Goal: Information Seeking & Learning: Learn about a topic

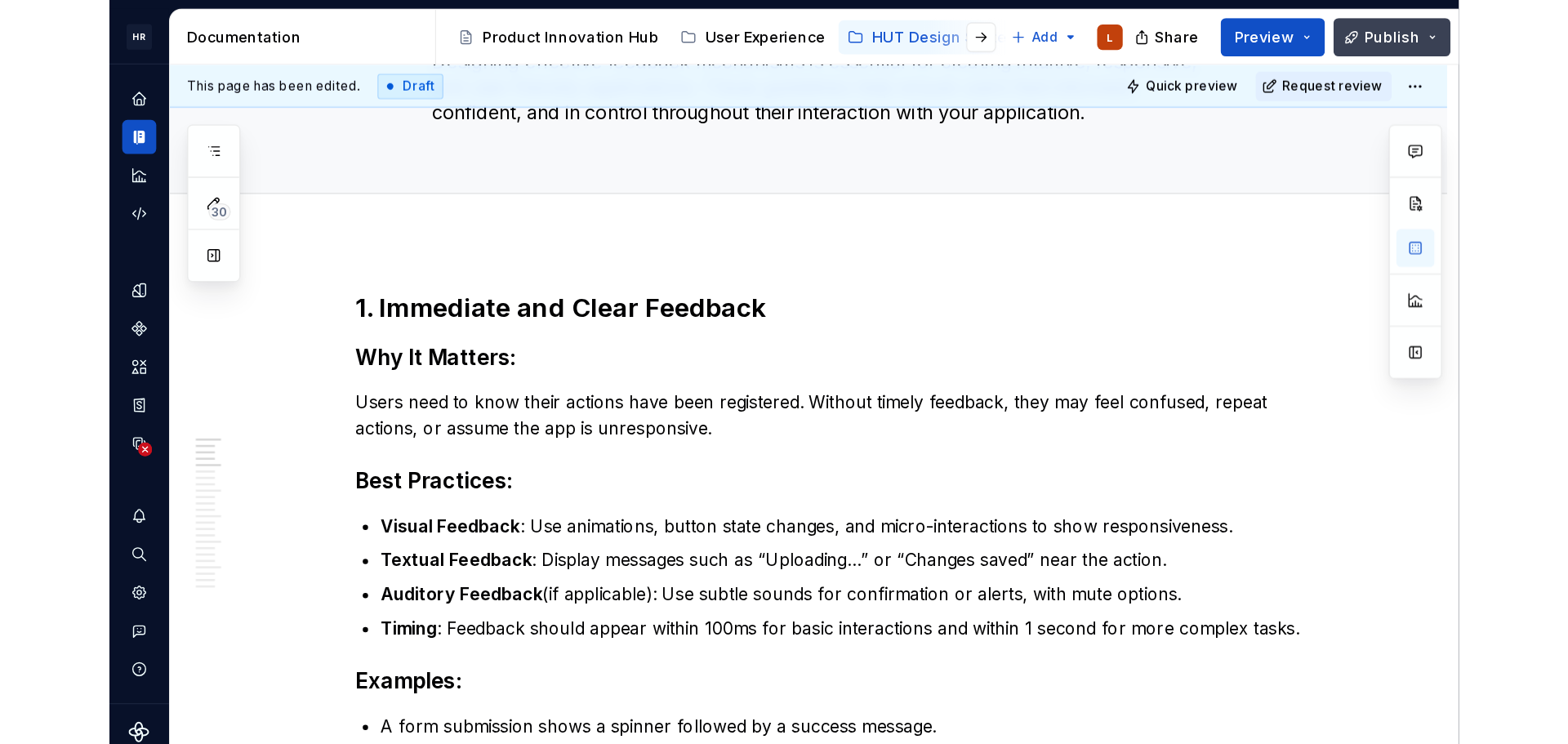
scroll to position [171, 0]
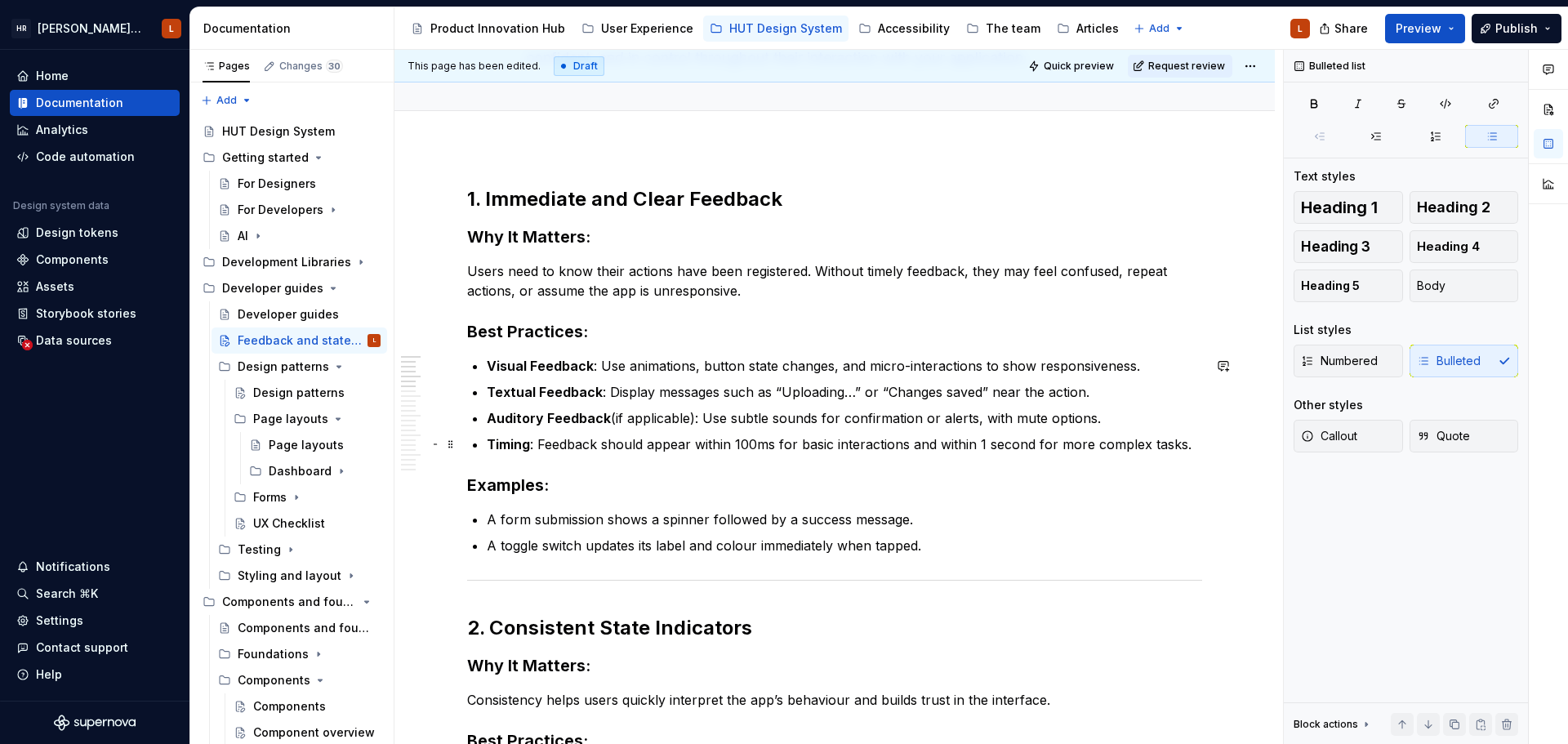
type textarea "*"
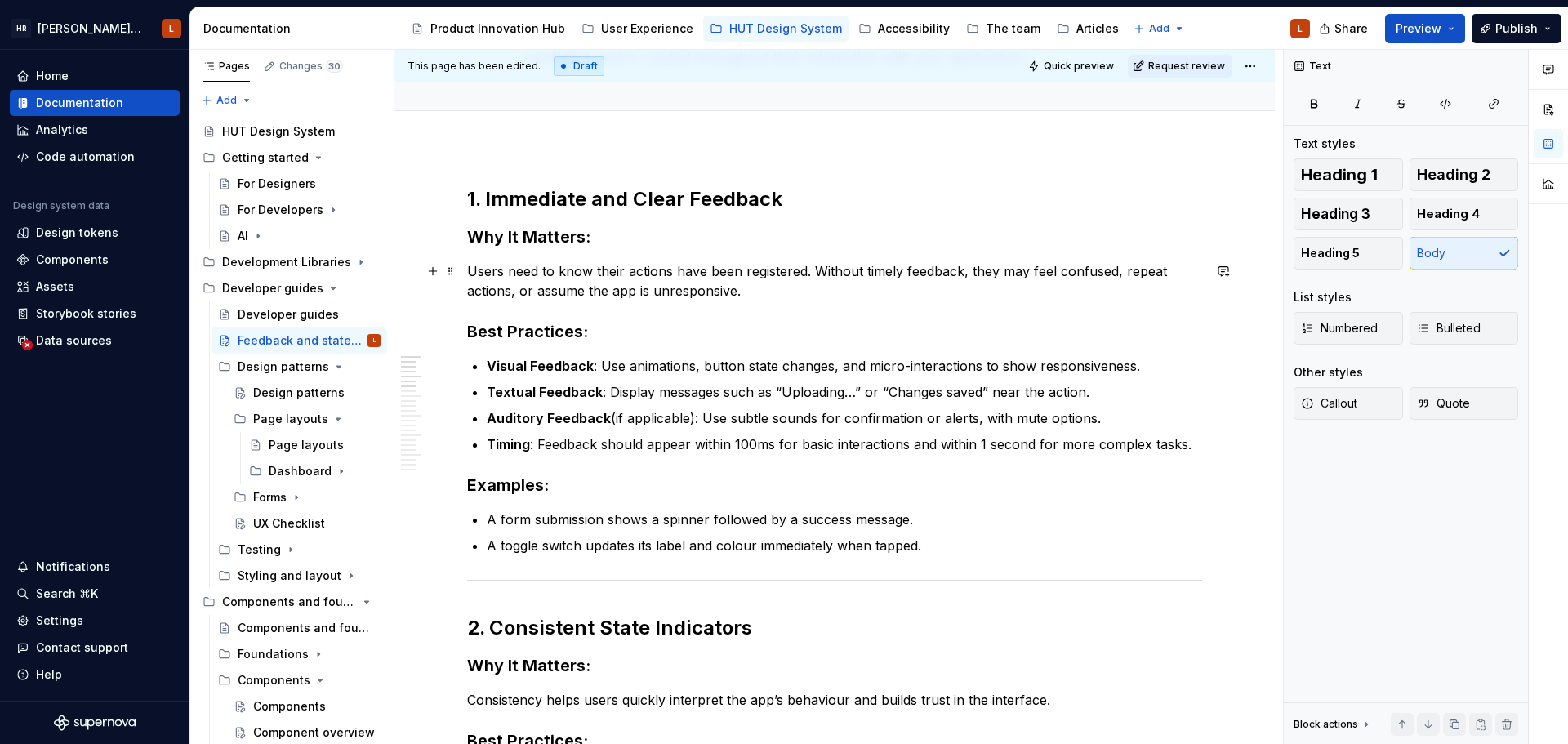
click at [634, 291] on p "Users need to know their actions have been registered. Without timely feedback,…" at bounding box center [834, 281] width 735 height 39
click at [787, 407] on ul "Visual Feedback : Use animations, button state changes, and micro-interactions …" at bounding box center [844, 404] width 716 height 98
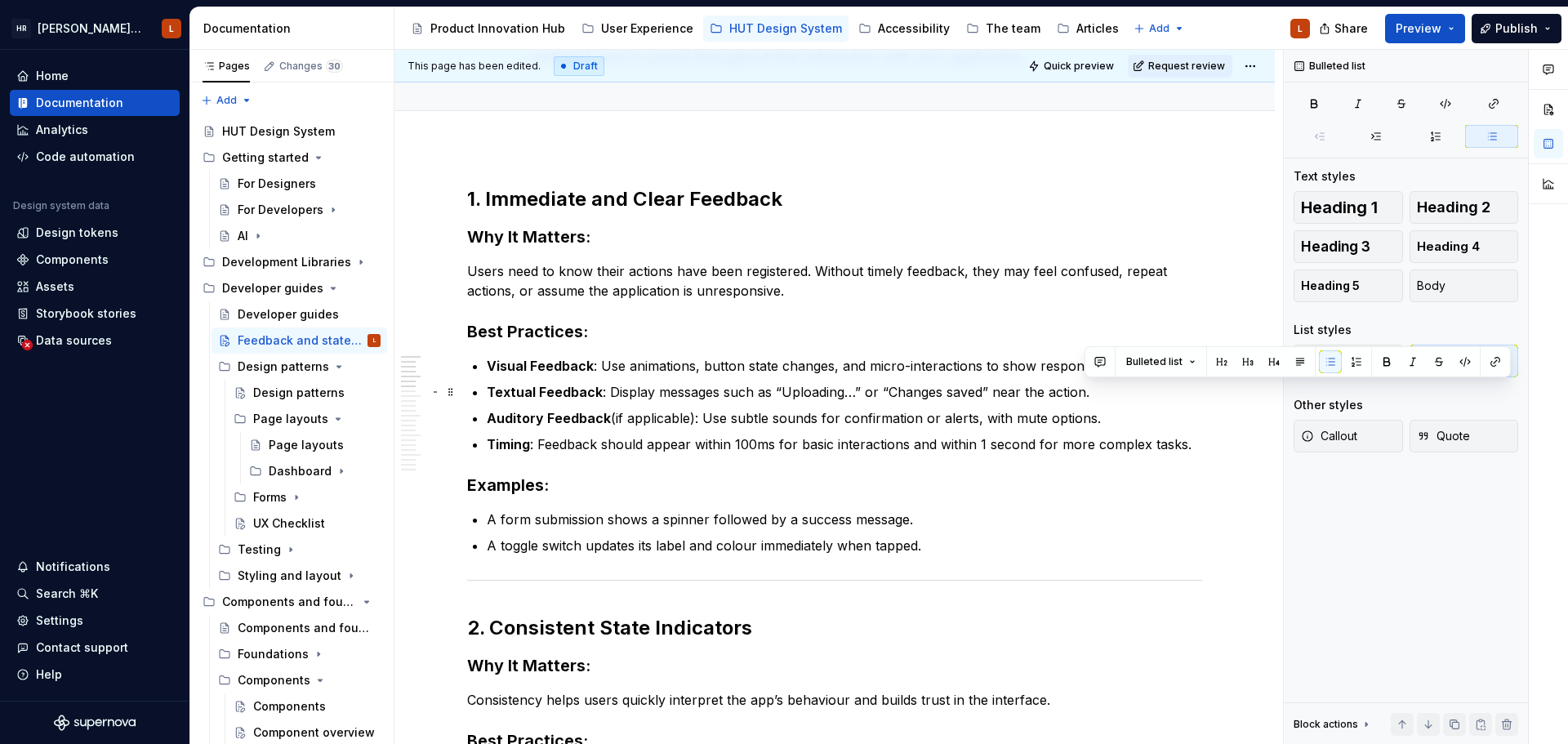
drag, startPoint x: 1125, startPoint y: 418, endPoint x: 1117, endPoint y: 397, distance: 22.5
click at [1117, 397] on ul "Visual Feedback : Use animations, button state changes, and micro-interactions …" at bounding box center [844, 404] width 716 height 98
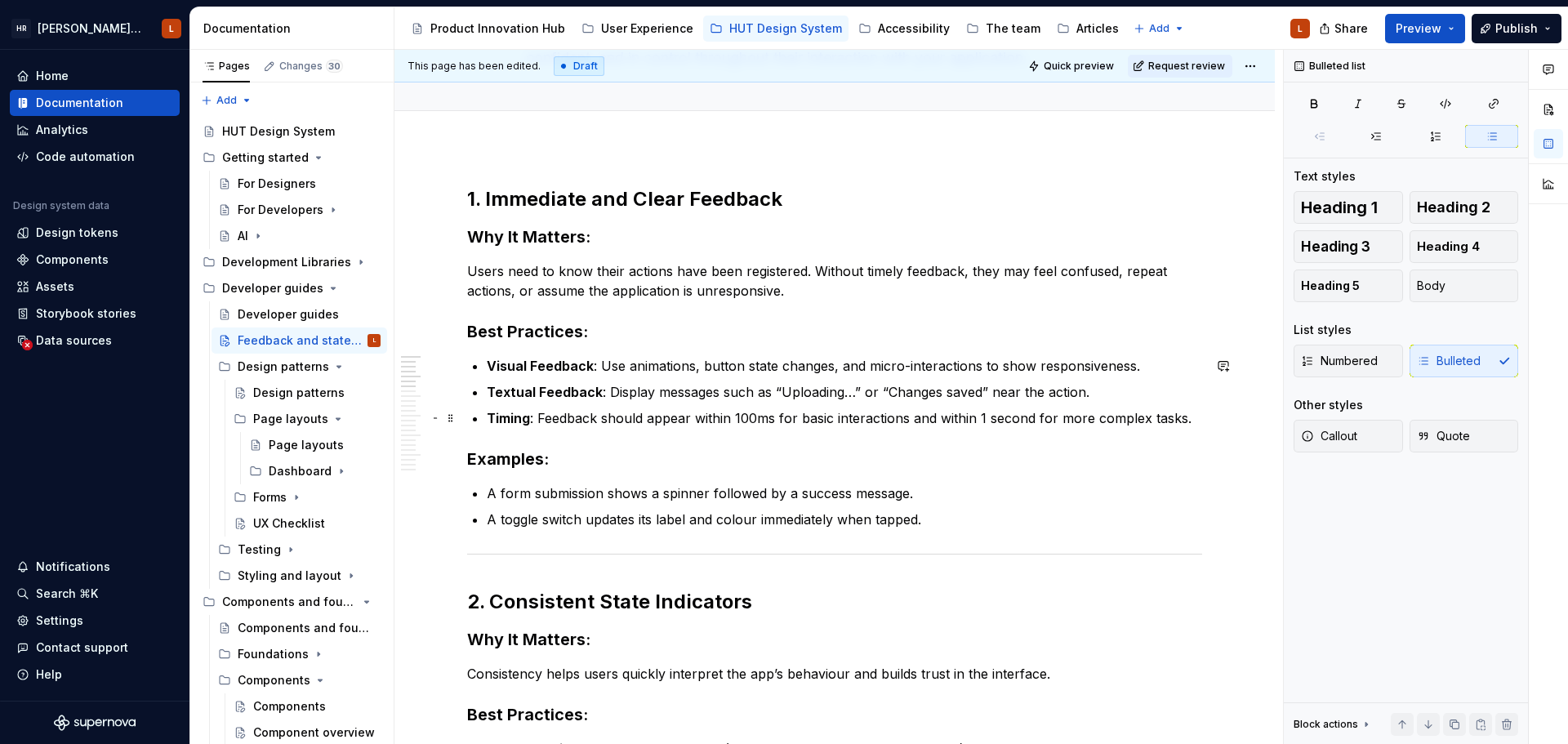
click at [752, 413] on p "Timing : Feedback should appear within 100ms for basic interactions and within …" at bounding box center [844, 418] width 716 height 19
click at [933, 523] on p "A toggle switch updates its label and colour immediately when tapped." at bounding box center [844, 519] width 716 height 19
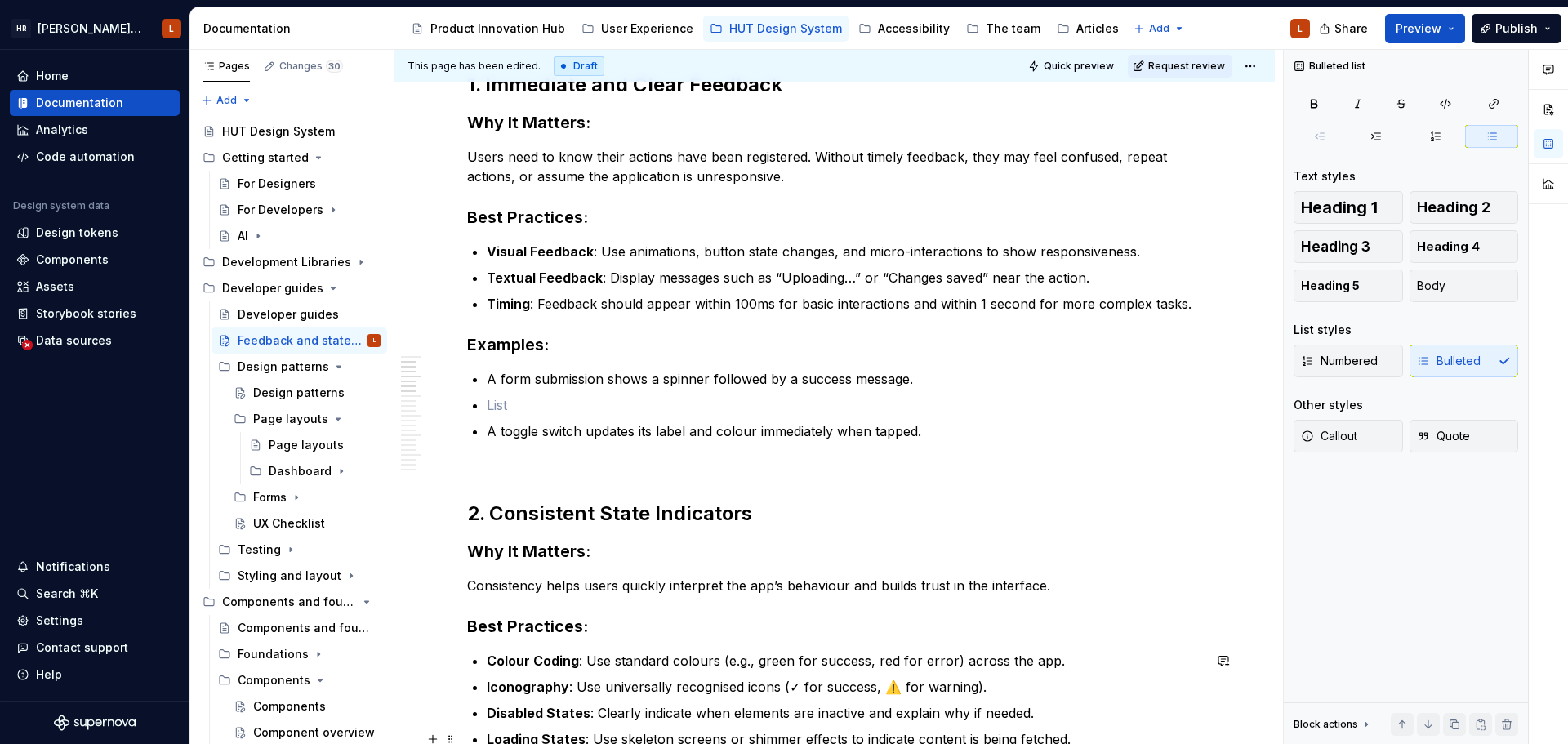
scroll to position [253, 0]
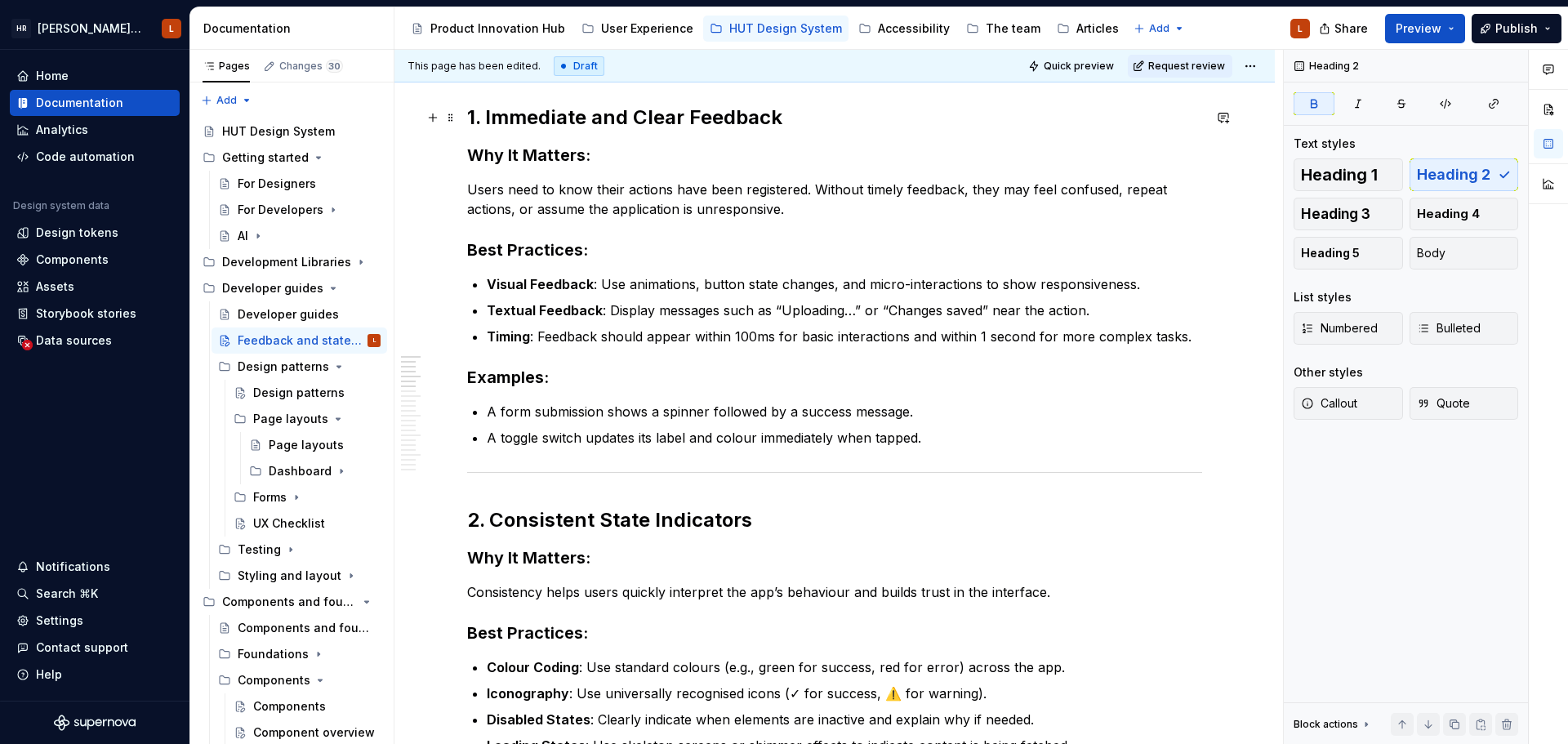
click at [468, 122] on strong "1. Immediate and Clear Feedback" at bounding box center [624, 117] width 315 height 23
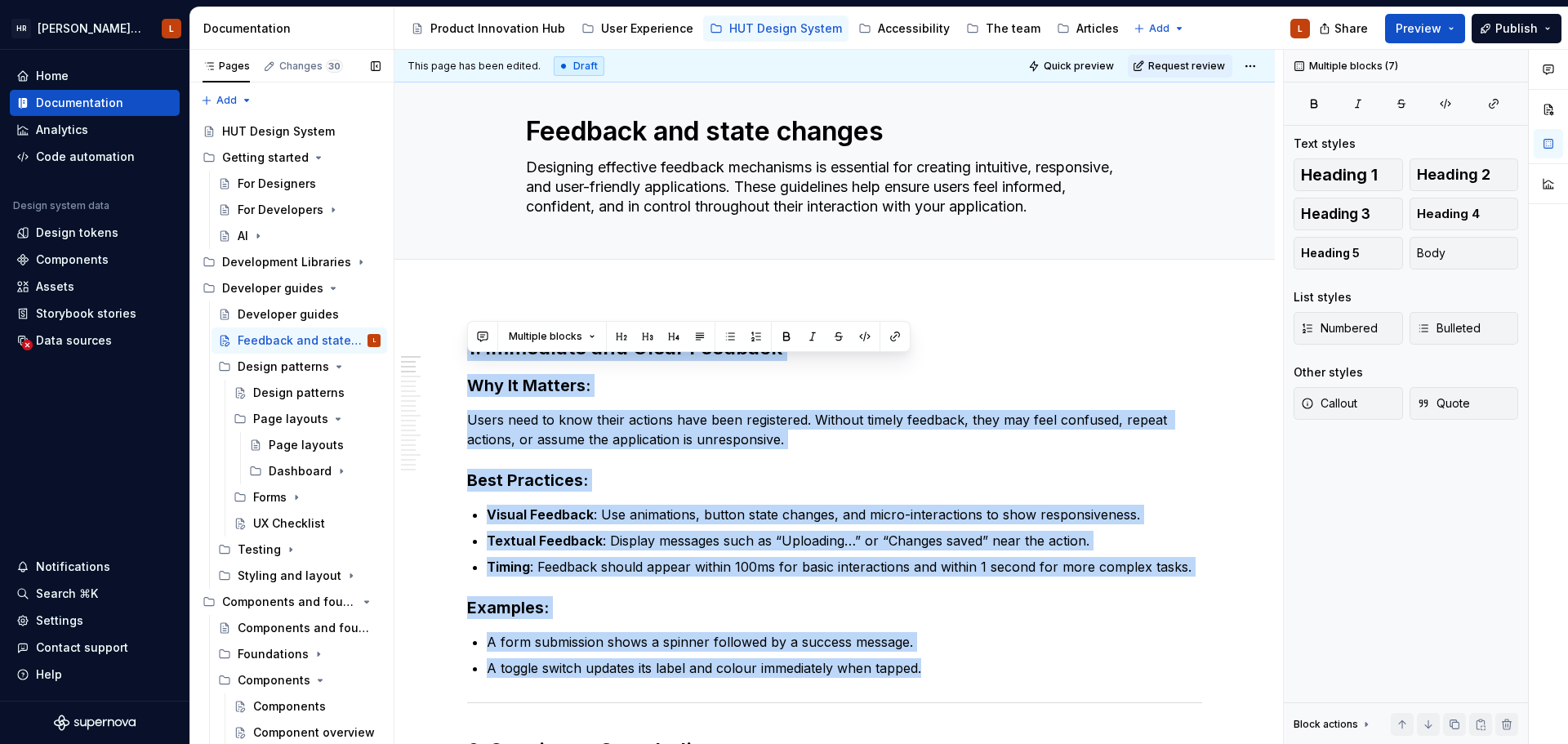
scroll to position [0, 0]
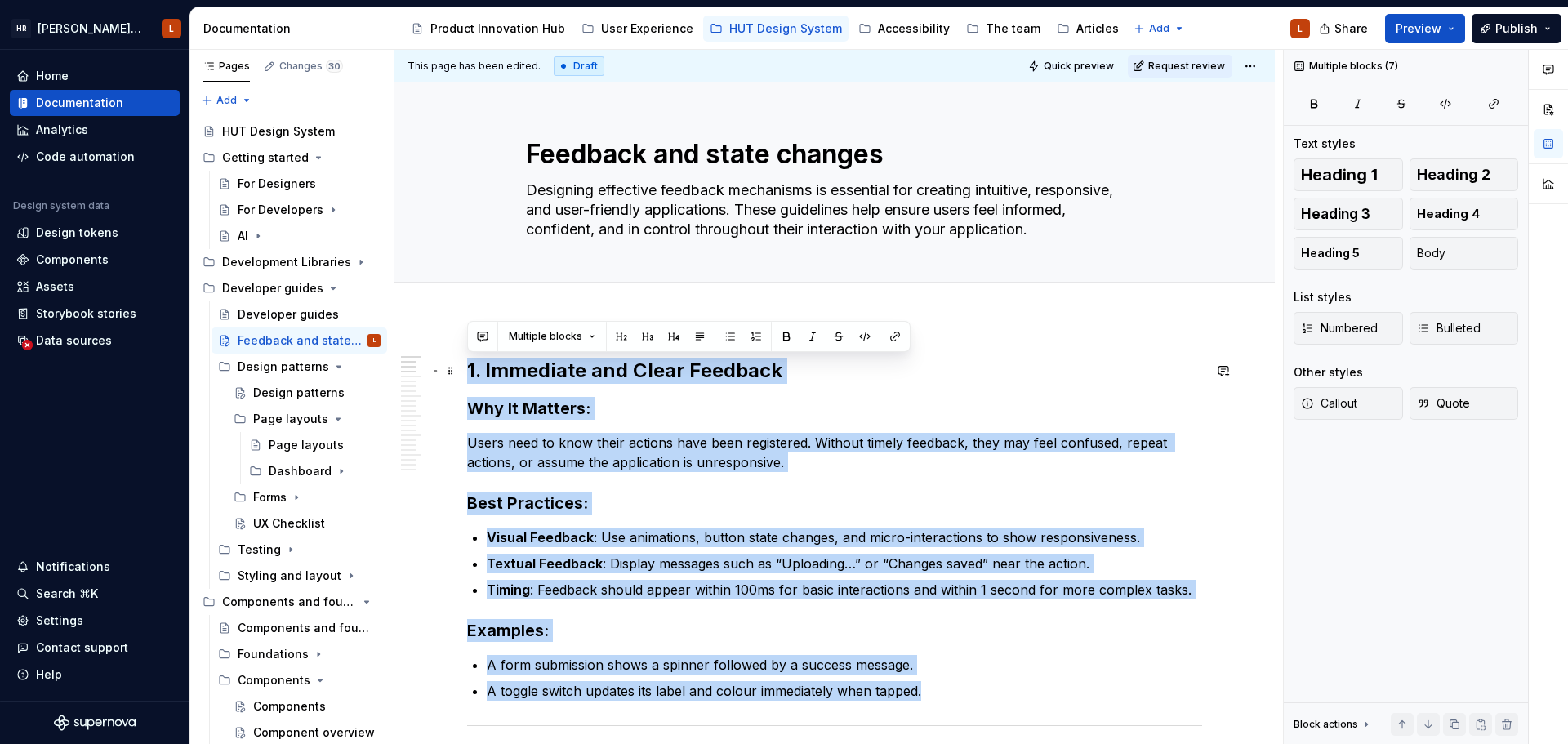
drag, startPoint x: 929, startPoint y: 440, endPoint x: 463, endPoint y: 367, distance: 471.7
copy div "1. Immediate and Clear Feedback Why It Matters: Users need to know their action…"
click at [842, 539] on p "Visual Feedback : Use animations, button state changes, and micro-interactions …" at bounding box center [844, 537] width 716 height 19
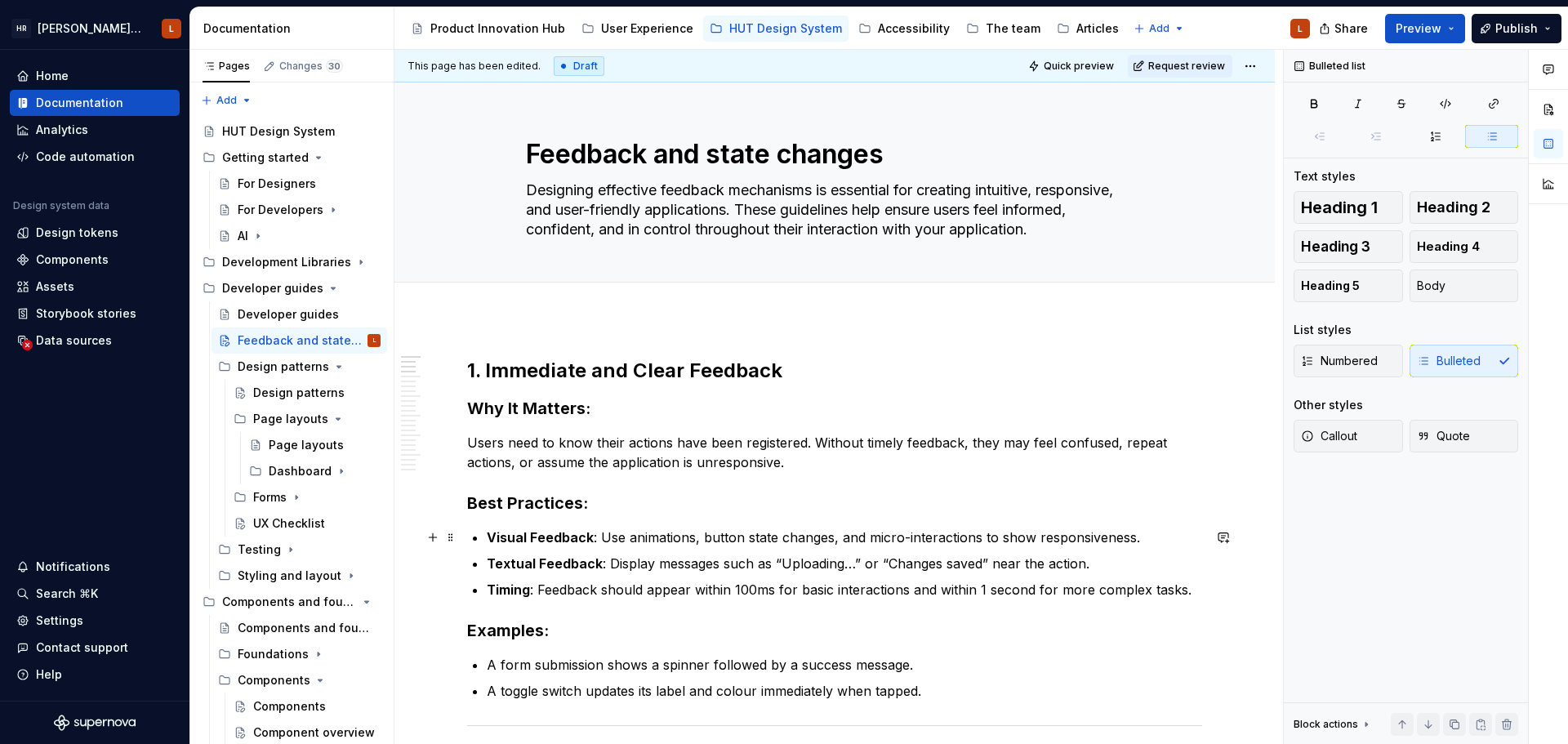
scroll to position [326, 0]
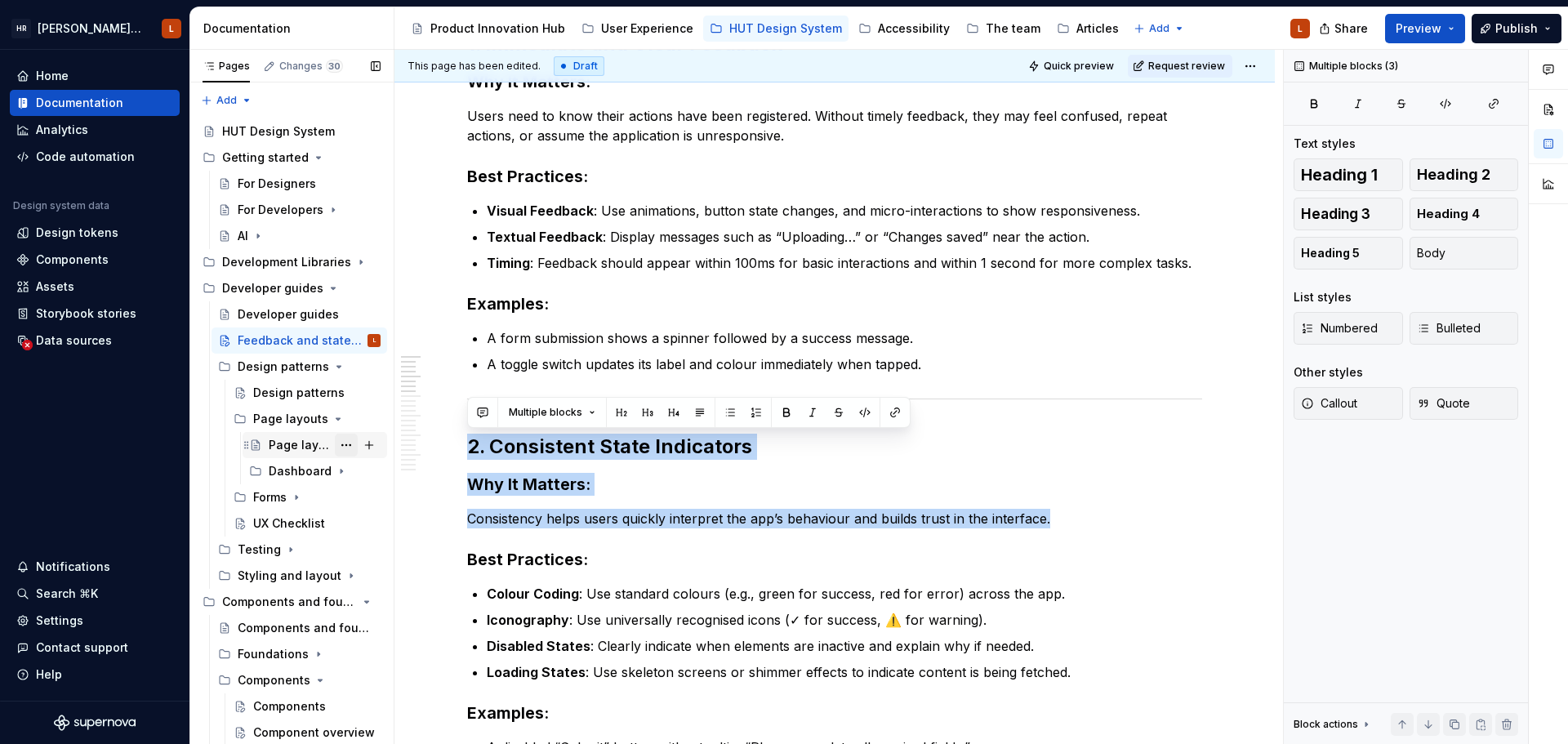
drag, startPoint x: 1085, startPoint y: 523, endPoint x: 331, endPoint y: 453, distance: 757.2
click at [331, 453] on div "Pages Changes 30 Add Accessibility guide for tree Page tree. Navigate the tree …" at bounding box center [879, 401] width 1378 height 701
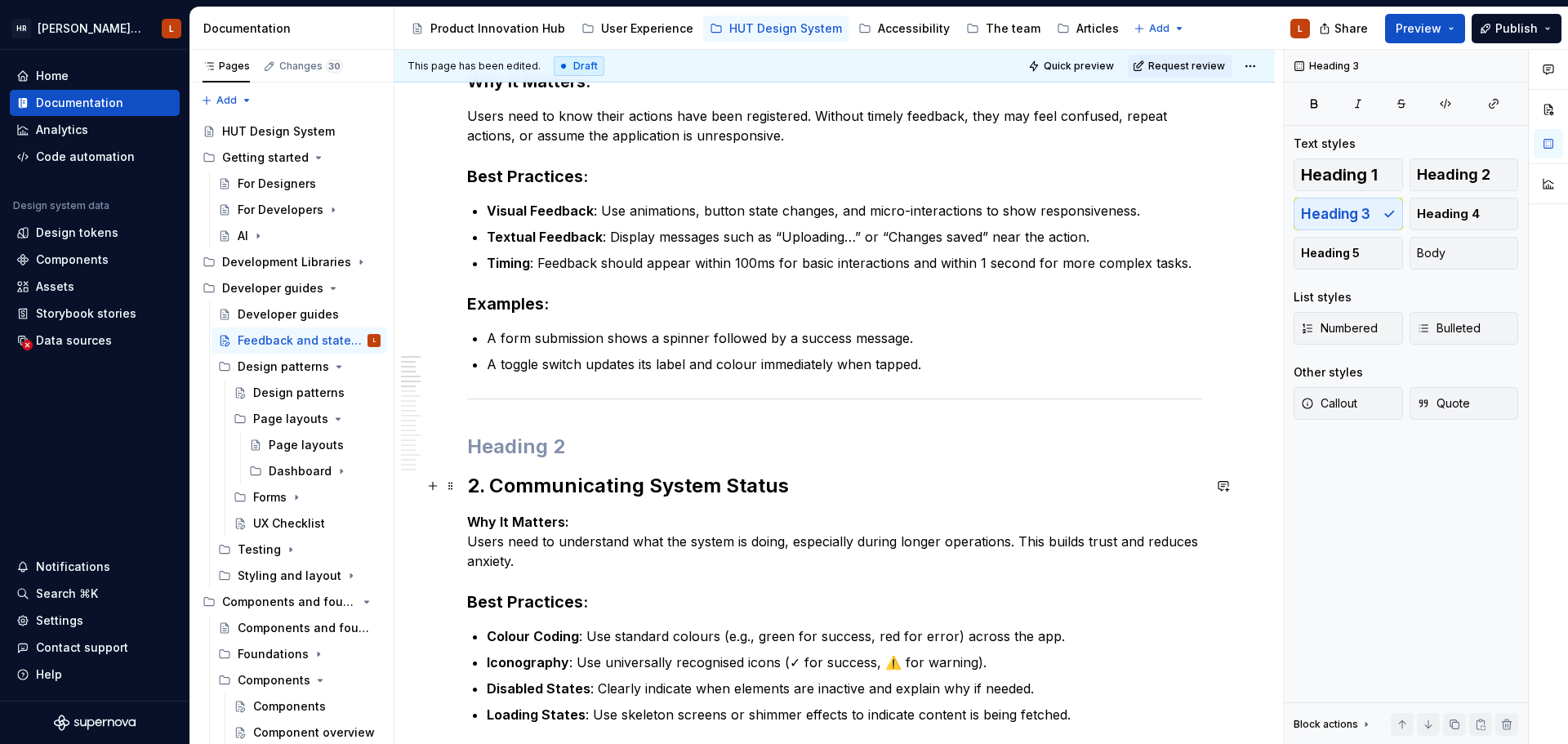
click at [467, 478] on strong "2. Communicating System Status" at bounding box center [627, 485] width 321 height 23
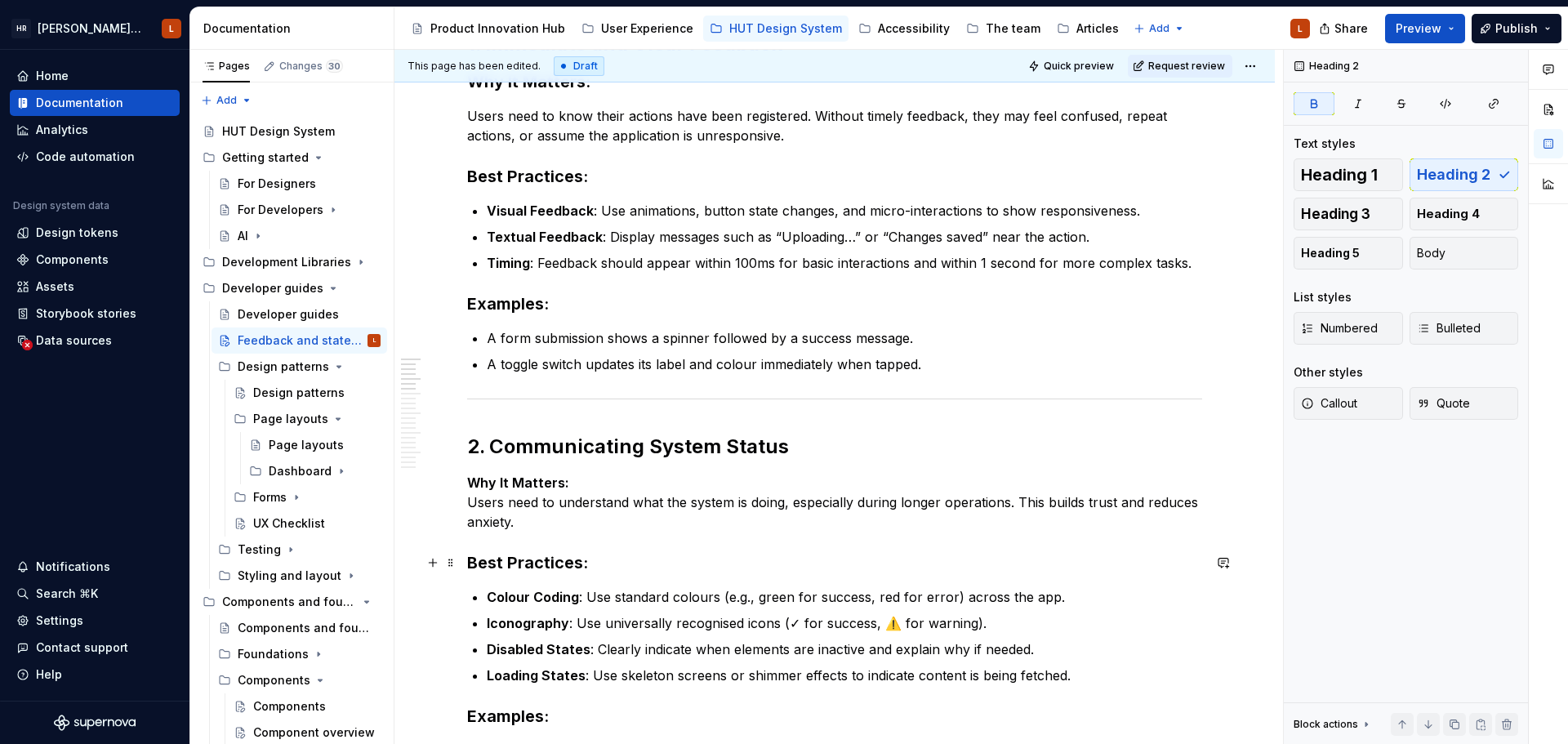
click at [683, 556] on h3 "Best Practices:" at bounding box center [834, 562] width 735 height 23
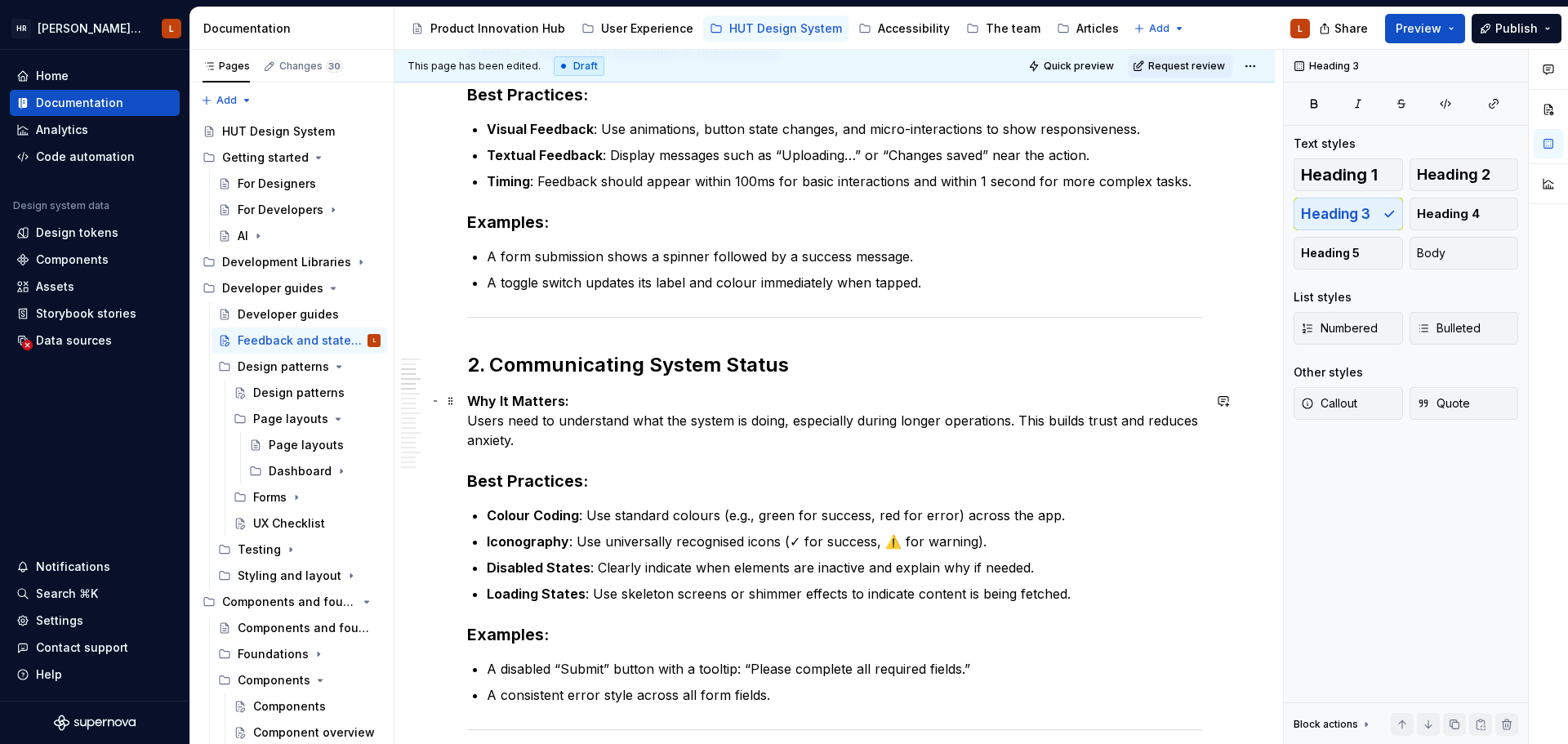
scroll to position [245, 0]
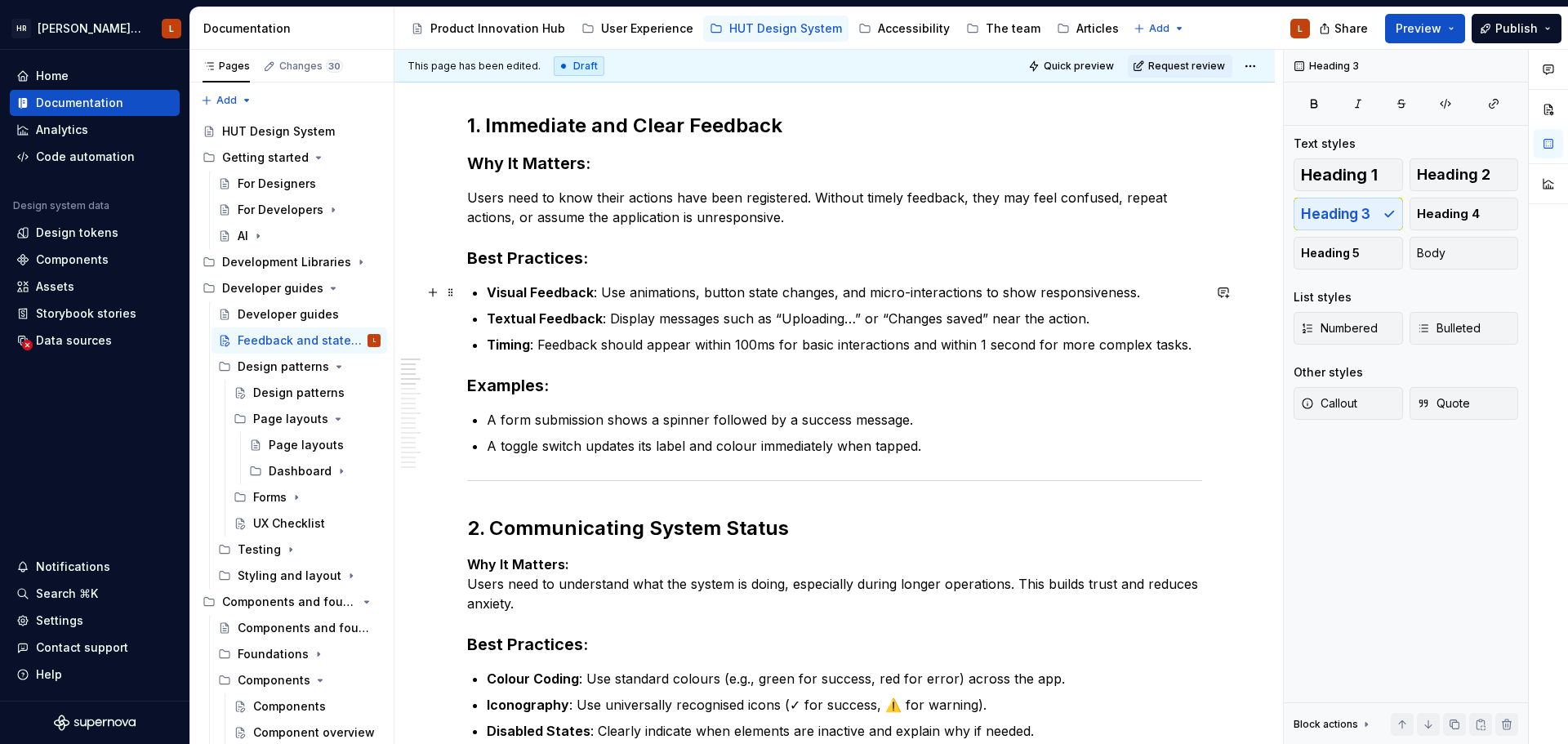
click at [972, 289] on p "Visual Feedback : Use animations, button state changes, and micro-interactions …" at bounding box center [844, 291] width 716 height 19
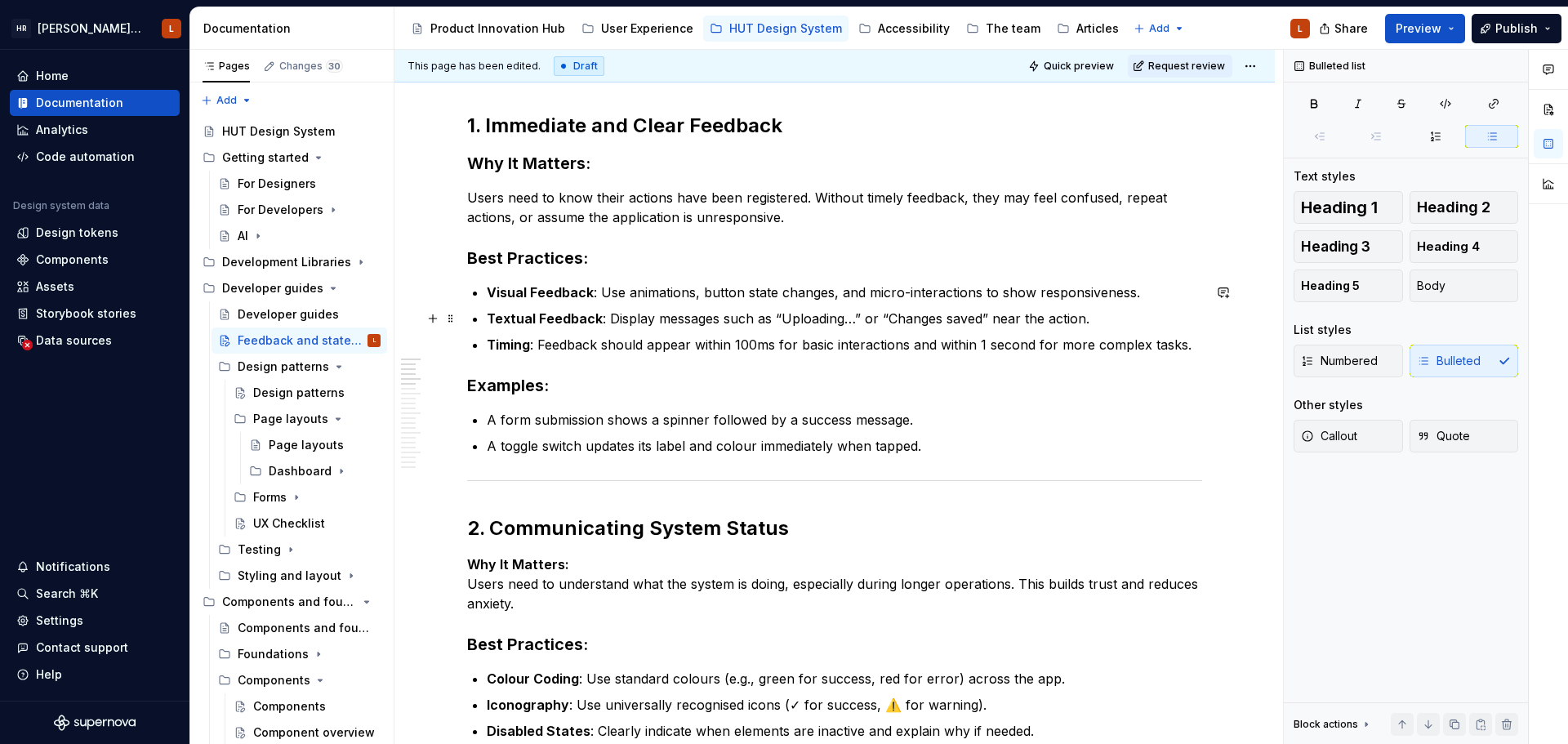
click at [800, 325] on p "Textual Feedback : Display messages such as “Uploading…” or “Changes saved” nea…" at bounding box center [844, 318] width 716 height 19
click at [668, 337] on p "Timing : Feedback should appear within 100ms for basic interactions and within …" at bounding box center [844, 344] width 716 height 19
click at [940, 443] on p "A toggle switch updates its label and colour immediately when tapped." at bounding box center [844, 445] width 716 height 19
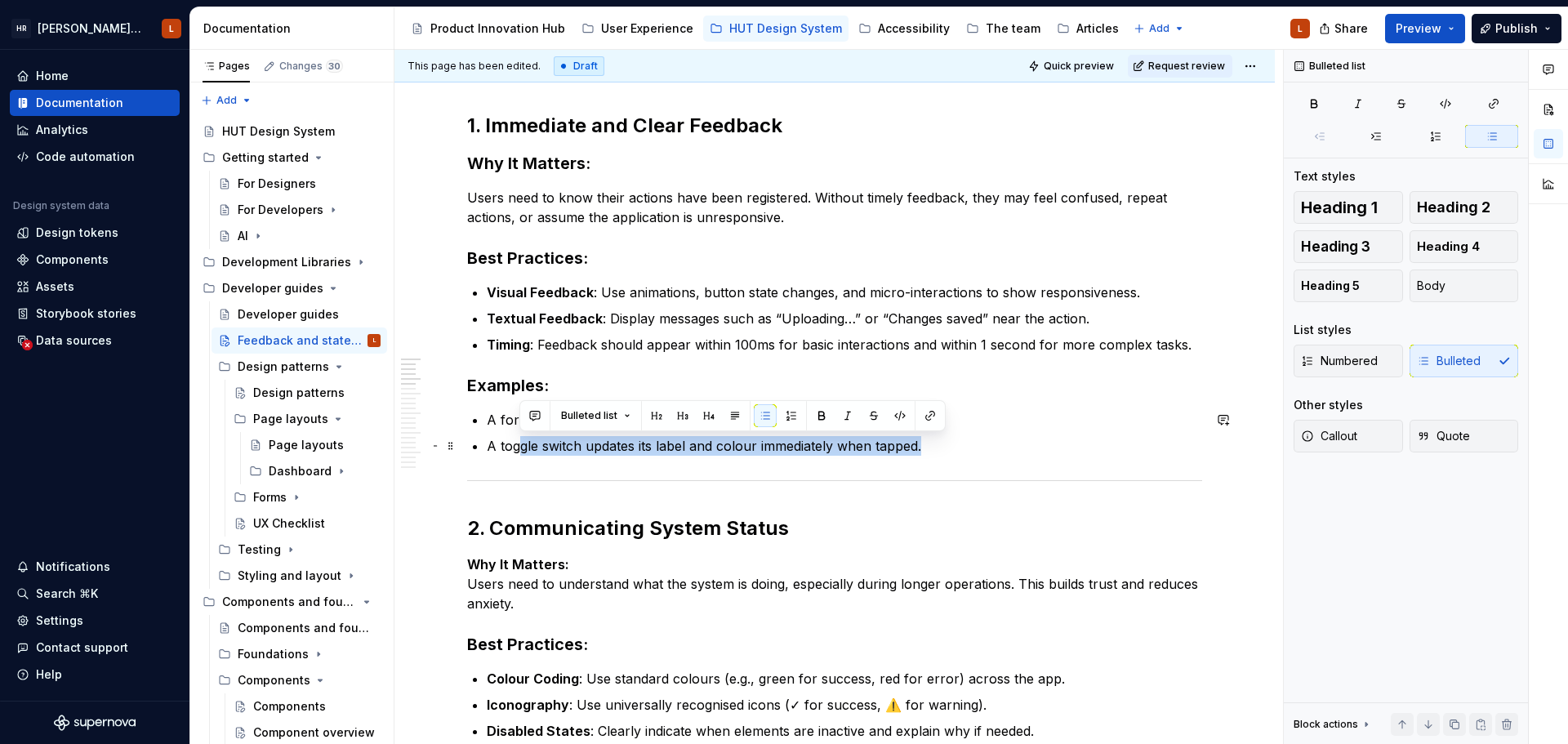
drag, startPoint x: 928, startPoint y: 446, endPoint x: 521, endPoint y: 448, distance: 407.0
click at [521, 448] on p "A toggle switch updates its label and colour immediately when tapped." at bounding box center [844, 445] width 716 height 19
click at [898, 451] on p "A toggle switch updates its label and colour immediately when tapped." at bounding box center [844, 445] width 716 height 19
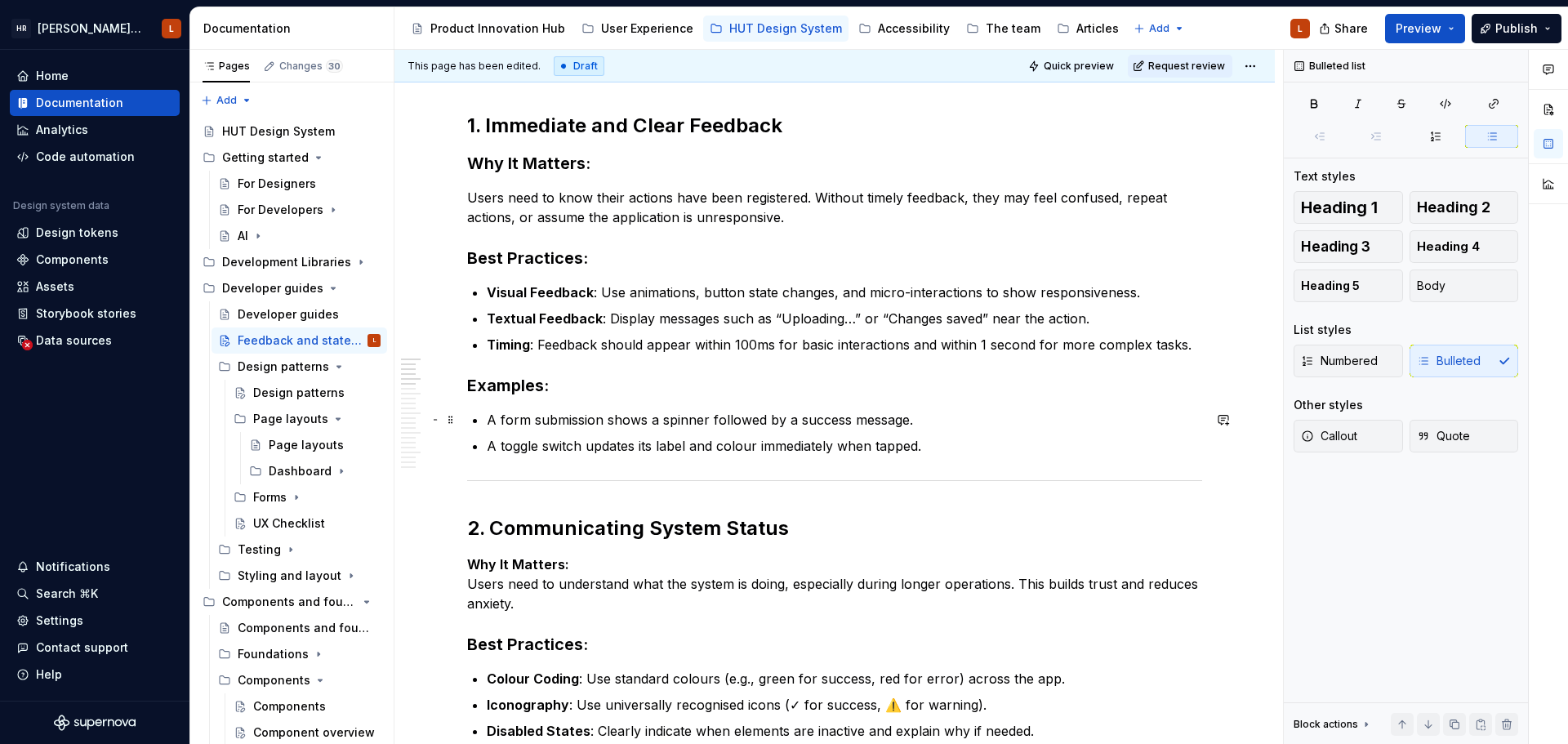
click at [891, 420] on p "A form submission shows a spinner followed by a success message." at bounding box center [844, 419] width 716 height 19
click at [946, 453] on p "A toggle switch updates its label and colour immediately when tapped." at bounding box center [844, 445] width 716 height 19
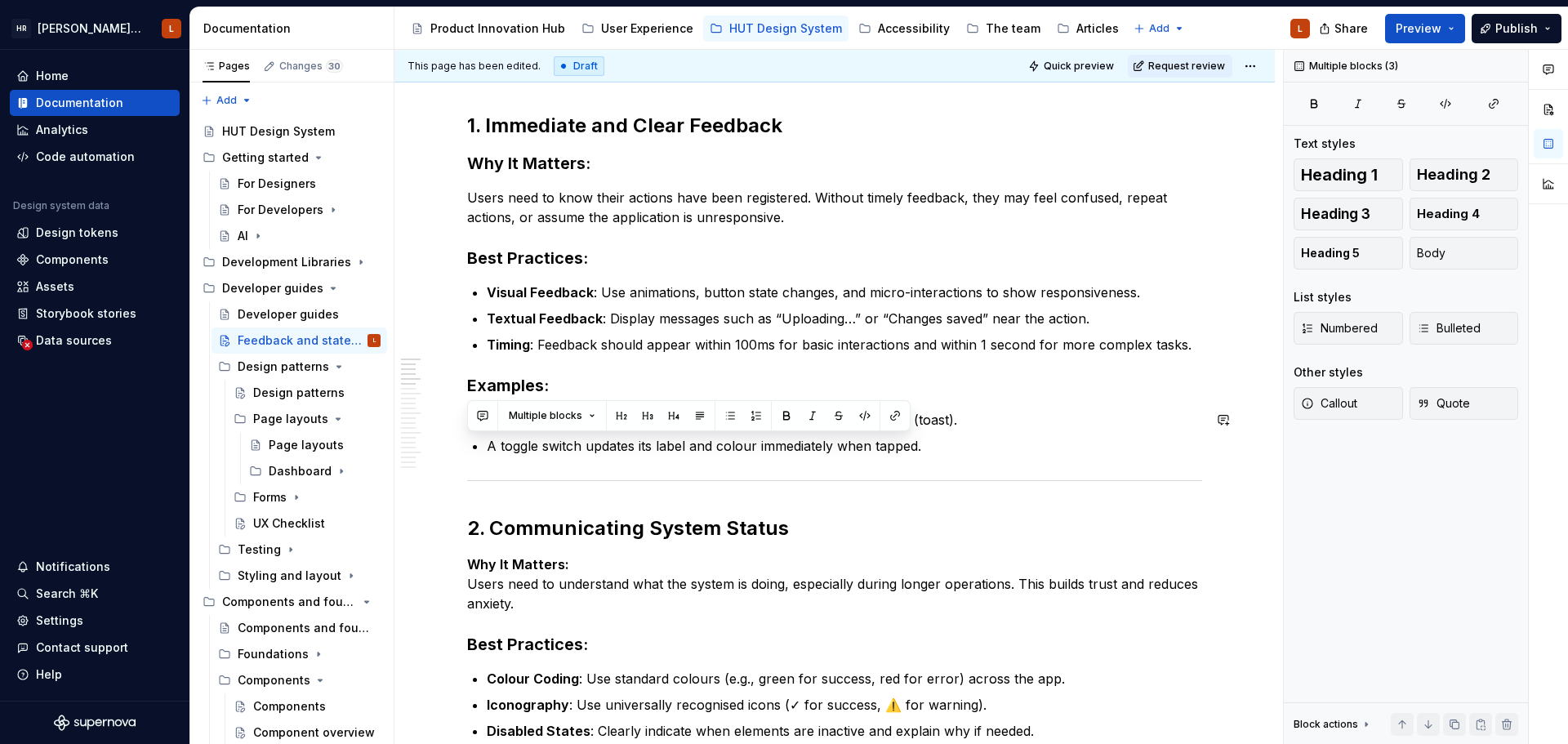
drag, startPoint x: 932, startPoint y: 451, endPoint x: 897, endPoint y: 457, distance: 35.5
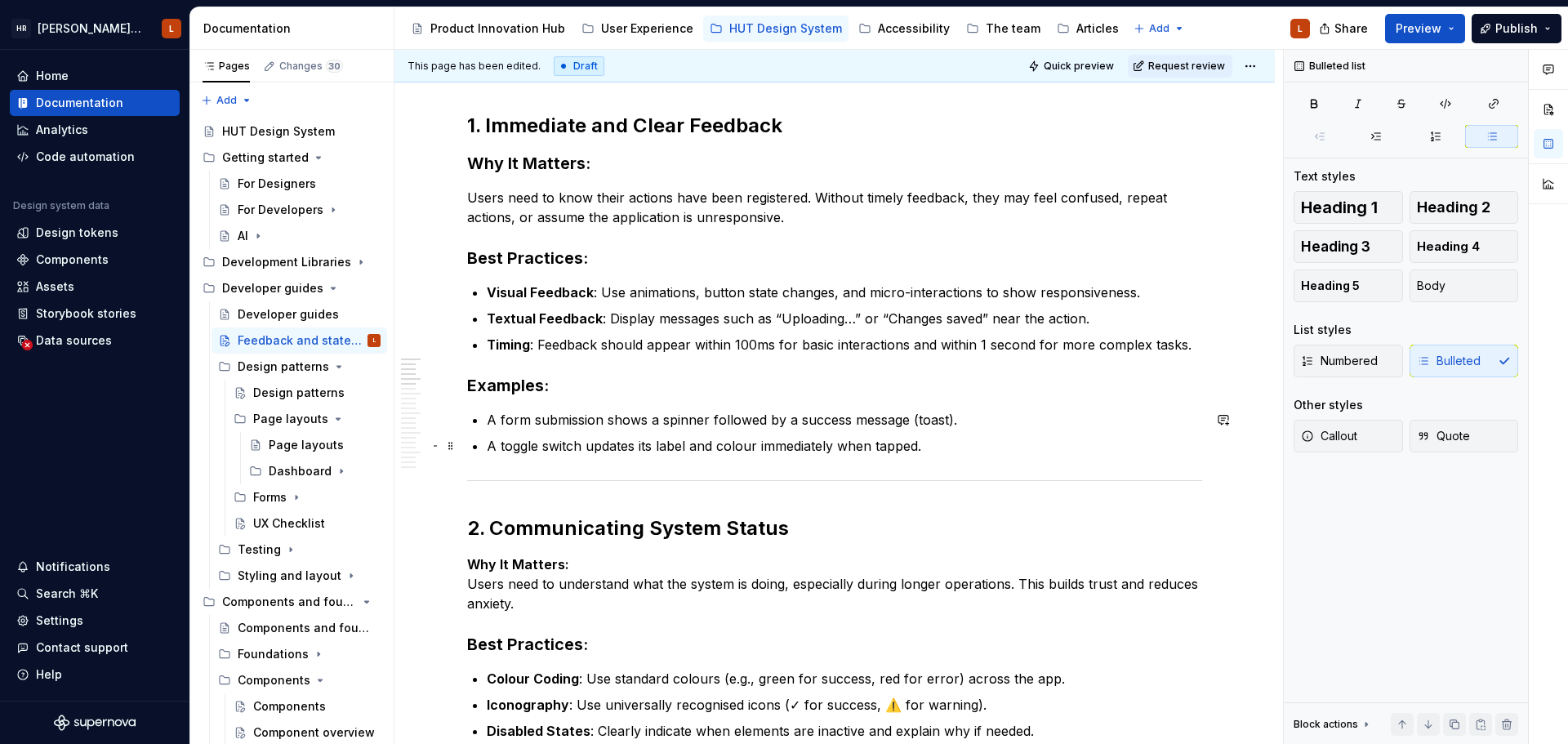
click at [892, 453] on p "A toggle switch updates its label and colour immediately when tapped." at bounding box center [844, 445] width 716 height 19
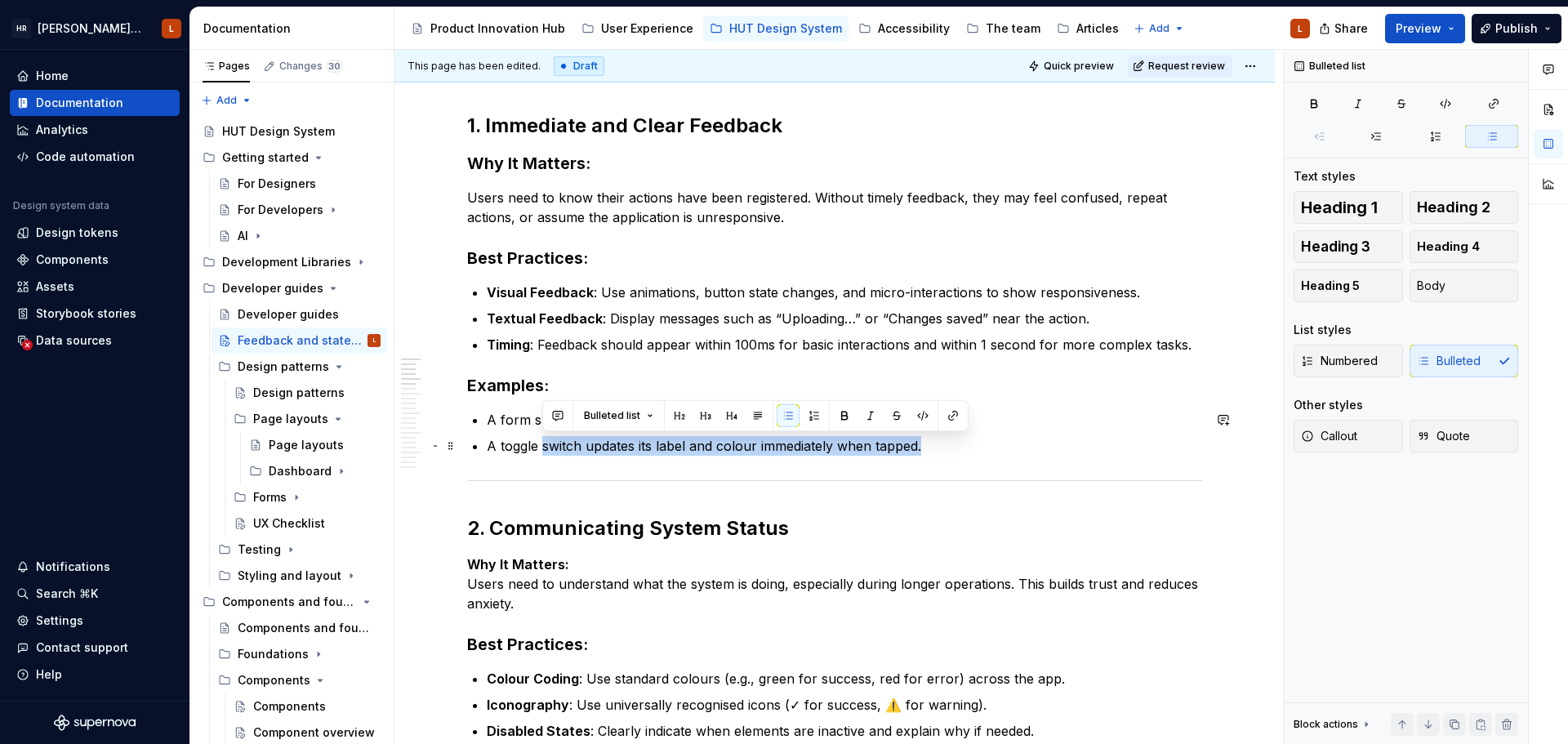
drag, startPoint x: 928, startPoint y: 449, endPoint x: 542, endPoint y: 449, distance: 386.0
click at [542, 449] on p "A toggle switch updates its label and colour immediately when tapped." at bounding box center [844, 445] width 716 height 19
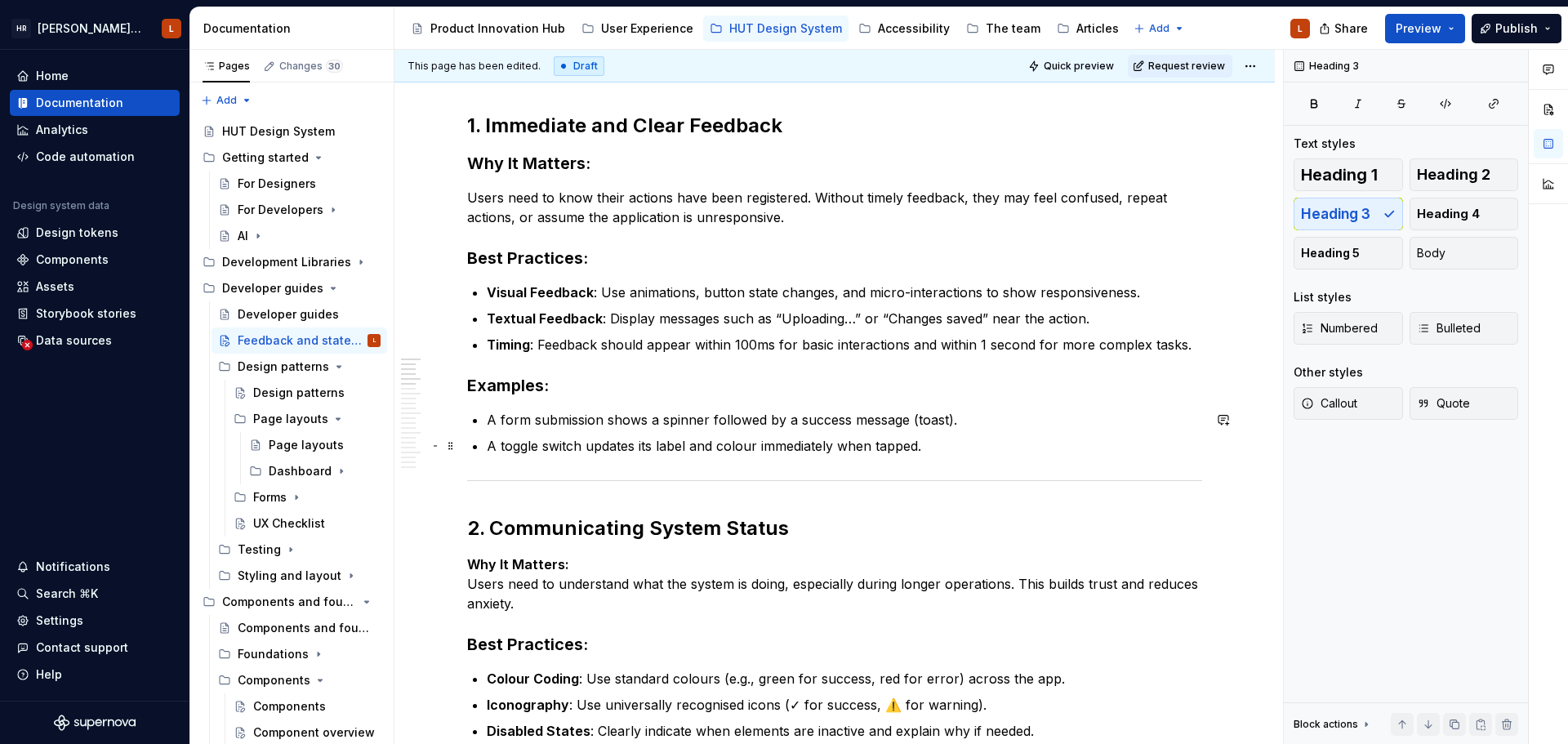
drag, startPoint x: 729, startPoint y: 432, endPoint x: 755, endPoint y: 432, distance: 26.0
click at [729, 432] on ul "A form submission shows a spinner followed by a success message (toast). A togg…" at bounding box center [844, 433] width 716 height 46
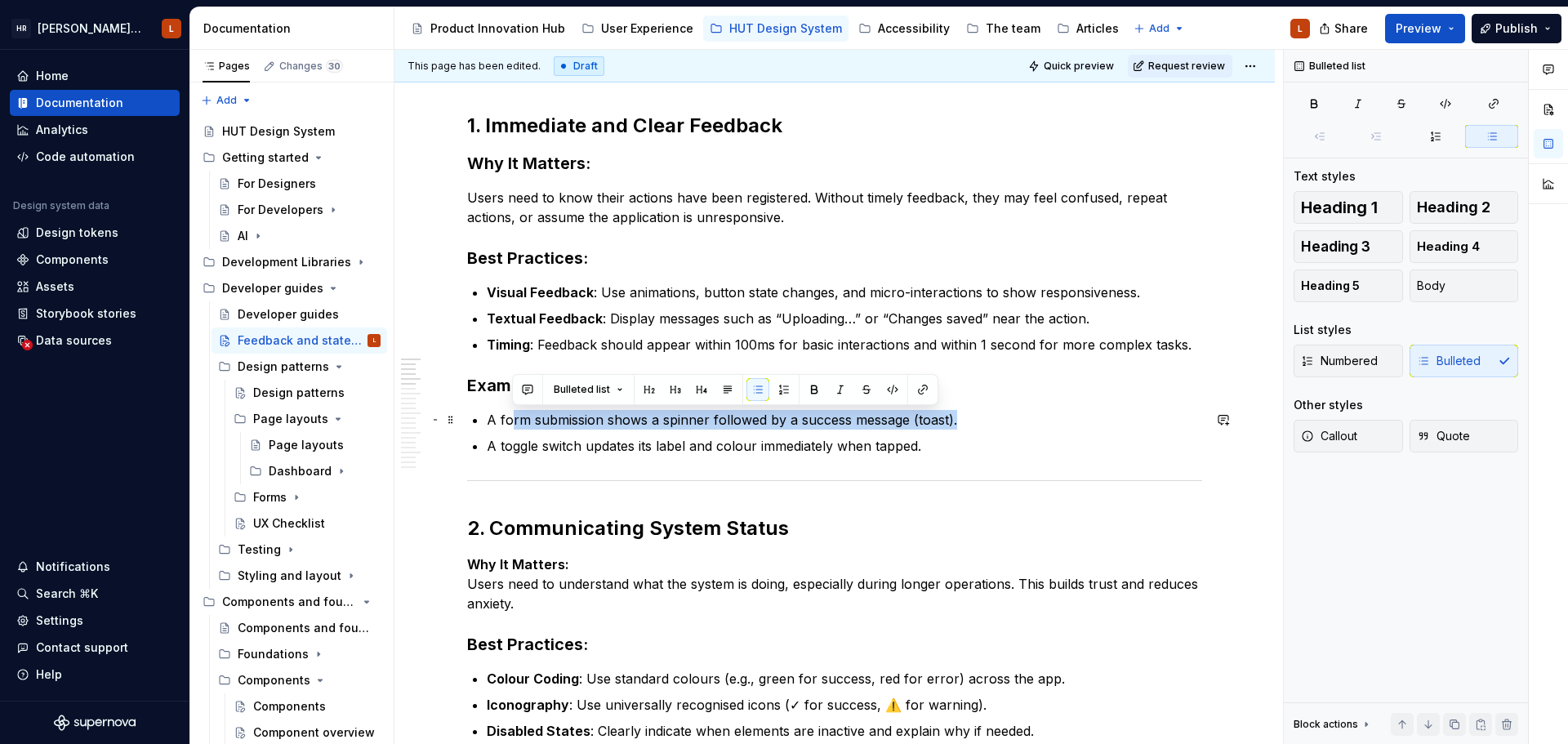
drag, startPoint x: 974, startPoint y: 425, endPoint x: 513, endPoint y: 420, distance: 461.0
click at [513, 420] on p "A form submission shows a spinner followed by a success message (toast)." at bounding box center [844, 419] width 716 height 19
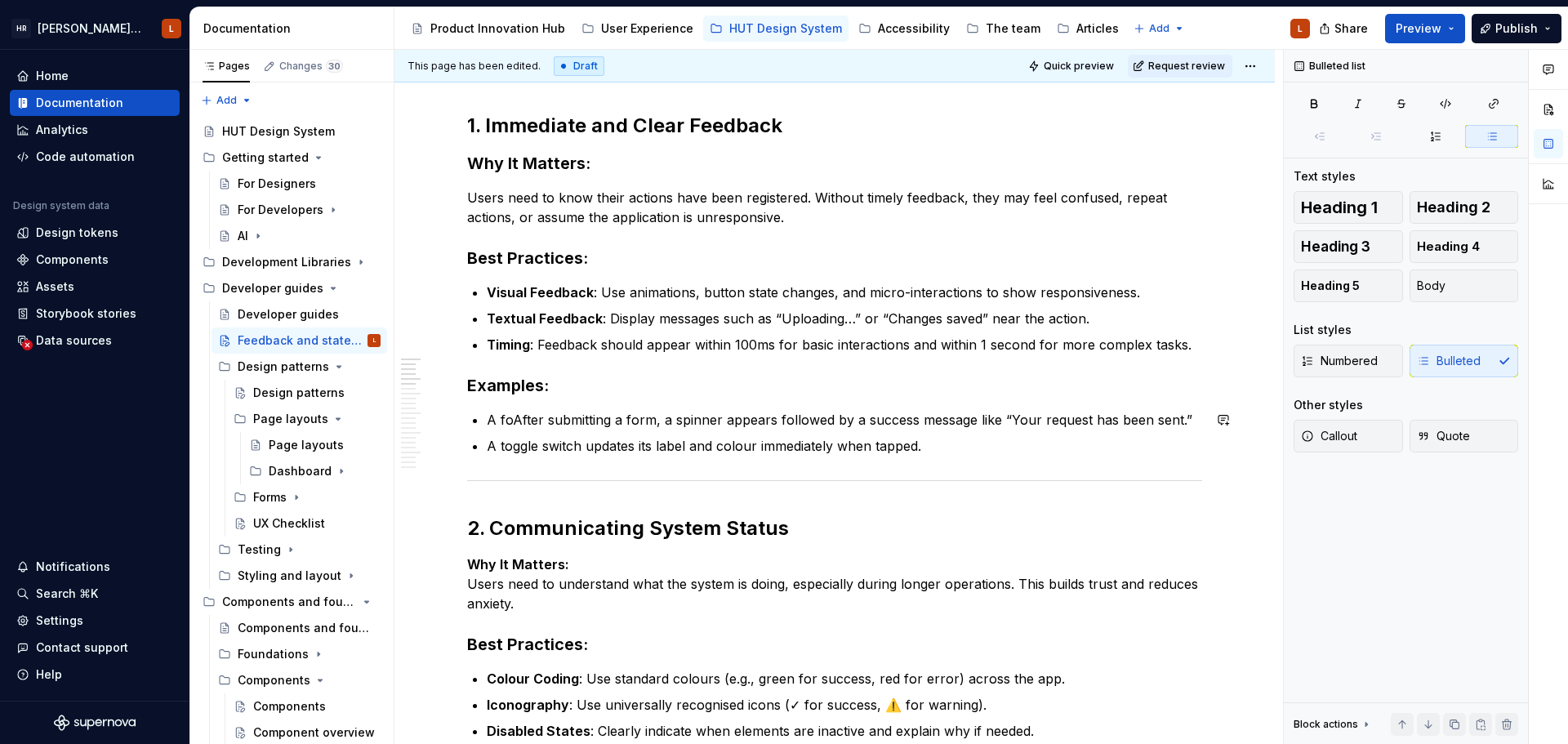
click at [513, 420] on p "A foAfter submitting a form, a spinner appears followed by a success message li…" at bounding box center [844, 419] width 716 height 19
click at [945, 448] on p "A toggle switch updates its label and colour immediately when tapped." at bounding box center [844, 445] width 716 height 19
click at [1143, 286] on p "Visual Feedback : Use animations, button state changes, and micro-interactions …" at bounding box center [844, 291] width 716 height 19
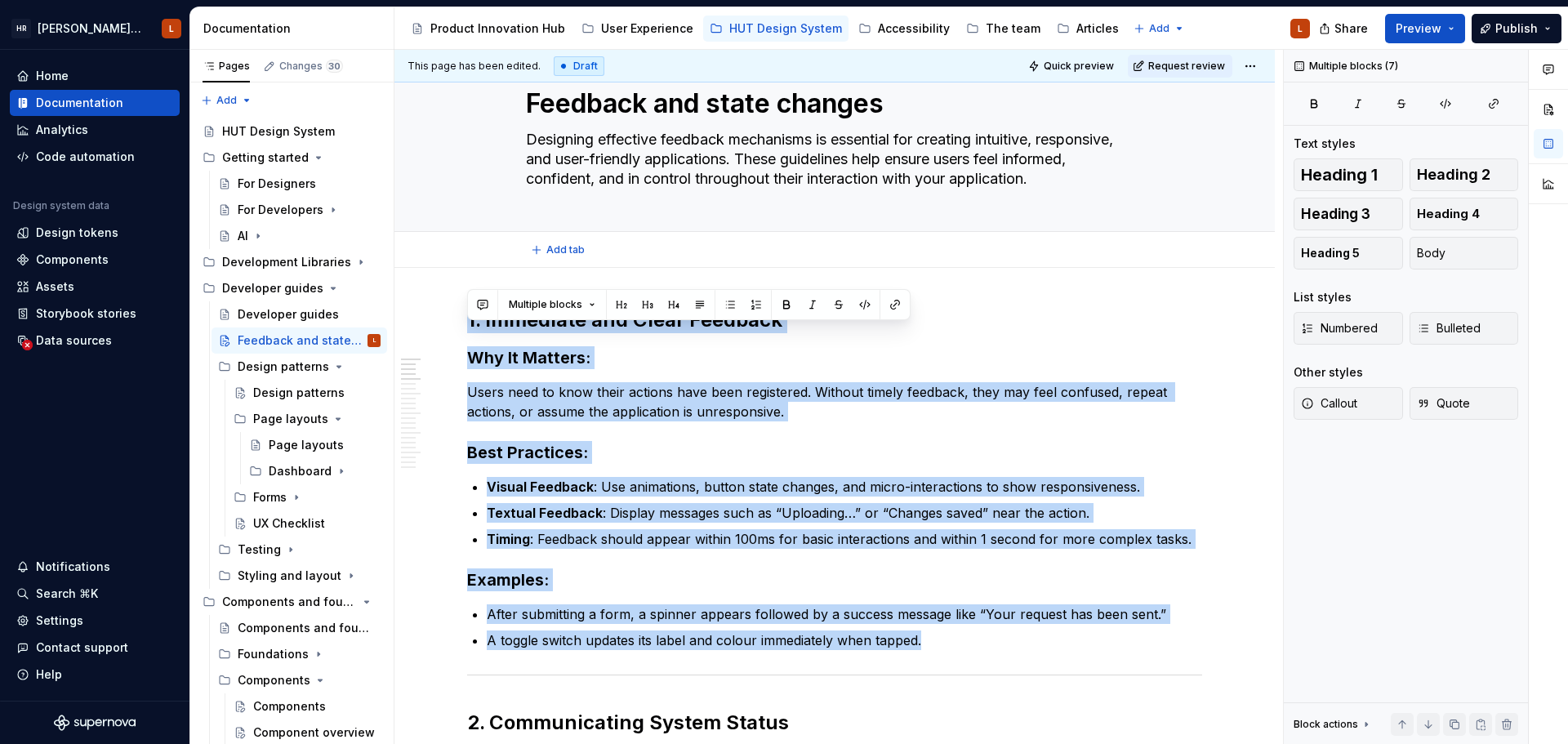
scroll to position [32, 0]
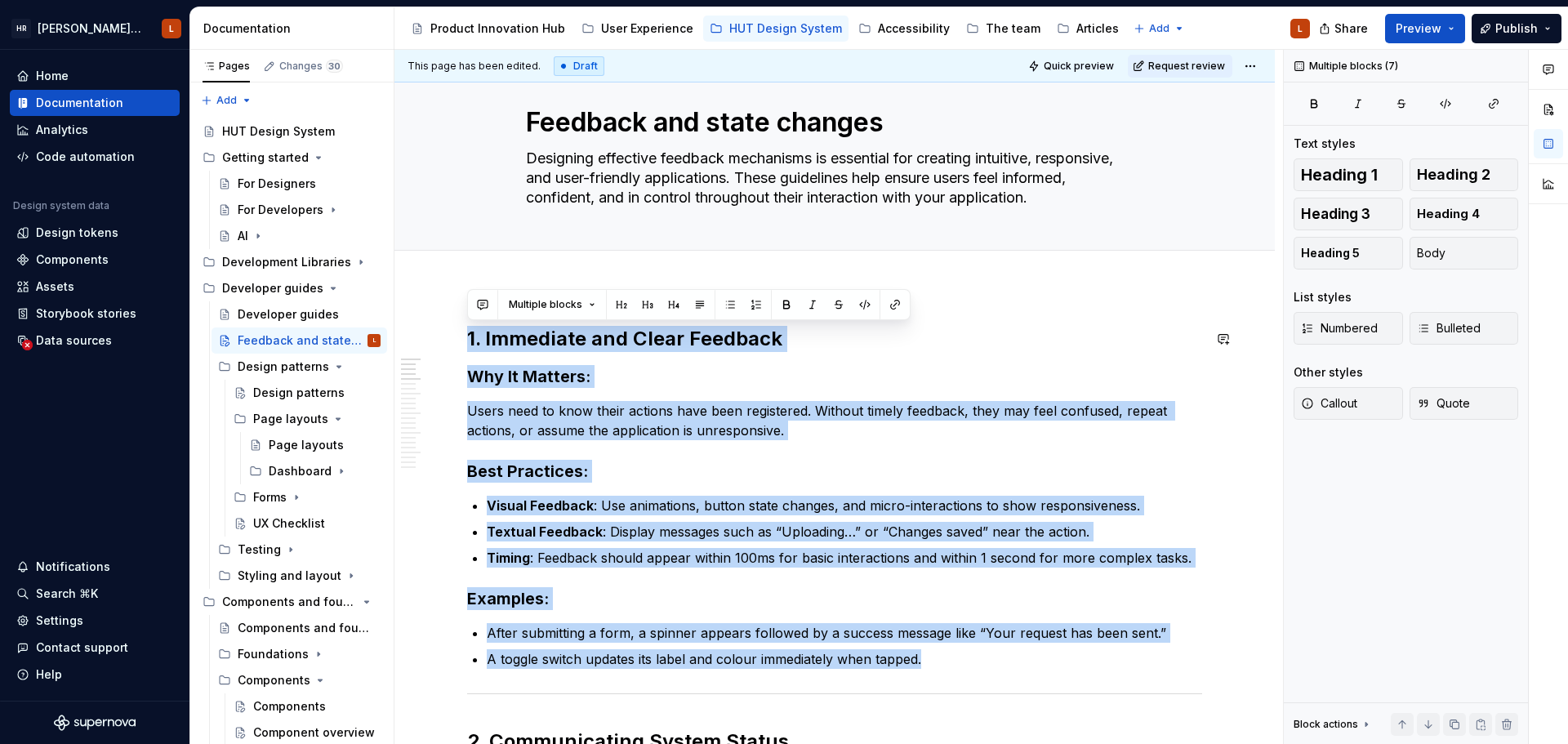
drag, startPoint x: 938, startPoint y: 449, endPoint x: 463, endPoint y: 321, distance: 491.9
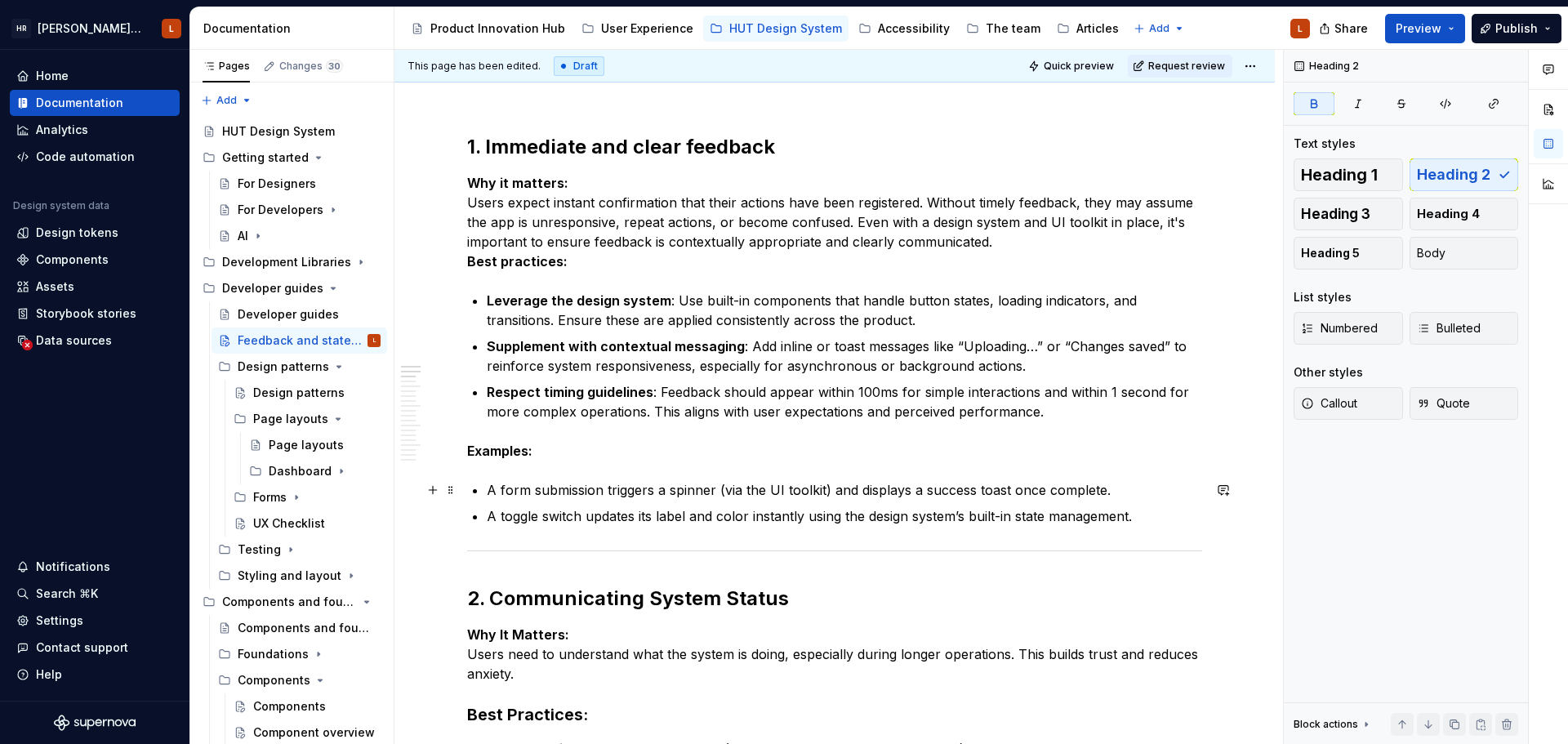
scroll to position [195, 0]
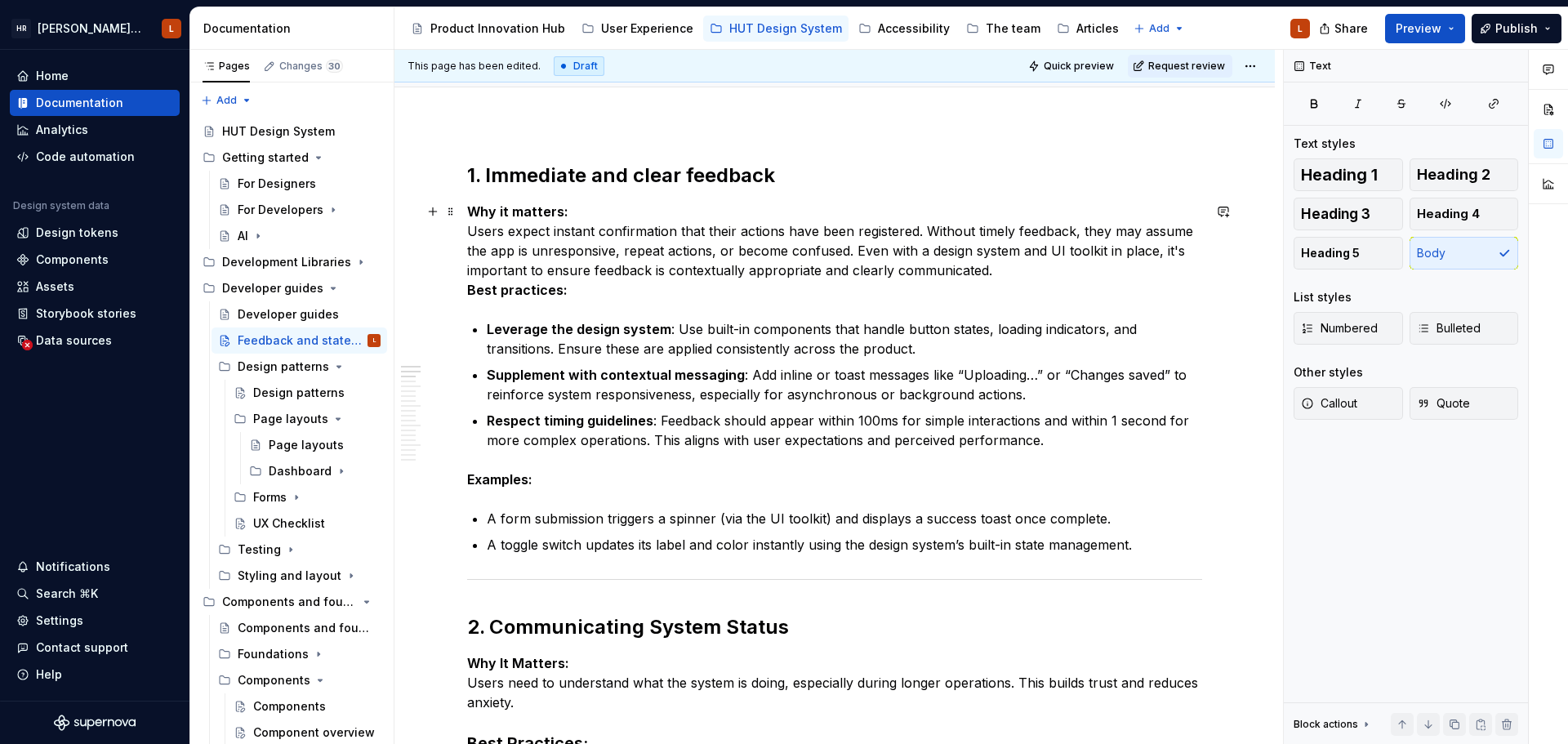
click at [1012, 268] on p "Why it matters: Users expect instant confirmation that their actions have been …" at bounding box center [834, 251] width 735 height 98
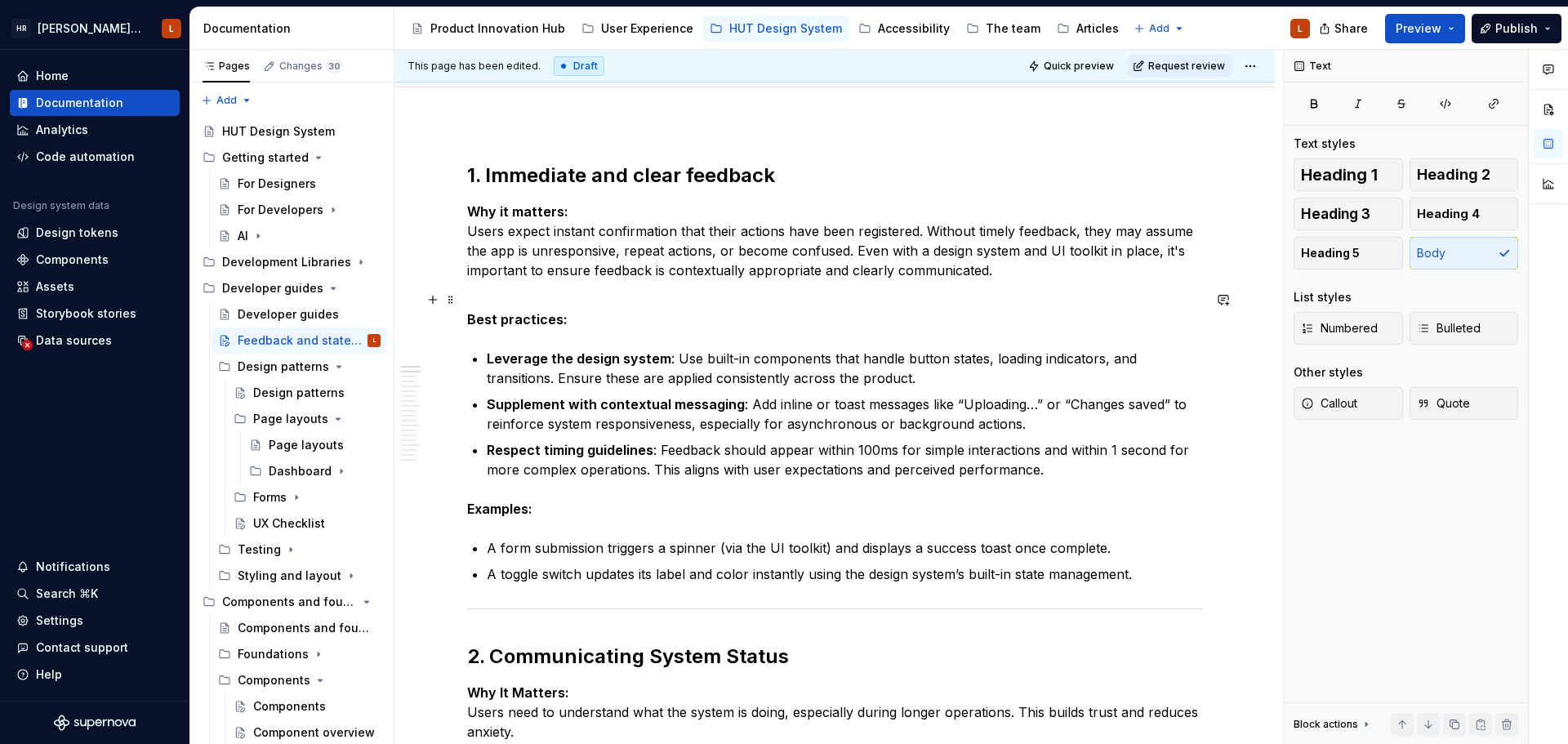
click at [530, 323] on strong "Best practices:" at bounding box center [517, 320] width 100 height 17
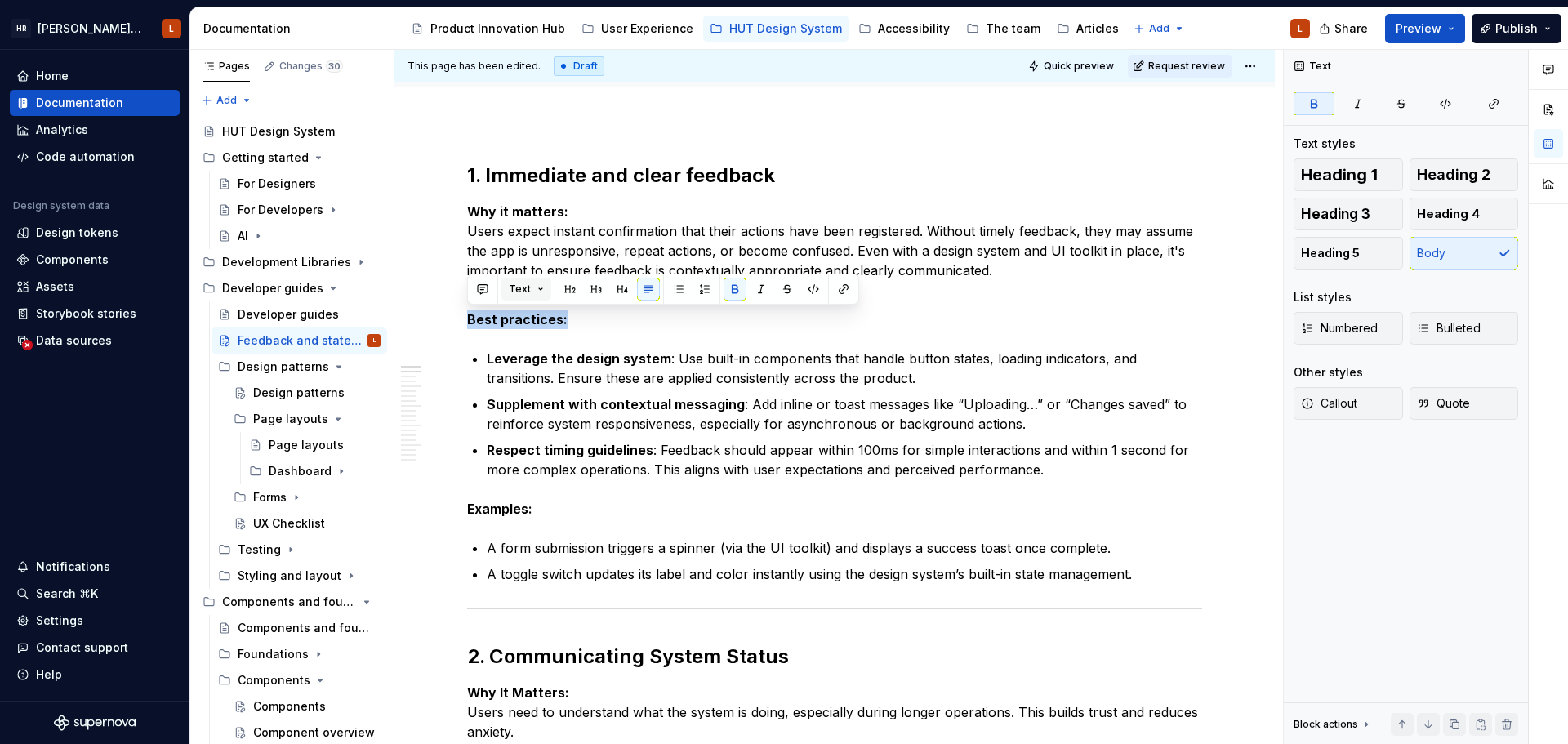
drag, startPoint x: 614, startPoint y: 328, endPoint x: 548, endPoint y: 296, distance: 73.3
click at [315, 311] on div "Pages Changes 30 Add Accessibility guide for tree Page tree. Navigate the tree …" at bounding box center [879, 401] width 1378 height 701
click at [614, 293] on button "button" at bounding box center [622, 289] width 23 height 23
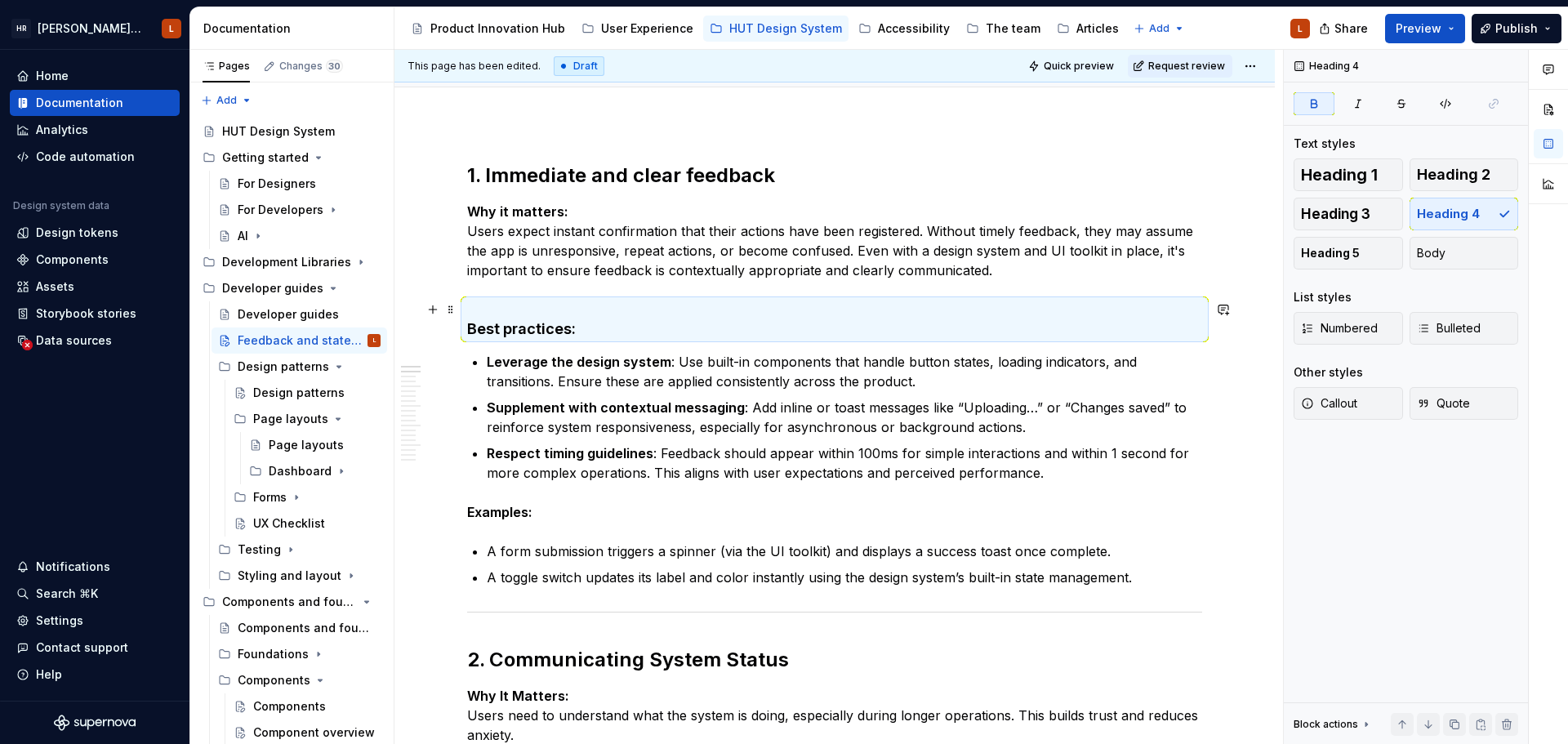
click at [658, 301] on h4 "Best practices:" at bounding box center [834, 319] width 735 height 39
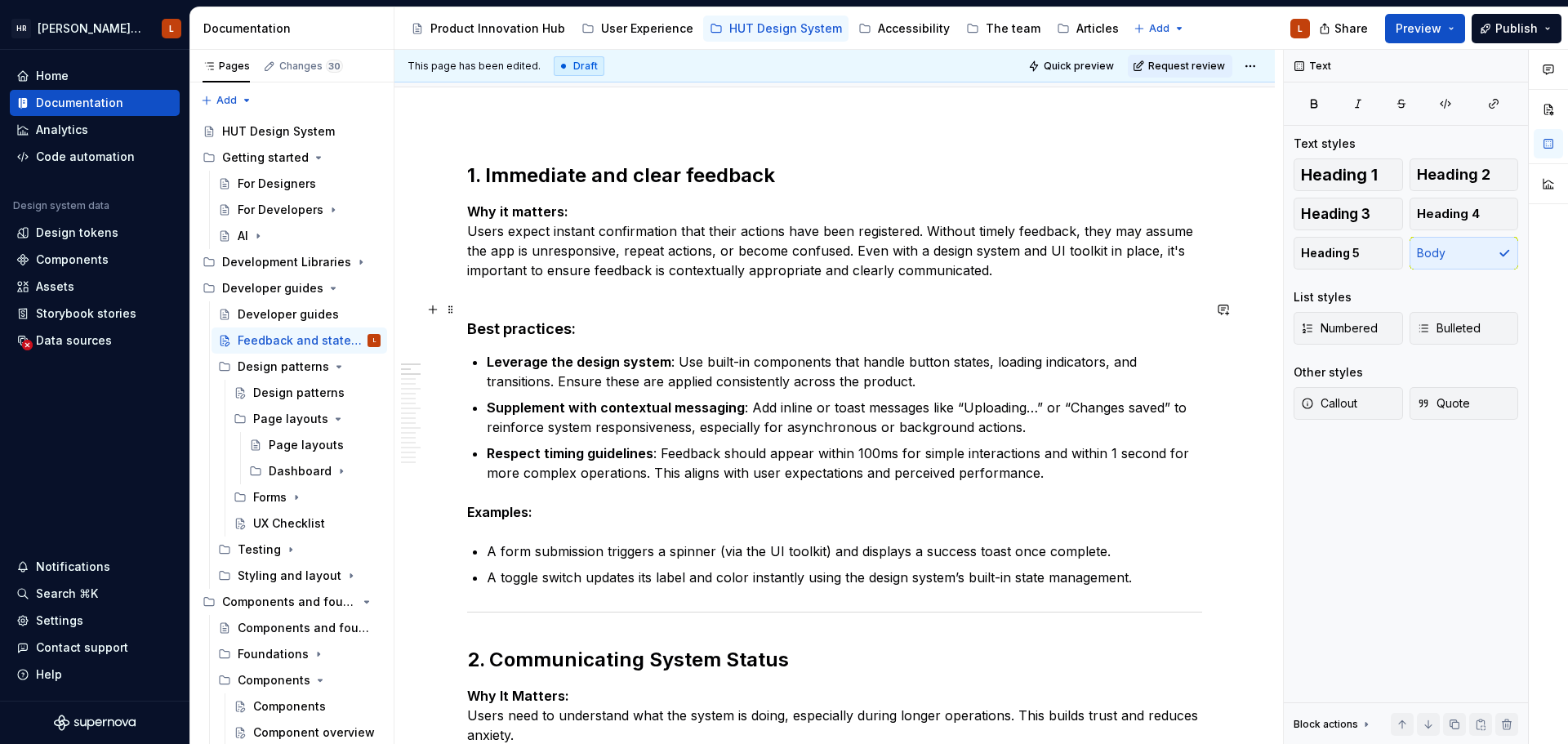
click at [645, 308] on h4 "Best practices:" at bounding box center [834, 319] width 735 height 39
click at [564, 325] on strong "Best practices:" at bounding box center [521, 328] width 109 height 18
click at [1353, 212] on span "Heading 3" at bounding box center [1335, 214] width 69 height 17
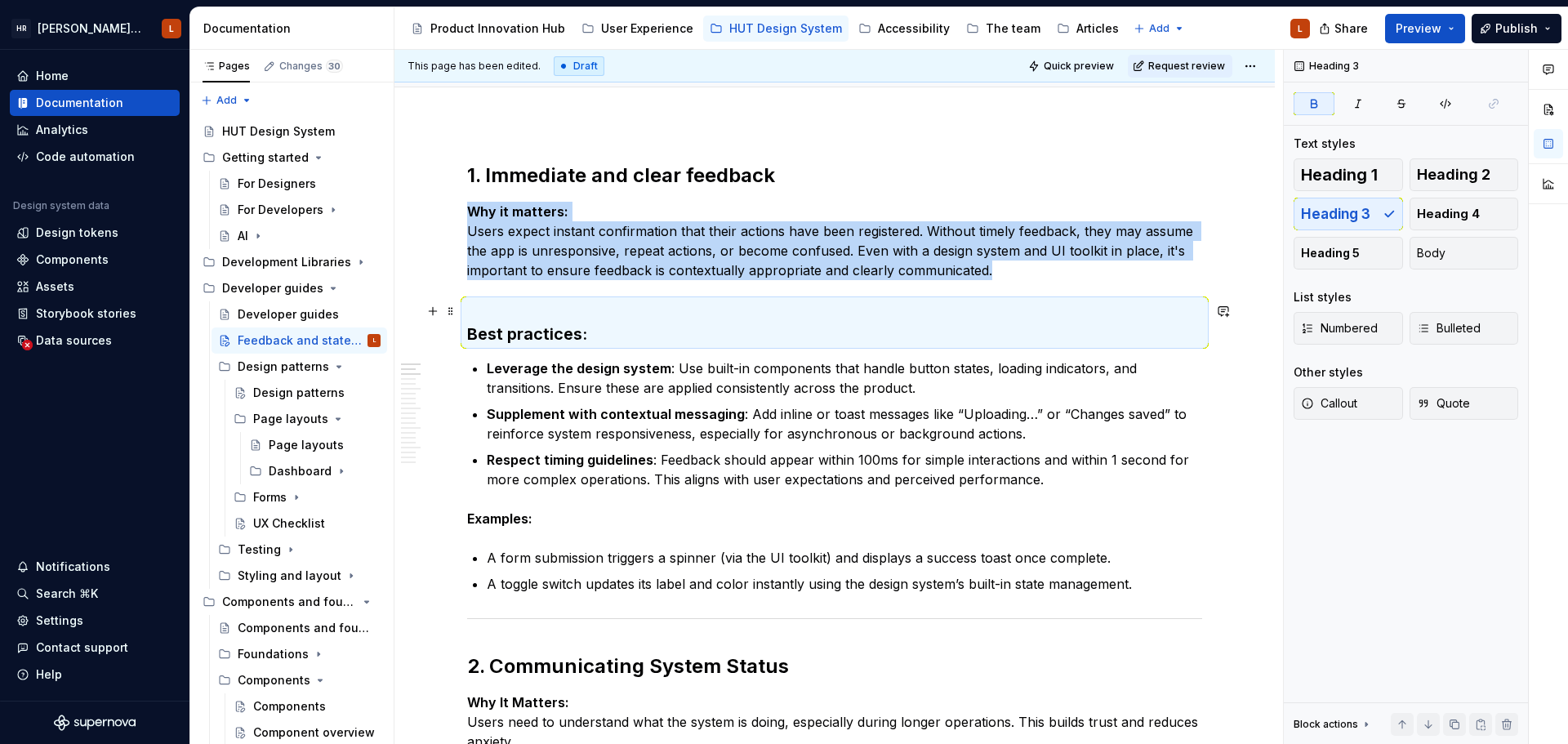
click at [915, 308] on h3 "Best practices:" at bounding box center [834, 322] width 735 height 46
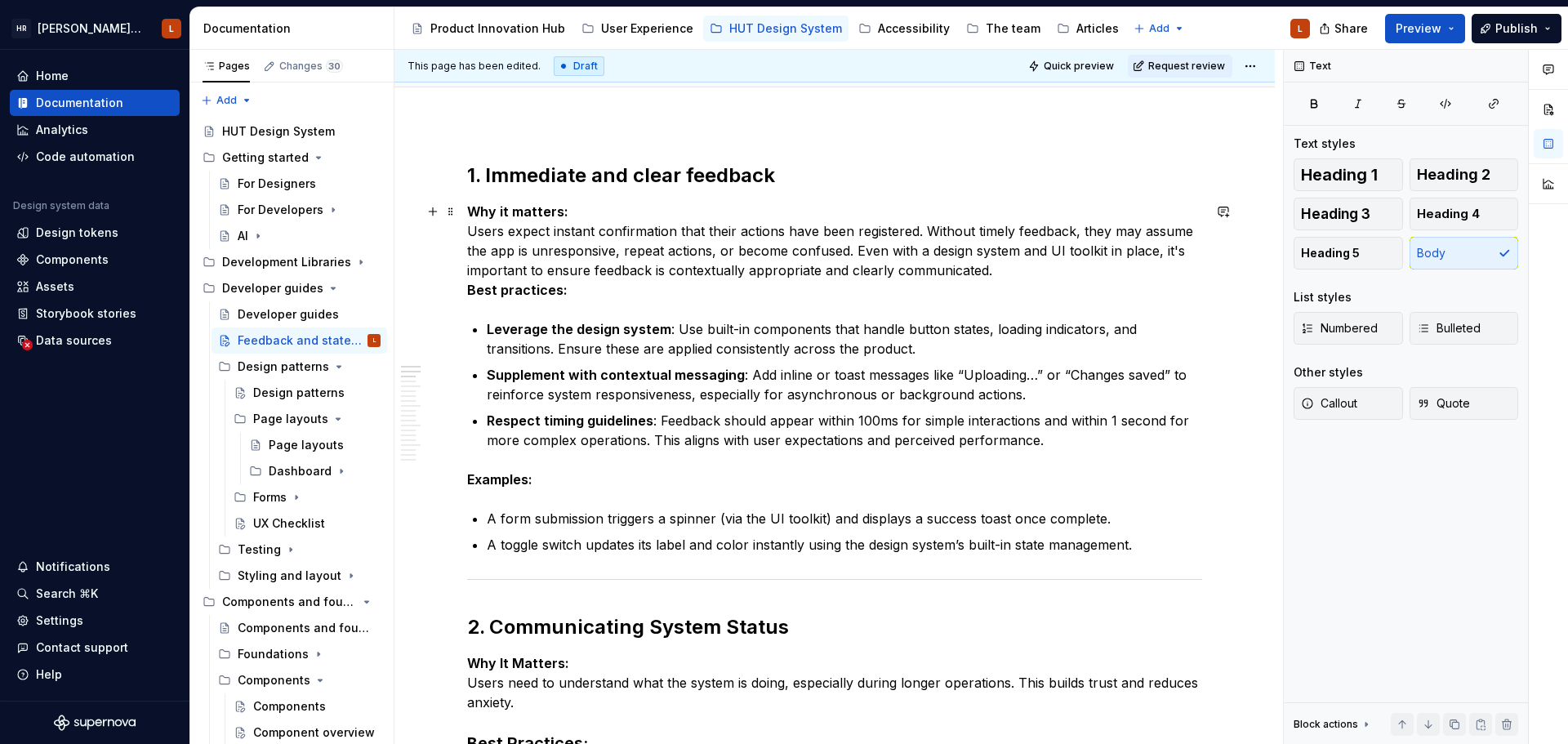
click at [468, 291] on strong "Best practices:" at bounding box center [517, 290] width 100 height 17
drag, startPoint x: 569, startPoint y: 291, endPoint x: 431, endPoint y: 291, distance: 138.0
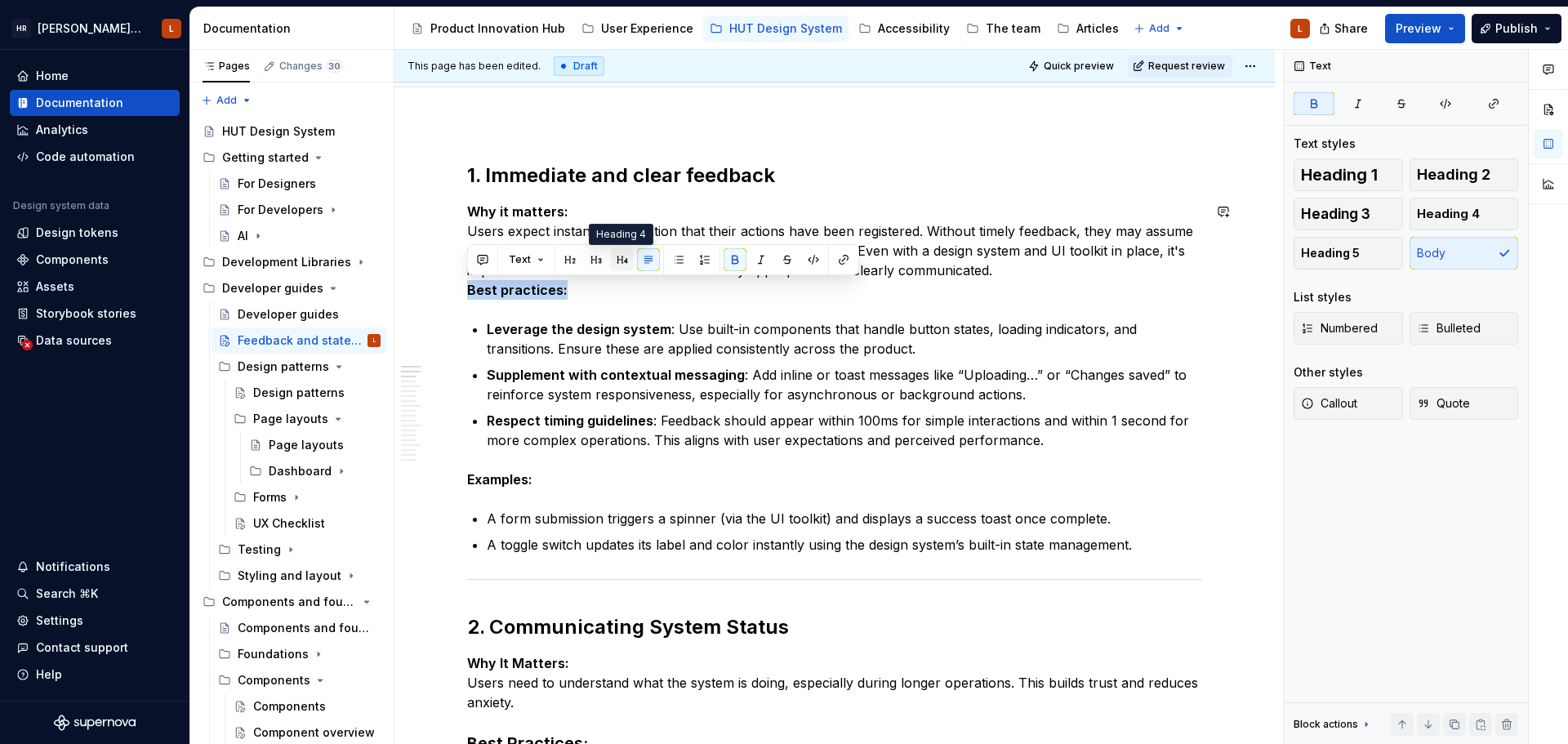
click at [611, 258] on button "button" at bounding box center [622, 259] width 23 height 23
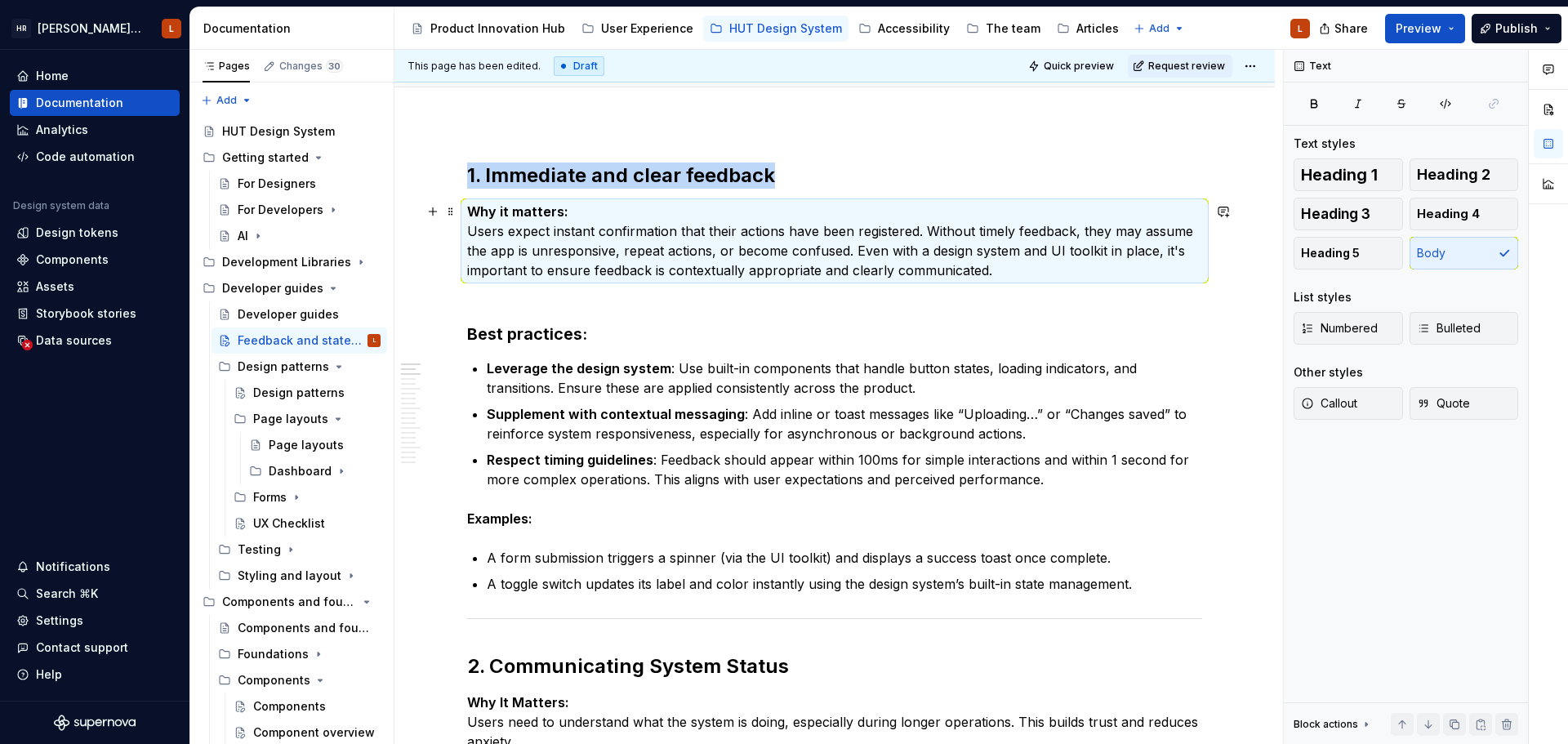
click at [503, 210] on strong "Why it matters:" at bounding box center [517, 212] width 101 height 17
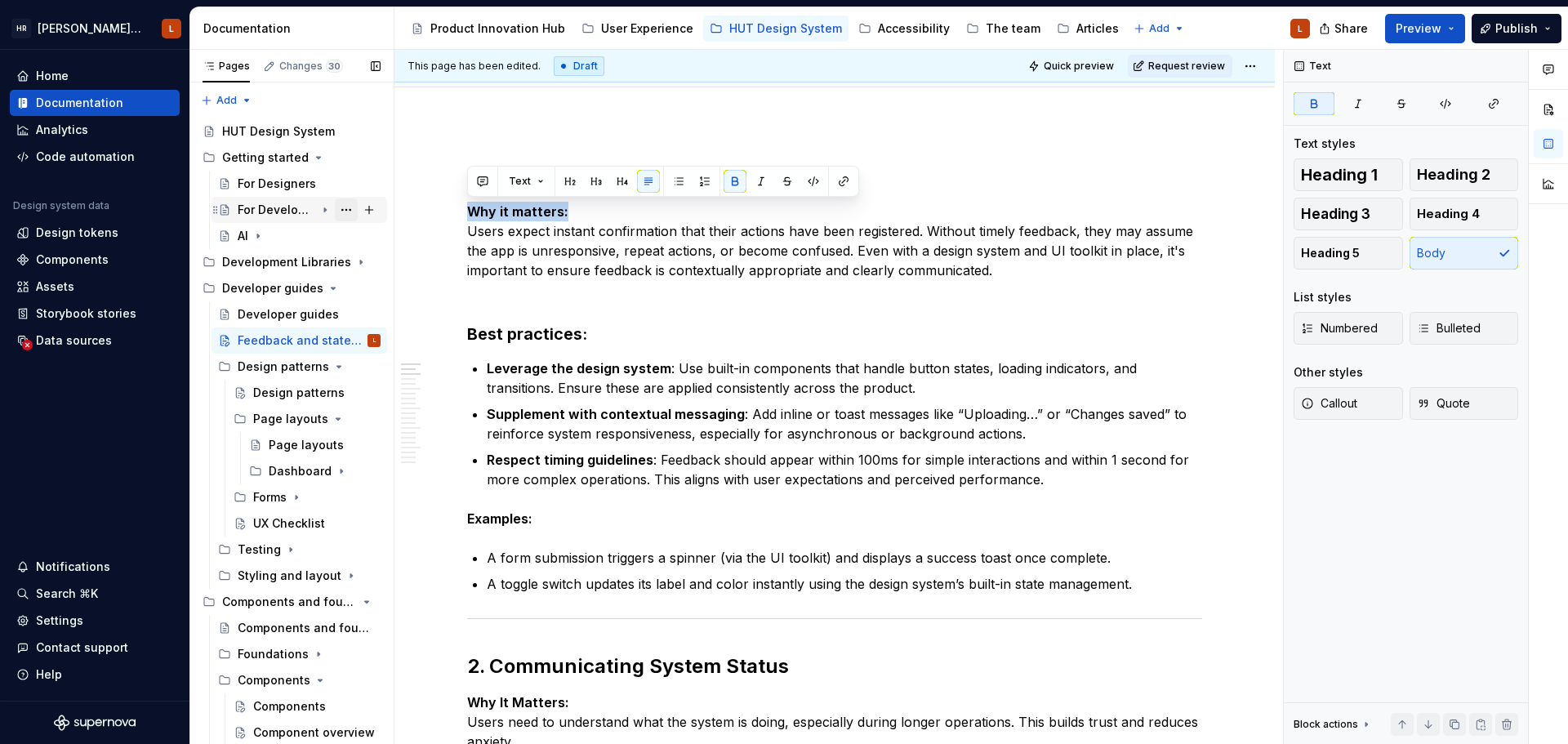
drag, startPoint x: 587, startPoint y: 205, endPoint x: 329, endPoint y: 206, distance: 258.0
click at [329, 206] on div "Pages Changes 30 Add Accessibility guide for tree Page tree. Navigate the tree …" at bounding box center [879, 401] width 1378 height 701
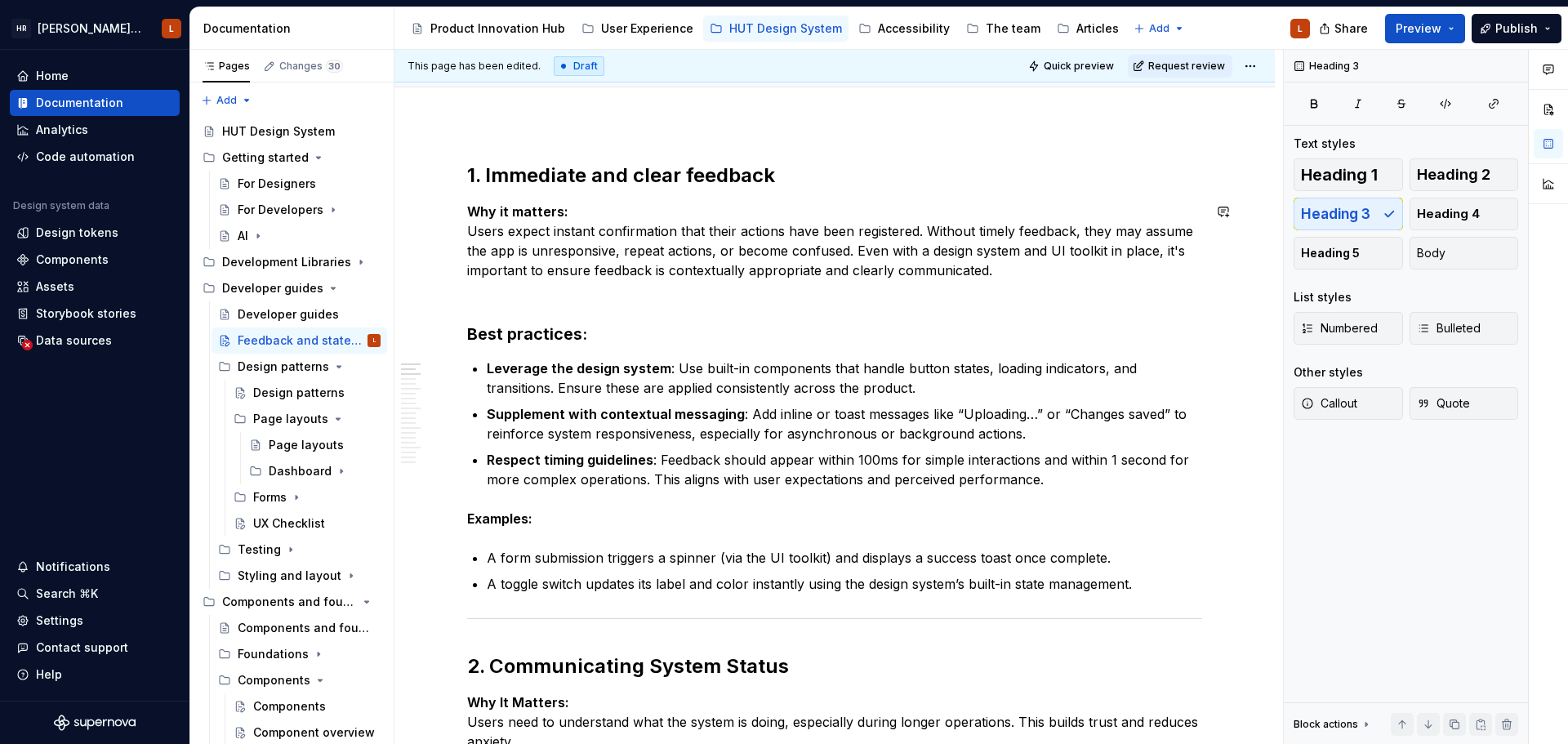
drag, startPoint x: 633, startPoint y: 289, endPoint x: 583, endPoint y: 205, distance: 97.8
click at [576, 177] on strong "1. Immediate and clear feedback" at bounding box center [620, 175] width 308 height 23
click at [545, 215] on strong "Why it matters:" at bounding box center [517, 212] width 101 height 17
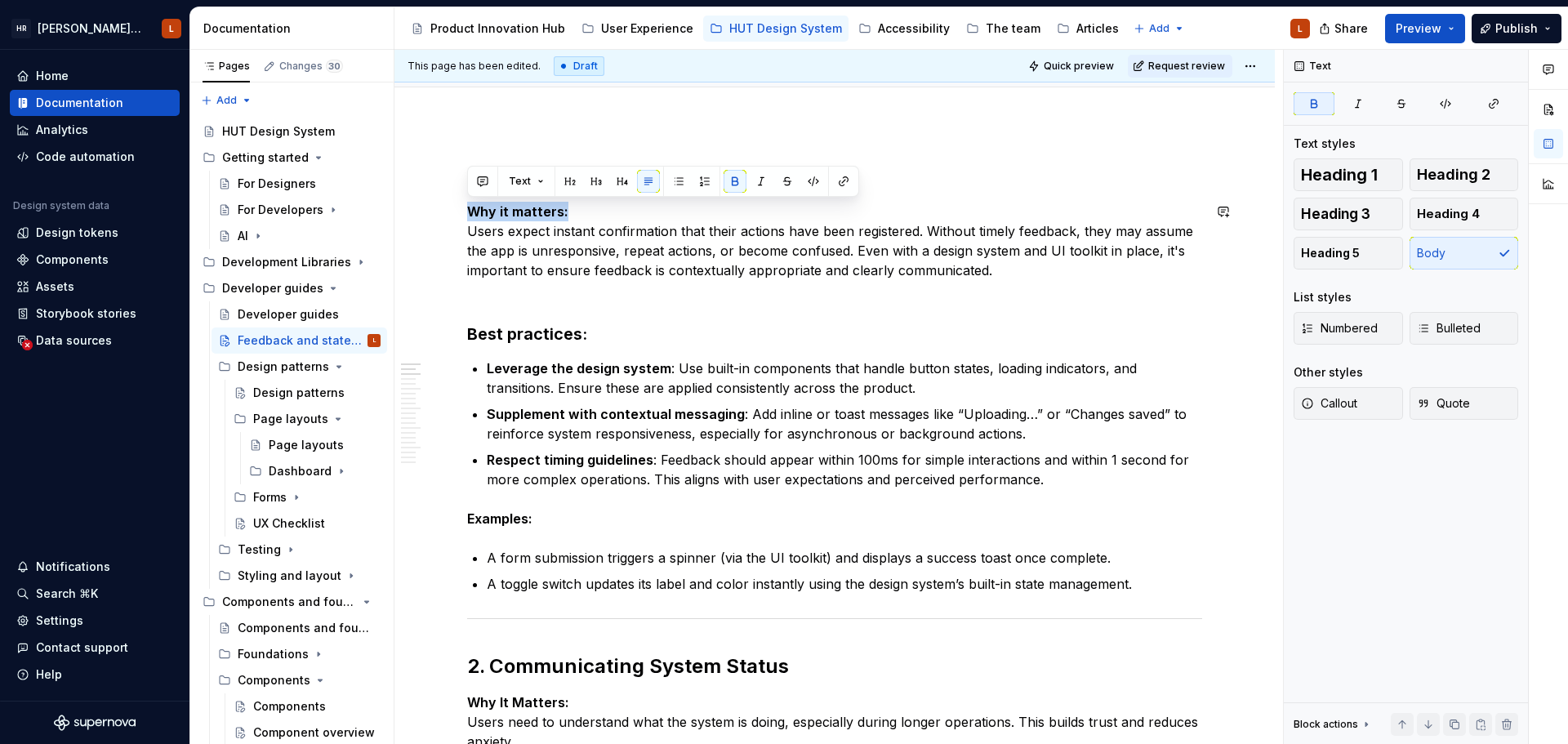
drag, startPoint x: 592, startPoint y: 216, endPoint x: 427, endPoint y: 204, distance: 165.4
click at [342, 210] on div "Pages Changes 30 Add Accessibility guide for tree Page tree. Navigate the tree …" at bounding box center [879, 401] width 1378 height 701
click at [1364, 211] on span "Heading 3" at bounding box center [1335, 214] width 69 height 17
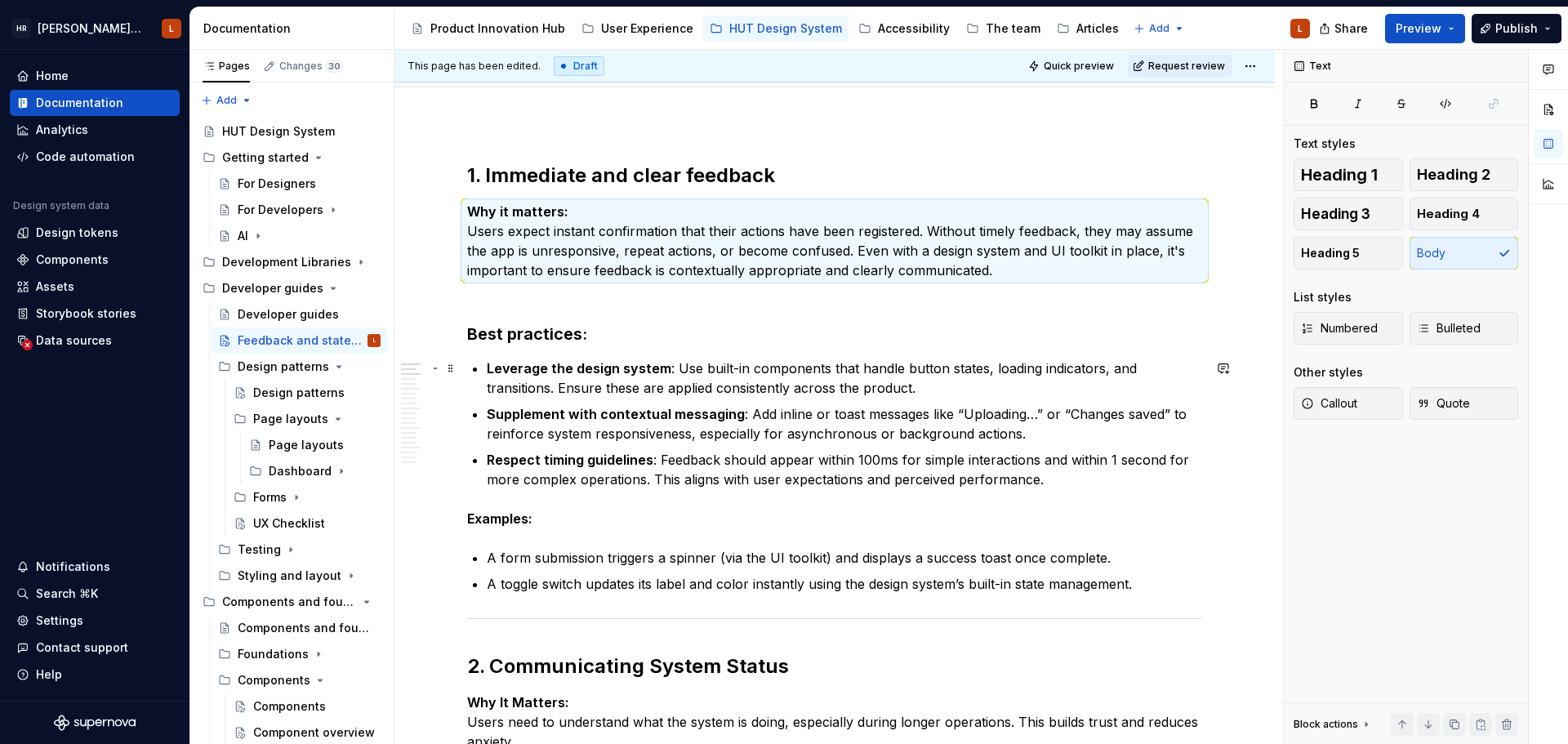
click at [665, 387] on p "Leverage the design system : Use built-in components that handle button states,…" at bounding box center [844, 377] width 716 height 39
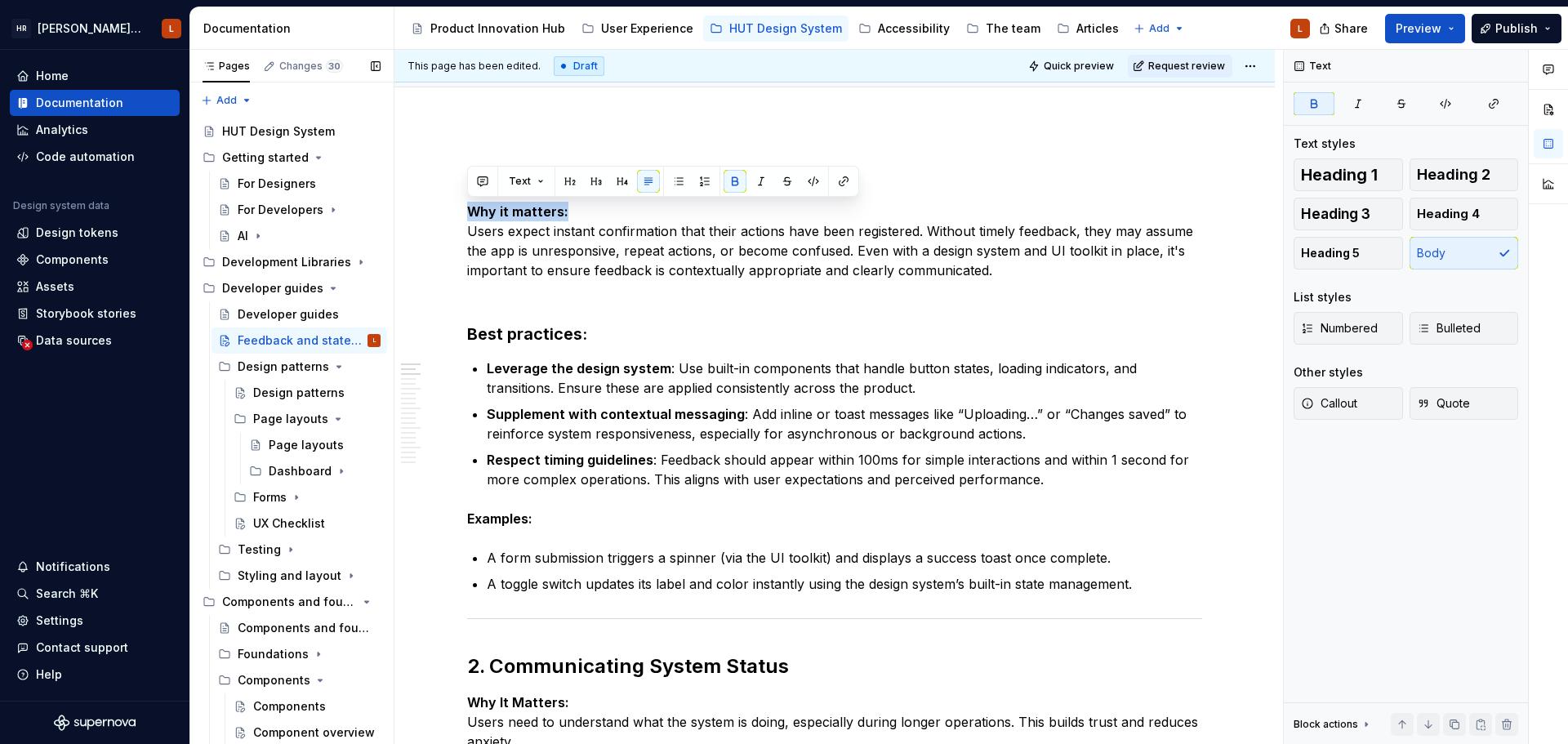
drag, startPoint x: 586, startPoint y: 215, endPoint x: 379, endPoint y: 209, distance: 207.1
click at [379, 209] on div "Pages Changes 30 Add Accessibility guide for tree Page tree. Navigate the tree …" at bounding box center [879, 401] width 1378 height 701
click at [539, 279] on p "Why it matters: Users expect instant confirmation that their actions have been …" at bounding box center [834, 241] width 735 height 78
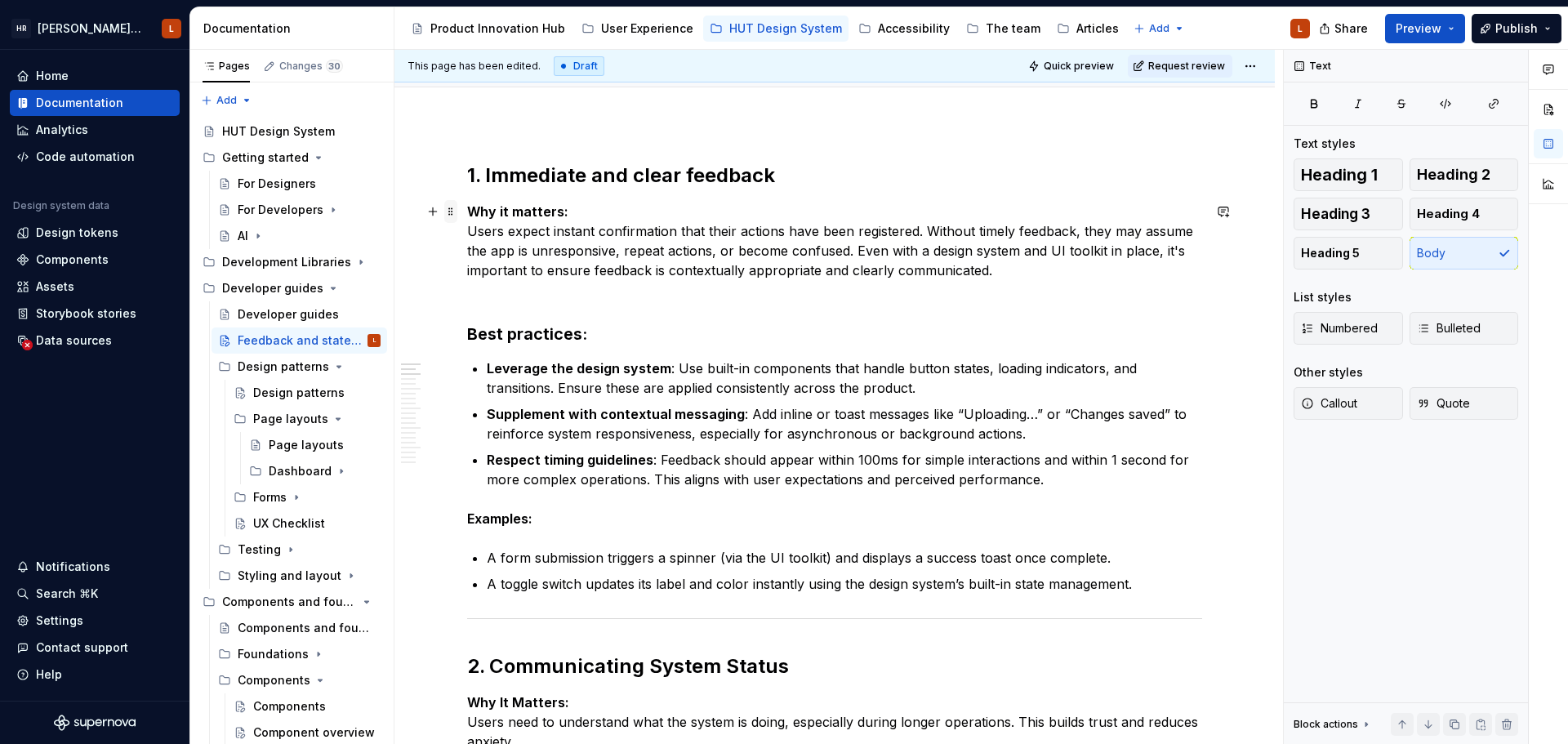
click at [454, 210] on span at bounding box center [451, 211] width 13 height 23
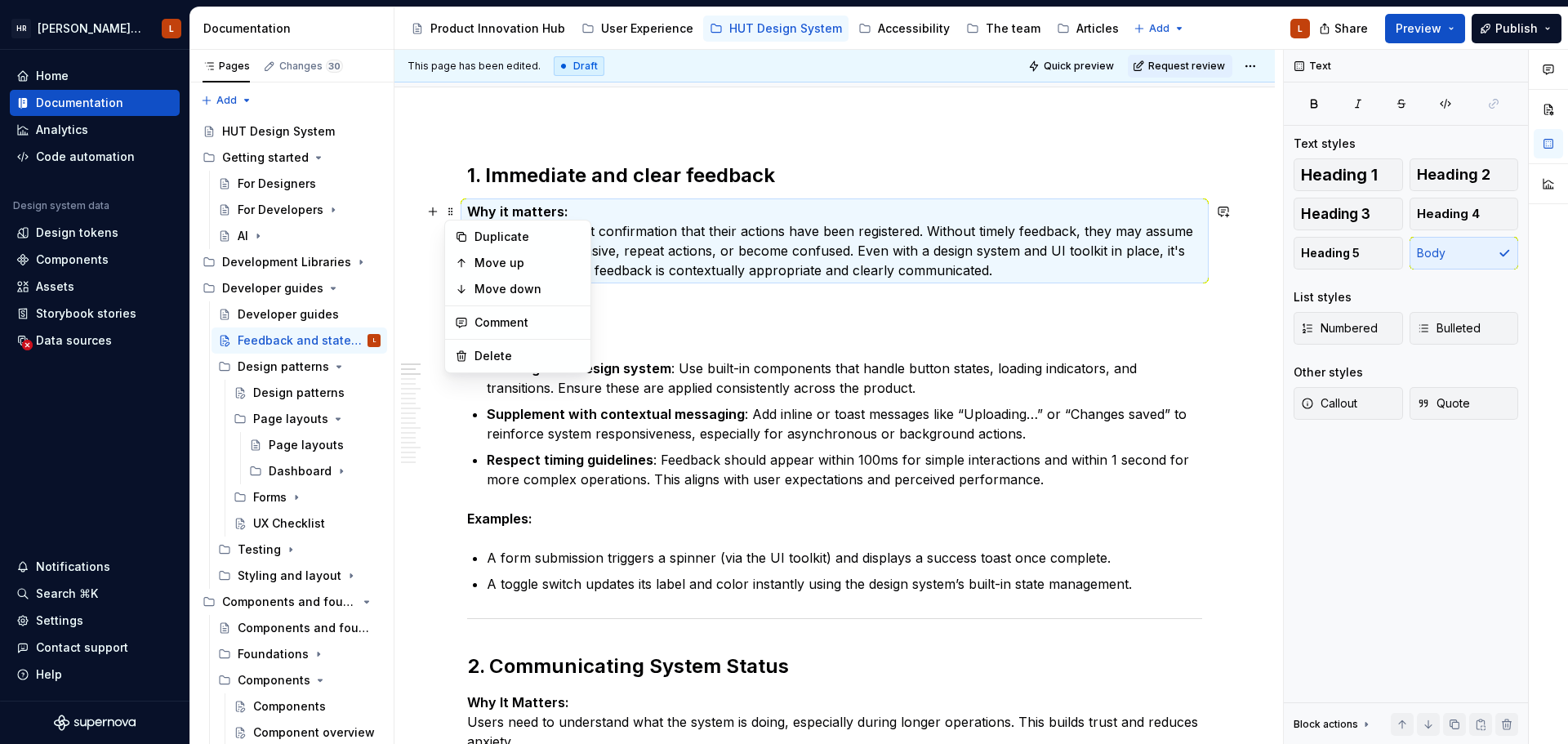
click at [686, 241] on p "Why it matters: Users expect instant confirmation that their actions have been …" at bounding box center [834, 241] width 735 height 78
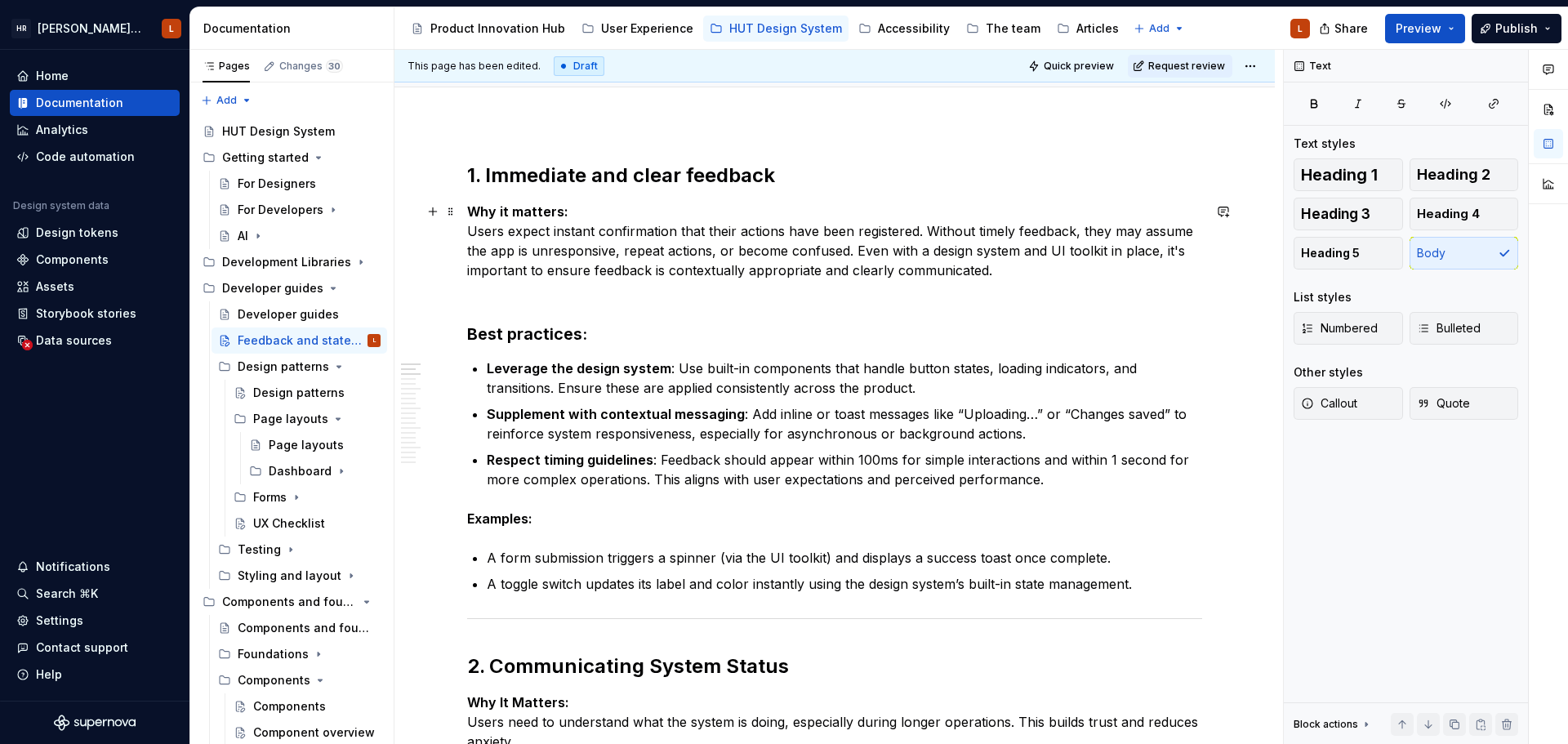
click at [551, 205] on strong "Why it matters:" at bounding box center [517, 212] width 101 height 17
click at [615, 213] on p "Why it matters: Users expect instant confirmation that their actions have been …" at bounding box center [834, 241] width 735 height 78
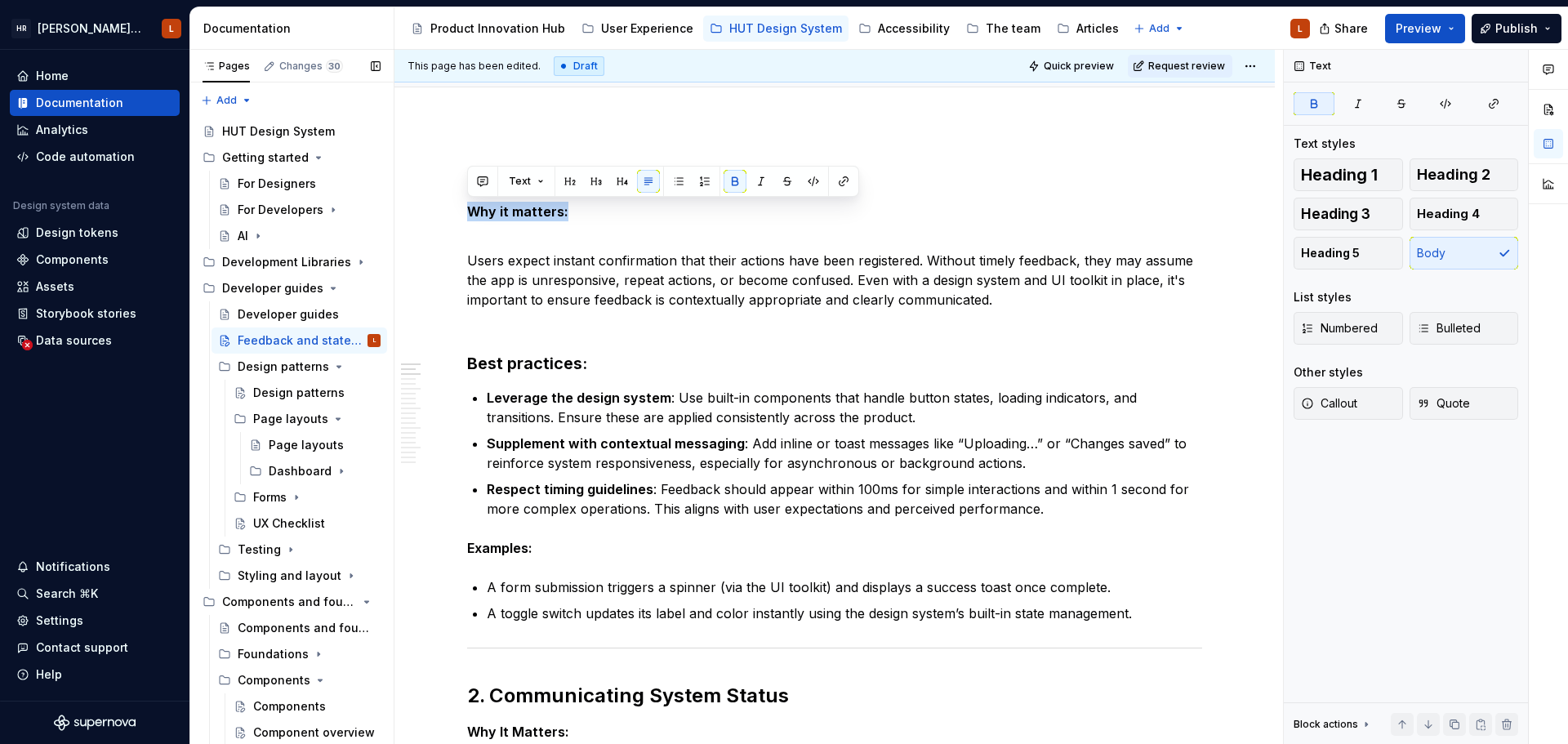
drag, startPoint x: 579, startPoint y: 204, endPoint x: 390, endPoint y: 206, distance: 189.0
click at [390, 206] on div "Pages Changes 30 Add Accessibility guide for tree Page tree. Navigate the tree …" at bounding box center [879, 401] width 1378 height 701
click at [597, 180] on button "button" at bounding box center [595, 180] width 23 height 23
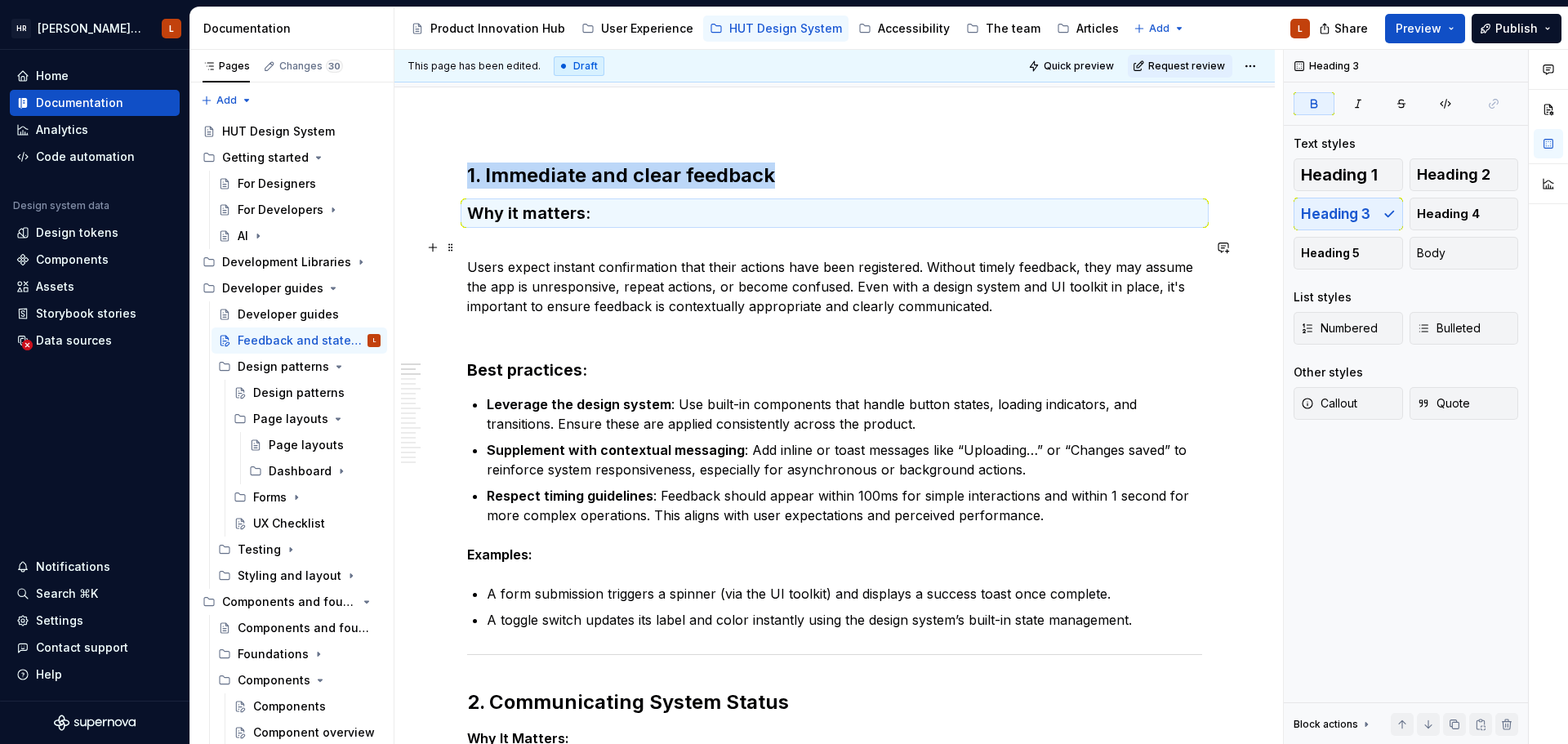
click at [548, 249] on p "Users expect instant confirmation that their actions have been registered. With…" at bounding box center [834, 277] width 735 height 78
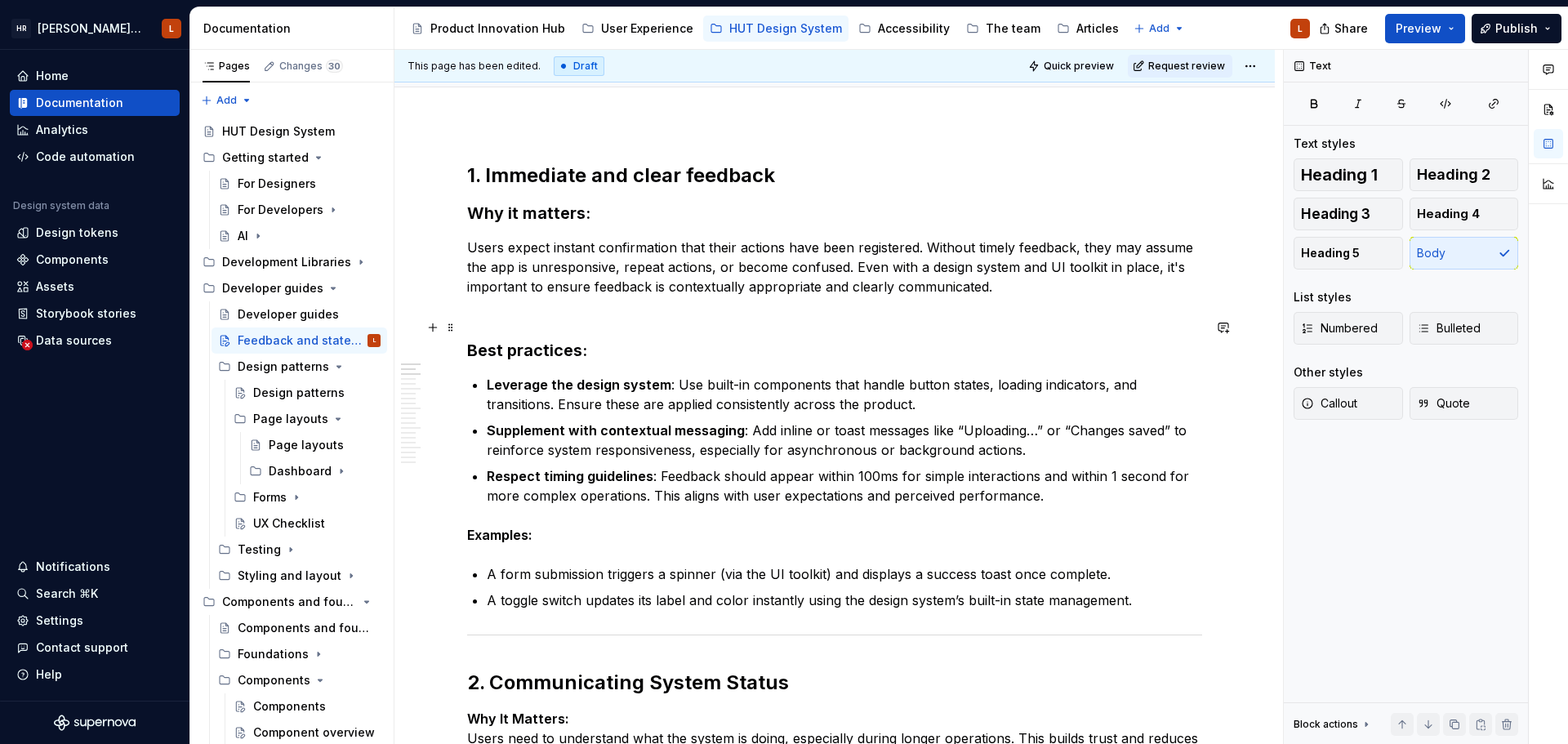
click at [497, 353] on strong "Best practices:" at bounding box center [527, 350] width 120 height 19
click at [485, 329] on h3 "Best practices:" at bounding box center [834, 338] width 735 height 46
click at [549, 353] on strong "Best practices:" at bounding box center [527, 350] width 120 height 19
click at [503, 530] on strong "Examples:" at bounding box center [499, 535] width 65 height 17
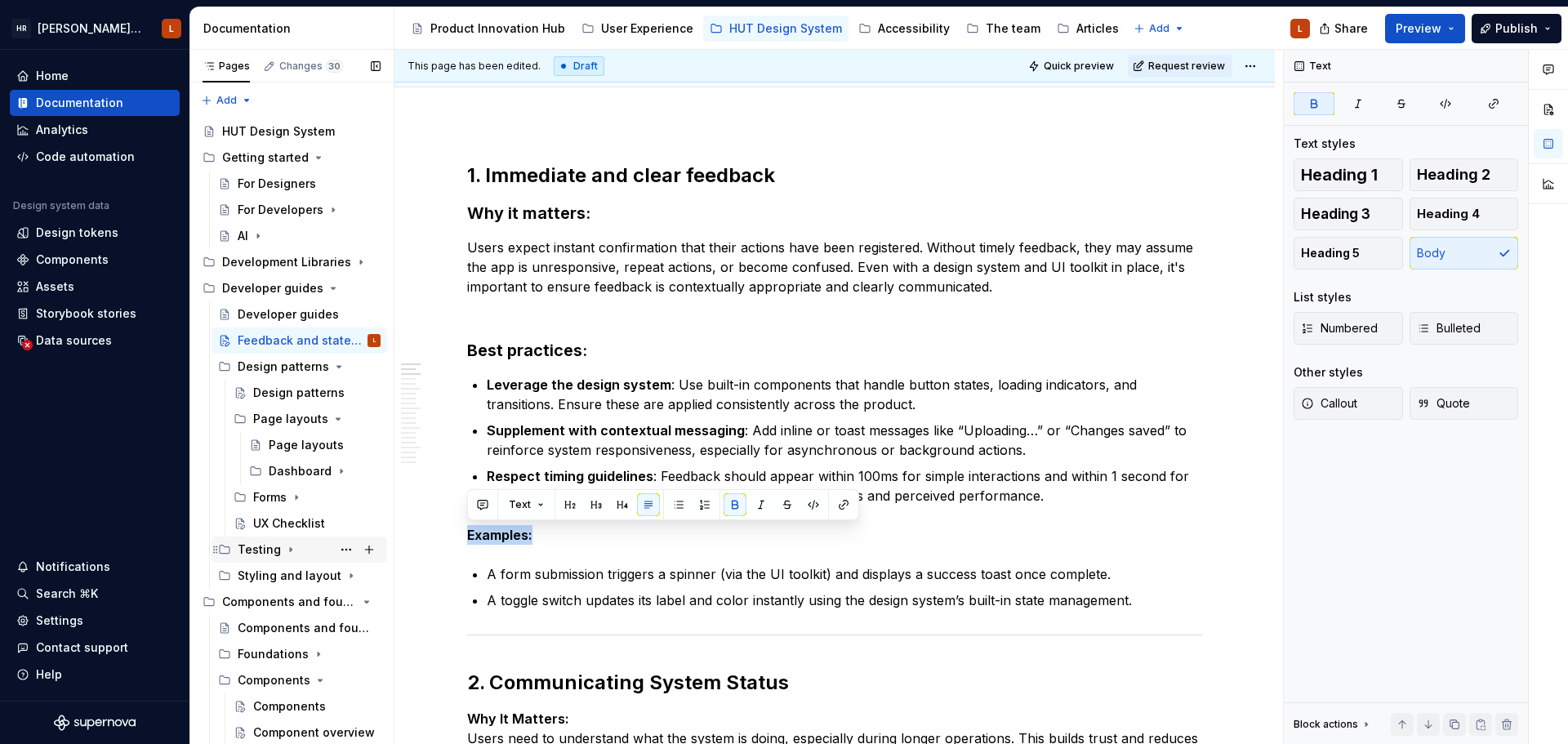
drag, startPoint x: 547, startPoint y: 530, endPoint x: 377, endPoint y: 537, distance: 170.1
click at [377, 537] on div "Pages Changes 30 Add Accessibility guide for tree Page tree. Navigate the tree …" at bounding box center [879, 401] width 1378 height 701
click at [596, 503] on button "button" at bounding box center [595, 504] width 23 height 23
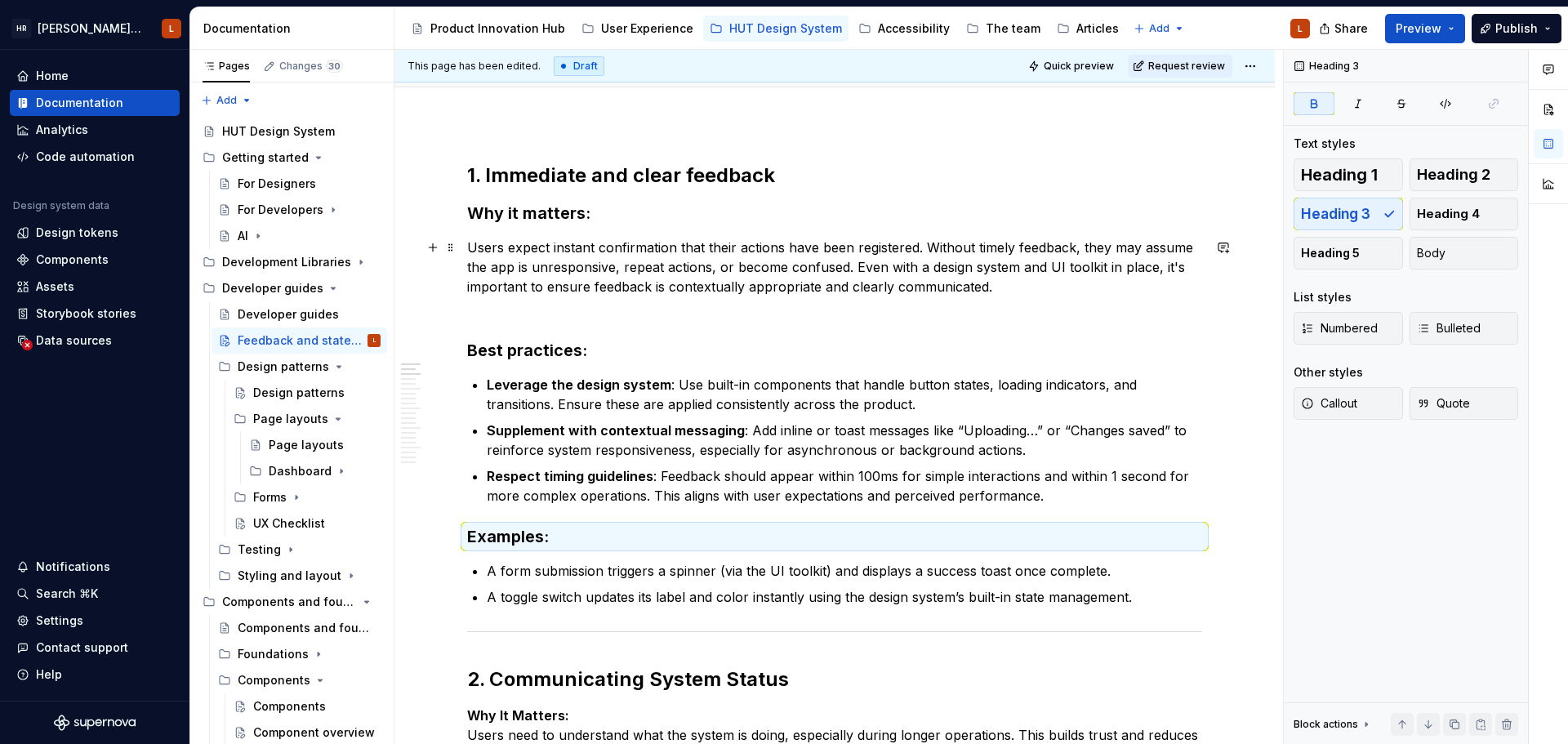
click at [711, 271] on p "Users expect instant confirmation that their actions have been registered. With…" at bounding box center [834, 267] width 735 height 58
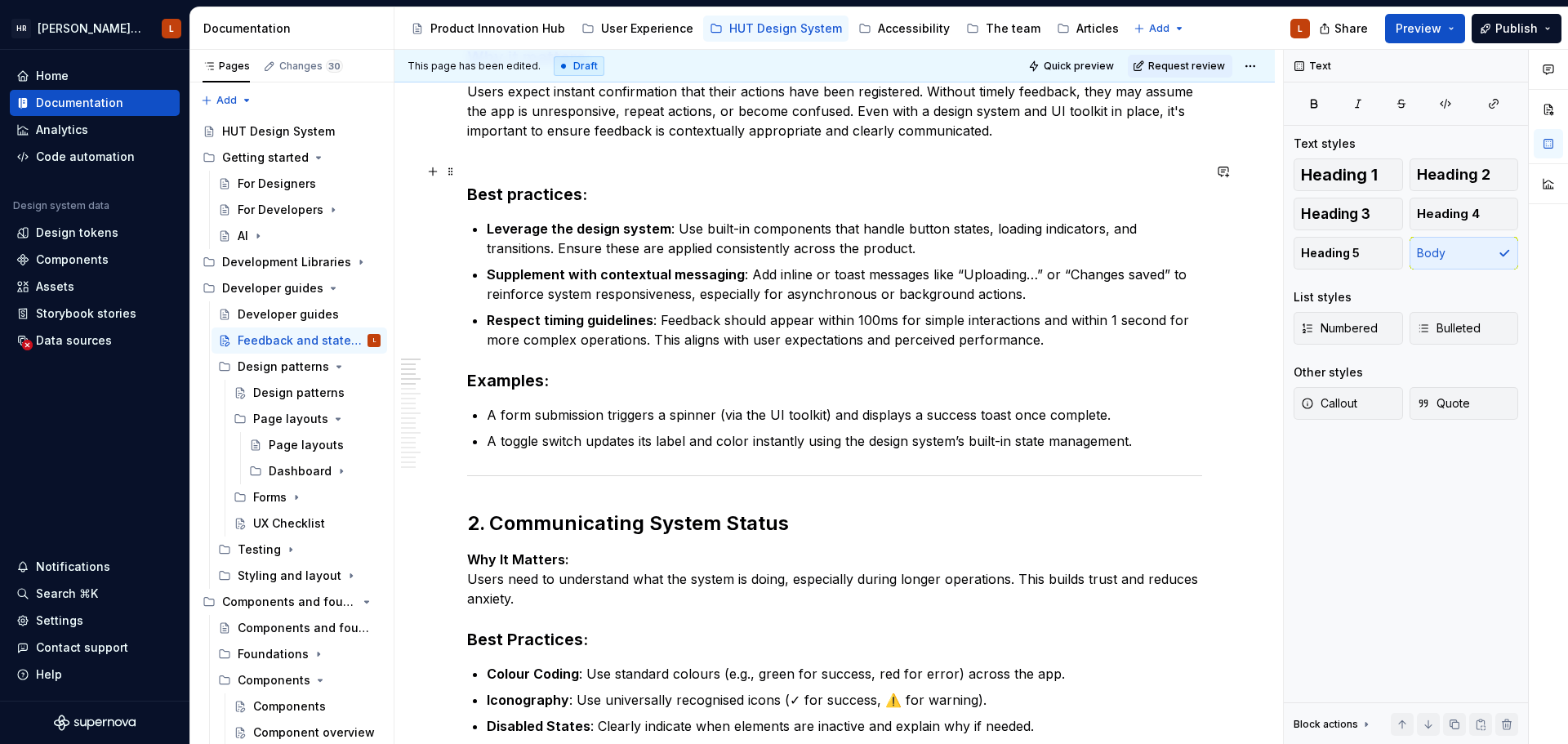
scroll to position [358, 0]
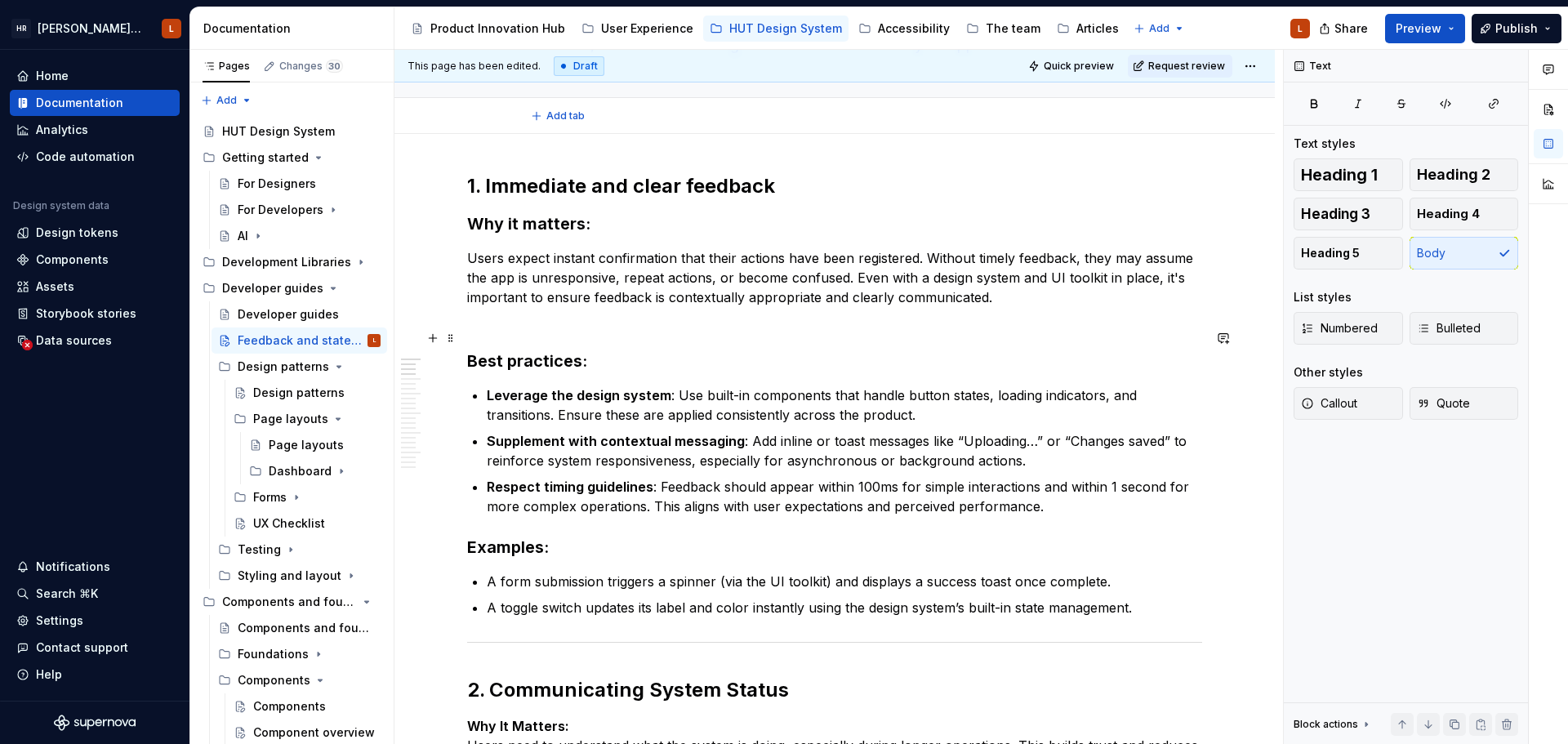
scroll to position [32, 0]
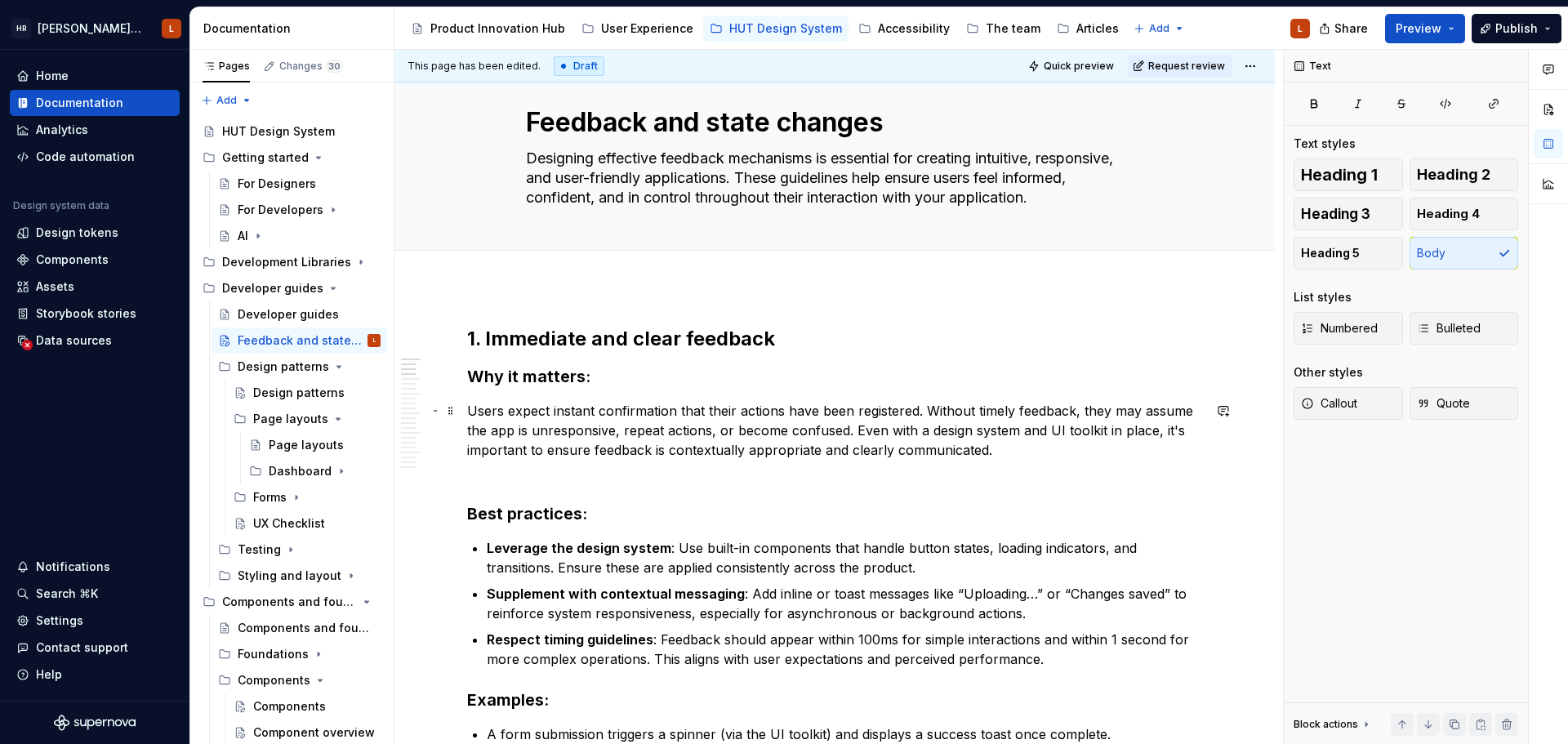
click at [1029, 453] on p "Users expect instant confirmation that their actions have been registered. With…" at bounding box center [834, 430] width 735 height 58
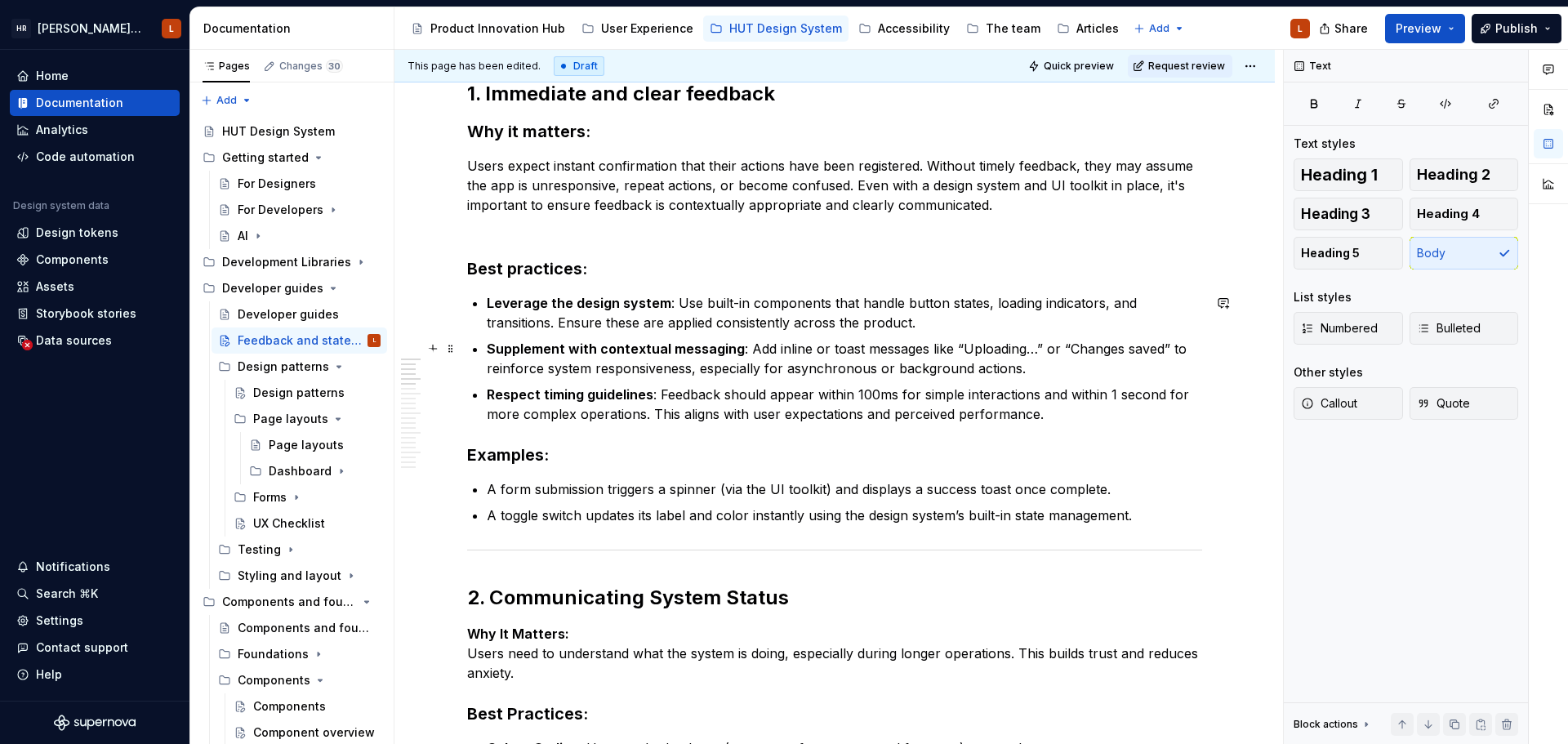
scroll to position [195, 0]
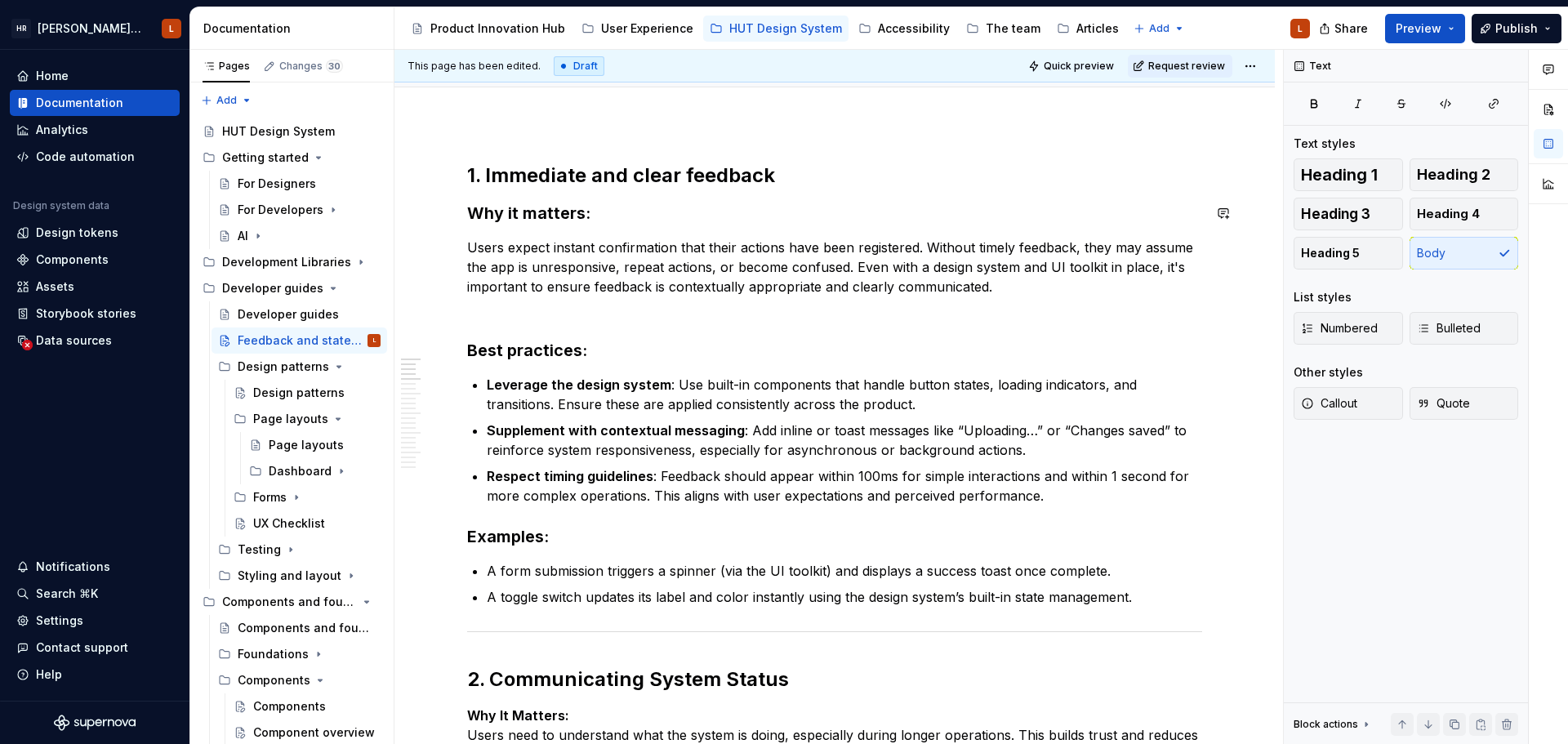
click at [604, 167] on strong "1. Immediate and clear feedback" at bounding box center [620, 175] width 308 height 23
click at [564, 208] on strong "Why it matters:" at bounding box center [529, 213] width 124 height 19
click at [559, 358] on strong "Best practices:" at bounding box center [527, 350] width 120 height 19
click at [515, 539] on strong "Examples:" at bounding box center [508, 536] width 82 height 19
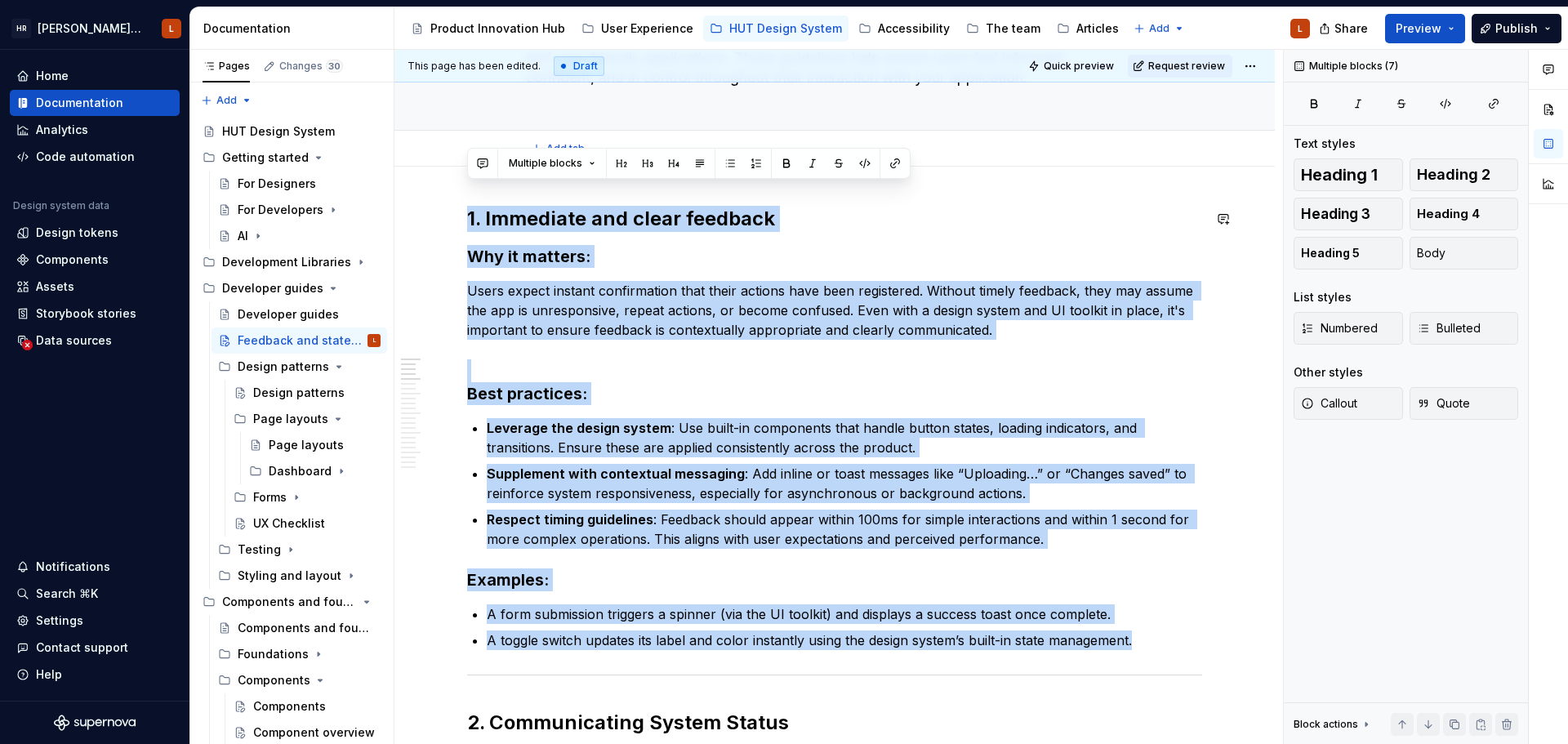
scroll to position [0, 0]
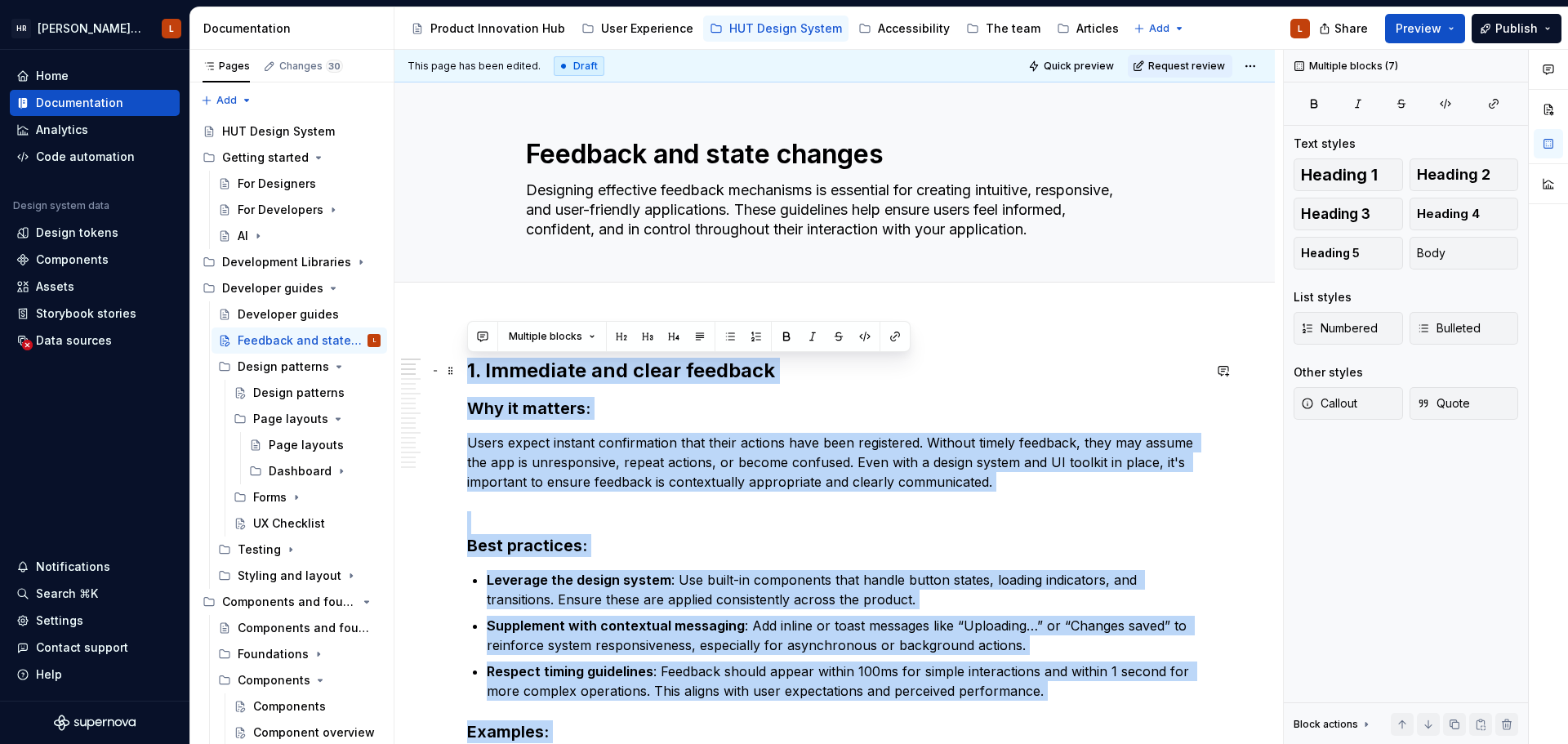
drag, startPoint x: 1144, startPoint y: 514, endPoint x: 459, endPoint y: 372, distance: 699.6
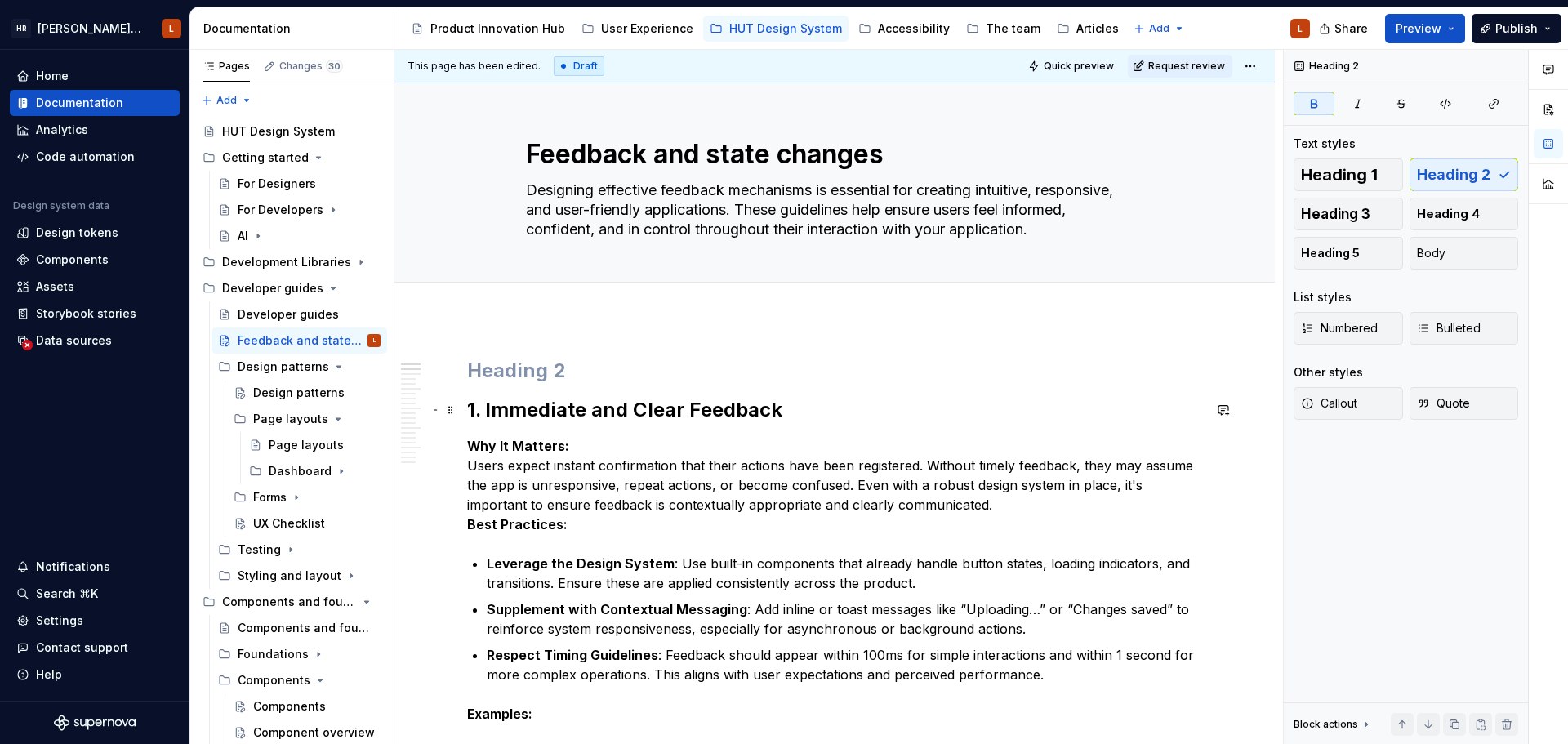
click at [469, 413] on strong "1. Immediate and Clear Feedback" at bounding box center [624, 409] width 315 height 23
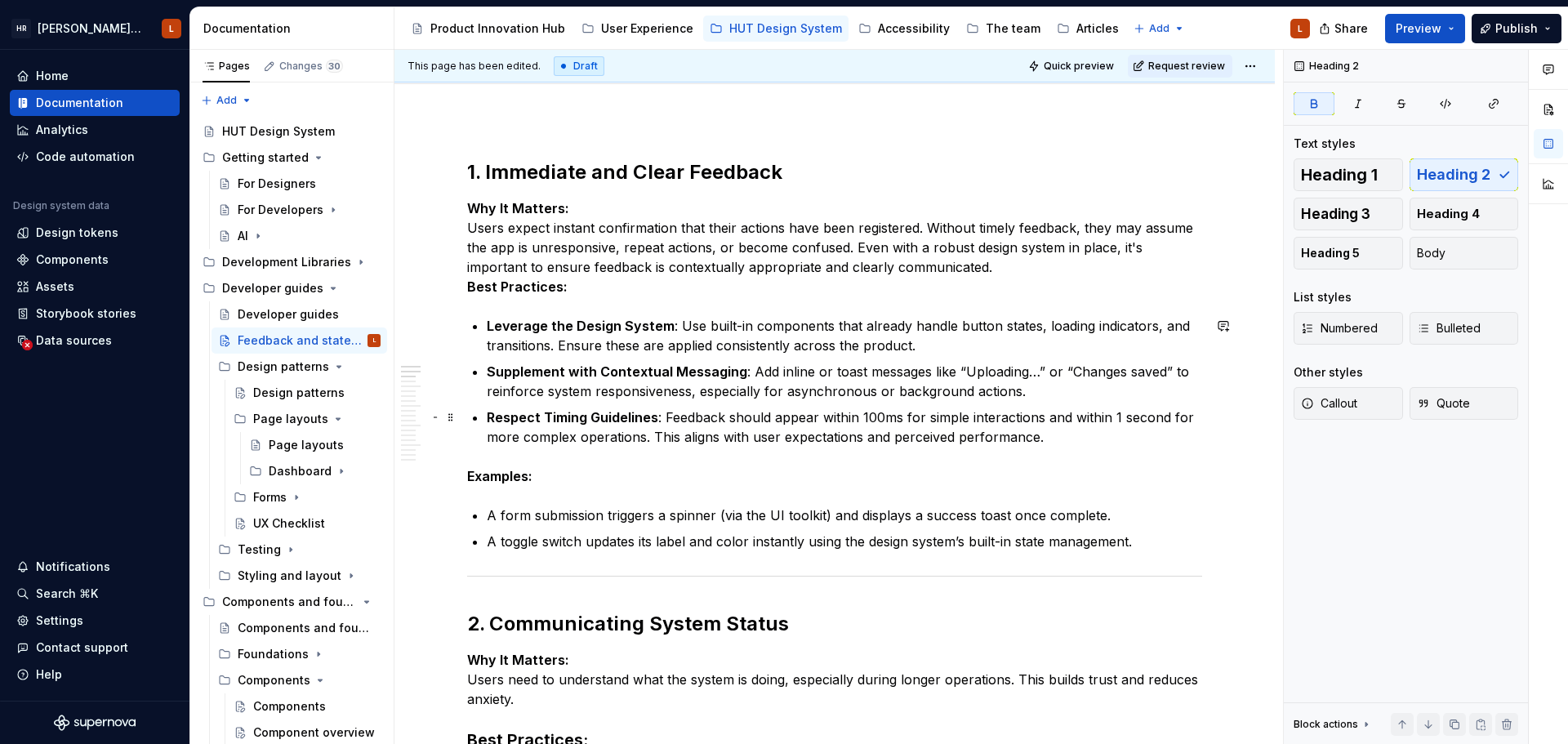
scroll to position [245, 0]
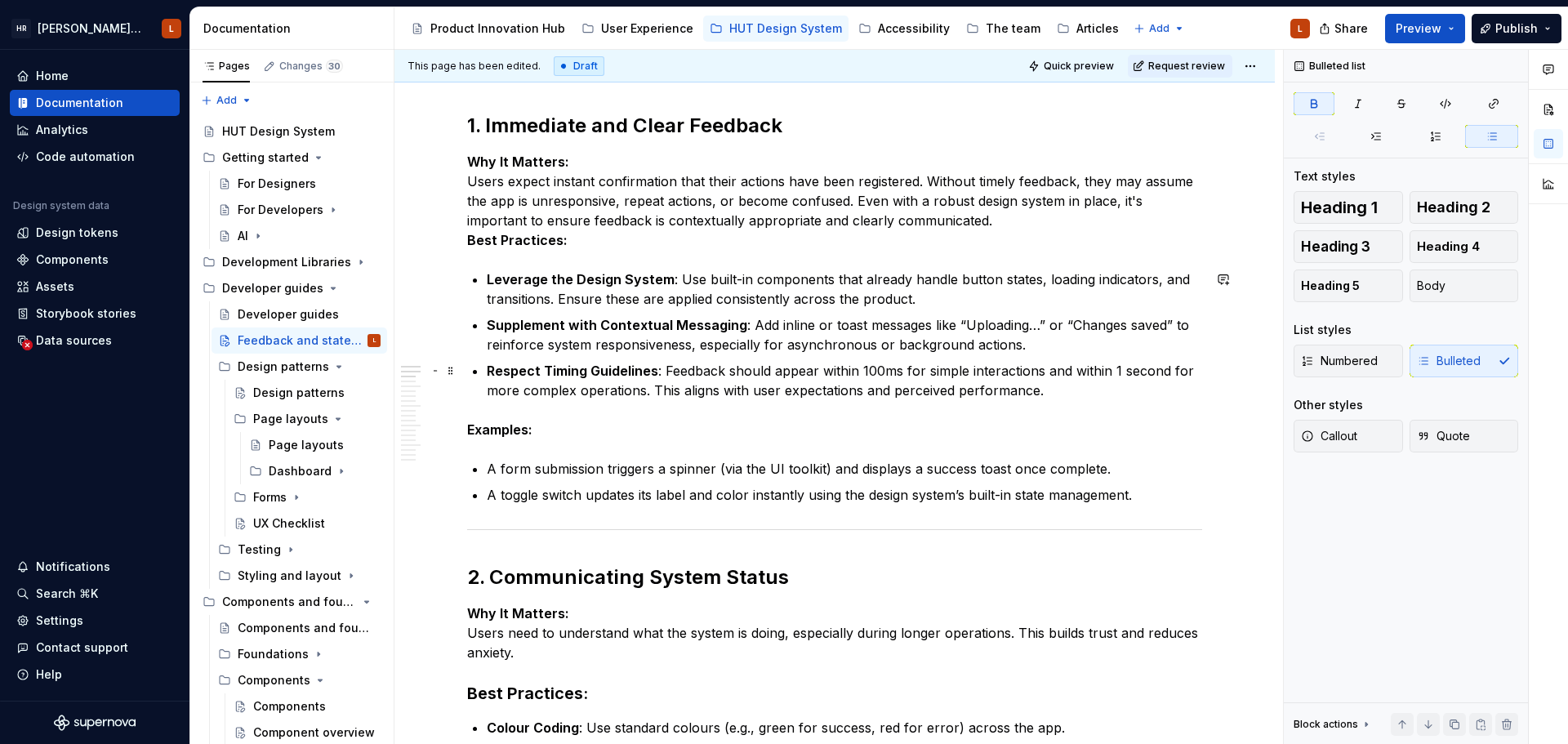
click at [832, 357] on ul "Leverage the Design System : Use built-in components that already handle button…" at bounding box center [844, 335] width 716 height 130
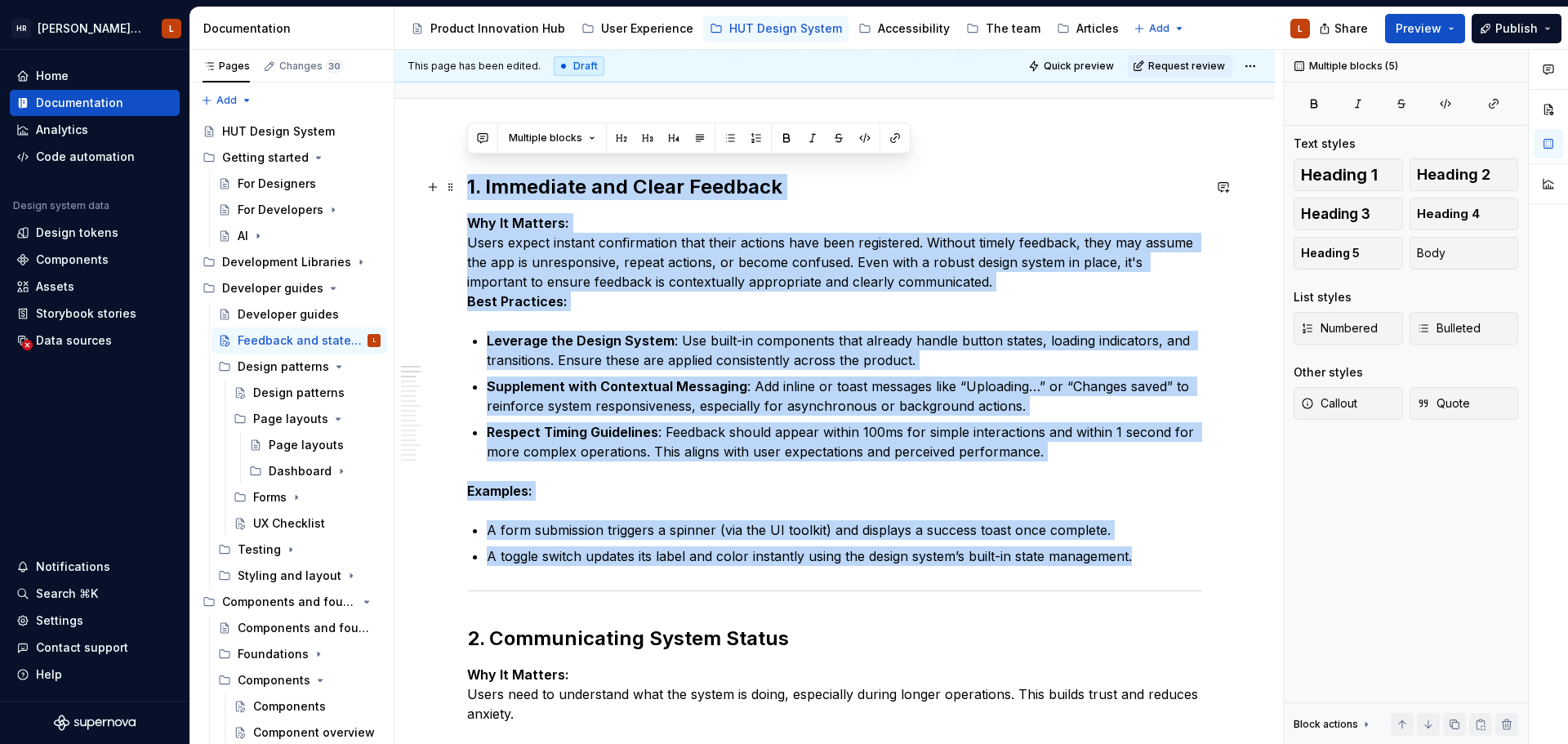
drag, startPoint x: 1148, startPoint y: 491, endPoint x: 438, endPoint y: 138, distance: 792.9
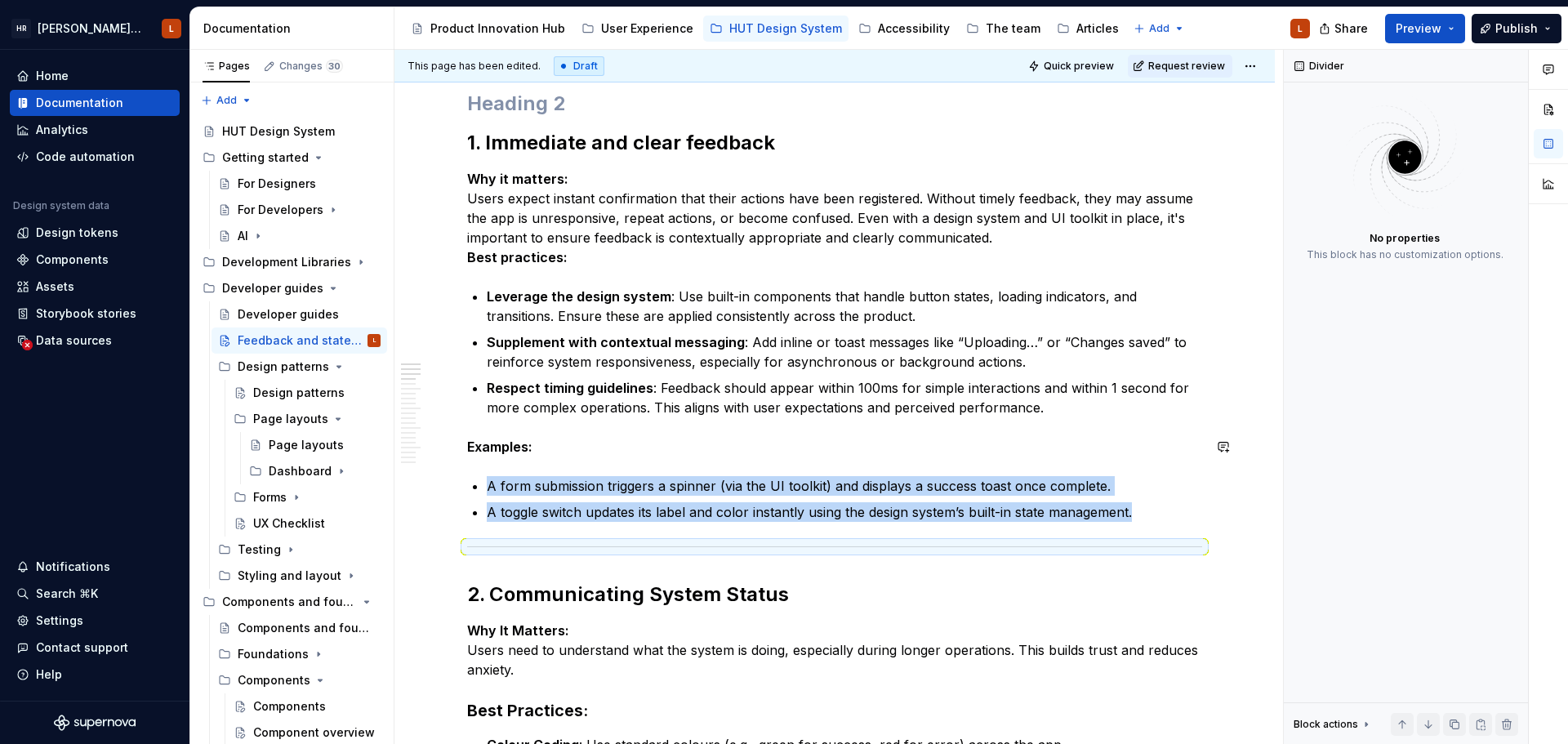
scroll to position [327, 0]
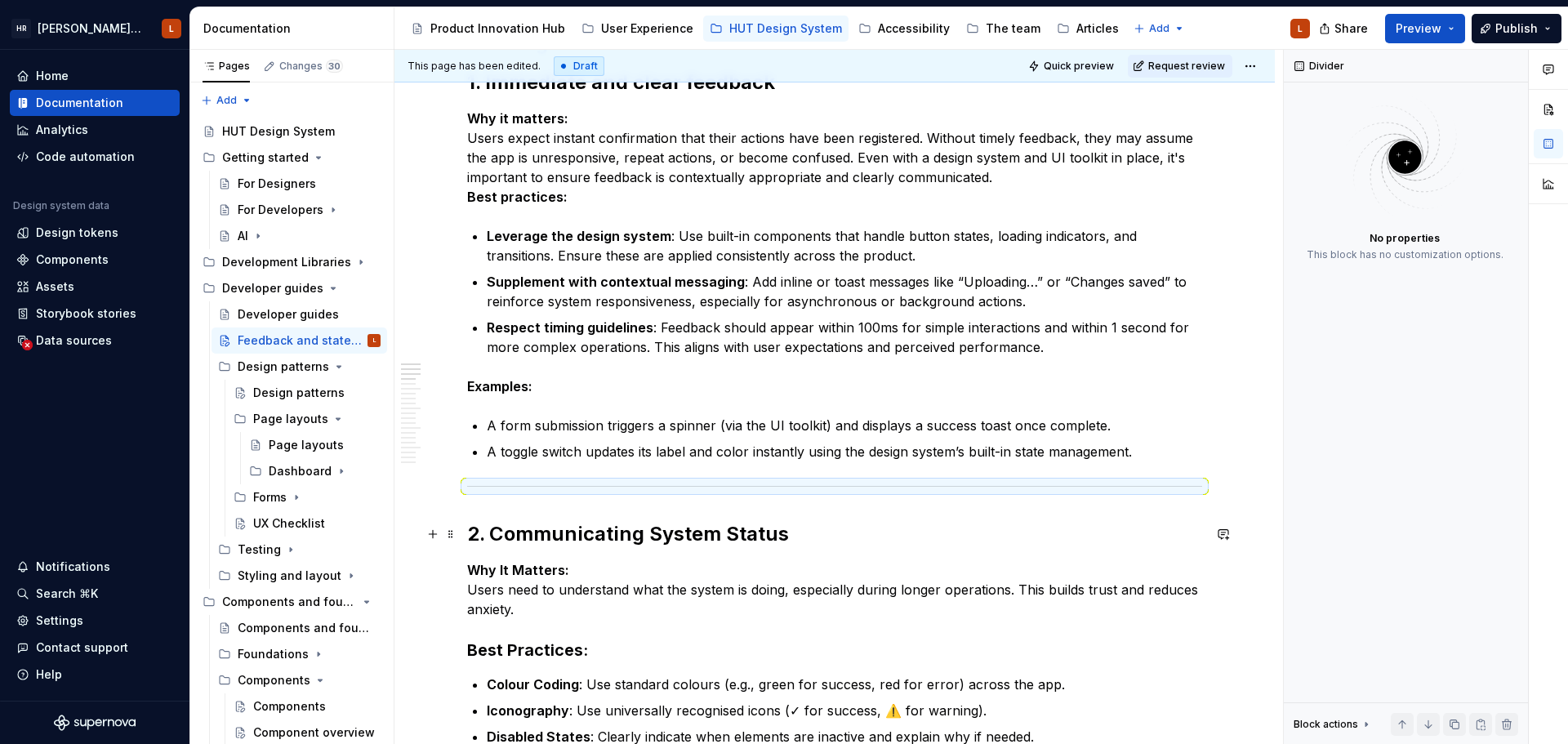
click at [751, 528] on strong "2. Communicating System Status" at bounding box center [627, 534] width 321 height 23
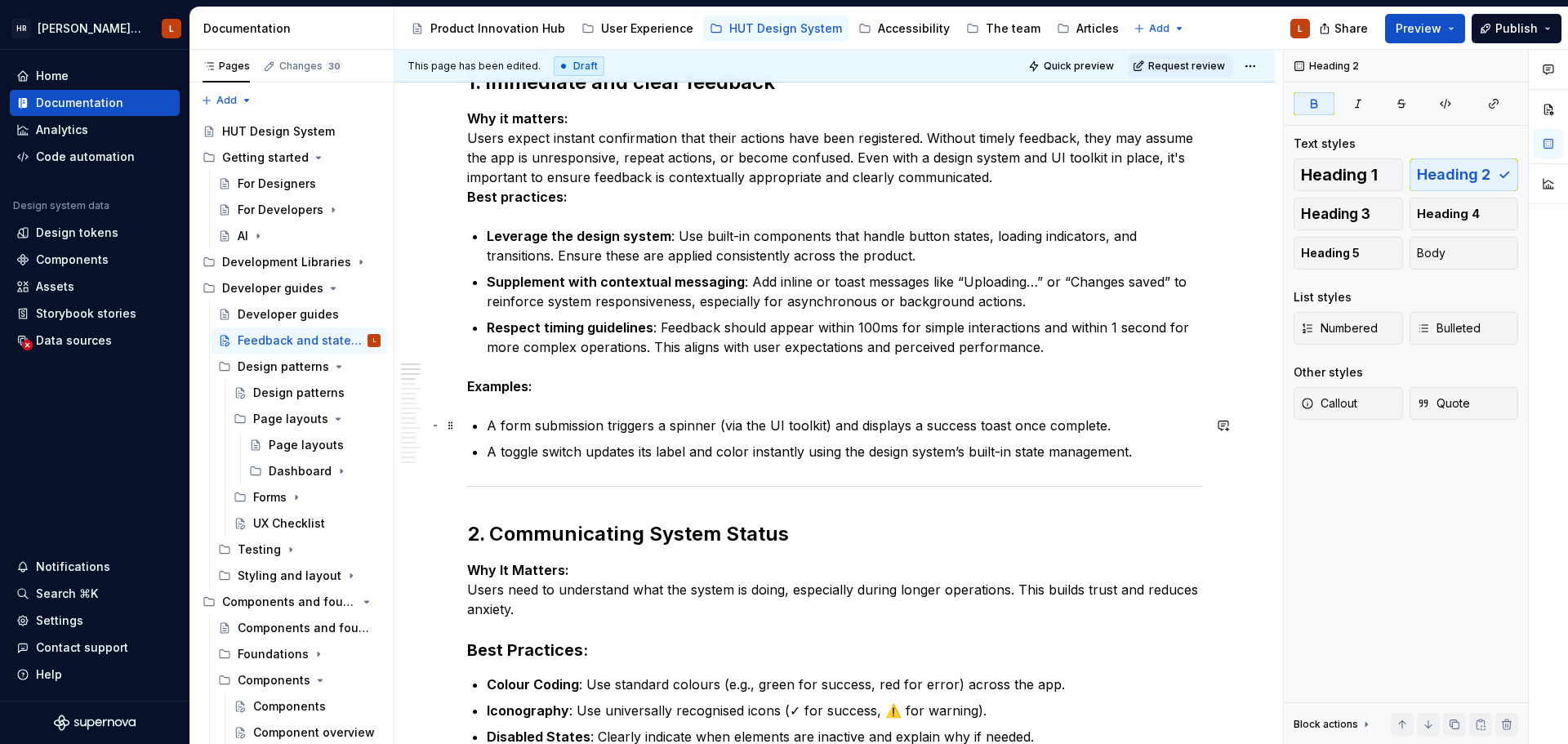
click at [798, 423] on p "A form submission triggers a spinner (via the UI toolkit) and displays a succes…" at bounding box center [844, 425] width 716 height 19
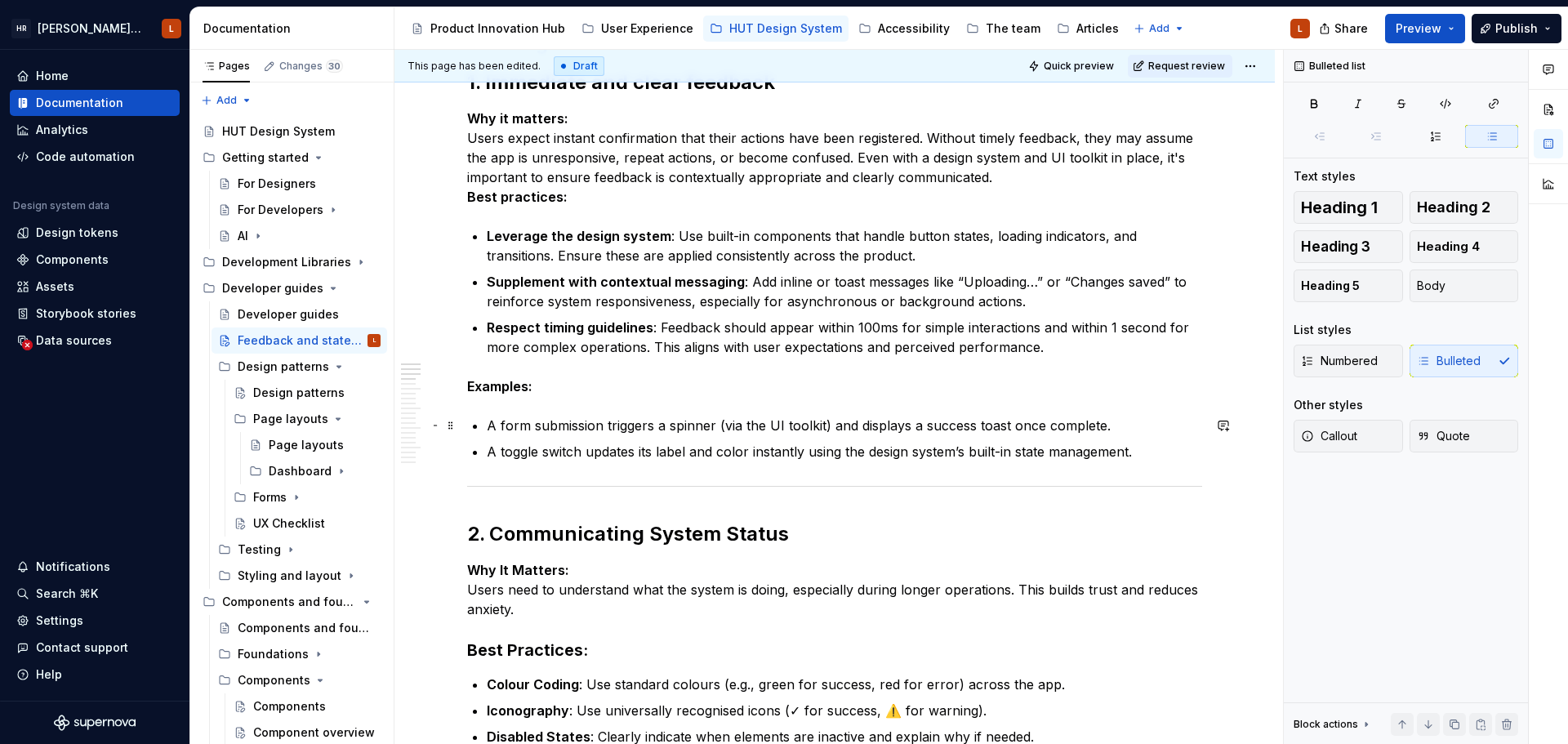
click at [832, 426] on p "A form submission triggers a spinner (via the UI toolkit) and displays a succes…" at bounding box center [844, 425] width 716 height 19
click at [743, 447] on p "A toggle switch updates its label and color instantly using the design system’s…" at bounding box center [844, 451] width 716 height 19
drag, startPoint x: 648, startPoint y: 438, endPoint x: 781, endPoint y: 441, distance: 133.0
click at [648, 438] on ul "A form submission triggers a spinner and displays a success toast once complete…" at bounding box center [844, 438] width 716 height 46
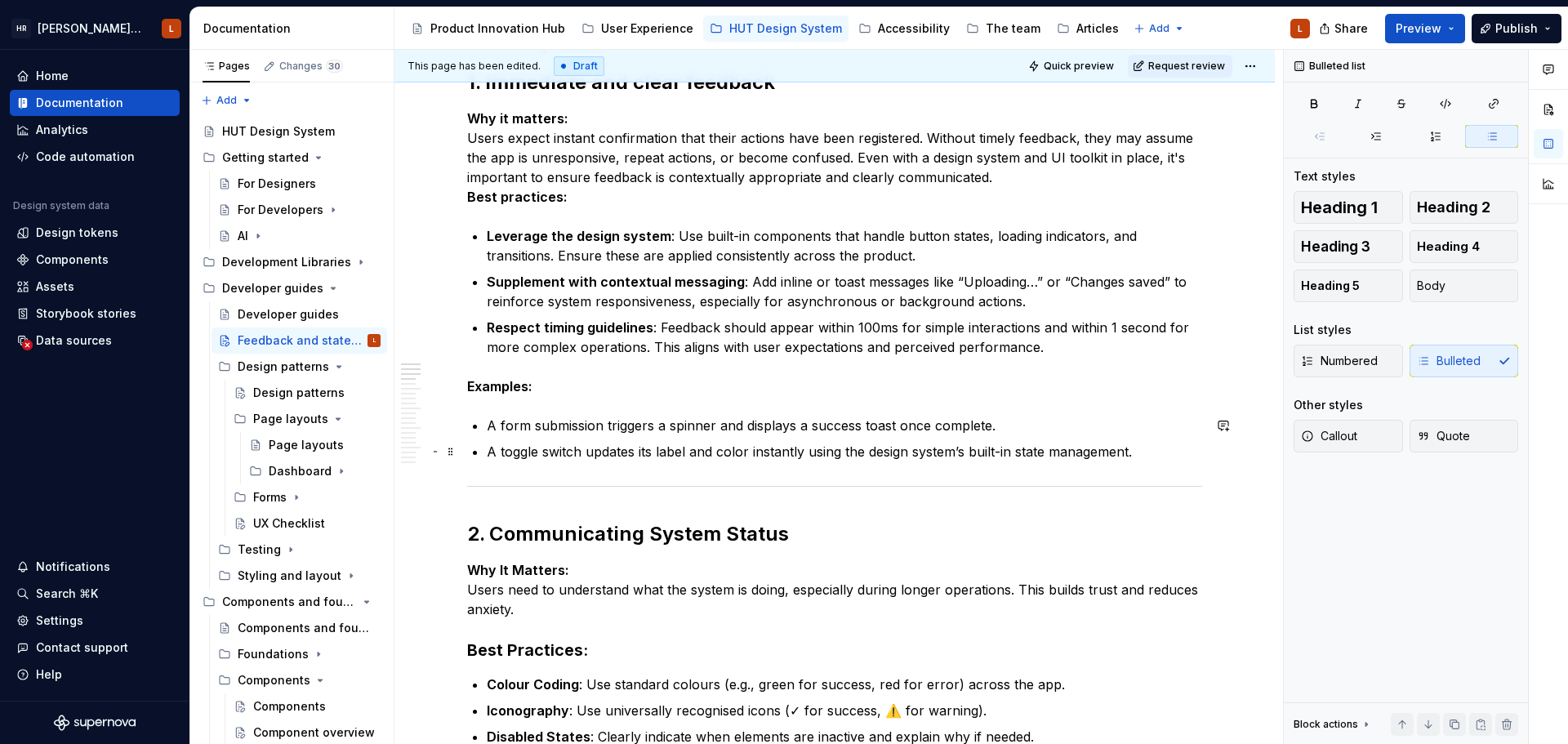
click at [1042, 435] on ul "A form submission triggers a spinner and displays a success toast once complete…" at bounding box center [844, 438] width 716 height 46
click at [1014, 423] on p "A form submission triggers a spinner and displays a success toast once complete." at bounding box center [844, 425] width 716 height 19
click at [1140, 452] on p "A toggle switch updates its label and color instantly using the design system’s…" at bounding box center [844, 451] width 716 height 19
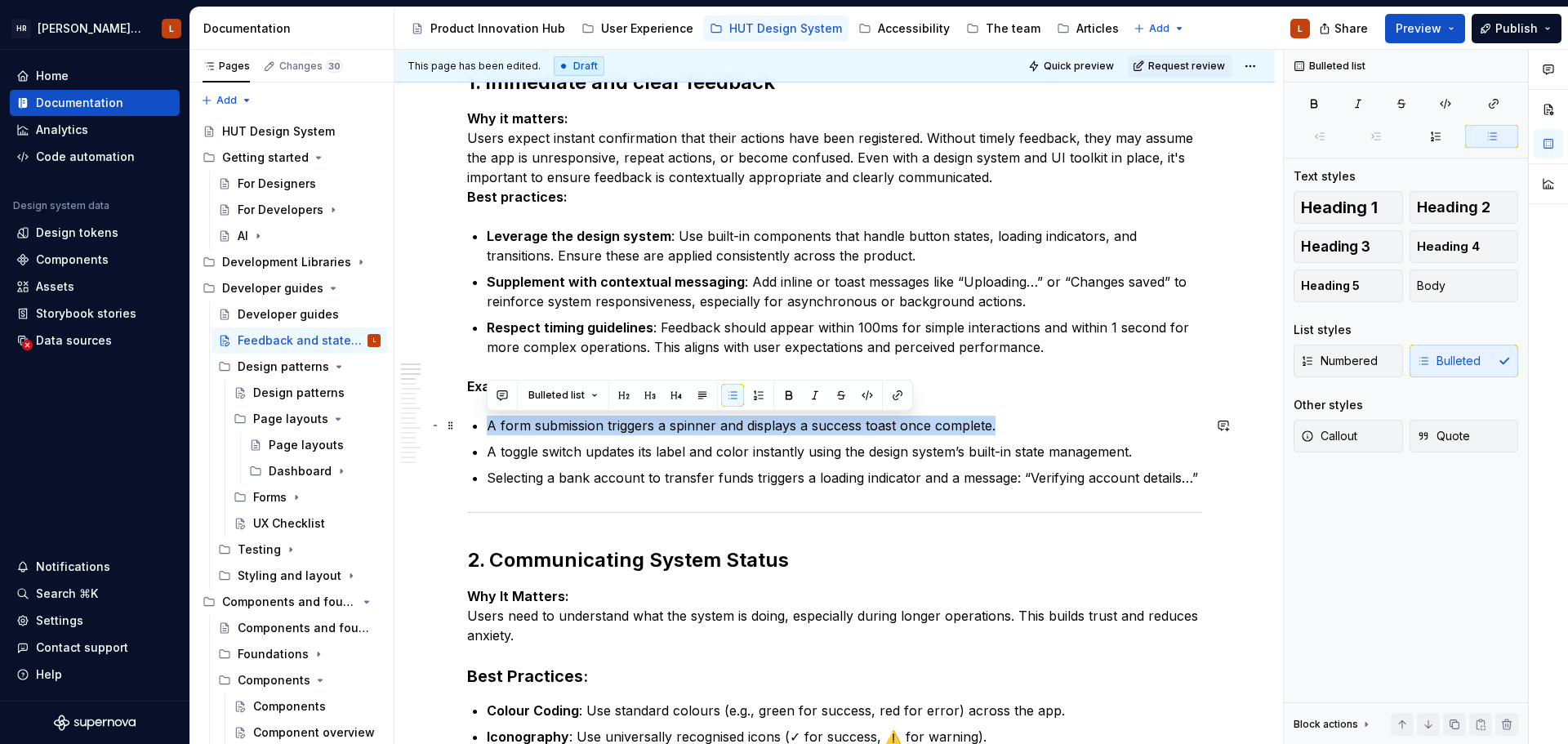
drag, startPoint x: 1013, startPoint y: 426, endPoint x: 490, endPoint y: 422, distance: 523.0
click at [490, 422] on p "A form submission triggers a spinner and displays a success toast once complete." at bounding box center [844, 425] width 716 height 19
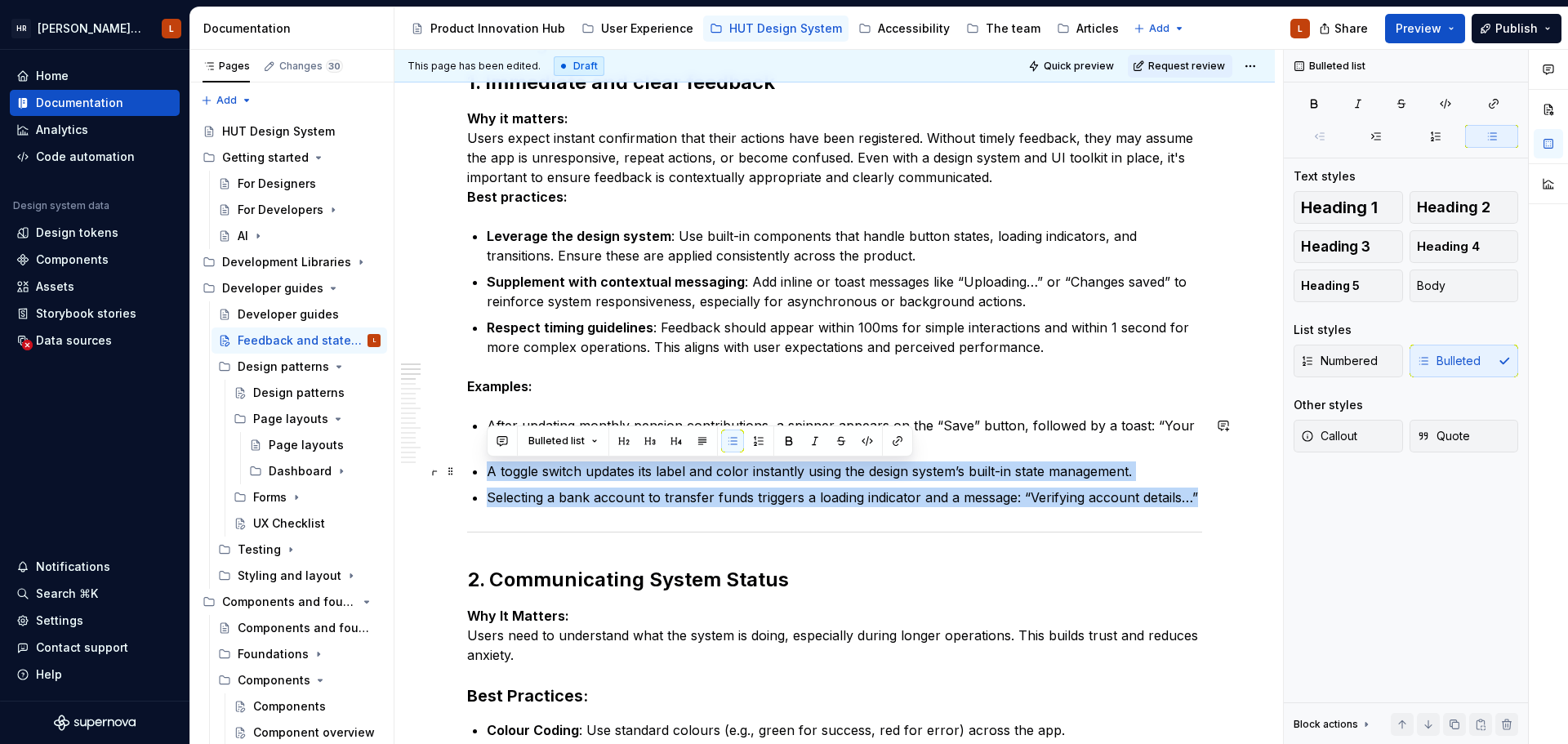
drag, startPoint x: 1201, startPoint y: 499, endPoint x: 467, endPoint y: 471, distance: 734.5
click at [661, 483] on ul "After updating monthly pension contributions, a spinner appears on the “Save” b…" at bounding box center [844, 462] width 716 height 92
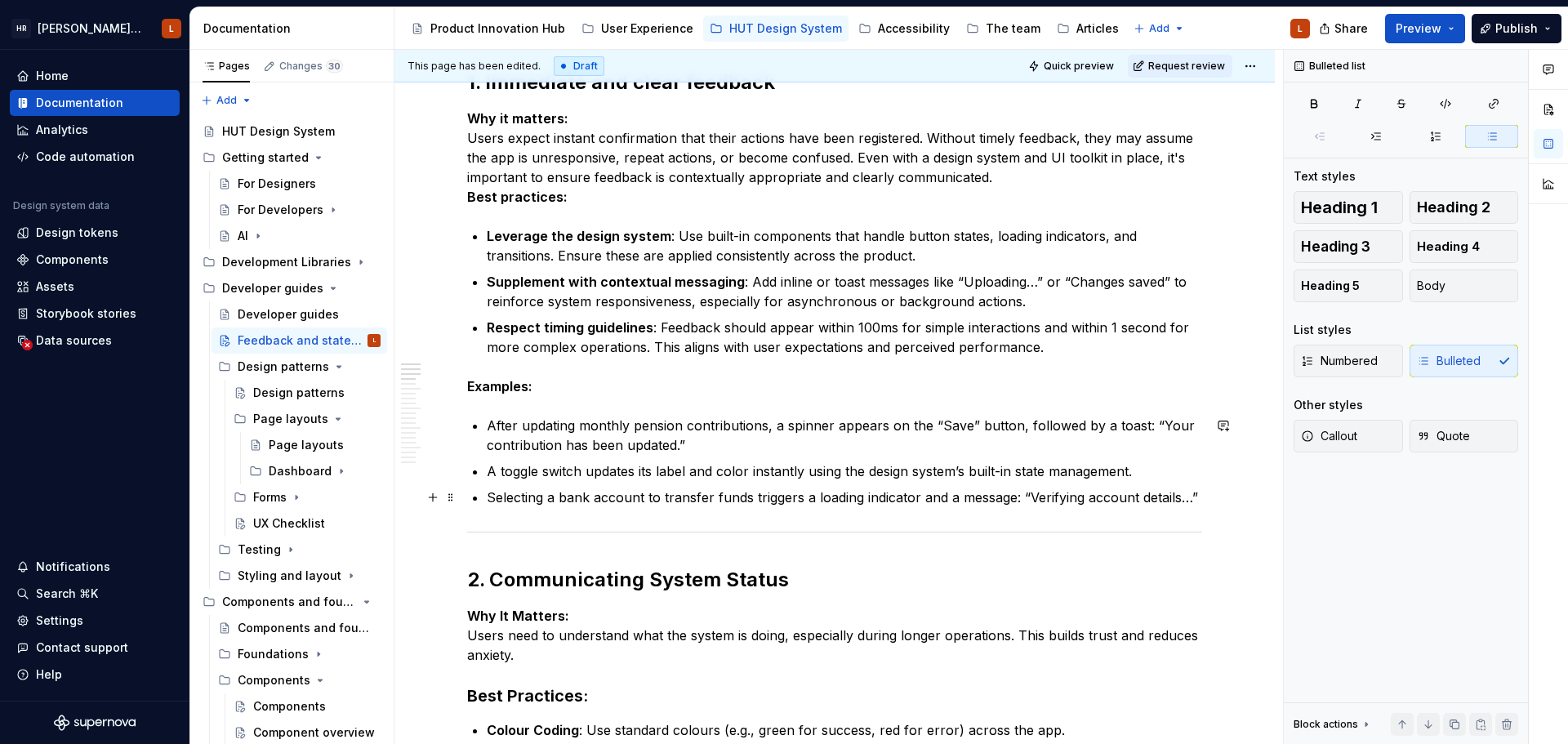
click at [1029, 455] on ul "After updating monthly pension contributions, a spinner appears on the “Save” b…" at bounding box center [844, 462] width 716 height 92
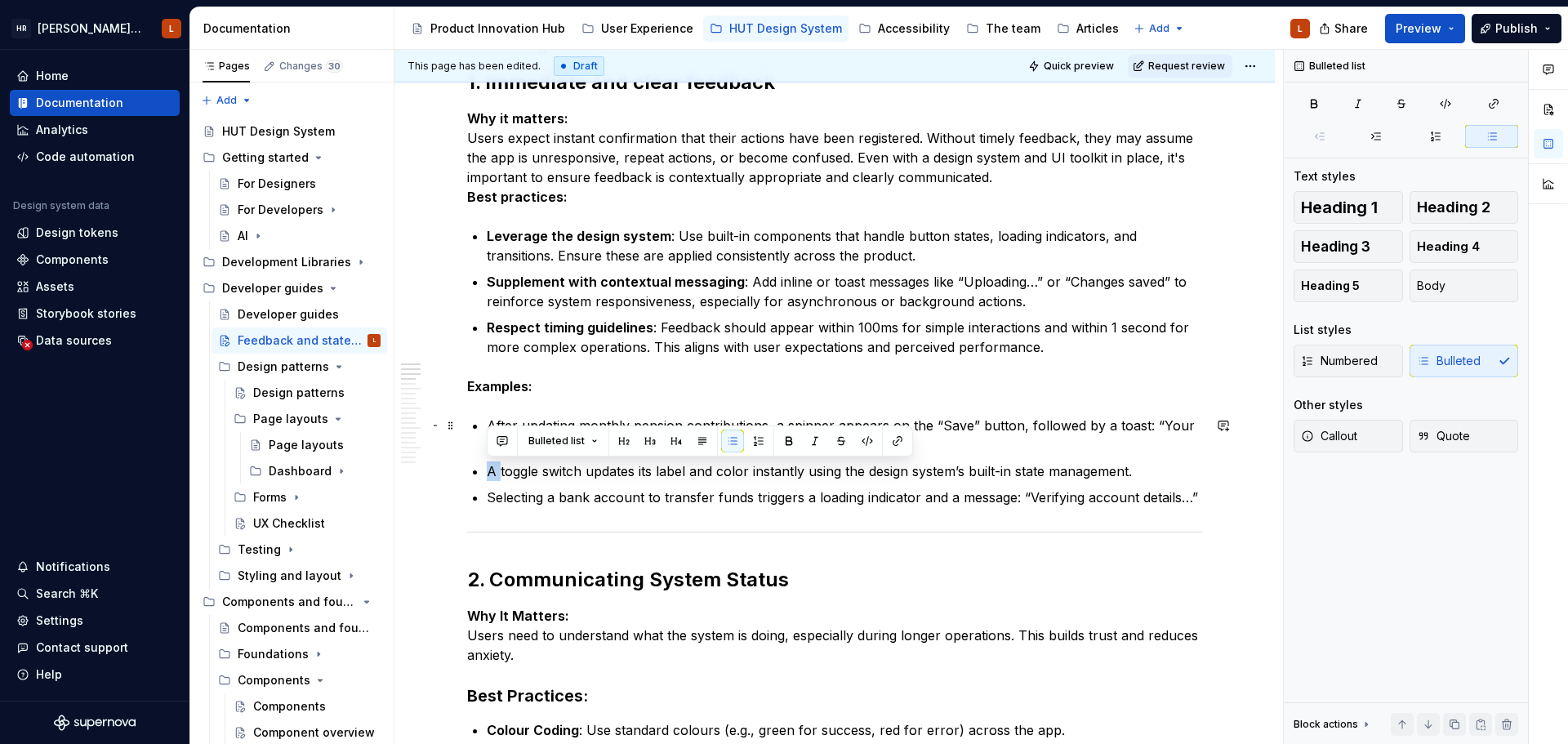
click at [1029, 455] on ul "After updating monthly pension contributions, a spinner appears on the “Save” b…" at bounding box center [844, 462] width 716 height 92
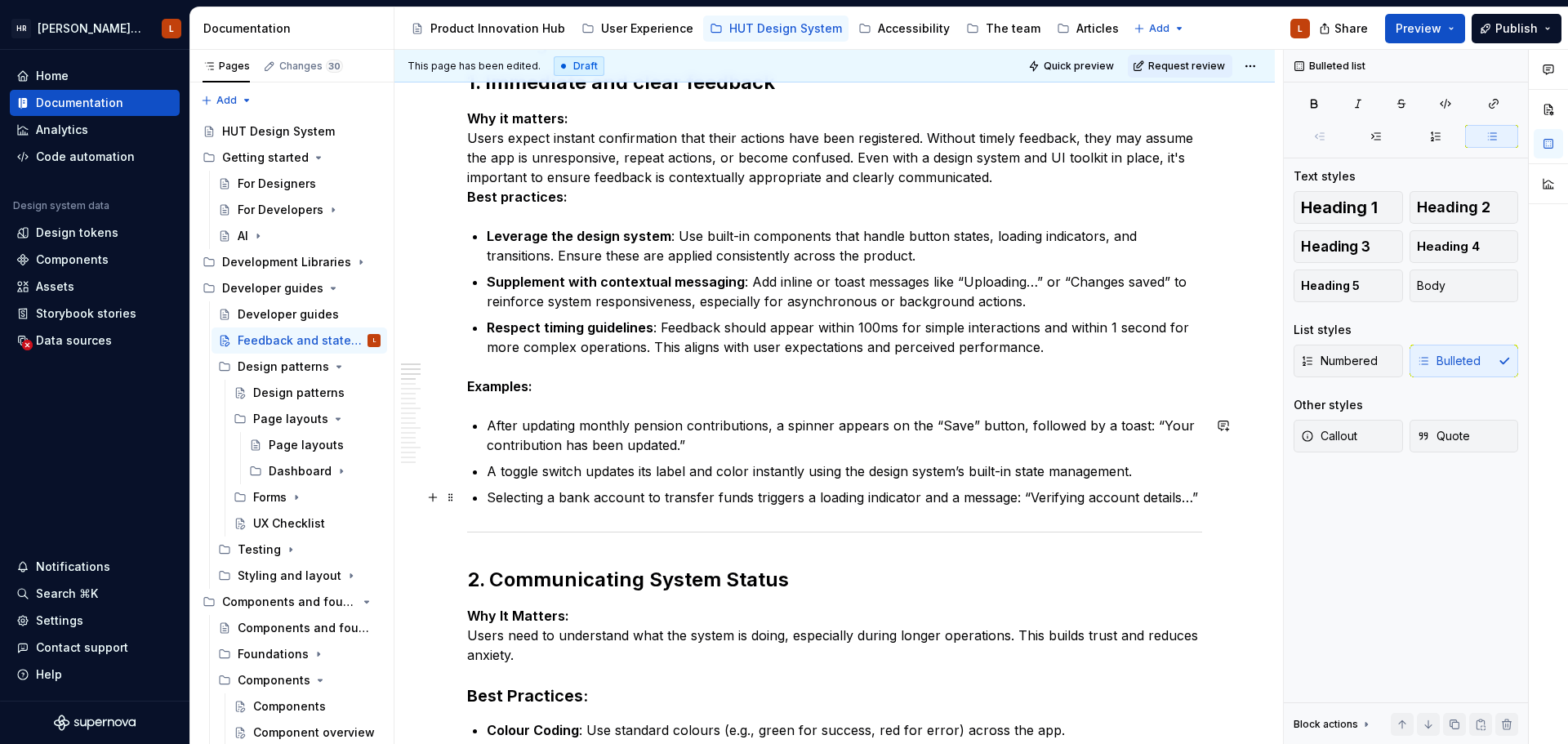
click at [1200, 486] on ul "After updating monthly pension contributions, a spinner appears on the “Save” b…" at bounding box center [844, 462] width 716 height 92
click at [1201, 497] on p "Selecting a bank account to transfer funds triggers a loading indicator and a m…" at bounding box center [844, 497] width 716 height 19
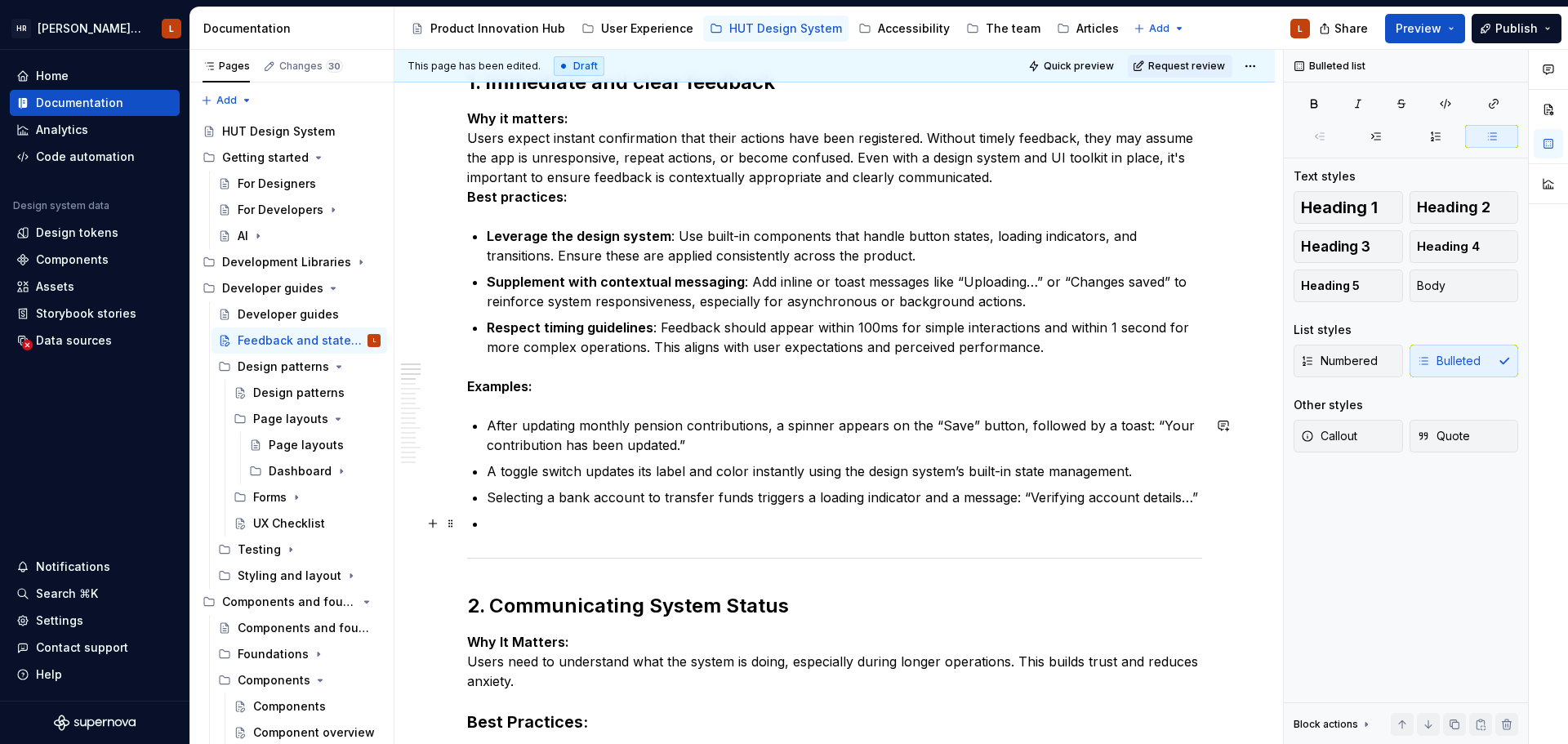
click at [746, 524] on p at bounding box center [844, 523] width 716 height 19
click at [611, 523] on p at bounding box center [844, 523] width 716 height 19
click at [615, 513] on ul "After updating monthly pension contributions, a spinner appears on the “Save” b…" at bounding box center [844, 474] width 716 height 118
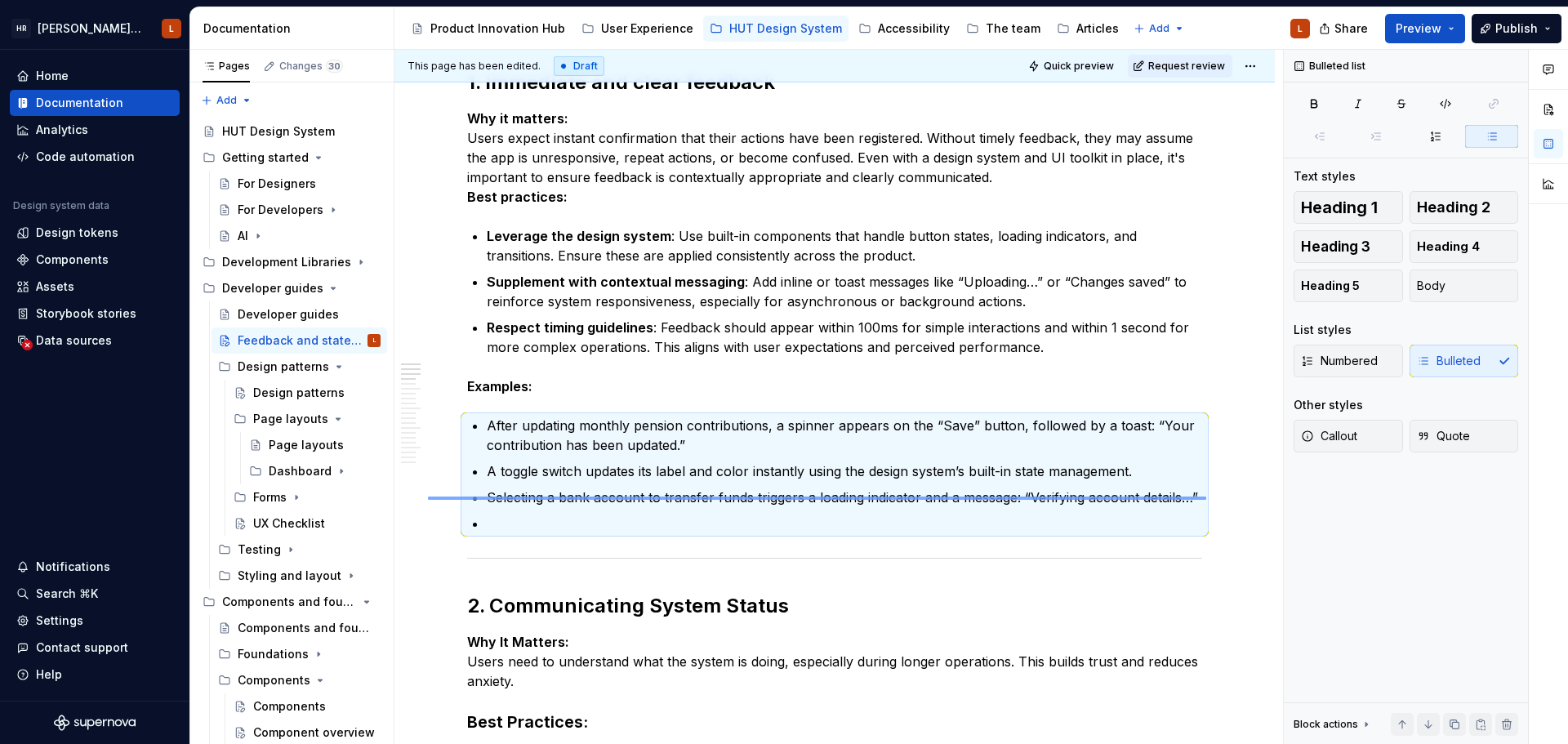
drag, startPoint x: 1206, startPoint y: 497, endPoint x: 427, endPoint y: 500, distance: 779.0
click at [427, 500] on div "This page has been edited. Draft Quick preview Request review Feedback and stat…" at bounding box center [838, 397] width 888 height 695
click at [654, 516] on p at bounding box center [844, 523] width 716 height 19
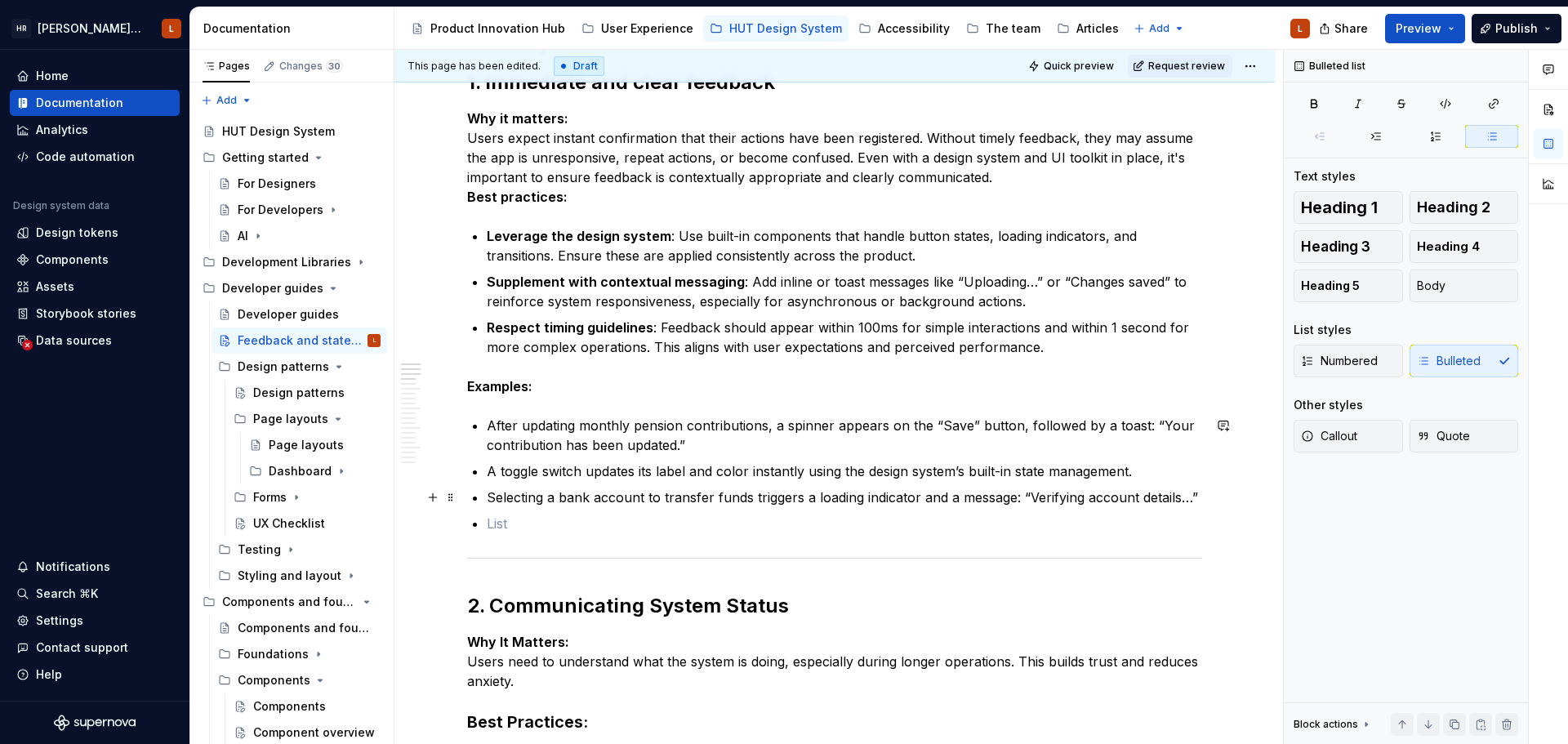
click at [751, 500] on p "Selecting a bank account to transfer funds triggers a loading indicator and a m…" at bounding box center [844, 497] width 716 height 19
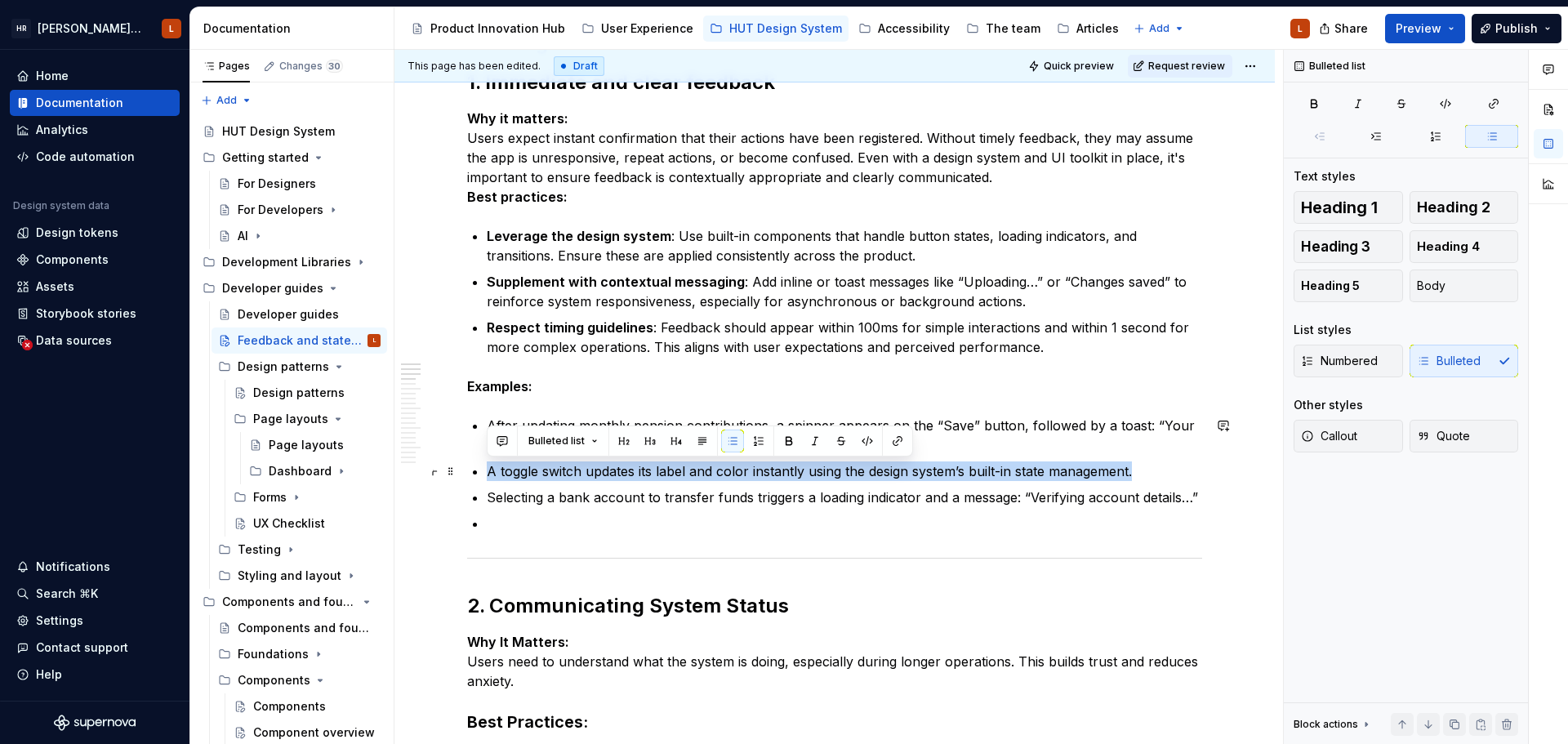
drag, startPoint x: 1150, startPoint y: 471, endPoint x: 476, endPoint y: 470, distance: 674.0
click at [487, 470] on li "A toggle switch updates its label and color instantly using the design system’s…" at bounding box center [844, 471] width 716 height 19
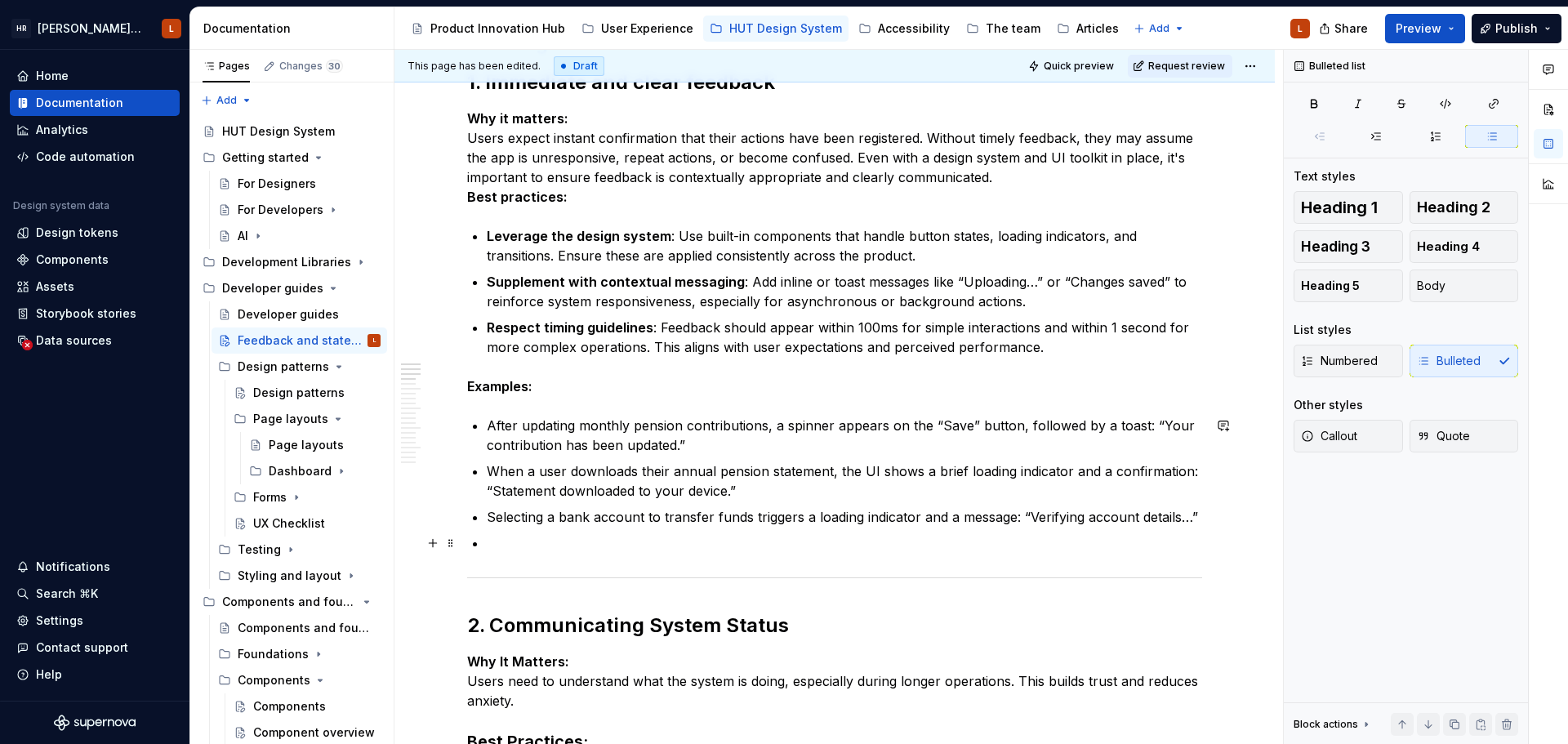
click at [569, 540] on p at bounding box center [844, 543] width 716 height 19
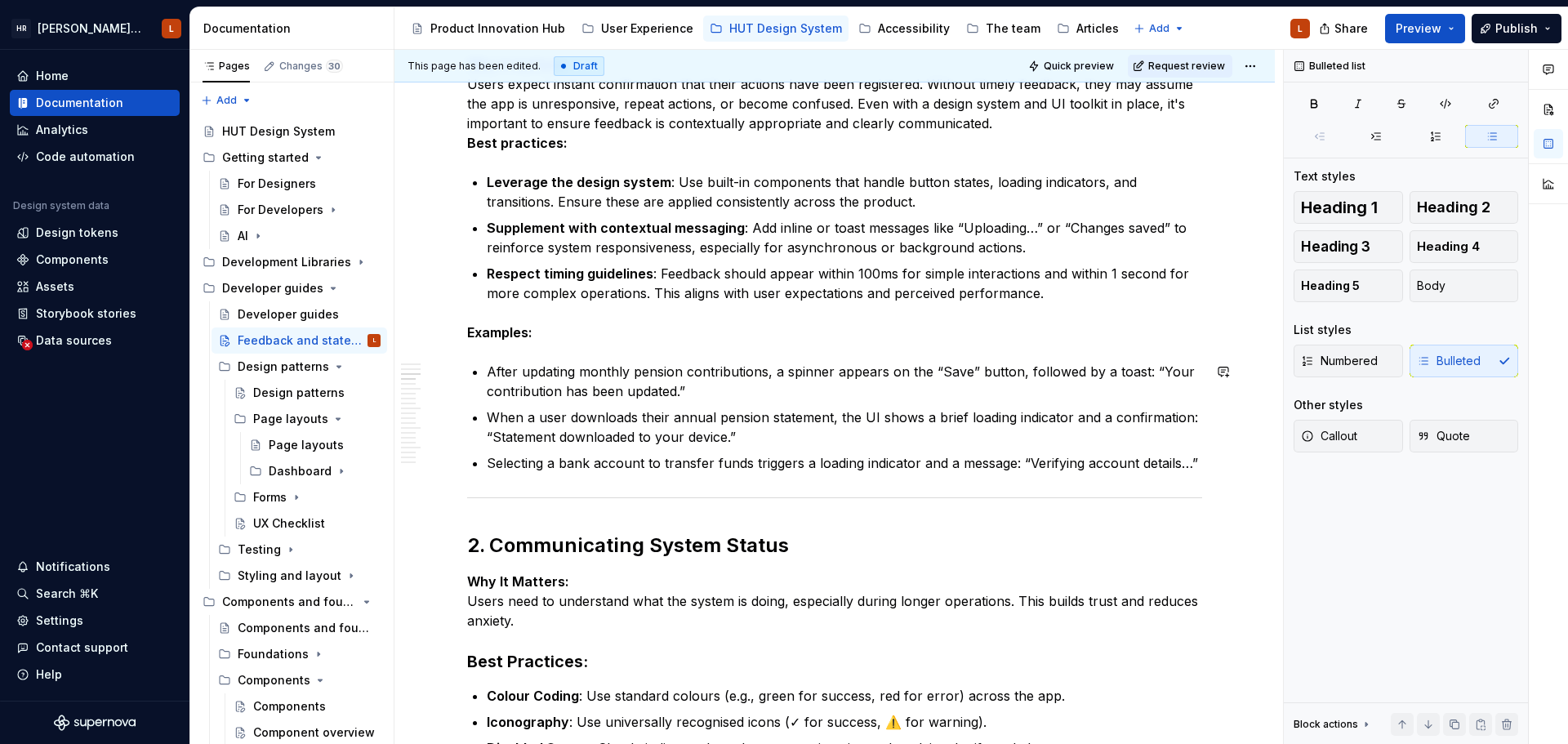
scroll to position [409, 0]
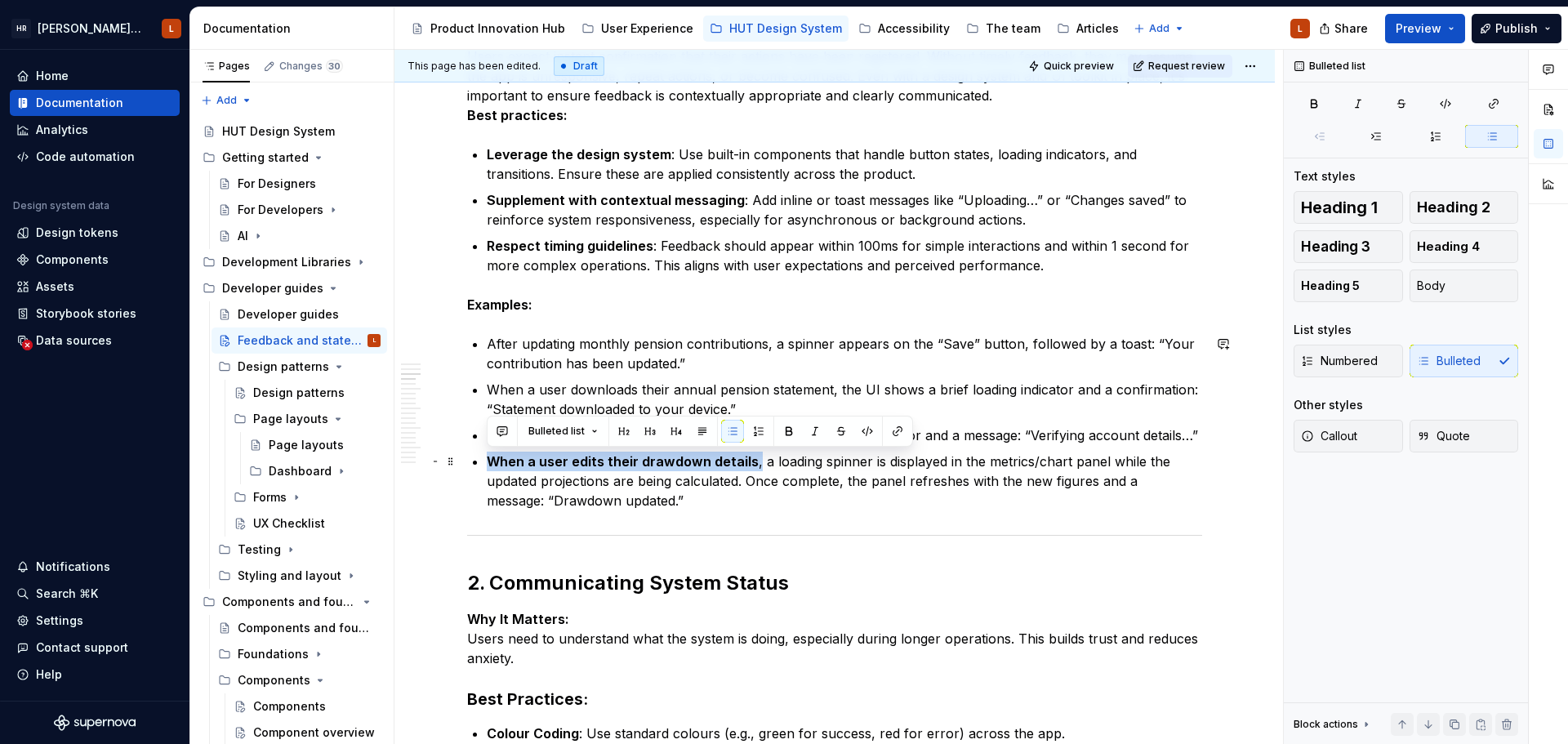
drag, startPoint x: 752, startPoint y: 459, endPoint x: 486, endPoint y: 460, distance: 266.0
click at [637, 492] on p "When a user edits their drawdown details, a loading spinner is displayed in the…" at bounding box center [844, 481] width 716 height 58
click at [756, 463] on p "When a user edits their drawdown details, a loading spinner is displayed in the…" at bounding box center [844, 481] width 716 height 58
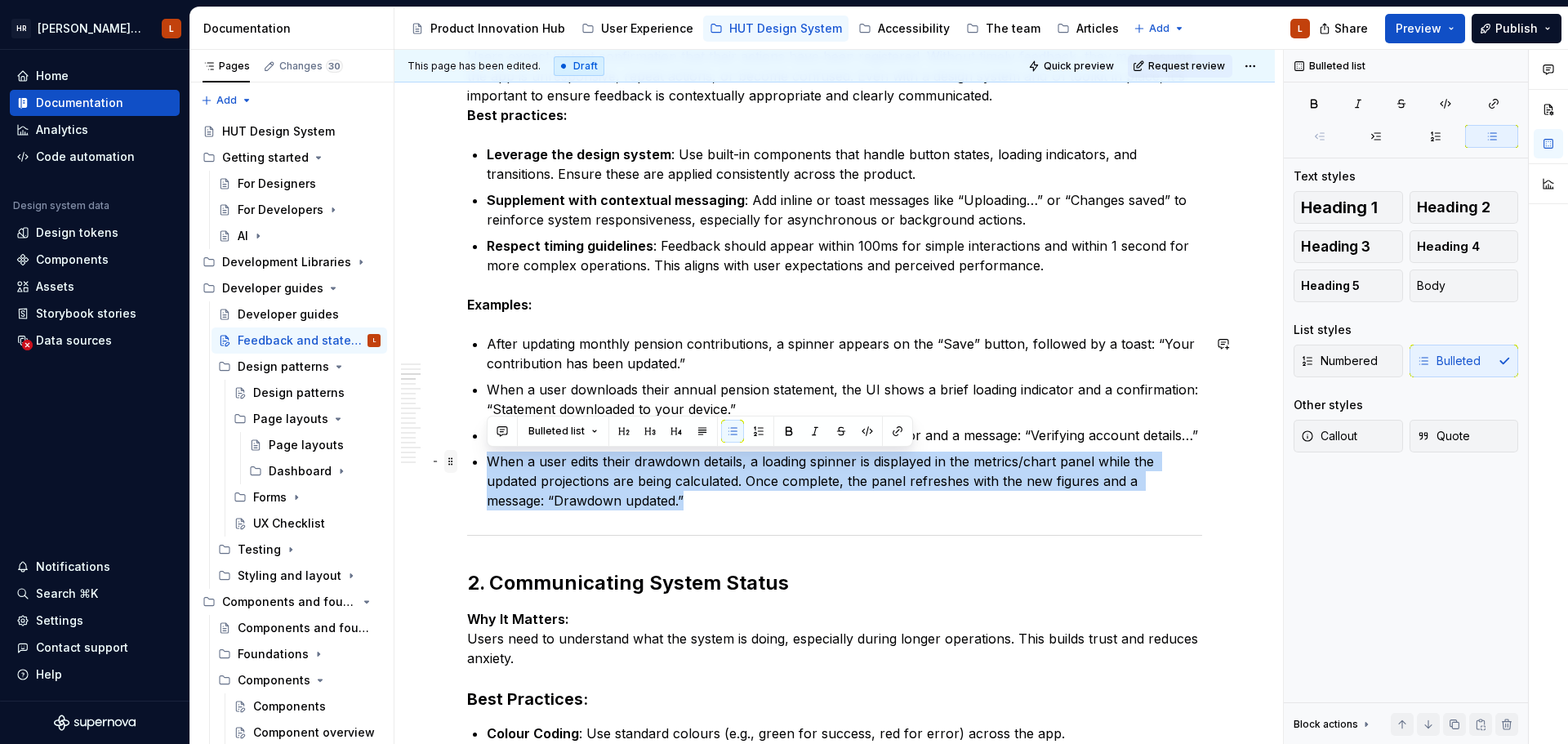
drag, startPoint x: 644, startPoint y: 499, endPoint x: 455, endPoint y: 468, distance: 191.5
click at [782, 495] on p "When a user edits their drawdown details, a loading spinner is displayed in the…" at bounding box center [844, 481] width 716 height 58
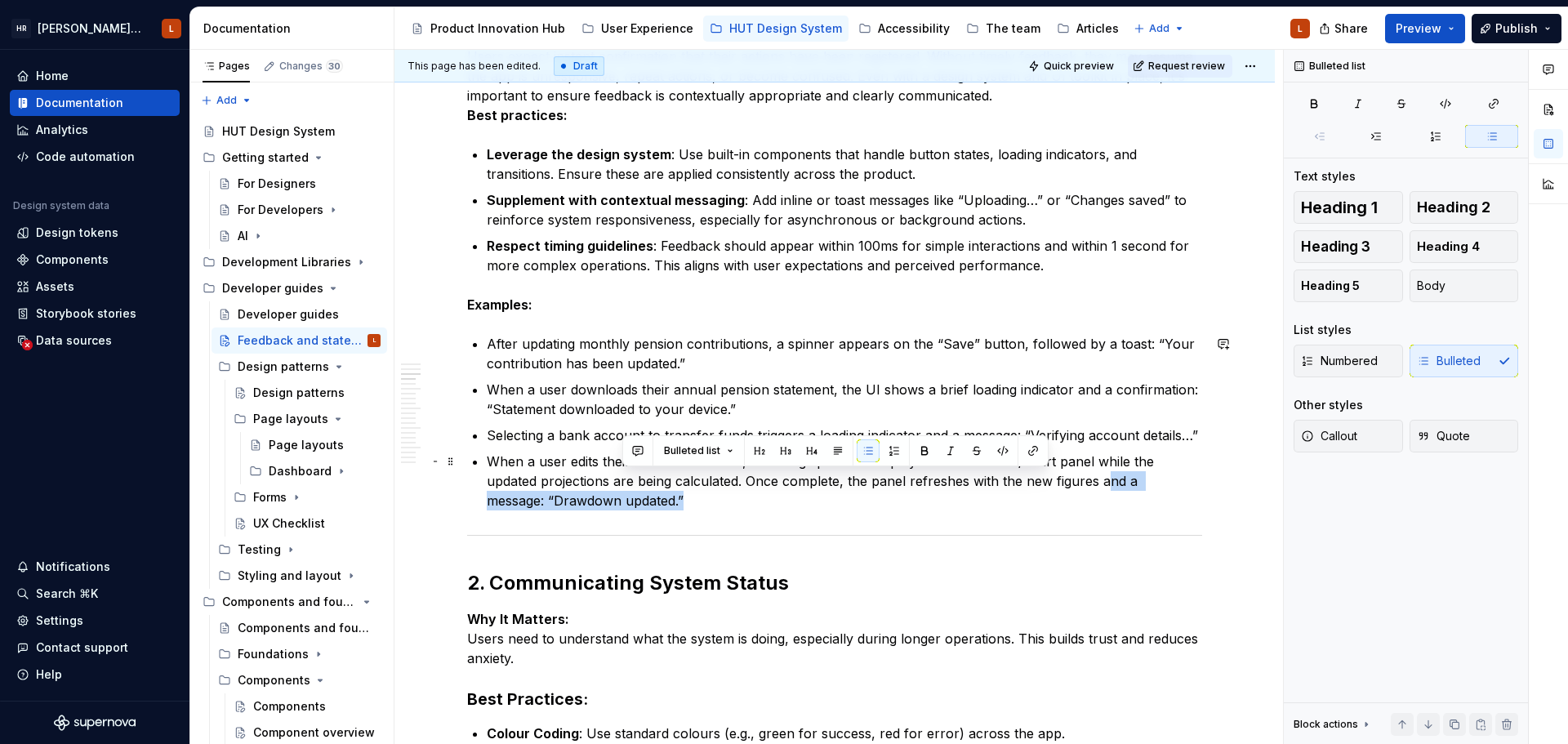
drag, startPoint x: 1103, startPoint y: 483, endPoint x: 1110, endPoint y: 491, distance: 10.6
click at [1110, 491] on p "When a user edits their drawdown details, a loading spinner is displayed in the…" at bounding box center [844, 481] width 716 height 58
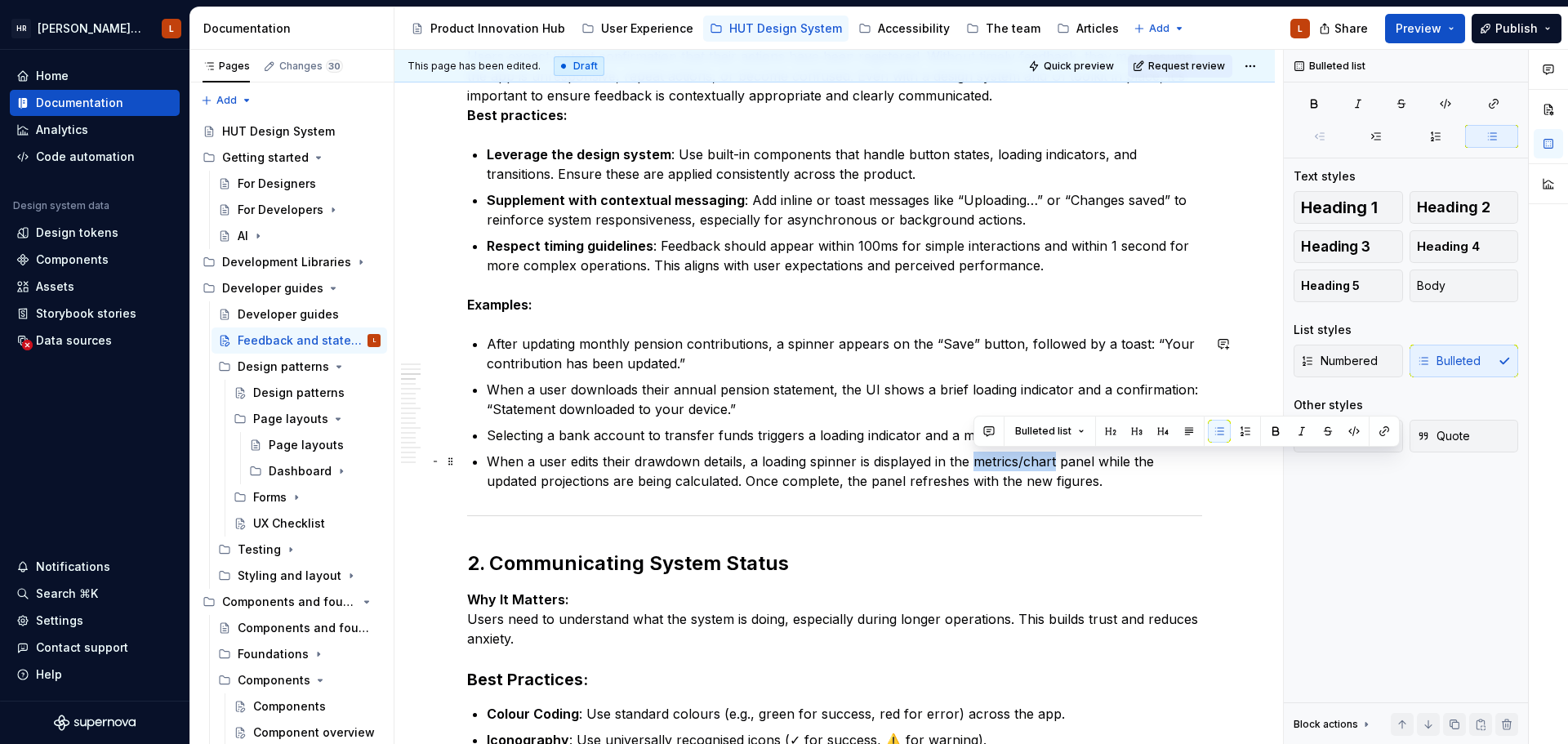
drag, startPoint x: 973, startPoint y: 462, endPoint x: 1056, endPoint y: 458, distance: 83.1
click at [1056, 458] on p "When a user edits their drawdown details, a loading spinner is displayed in the…" at bounding box center [844, 471] width 716 height 39
click at [540, 485] on p "When a user edits their drawdown details, a loading spinner is displayed in the…" at bounding box center [844, 471] width 716 height 39
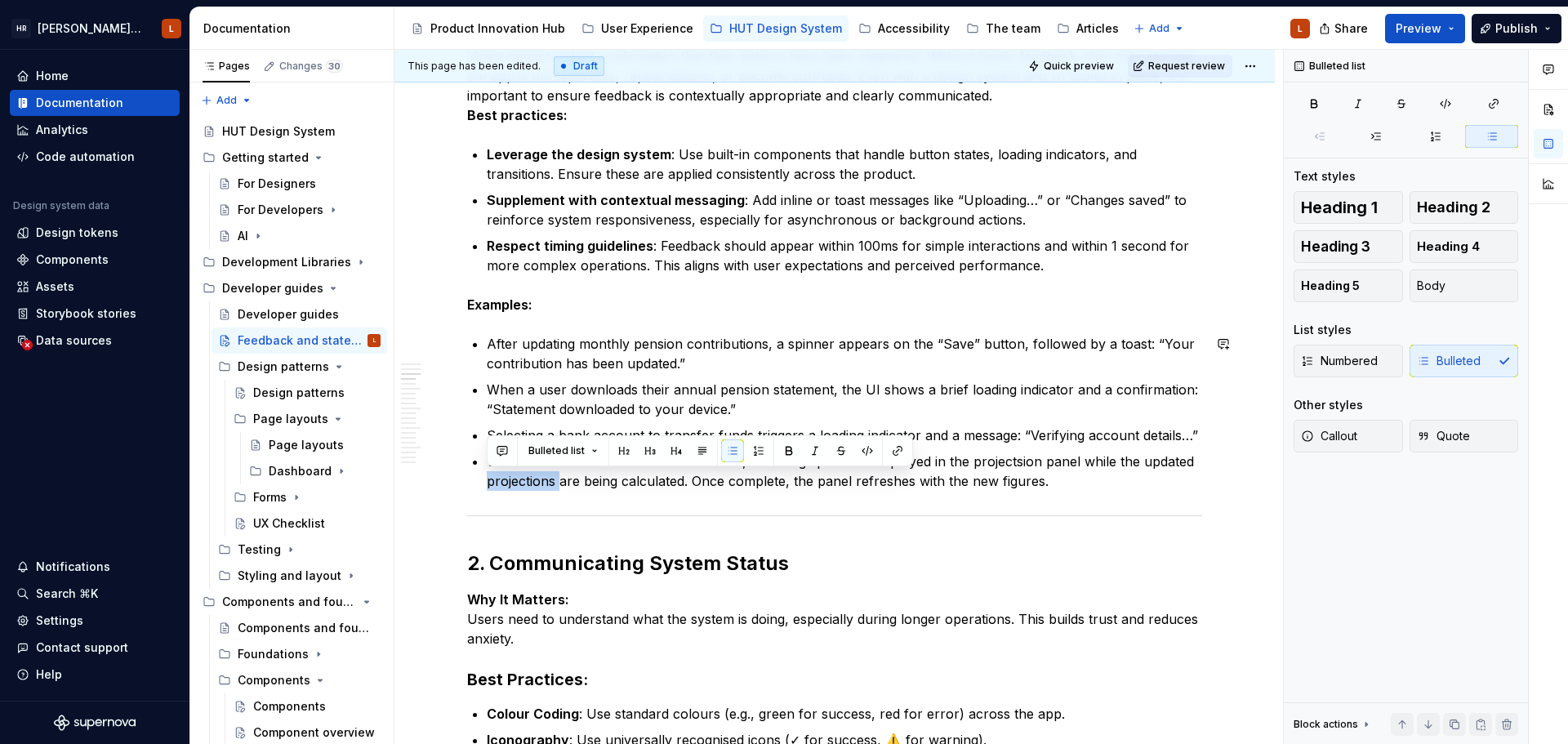
copy p "projections"
click at [1006, 458] on p "When a user edits their drawdown details, a loading spinner is displayed in the…" at bounding box center [844, 471] width 716 height 39
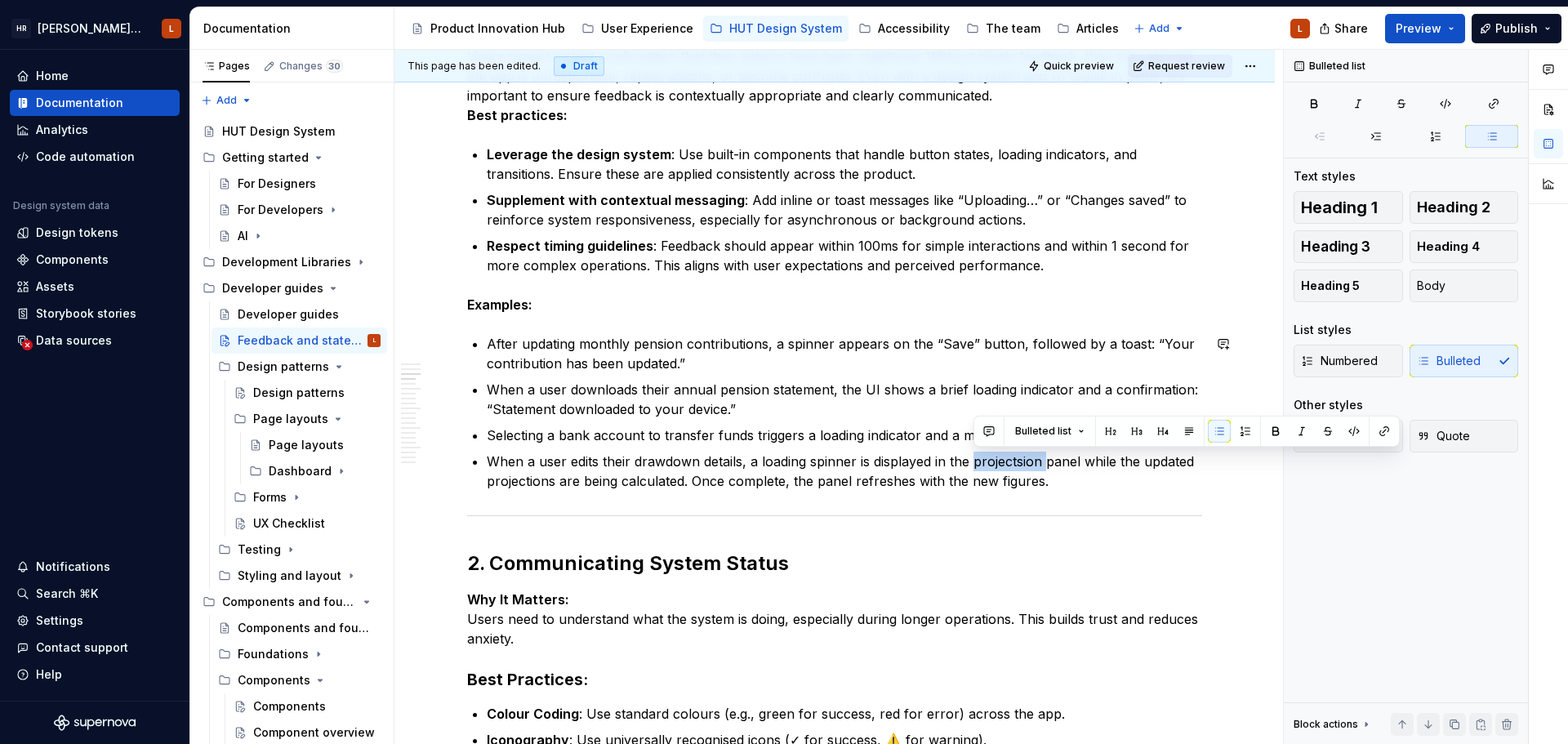
click at [1006, 458] on p "When a user edits their drawdown details, a loading spinner is displayed in the…" at bounding box center [844, 471] width 716 height 39
click at [1093, 479] on p "When a user edits their drawdown details, a loading spinner is displayed in the…" at bounding box center [844, 471] width 716 height 39
click at [736, 483] on p "When a user edits their drawdown details, a loading spinner is displayed in the…" at bounding box center [844, 471] width 716 height 39
click at [1065, 487] on p "When a user edits their drawdown details, a loading spinner is displayed in the…" at bounding box center [844, 471] width 716 height 39
click at [995, 458] on p "When a user edits their drawdown details, a loading spinner is displayed in the…" at bounding box center [844, 471] width 716 height 39
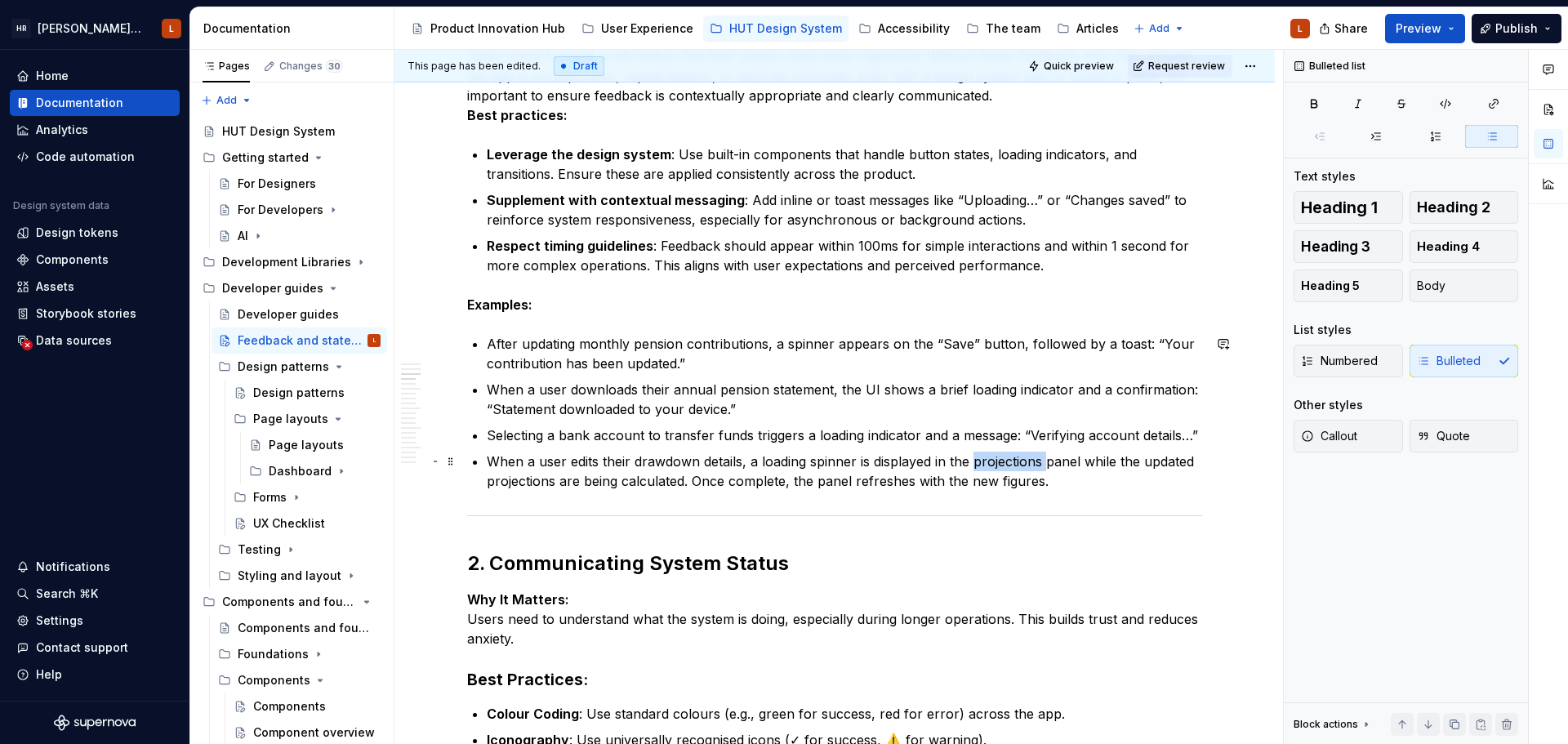
click at [995, 458] on p "When a user edits their drawdown details, a loading spinner is displayed in the…" at bounding box center [844, 471] width 716 height 39
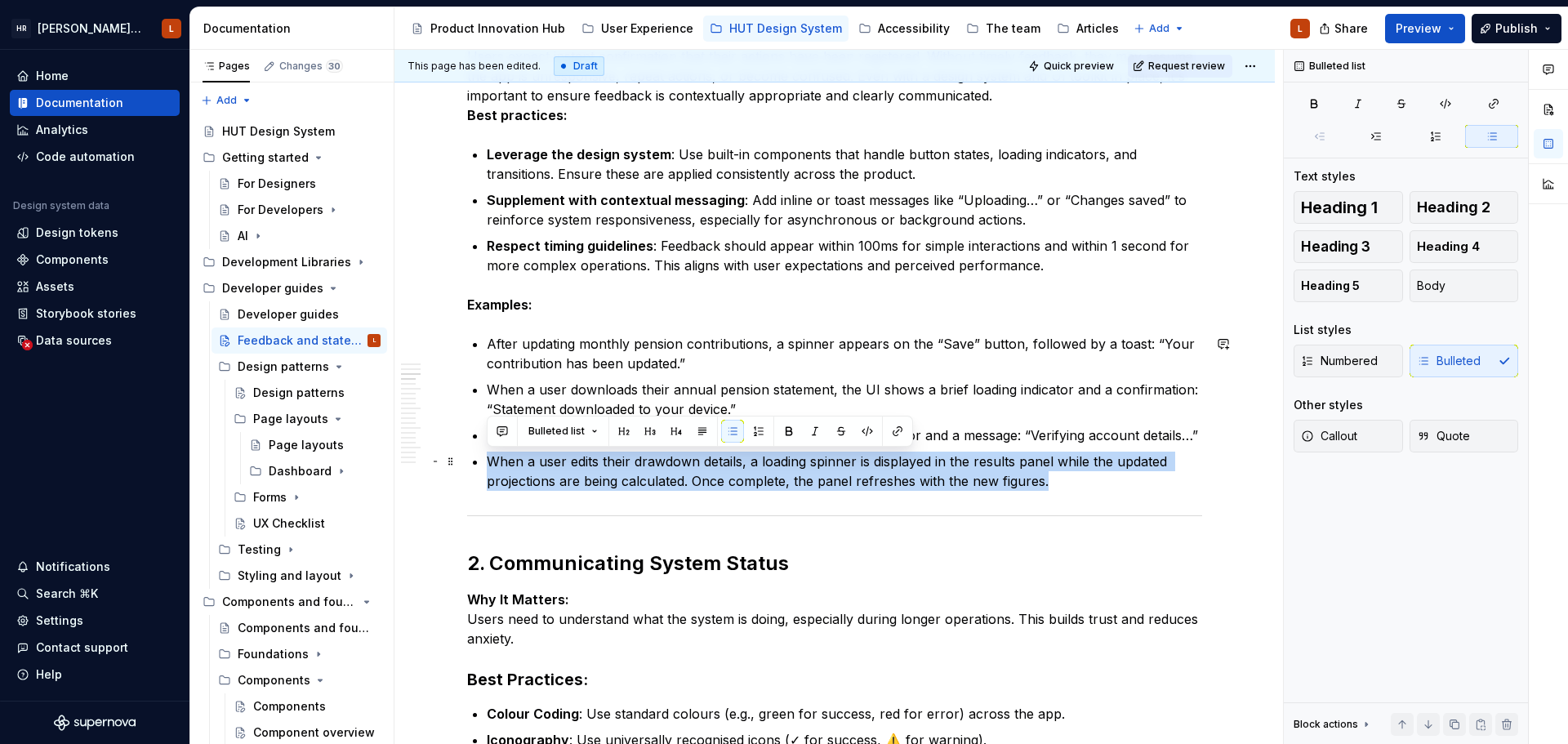
drag, startPoint x: 1086, startPoint y: 473, endPoint x: 469, endPoint y: 458, distance: 617.2
copy p "When a user edits their drawdown details, a loading spinner is displayed in the…"
click at [723, 484] on p "When a user edits their drawdown details, a loading spinner is displayed in the…" at bounding box center [844, 471] width 716 height 39
drag, startPoint x: 1069, startPoint y: 488, endPoint x: 527, endPoint y: 461, distance: 542.7
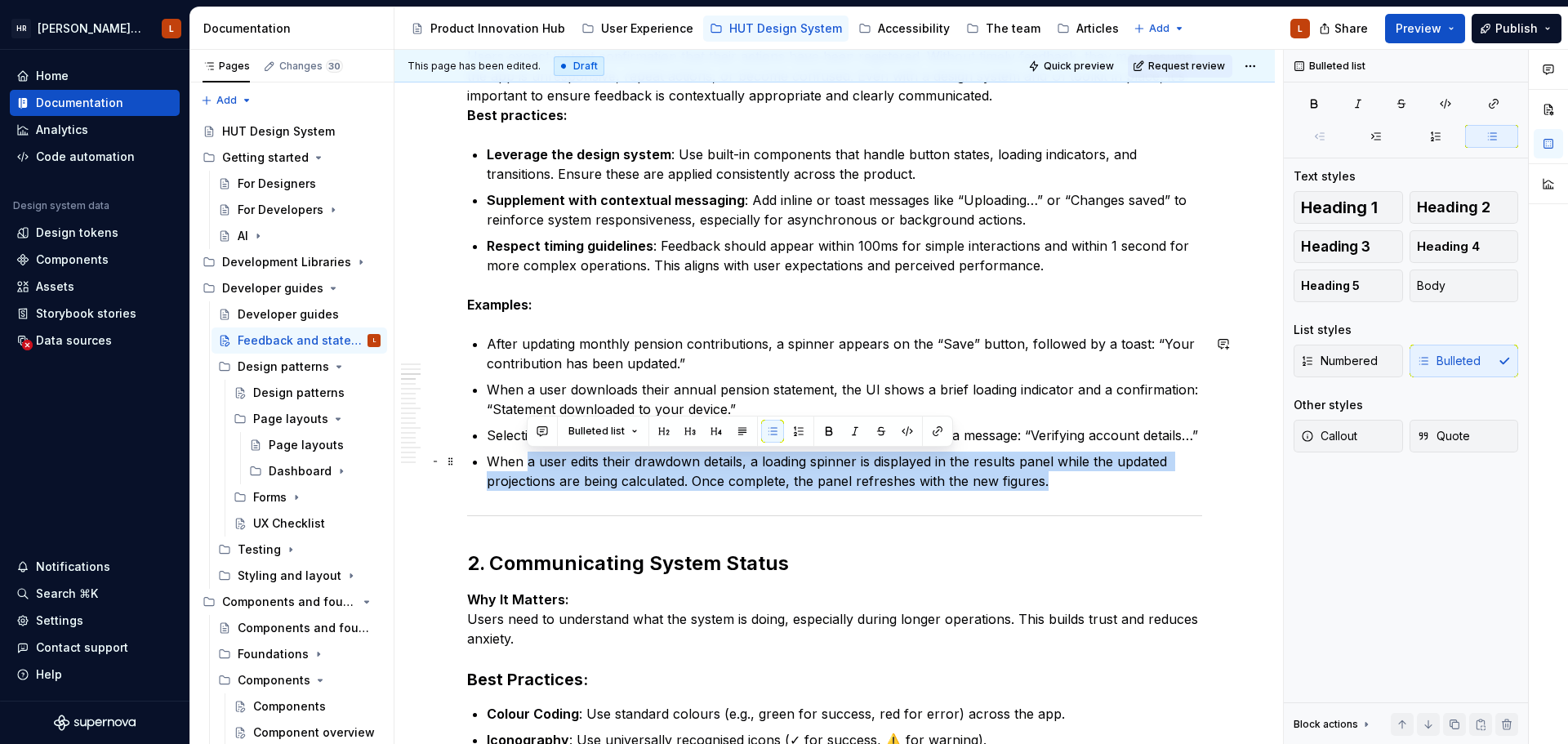
click at [527, 461] on p "When a user edits their drawdown details, a loading spinner is displayed in the…" at bounding box center [844, 471] width 716 height 39
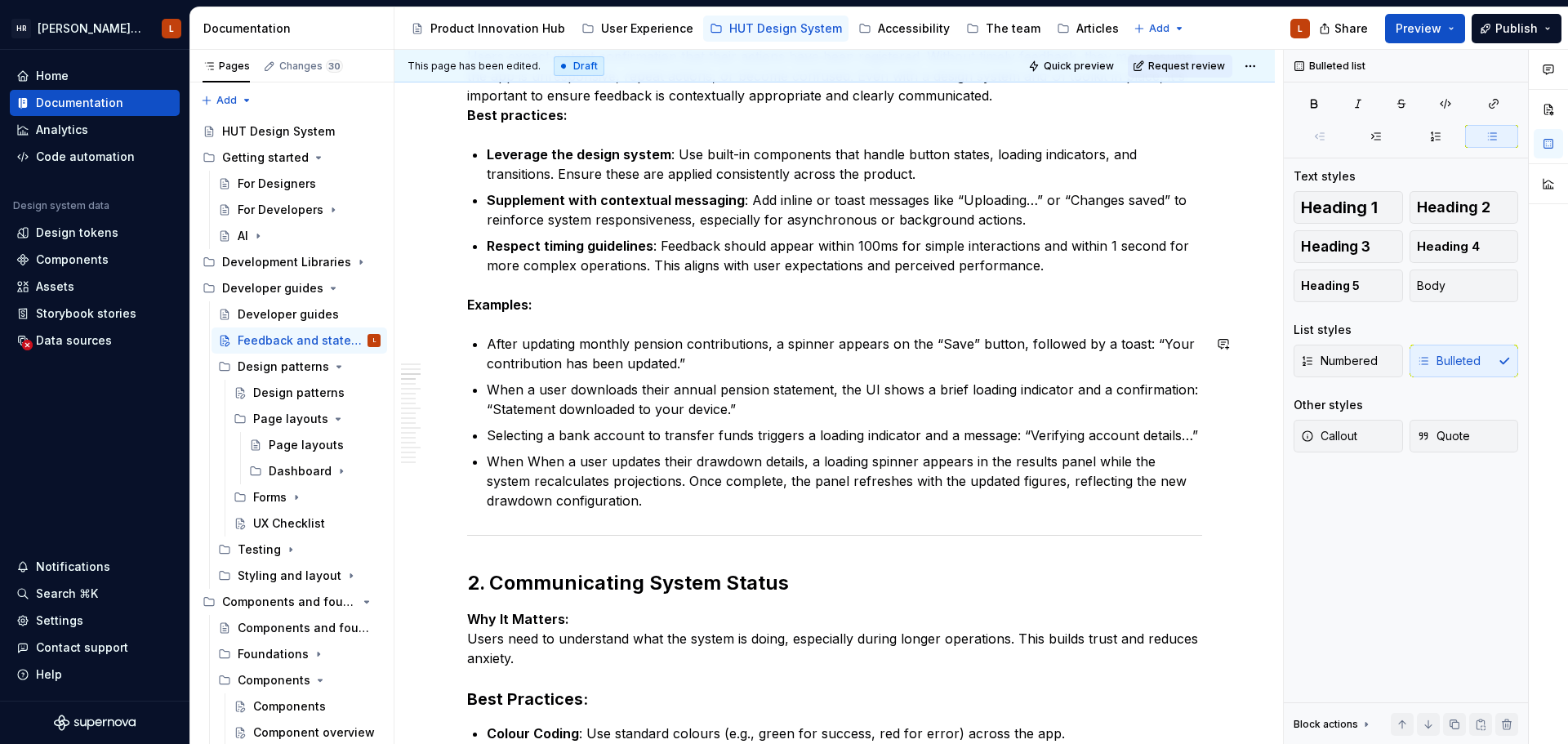
click at [527, 461] on p "When When a user updates their drawdown details, a loading spinner appears in t…" at bounding box center [844, 481] width 716 height 58
click at [661, 497] on p "When a user updates their drawdown details, a loading spinner appears in the re…" at bounding box center [844, 481] width 716 height 58
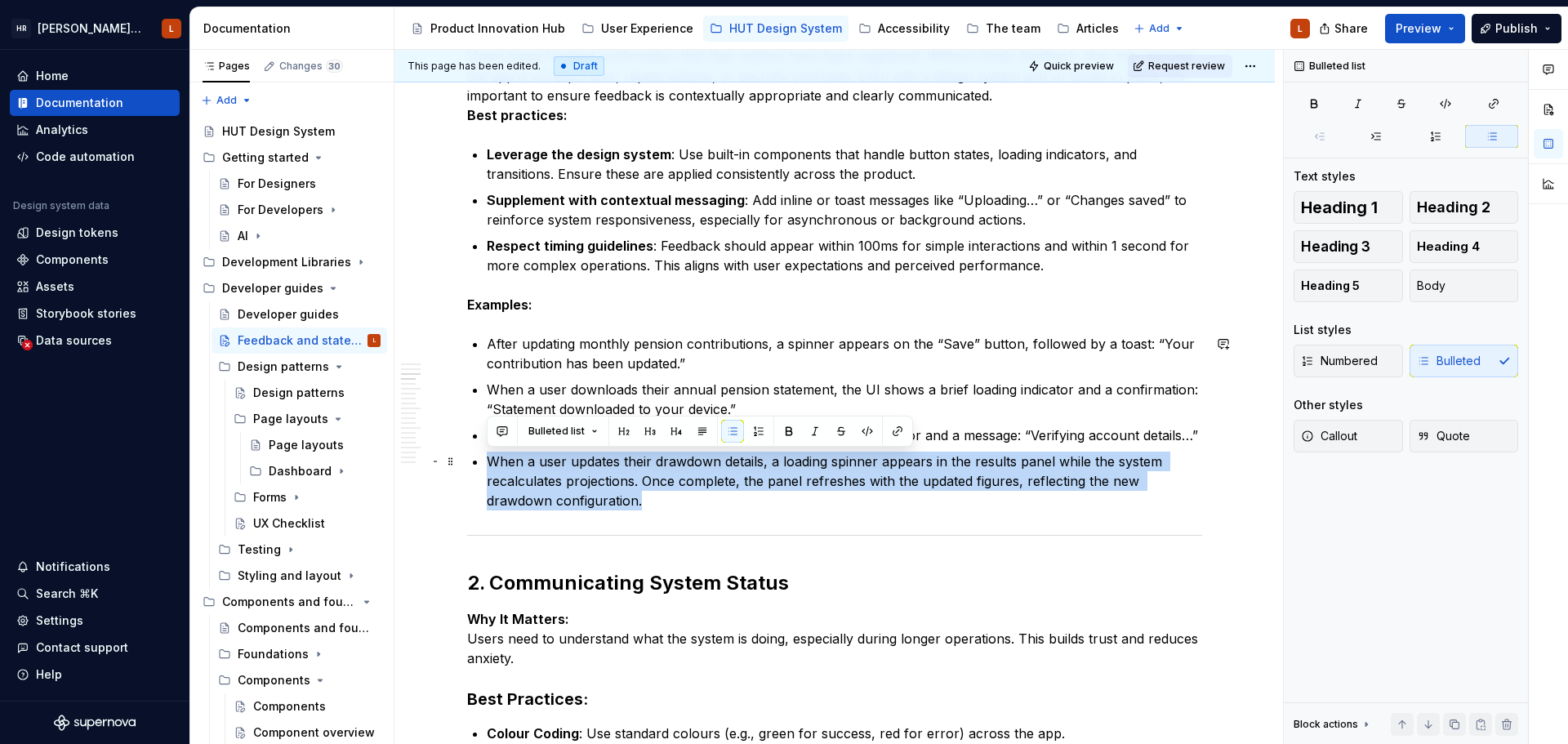
drag, startPoint x: 657, startPoint y: 504, endPoint x: 483, endPoint y: 469, distance: 177.5
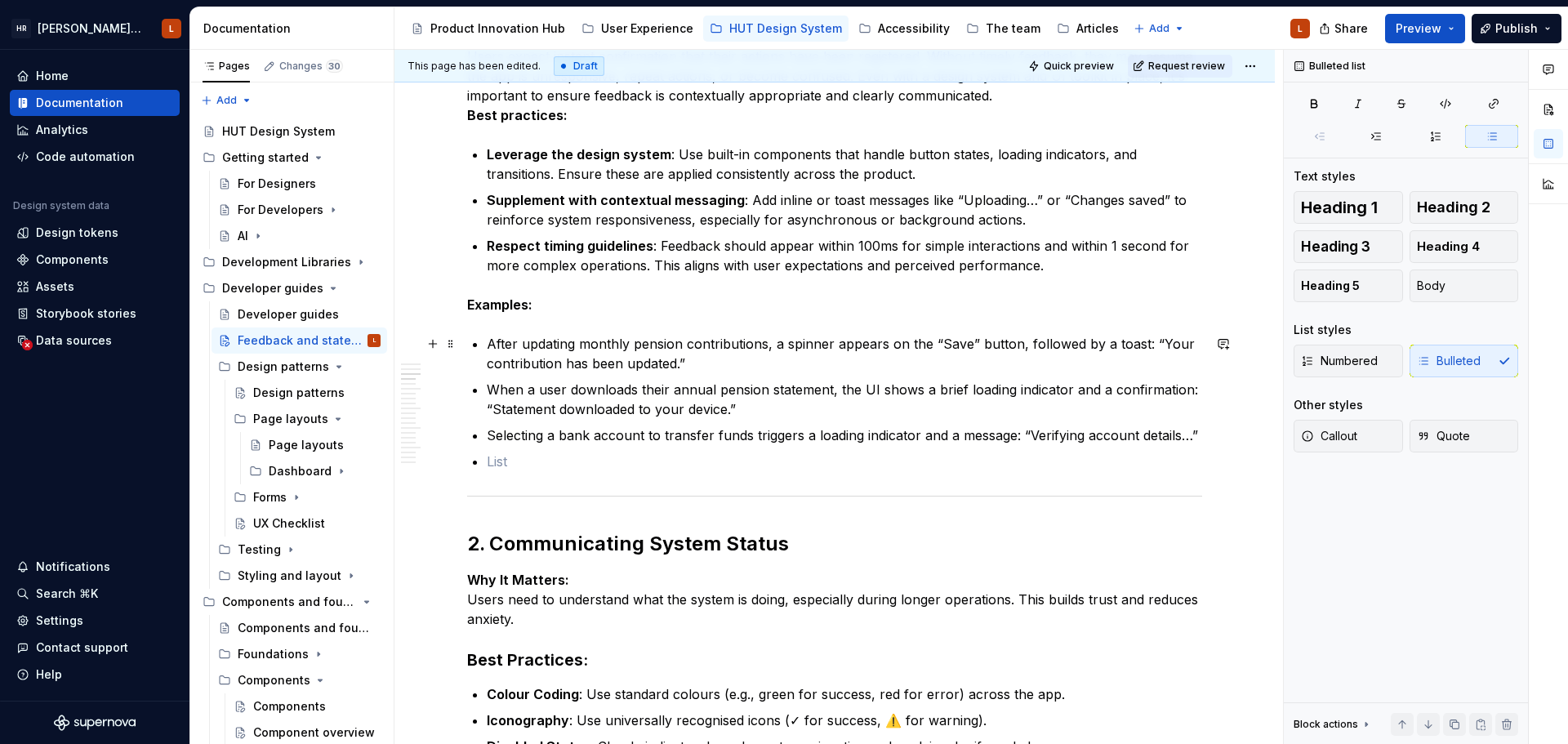
click at [488, 345] on p "After updating monthly pension contributions, a spinner appears on the “Save” b…" at bounding box center [844, 353] width 716 height 39
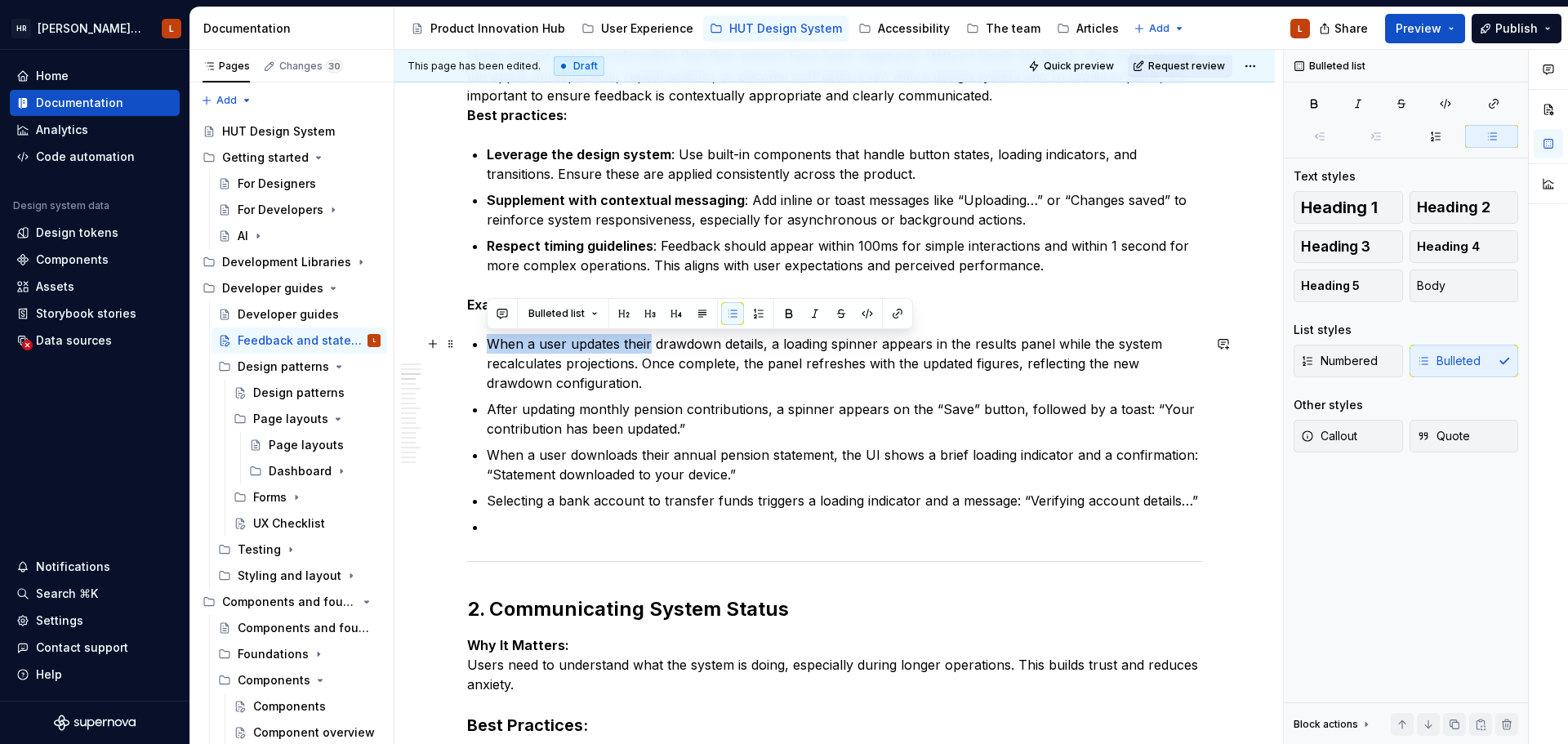
drag, startPoint x: 486, startPoint y: 339, endPoint x: 650, endPoint y: 337, distance: 164.0
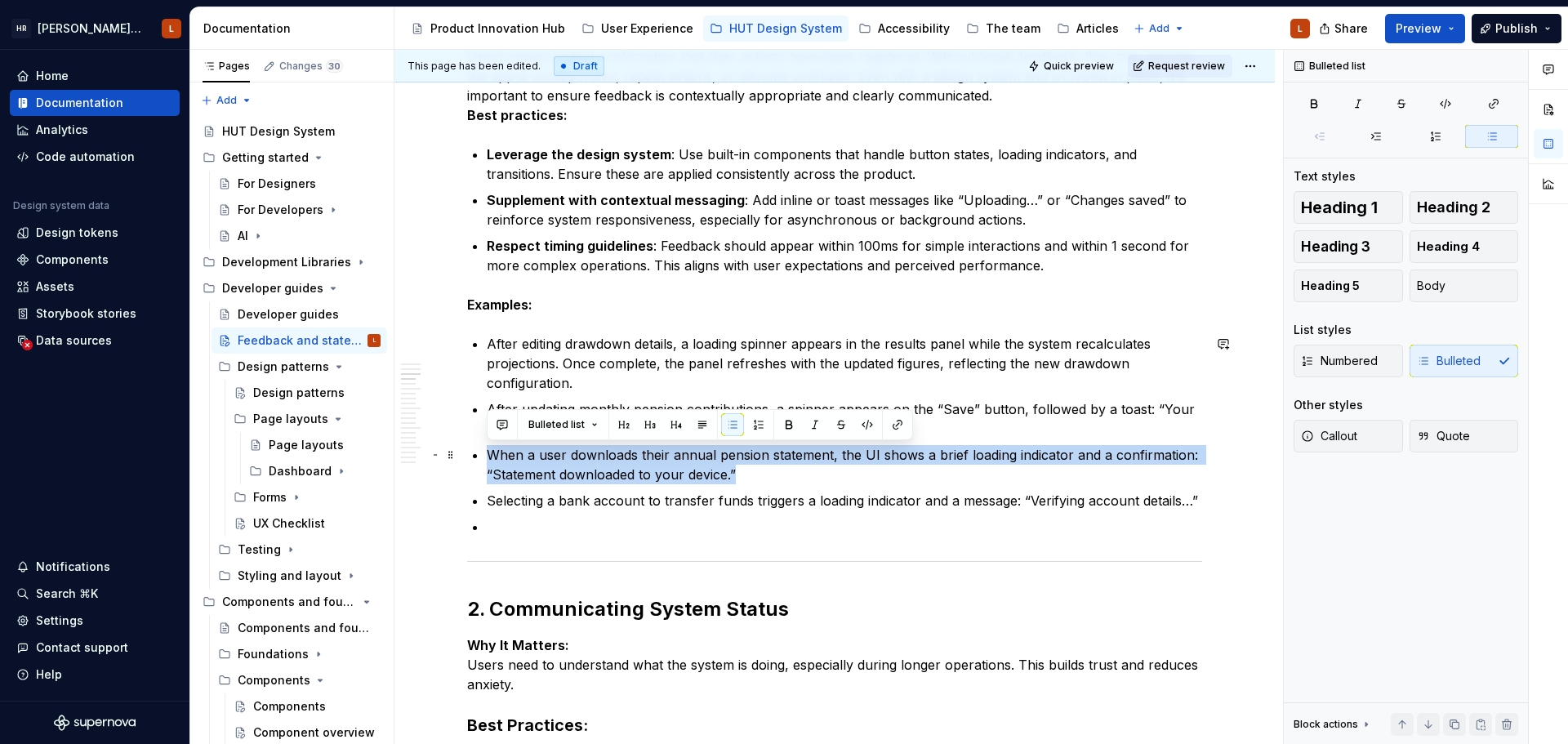
drag, startPoint x: 772, startPoint y: 478, endPoint x: 472, endPoint y: 463, distance: 300.4
click at [487, 463] on li "When a user downloads their annual pension statement, the UI shows a brief load…" at bounding box center [844, 464] width 716 height 39
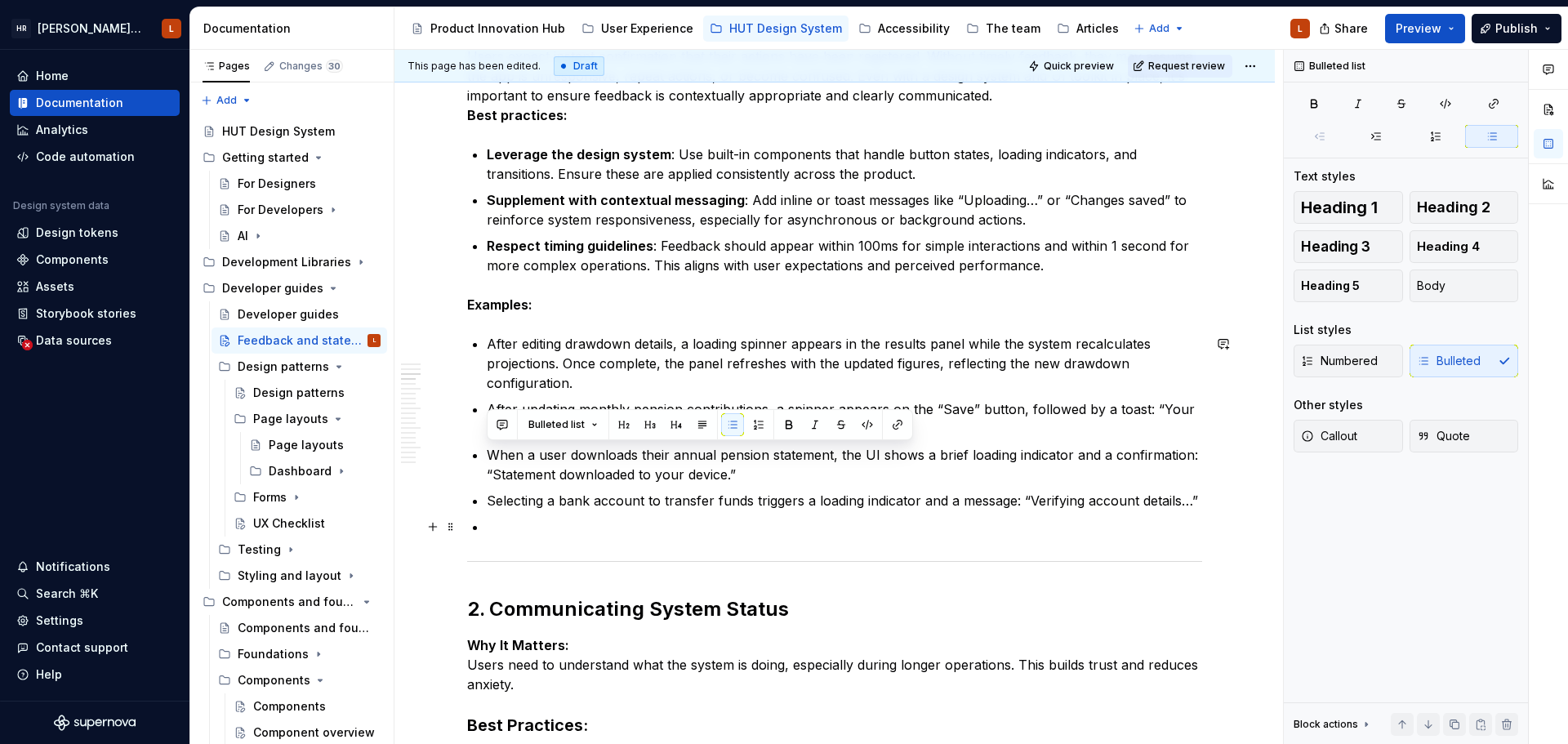
click at [709, 521] on p at bounding box center [844, 526] width 716 height 19
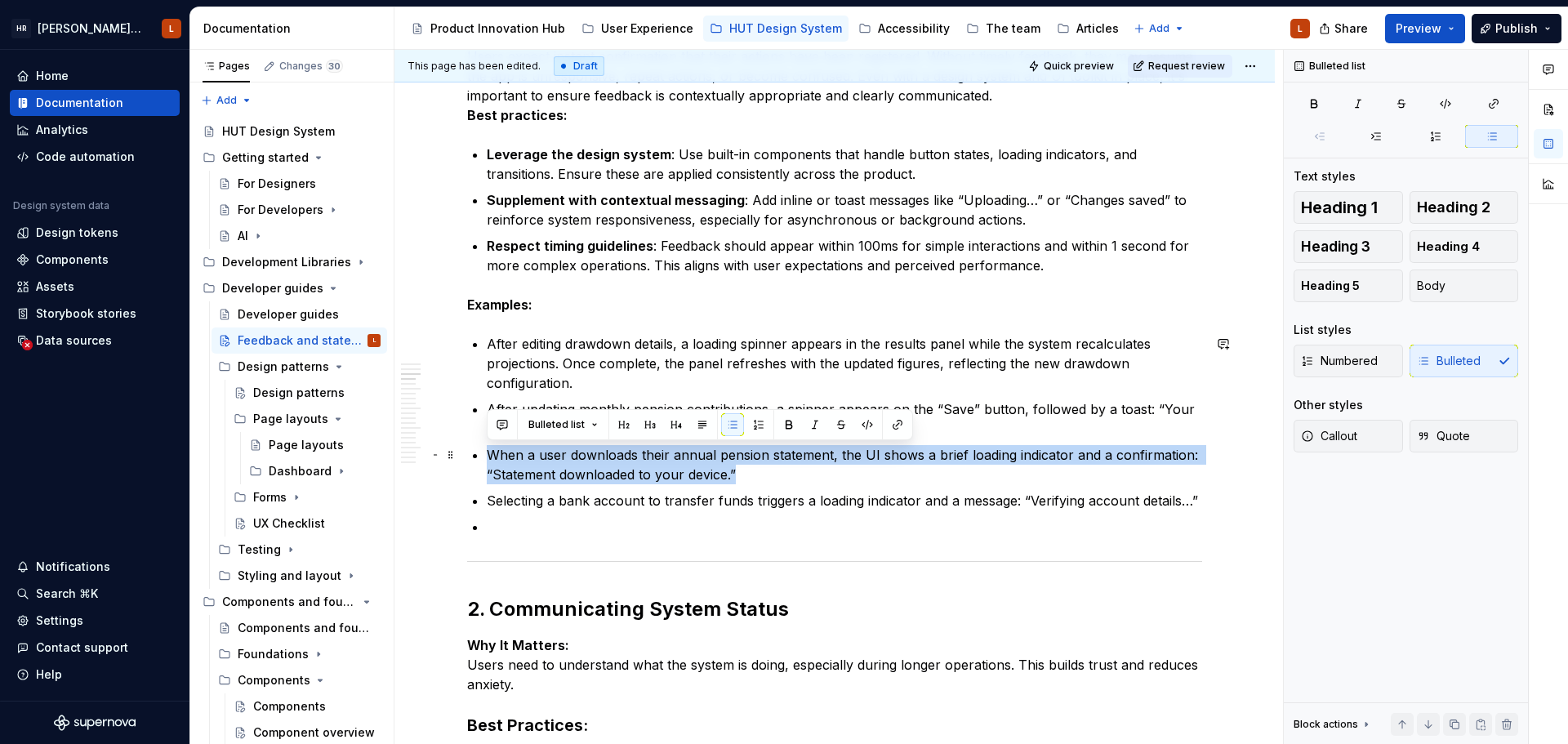
drag, startPoint x: 745, startPoint y: 478, endPoint x: 466, endPoint y: 446, distance: 280.8
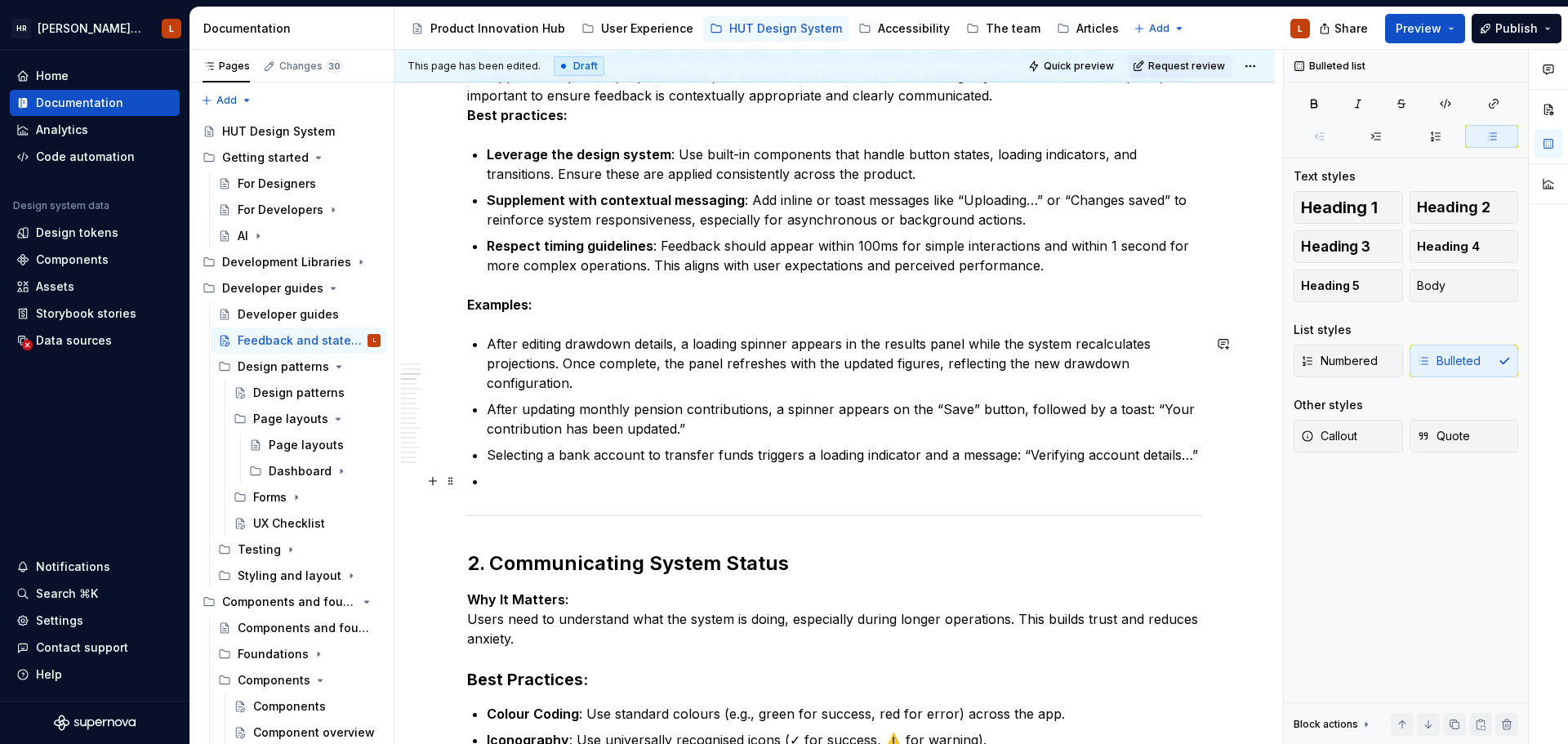
click at [595, 468] on ul "After editing drawdown details, a loading spinner appears in the results panel …" at bounding box center [844, 412] width 716 height 157
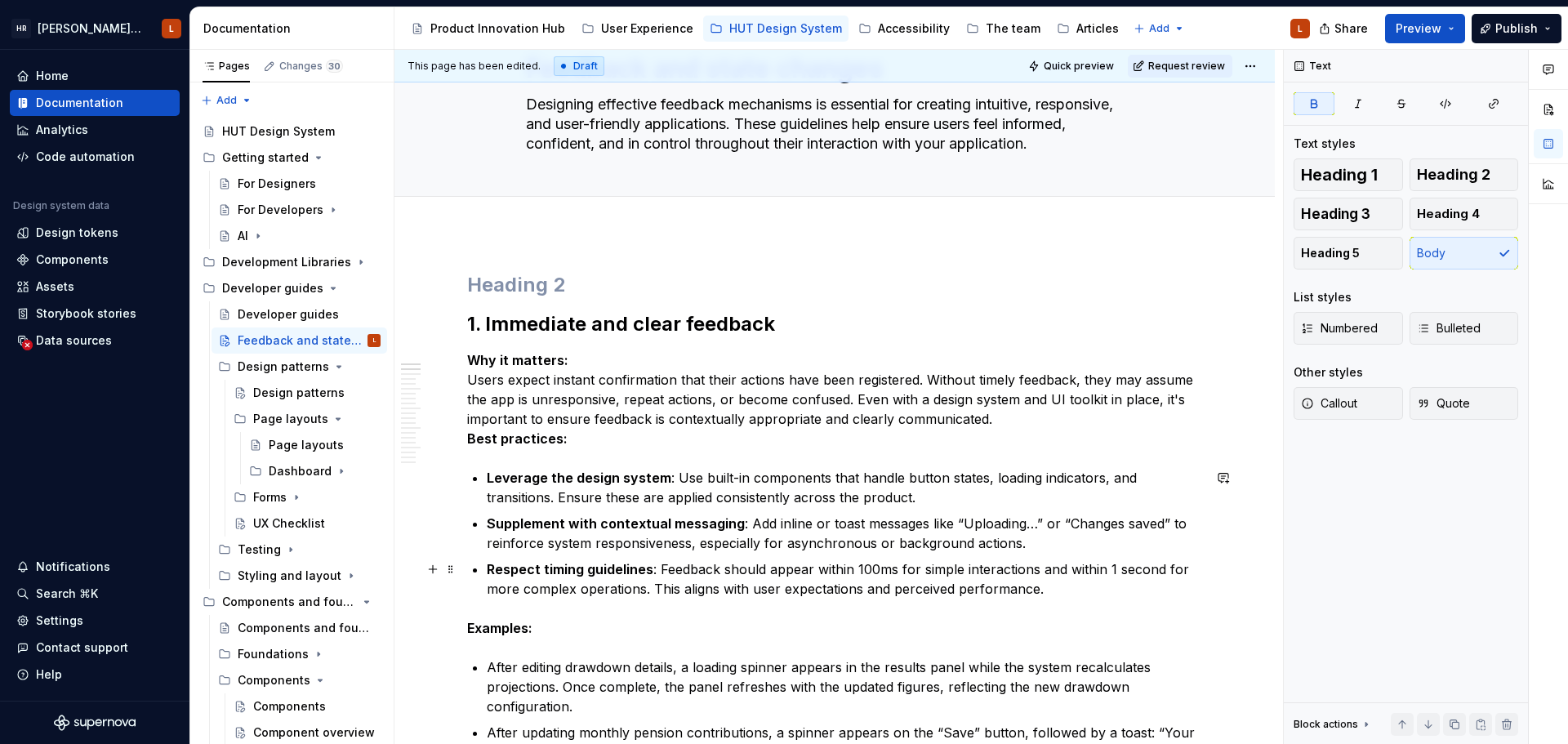
scroll to position [164, 0]
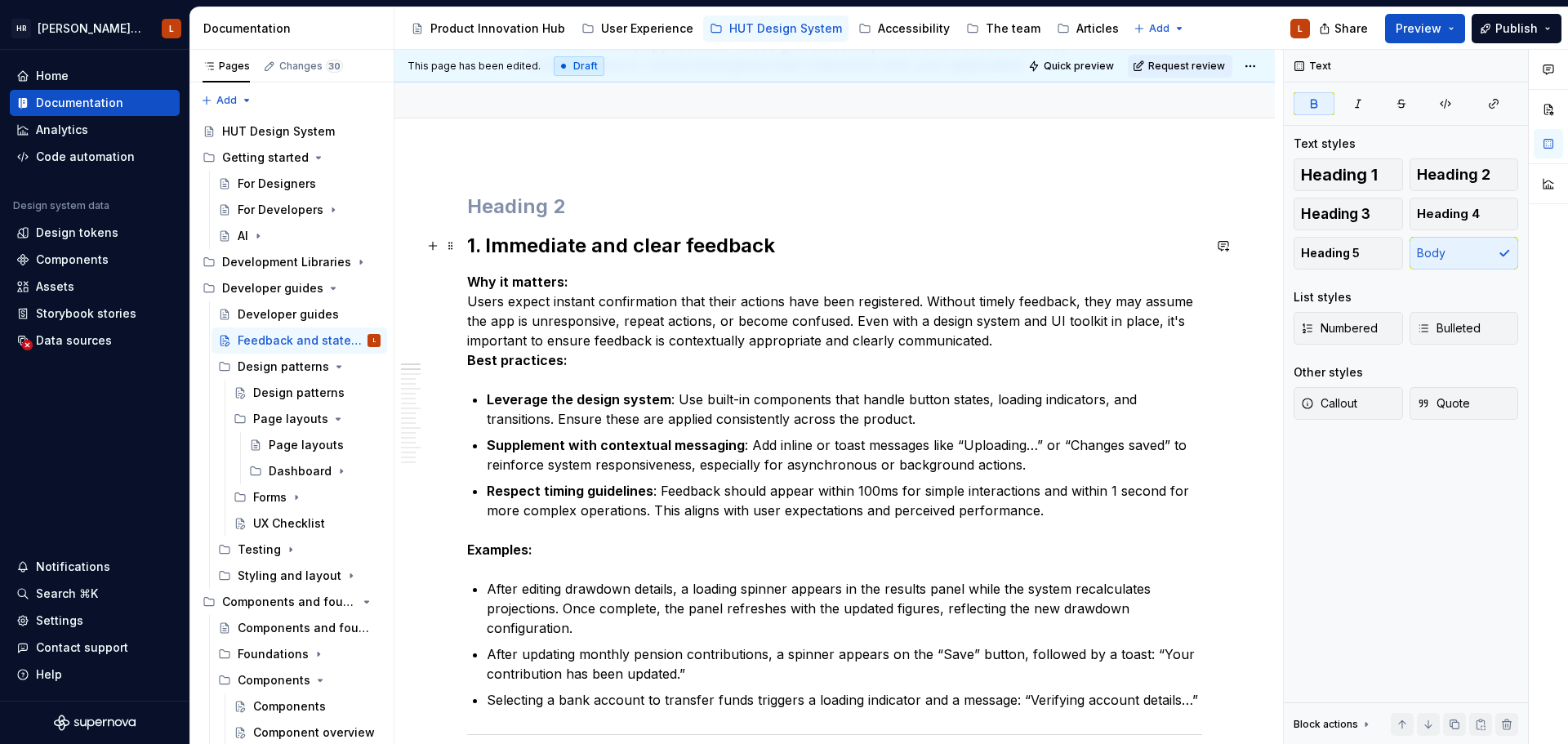
click at [468, 246] on strong "1. Immediate and clear feedback" at bounding box center [620, 245] width 308 height 23
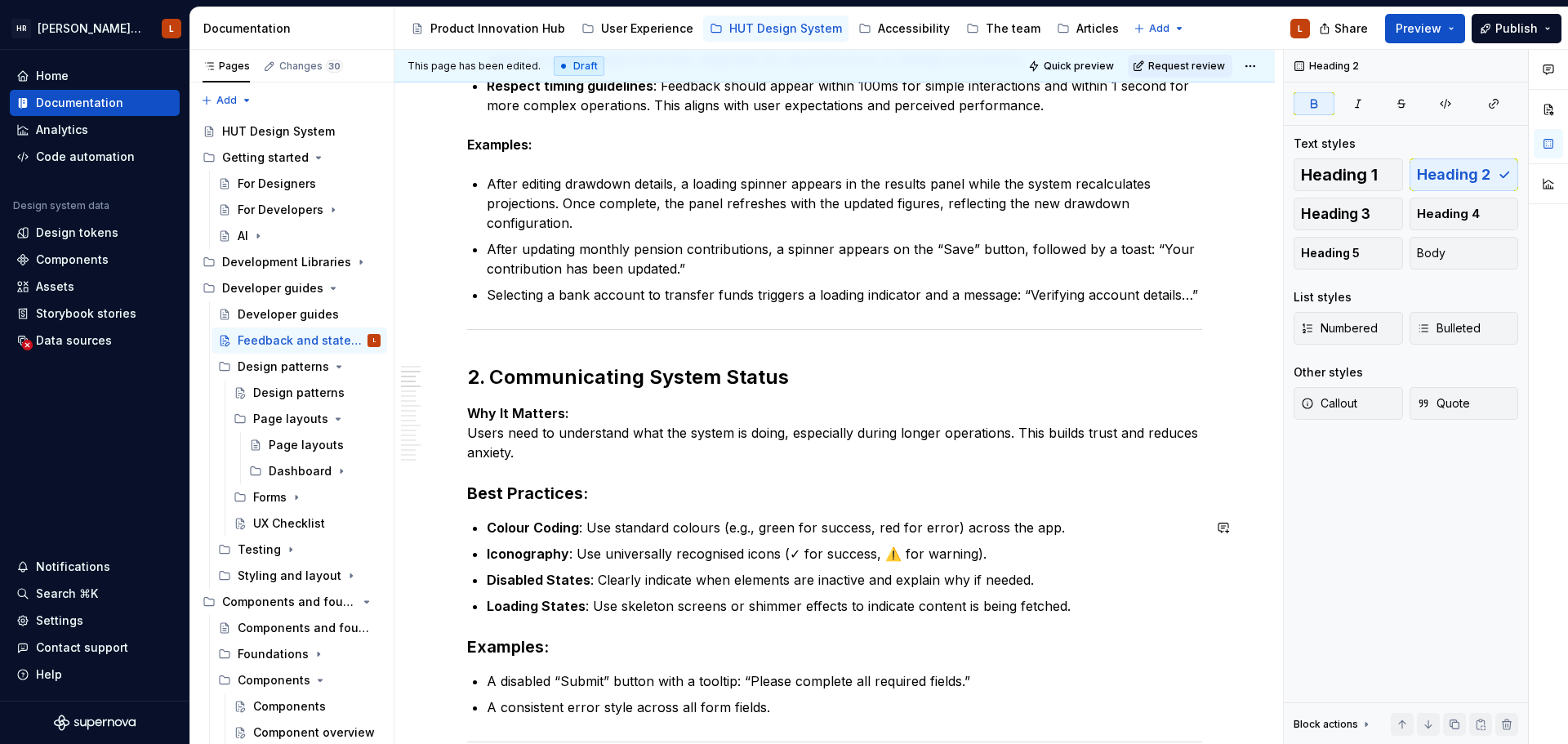
scroll to position [573, 0]
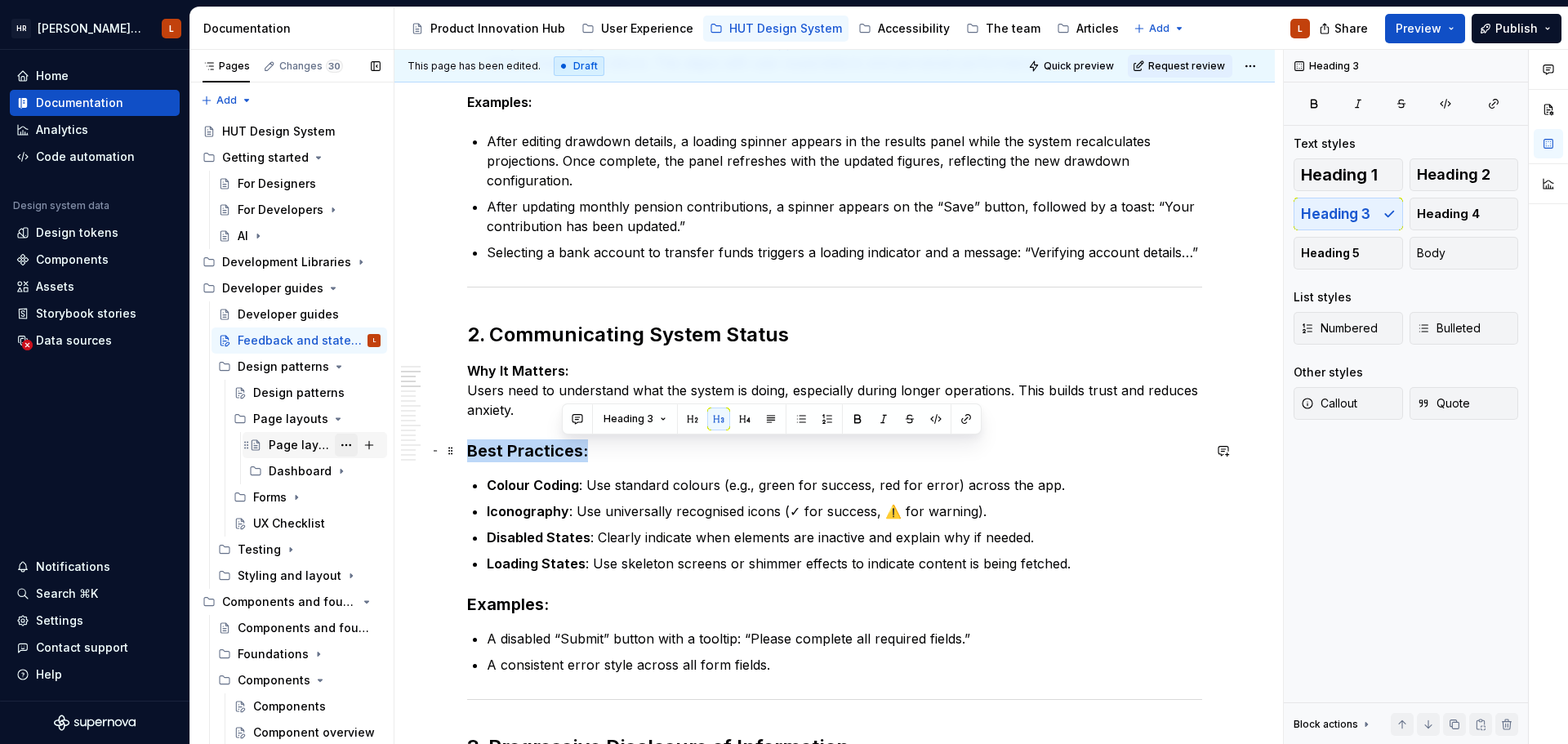
drag, startPoint x: 567, startPoint y: 445, endPoint x: 341, endPoint y: 437, distance: 226.1
click at [341, 437] on div "Pages Changes 30 Add Accessibility guide for tree Page tree. Navigate the tree …" at bounding box center [879, 401] width 1378 height 701
copy h3 "Best Practices:"
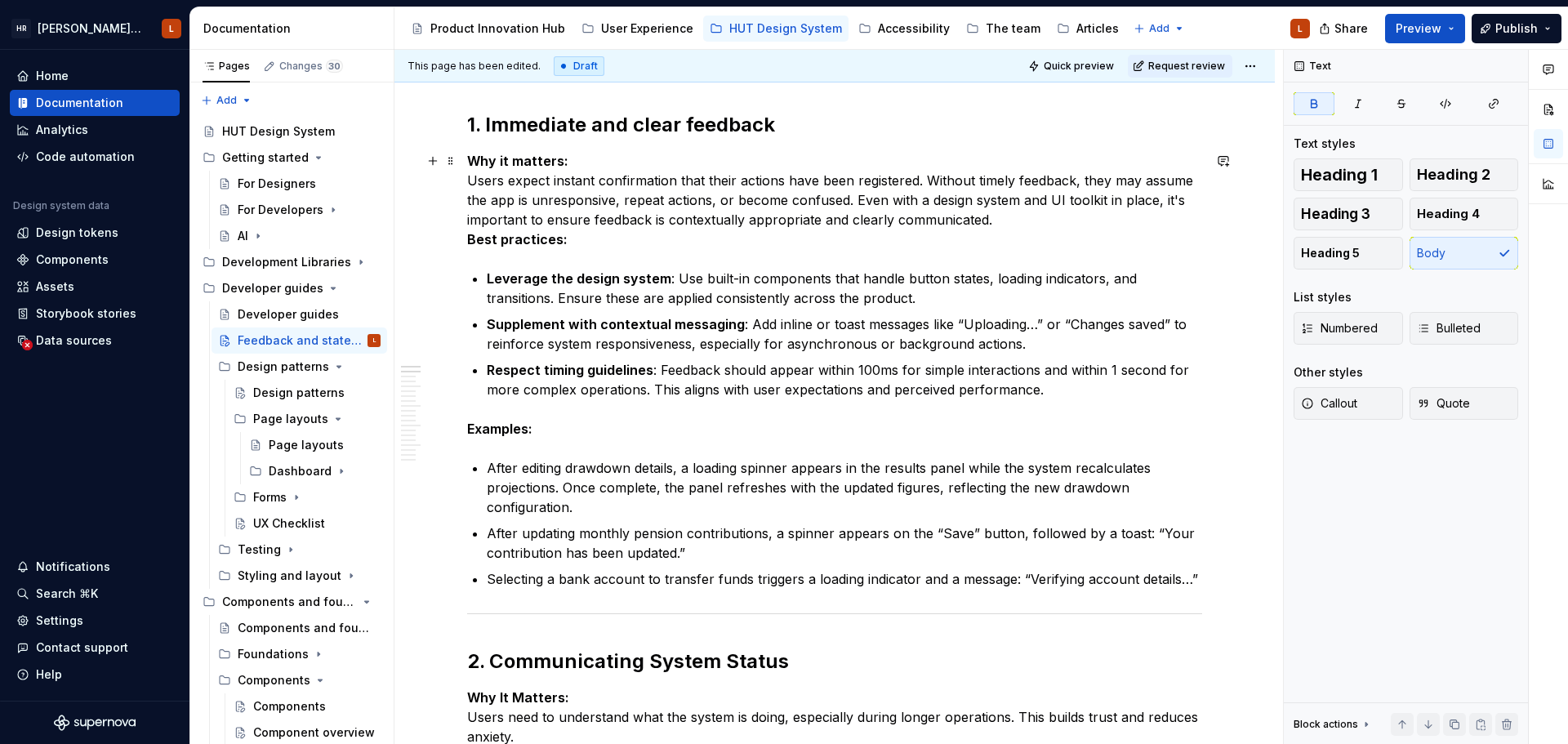
click at [589, 243] on p "Why it matters: Users expect instant confirmation that their actions have been …" at bounding box center [834, 200] width 735 height 98
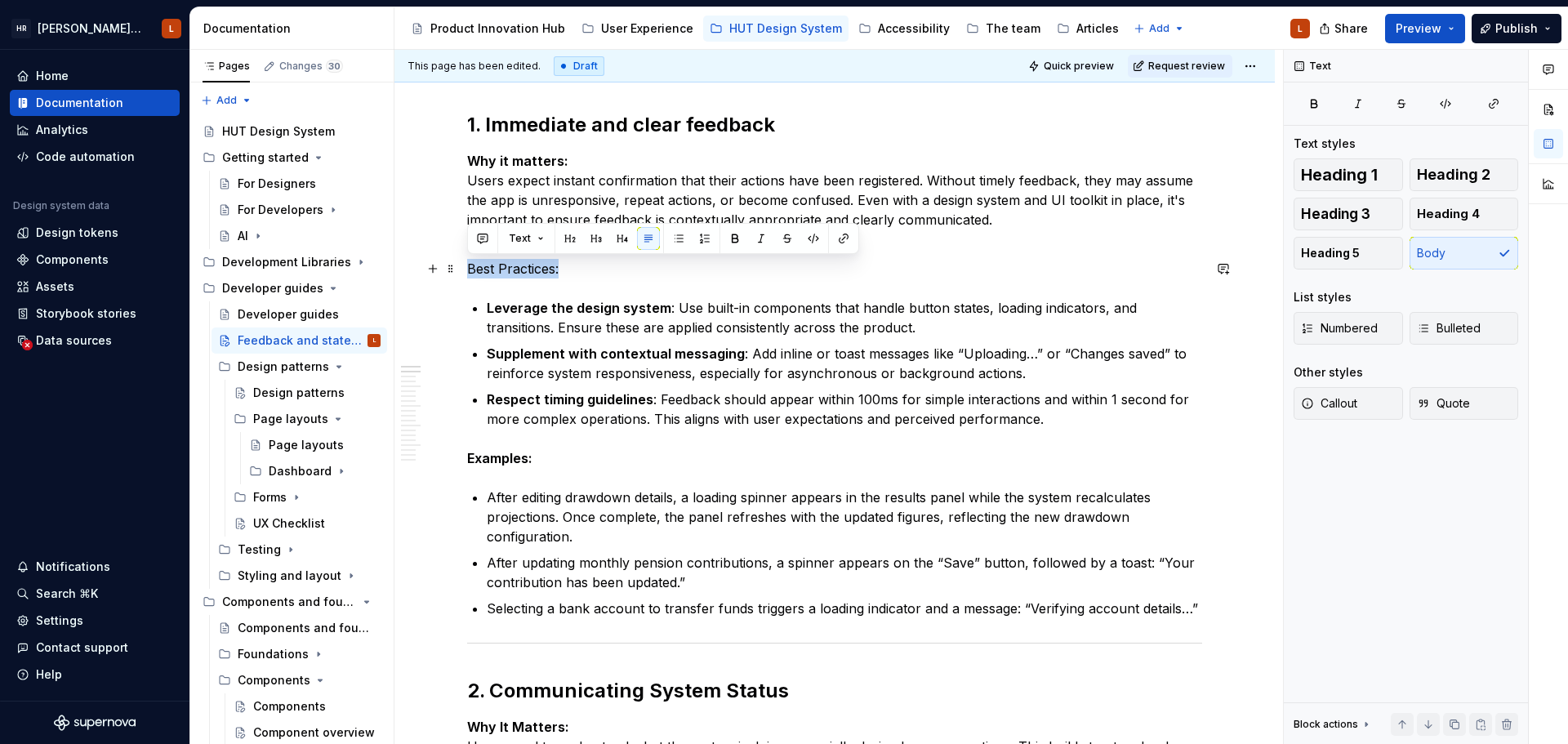
drag, startPoint x: 582, startPoint y: 268, endPoint x: 405, endPoint y: 271, distance: 177.0
click at [598, 241] on button "button" at bounding box center [595, 238] width 23 height 23
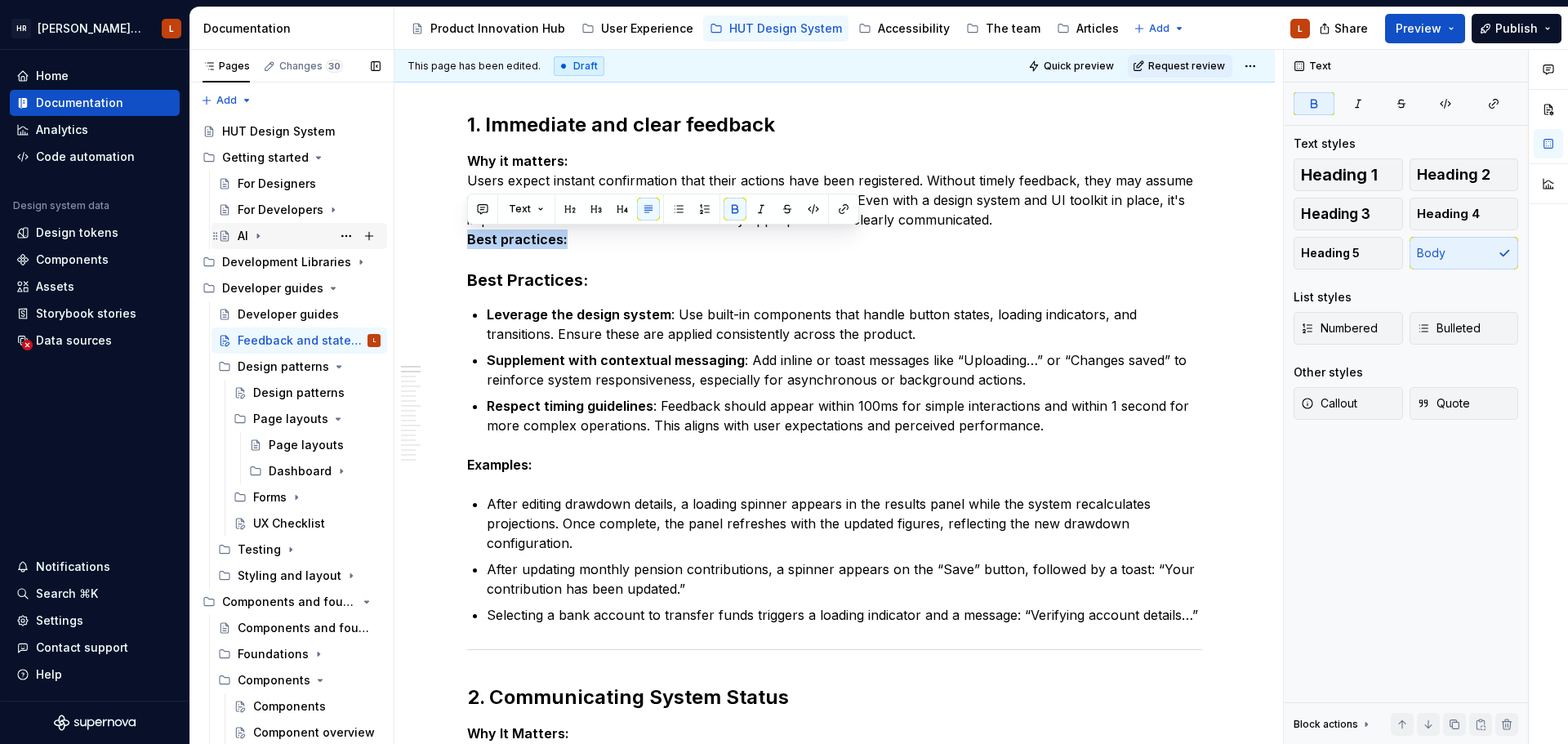
drag, startPoint x: 599, startPoint y: 241, endPoint x: 319, endPoint y: 246, distance: 280.0
click at [319, 246] on div "Pages Changes 30 Add Accessibility guide for tree Page tree. Navigate the tree …" at bounding box center [879, 401] width 1378 height 701
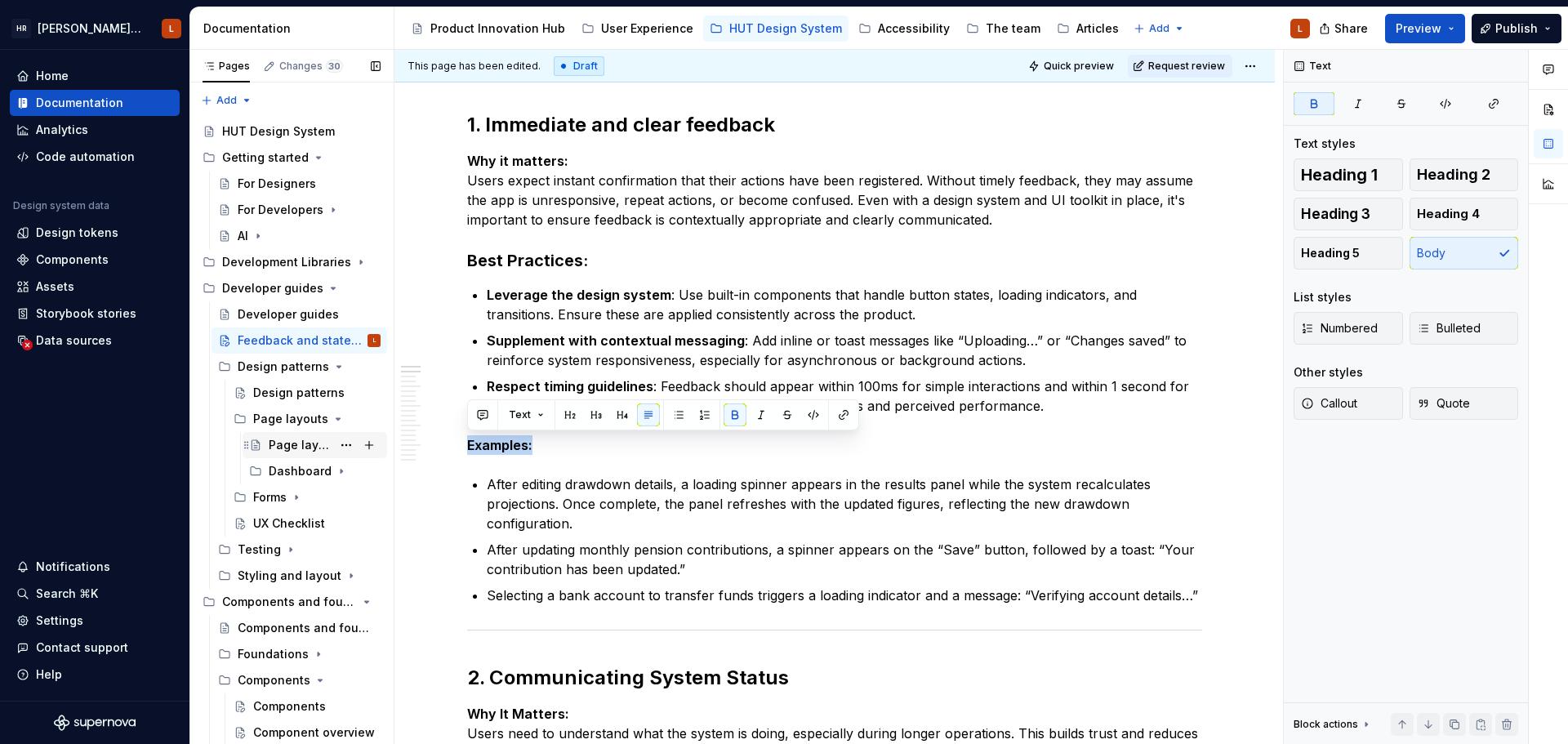
drag, startPoint x: 542, startPoint y: 446, endPoint x: 375, endPoint y: 453, distance: 167.1
click at [375, 453] on div "Pages Changes 30 Add Accessibility guide for tree Page tree. Navigate the tree …" at bounding box center [879, 401] width 1378 height 701
copy strong "Examples:"
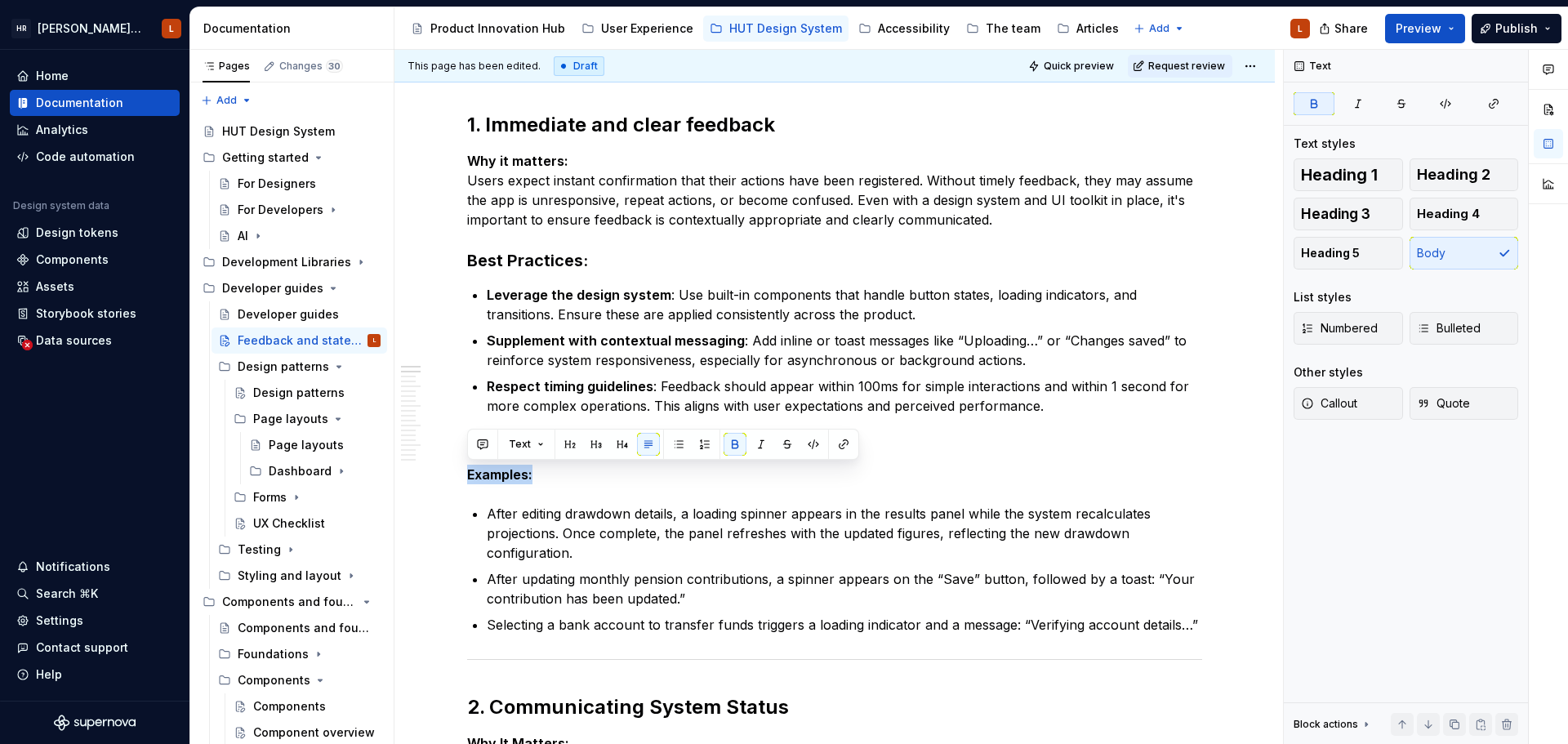
drag, startPoint x: 545, startPoint y: 478, endPoint x: 566, endPoint y: 430, distance: 52.4
click at [300, 464] on div "Pages Changes 30 Add Accessibility guide for tree Page tree. Navigate the tree …" at bounding box center [879, 401] width 1378 height 701
click at [590, 443] on button "button" at bounding box center [595, 443] width 23 height 23
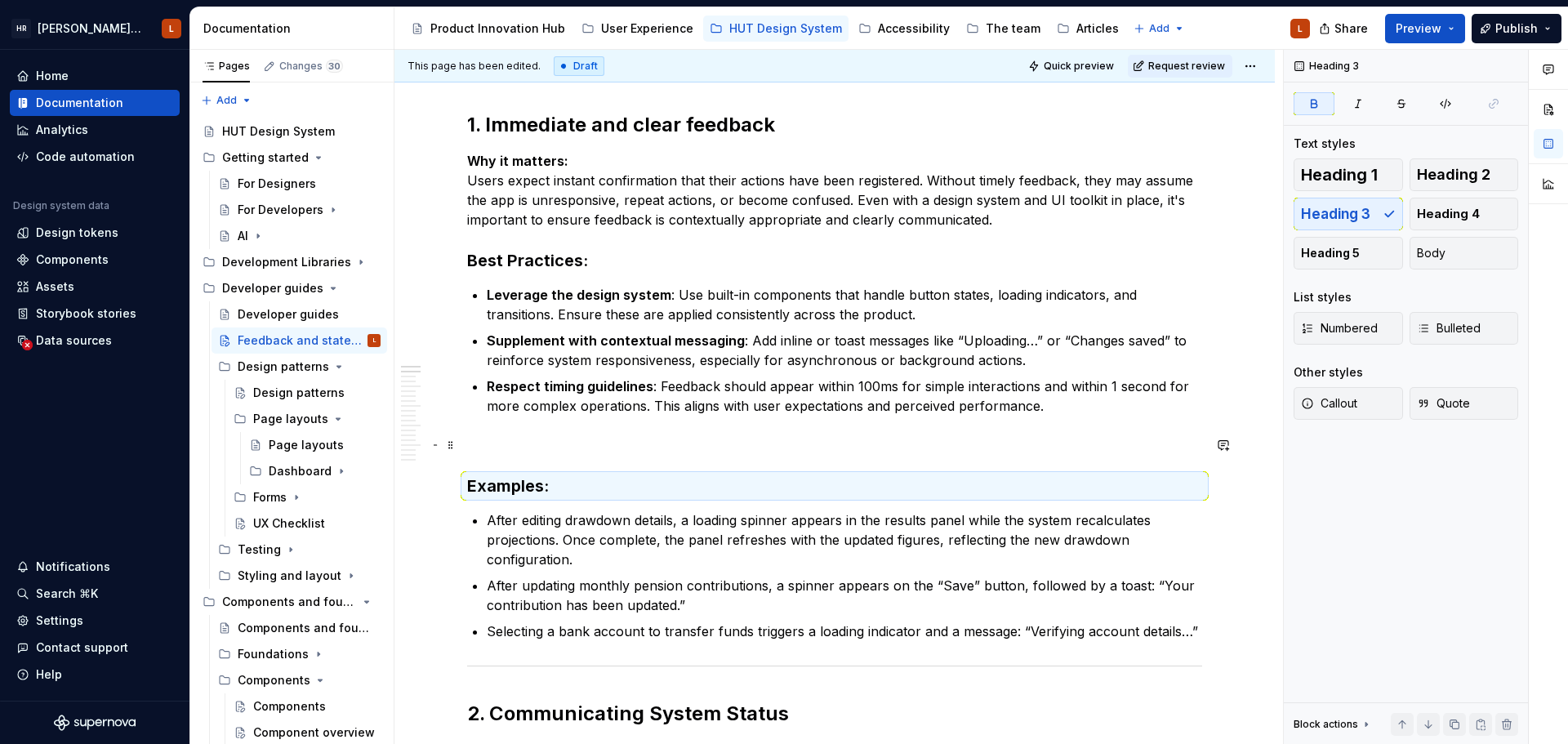
click at [539, 454] on p at bounding box center [834, 444] width 735 height 19
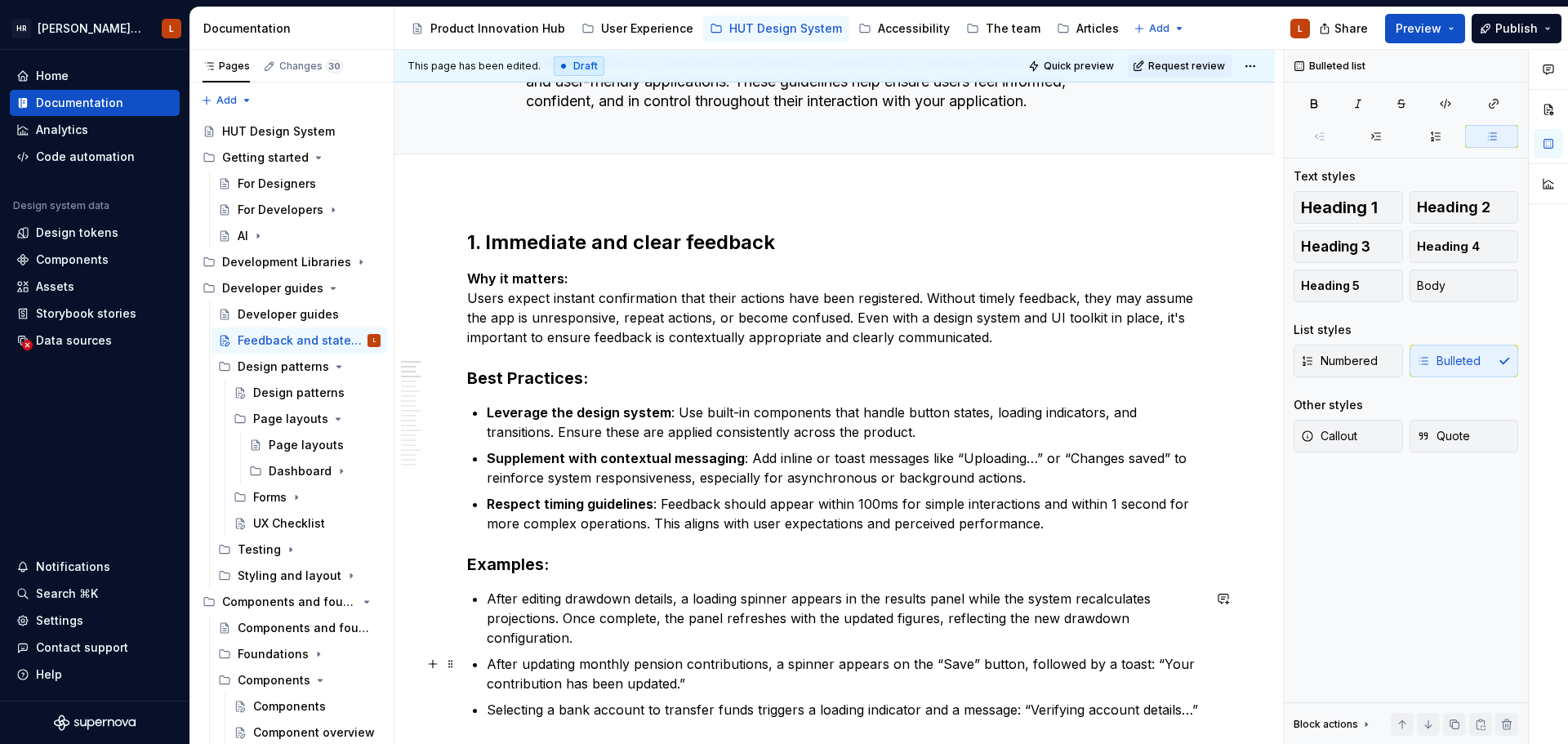
scroll to position [83, 0]
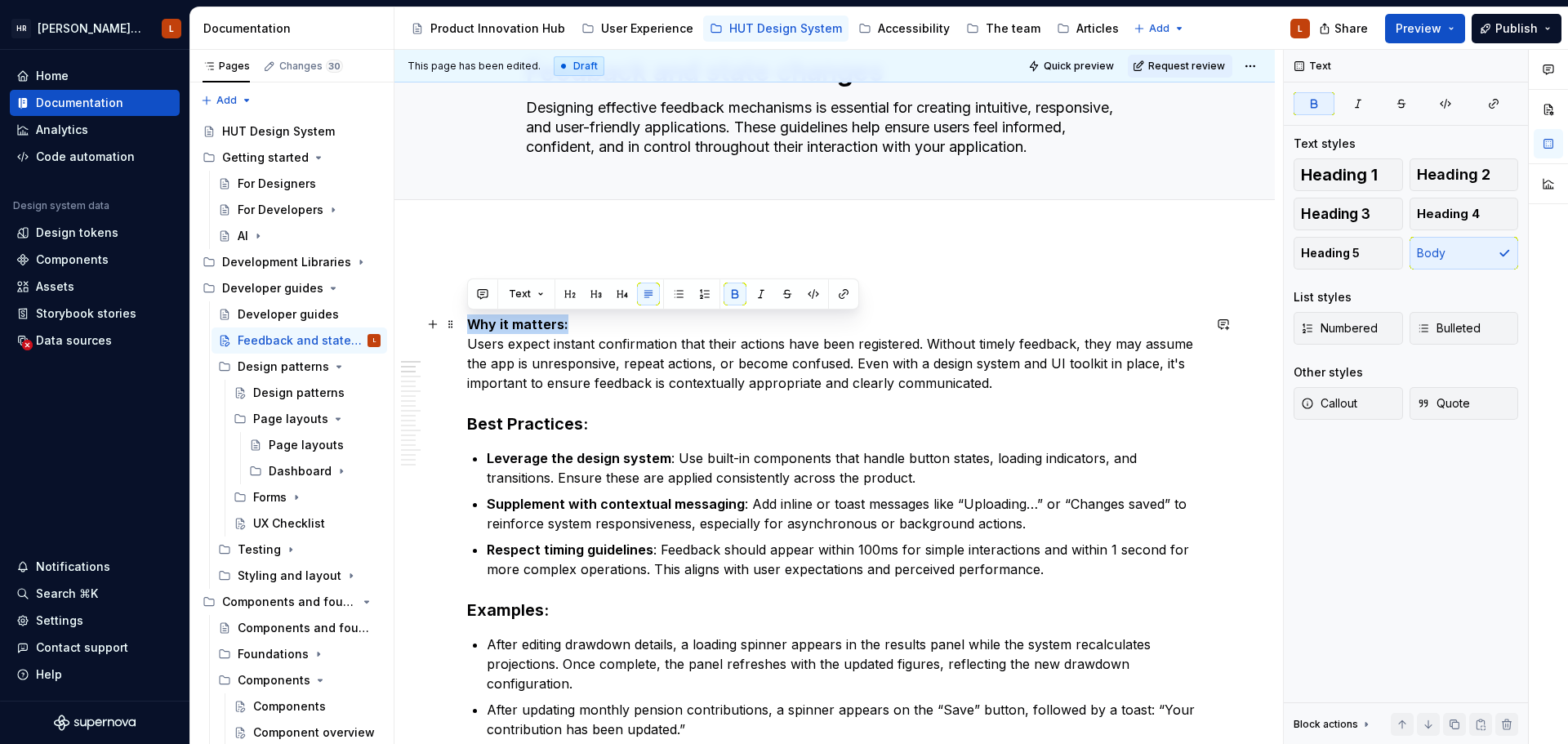
drag, startPoint x: 569, startPoint y: 329, endPoint x: 417, endPoint y: 325, distance: 152.1
click at [591, 295] on button "button" at bounding box center [595, 293] width 23 height 23
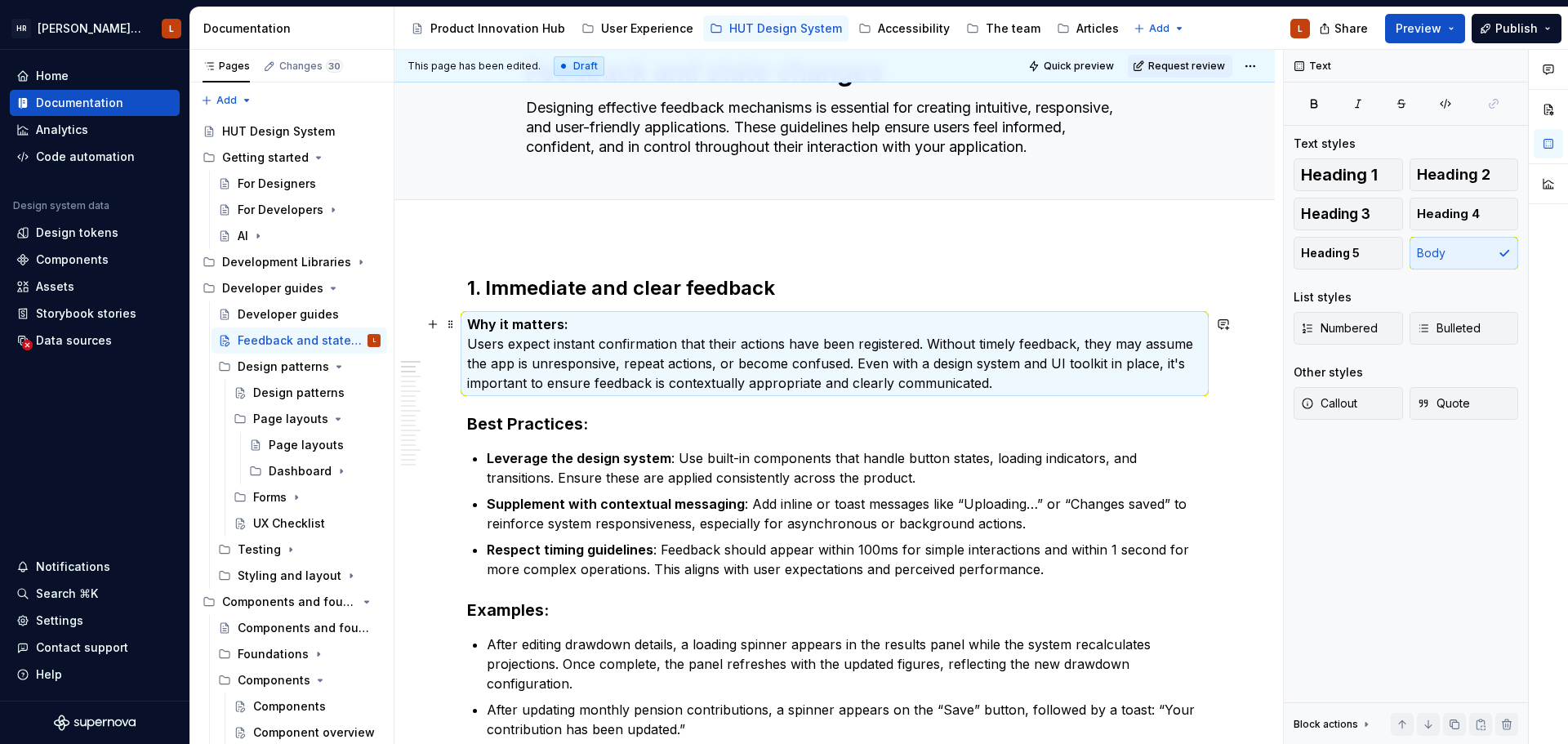
click at [534, 334] on p "Why it matters: Users expect instant confirmation that their actions have been …" at bounding box center [834, 354] width 735 height 78
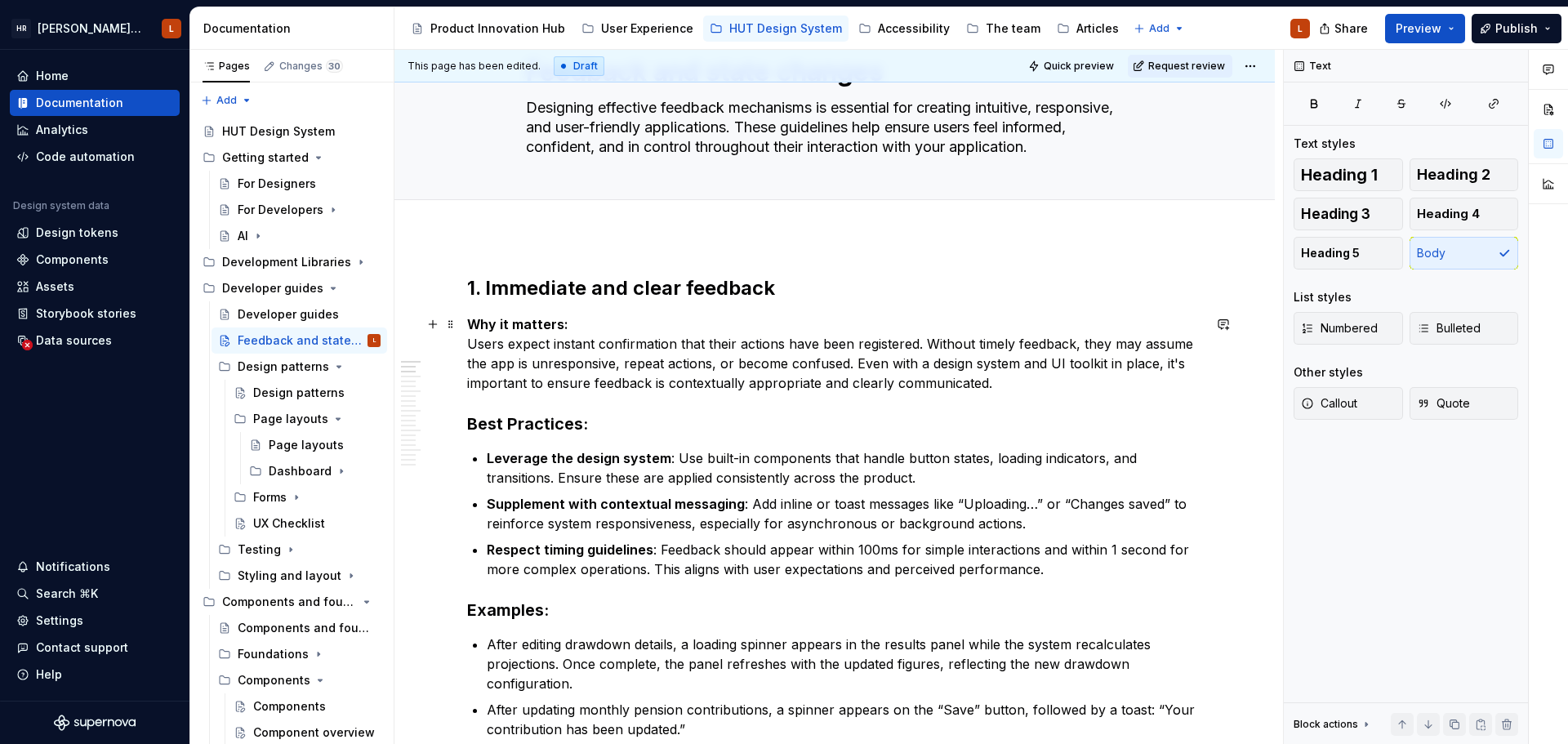
click at [584, 326] on p "Why it matters: Users expect instant confirmation that their actions have been …" at bounding box center [834, 354] width 735 height 78
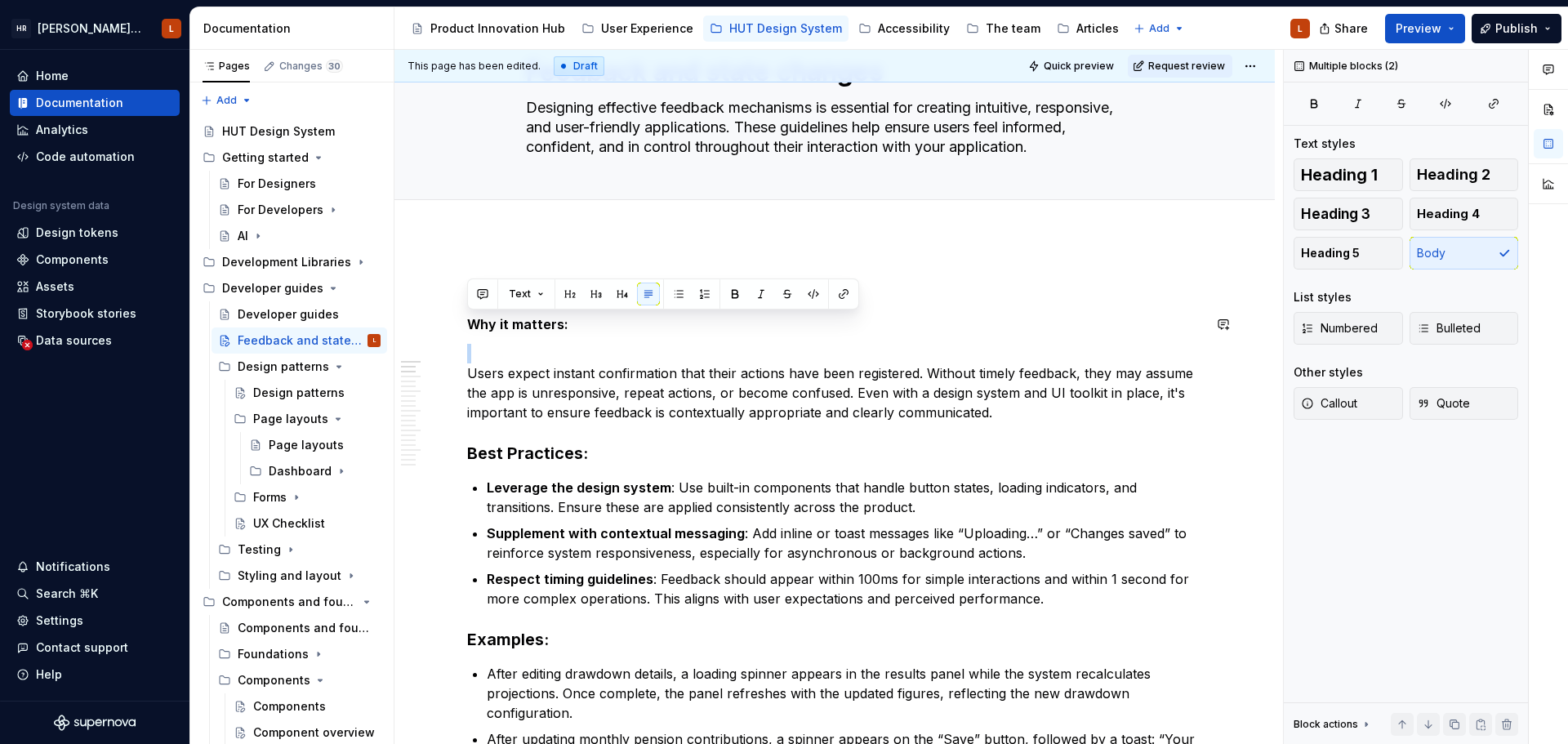
drag, startPoint x: 584, startPoint y: 326, endPoint x: 396, endPoint y: 340, distance: 188.5
drag, startPoint x: 593, startPoint y: 323, endPoint x: 435, endPoint y: 321, distance: 158.0
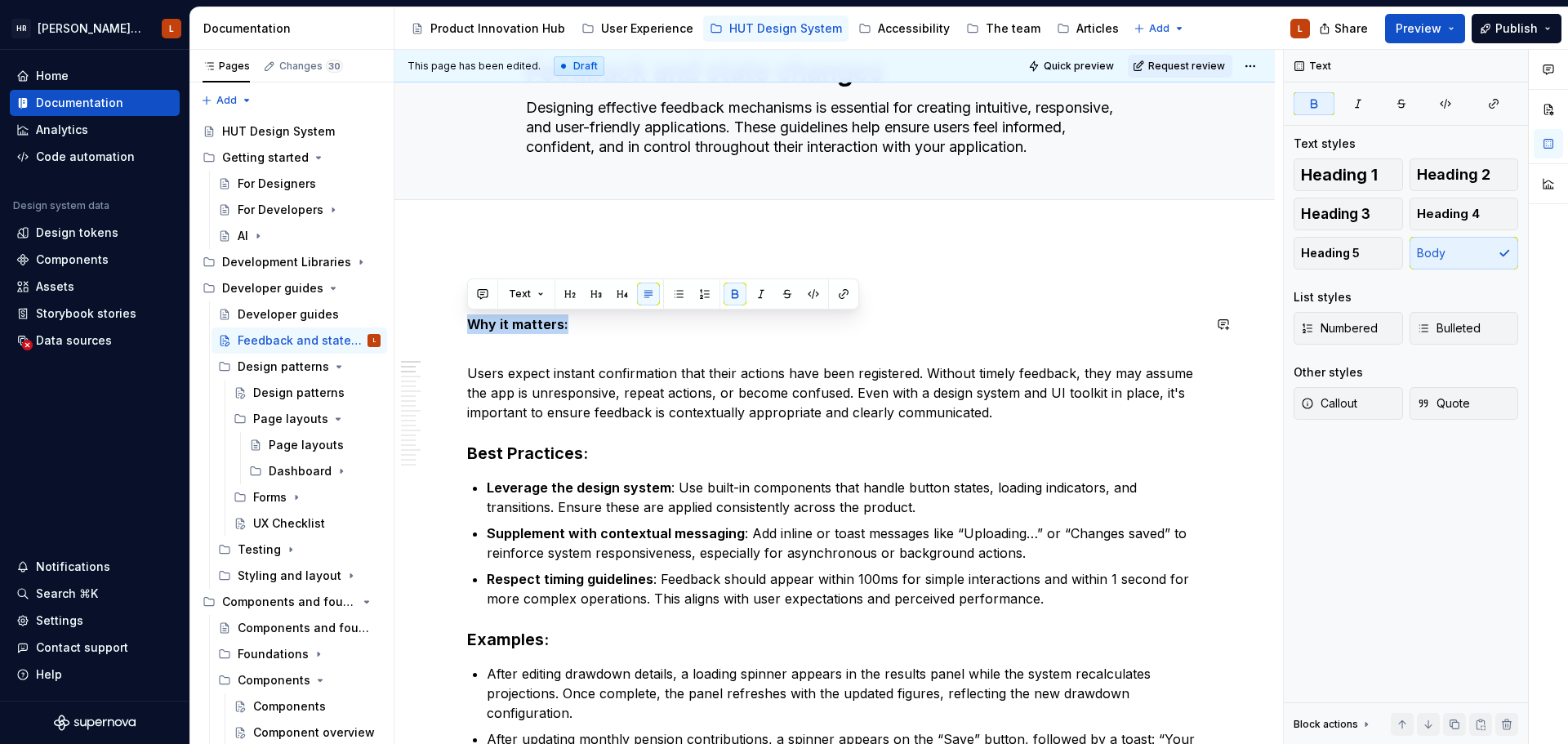
click at [600, 295] on button "button" at bounding box center [595, 293] width 23 height 23
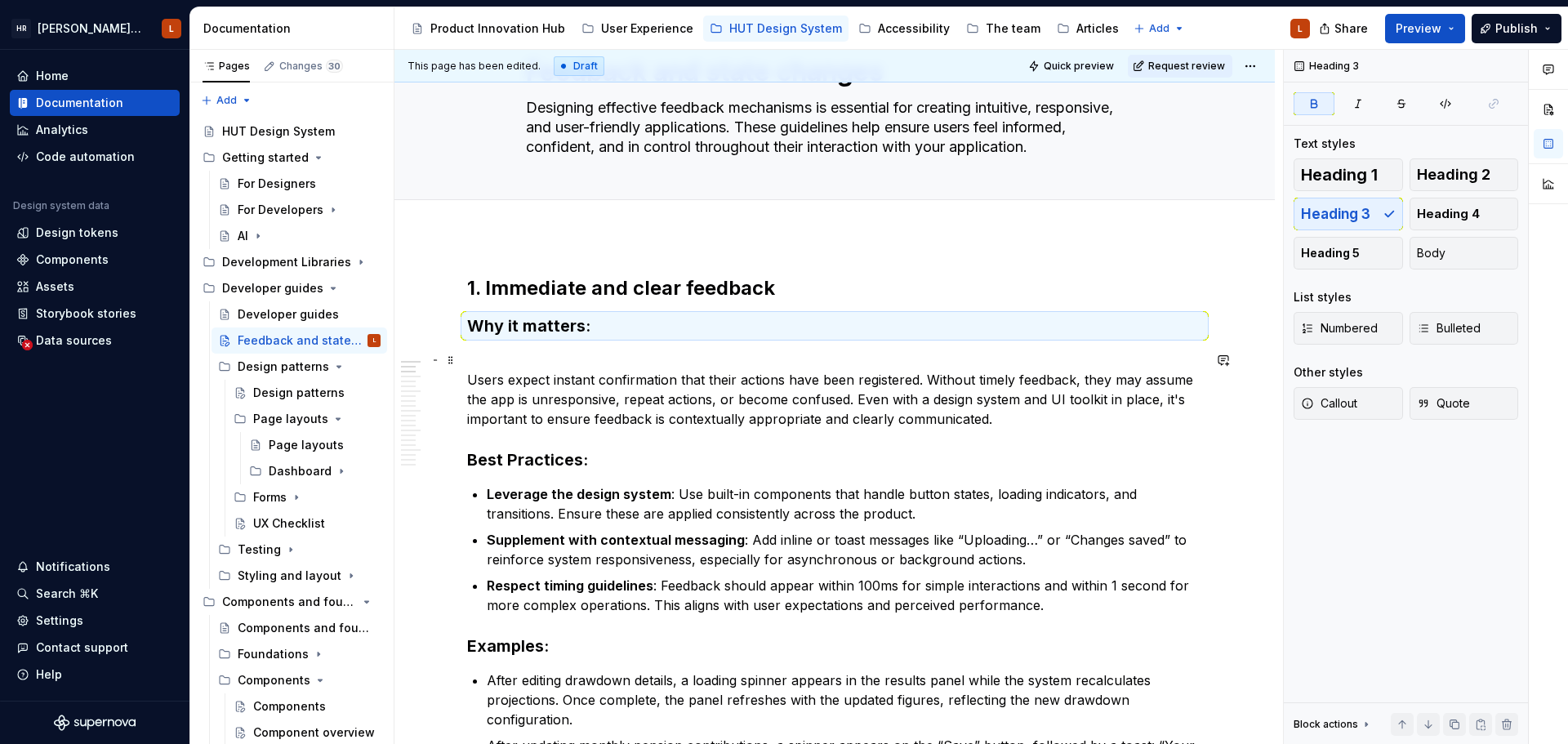
click at [558, 367] on p "Users expect instant confirmation that their actions have been registered. With…" at bounding box center [834, 390] width 735 height 78
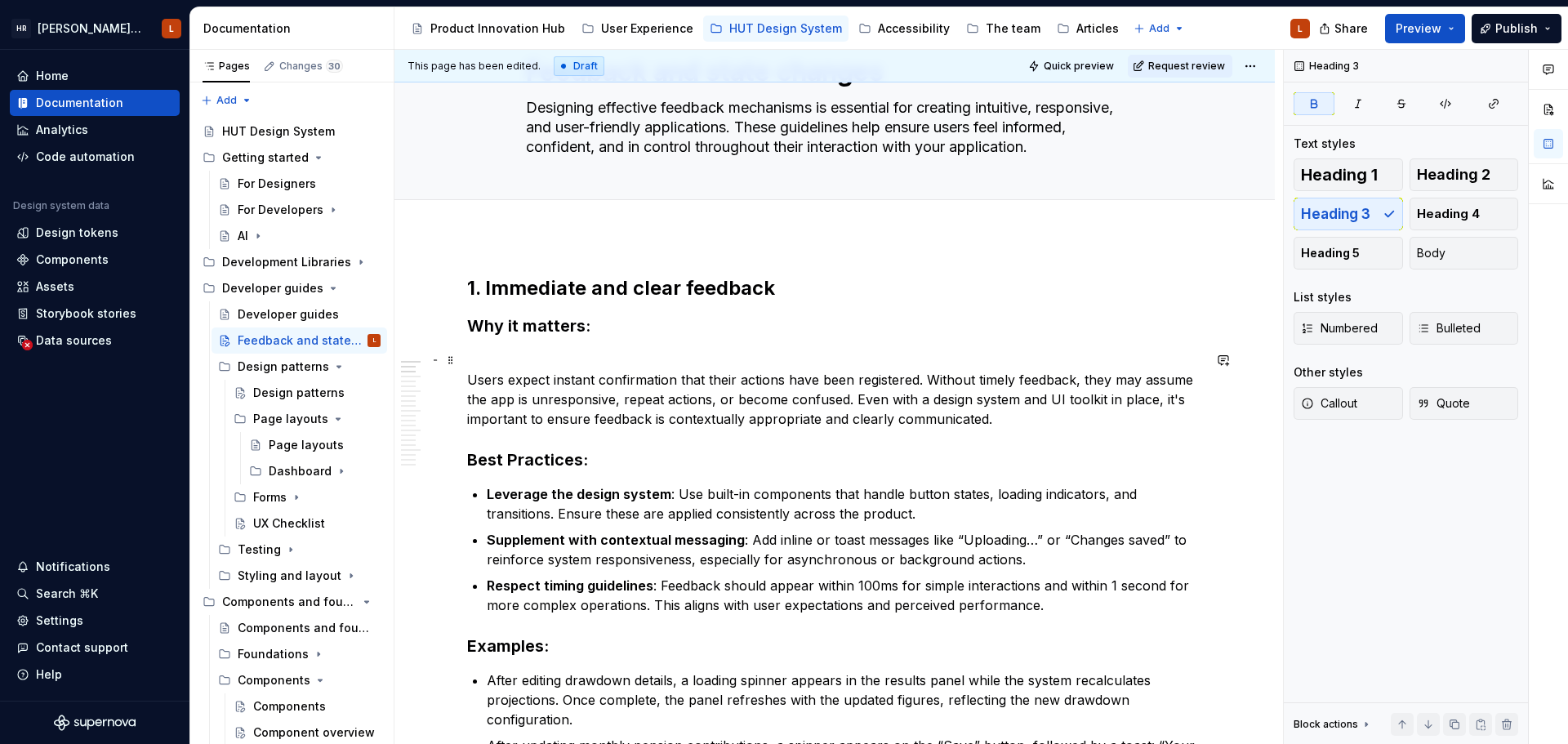
click at [472, 381] on p "Users expect instant confirmation that their actions have been registered. With…" at bounding box center [834, 390] width 735 height 78
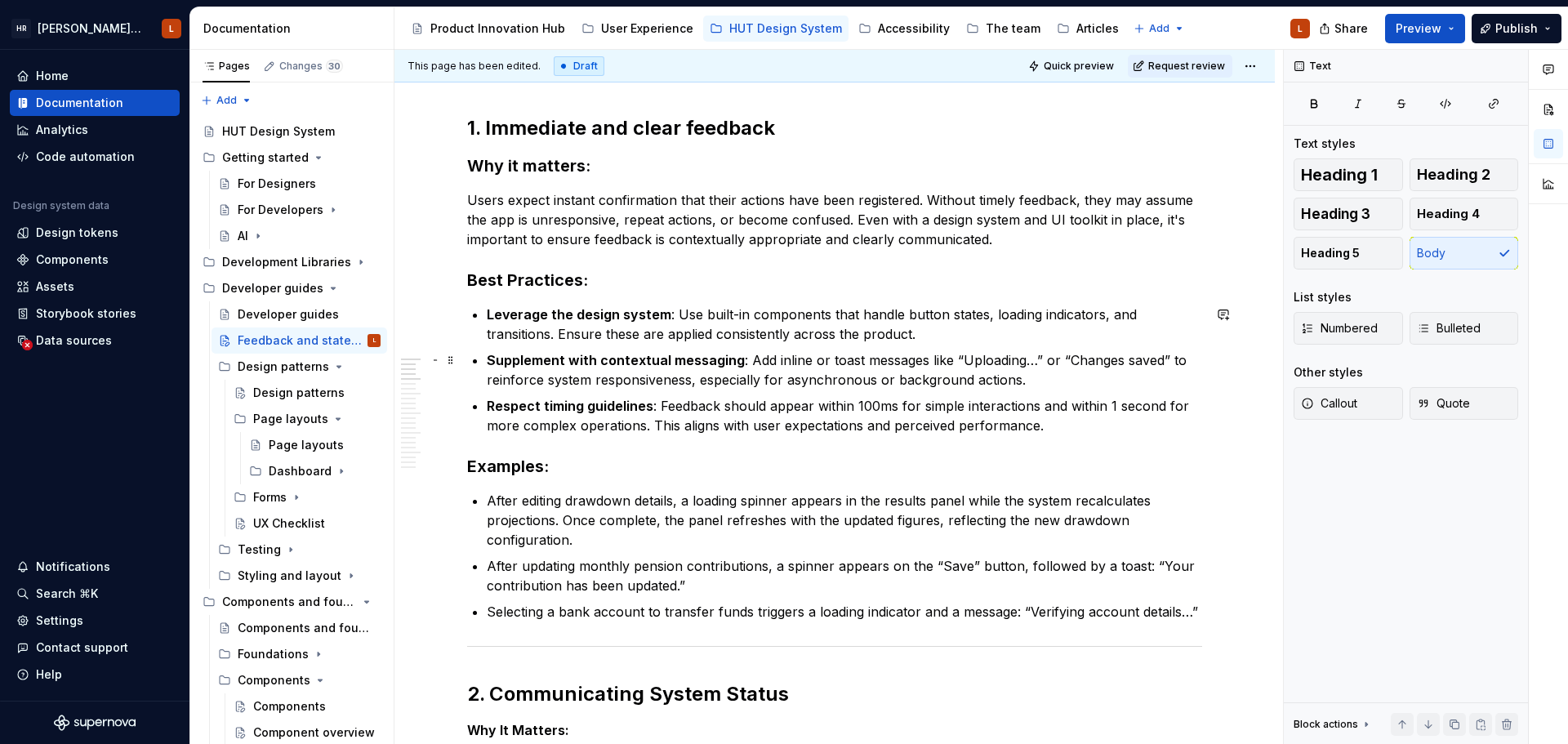
scroll to position [327, 0]
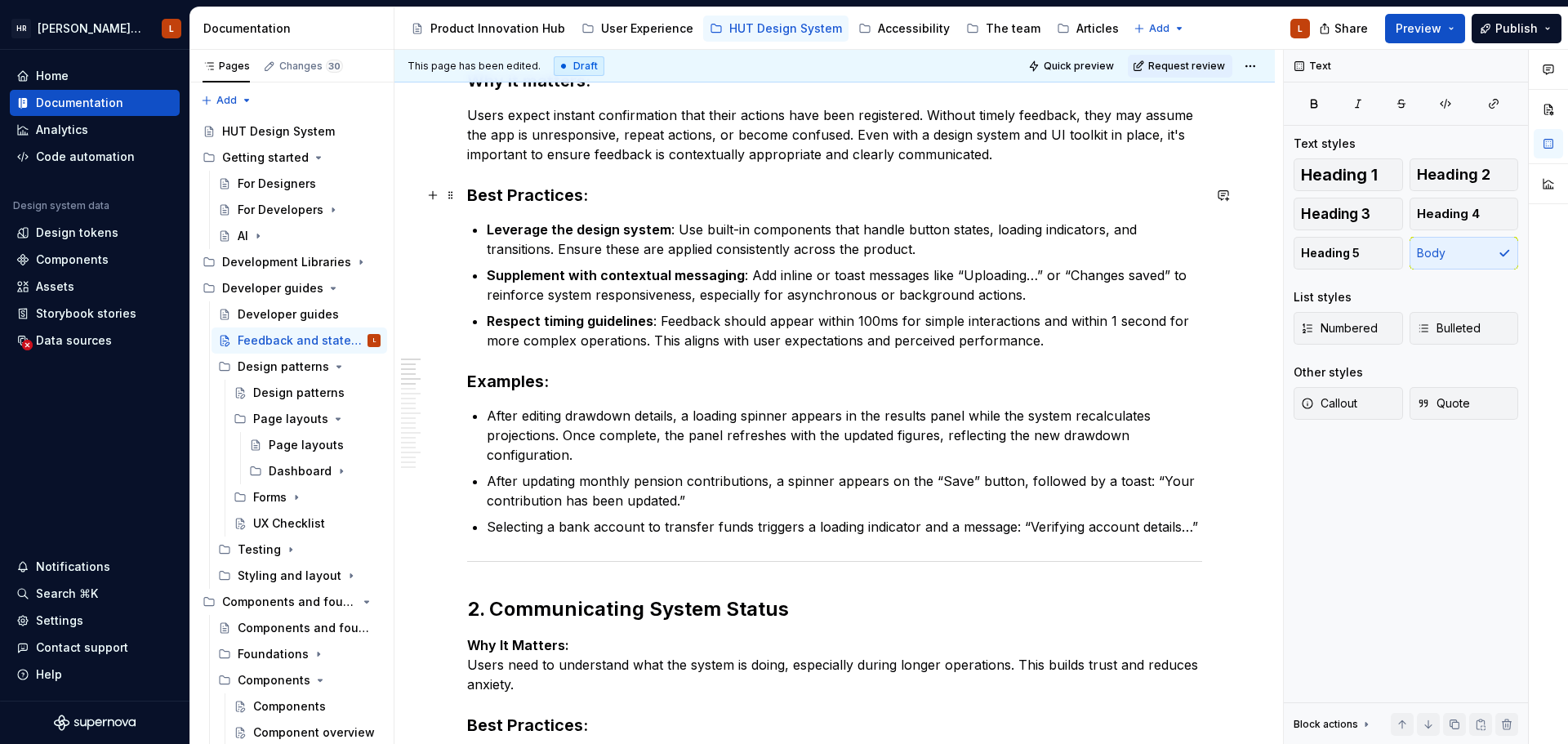
click at [515, 195] on h3 "Best Practices:" at bounding box center [834, 195] width 735 height 23
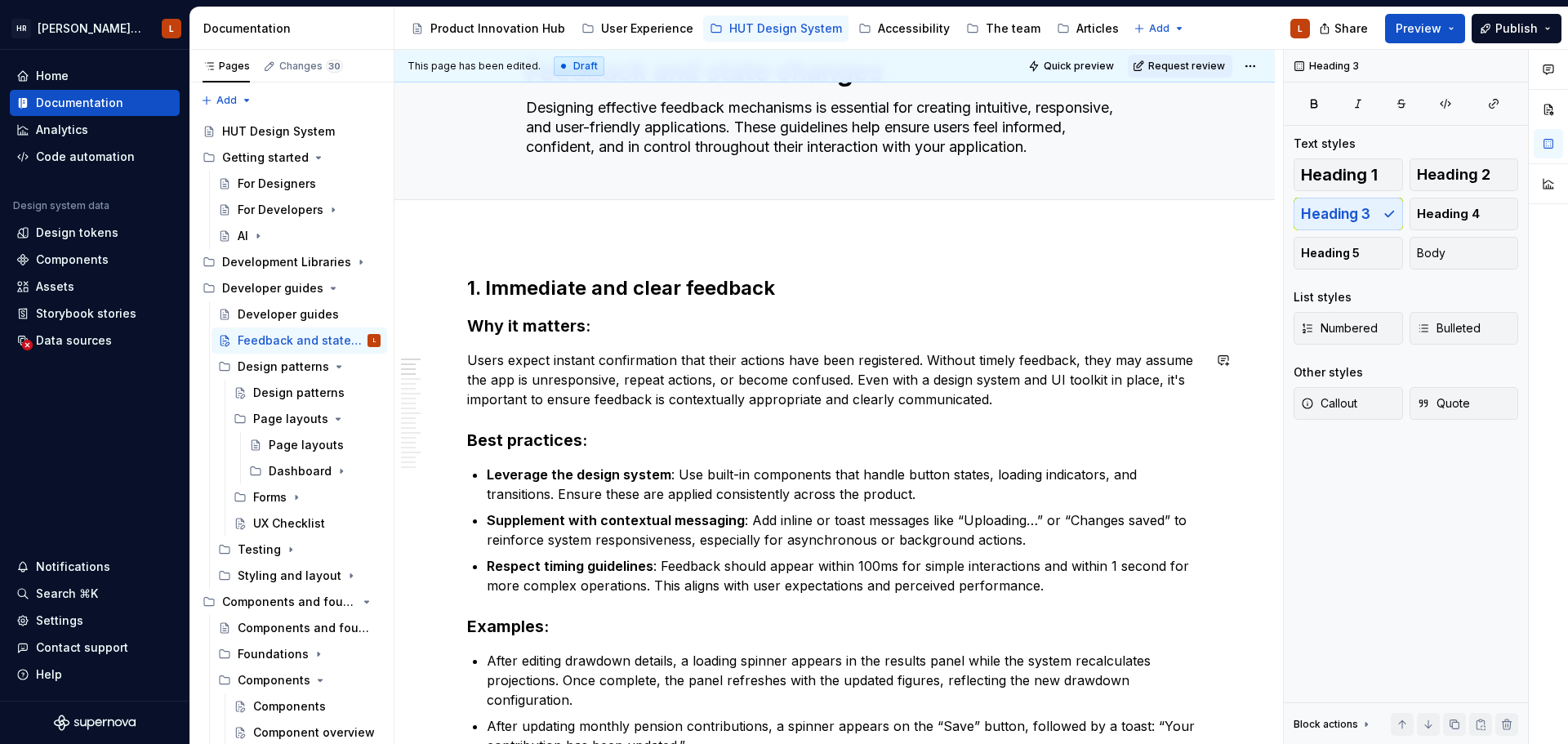
click at [655, 432] on h3 "Best practices:" at bounding box center [834, 439] width 735 height 23
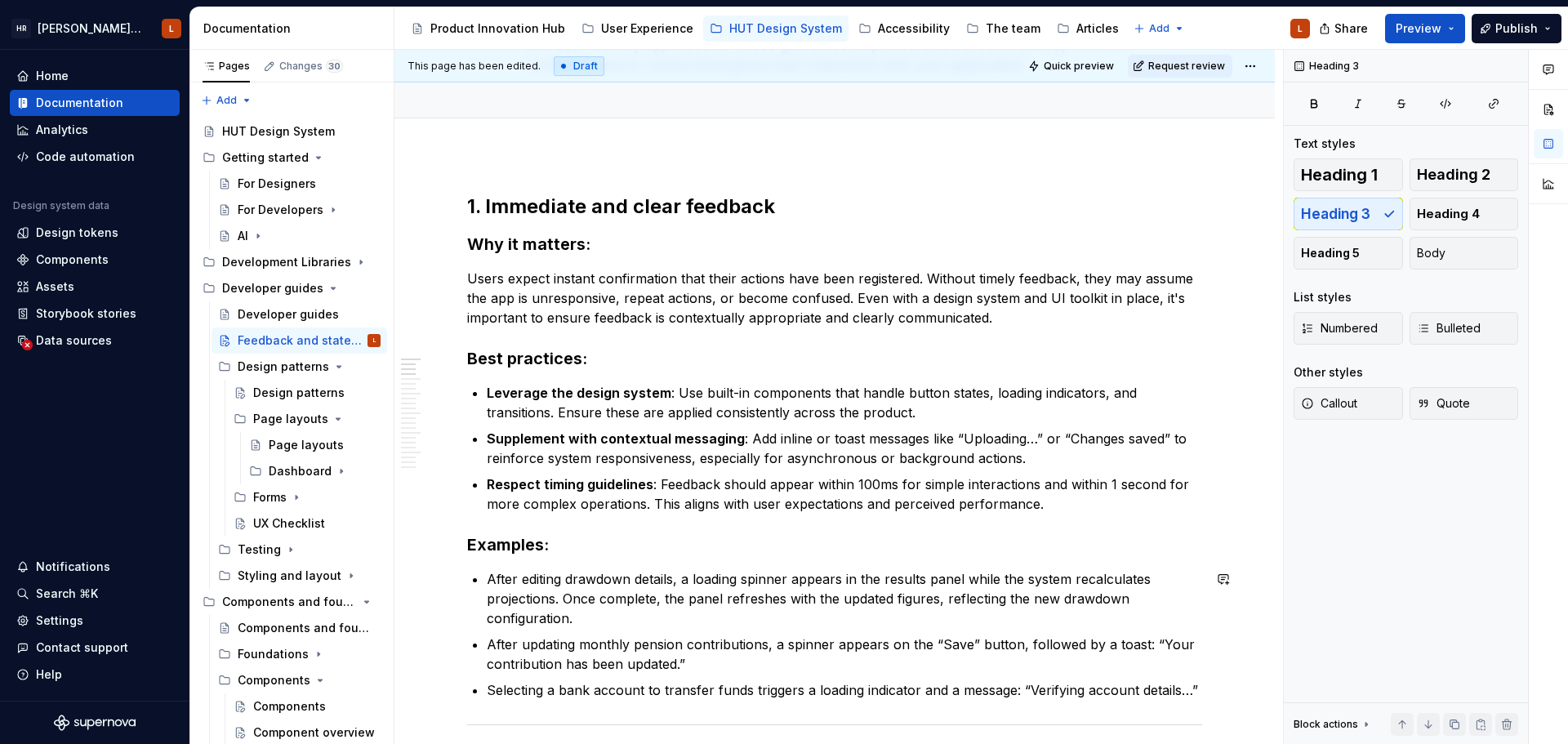
scroll to position [245, 0]
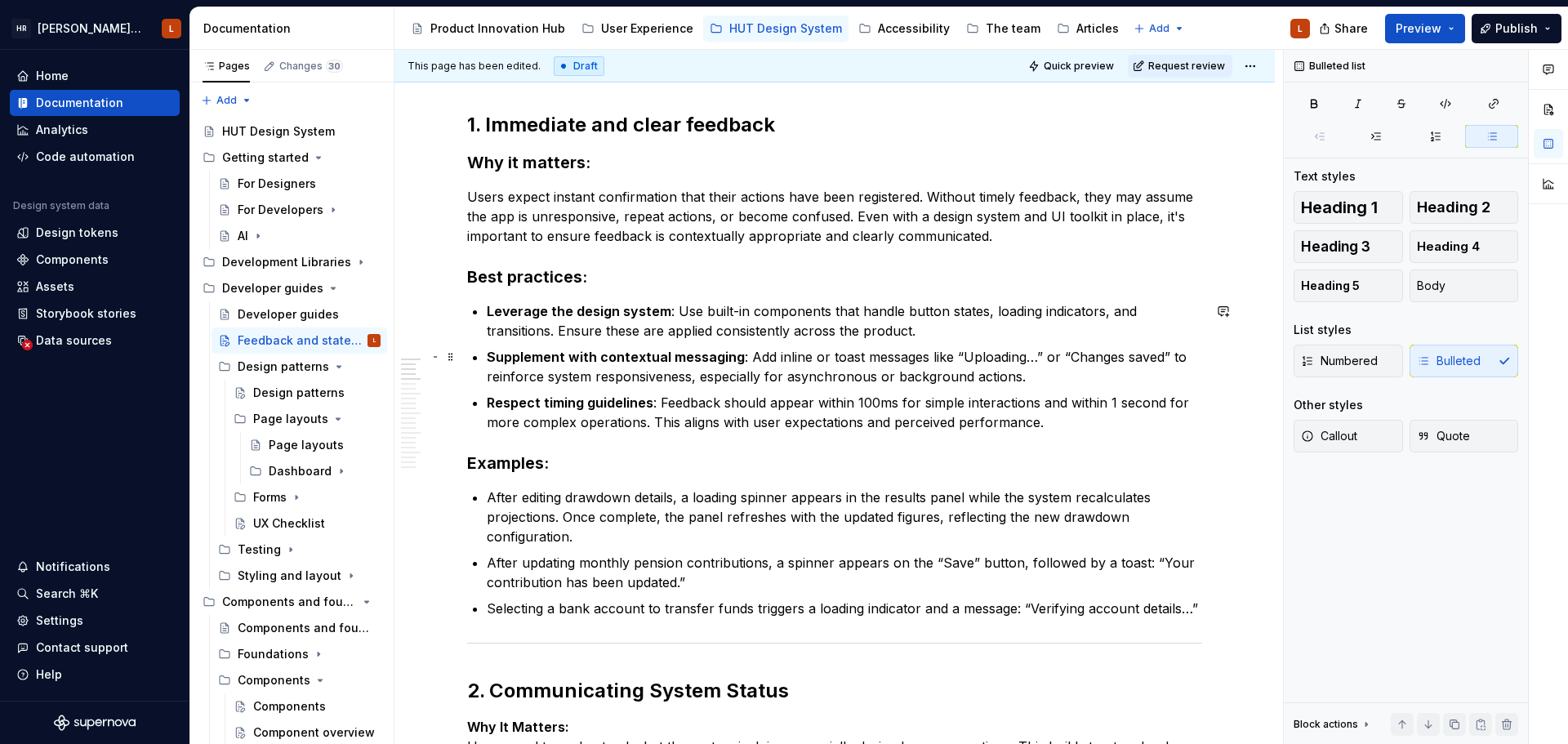
click at [749, 367] on p "Supplement with contextual messaging : Add inline or toast messages like “Uploa…" at bounding box center [844, 367] width 716 height 39
click at [627, 421] on p "Respect timing guidelines : Feedback should appear within 100ms for simple inte…" at bounding box center [844, 412] width 716 height 39
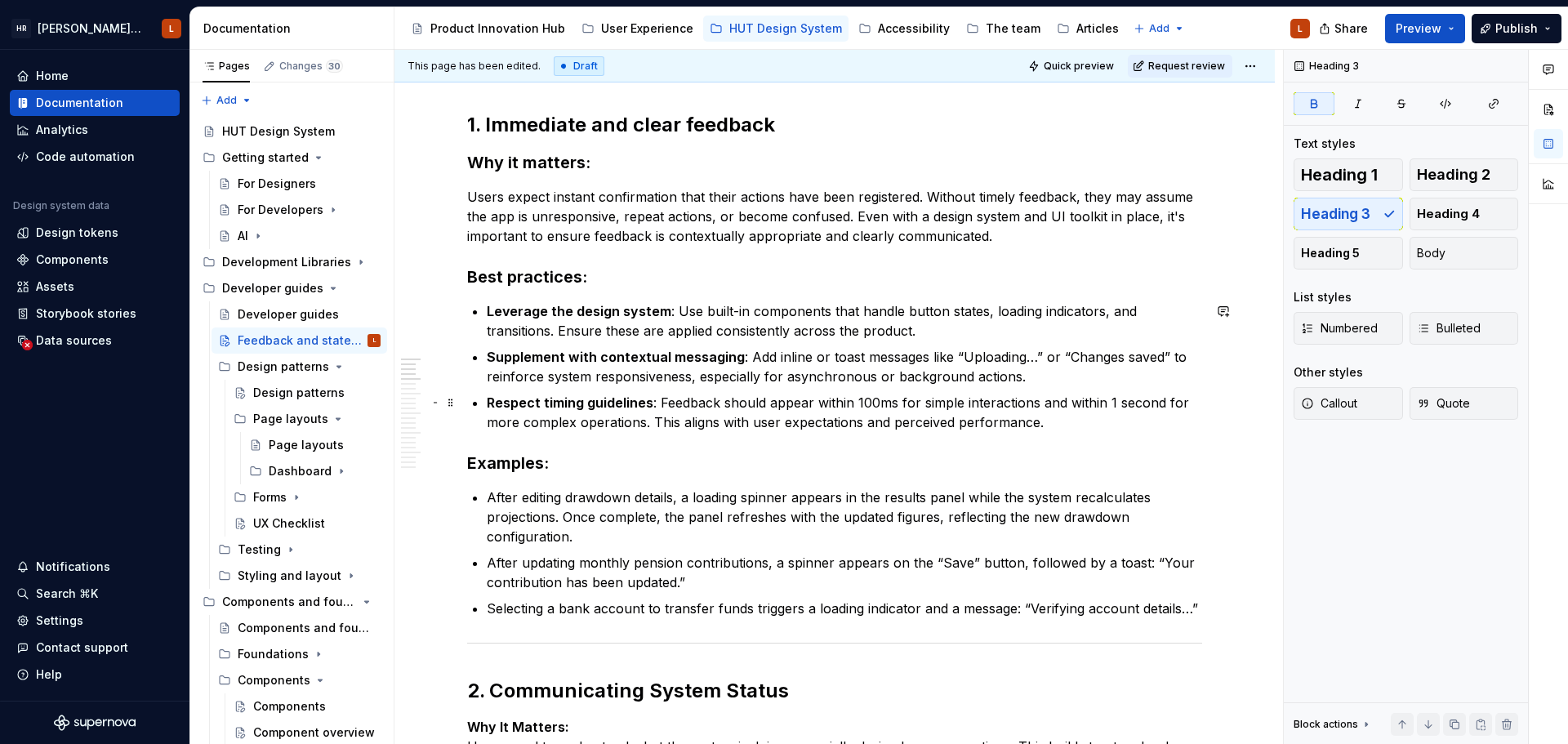
click at [1055, 419] on p "Respect timing guidelines : Feedback should appear within 100ms for simple inte…" at bounding box center [844, 412] width 716 height 39
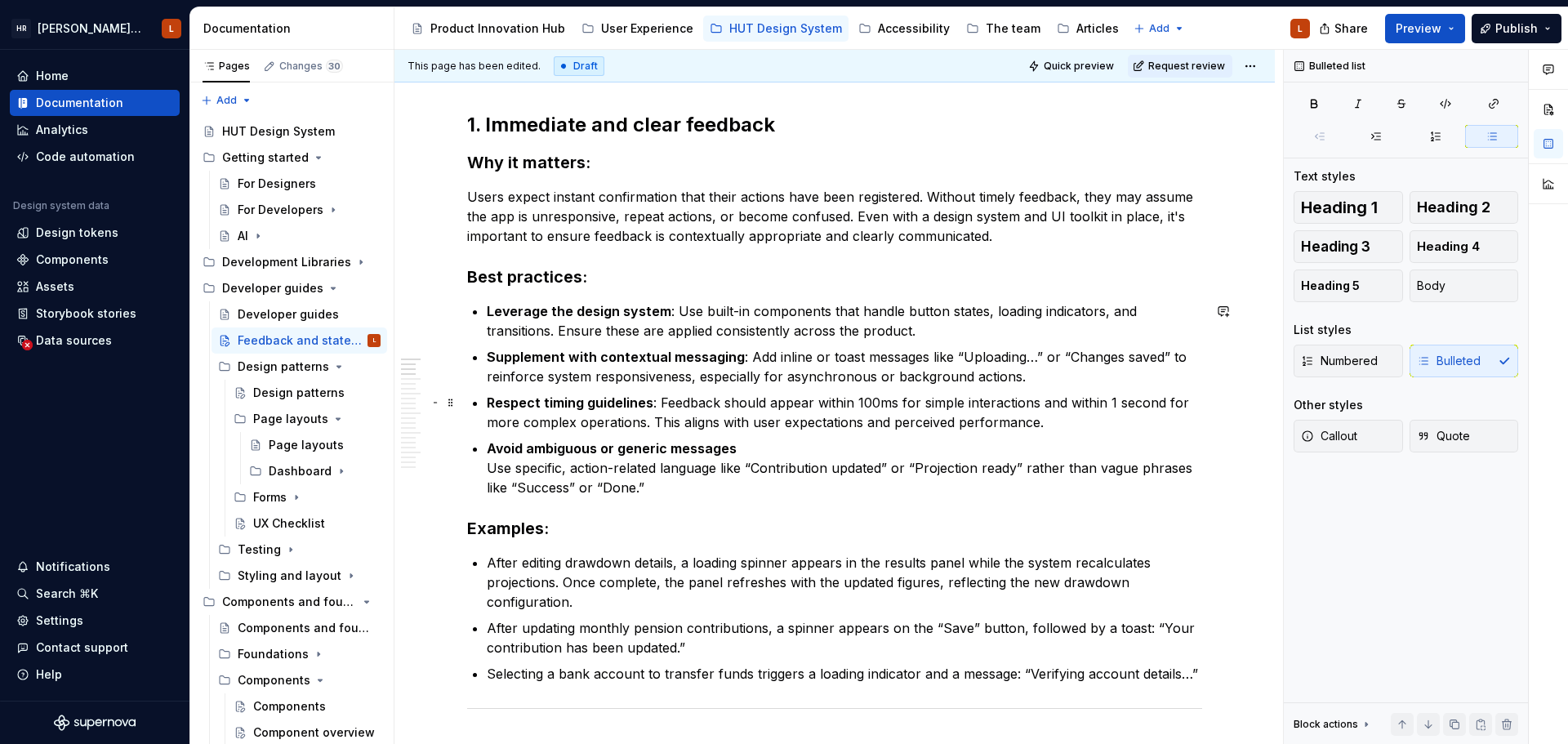
click at [746, 397] on p "Respect timing guidelines : Feedback should appear within 100ms for simple inte…" at bounding box center [844, 412] width 716 height 39
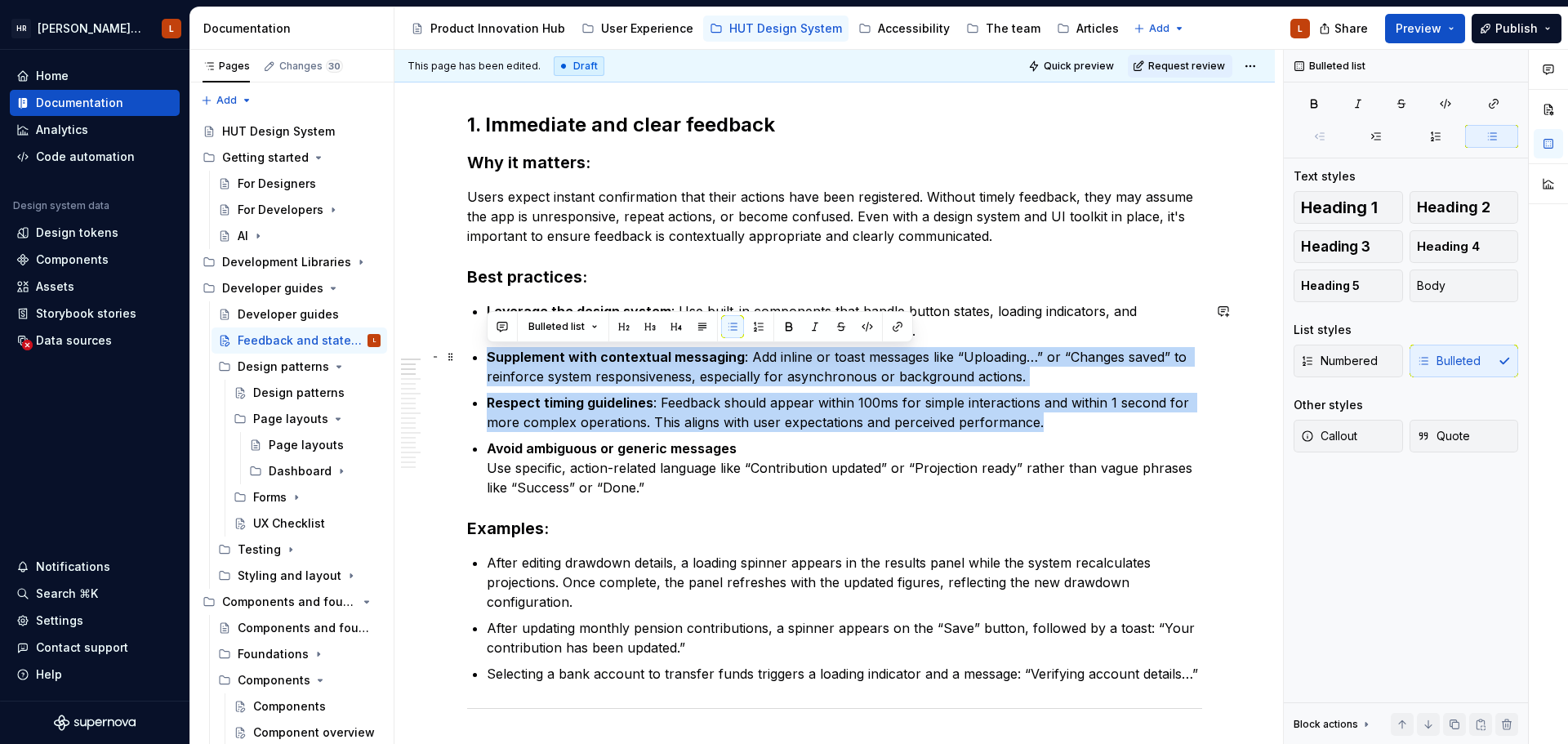
drag, startPoint x: 1063, startPoint y: 427, endPoint x: 459, endPoint y: 364, distance: 607.3
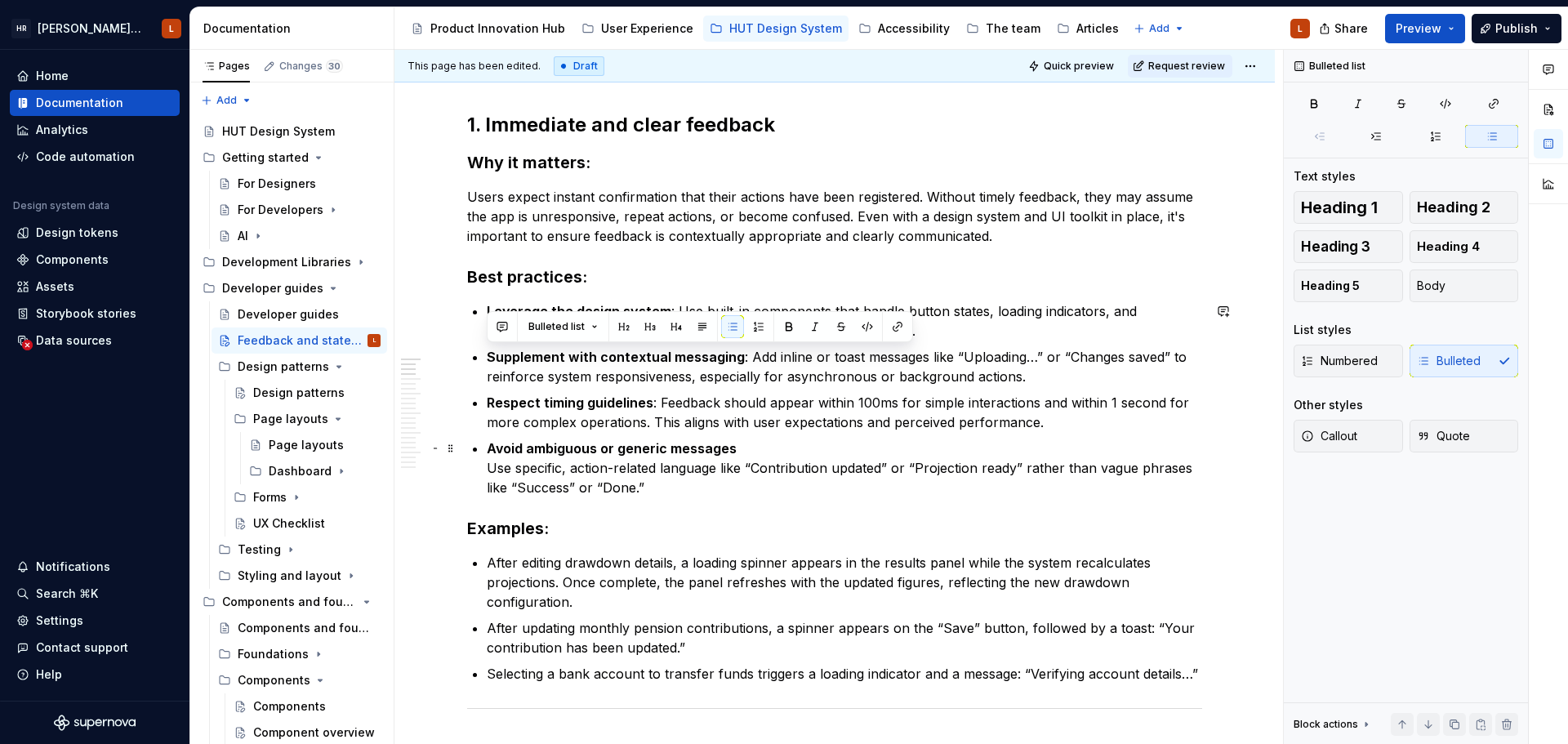
click at [941, 458] on p "Avoid ambiguous or generic messages Use specific, action-related language like …" at bounding box center [844, 468] width 716 height 58
click at [1053, 424] on p "Respect timing guidelines : Feedback should appear within 100ms for simple inte…" at bounding box center [844, 412] width 716 height 39
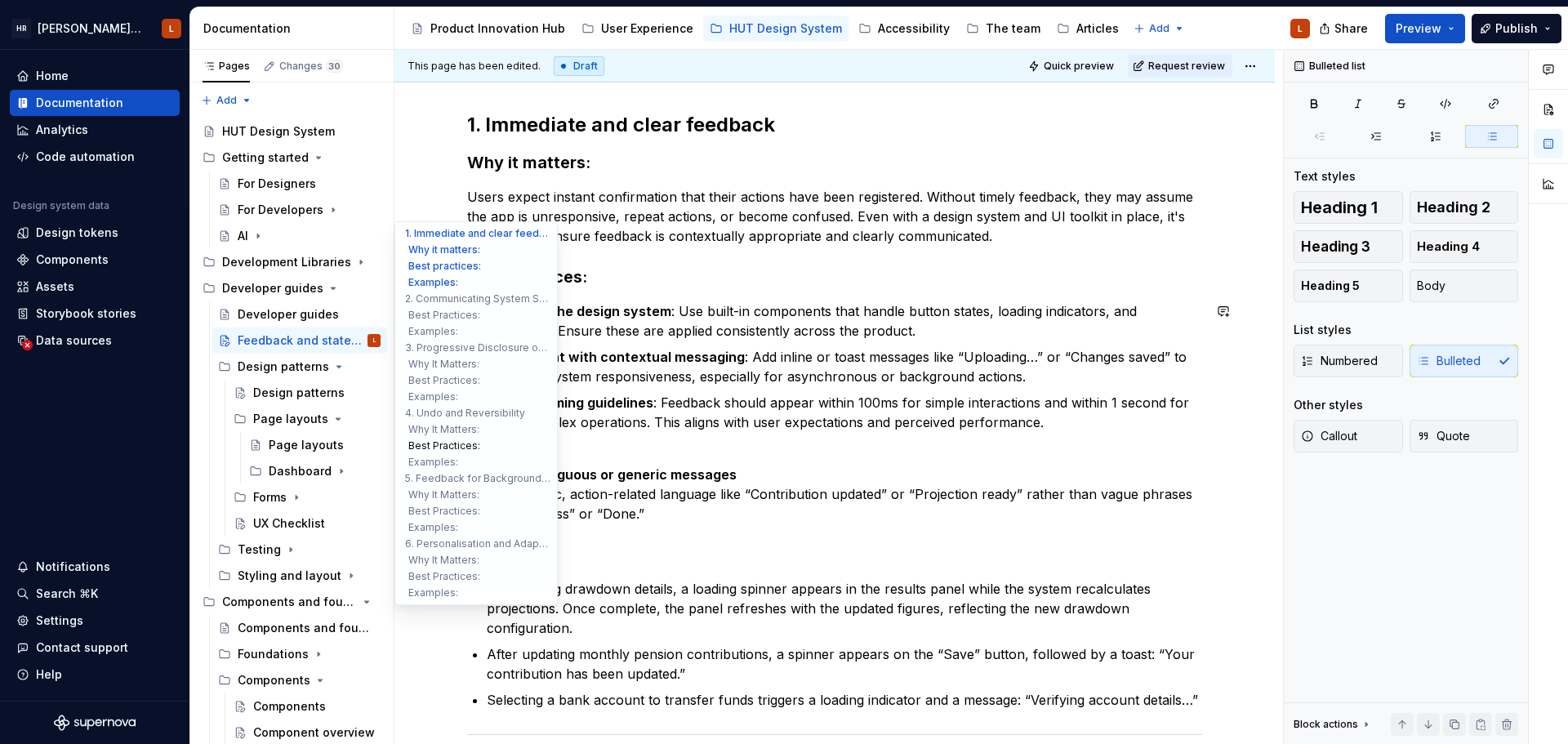
click at [529, 443] on button "Best Practices:" at bounding box center [476, 446] width 155 height 17
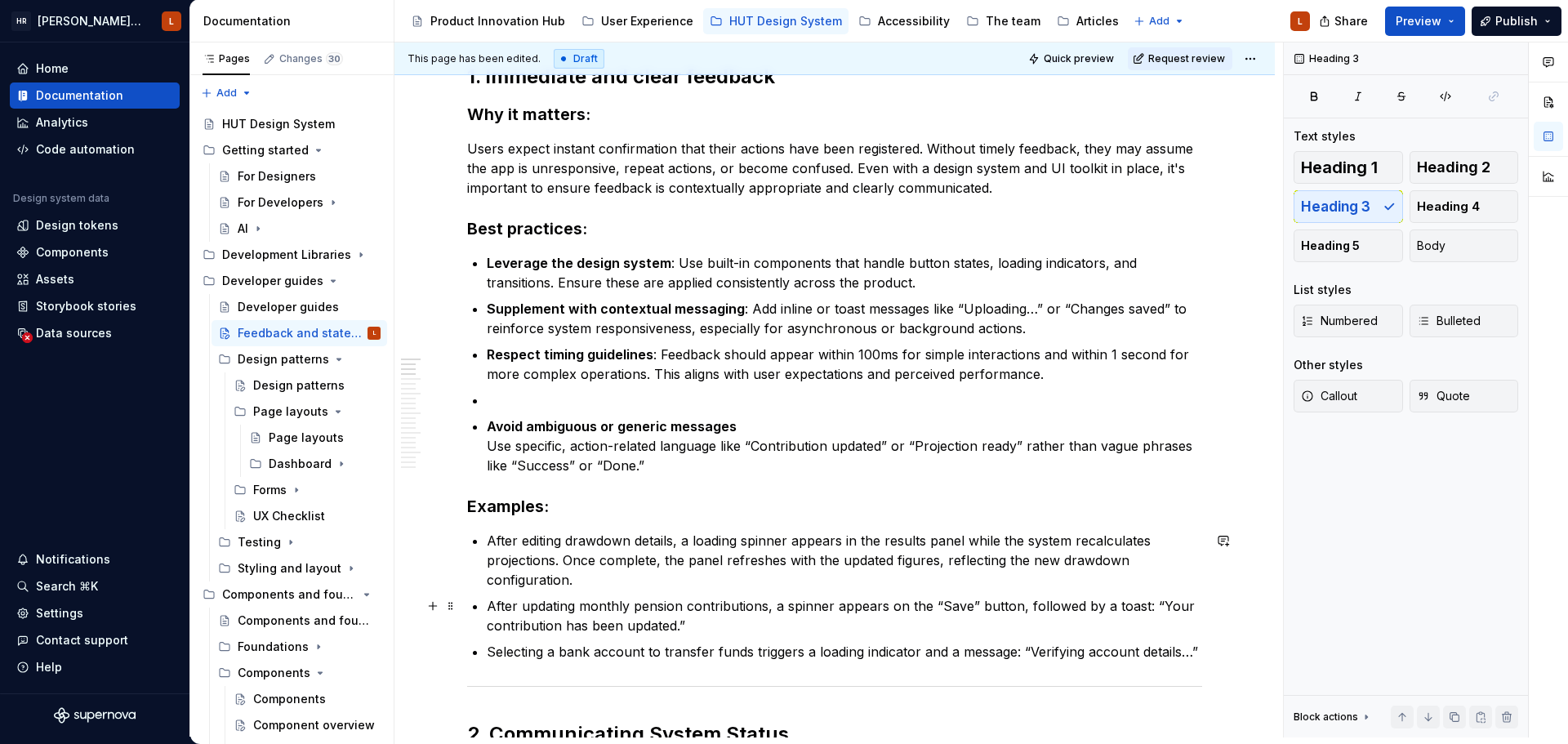
scroll to position [160, 0]
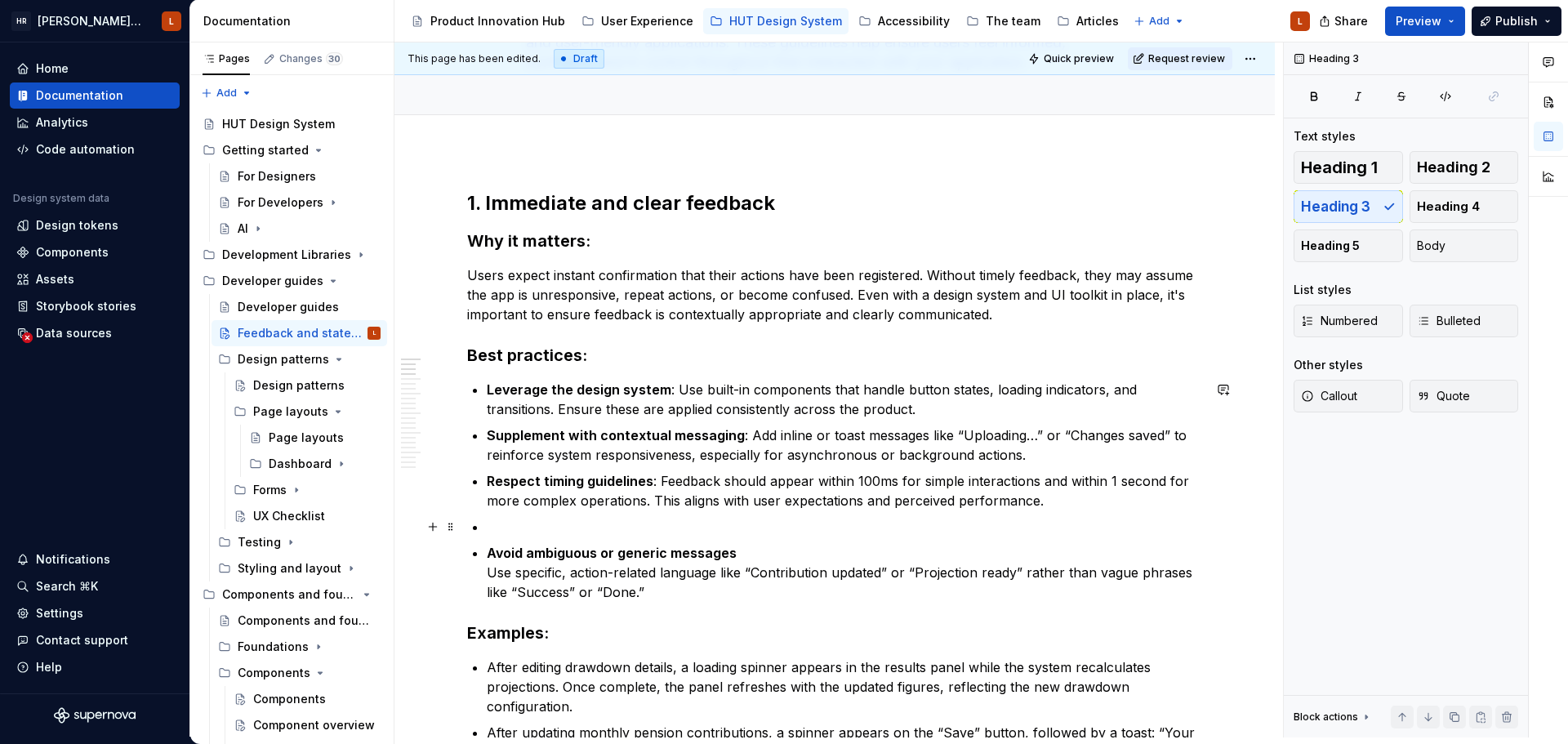
click at [575, 524] on p at bounding box center [844, 526] width 716 height 19
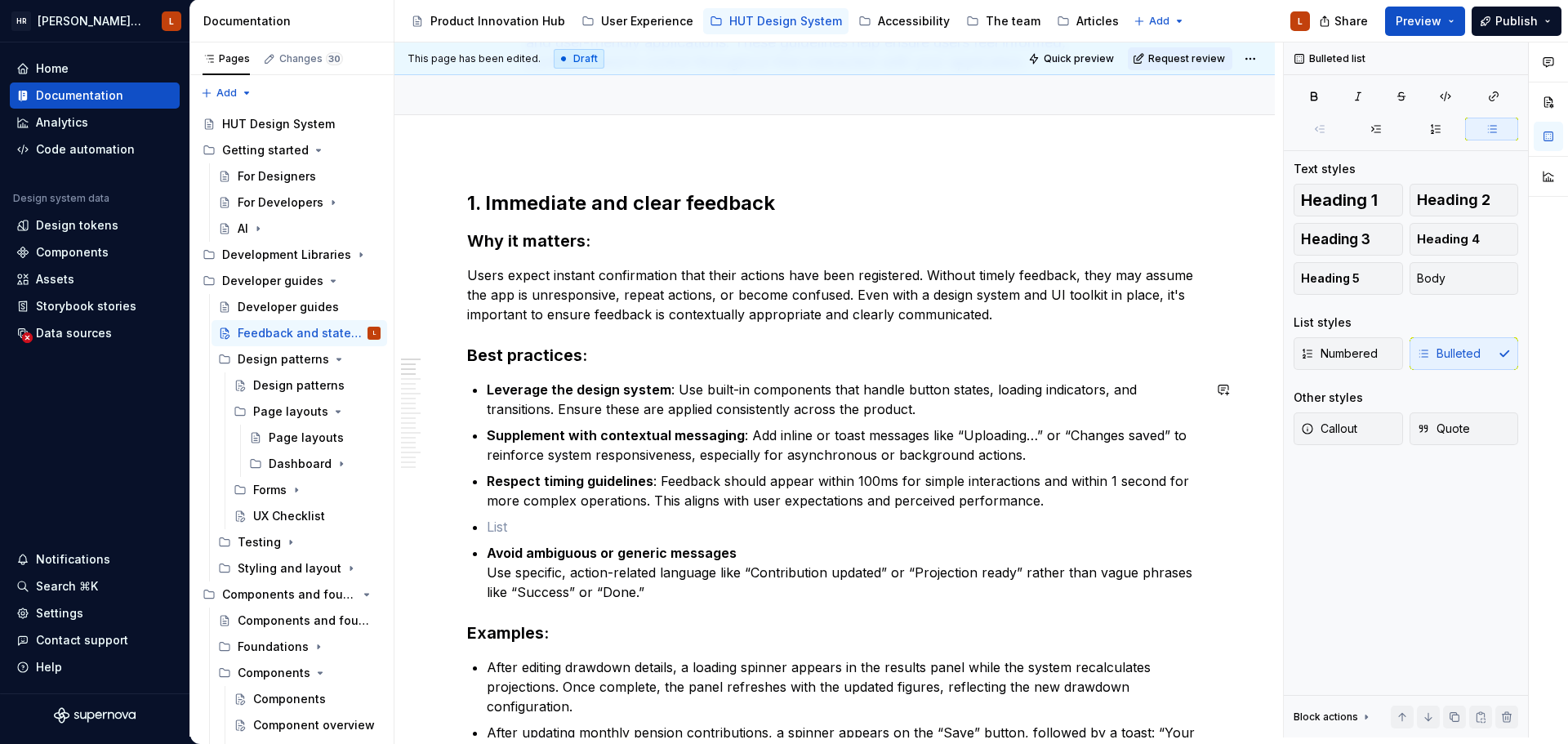
click at [575, 524] on p at bounding box center [844, 526] width 716 height 19
click at [616, 530] on p at bounding box center [844, 526] width 716 height 19
click at [615, 519] on p at bounding box center [844, 526] width 716 height 19
click at [604, 525] on p at bounding box center [844, 526] width 716 height 19
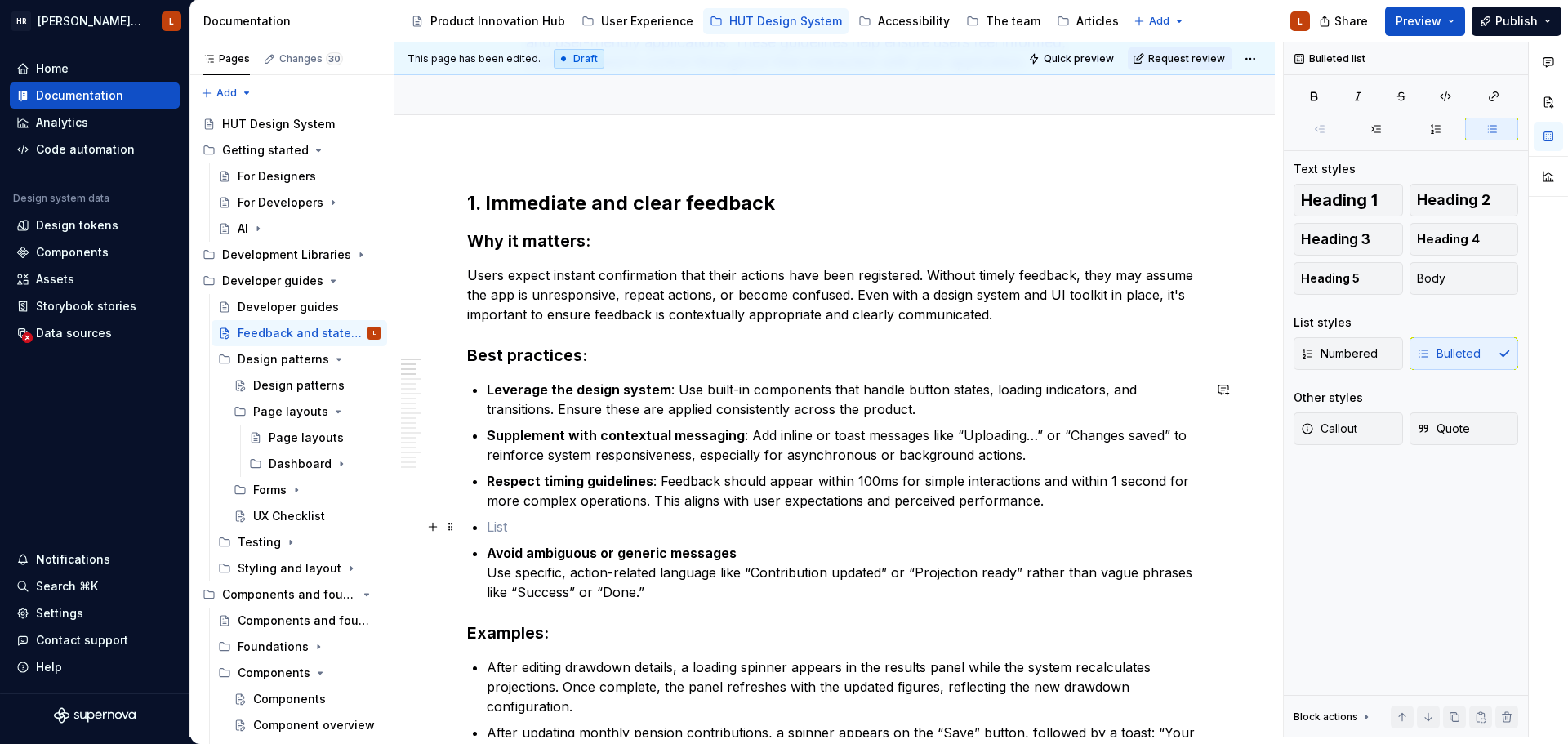
click at [547, 529] on p at bounding box center [844, 526] width 716 height 19
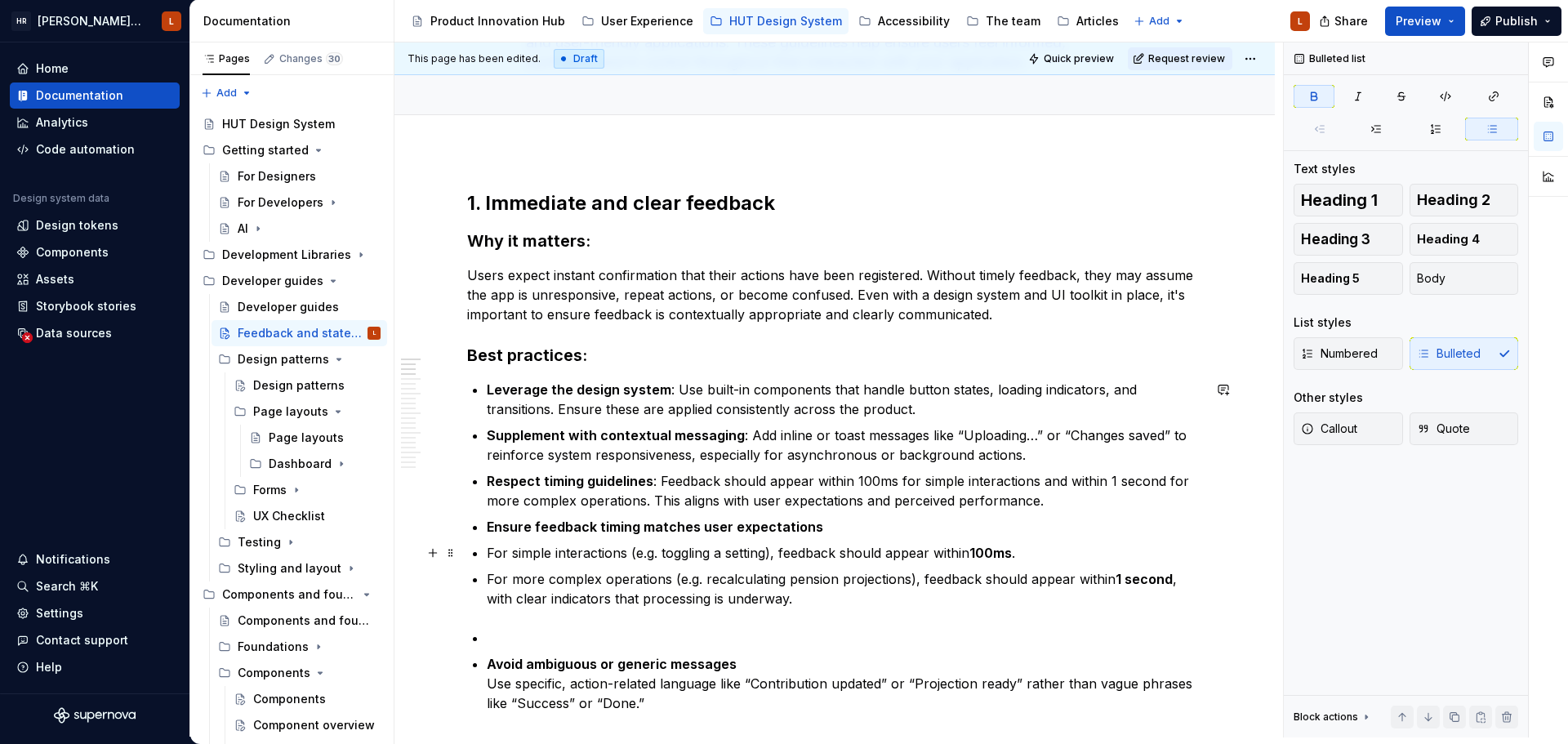
click at [489, 555] on p "For simple interactions (e.g. toggling a setting), feedback should appear withi…" at bounding box center [844, 552] width 716 height 19
click at [683, 632] on p at bounding box center [844, 637] width 716 height 19
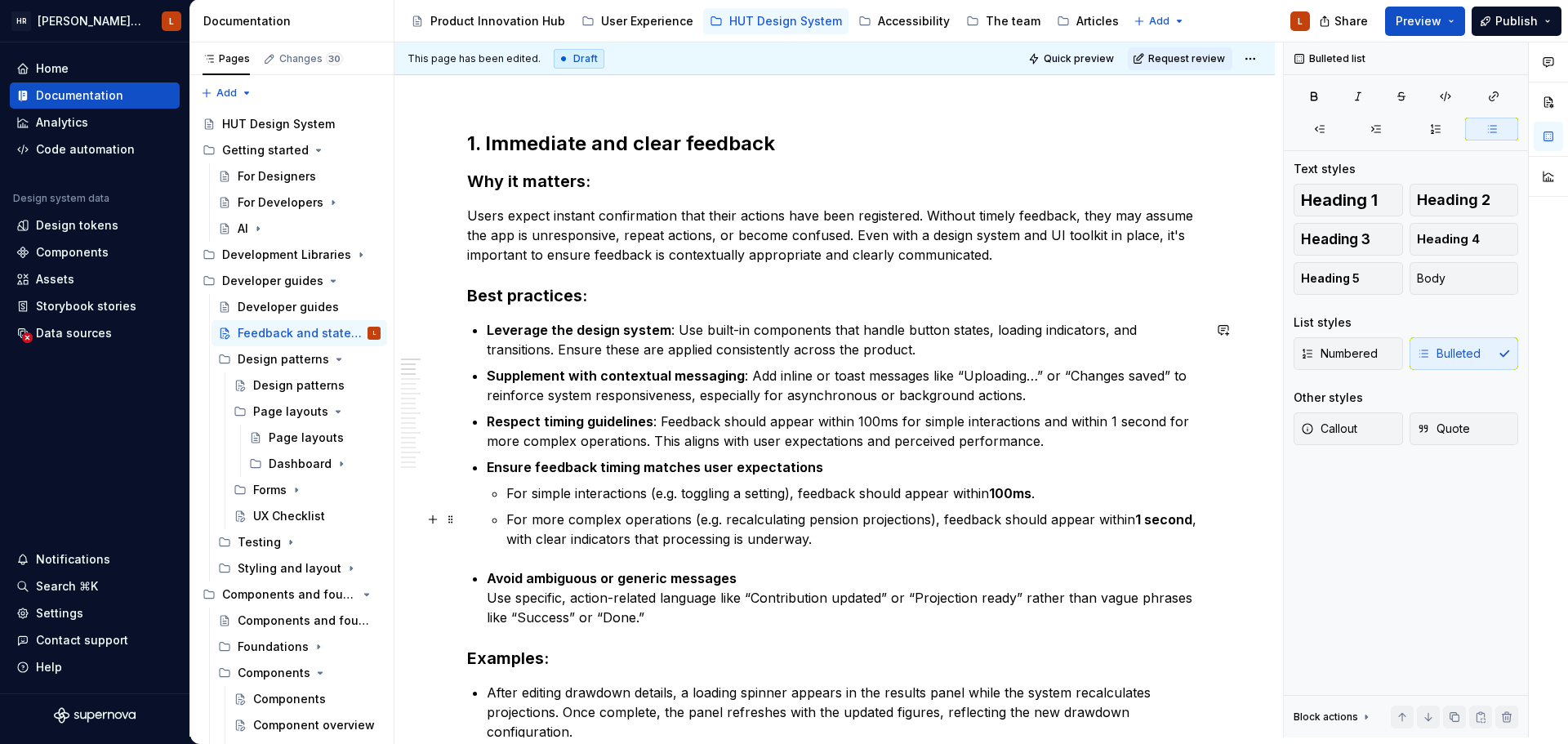
scroll to position [241, 0]
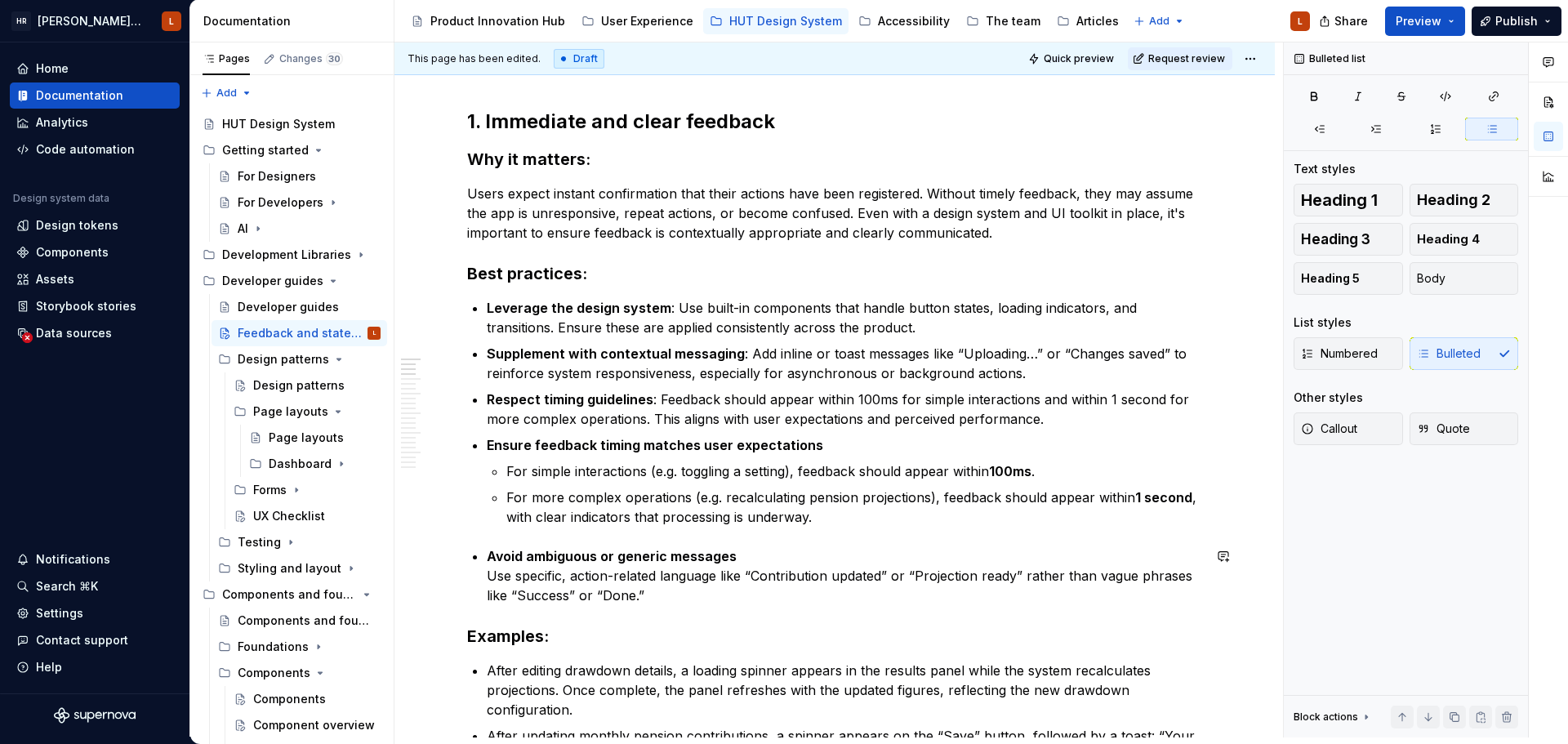
click at [911, 556] on p "Avoid ambiguous or generic messages Use specific, action-related language like …" at bounding box center [844, 575] width 716 height 58
click at [487, 560] on strong "Avoid ambiguous or generic messages" at bounding box center [611, 556] width 250 height 17
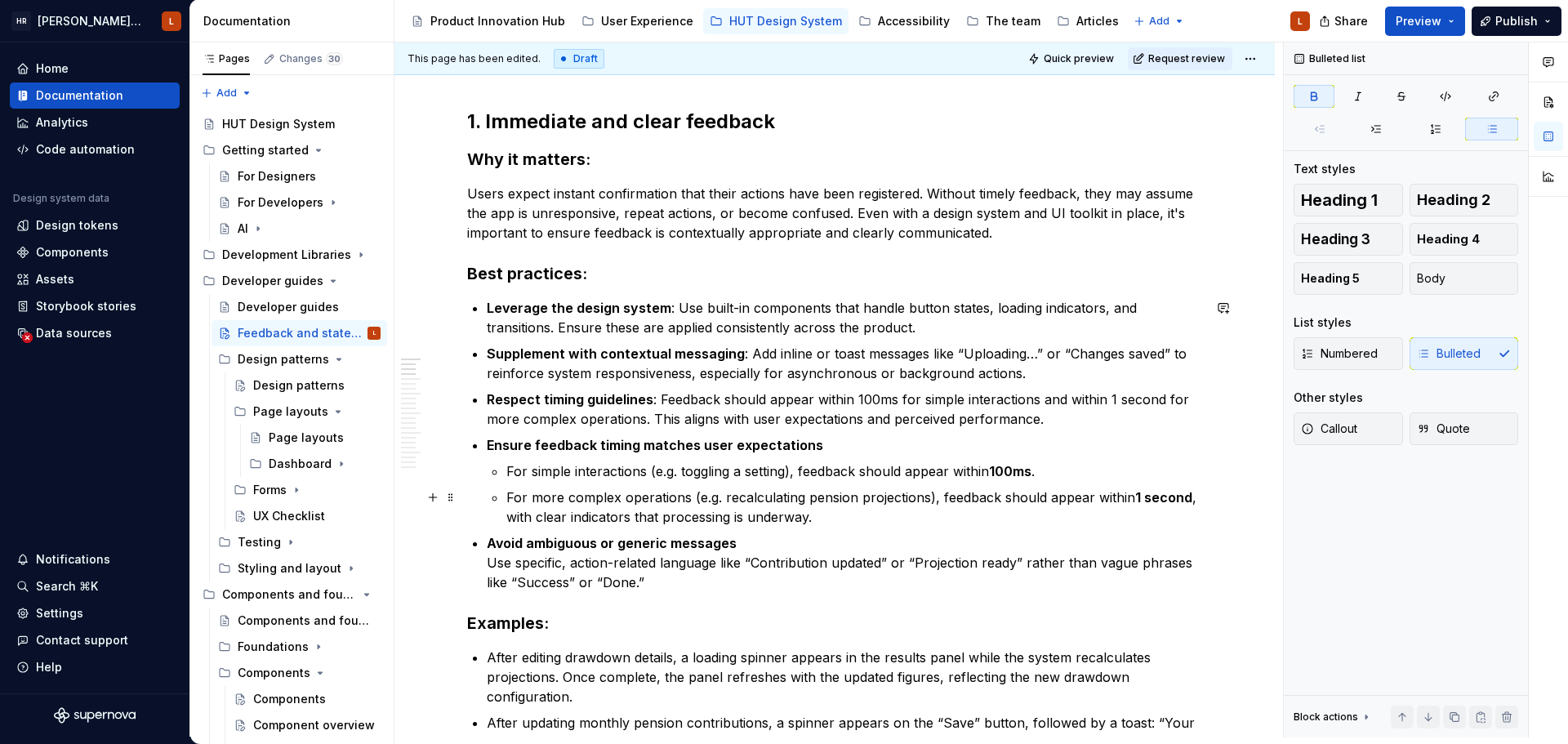
click at [599, 482] on ul "For simple interactions (e.g. toggling a setting), feedback should appear withi…" at bounding box center [853, 494] width 695 height 65
click at [768, 418] on p "Respect timing guidelines : Feedback should appear within 100ms for simple inte…" at bounding box center [844, 408] width 716 height 39
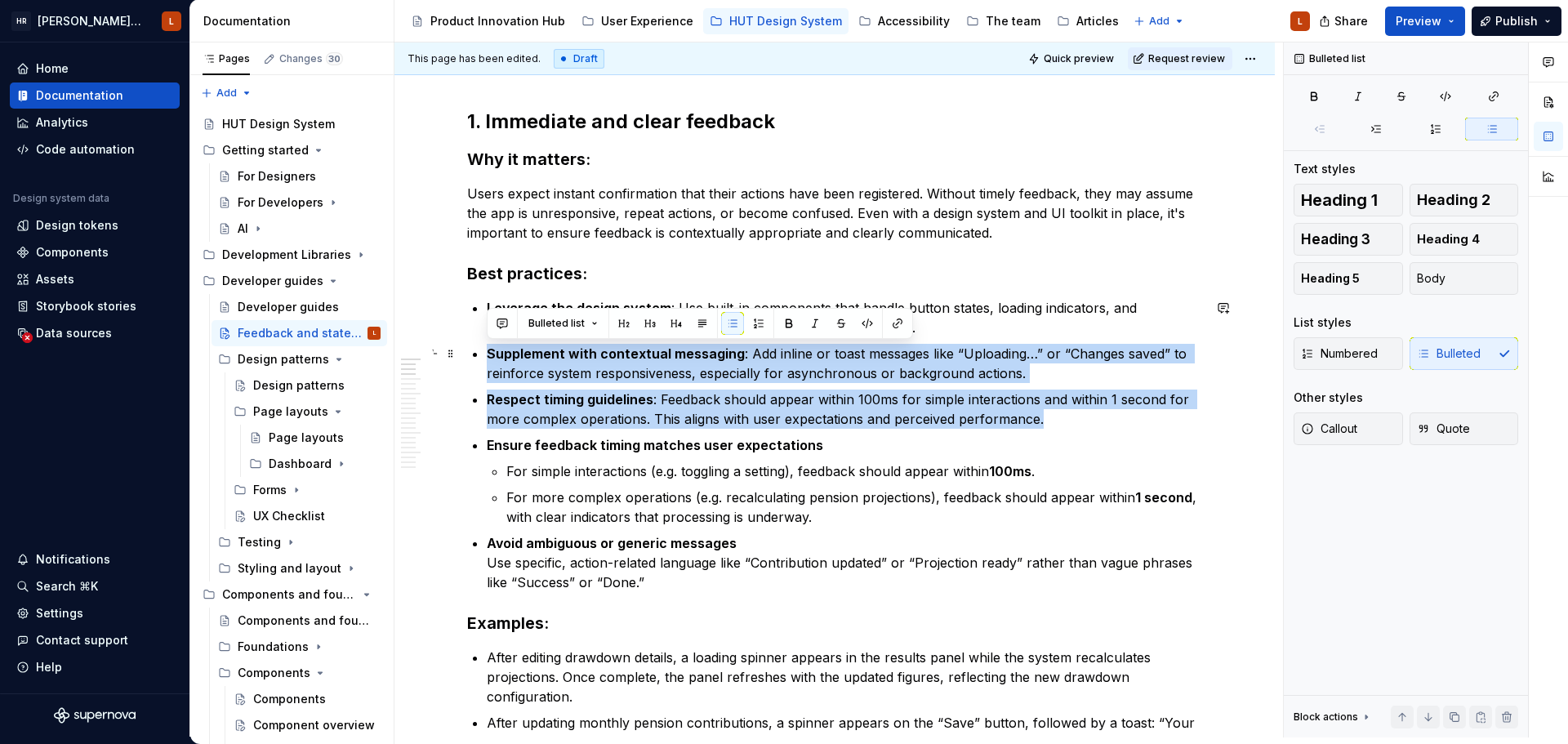
drag, startPoint x: 1058, startPoint y: 422, endPoint x: 471, endPoint y: 354, distance: 590.9
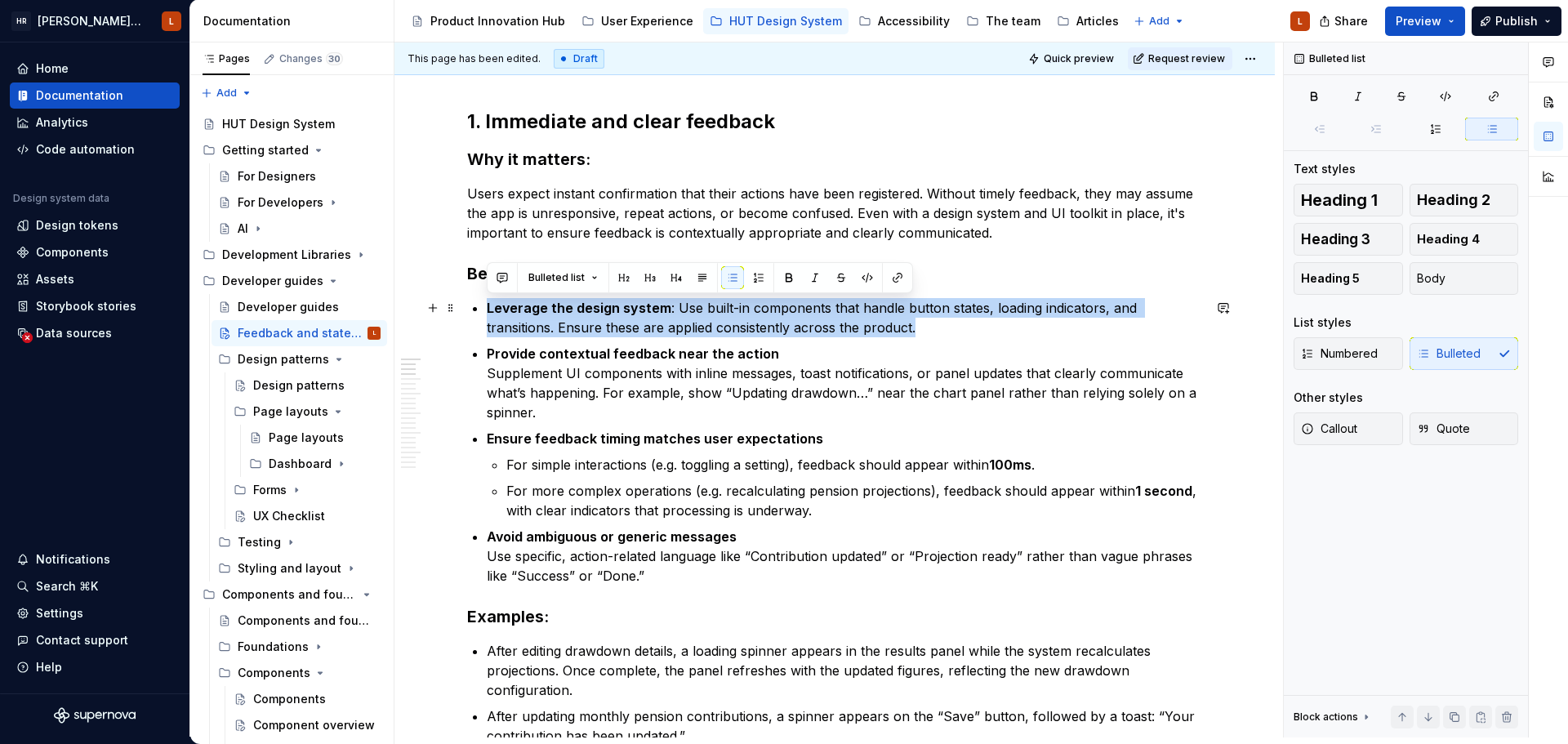
drag, startPoint x: 916, startPoint y: 329, endPoint x: 416, endPoint y: 309, distance: 500.4
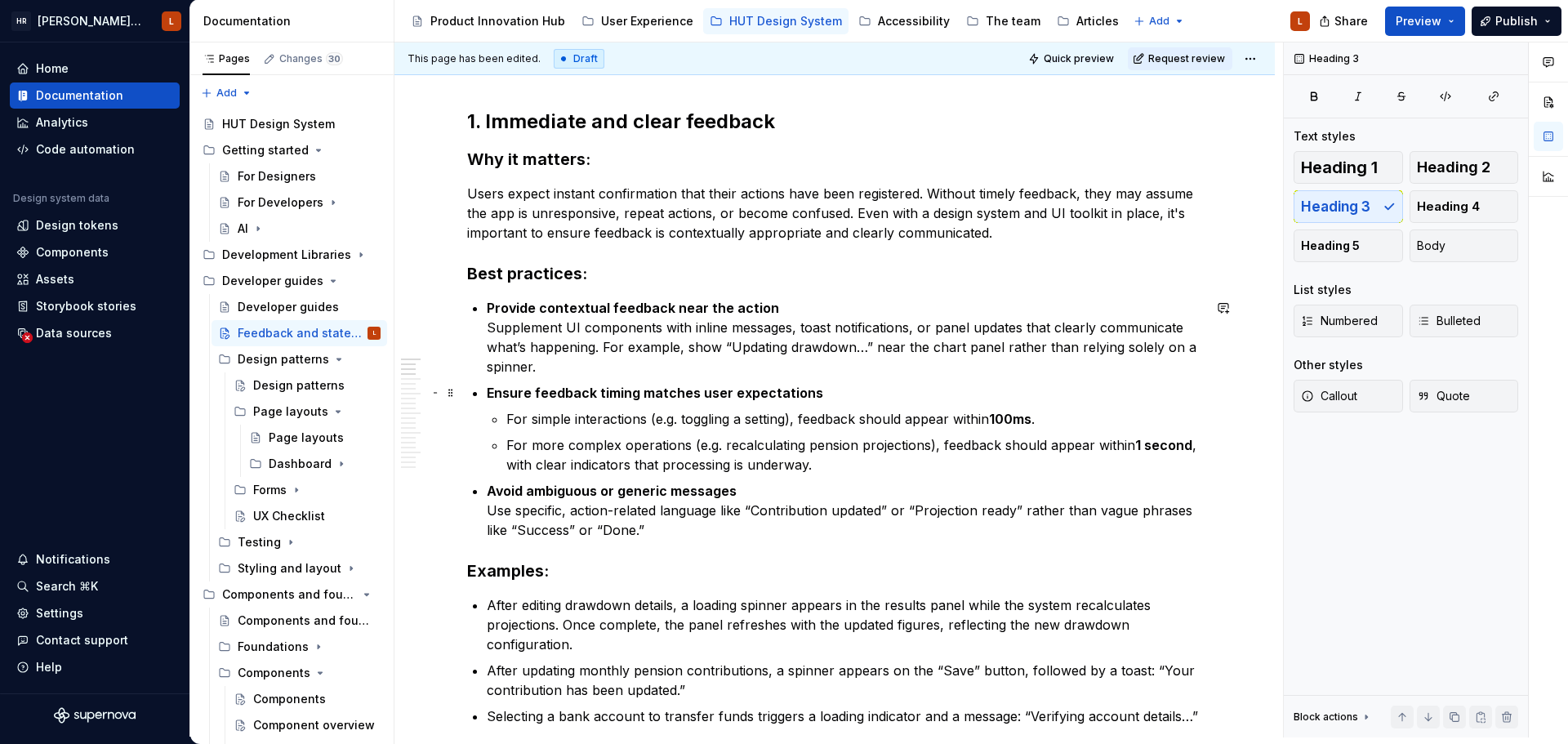
click at [655, 392] on strong "Ensure feedback timing matches user expectations" at bounding box center [655, 393] width 336 height 17
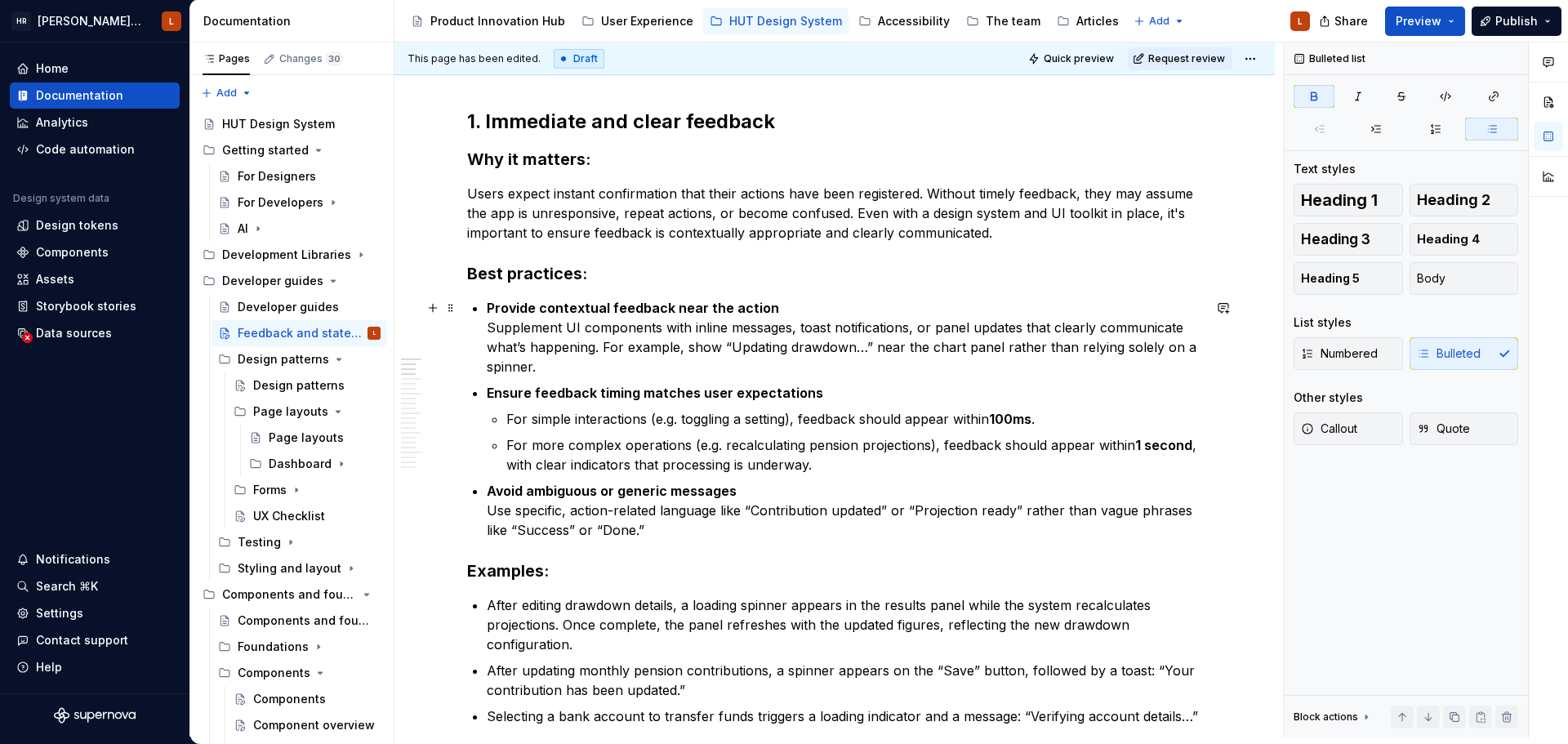
click at [625, 365] on p "Provide contextual feedback near the action Supplement UI components with inlin…" at bounding box center [844, 337] width 716 height 78
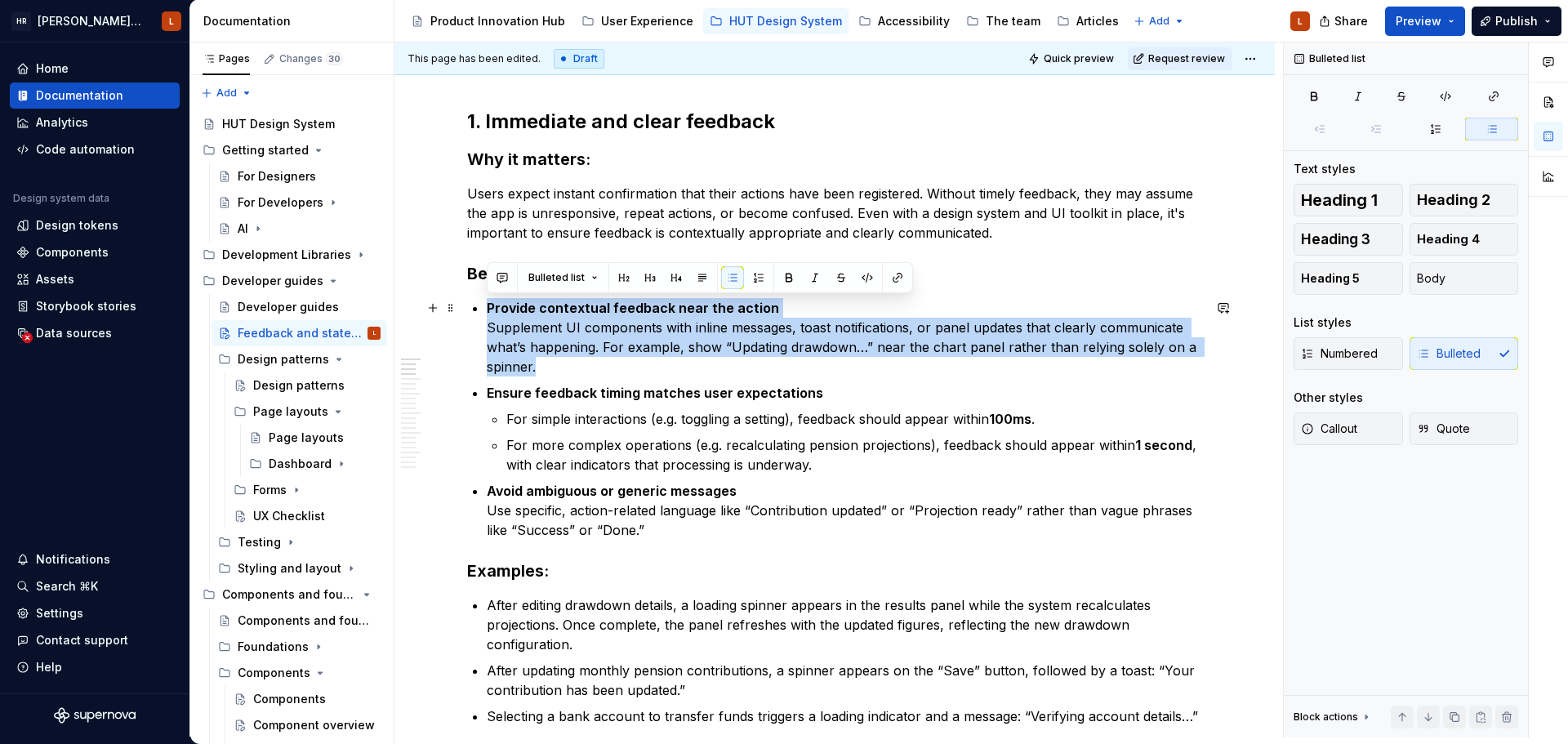
drag, startPoint x: 559, startPoint y: 377, endPoint x: 477, endPoint y: 316, distance: 102.2
click at [487, 316] on ul "Provide contextual feedback near the action Supplement UI components with inlin…" at bounding box center [844, 418] width 716 height 241
copy p "Provide contextual feedback near the action Supplement UI components with inlin…"
click at [598, 359] on p "Provide contextual feedback near the action Supplement UI components with inlin…" at bounding box center [844, 337] width 716 height 78
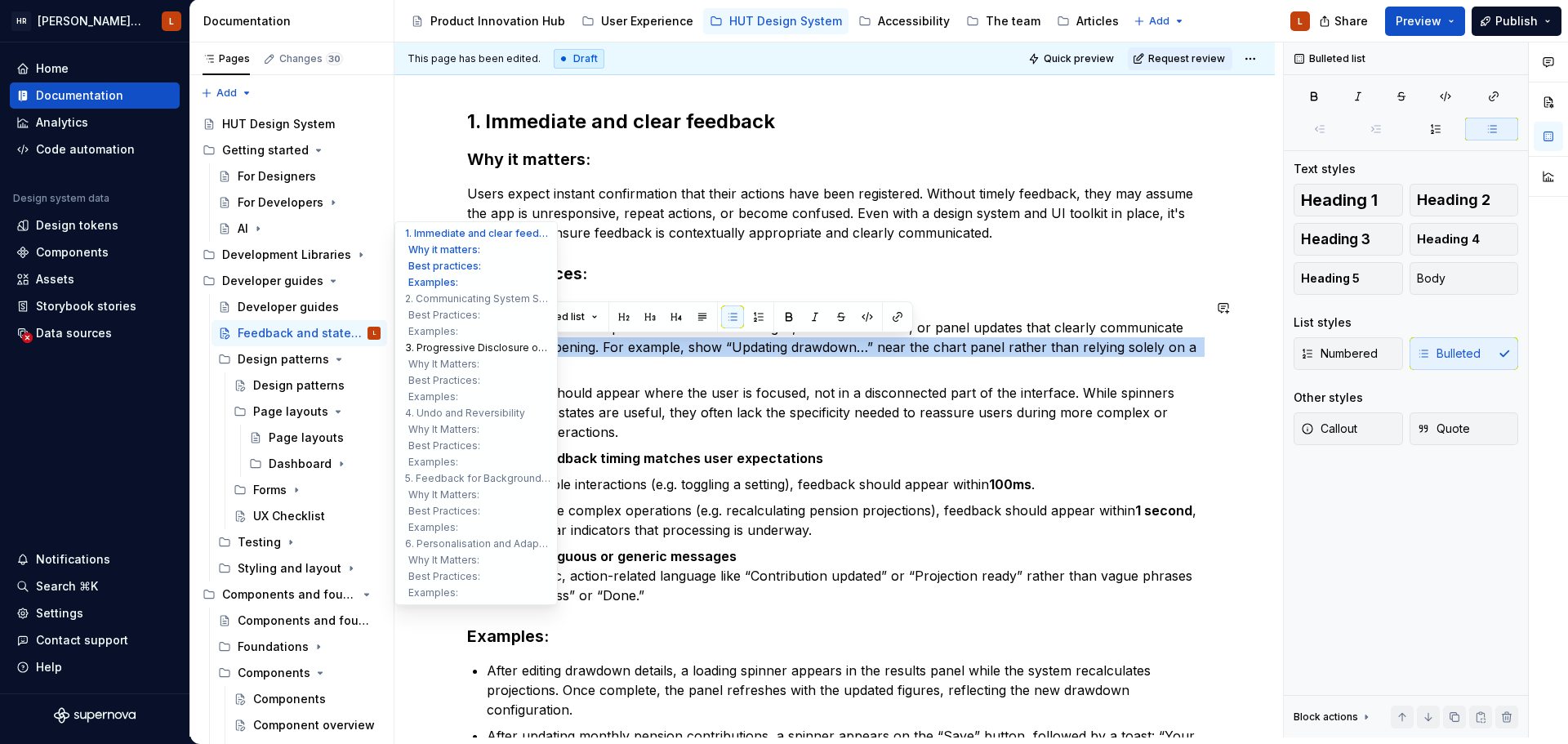
drag, startPoint x: 564, startPoint y: 365, endPoint x: 407, endPoint y: 342, distance: 158.7
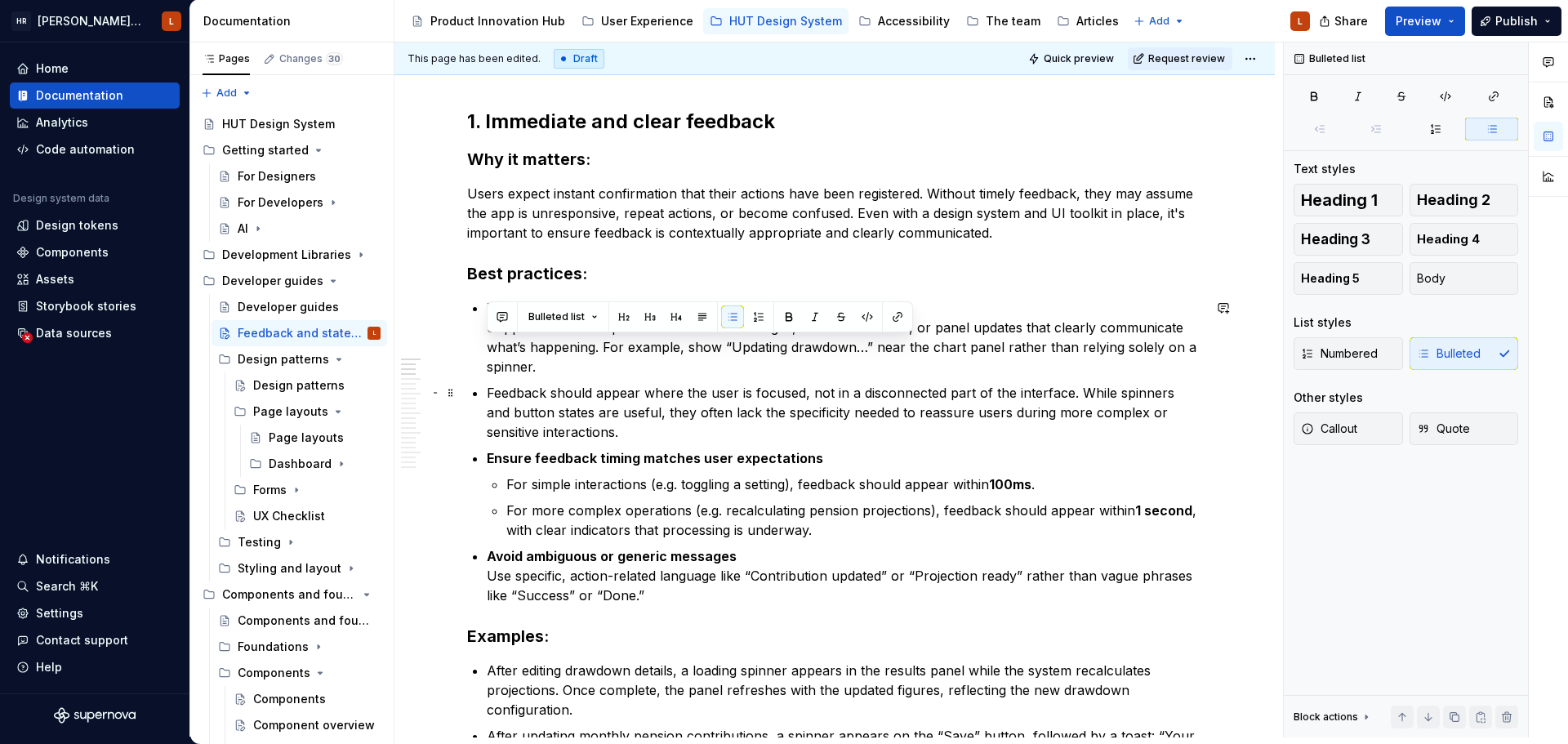
click at [702, 404] on p "Feedback should appear where the user is focused, not in a disconnected part of…" at bounding box center [844, 412] width 716 height 58
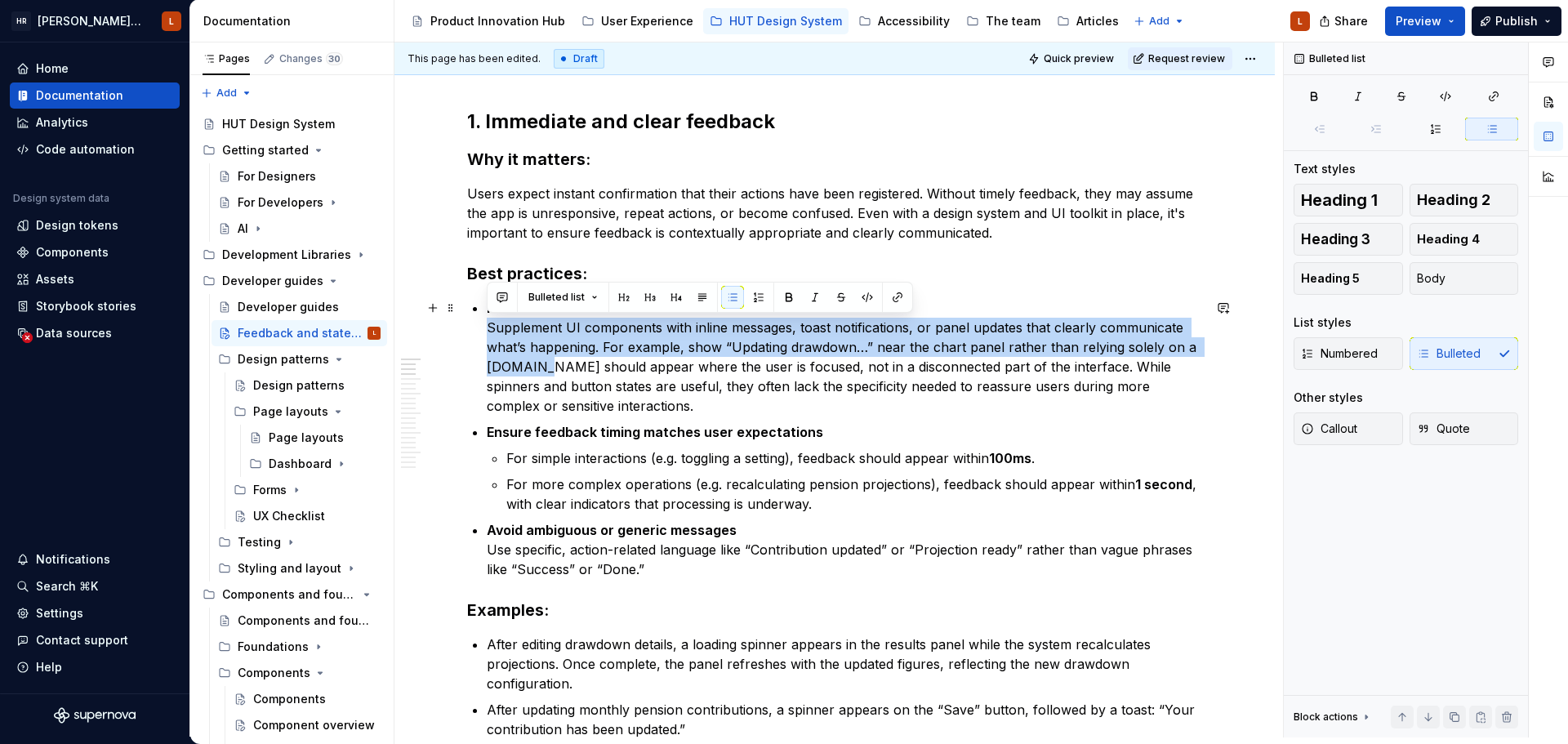
drag, startPoint x: 538, startPoint y: 363, endPoint x: 490, endPoint y: 329, distance: 58.8
click at [490, 329] on p "Provide contextual feedback near the action Supplement UI components with inlin…" at bounding box center [844, 357] width 716 height 118
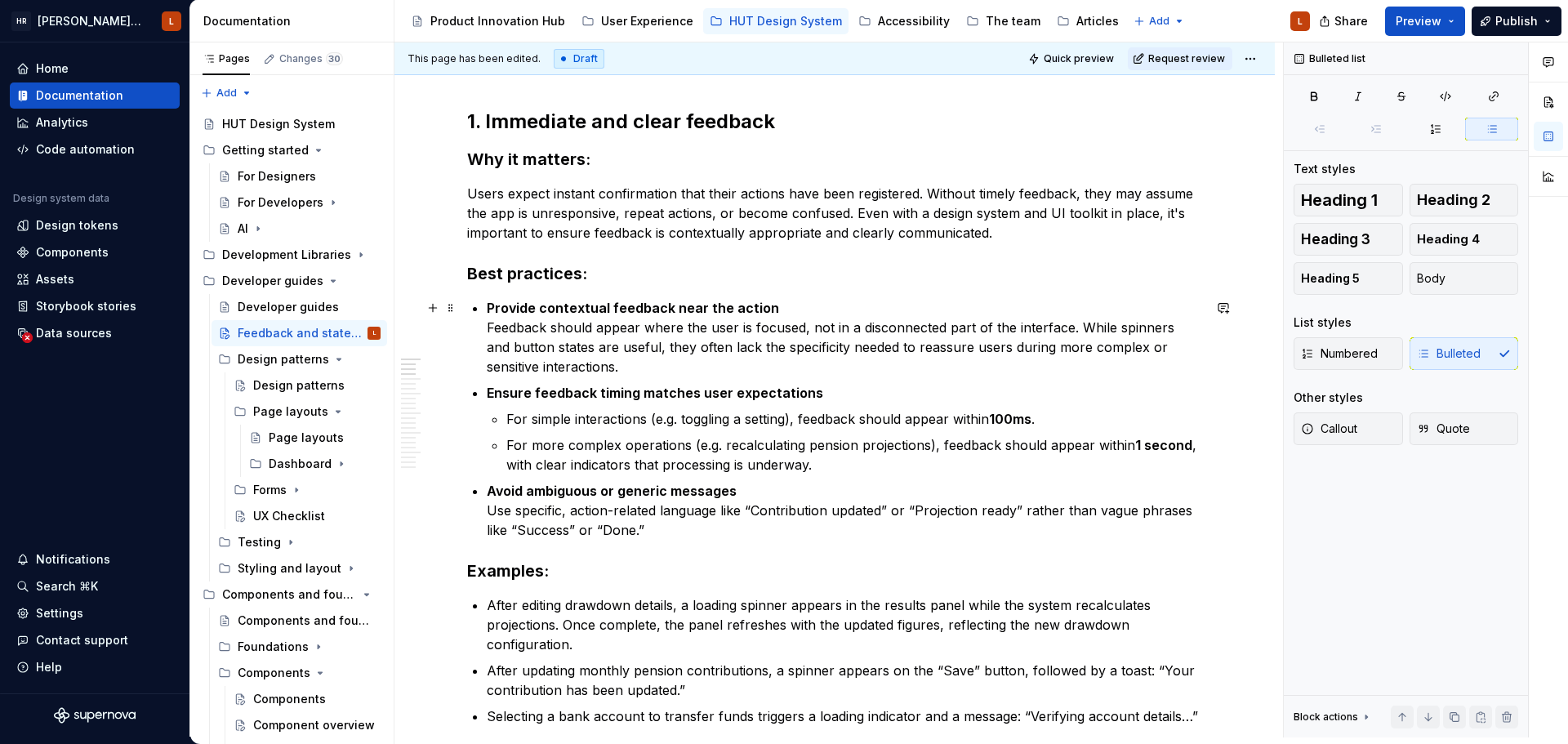
click at [652, 365] on p "Provide contextual feedback near the action Feedback should appear where the us…" at bounding box center [844, 337] width 716 height 78
click at [565, 362] on p "Provide contextual feedback near the action Feedback should appear where the us…" at bounding box center [844, 337] width 716 height 78
click at [618, 533] on p "Avoid ambiguous or generic messages Use specific, action-related language like …" at bounding box center [844, 510] width 716 height 58
click at [815, 399] on p "Ensure feedback timing matches user expectations" at bounding box center [844, 392] width 716 height 19
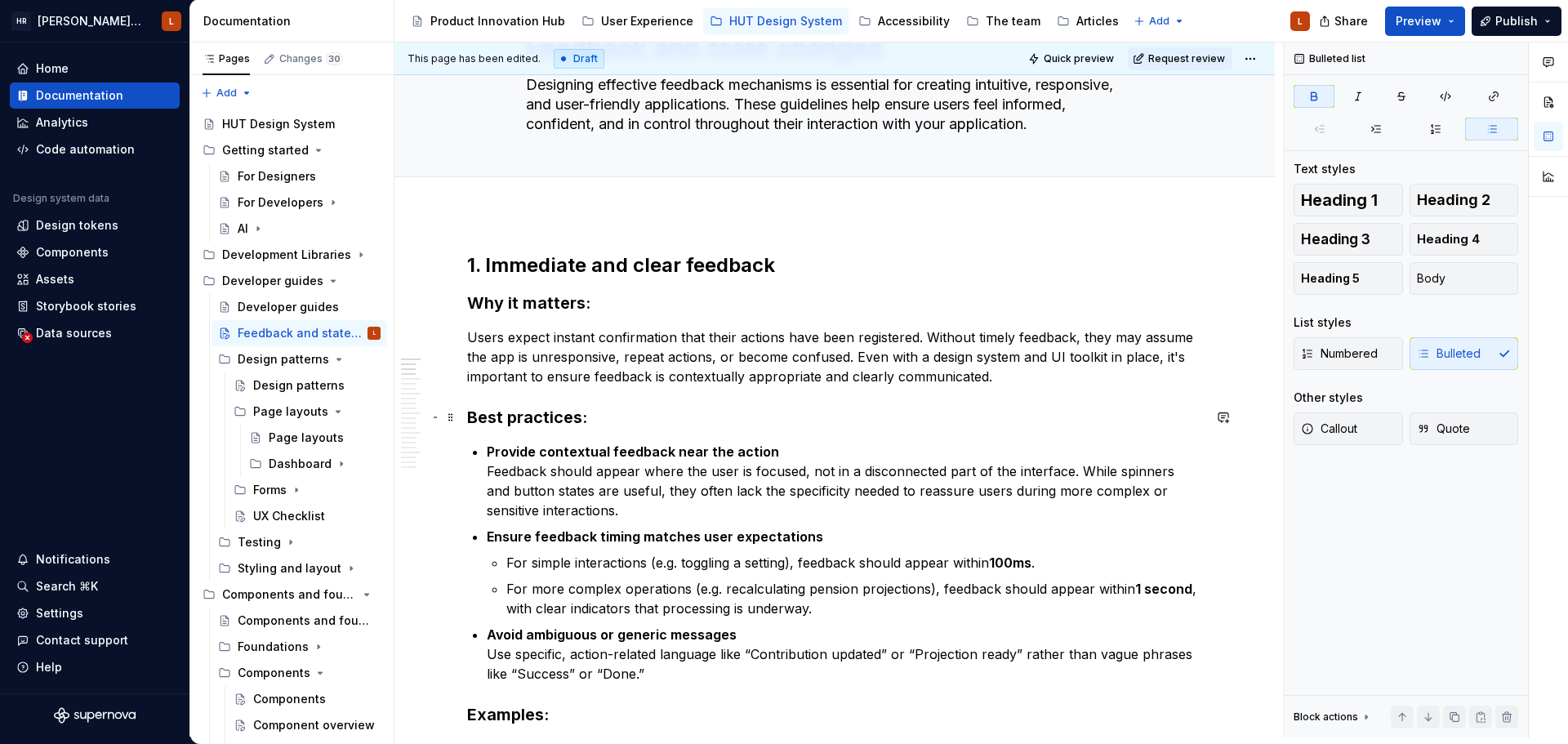
scroll to position [245, 0]
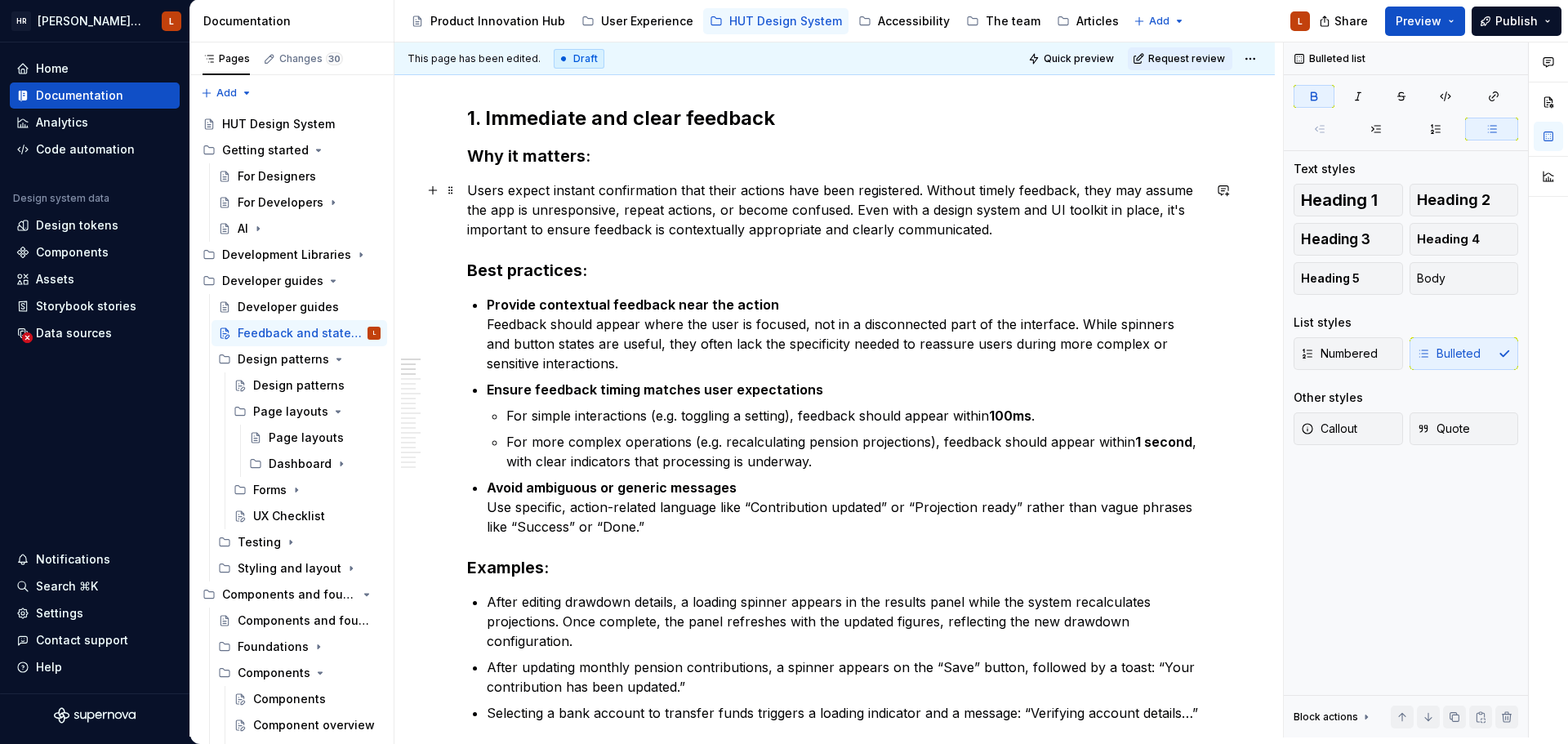
click at [511, 219] on p "Users expect instant confirmation that their actions have been registered. With…" at bounding box center [834, 210] width 735 height 58
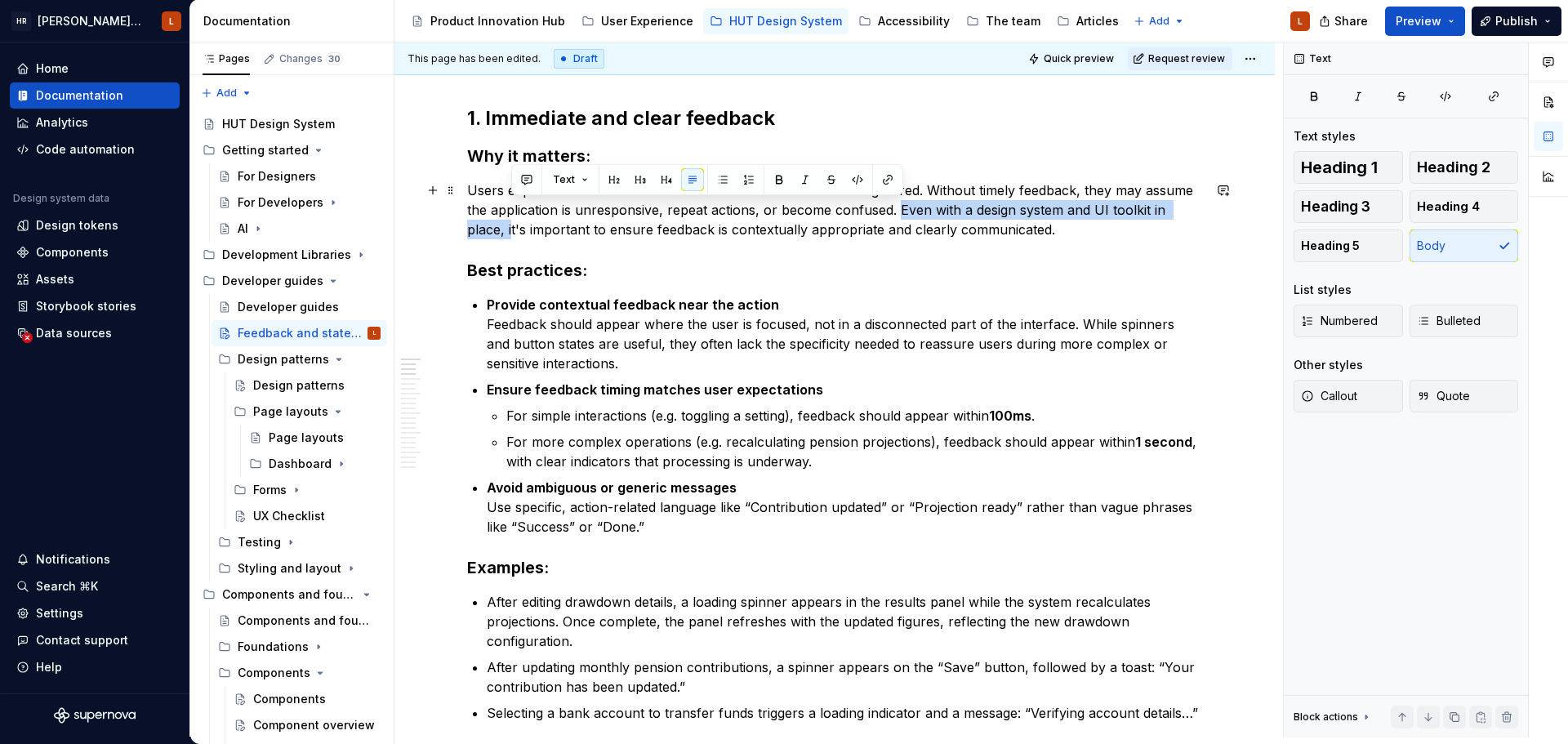
drag, startPoint x: 897, startPoint y: 210, endPoint x: 510, endPoint y: 237, distance: 387.9
click at [510, 237] on p "Users expect instant confirmation that their actions have been registered. With…" at bounding box center [834, 210] width 735 height 58
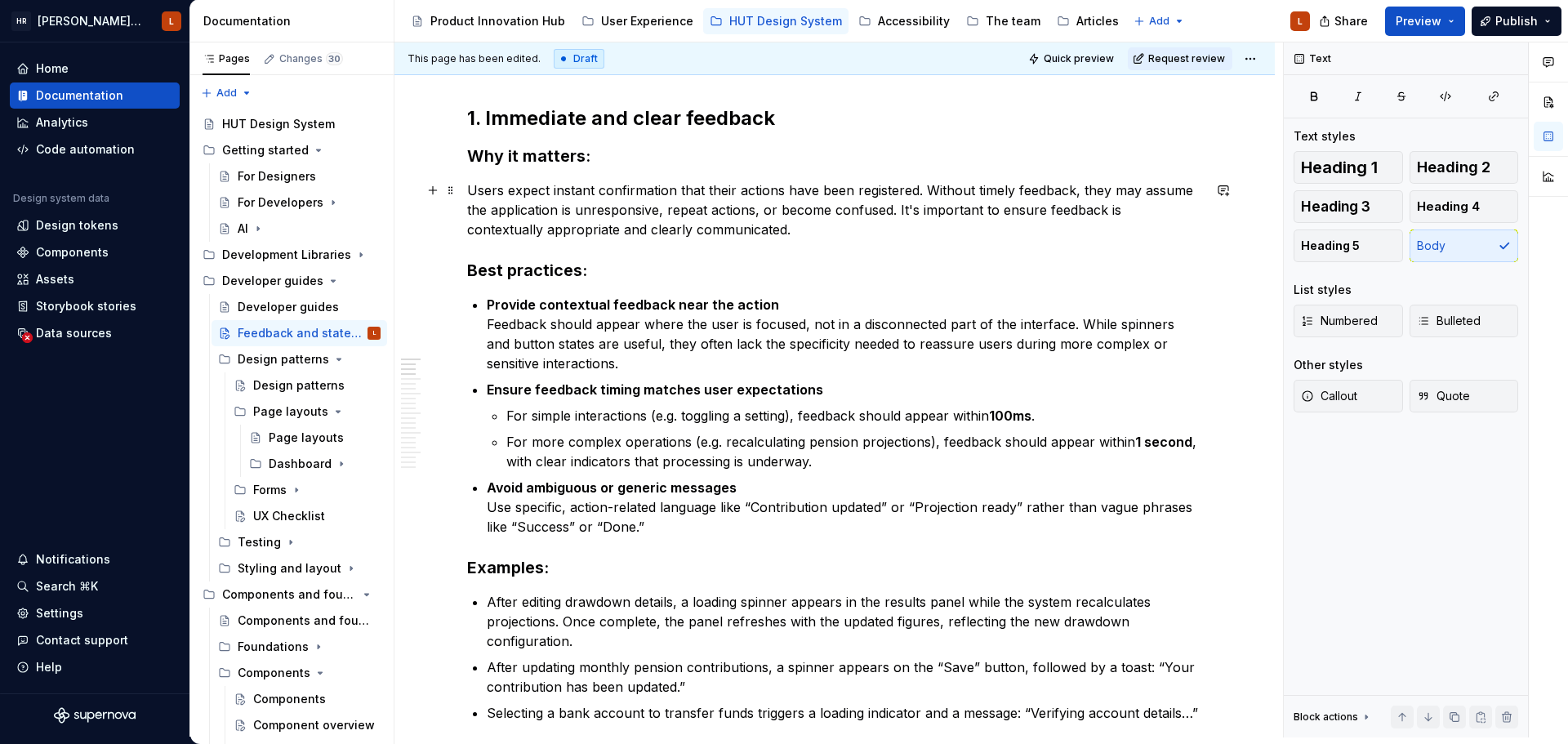
click at [728, 234] on p "Users expect instant confirmation that their actions have been registered. With…" at bounding box center [834, 210] width 735 height 58
click at [806, 201] on p "Users expect instant confirmation that their actions have been registered. With…" at bounding box center [834, 210] width 735 height 58
click at [969, 210] on p "Users expect instant confirmation that their actions have been registered. With…" at bounding box center [834, 210] width 735 height 58
click at [747, 226] on p "Users expect instant confirmation that their actions have been registered. With…" at bounding box center [834, 210] width 735 height 58
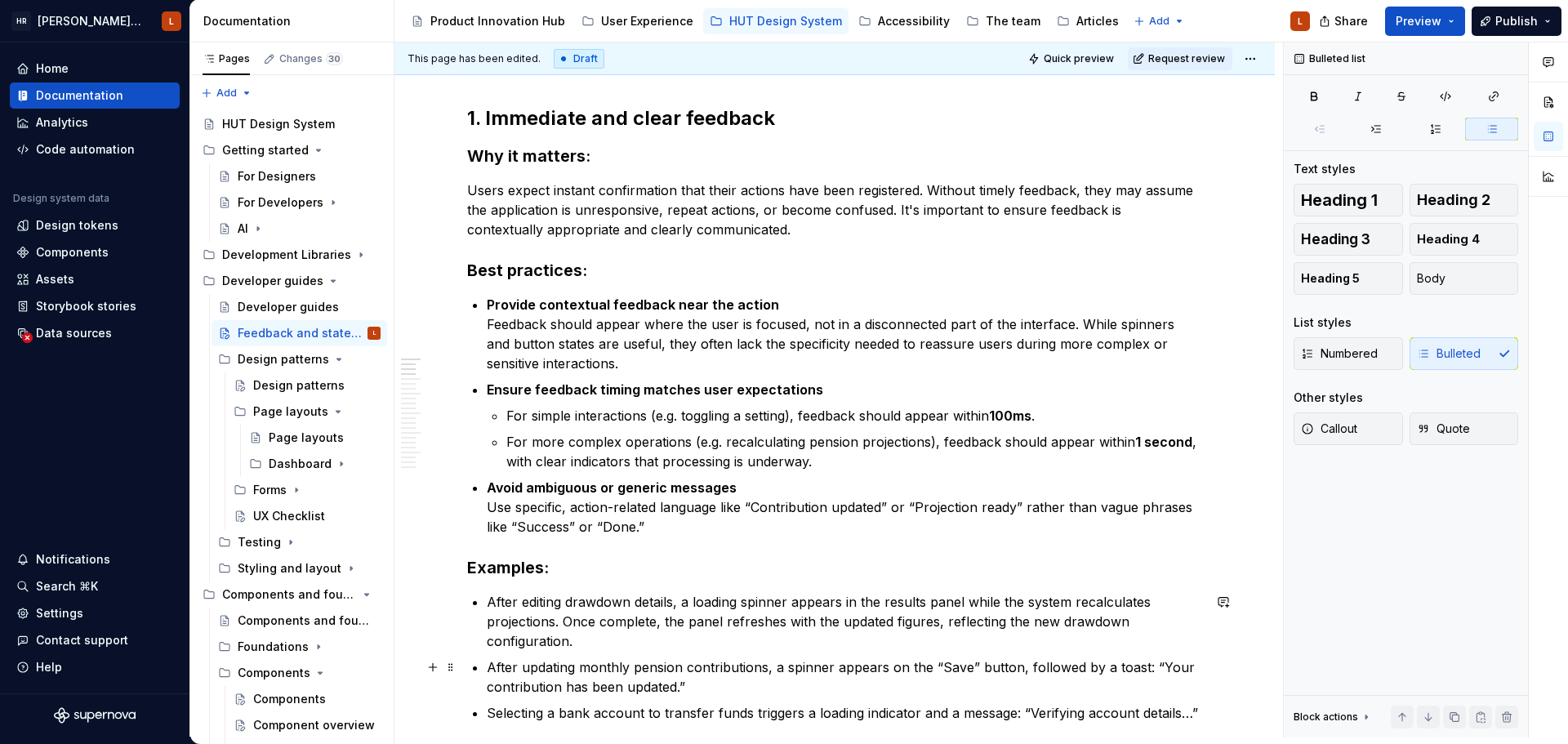
click at [607, 654] on ul "After editing drawdown details, a loading spinner appears in the results panel …" at bounding box center [844, 657] width 716 height 130
click at [617, 633] on p "After editing drawdown details, a loading spinner appears in the results panel …" at bounding box center [844, 621] width 716 height 58
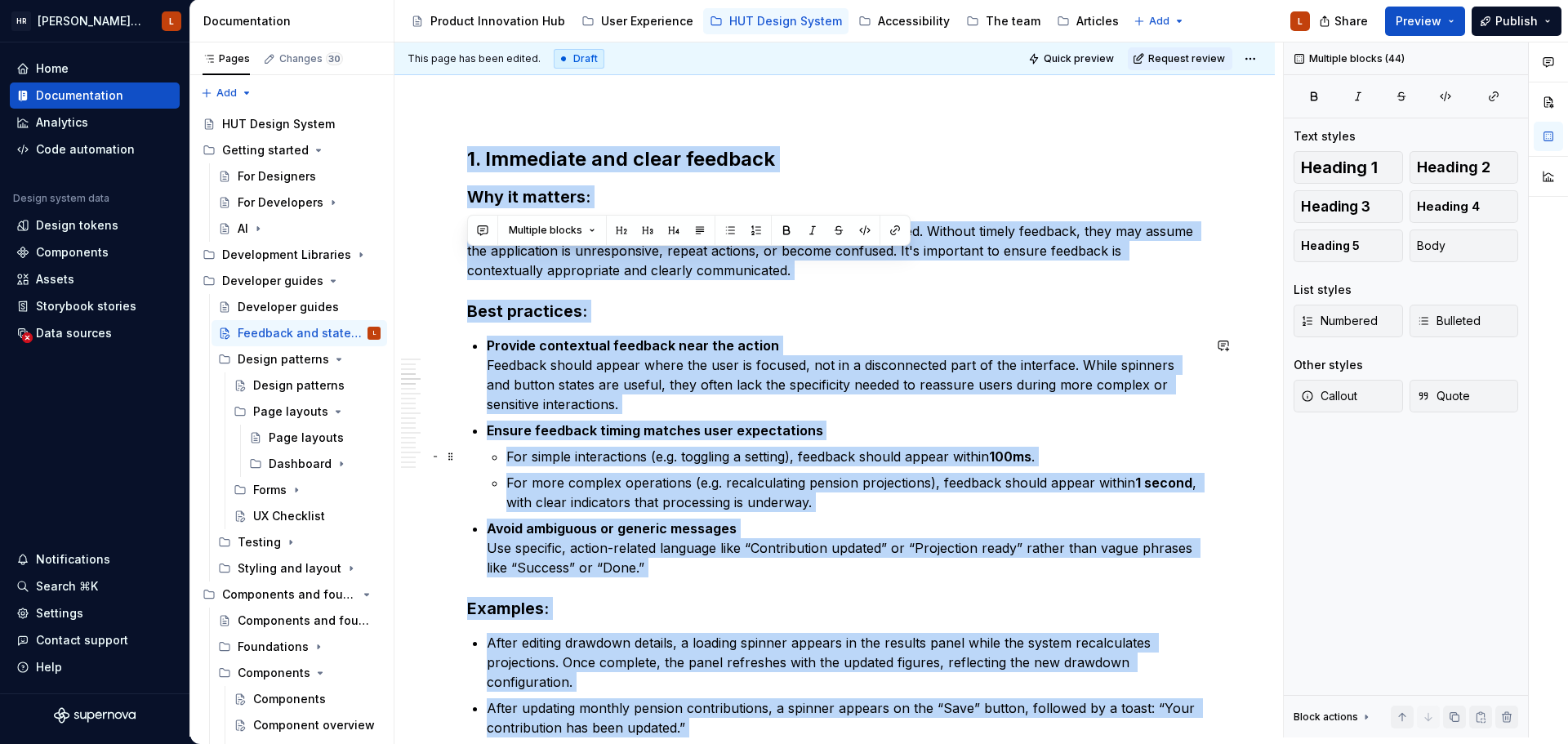
scroll to position [0, 0]
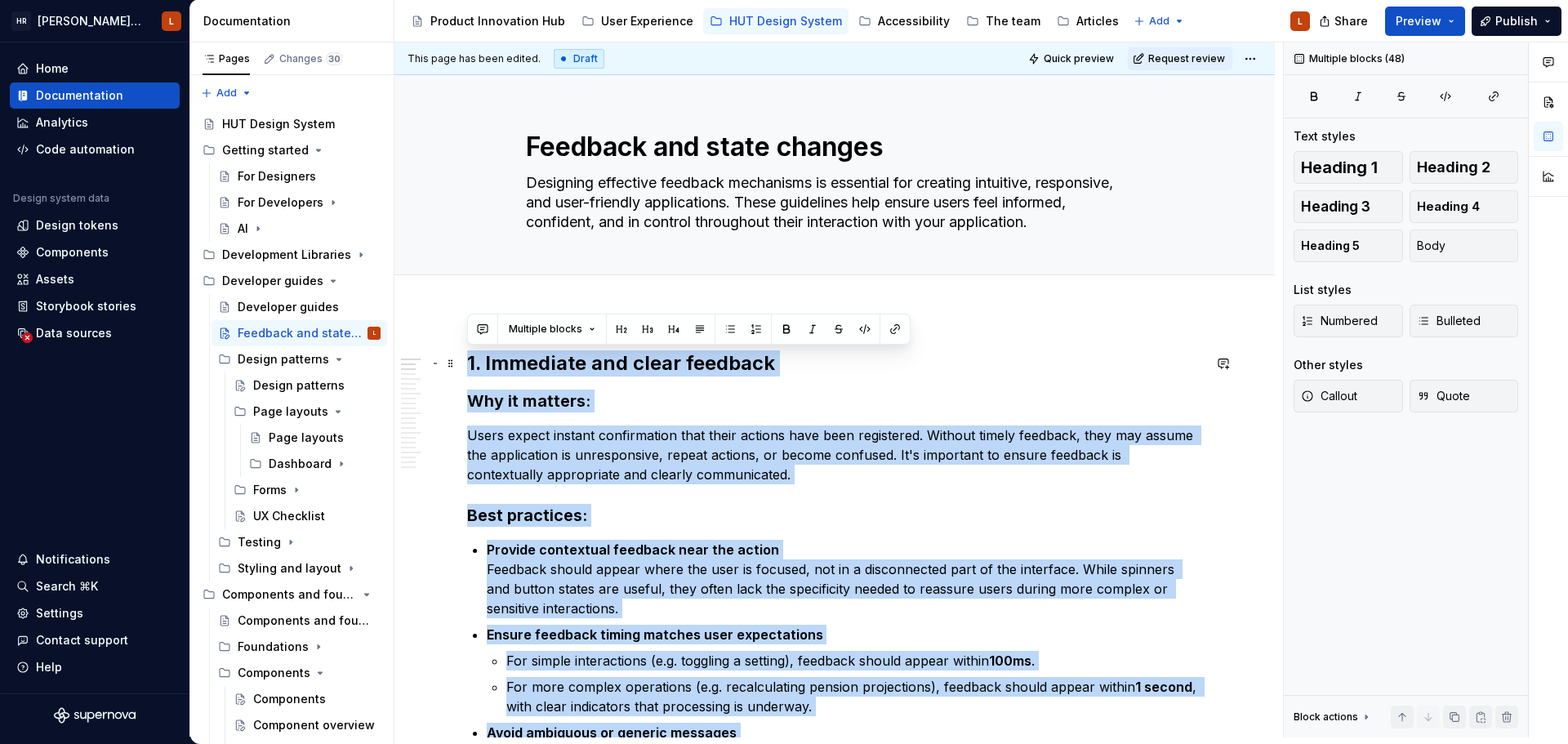
drag, startPoint x: 512, startPoint y: 490, endPoint x: 469, endPoint y: 366, distance: 131.2
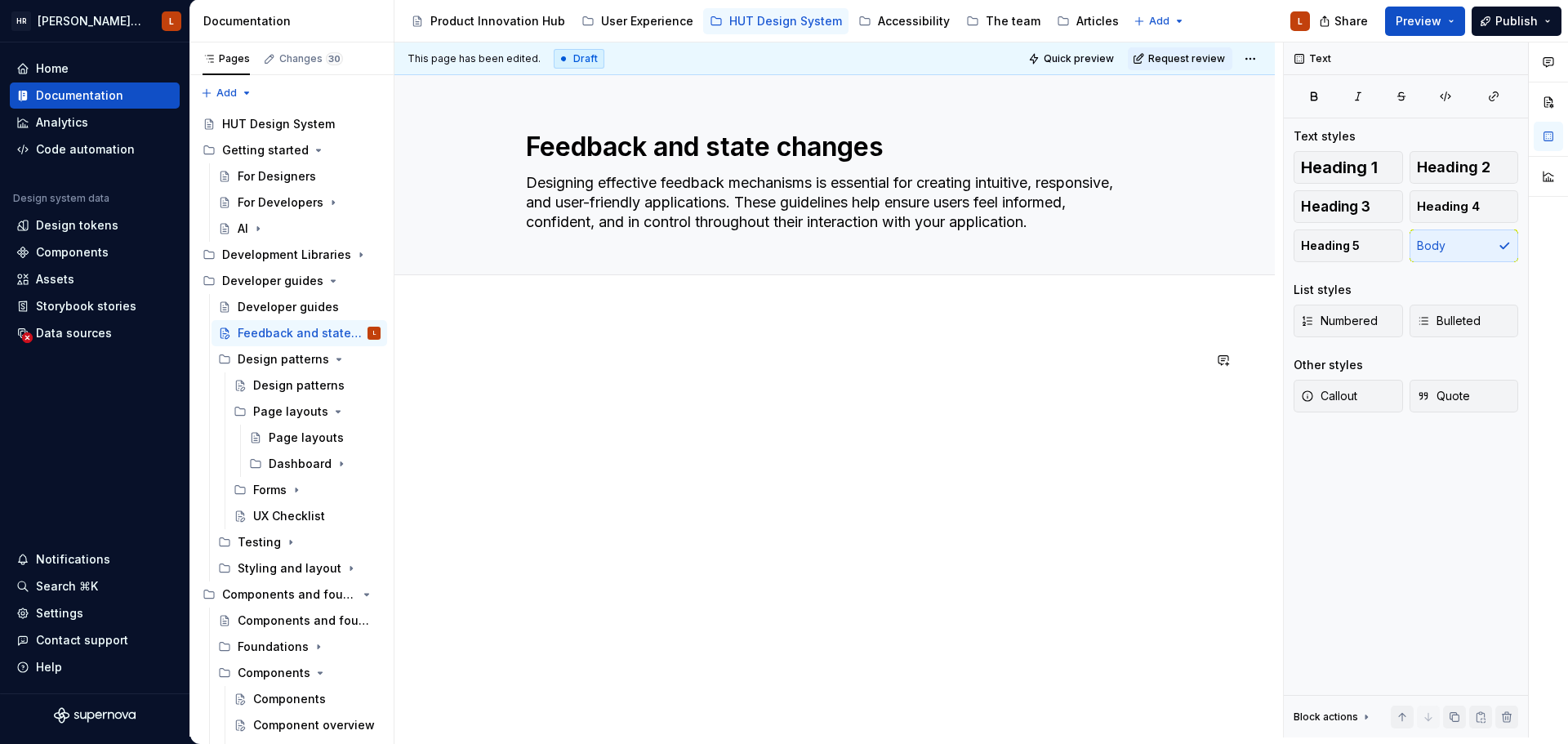
click at [551, 349] on div at bounding box center [834, 483] width 880 height 344
click at [495, 337] on div at bounding box center [834, 483] width 880 height 344
drag, startPoint x: 470, startPoint y: 357, endPoint x: 483, endPoint y: 357, distance: 13.0
click at [470, 357] on p "System Status and Feedback" at bounding box center [834, 360] width 735 height 19
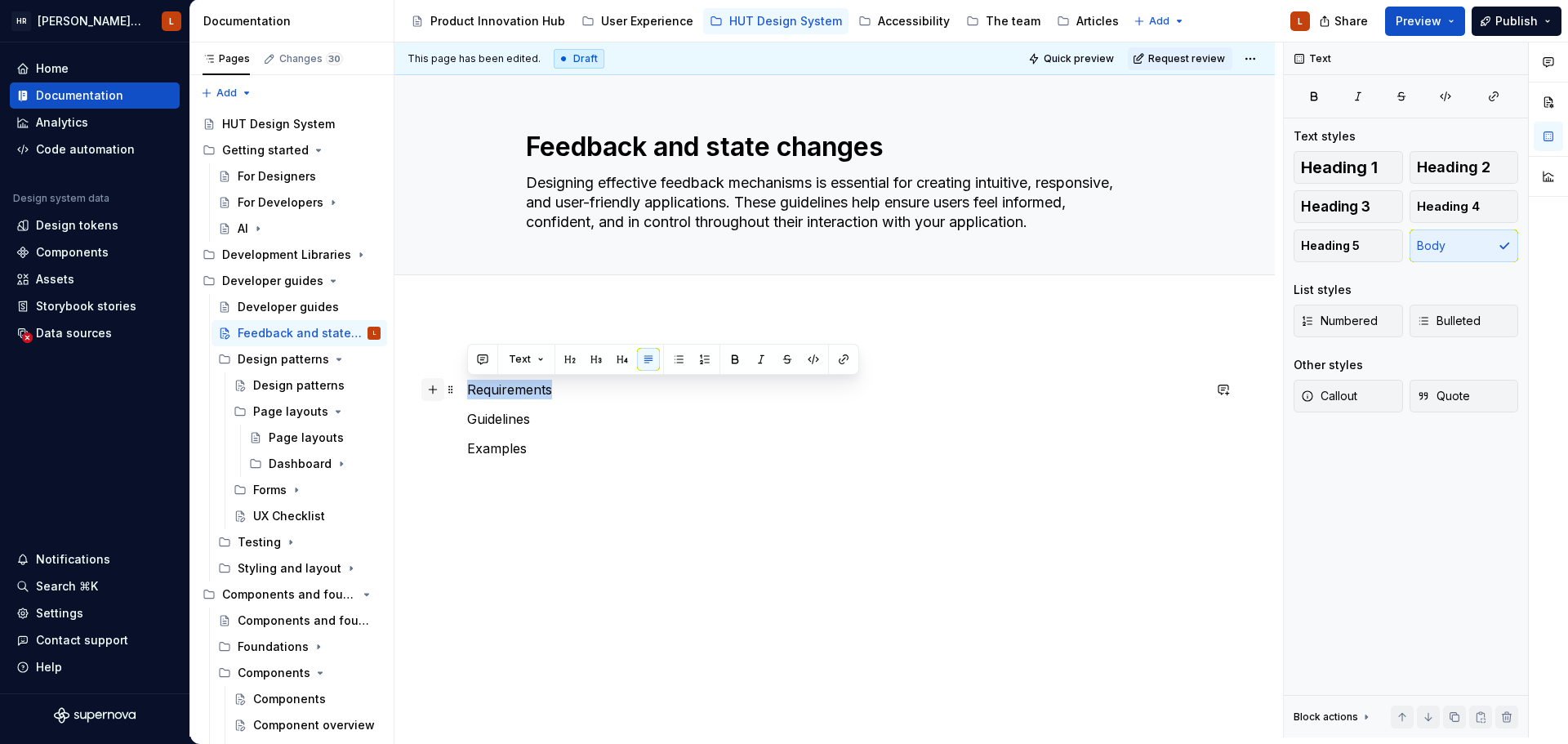
drag, startPoint x: 566, startPoint y: 389, endPoint x: 434, endPoint y: 393, distance: 132.1
click at [467, 393] on div "System Status and Feedback Requirements Guidelines Examples" at bounding box center [834, 429] width 735 height 157
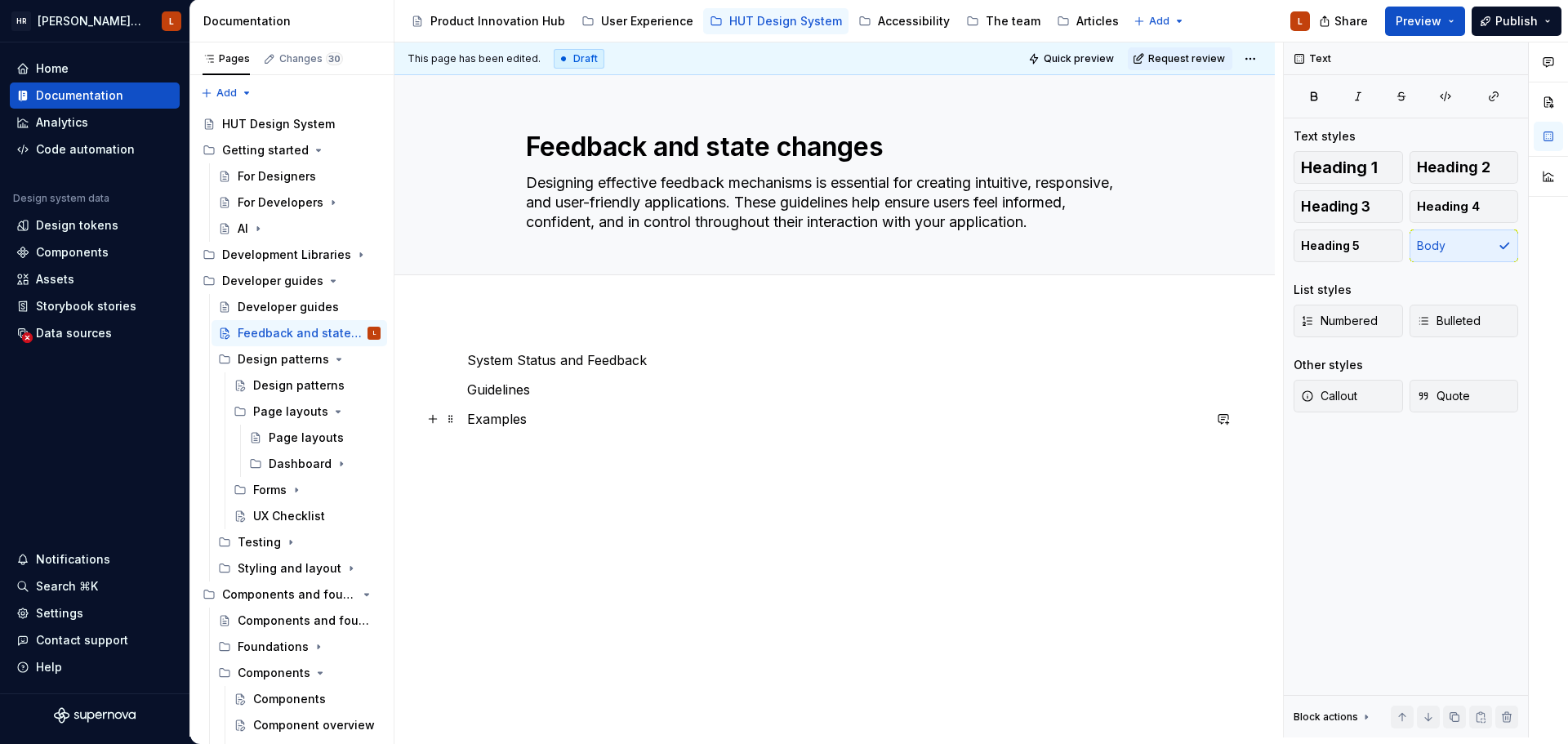
click at [565, 409] on p "Examples" at bounding box center [834, 418] width 735 height 19
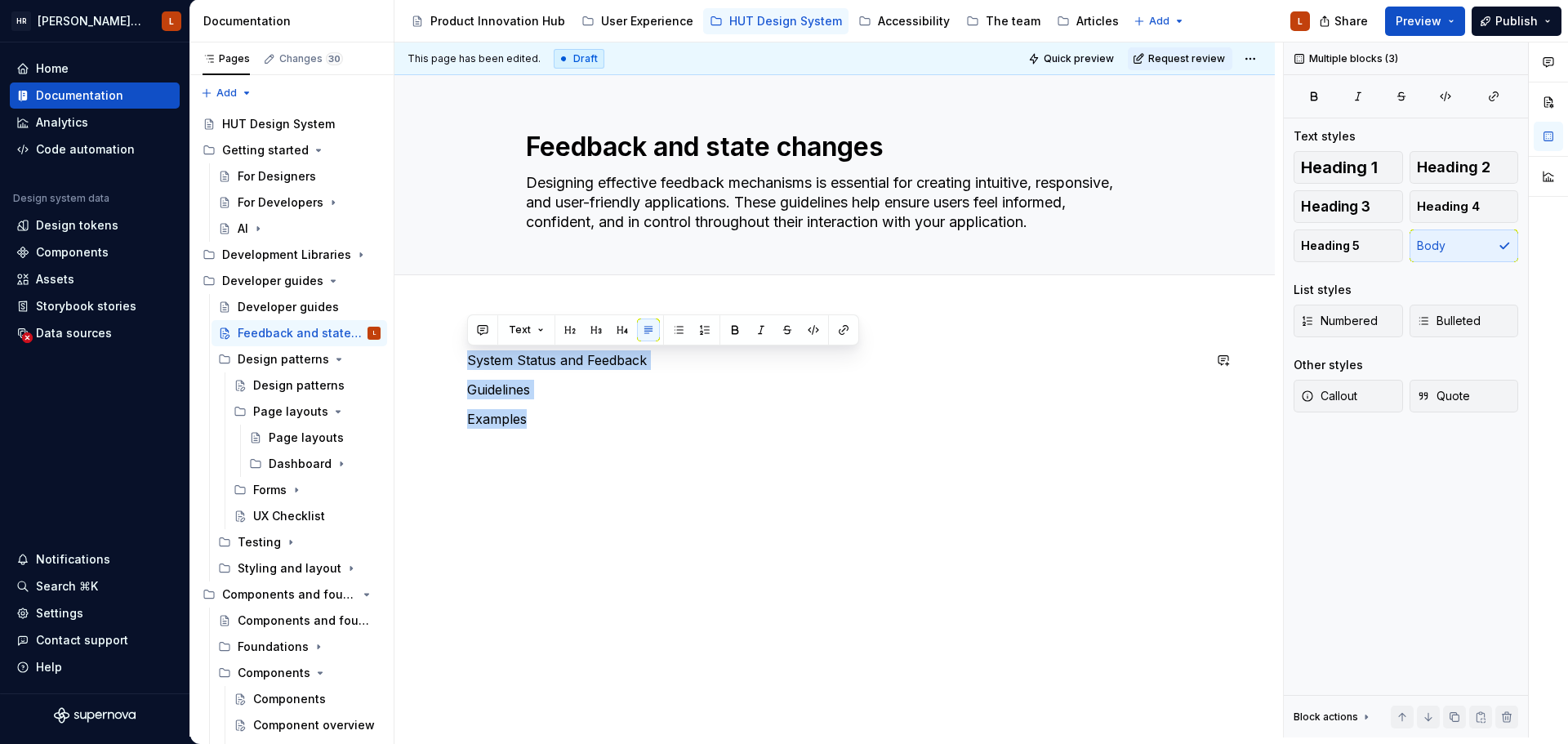
drag, startPoint x: 567, startPoint y: 424, endPoint x: 407, endPoint y: 335, distance: 183.1
click at [407, 335] on div "System Status and Feedback Guidelines Examples" at bounding box center [834, 506] width 880 height 389
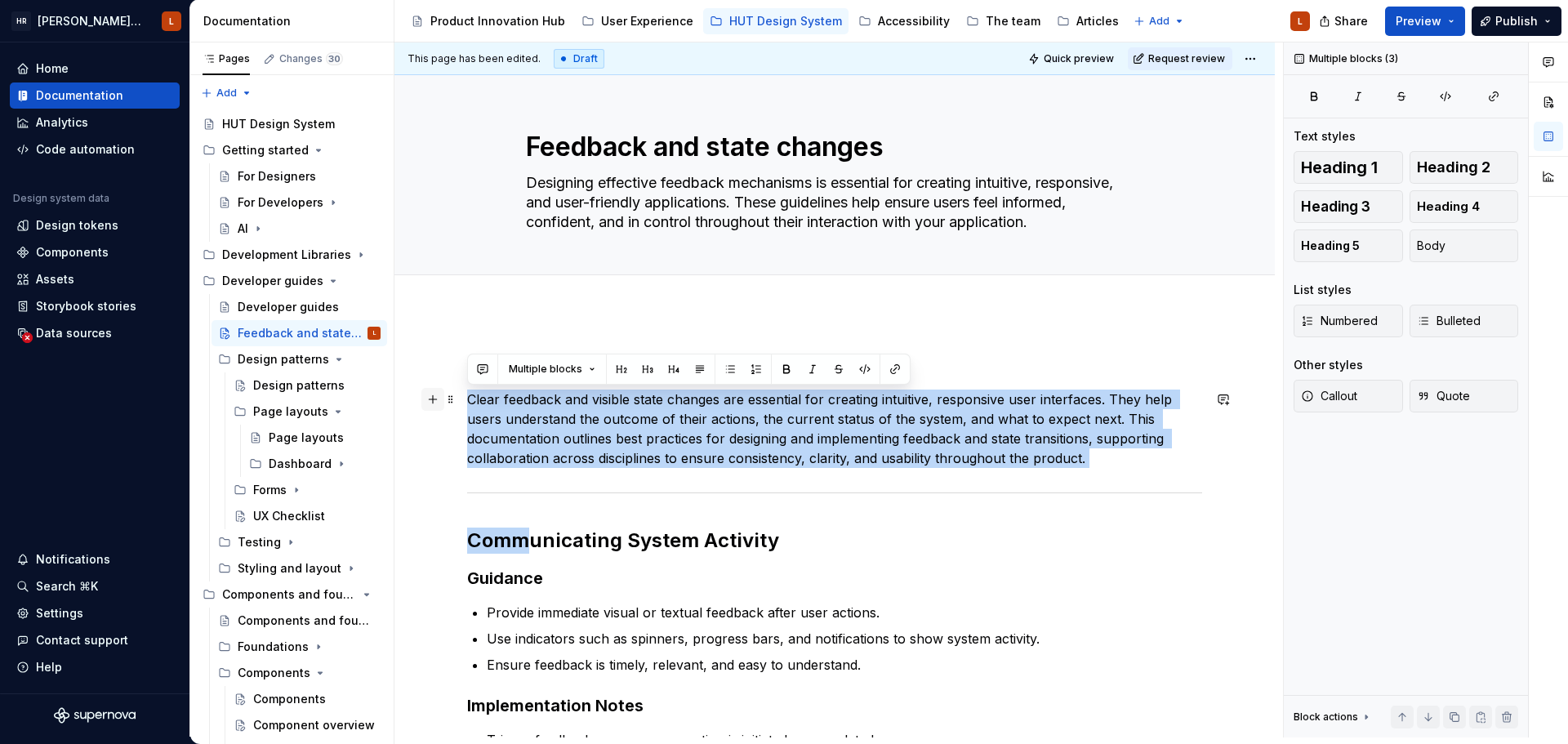
drag, startPoint x: 528, startPoint y: 512, endPoint x: 427, endPoint y: 394, distance: 155.3
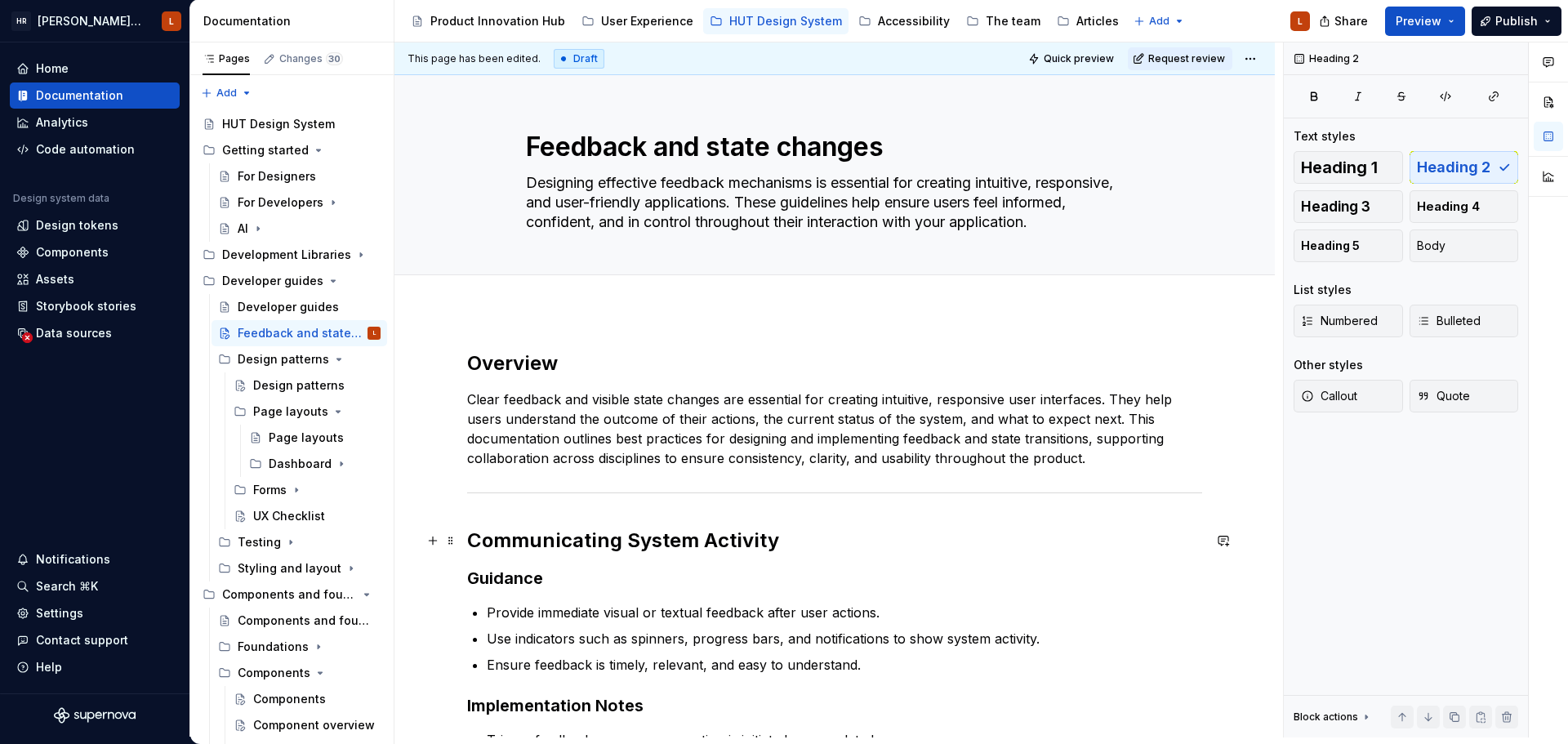
click at [748, 534] on h2 "Communicating System Activity" at bounding box center [834, 540] width 735 height 26
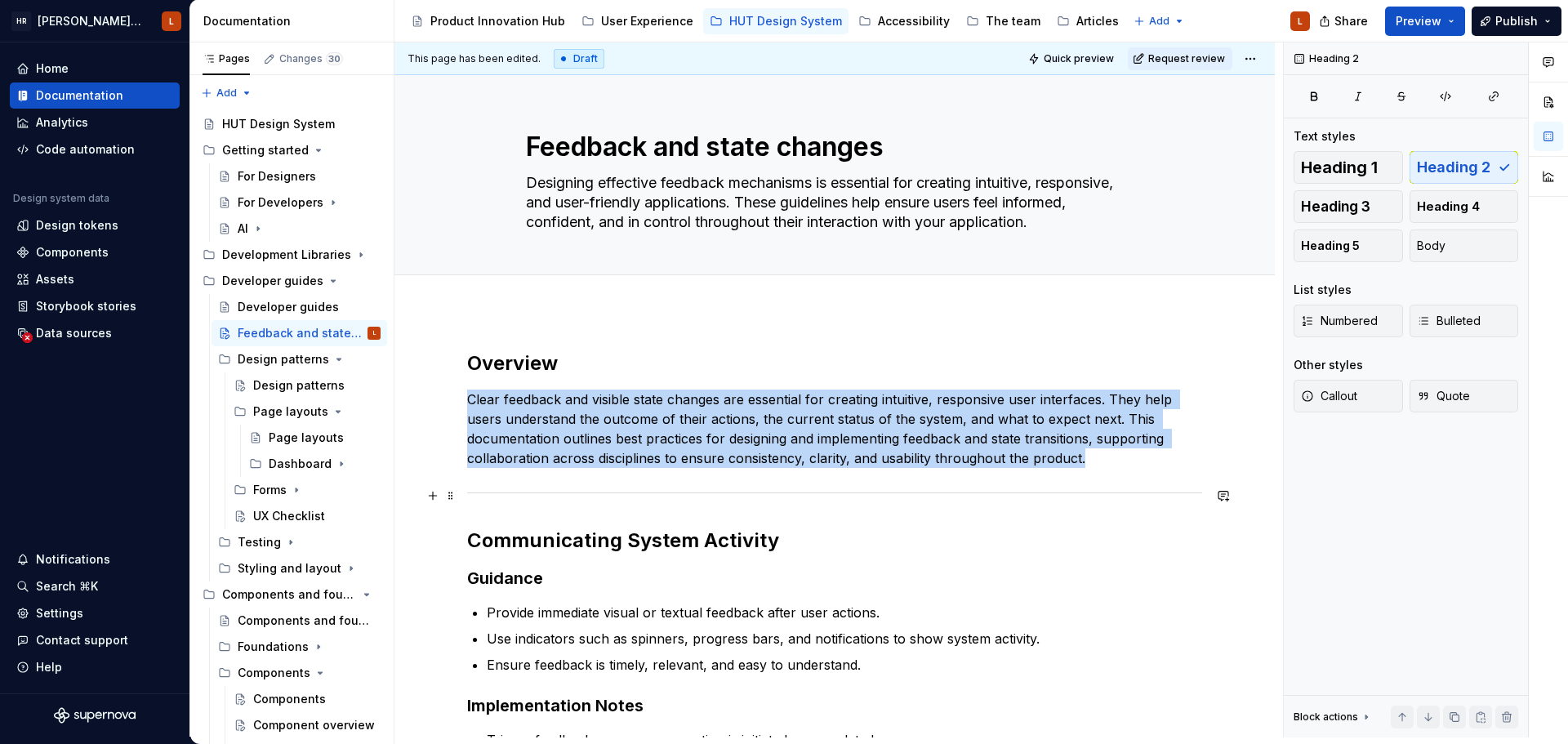
click at [1187, 491] on div at bounding box center [834, 493] width 735 height 11
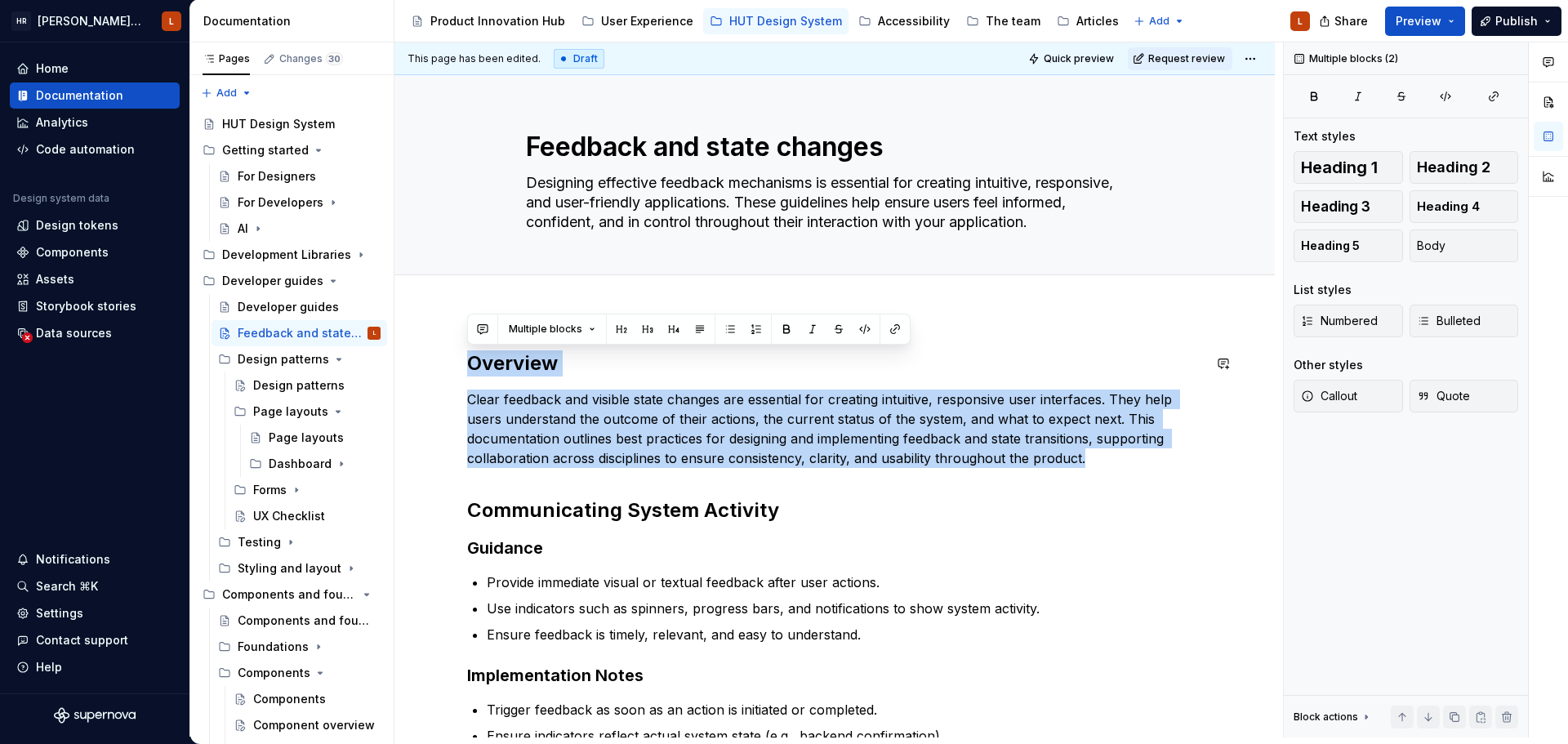
drag, startPoint x: 1105, startPoint y: 463, endPoint x: 434, endPoint y: 343, distance: 681.6
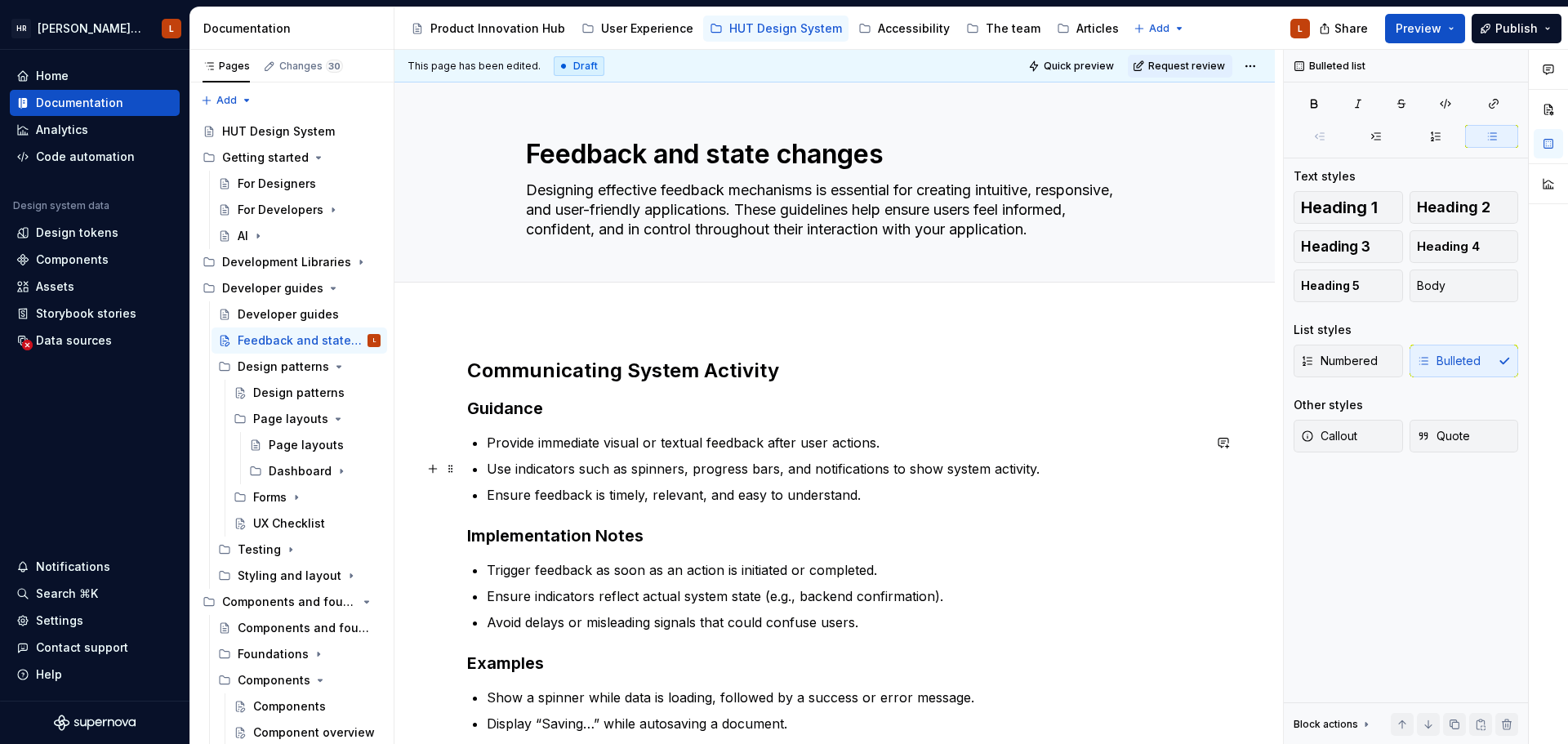
click at [744, 471] on p "Use indicators such as spinners, progress bars, and notifications to show syste…" at bounding box center [844, 468] width 716 height 19
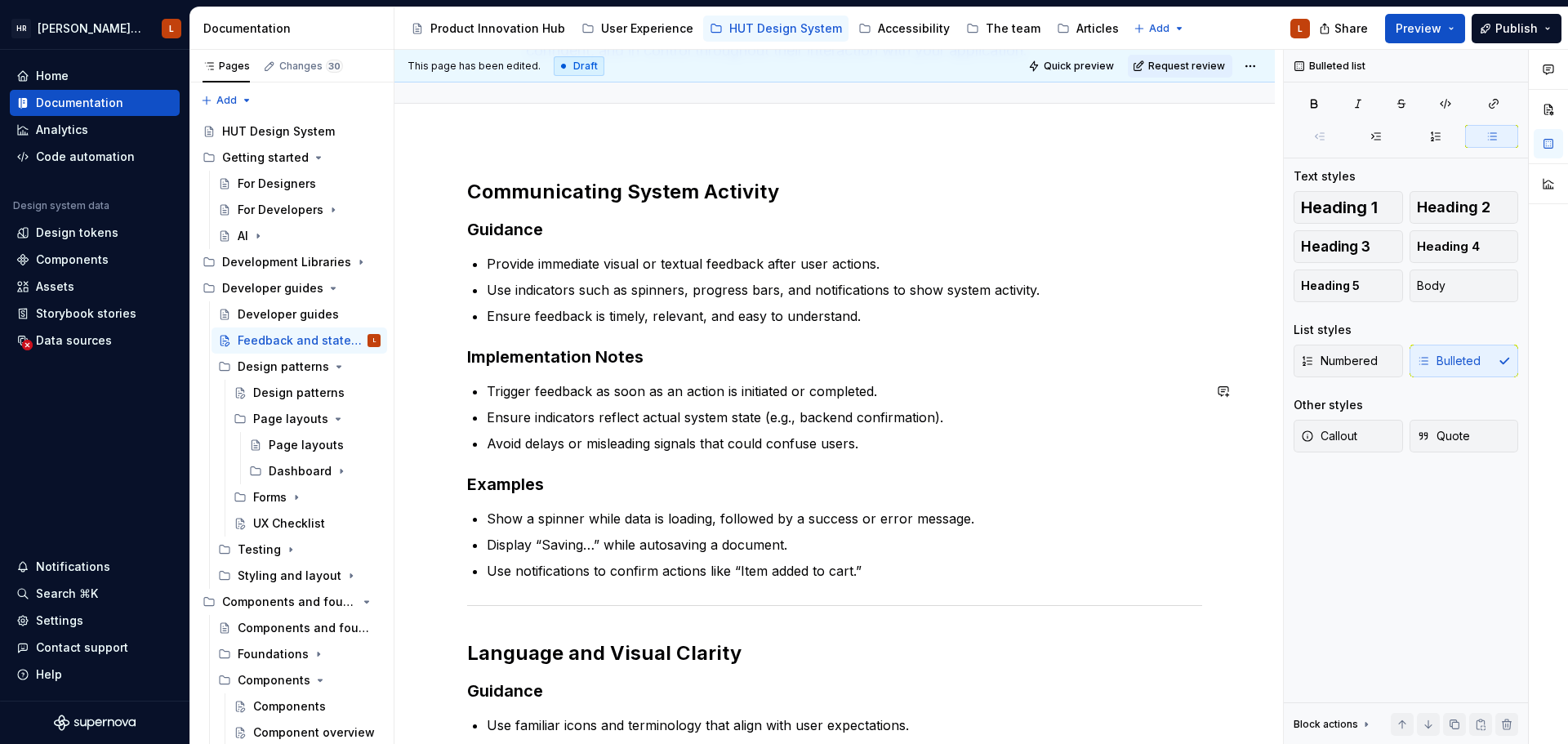
scroll to position [164, 0]
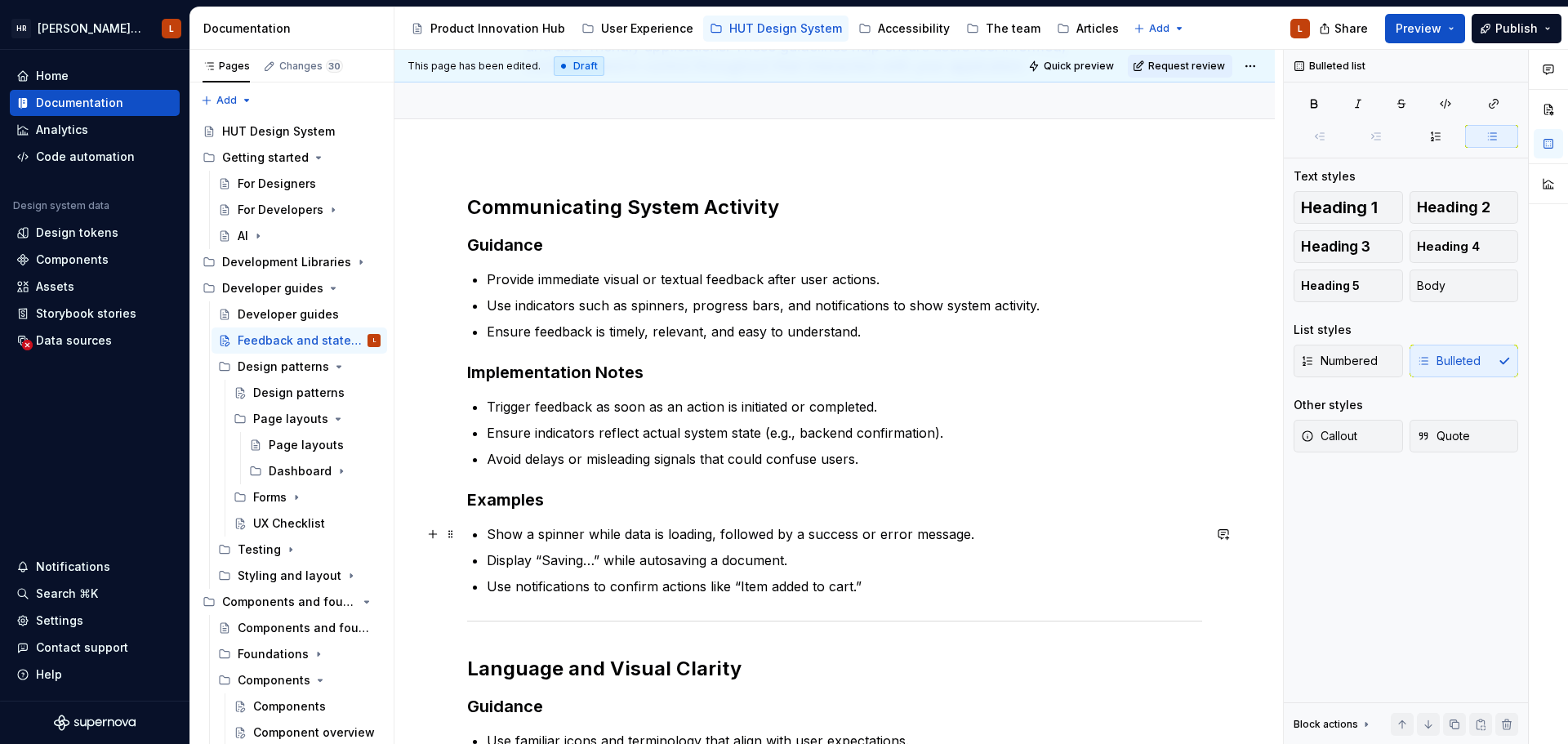
click at [730, 527] on p "Show a spinner while data is loading, followed by a success or error message." at bounding box center [844, 534] width 716 height 19
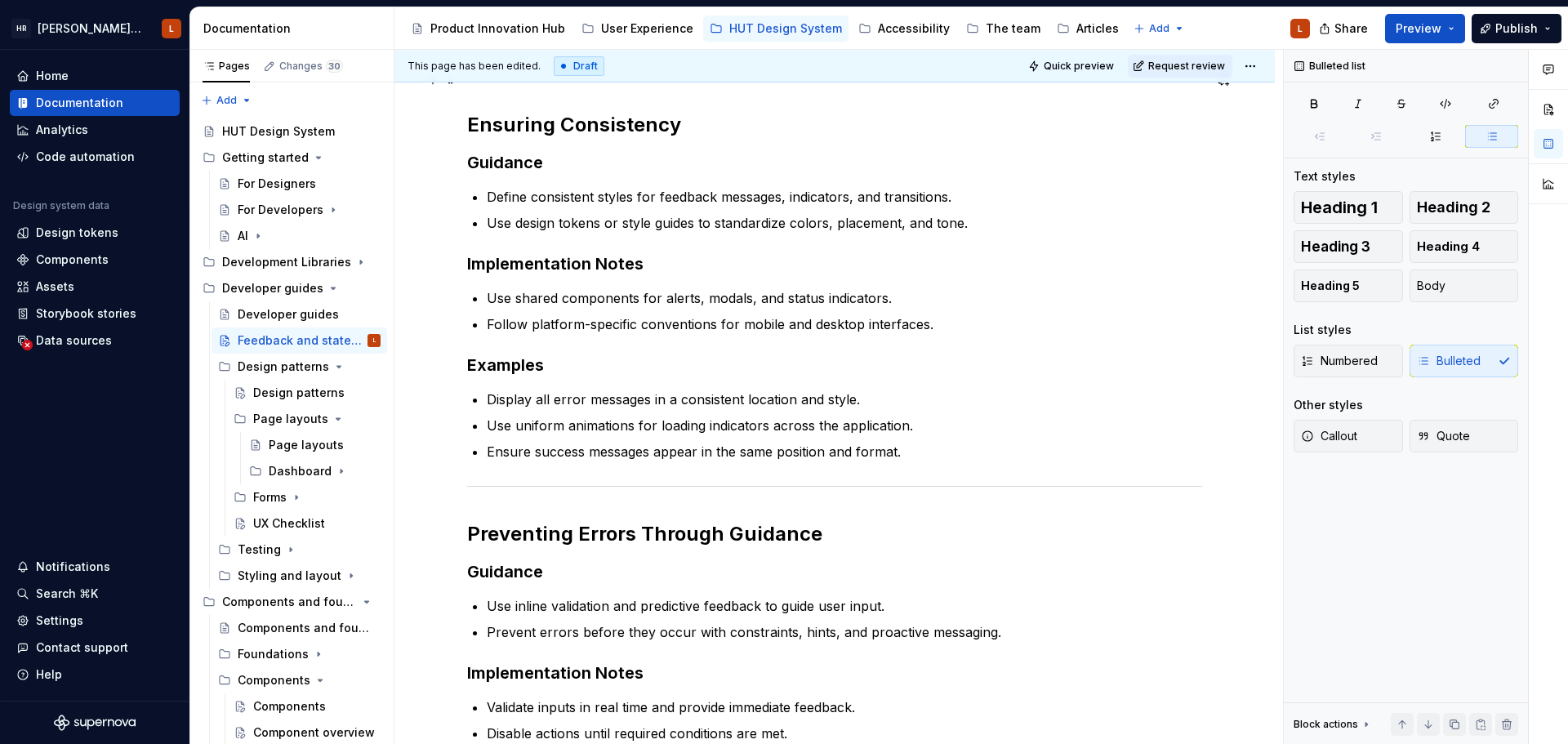
scroll to position [1959, 0]
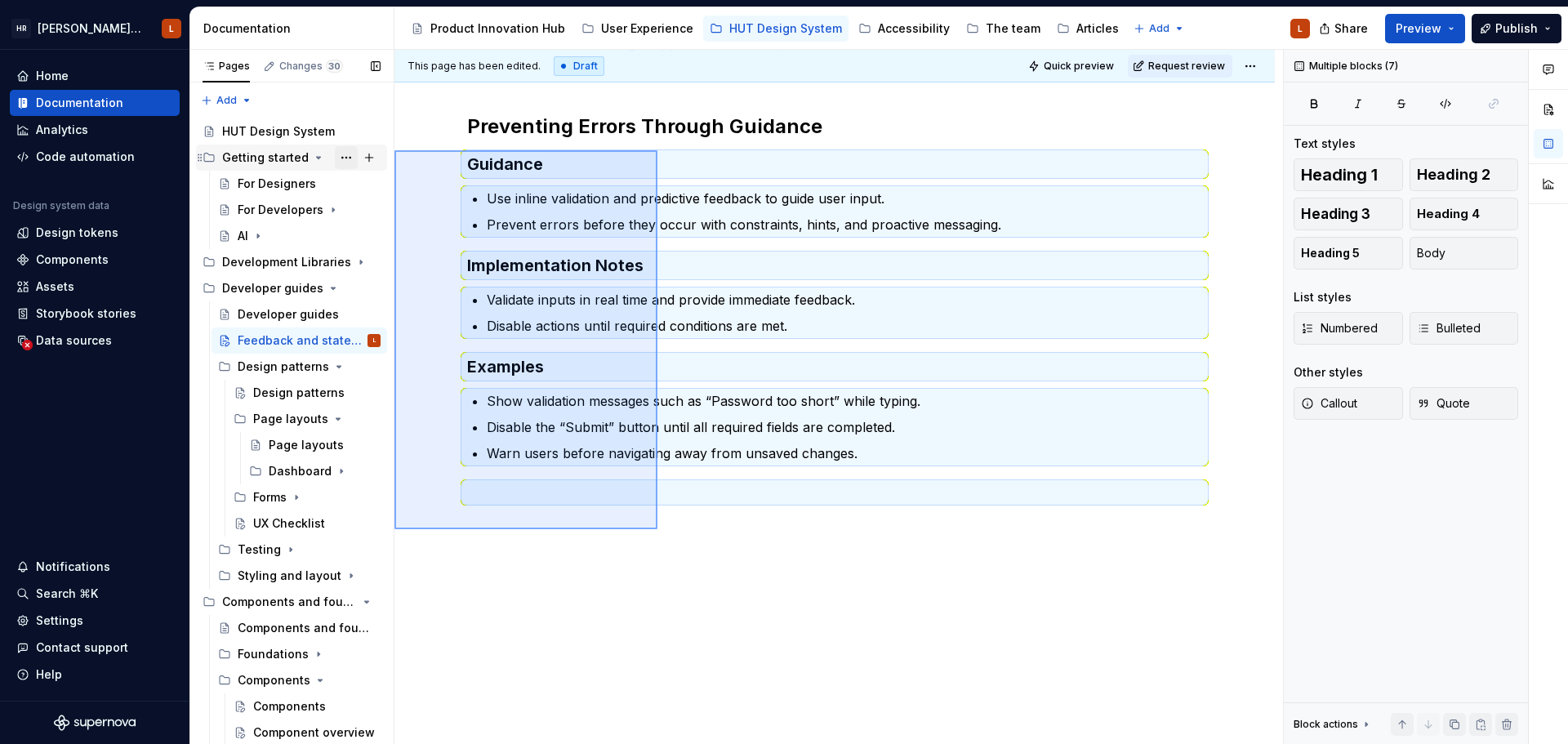
drag, startPoint x: 634, startPoint y: 516, endPoint x: 335, endPoint y: 148, distance: 474.2
click at [335, 148] on div "Pages Changes 30 Add Accessibility guide for tree Page tree. Navigate the tree …" at bounding box center [879, 401] width 1378 height 701
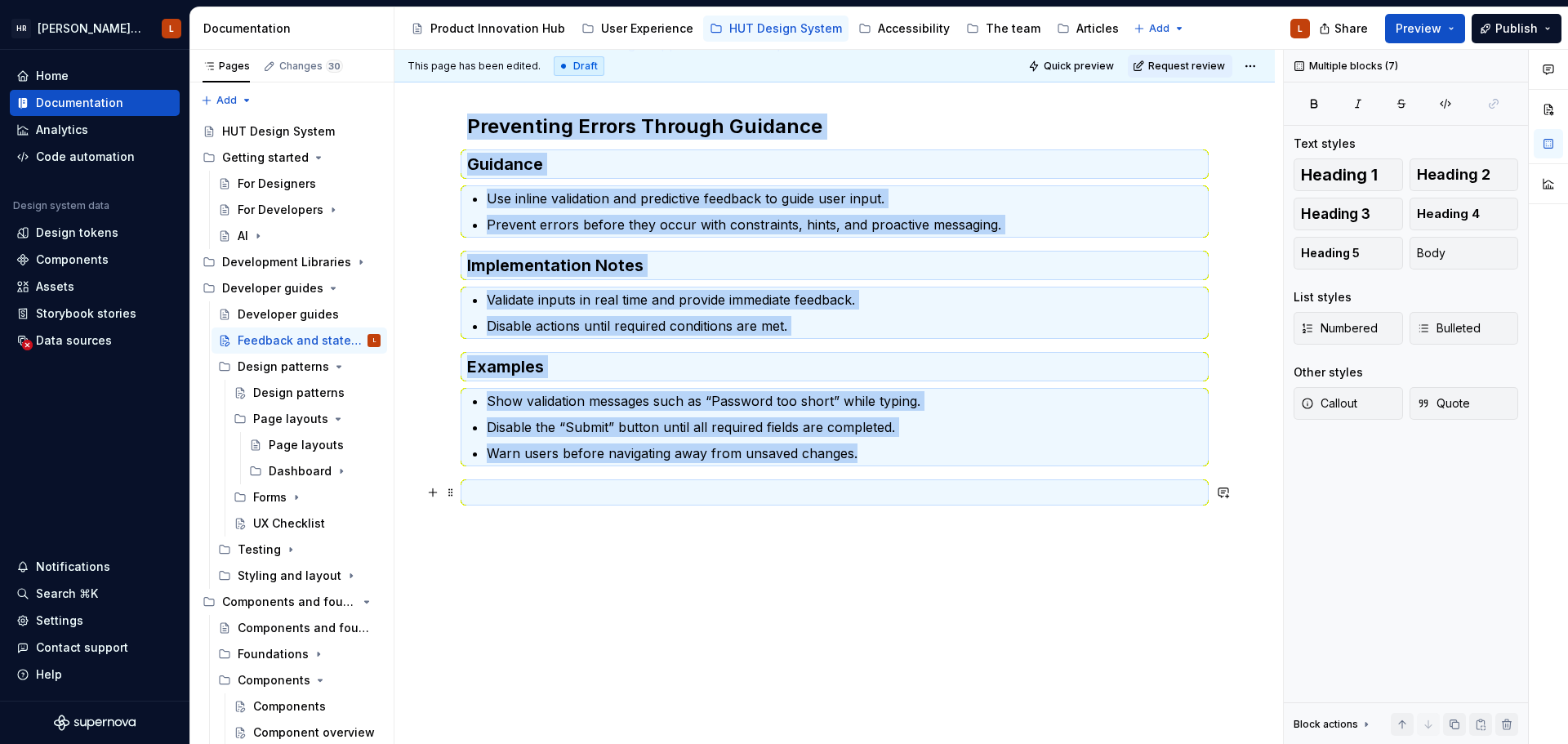
click at [760, 483] on p at bounding box center [834, 492] width 735 height 19
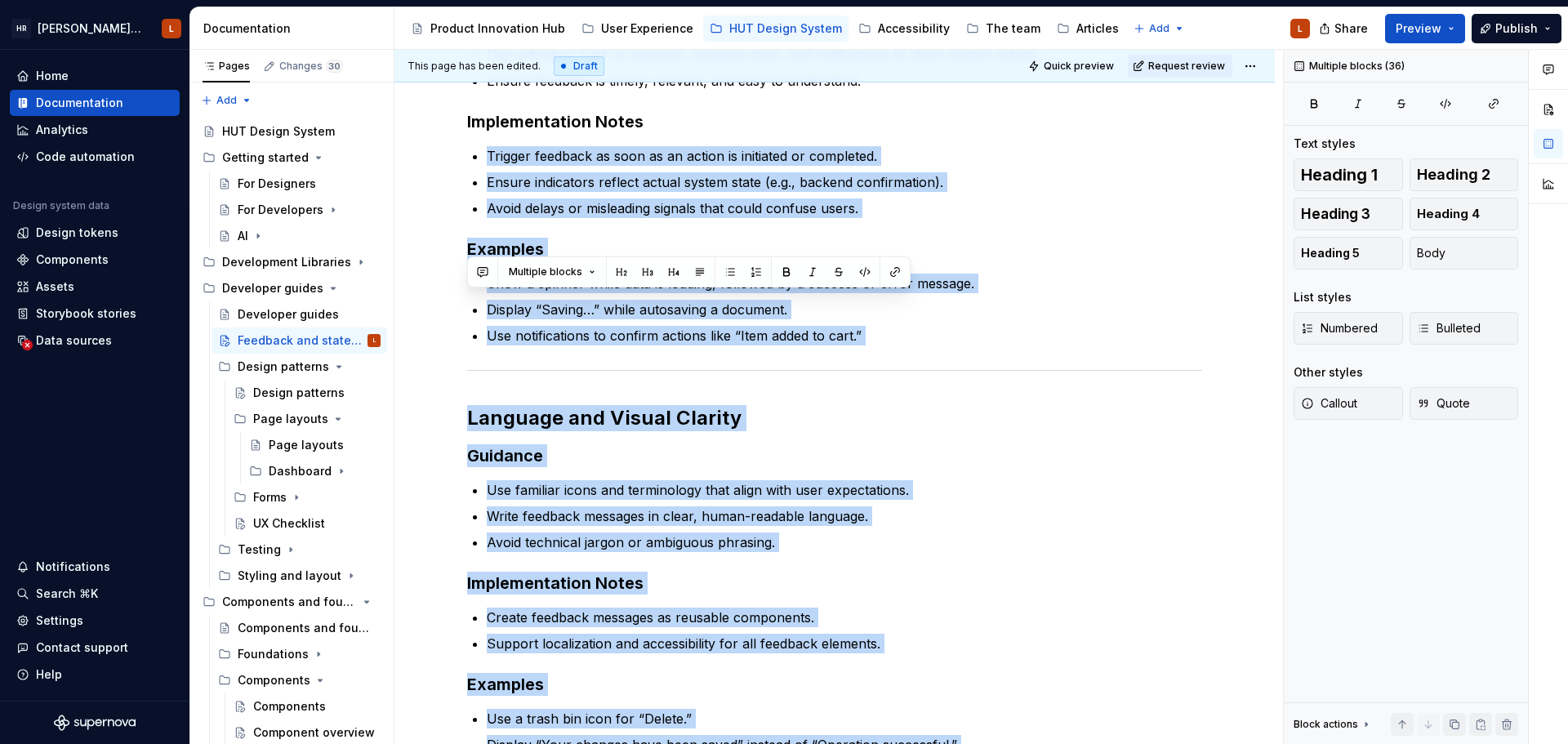
scroll to position [0, 0]
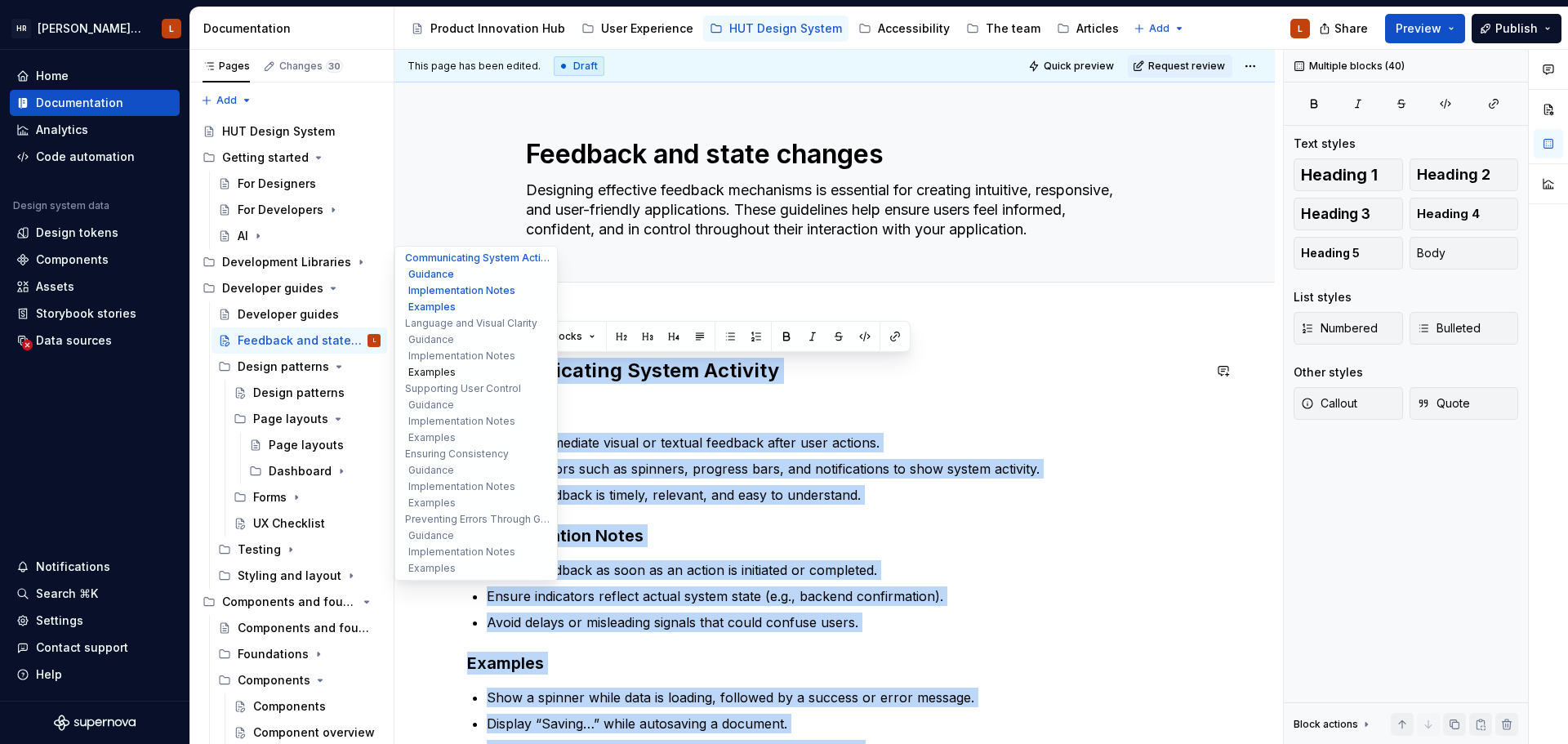
drag, startPoint x: 472, startPoint y: 496, endPoint x: 449, endPoint y: 364, distance: 134.0
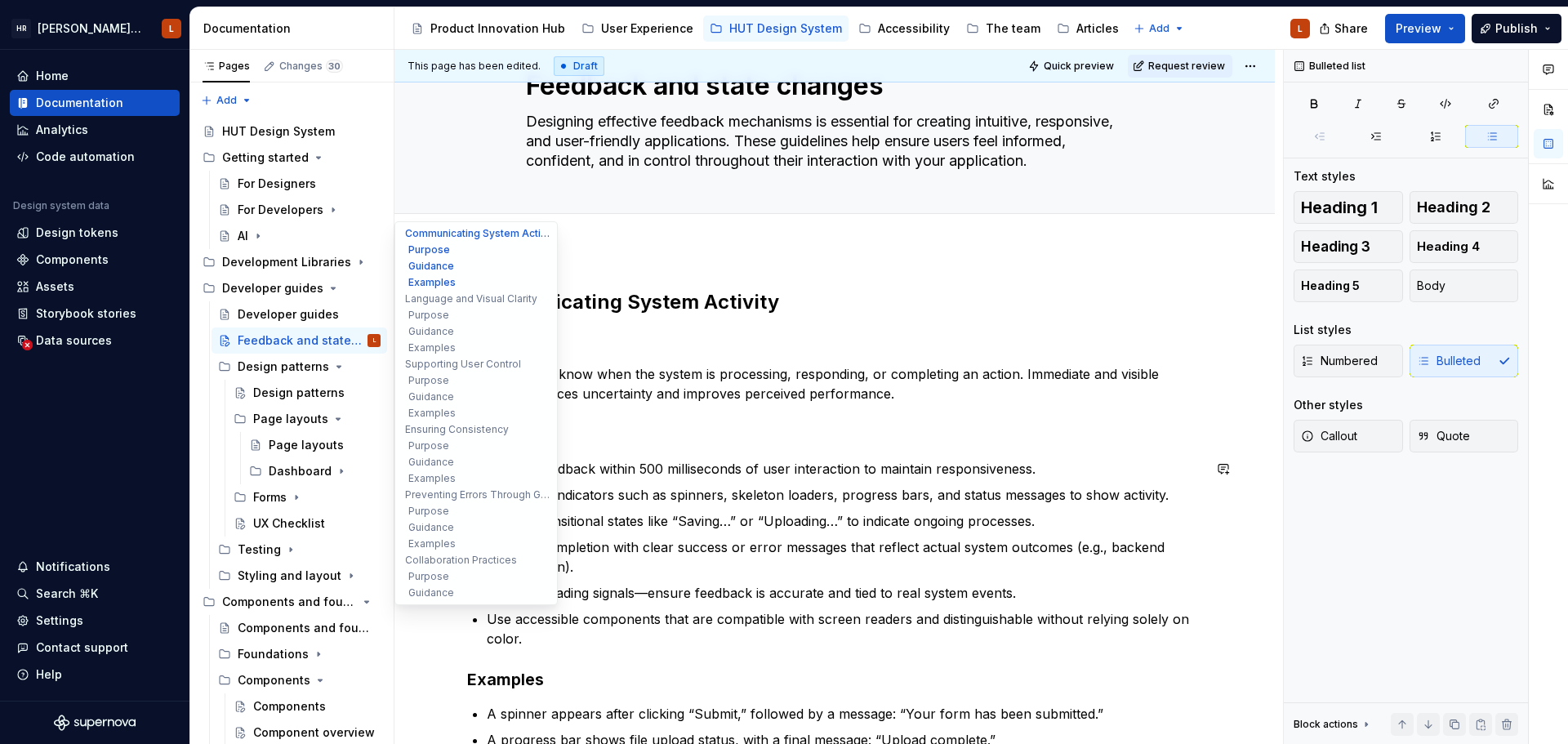
scroll to position [245, 0]
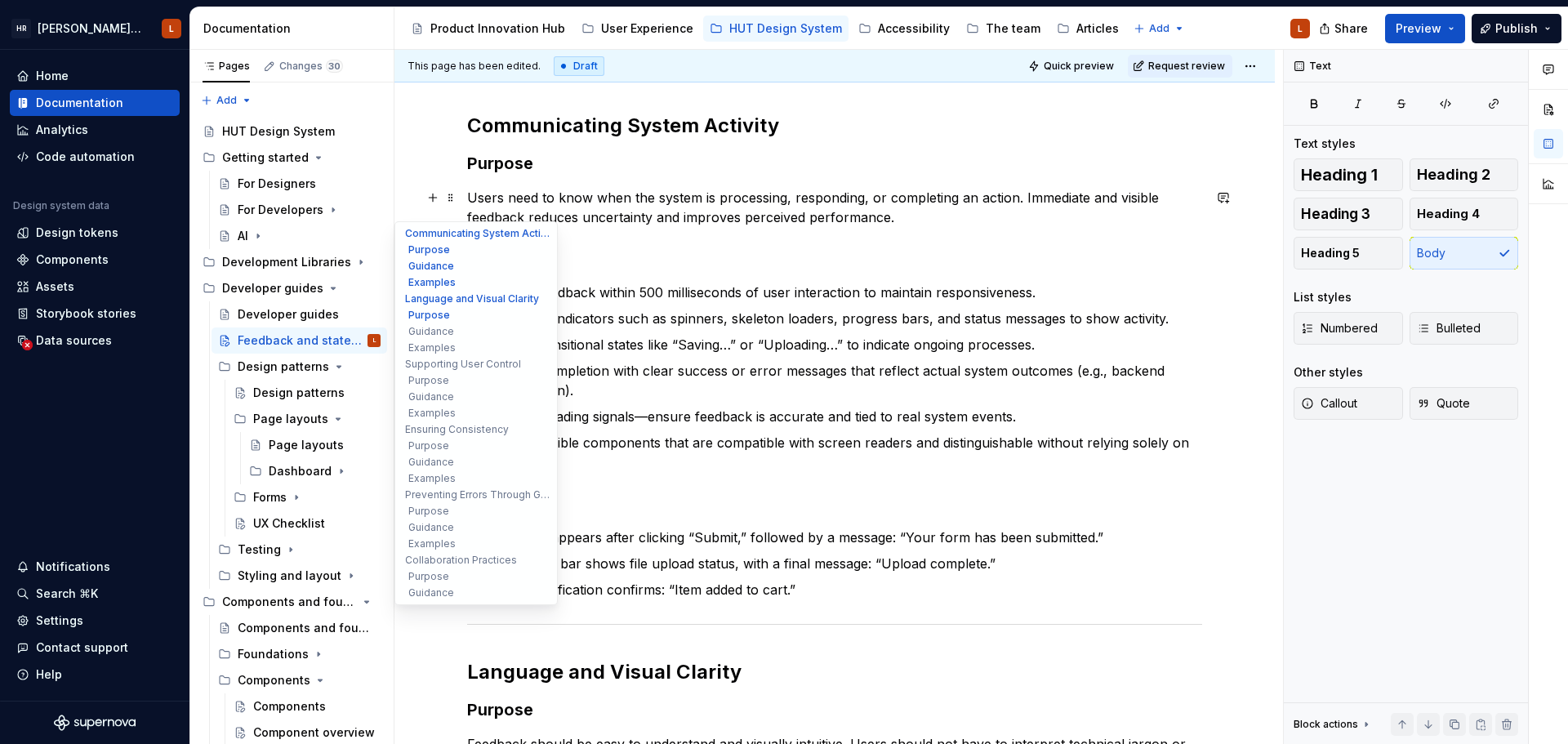
click at [667, 198] on p "Users need to know when the system is processing, responding, or completing an …" at bounding box center [834, 207] width 735 height 39
click at [799, 215] on p "Users need to know when the system is processing, responding, or completing an …" at bounding box center [834, 207] width 735 height 39
click at [862, 214] on p "Users need to know when the system is processing, responding, or completing an …" at bounding box center [834, 207] width 735 height 39
click at [898, 213] on p "Users need to know when the system is processing, responding, or completing an …" at bounding box center [834, 207] width 735 height 39
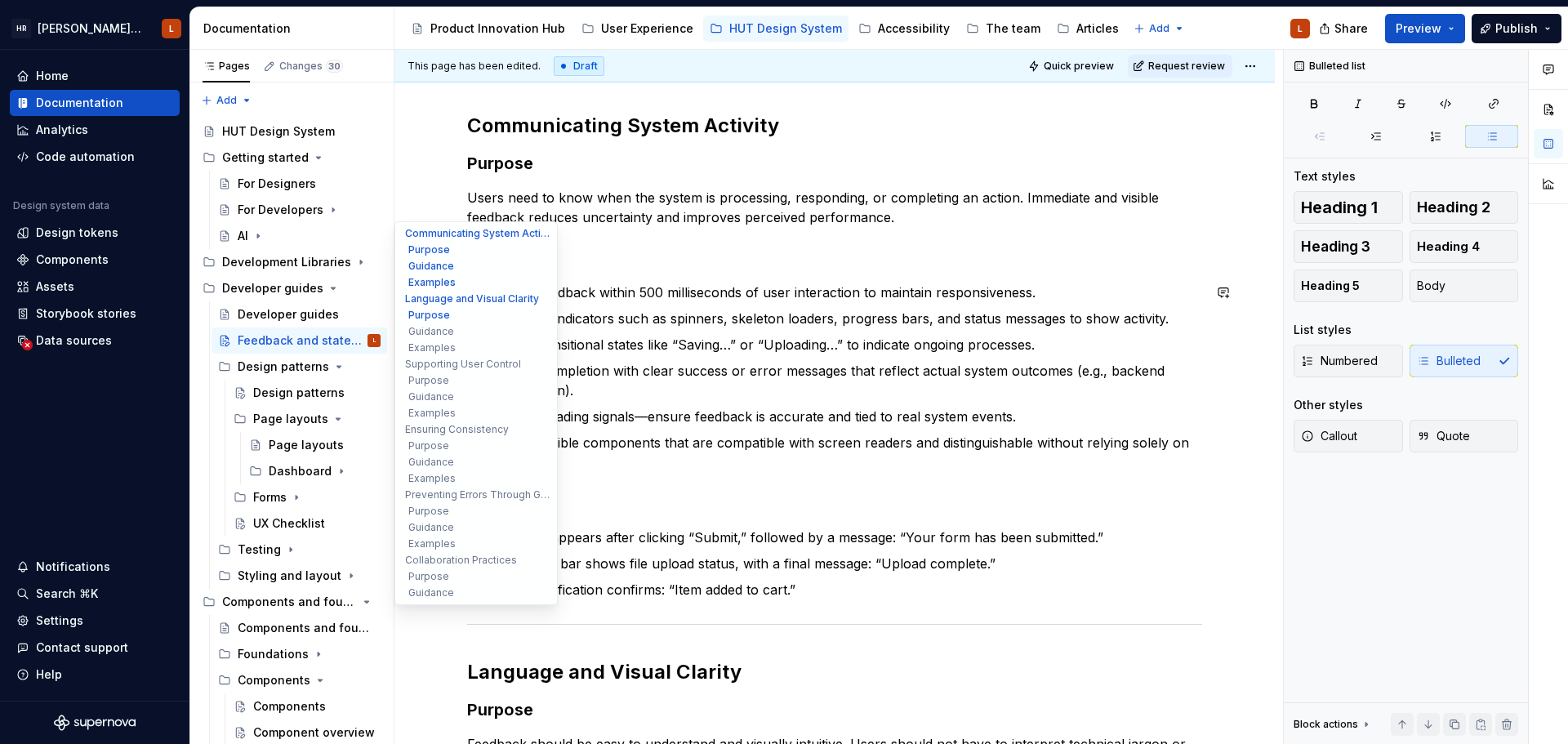
click at [512, 459] on p "Use accessible components that are compatible with screen readers and distingui…" at bounding box center [844, 452] width 716 height 39
click at [688, 463] on p "Use accessible components that are compatible with screen readers and distingui…" at bounding box center [844, 452] width 716 height 39
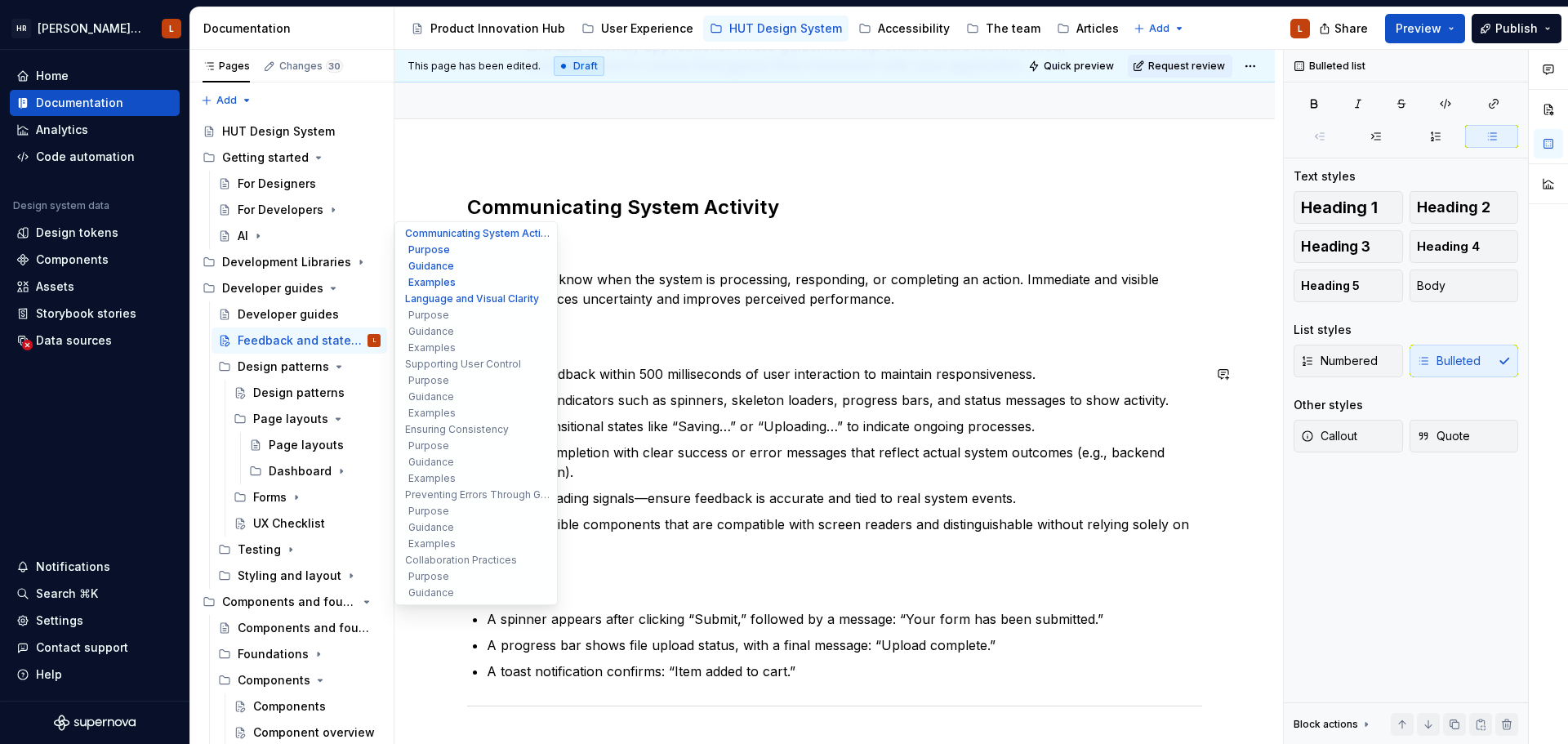
click at [544, 403] on p "Use visual indicators such as spinners, skeleton loaders, progress bars, and st…" at bounding box center [844, 399] width 716 height 19
click at [593, 429] on p "Display transitional states like “Saving…” or “Uploading…” to indicate ongoing …" at bounding box center [844, 426] width 716 height 19
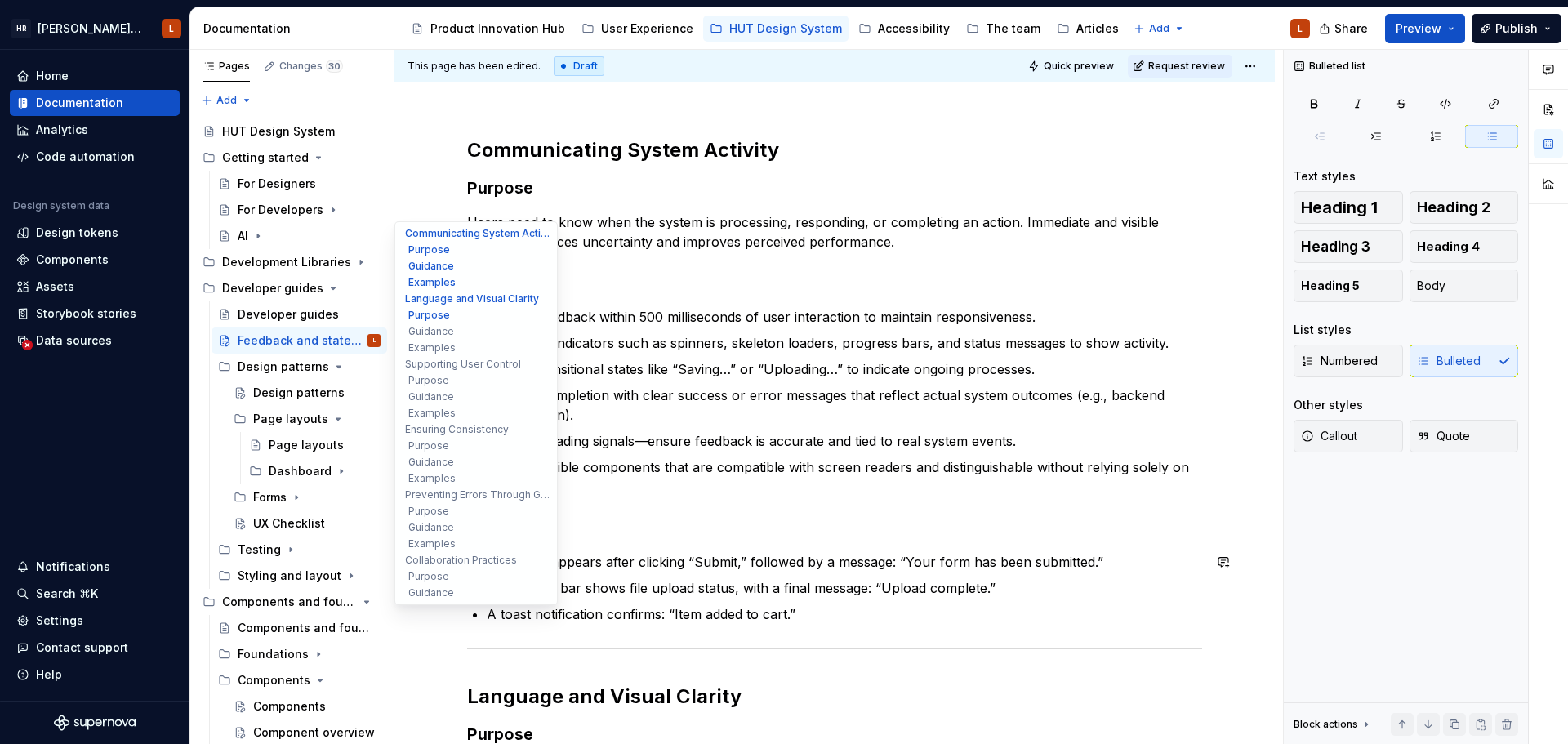
scroll to position [245, 0]
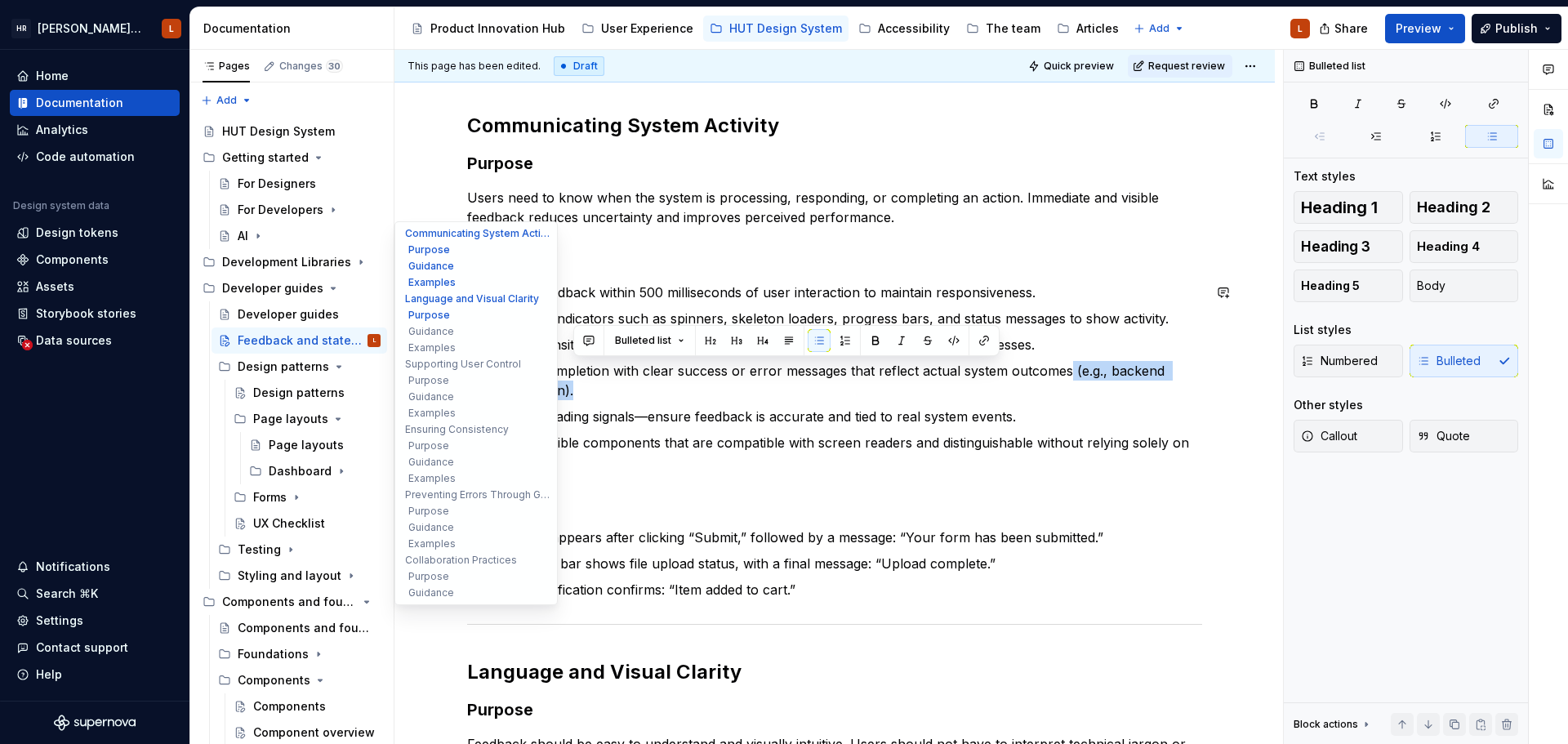
drag, startPoint x: 574, startPoint y: 386, endPoint x: 1065, endPoint y: 370, distance: 491.3
click at [1065, 370] on p "Confirm completion with clear success or error messages that reflect actual sys…" at bounding box center [844, 380] width 716 height 39
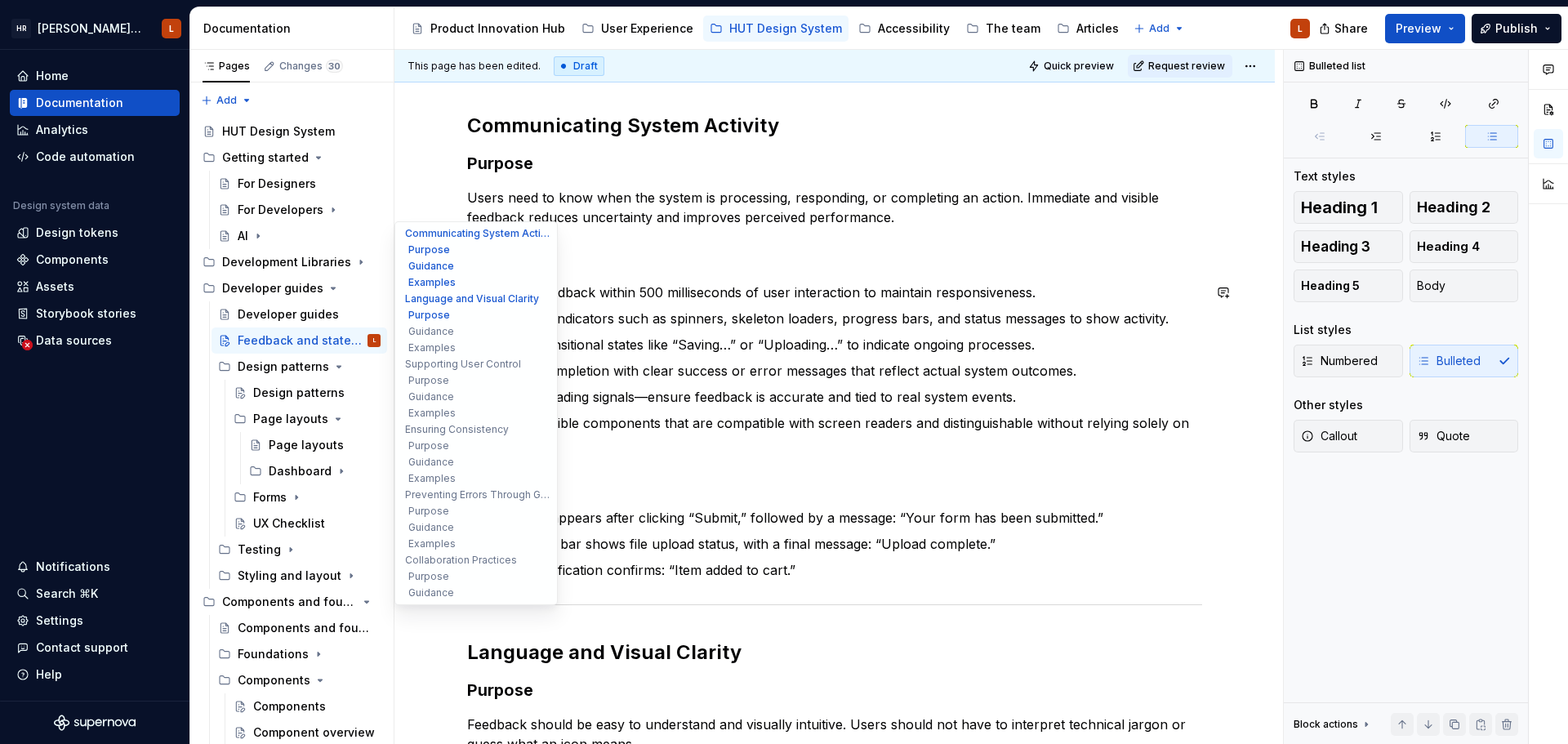
click at [896, 405] on p "Avoid misleading signals—ensure feedback is accurate and tied to real system ev…" at bounding box center [844, 397] width 716 height 19
click at [825, 428] on p "Use accessible components that are compatible with screen readers and distingui…" at bounding box center [844, 433] width 716 height 39
click at [560, 438] on p "Use accessible components that are compatible with screen readers and distingui…" at bounding box center [844, 433] width 716 height 39
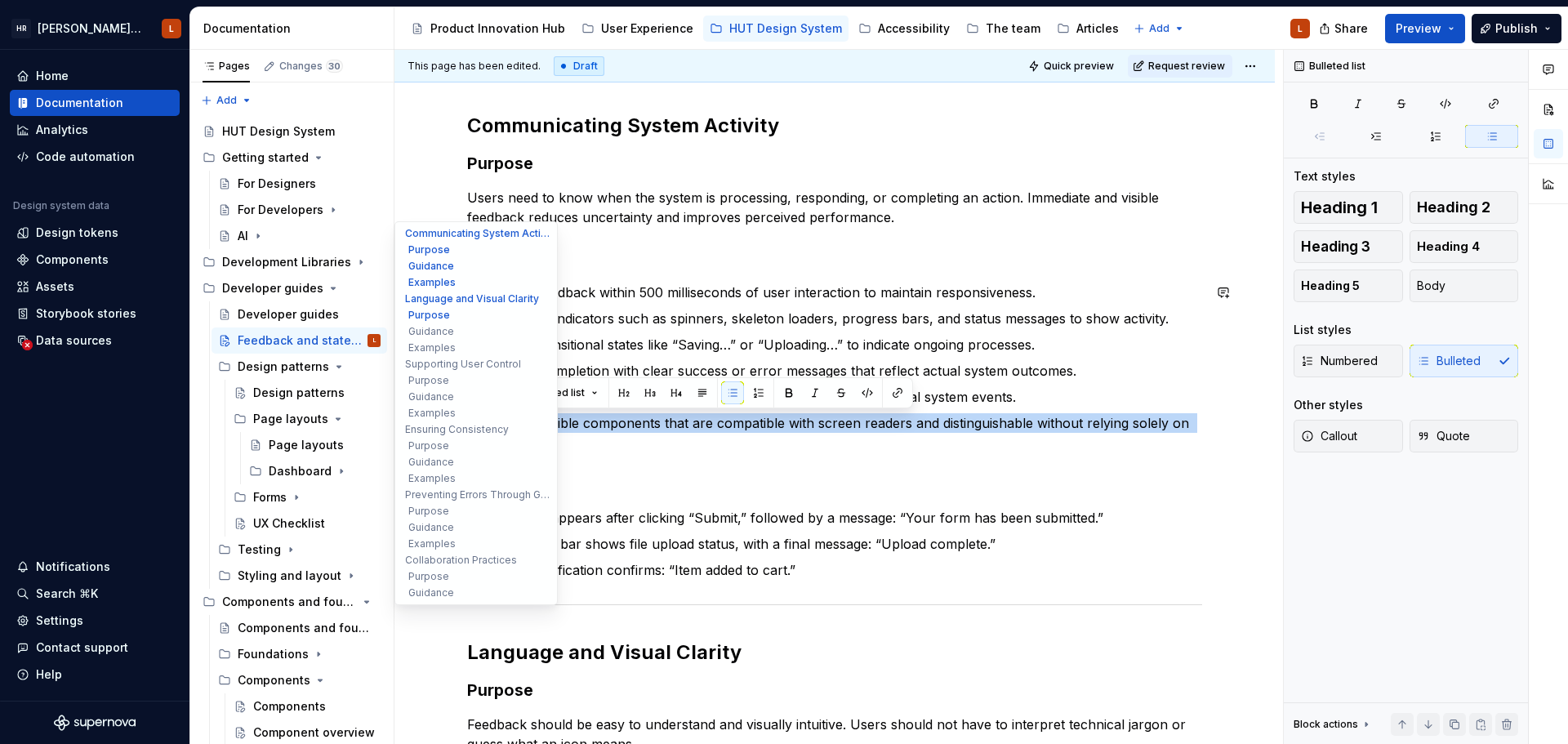
drag, startPoint x: 563, startPoint y: 448, endPoint x: 463, endPoint y: 423, distance: 103.1
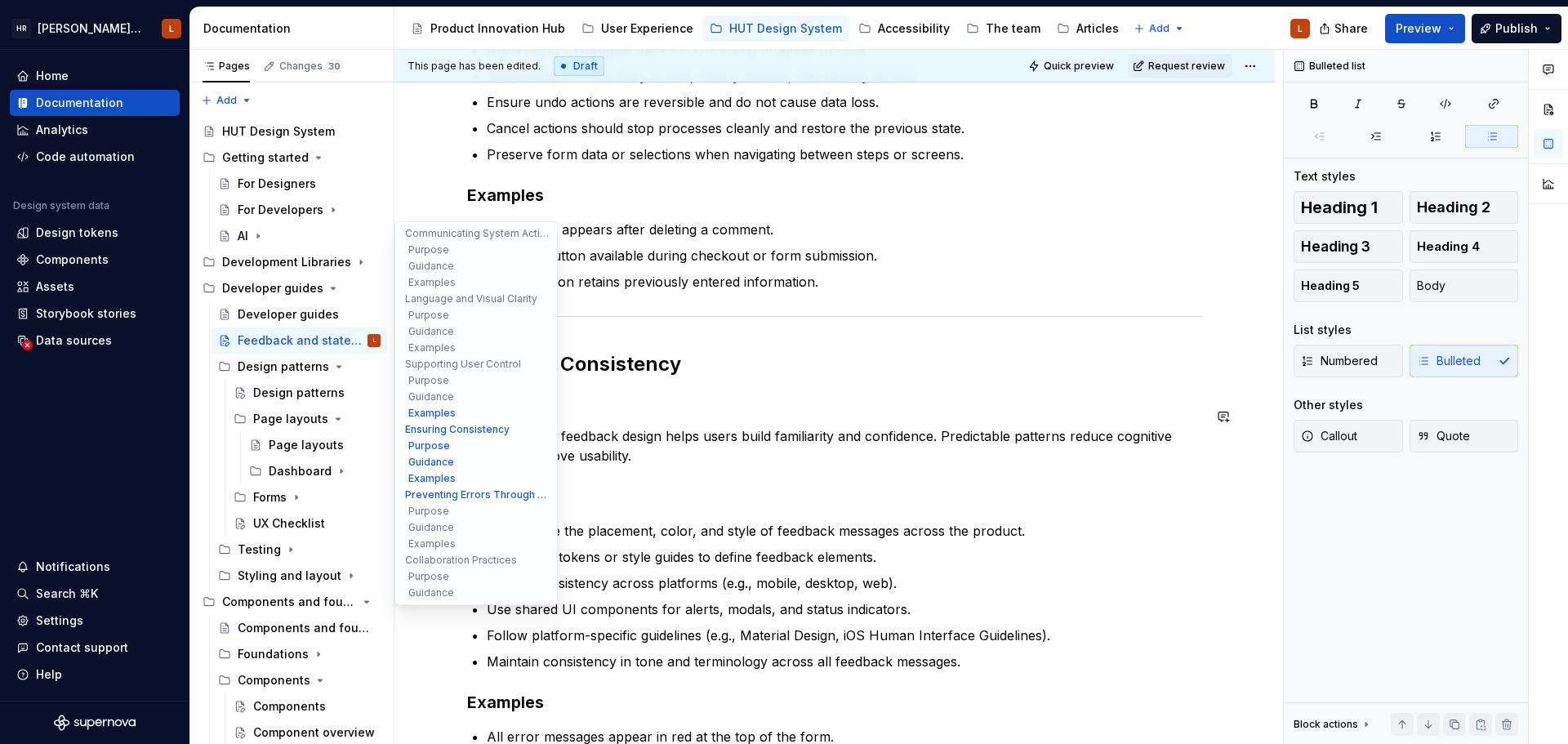
scroll to position [1715, 0]
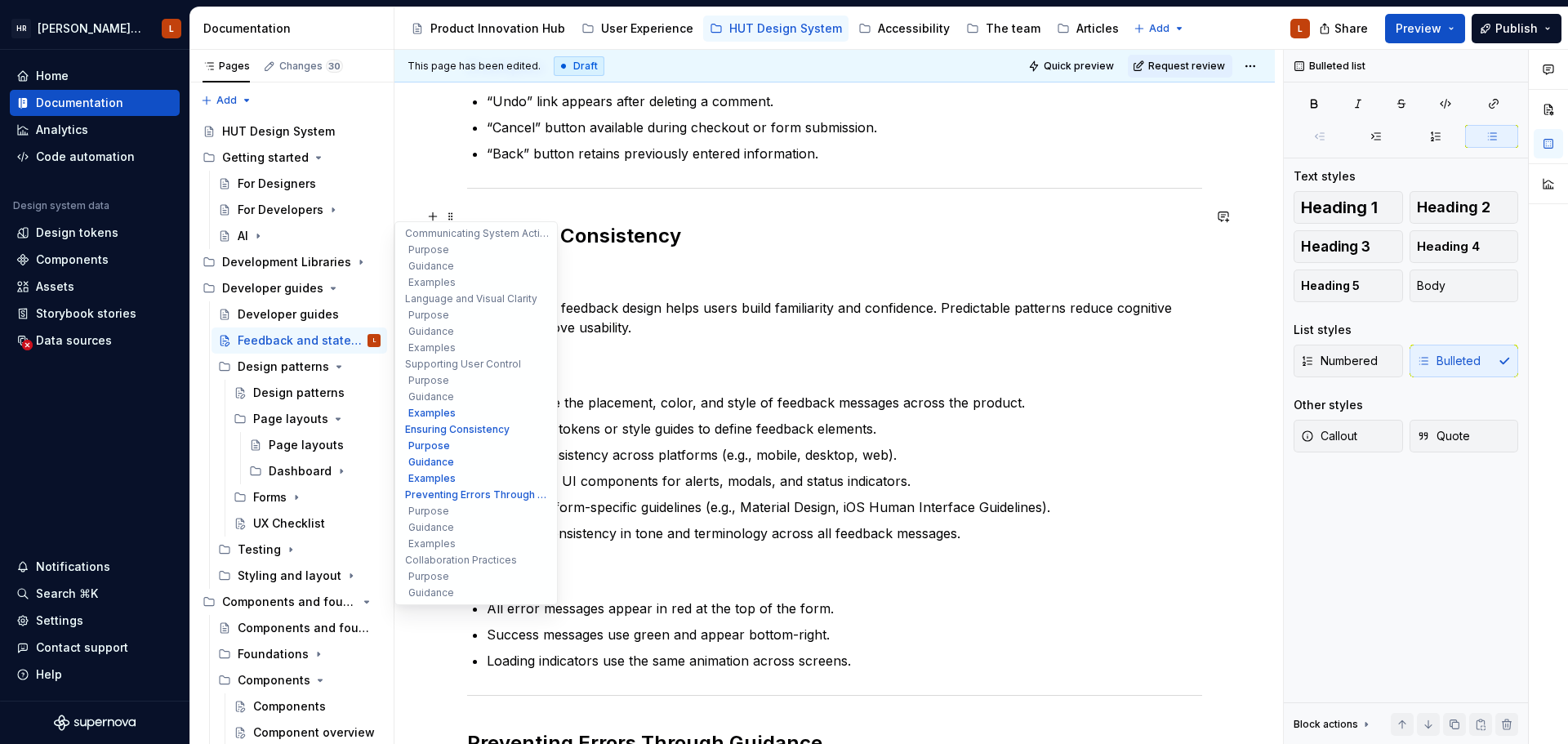
drag, startPoint x: 599, startPoint y: 211, endPoint x: 604, endPoint y: 222, distance: 12.1
click at [599, 223] on h2 "Ensuring Consistency" at bounding box center [834, 235] width 735 height 26
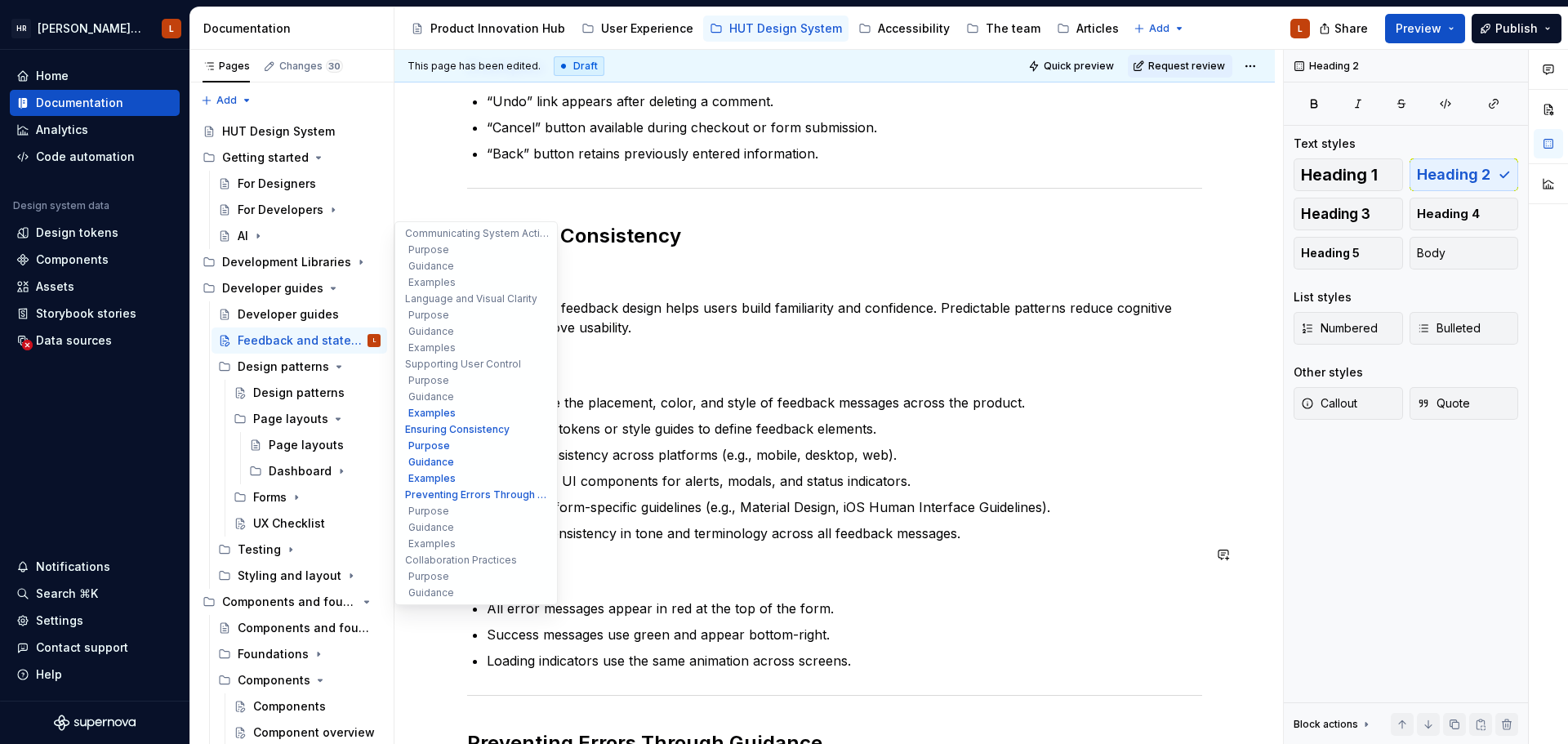
click at [746, 563] on h3 "Examples" at bounding box center [834, 574] width 735 height 23
click at [682, 392] on p "Standardize the placement, color, and style of feedback messages across the pro…" at bounding box center [844, 402] width 716 height 19
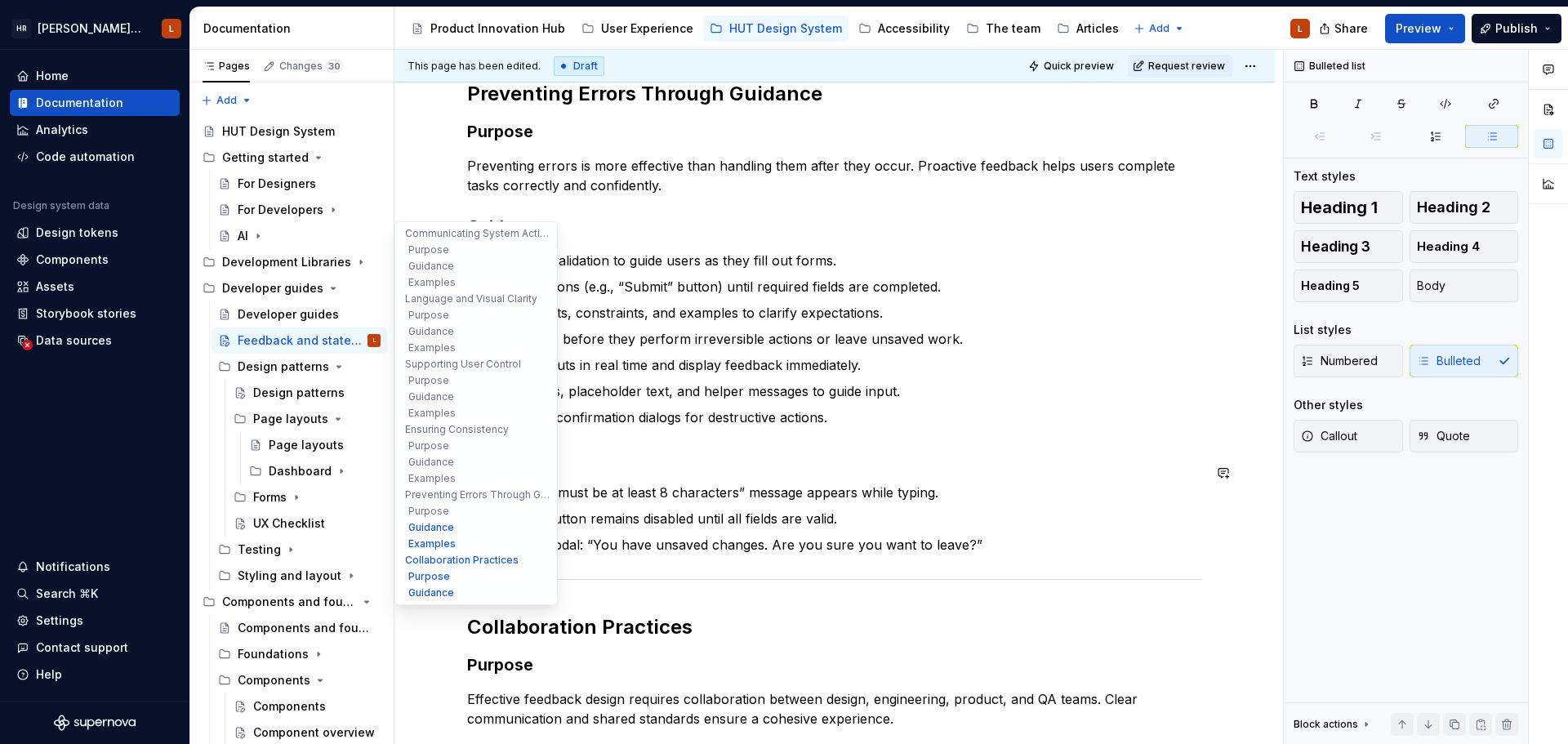
scroll to position [2695, 0]
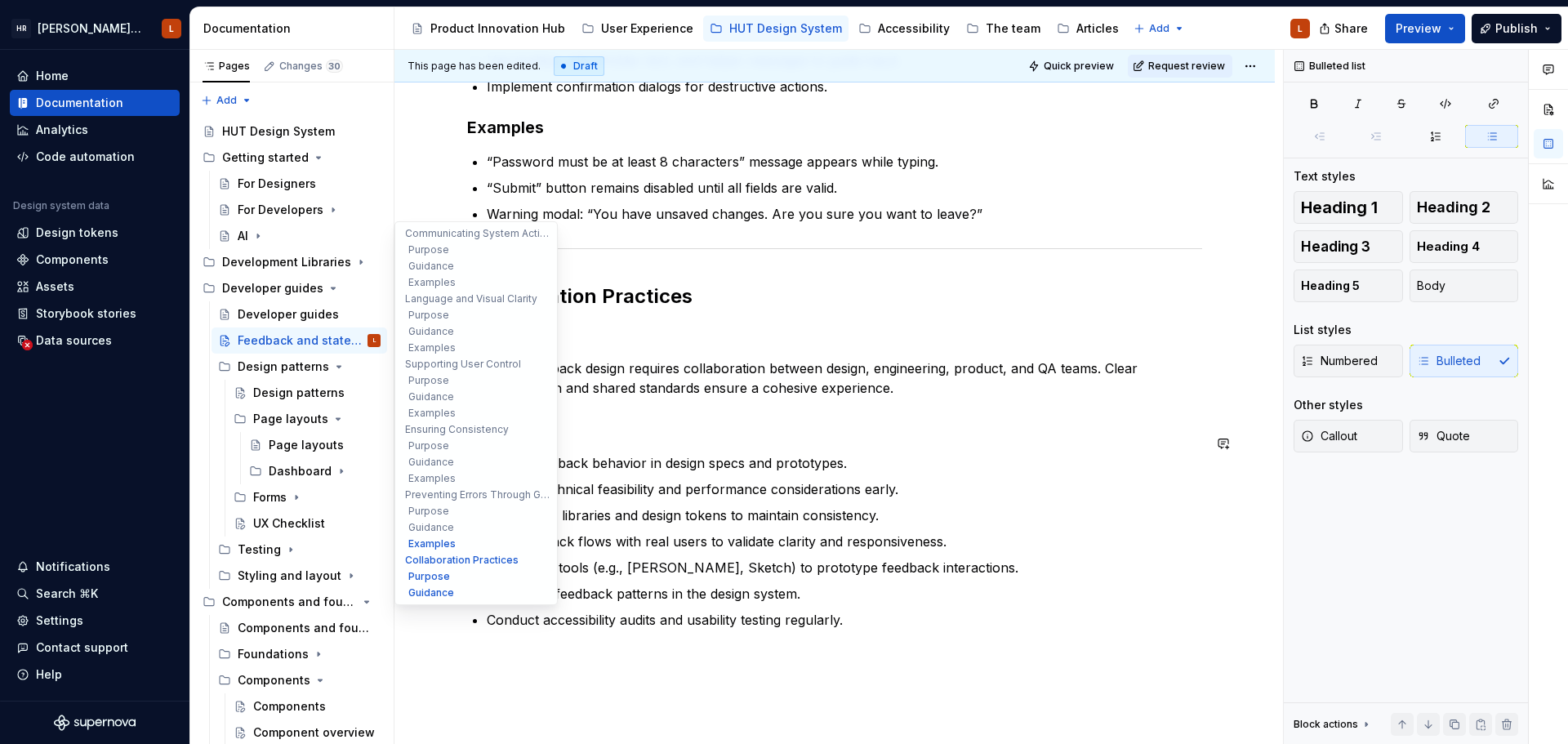
click at [638, 453] on p "Define feedback behavior in design specs and prototypes." at bounding box center [844, 463] width 716 height 19
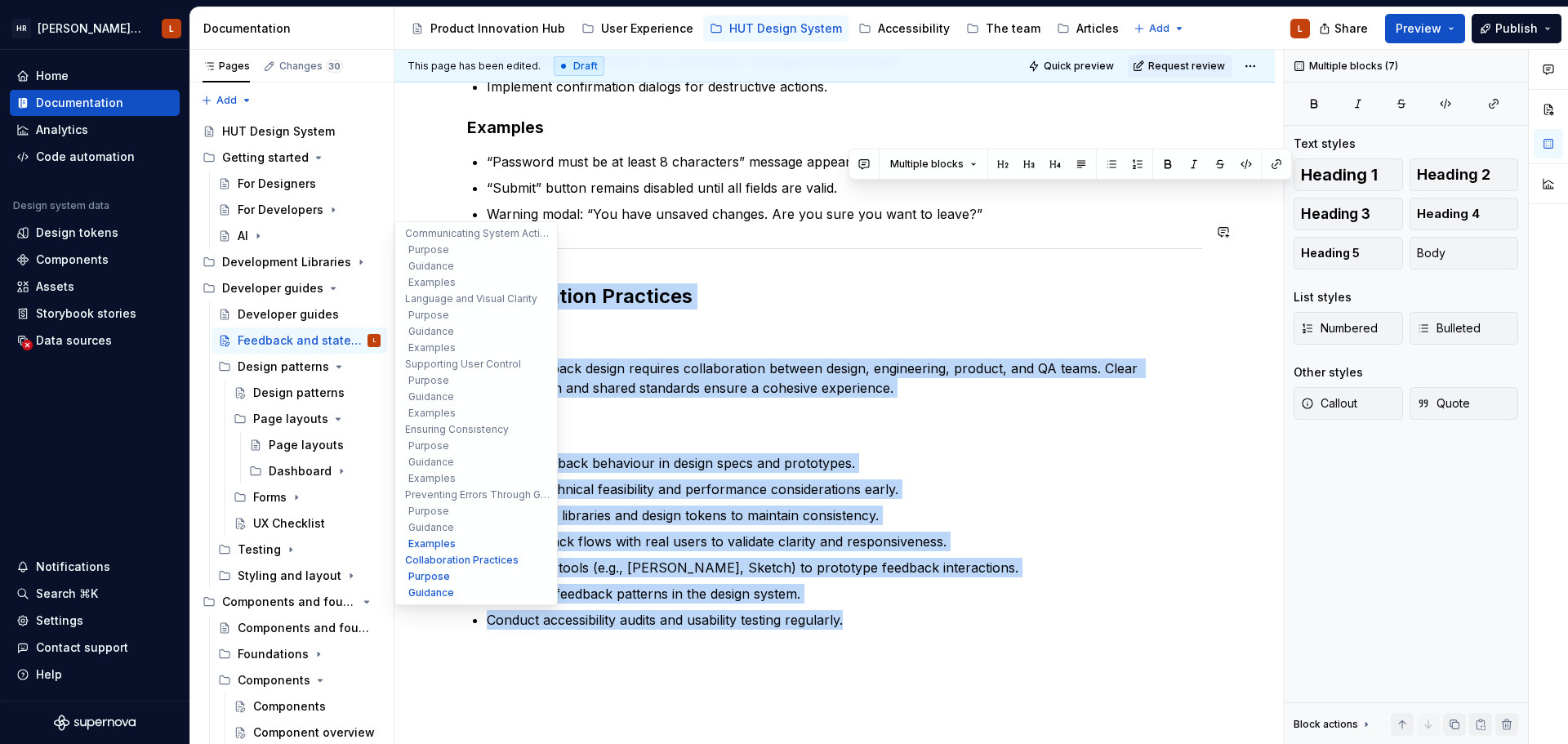
drag, startPoint x: 903, startPoint y: 614, endPoint x: 458, endPoint y: 215, distance: 597.7
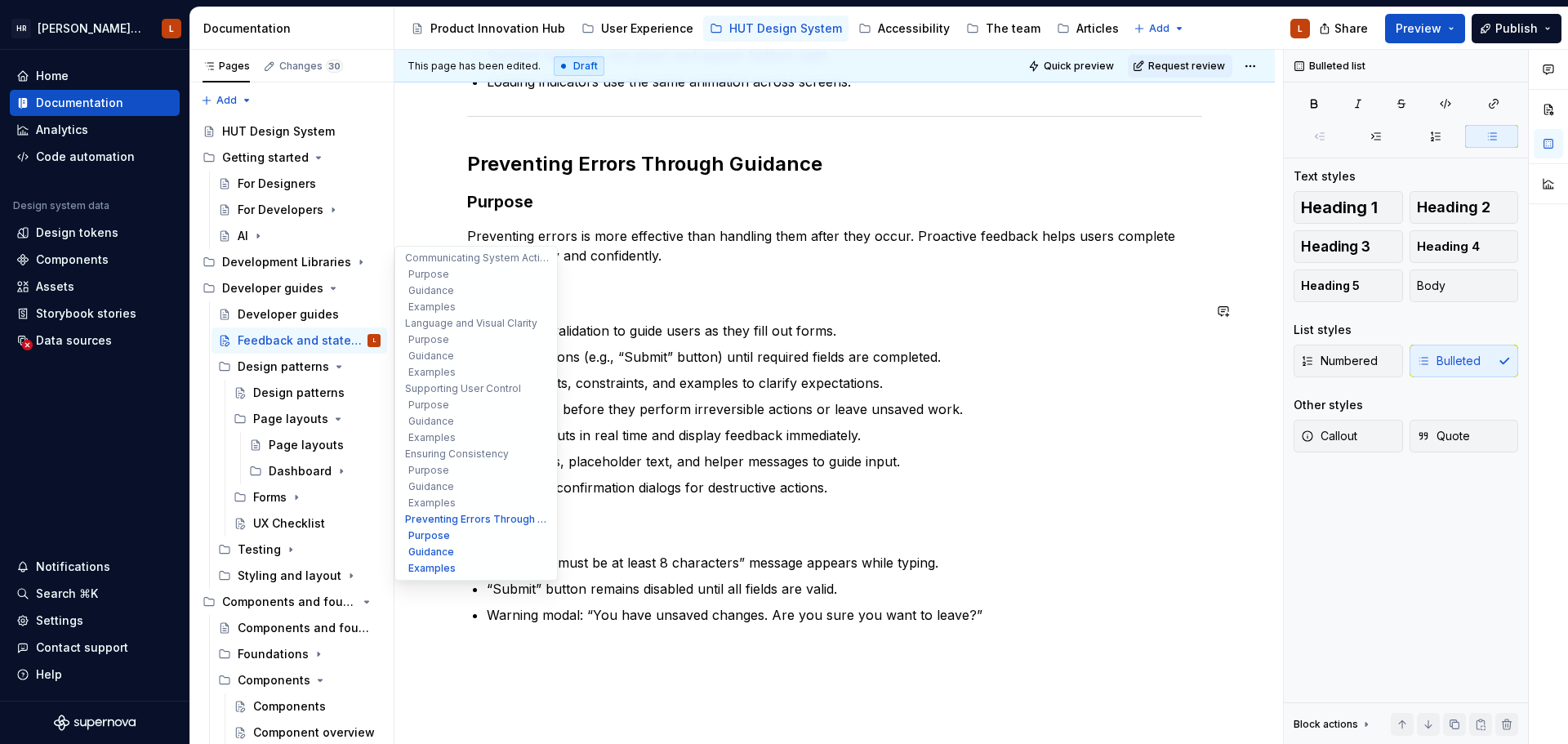
scroll to position [2316, 0]
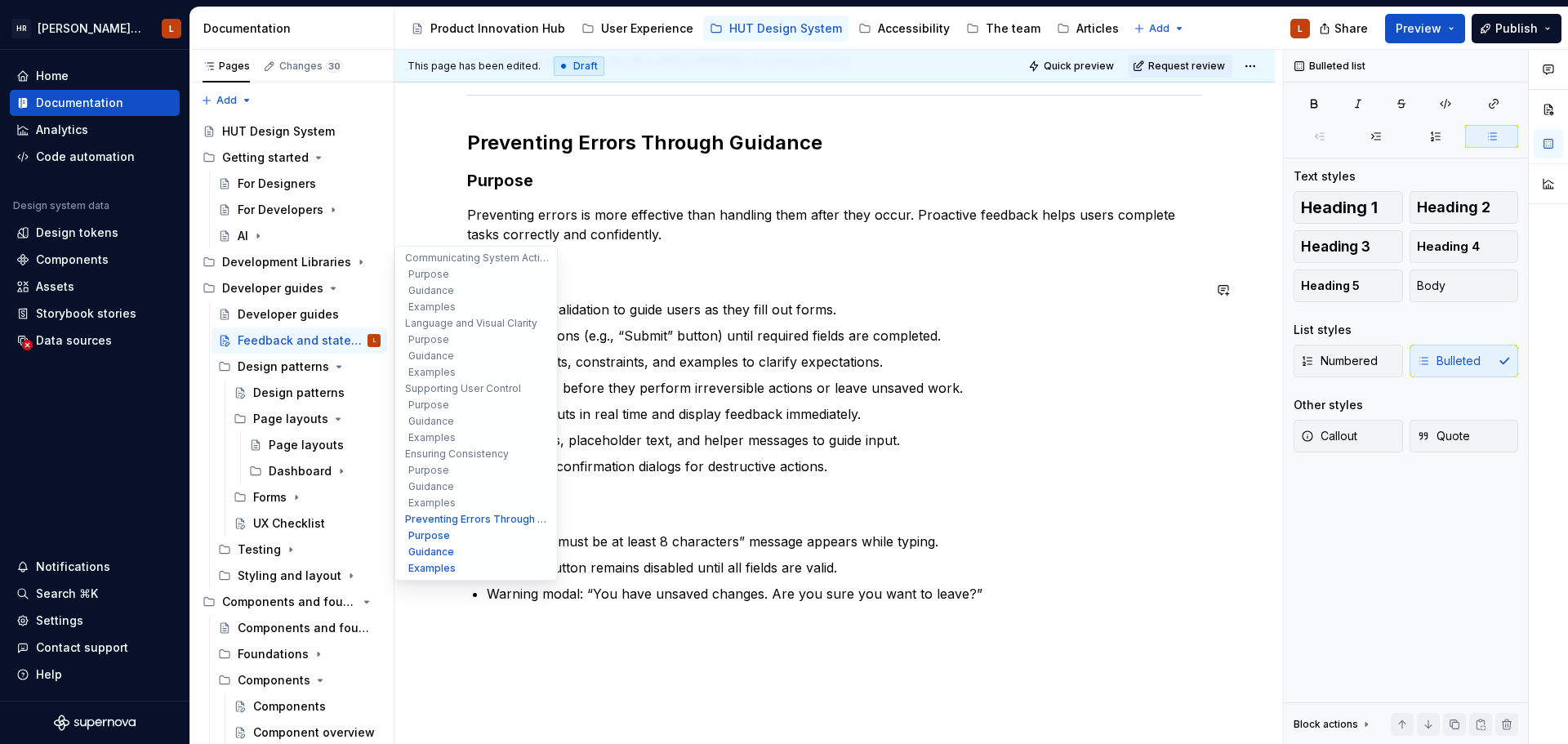
click at [663, 352] on p "Provide hints, constraints, and examples to clarify expectations." at bounding box center [844, 362] width 716 height 19
click at [859, 558] on p "“Submit” button remains disabled until all fields are valid." at bounding box center [844, 567] width 716 height 19
click at [534, 558] on p "“Submit” button remains disabled until all fields are valid." at bounding box center [844, 567] width 716 height 19
click at [700, 584] on p "Warning modal: “You have unsaved changes. Are you sure you want to leave?”" at bounding box center [844, 593] width 716 height 19
click at [989, 584] on p "Warning modal: “You have unsaved changes. Are you sure you want to leave?”" at bounding box center [844, 593] width 716 height 19
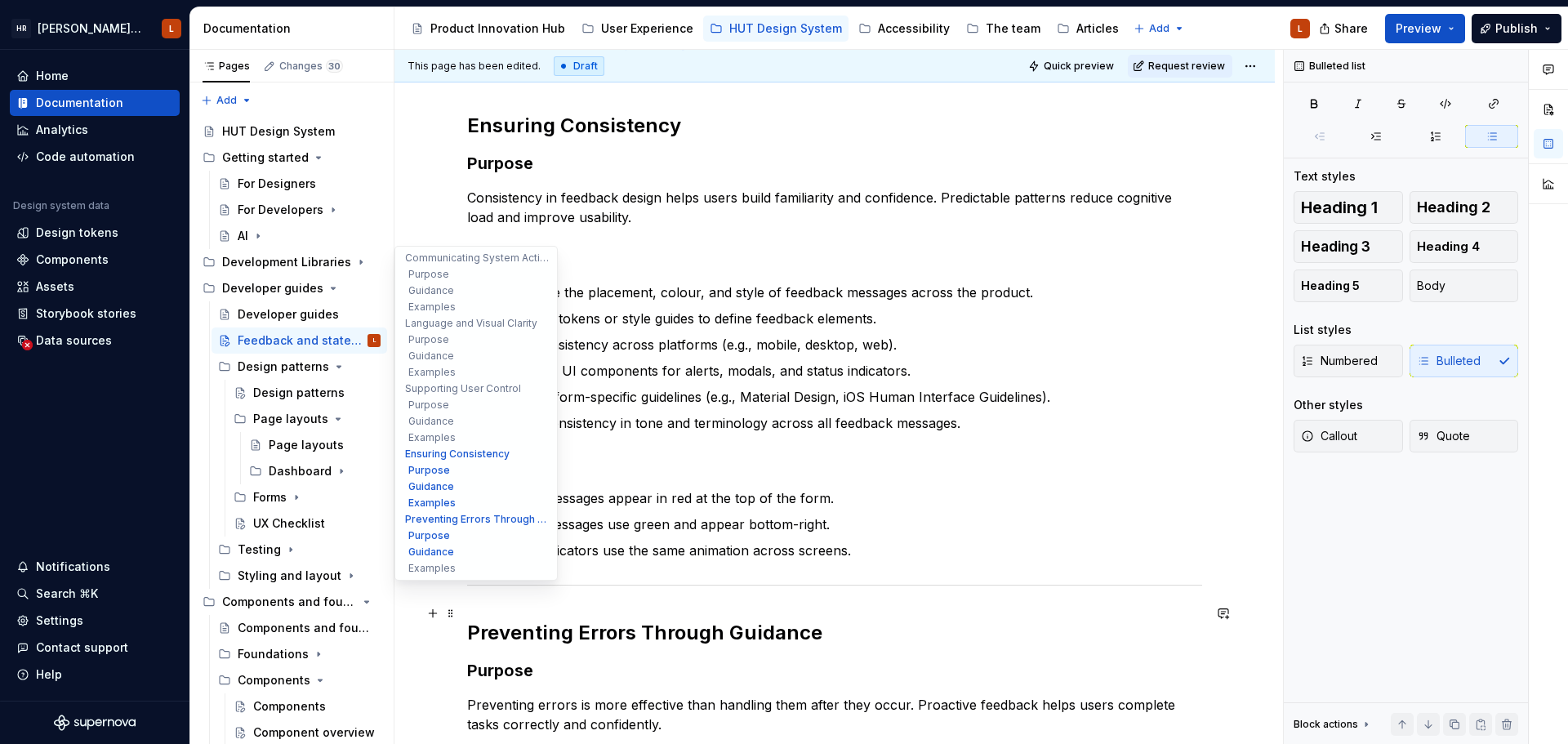
scroll to position [1988, 0]
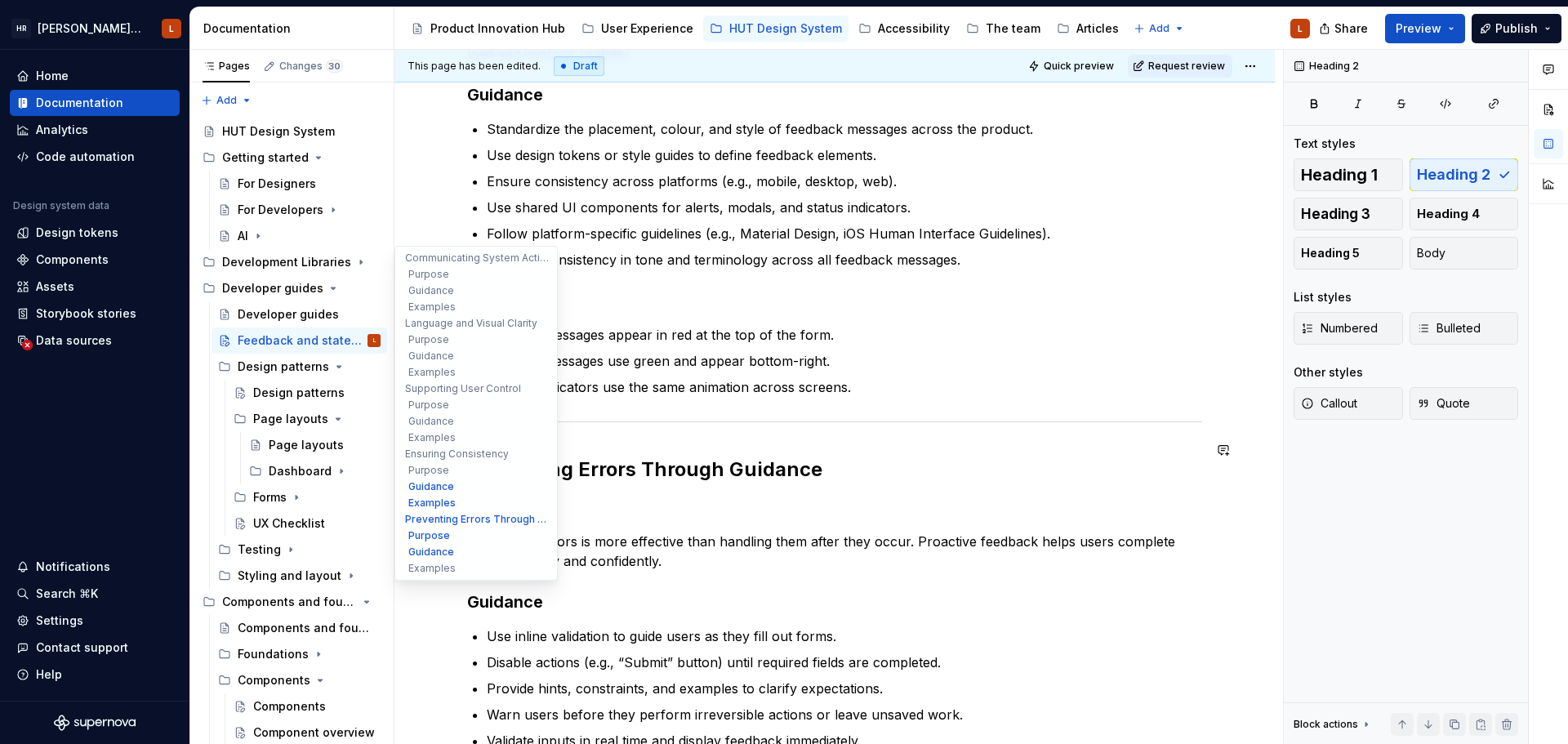
click at [590, 457] on h2 "Preventing Errors Through Guidance" at bounding box center [834, 469] width 735 height 26
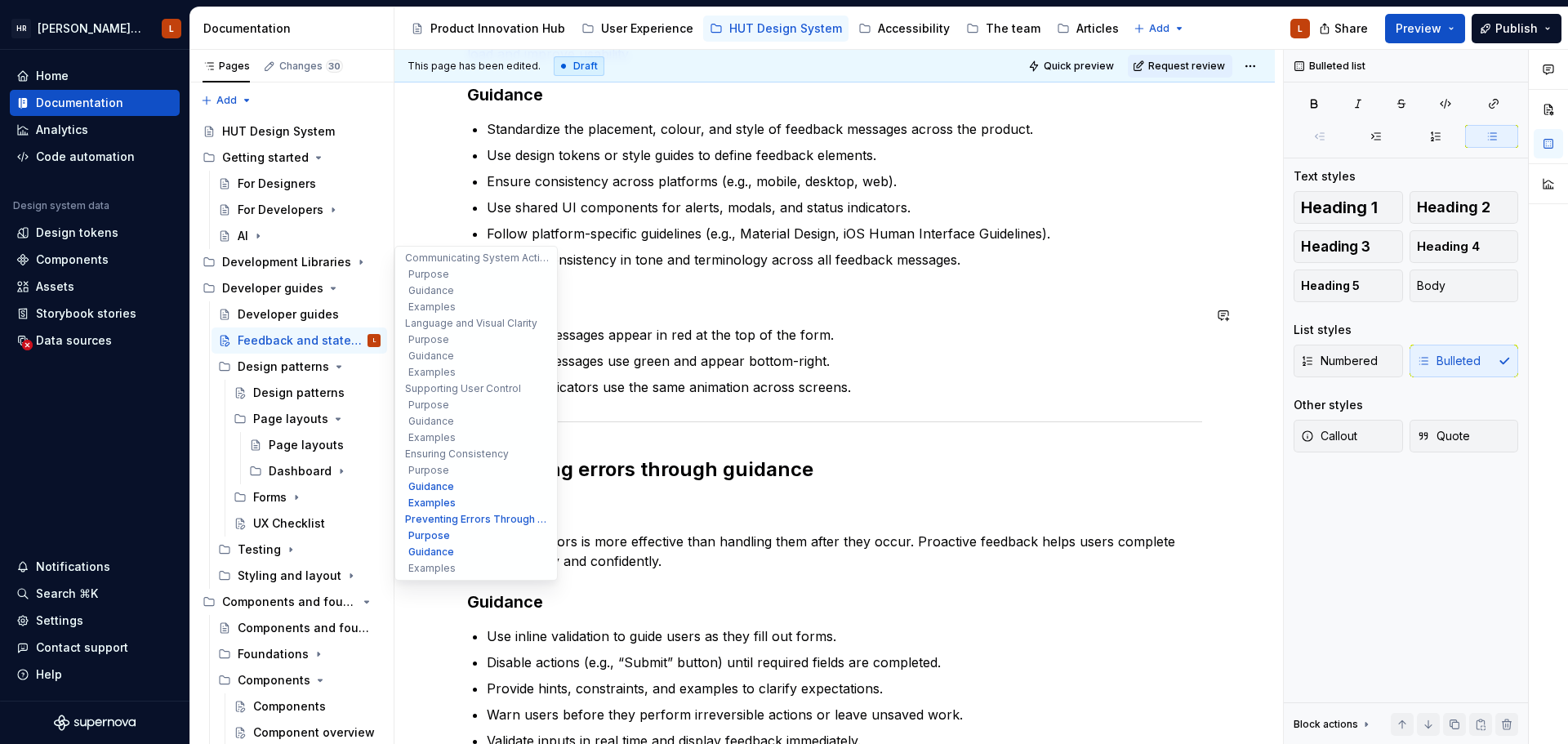
click at [651, 377] on p "Loading indicators use the same animation across screens." at bounding box center [844, 387] width 716 height 19
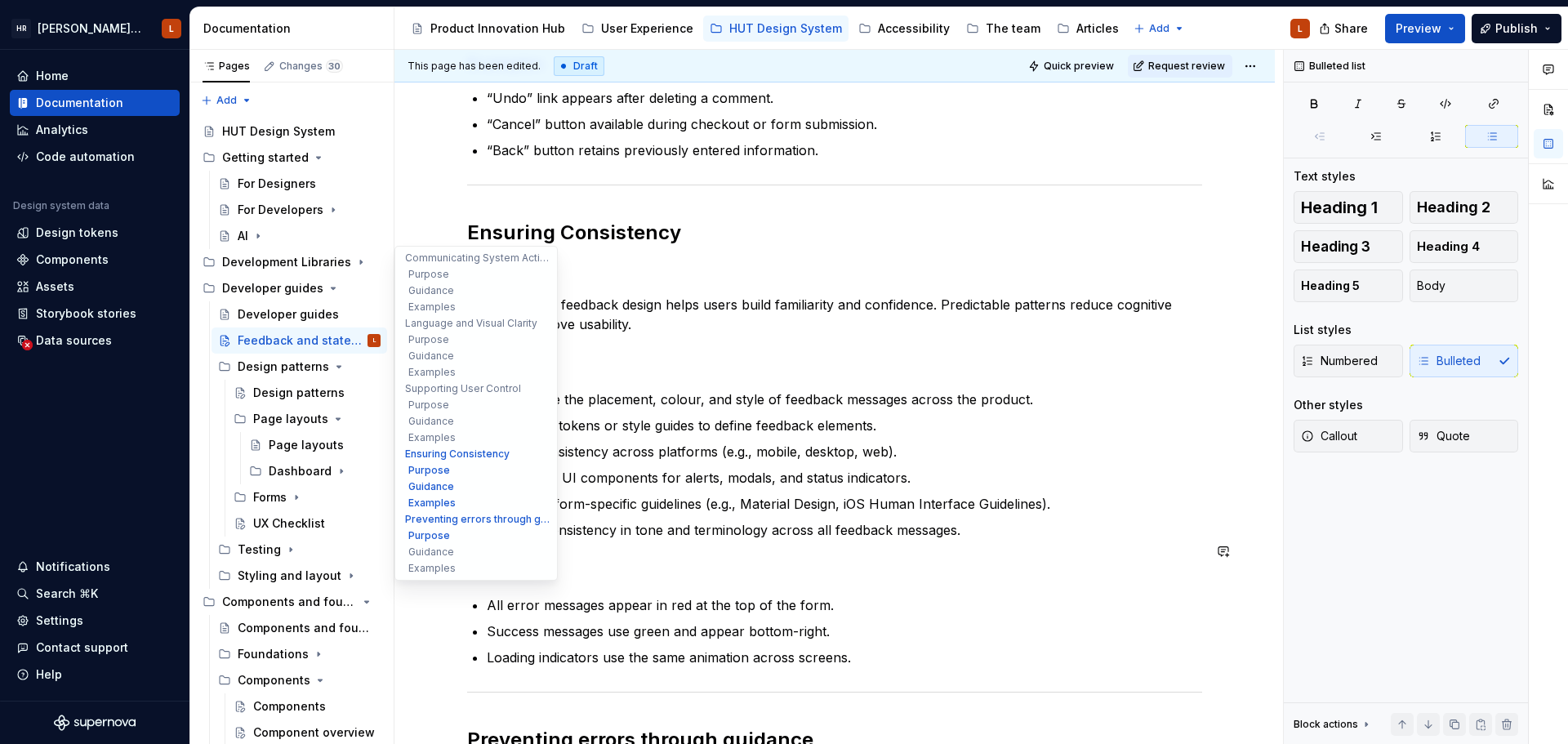
scroll to position [1744, 0]
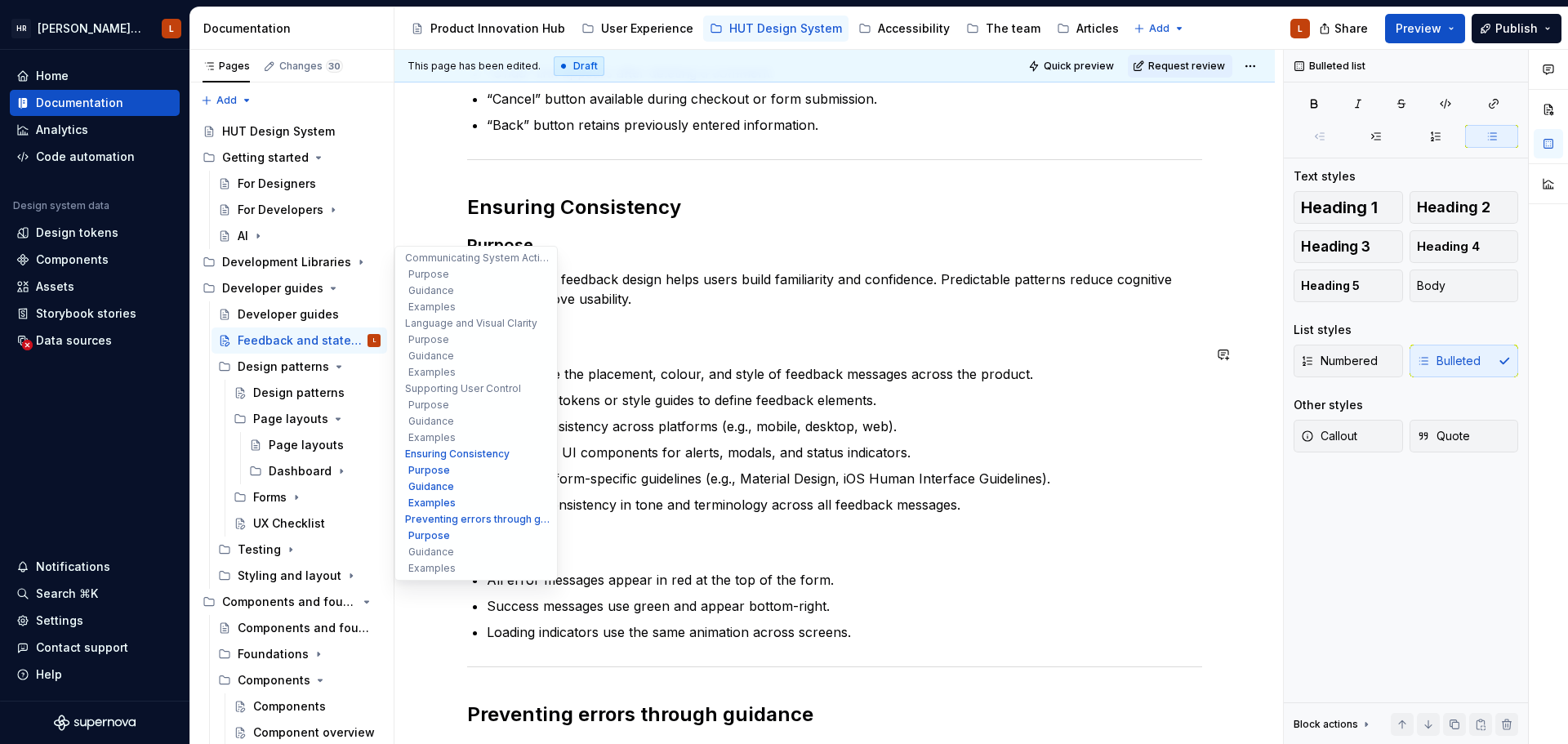
click at [553, 364] on p "Standardize the placement, colour, and style of feedback messages across the pr…" at bounding box center [844, 373] width 716 height 19
click at [695, 445] on ul "Standardise the placement, colour, and style of feedback messages across the pr…" at bounding box center [844, 439] width 716 height 150
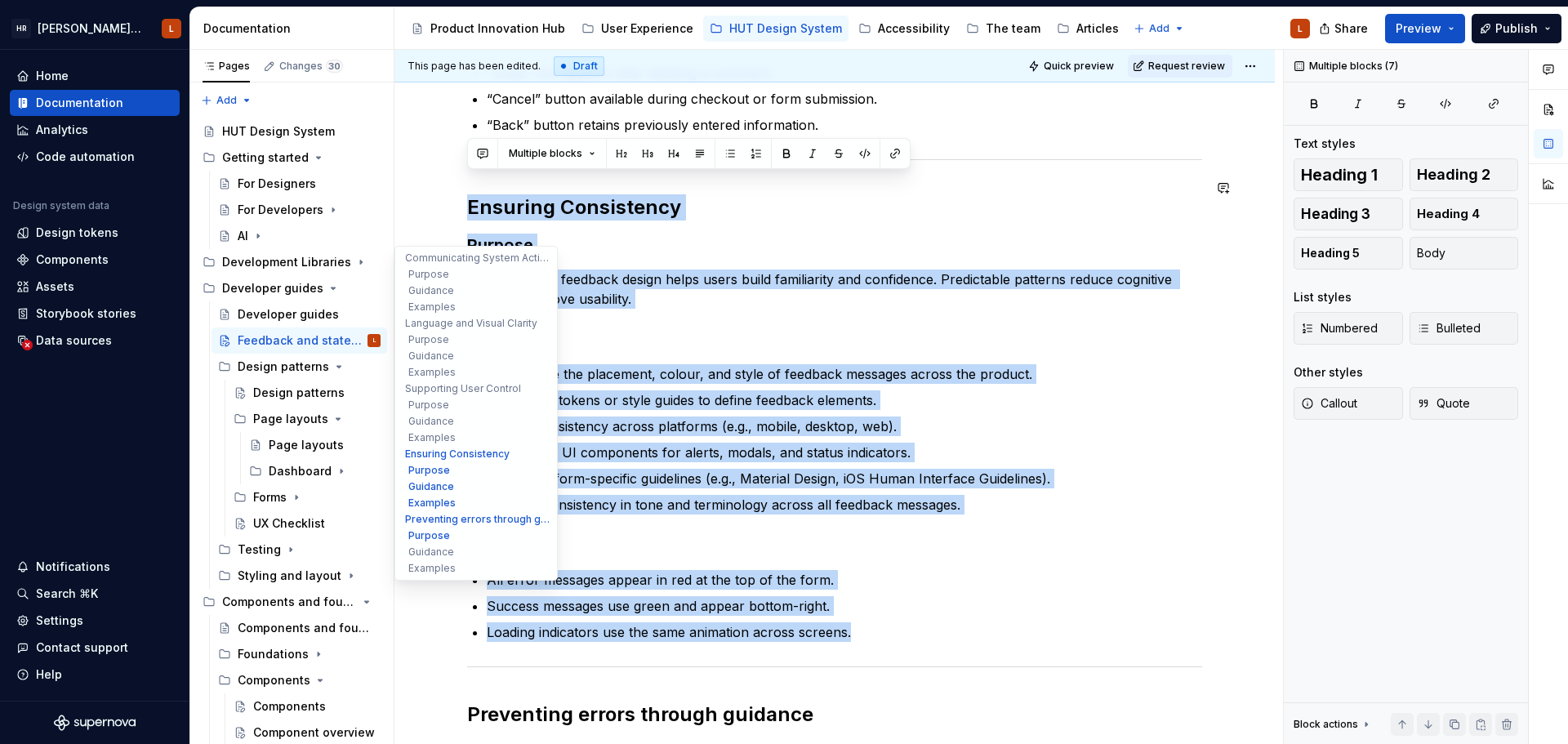
drag, startPoint x: 859, startPoint y: 612, endPoint x: 427, endPoint y: 165, distance: 621.6
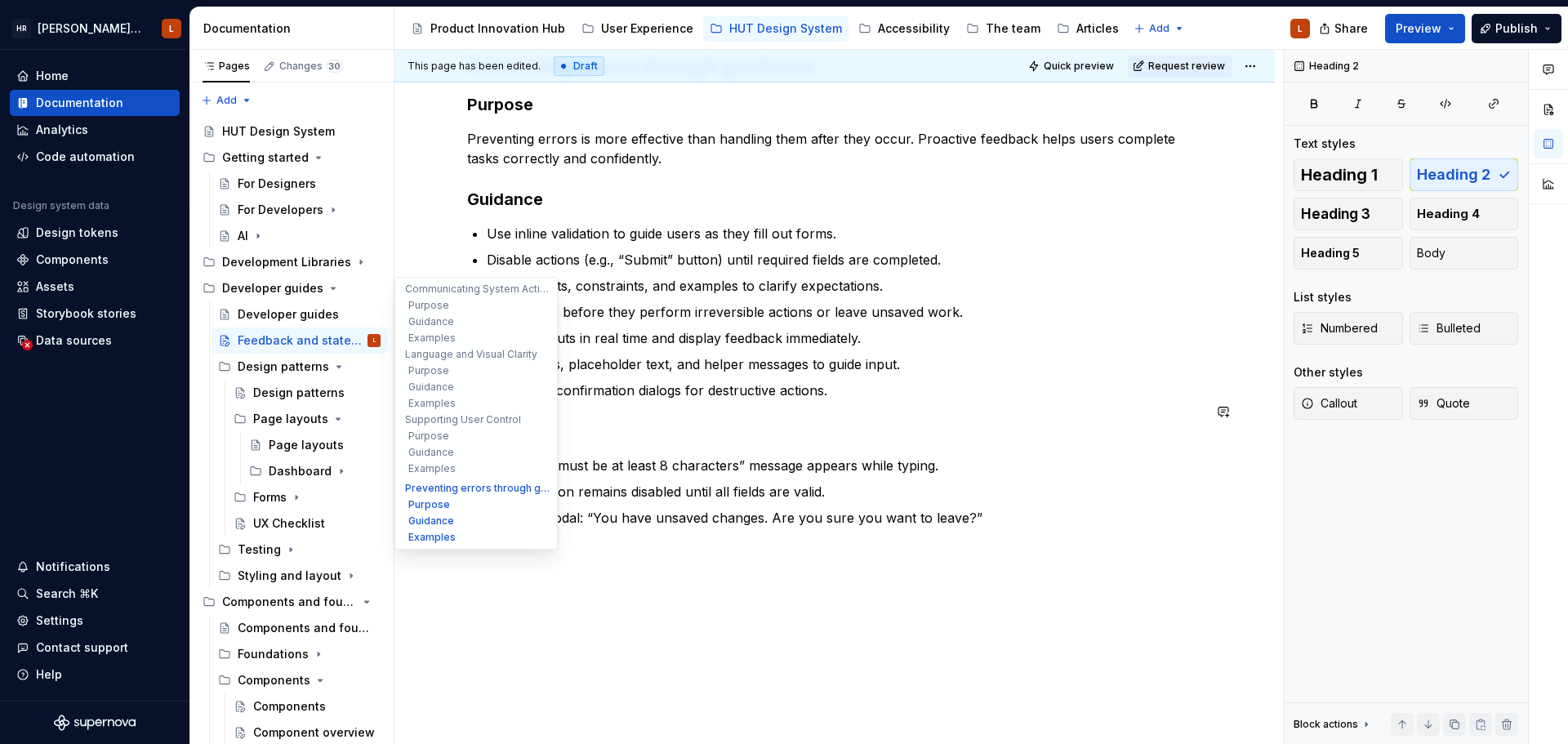
scroll to position [1969, 0]
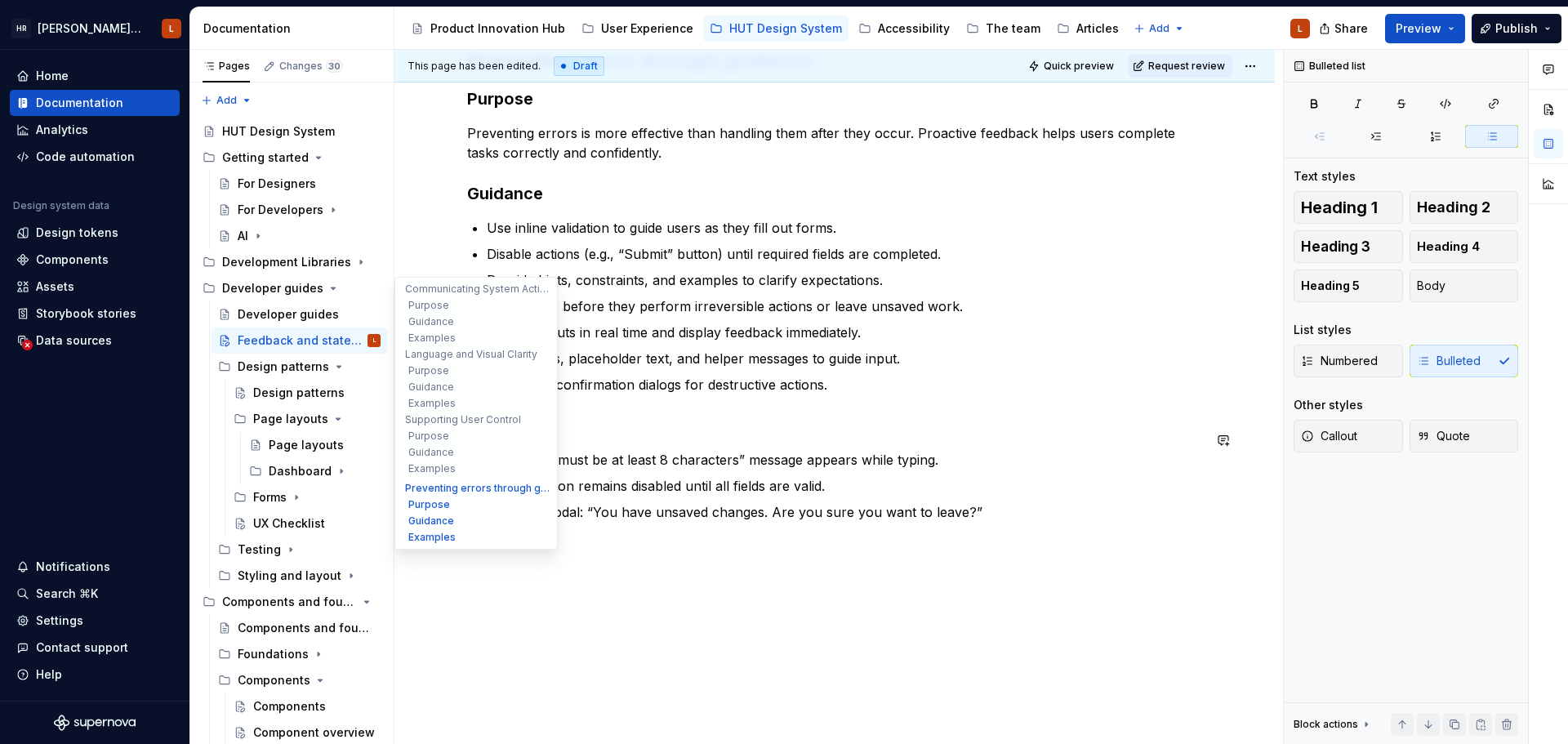
click at [991, 502] on p "Warning modal: “You have unsaved changes. Are you sure you want to leave?”" at bounding box center [844, 511] width 716 height 19
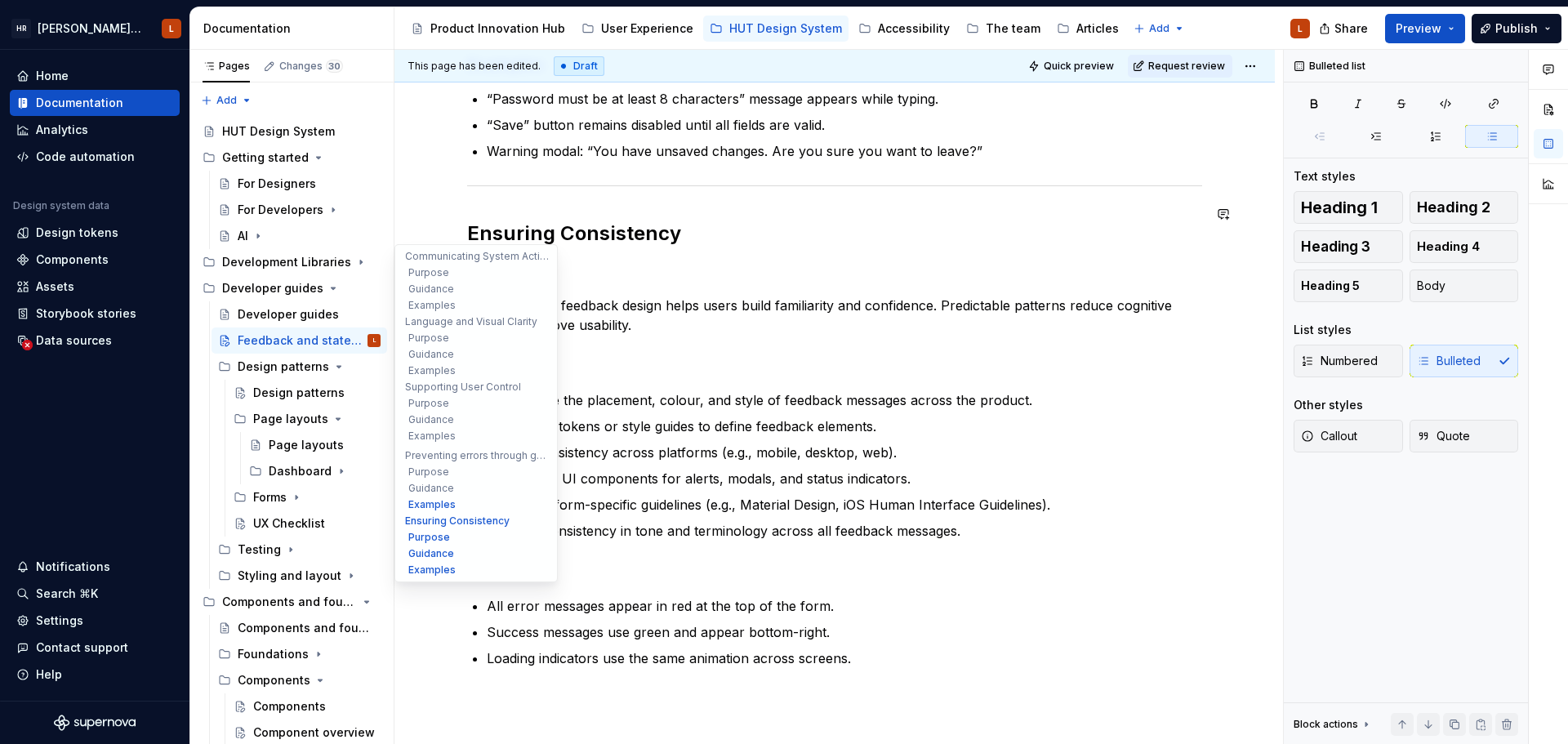
scroll to position [2377, 0]
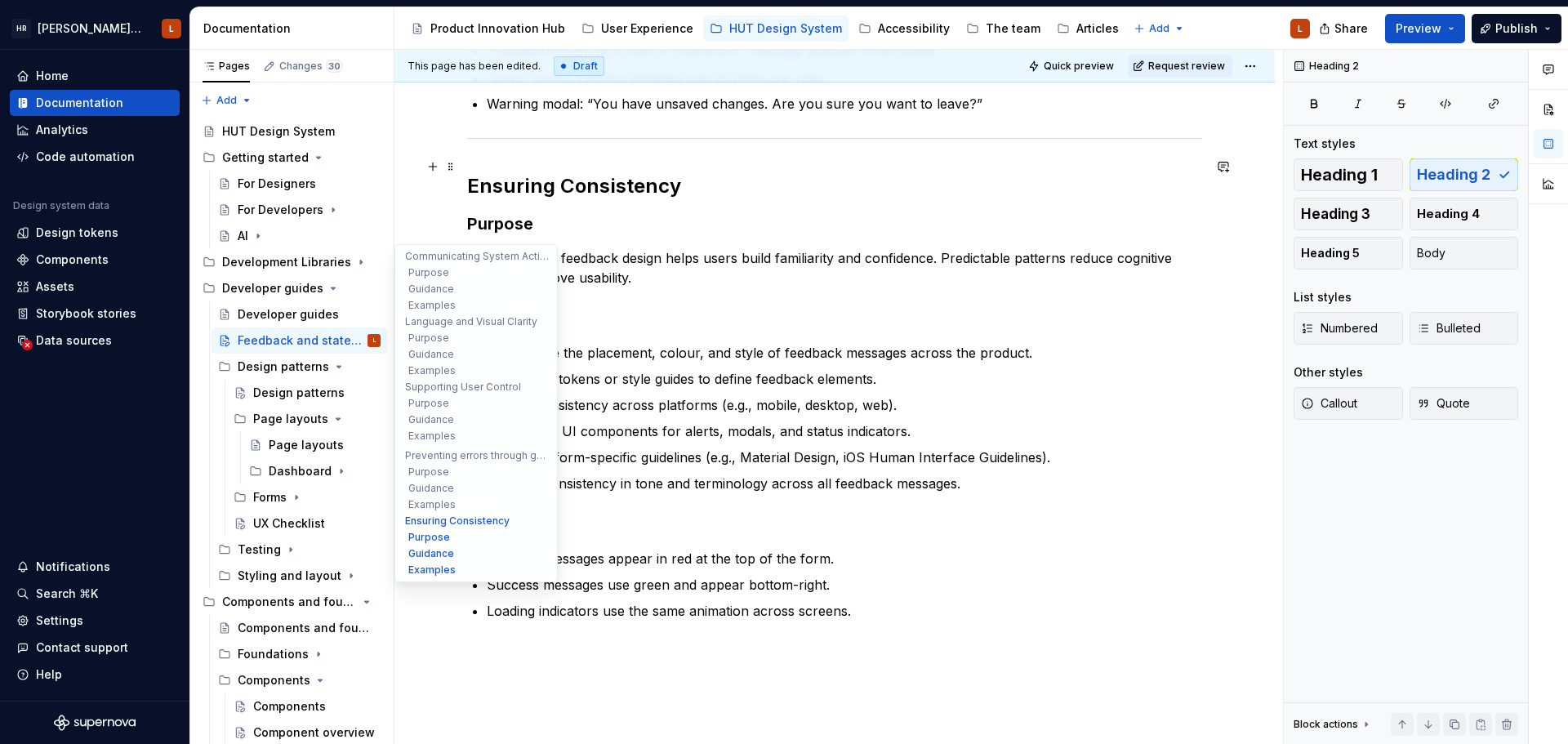
click at [565, 173] on h2 "Ensuring Consistency" at bounding box center [834, 185] width 735 height 26
drag, startPoint x: 717, startPoint y: 260, endPoint x: 714, endPoint y: 268, distance: 8.5
click at [713, 263] on p "Consistency in feedback design helps users build familiarity and confidence. Pr…" at bounding box center [834, 267] width 735 height 39
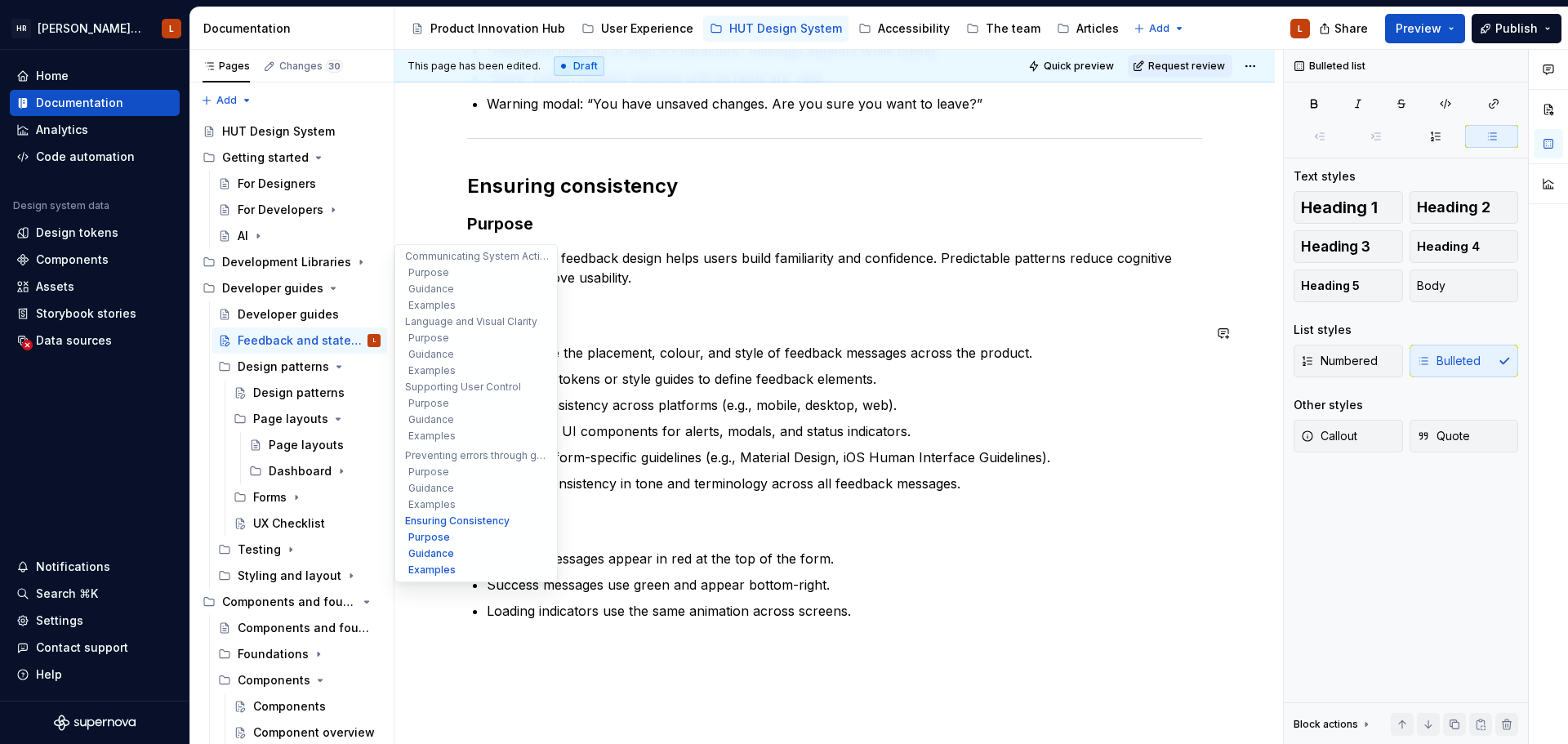
click at [764, 343] on p "Standardise the placement, colour, and style of feedback messages across the pr…" at bounding box center [844, 352] width 716 height 19
click at [1042, 343] on p "Standardise the placement, colour, and style of feedback messages across the pr…" at bounding box center [844, 352] width 716 height 19
click at [867, 574] on ul "All error messages appear in red at the top of the form. Success messages use g…" at bounding box center [844, 585] width 716 height 72
click at [846, 549] on p "All error messages appear in red at the top of the form." at bounding box center [844, 558] width 716 height 19
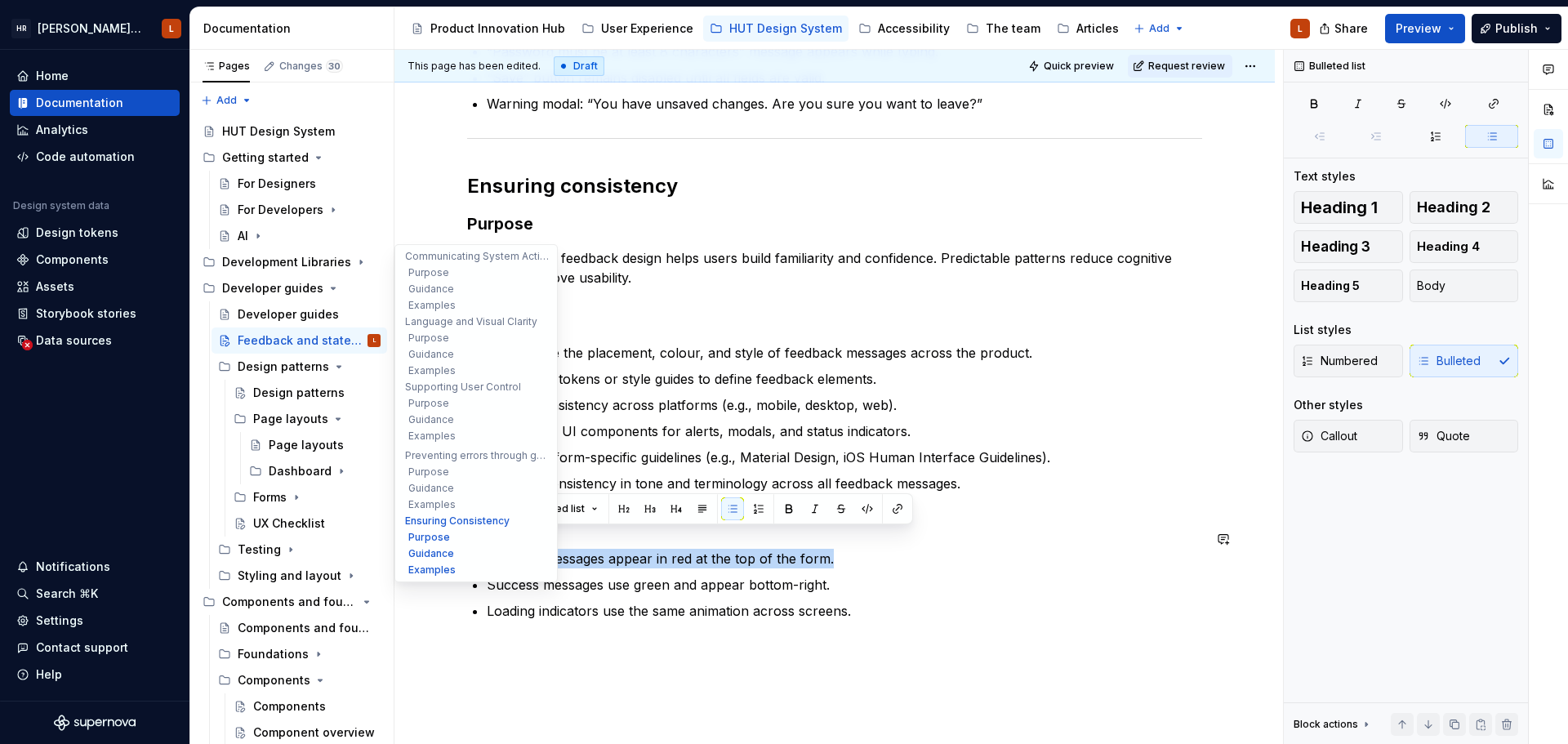
drag, startPoint x: 778, startPoint y: 539, endPoint x: 448, endPoint y: 539, distance: 330.0
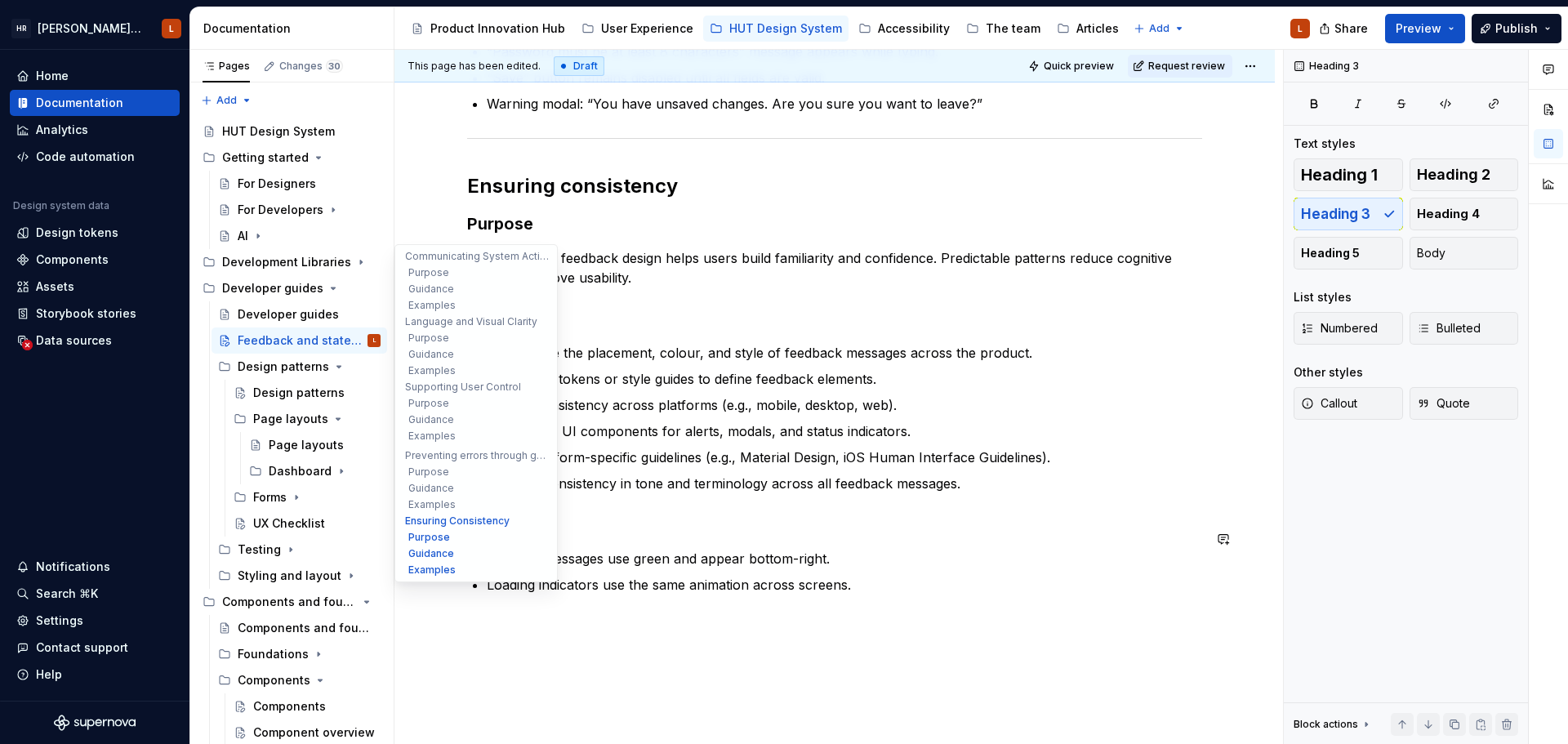
scroll to position [2295, 0]
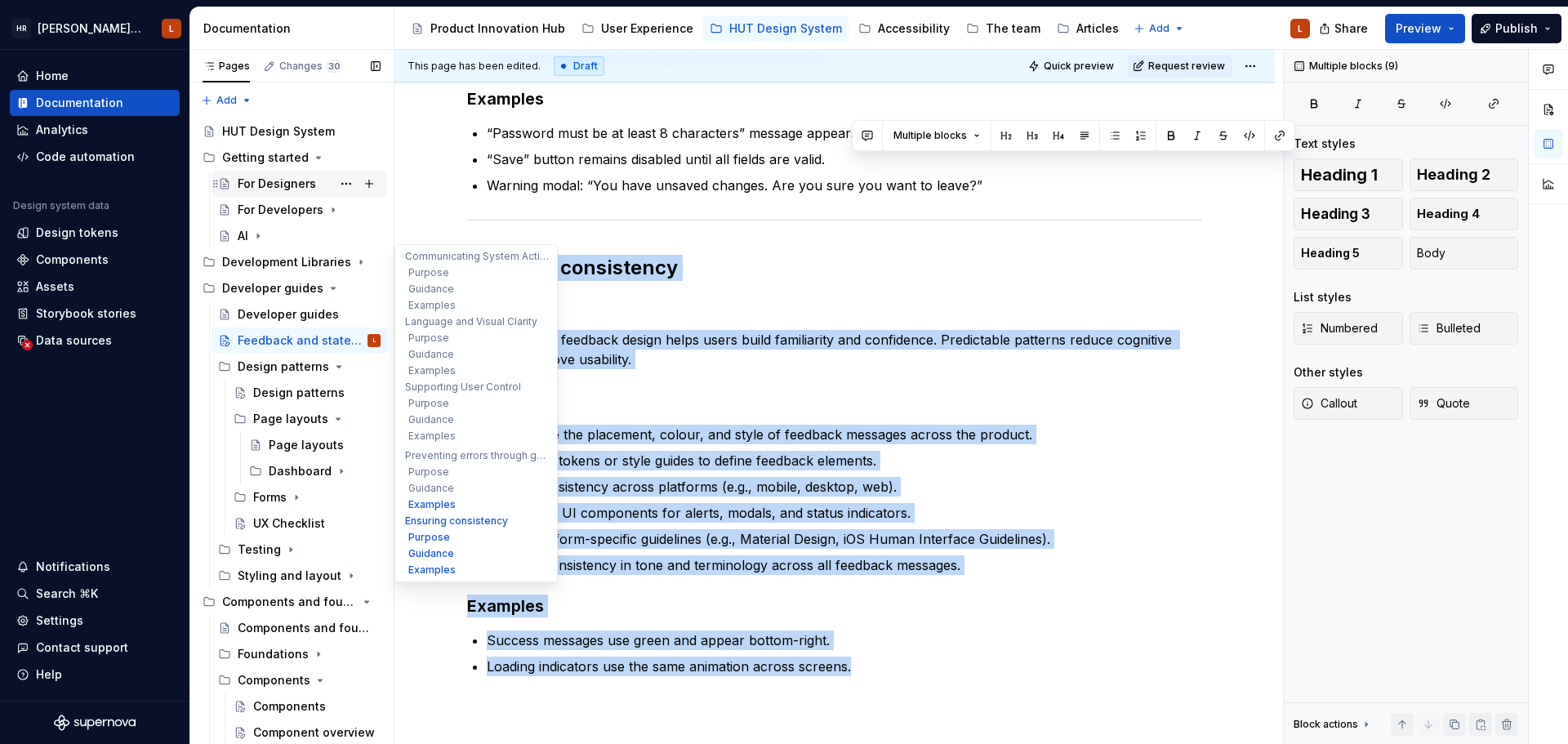
drag, startPoint x: 838, startPoint y: 641, endPoint x: 300, endPoint y: 177, distance: 710.5
click at [300, 177] on div "Pages Changes 30 Add Accessibility guide for tree Page tree. Navigate the tree …" at bounding box center [879, 401] width 1378 height 701
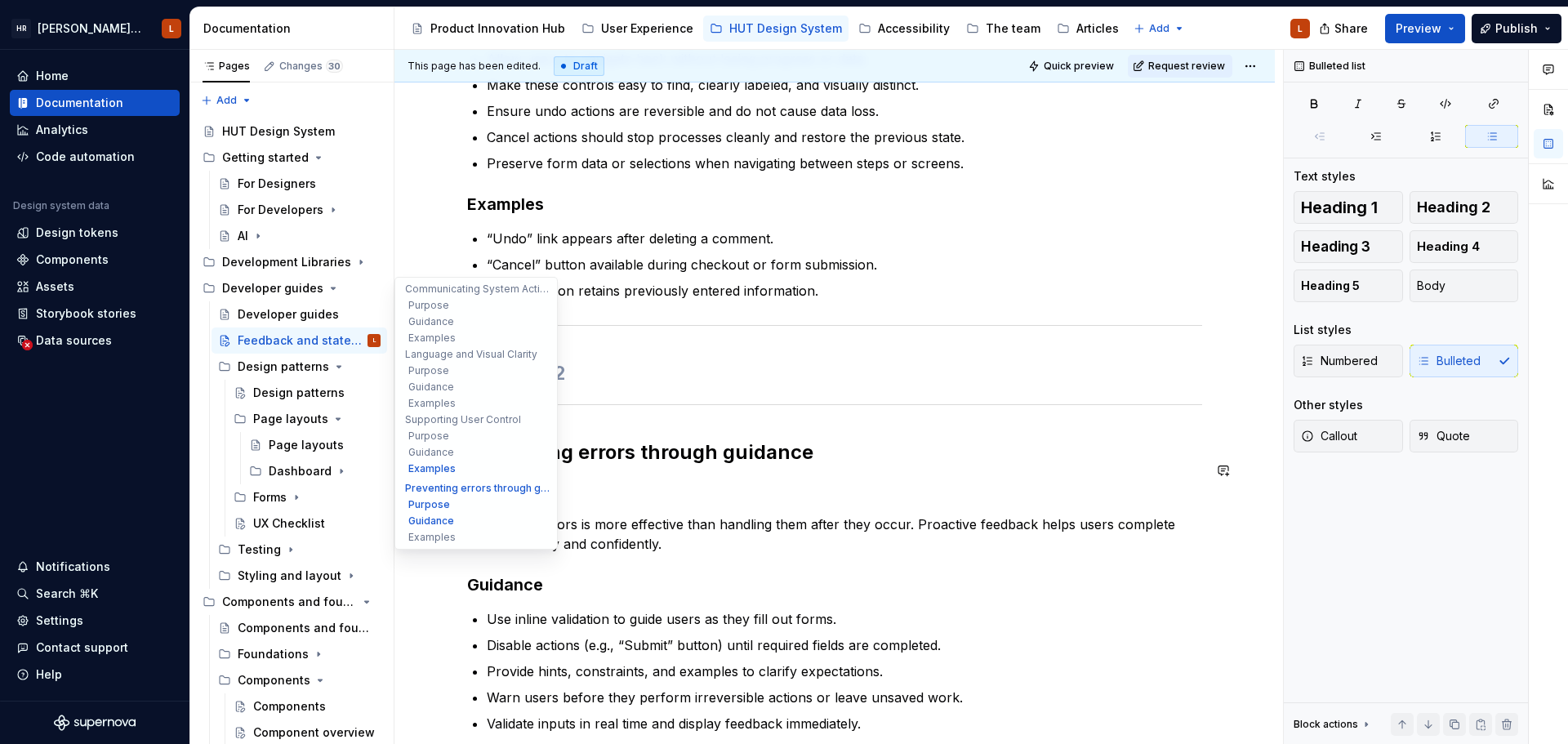
scroll to position [1561, 0]
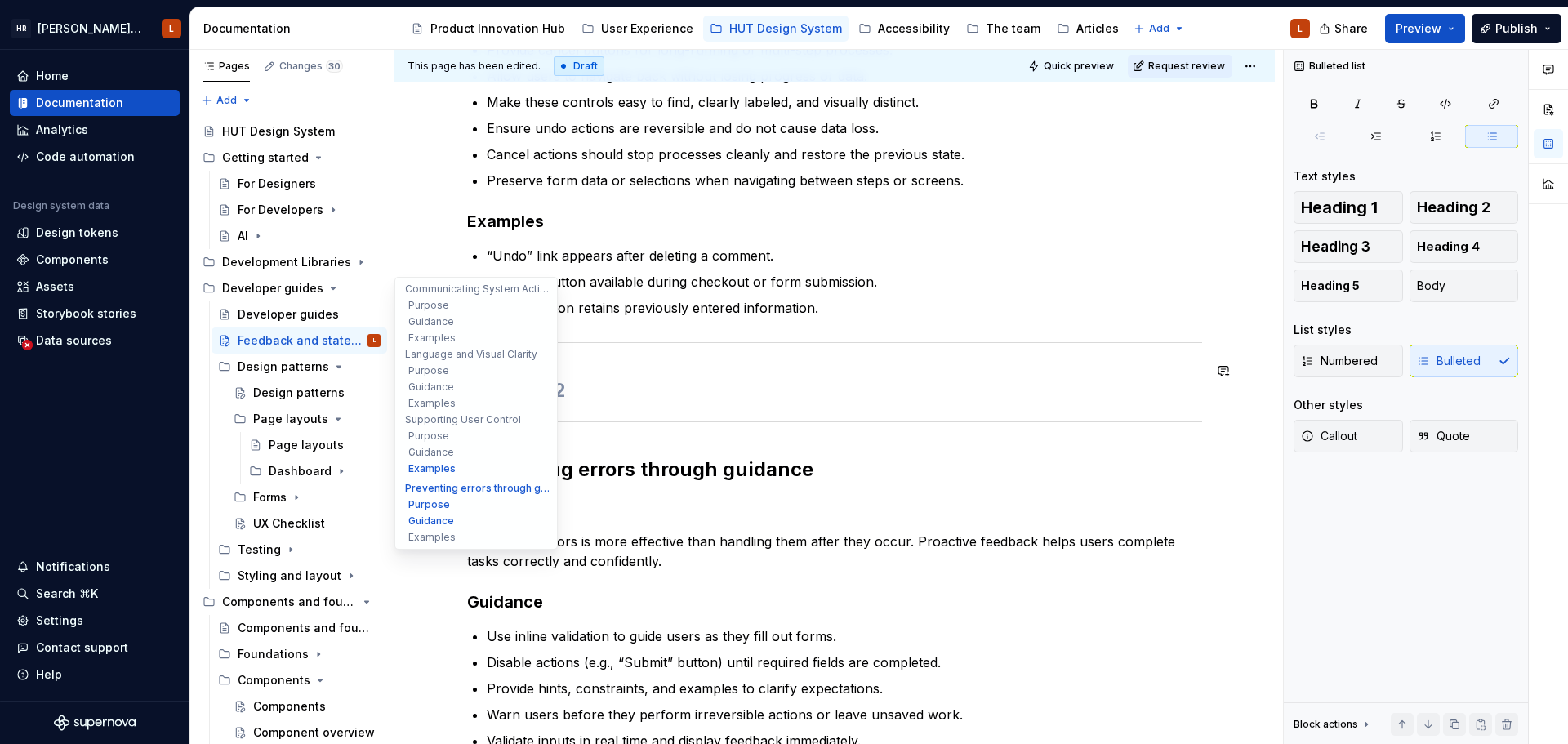
click at [539, 377] on h2 at bounding box center [834, 390] width 735 height 26
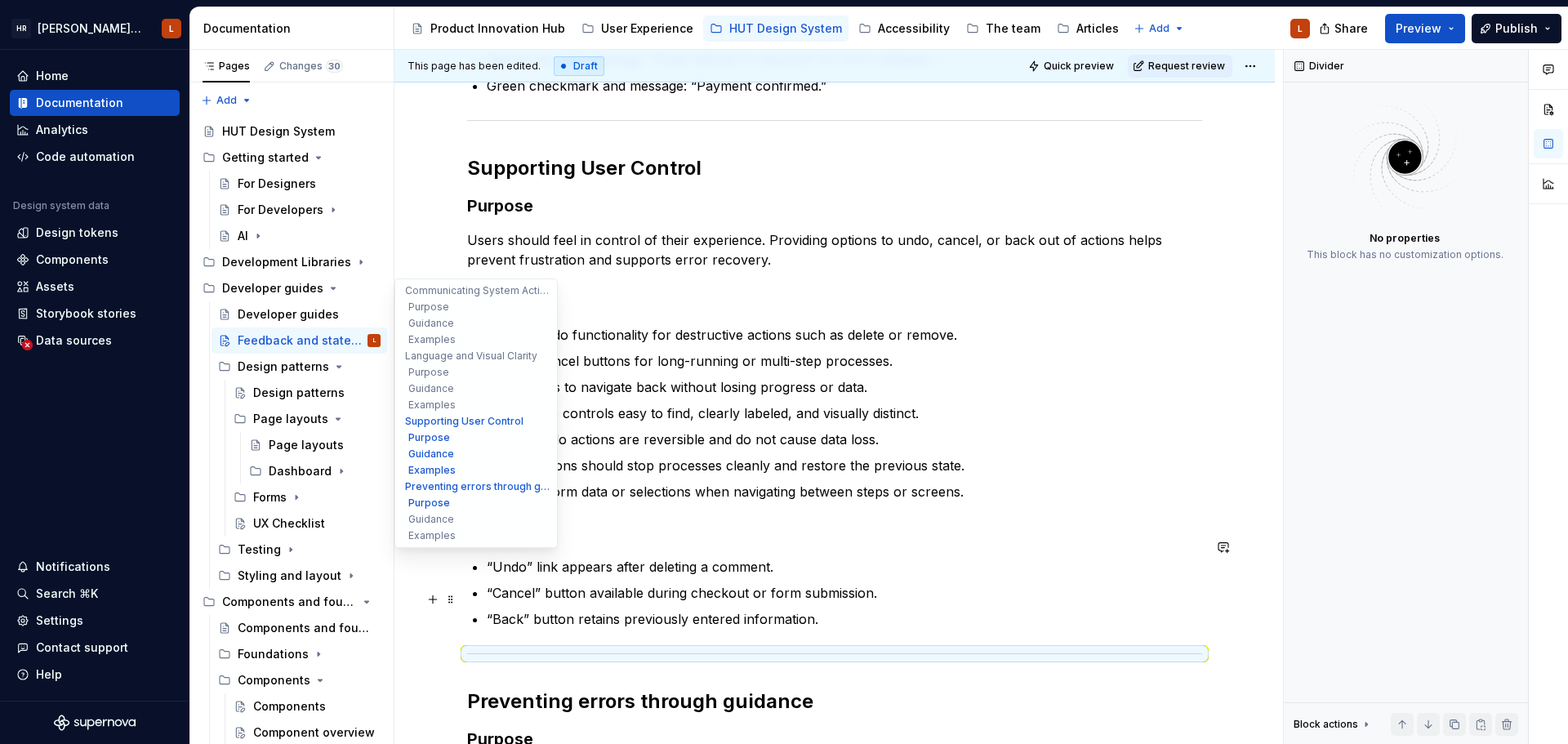
scroll to position [1234, 0]
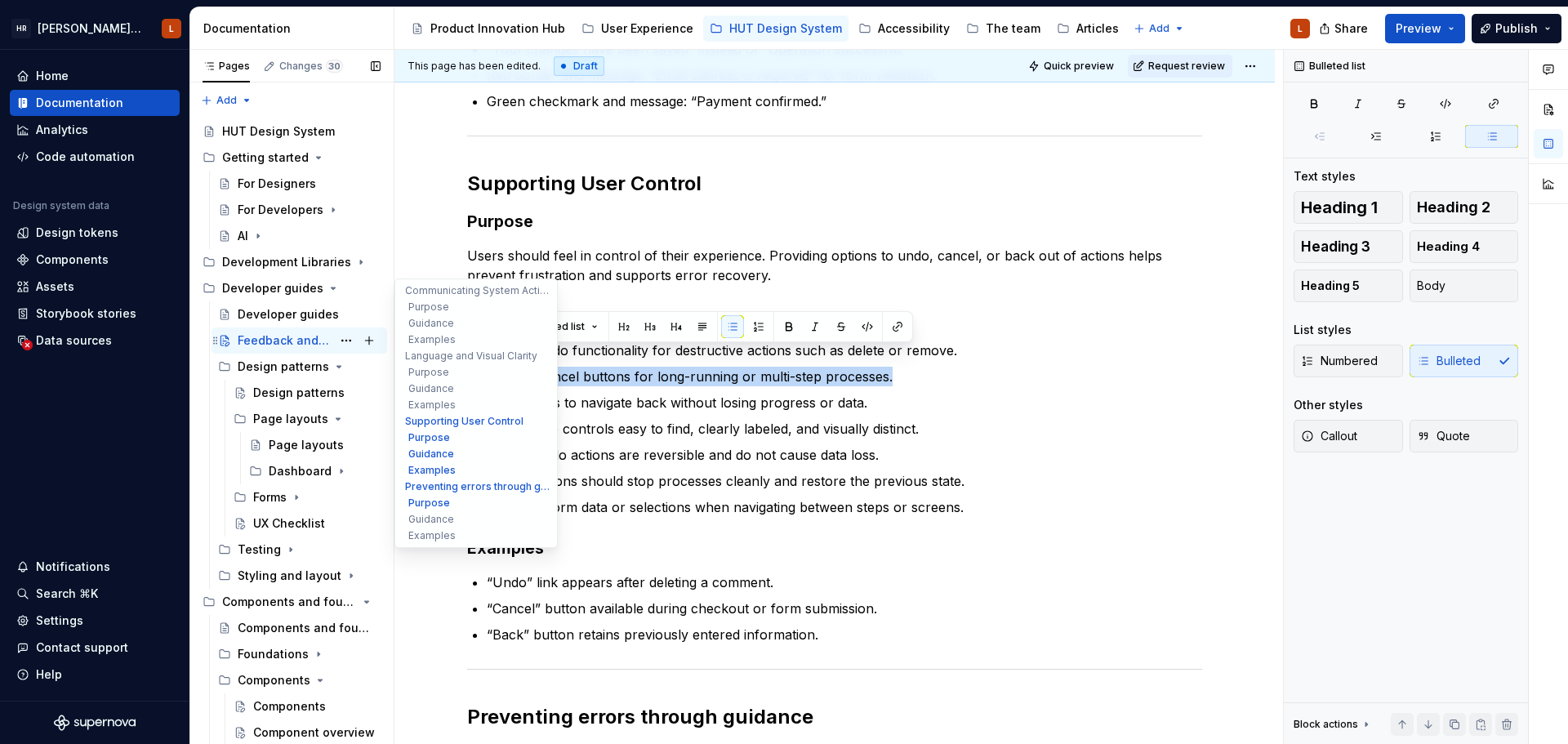
drag, startPoint x: 912, startPoint y: 352, endPoint x: 351, endPoint y: 352, distance: 561.0
click at [351, 352] on div "Pages Changes 30 Add Accessibility guide for tree Page tree. Navigate the tree …" at bounding box center [879, 401] width 1378 height 701
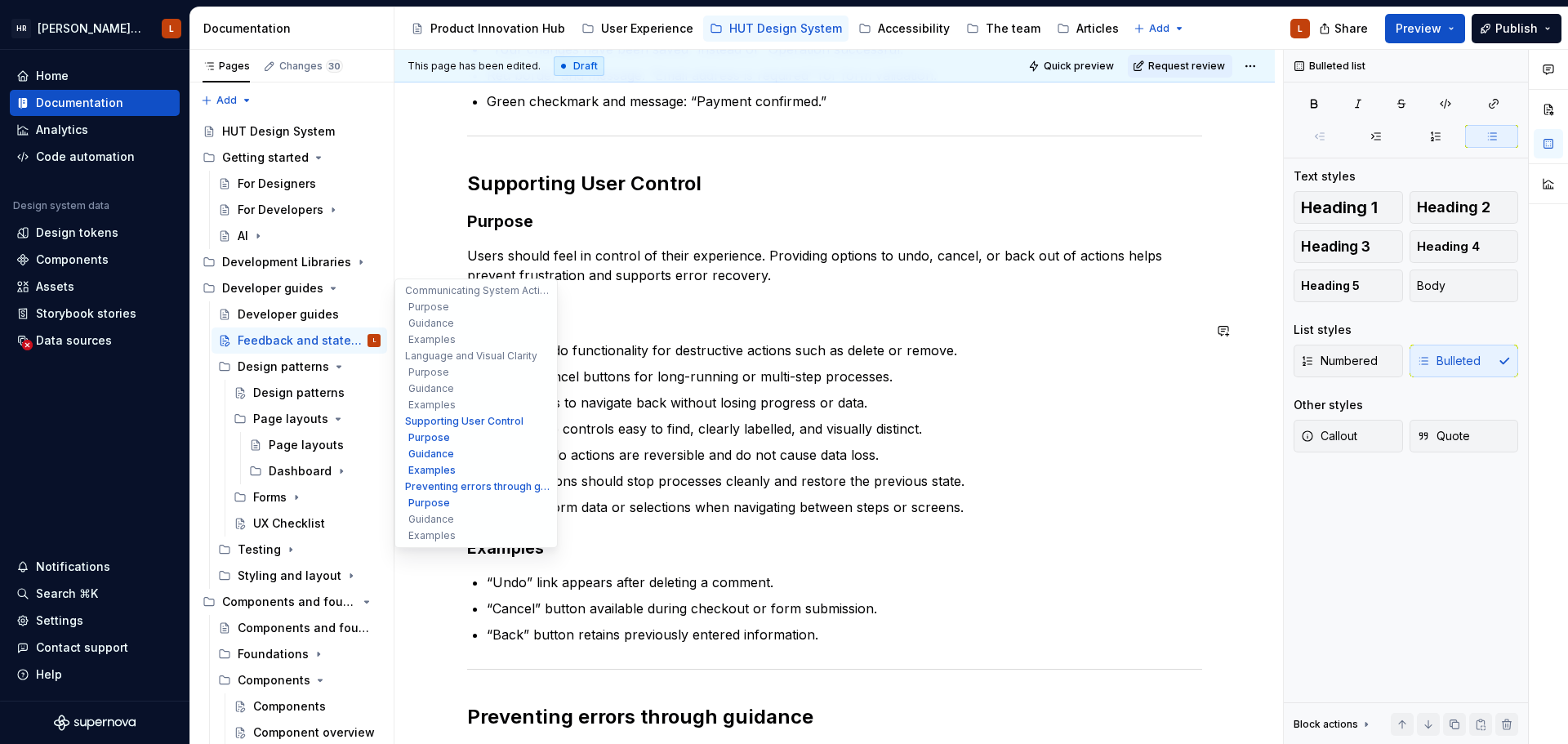
click at [950, 419] on p "Make these controls easy to find, clearly labelled, and visually distinct." at bounding box center [844, 428] width 716 height 19
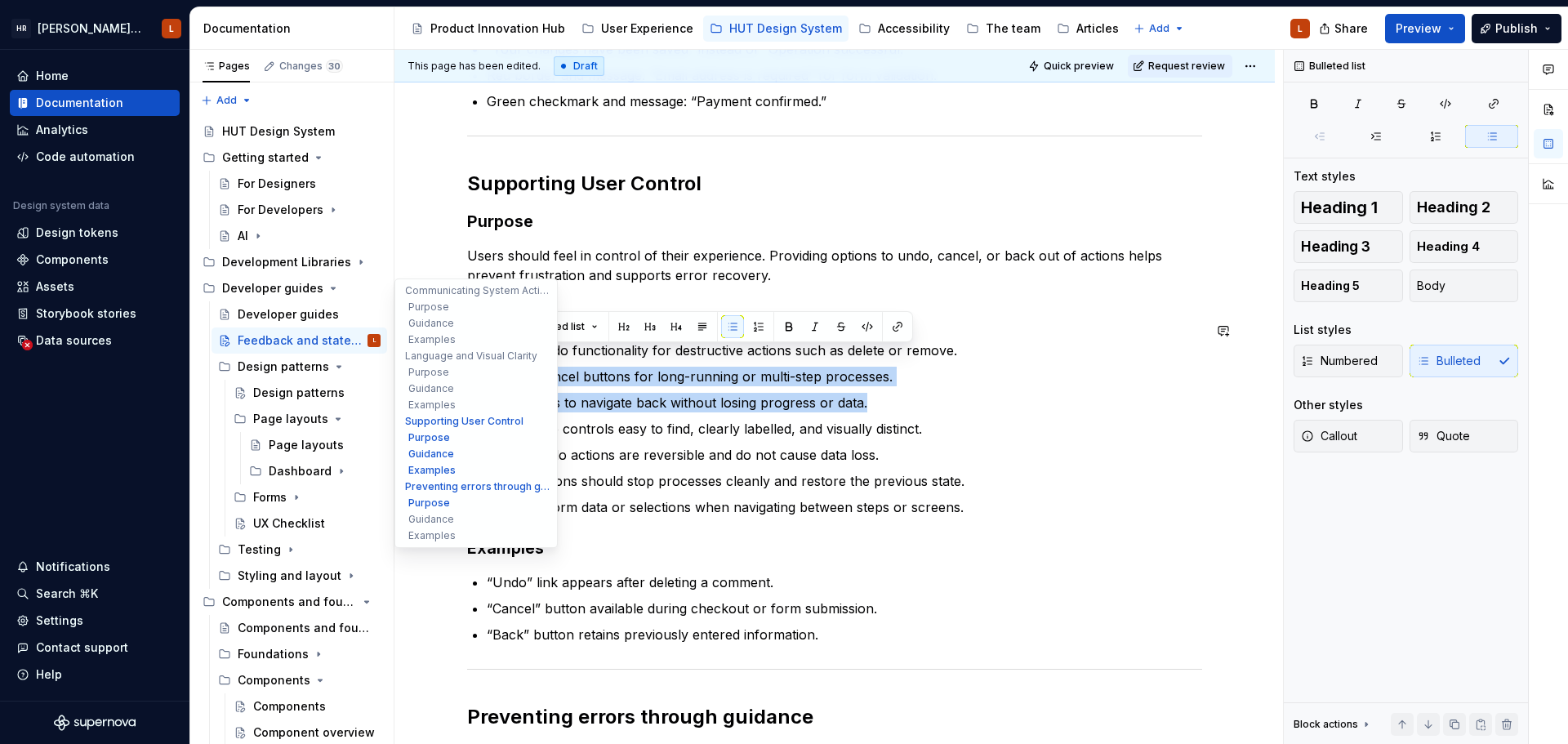
drag, startPoint x: 873, startPoint y: 384, endPoint x: 397, endPoint y: 353, distance: 477.0
click at [397, 353] on div "Communicating System Activity Purpose Users need to know when the system is pro…" at bounding box center [834, 252] width 880 height 2336
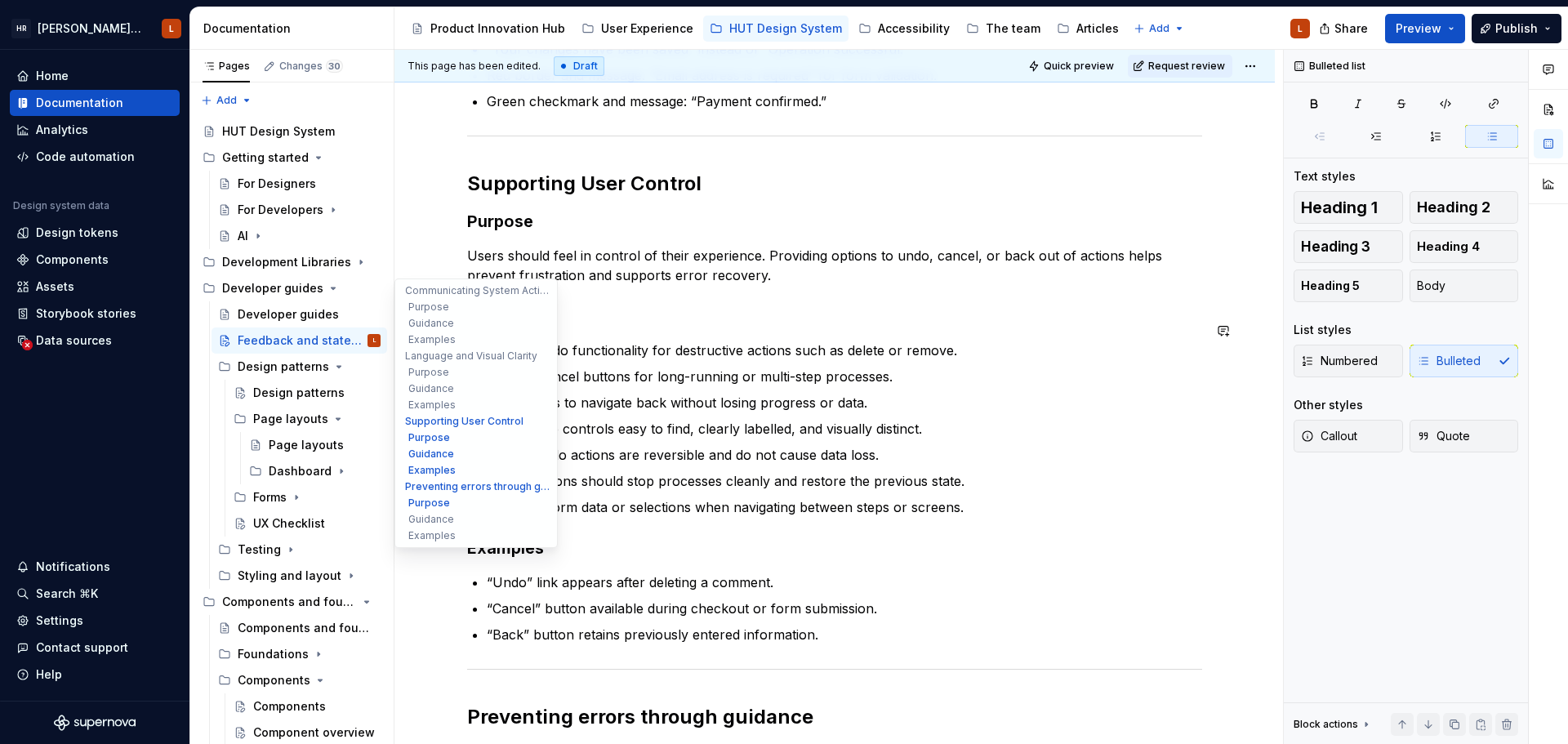
click at [801, 498] on p "Preserve form data or selections when navigating between steps or screens." at bounding box center [844, 507] width 716 height 19
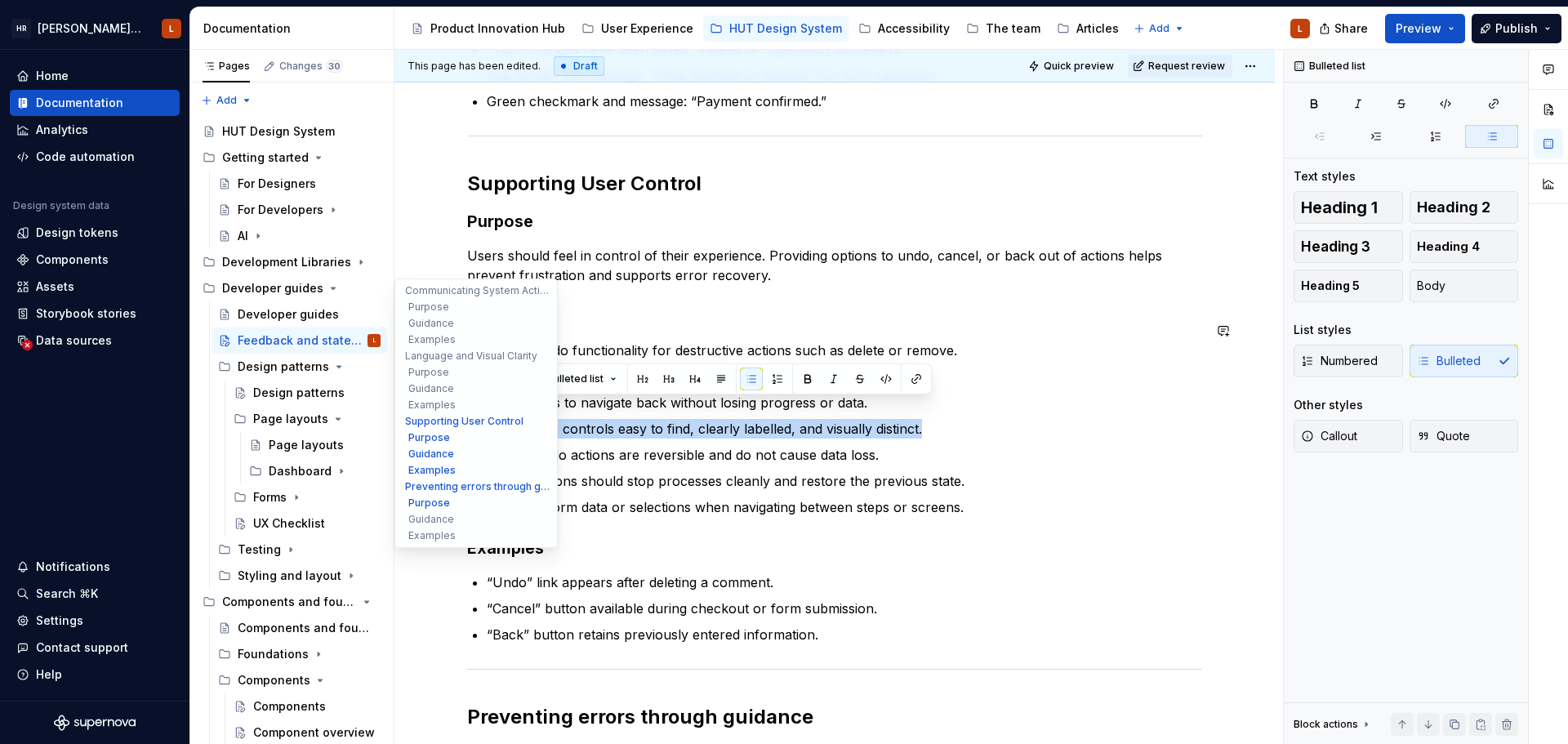
drag, startPoint x: 948, startPoint y: 409, endPoint x: 502, endPoint y: 409, distance: 446.0
click at [502, 419] on p "Make these controls easy to find, clearly labelled, and visually distinct." at bounding box center [844, 428] width 716 height 19
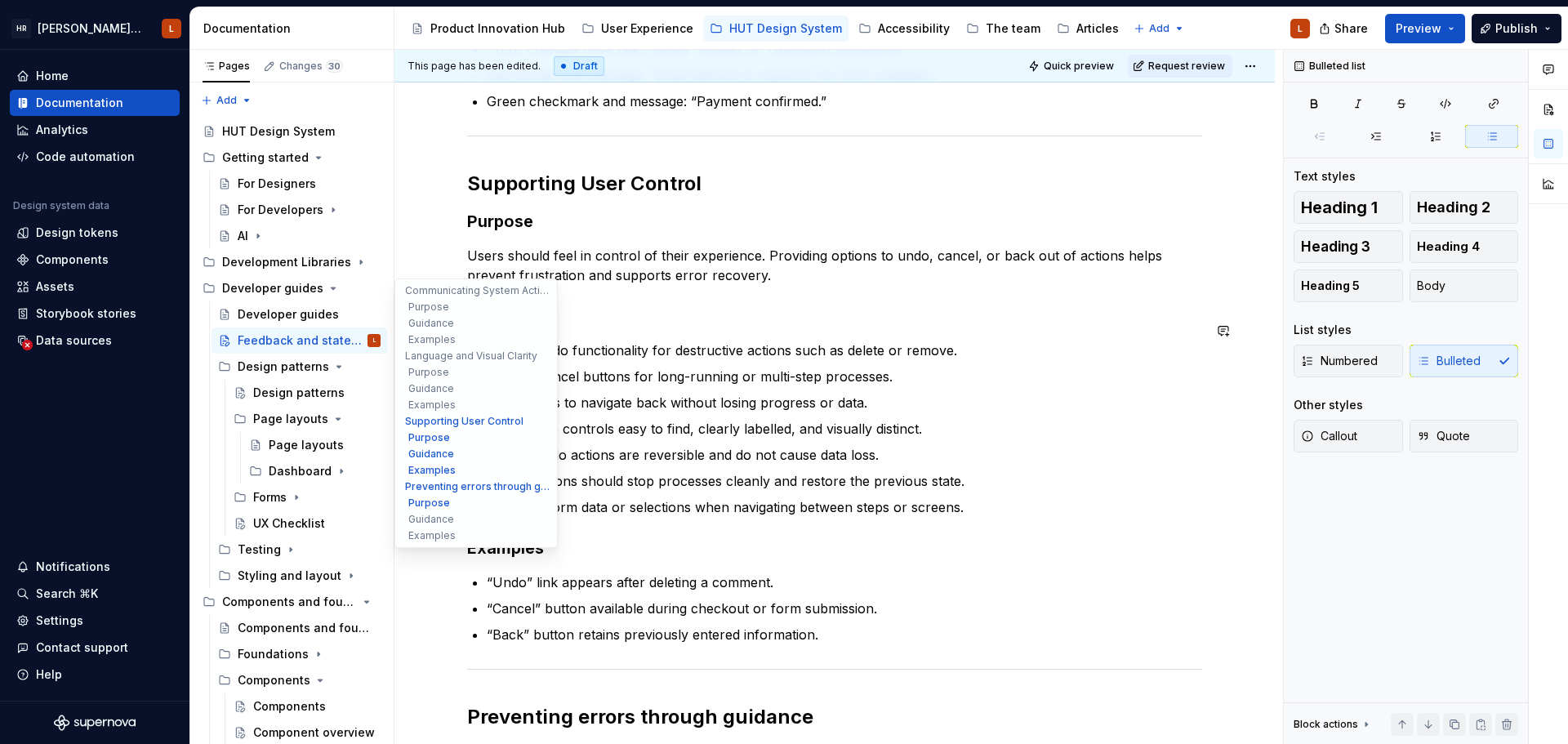
click at [615, 471] on p "Cancel actions should stop processes cleanly and restore the previous state." at bounding box center [844, 480] width 716 height 19
click at [623, 392] on p "Allow users to navigate back without losing progress or data." at bounding box center [844, 402] width 716 height 19
click at [601, 367] on p "Provide cancel buttons for long-running or multi-step processes." at bounding box center [844, 376] width 716 height 19
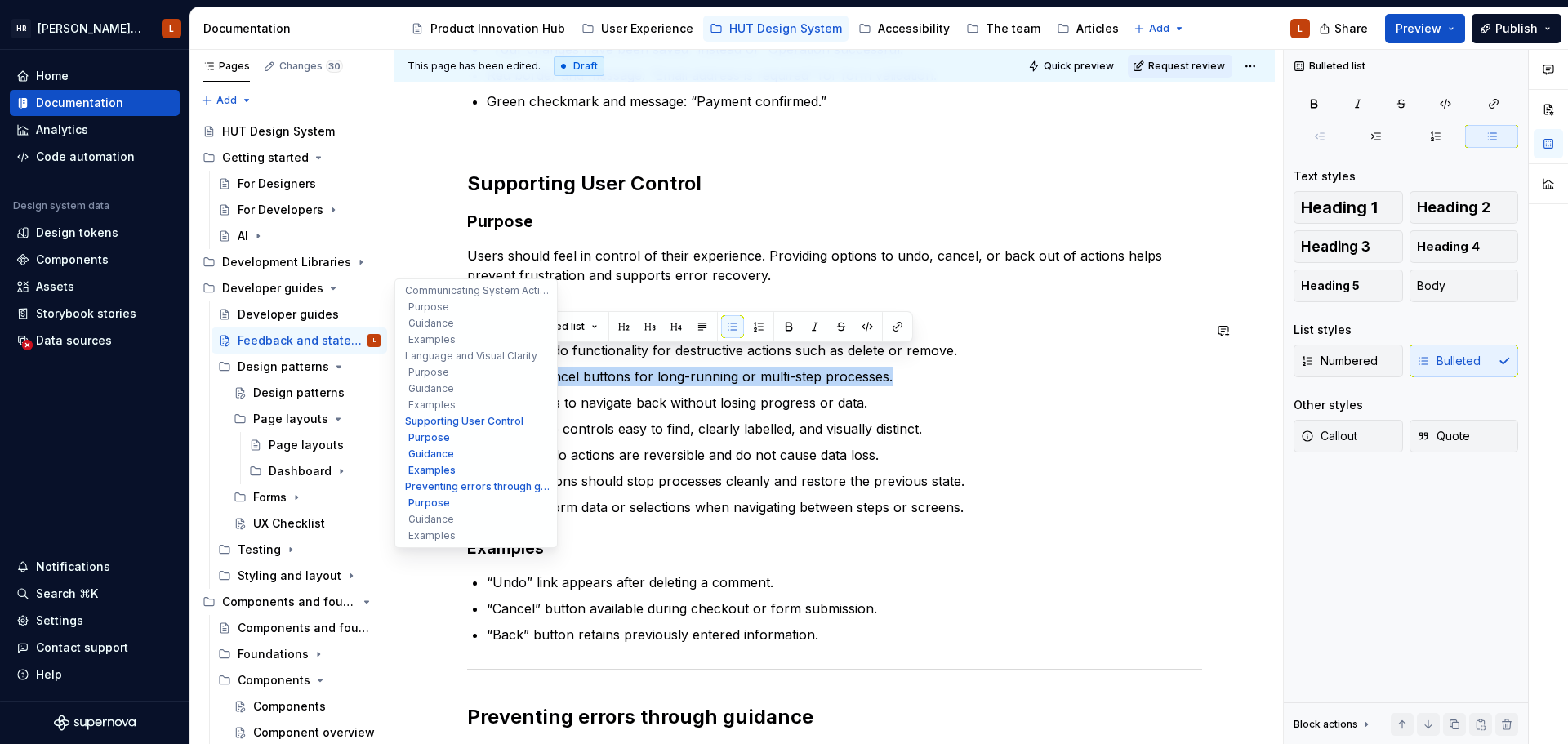
drag, startPoint x: 900, startPoint y: 356, endPoint x: 423, endPoint y: 361, distance: 477.0
click at [467, 361] on div "Communicating System Activity Purpose Users need to know when the system is pro…" at bounding box center [834, 160] width 735 height 2073
click at [792, 392] on p "Allow users to navigate back without losing progress or data." at bounding box center [844, 402] width 716 height 19
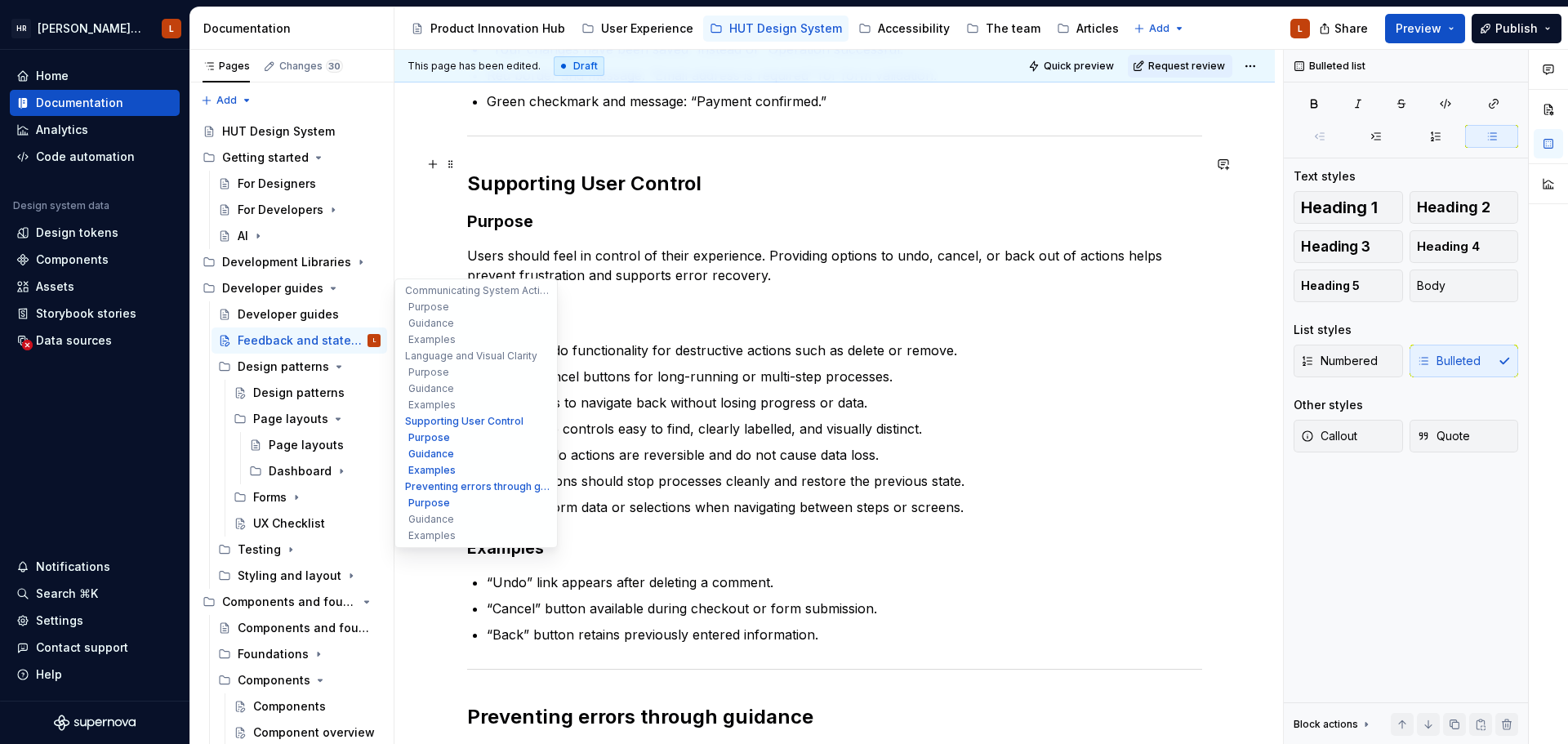
click at [597, 170] on h2 "Supporting User Control" at bounding box center [834, 183] width 735 height 26
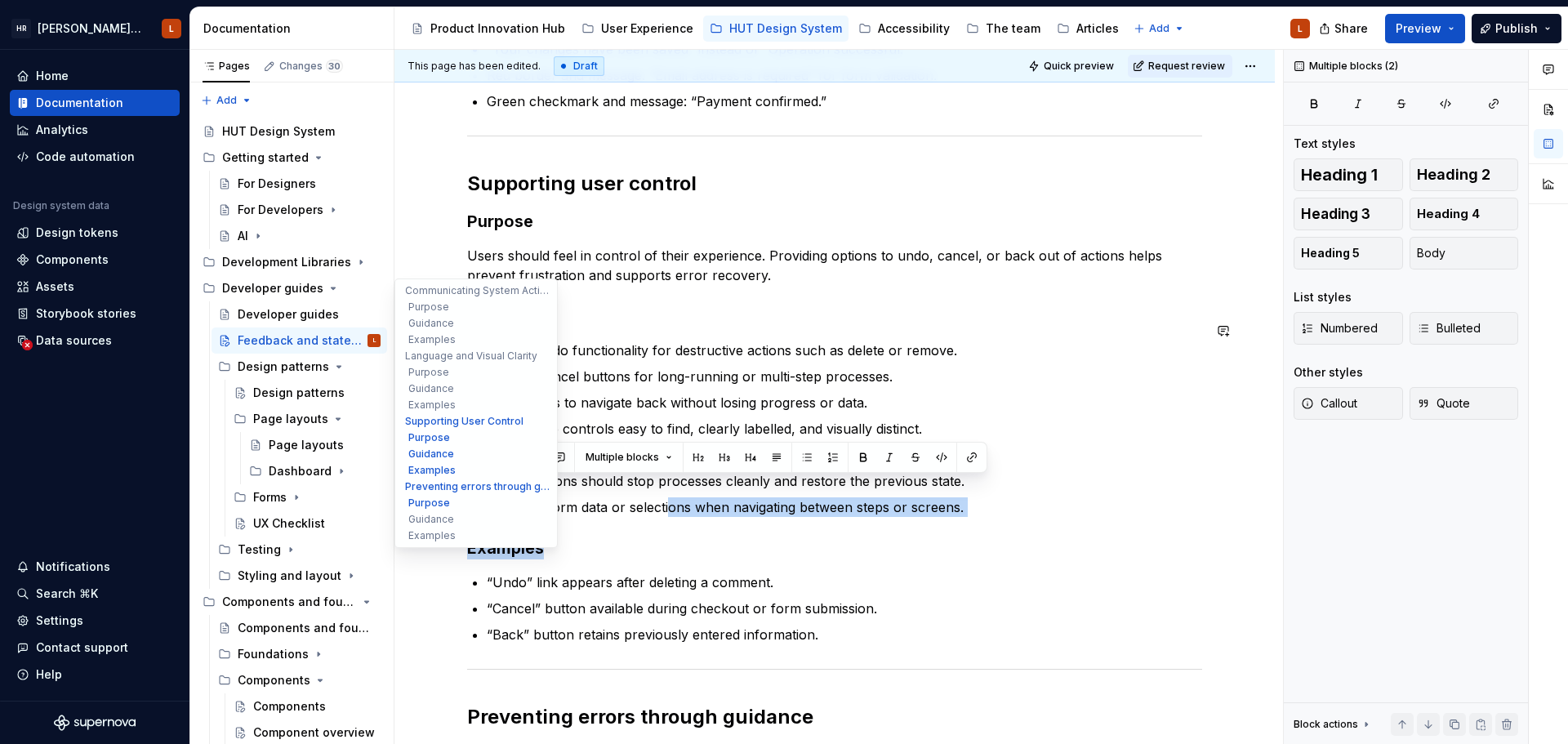
click at [661, 499] on div "Communicating System Activity Purpose Users need to know when the system is pro…" at bounding box center [834, 151] width 735 height 2054
click at [661, 392] on p "Allow users to navigate back without losing progress or data." at bounding box center [844, 402] width 716 height 19
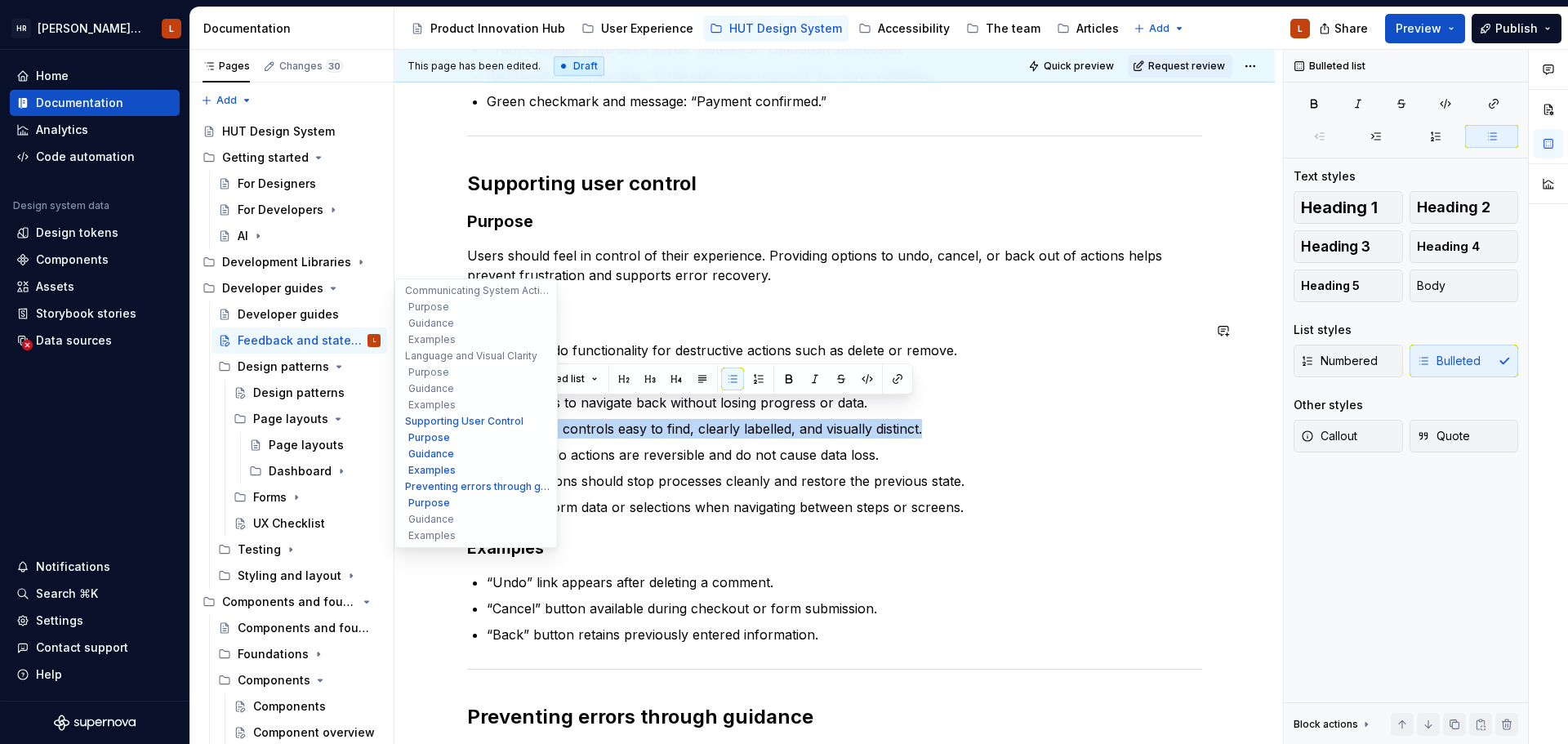
drag, startPoint x: 934, startPoint y: 409, endPoint x: 488, endPoint y: 415, distance: 446.0
click at [488, 419] on p "Make these controls easy to find, clearly labelled, and visually distinct." at bounding box center [844, 428] width 716 height 19
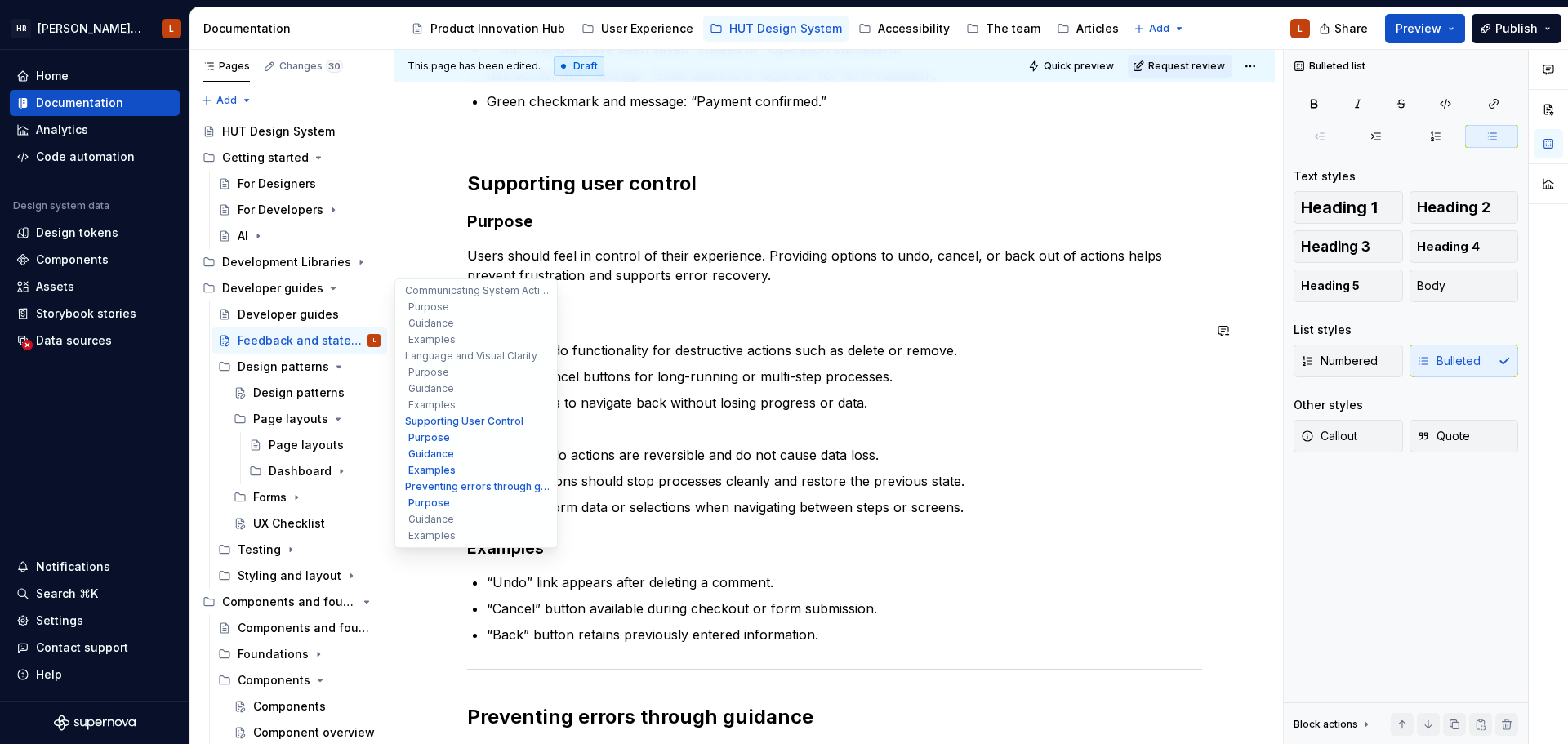
click at [492, 341] on p "Include undo functionality for destructive actions such as delete or remove." at bounding box center [844, 350] width 716 height 19
click at [571, 419] on p at bounding box center [844, 428] width 716 height 19
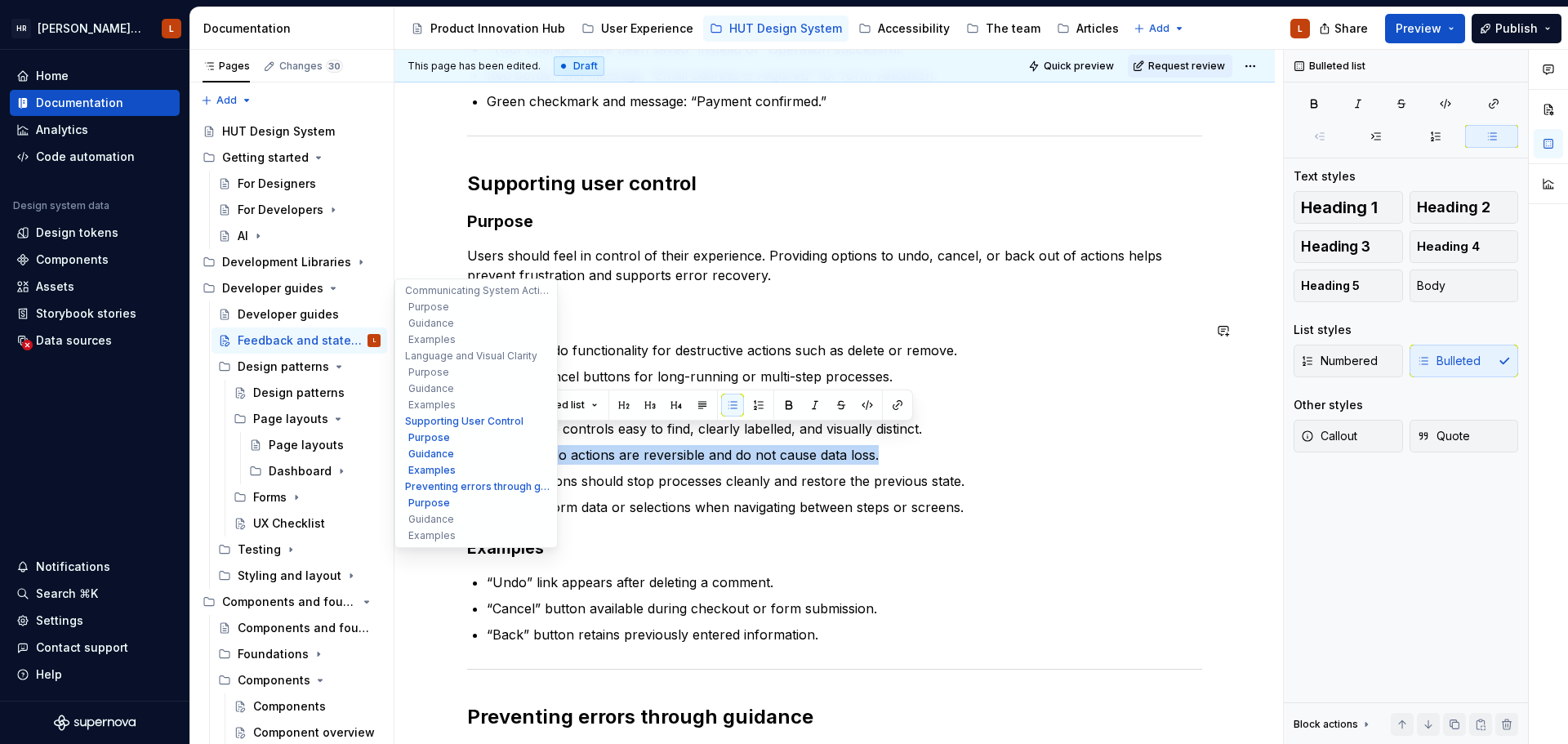
drag, startPoint x: 901, startPoint y: 433, endPoint x: 397, endPoint y: 427, distance: 504.0
click at [397, 427] on div "Feedback and state changes Designing effective feedback mechanisms is essential…" at bounding box center [834, 134] width 880 height 2572
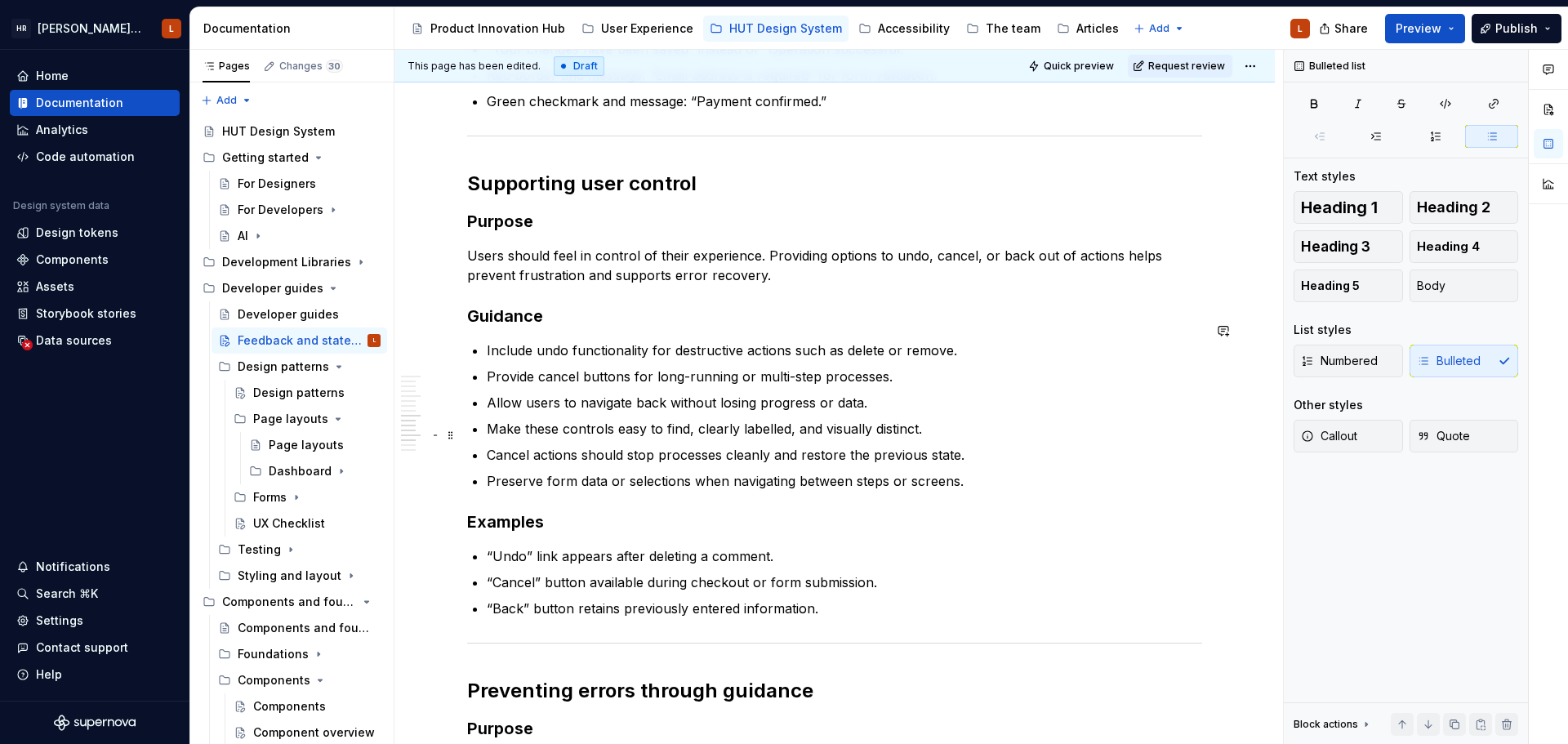
click at [971, 445] on p "Cancel actions should stop processes cleanly and restore the previous state." at bounding box center [844, 454] width 716 height 19
click at [511, 471] on p "Preserve form data or selections when navigating between steps or screens." at bounding box center [844, 480] width 716 height 19
click at [902, 367] on p "Provide cancel buttons for long-running or multi-step processes." at bounding box center [844, 376] width 716 height 19
click at [888, 392] on p "Allow users to navigate back without losing progress or data." at bounding box center [844, 402] width 716 height 19
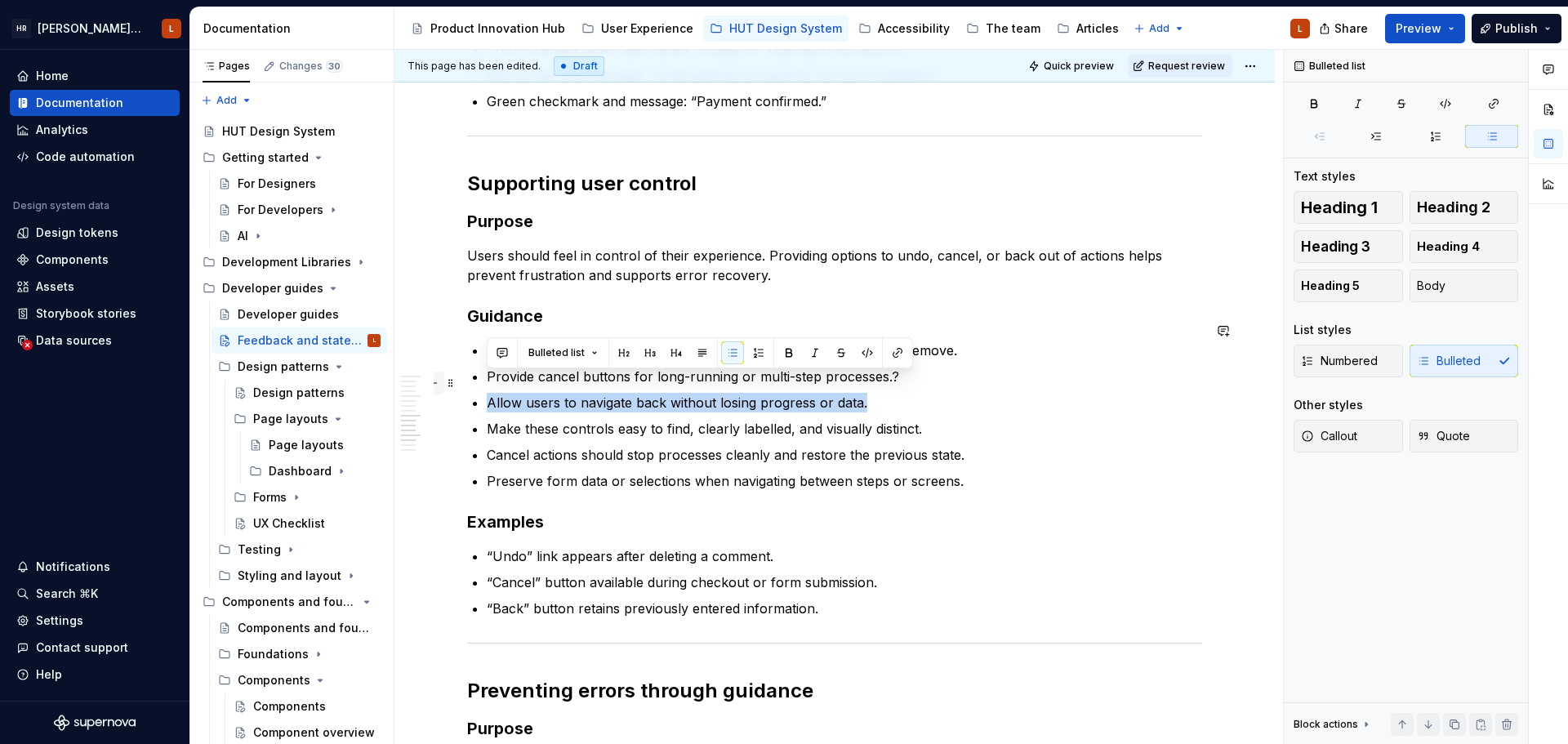
drag, startPoint x: 890, startPoint y: 383, endPoint x: 443, endPoint y: 391, distance: 447.1
click at [467, 391] on div "Communicating System Activity Purpose Users need to know when the system is pro…" at bounding box center [834, 148] width 735 height 2047
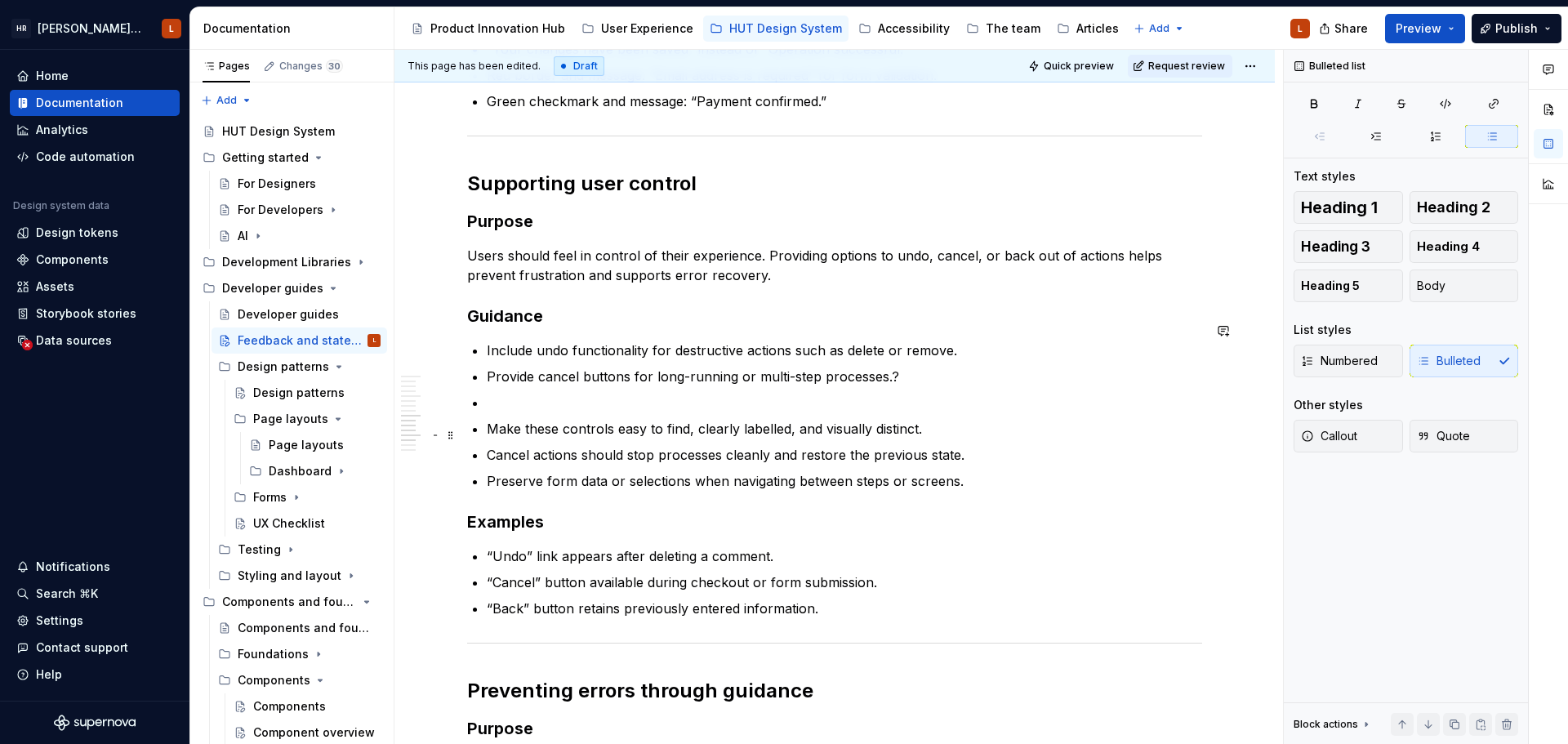
click at [974, 445] on p "Cancel actions should stop processes cleanly and restore the previous state." at bounding box center [844, 454] width 716 height 19
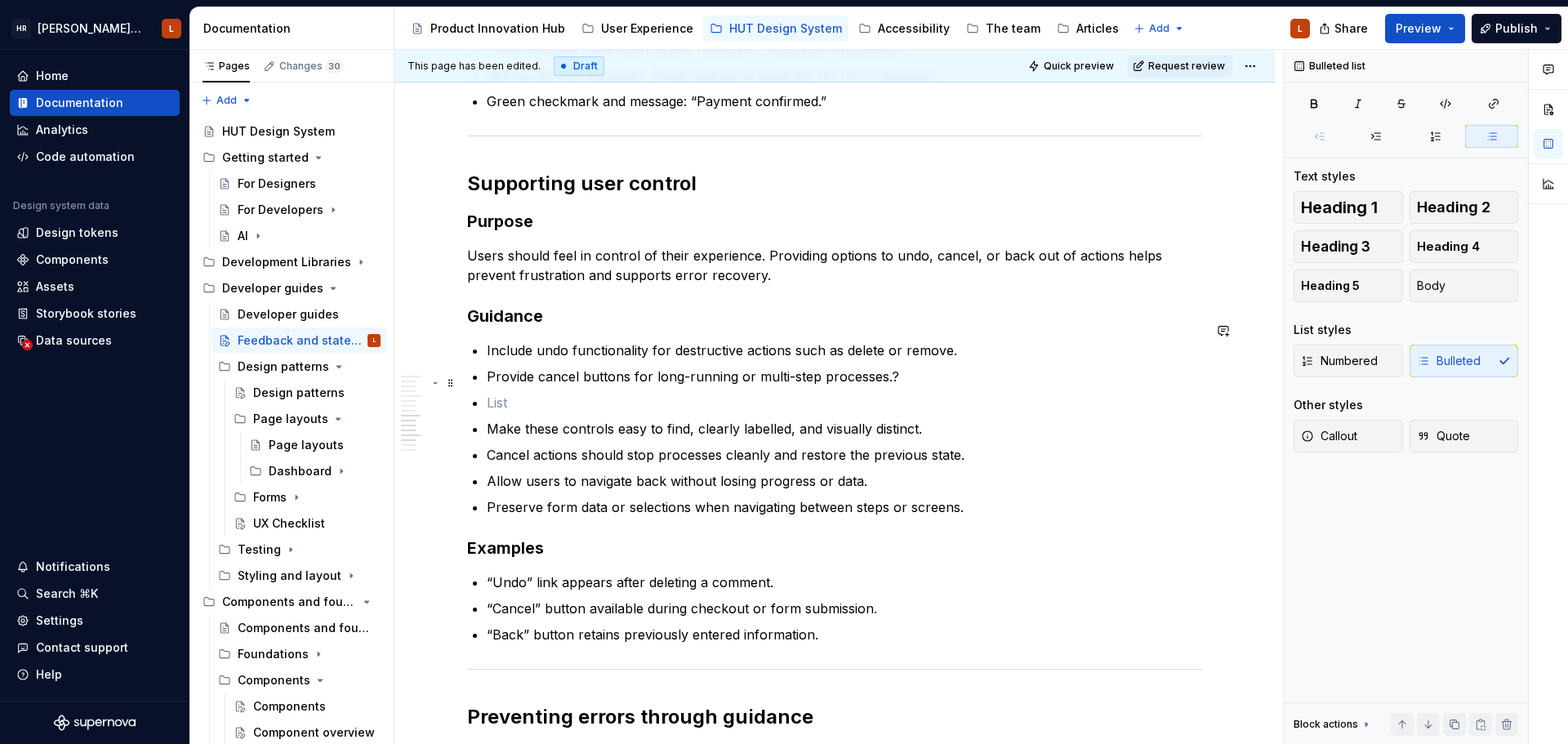
click at [641, 392] on p at bounding box center [844, 402] width 716 height 19
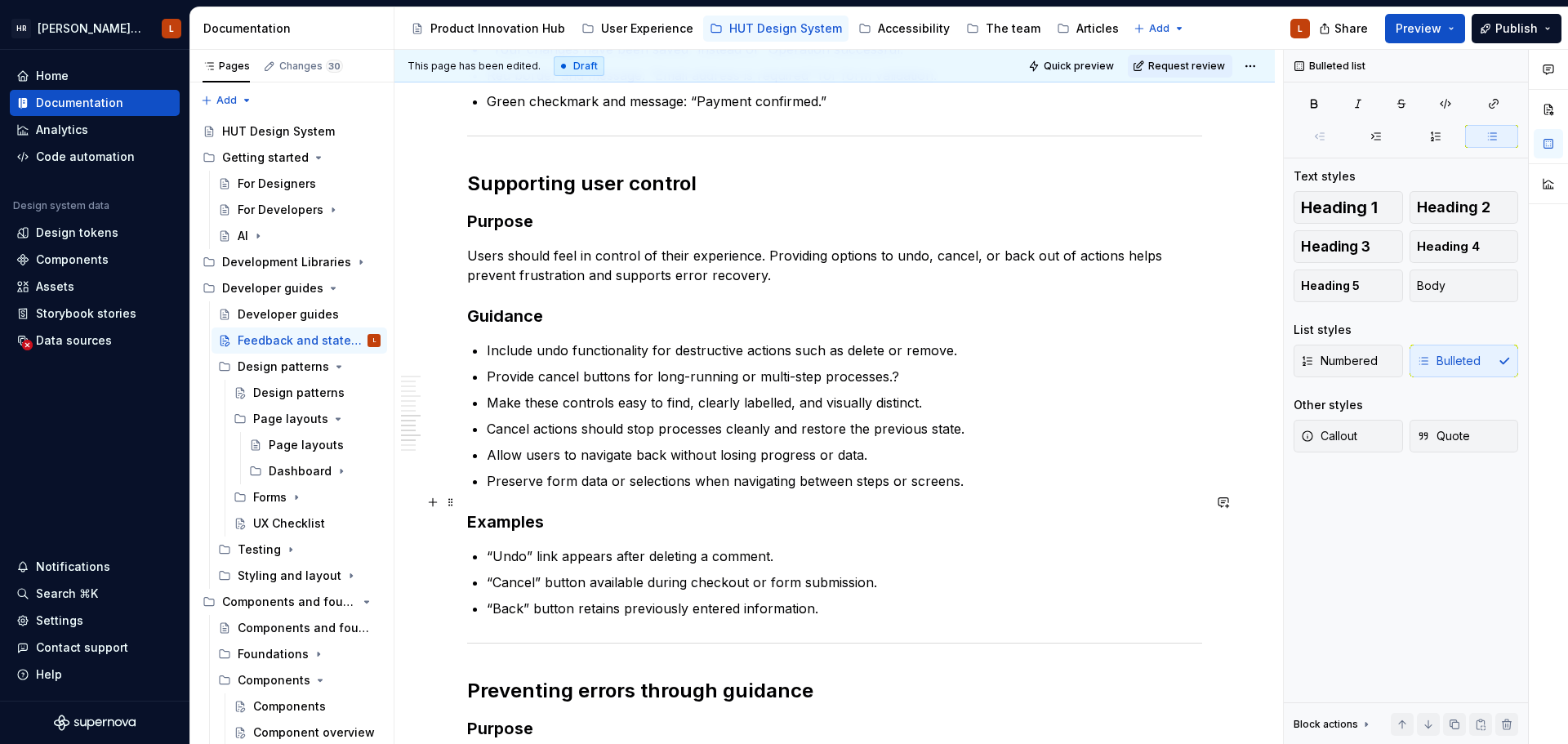
click at [588, 510] on h3 "Examples" at bounding box center [834, 521] width 735 height 23
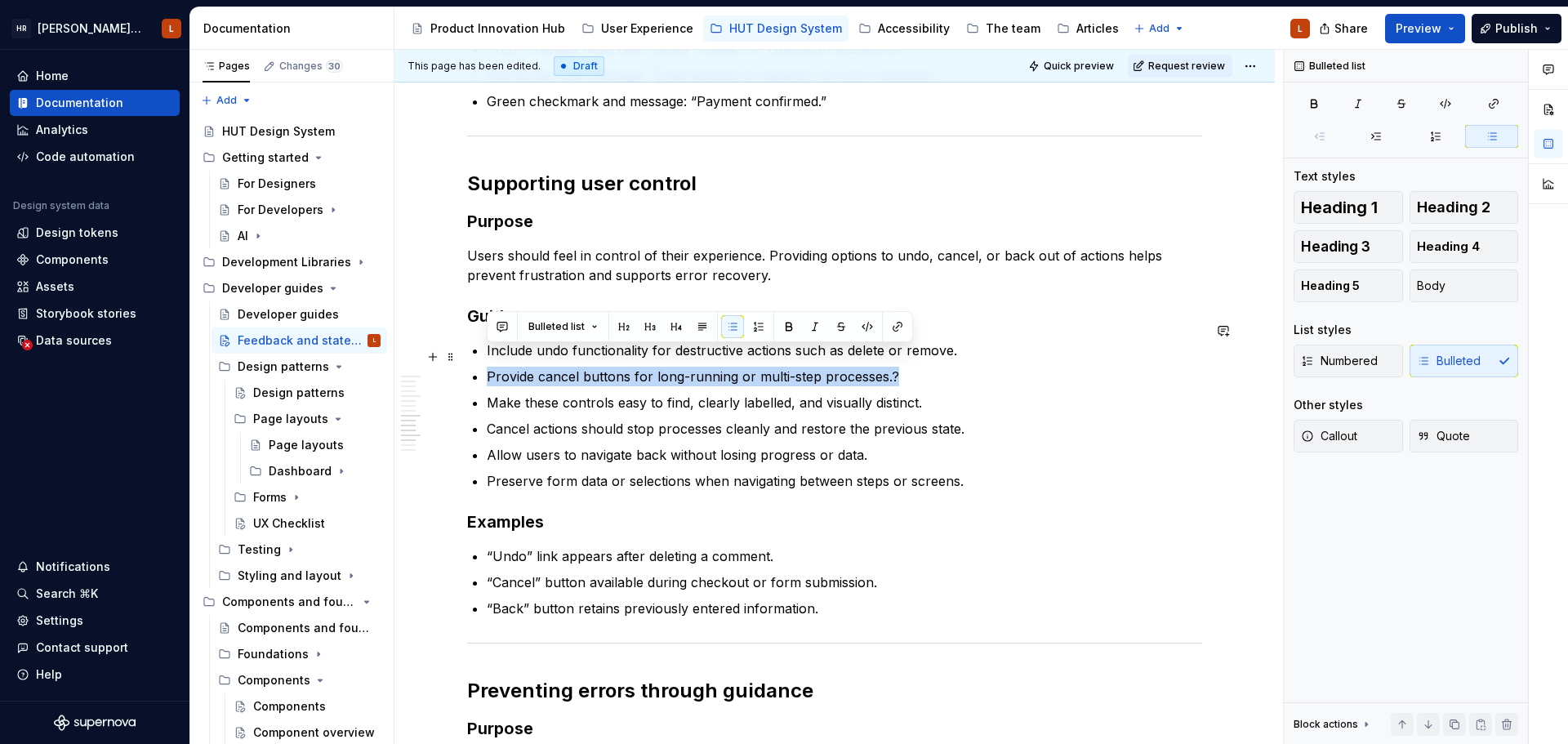
drag, startPoint x: 908, startPoint y: 358, endPoint x: 402, endPoint y: 360, distance: 506.0
click at [402, 360] on div "Feedback and state changes Designing effective feedback mechanisms is essential…" at bounding box center [834, 121] width 880 height 2545
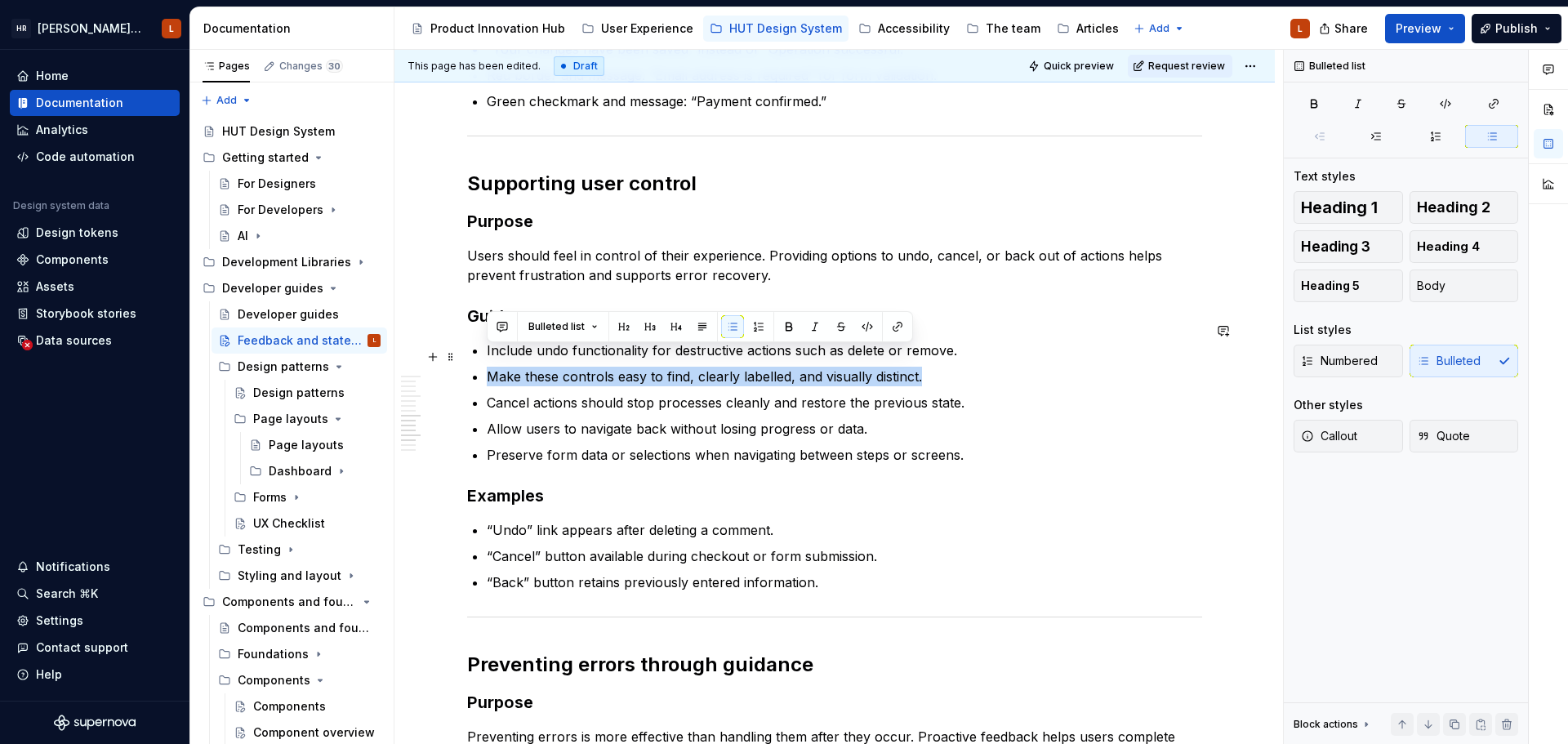
drag, startPoint x: 943, startPoint y: 359, endPoint x: 478, endPoint y: 357, distance: 465.0
click at [478, 357] on div "Communicating System Activity Purpose Users need to know when the system is pro…" at bounding box center [834, 124] width 735 height 2002
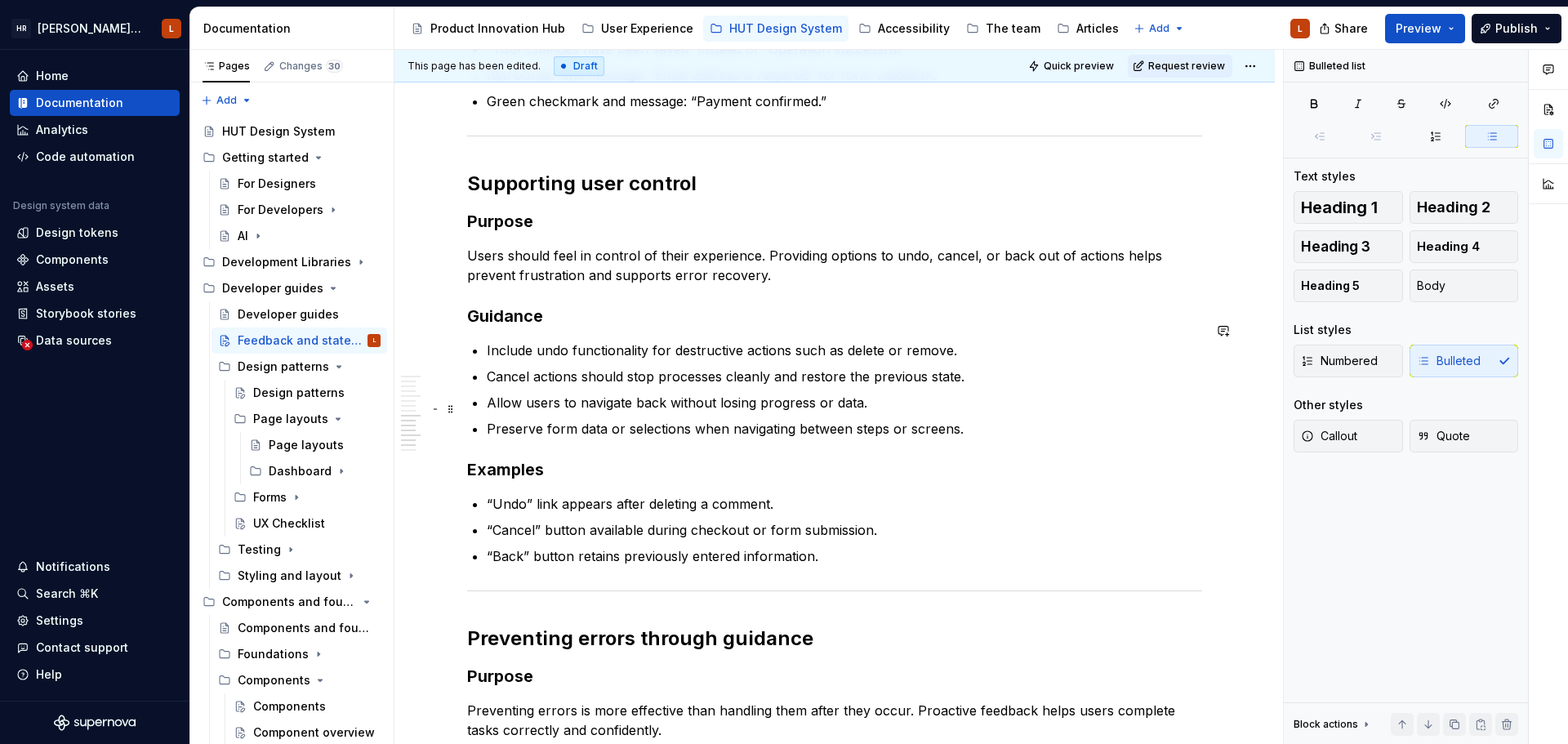
click at [1019, 419] on p "Preserve form data or selections when navigating between steps or screens." at bounding box center [844, 428] width 716 height 19
click at [999, 460] on h3 "Examples" at bounding box center [834, 469] width 735 height 23
click at [984, 494] on p "“Undo” link appears after deleting a comment." at bounding box center [844, 504] width 716 height 19
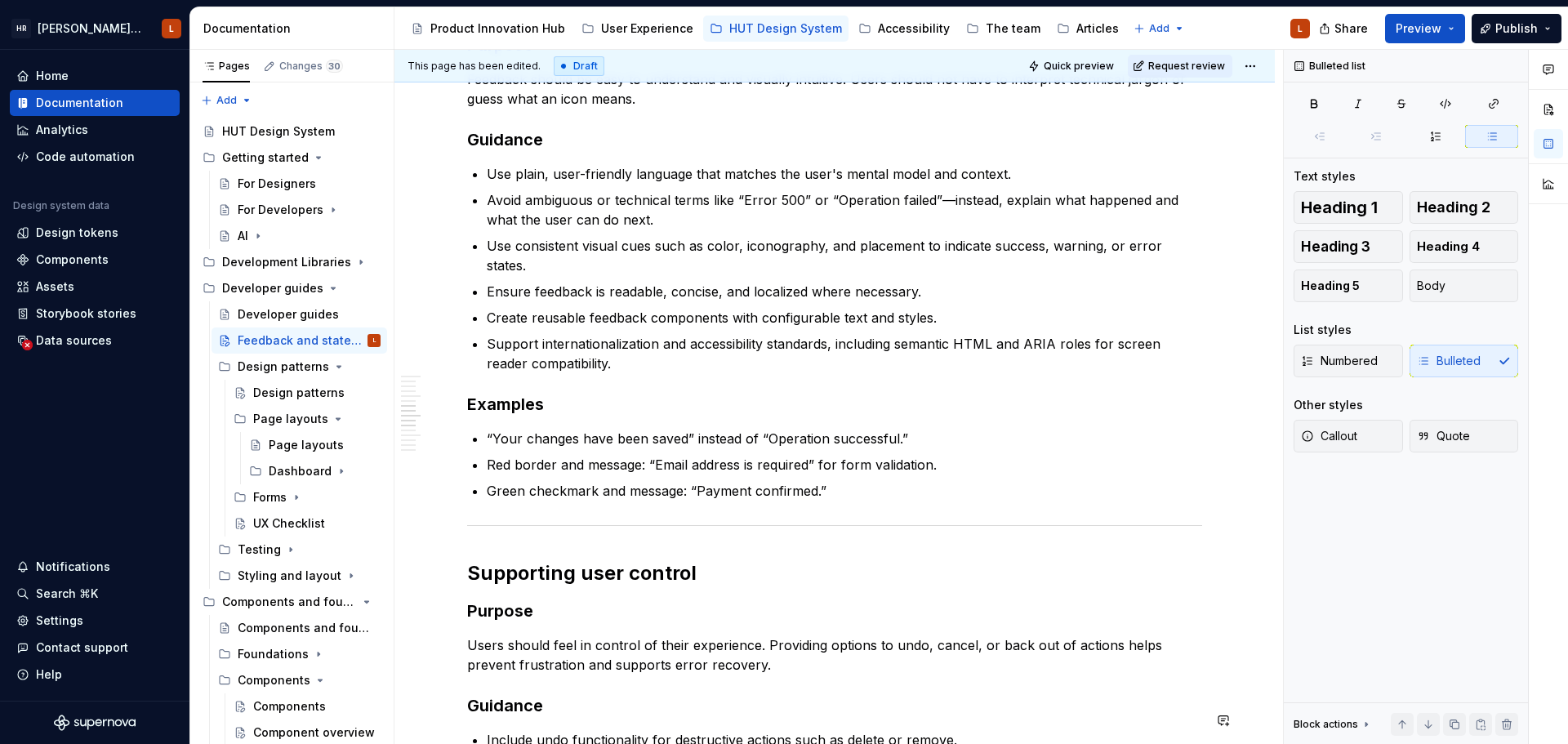
scroll to position [826, 0]
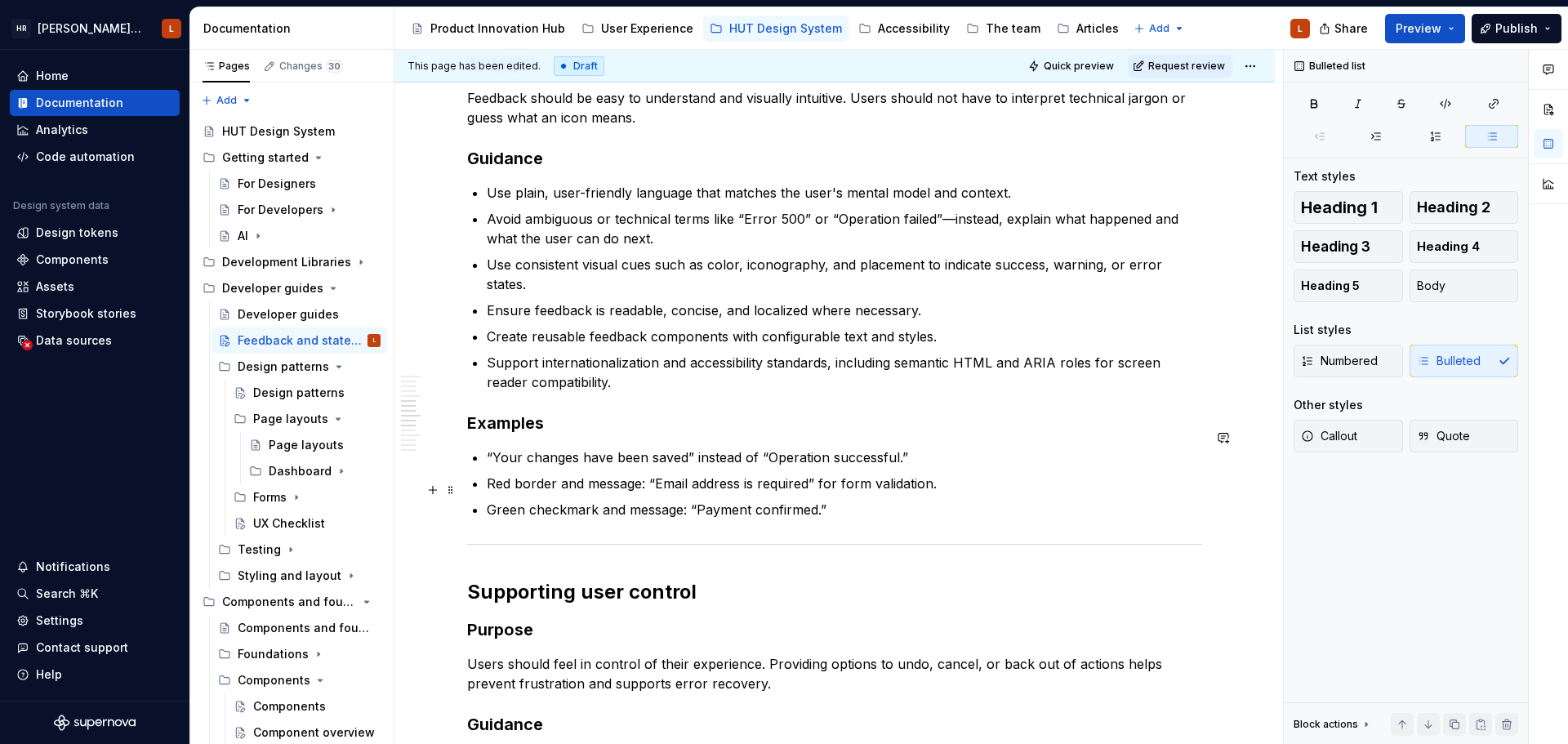
click at [877, 500] on p "Green checkmark and message: “Payment confirmed.”" at bounding box center [844, 509] width 716 height 19
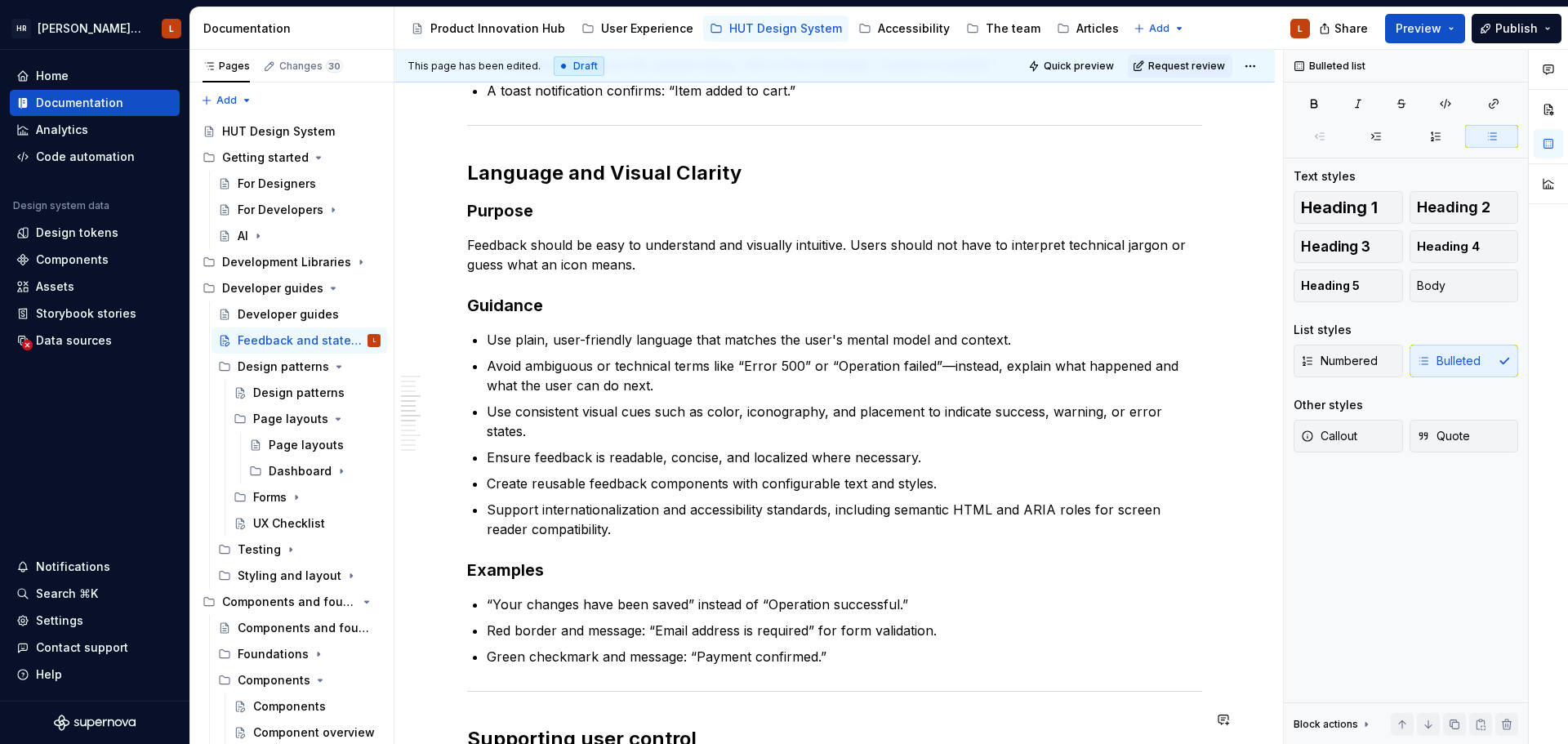
scroll to position [662, 0]
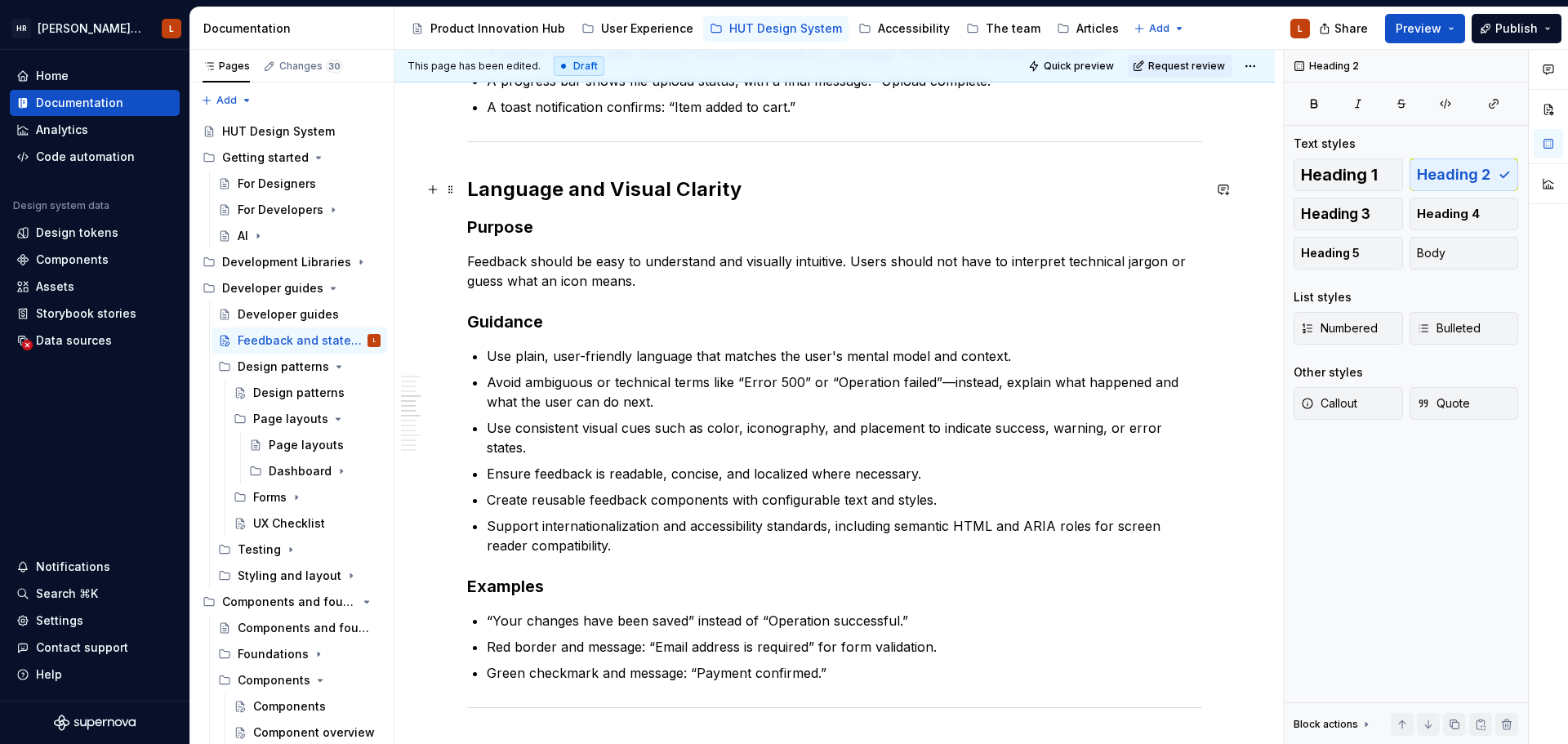
click at [623, 185] on h2 "Language and Visual Clarity" at bounding box center [834, 189] width 735 height 26
click at [593, 277] on p "Feedback should be easy to understand and visually intuitive. Users should not …" at bounding box center [834, 271] width 735 height 39
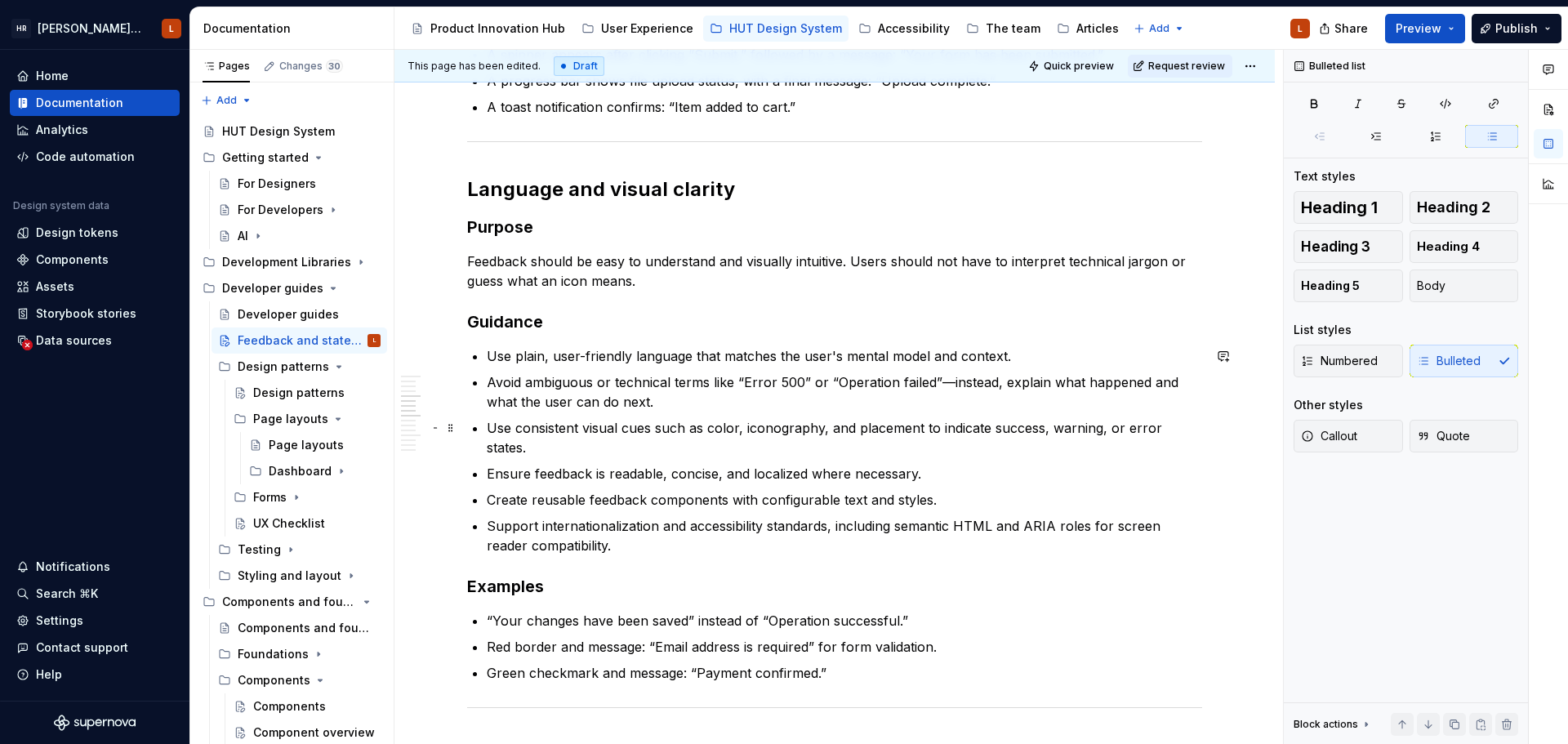
click at [732, 431] on p "Use consistent visual cues such as color, iconography, and placement to indicat…" at bounding box center [844, 438] width 716 height 39
click at [680, 450] on p "Use consistent visual cues such as colour, iconography, and placement to indica…" at bounding box center [844, 438] width 716 height 39
click at [823, 499] on p "Create reusable feedback components with configurable text and styles." at bounding box center [844, 499] width 716 height 19
click at [551, 448] on p "Use consistent visual cues such as colour, iconography, and placement to indica…" at bounding box center [844, 438] width 716 height 39
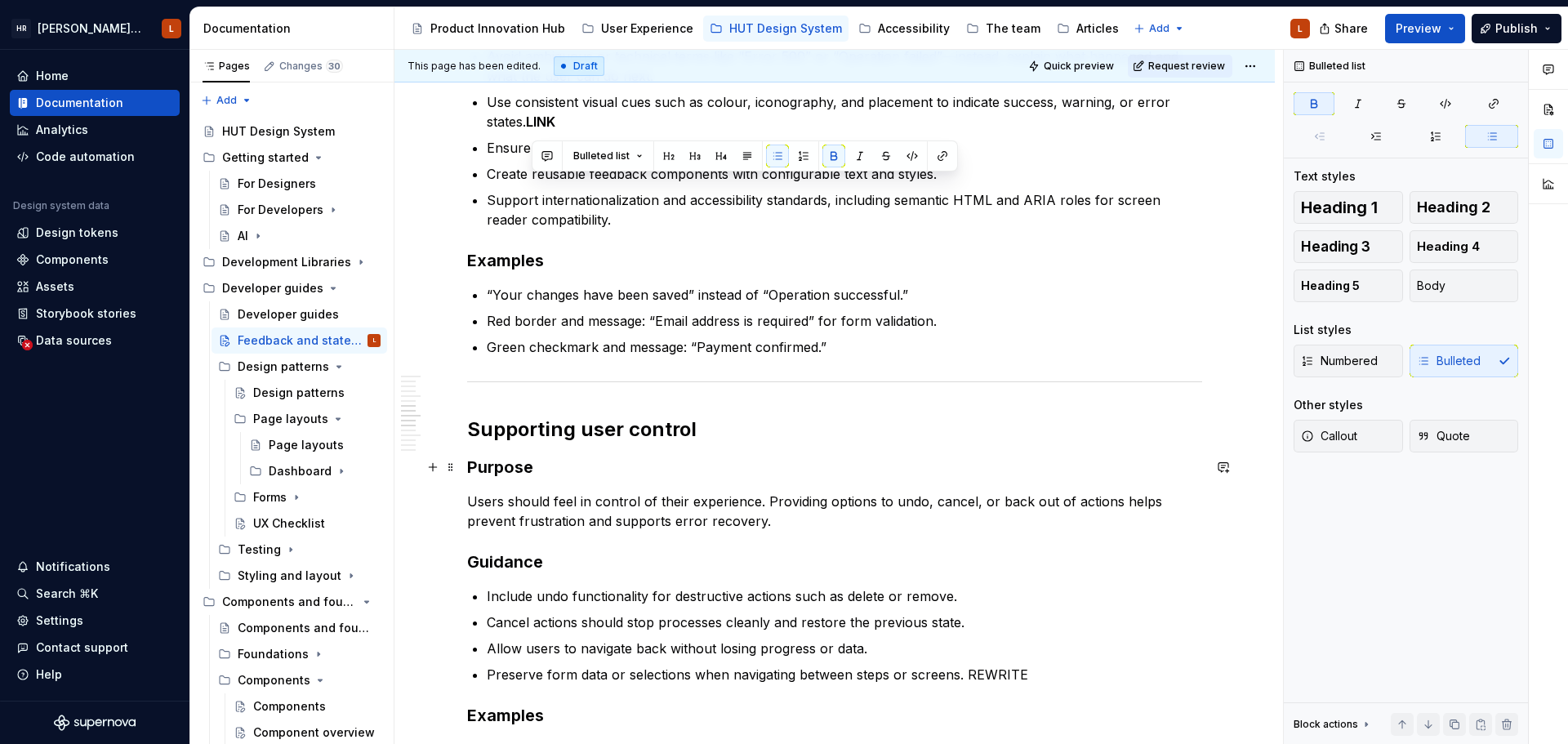
scroll to position [989, 0]
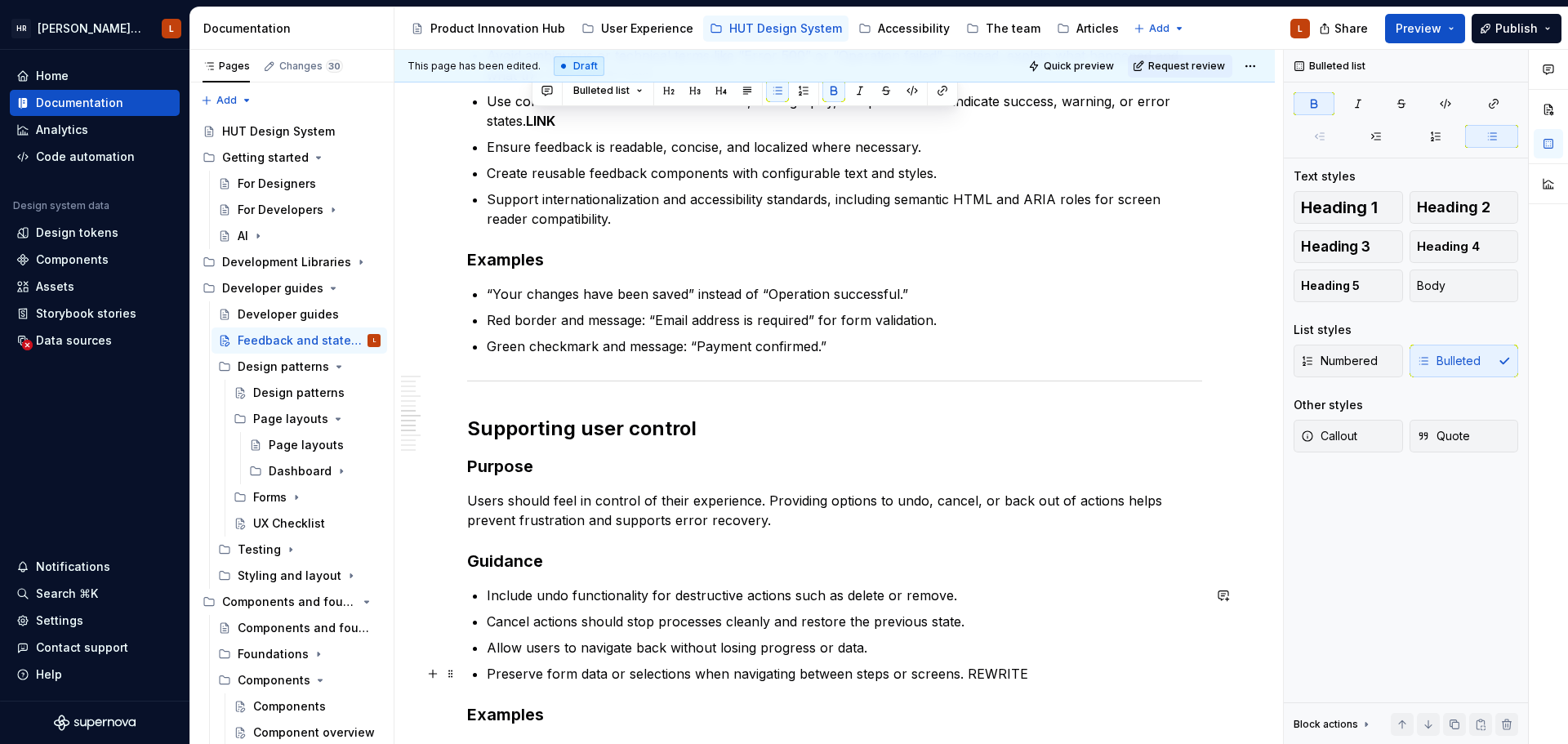
click at [994, 666] on p "Preserve form data or selections when navigating between steps or screens. REWR…" at bounding box center [844, 673] width 716 height 19
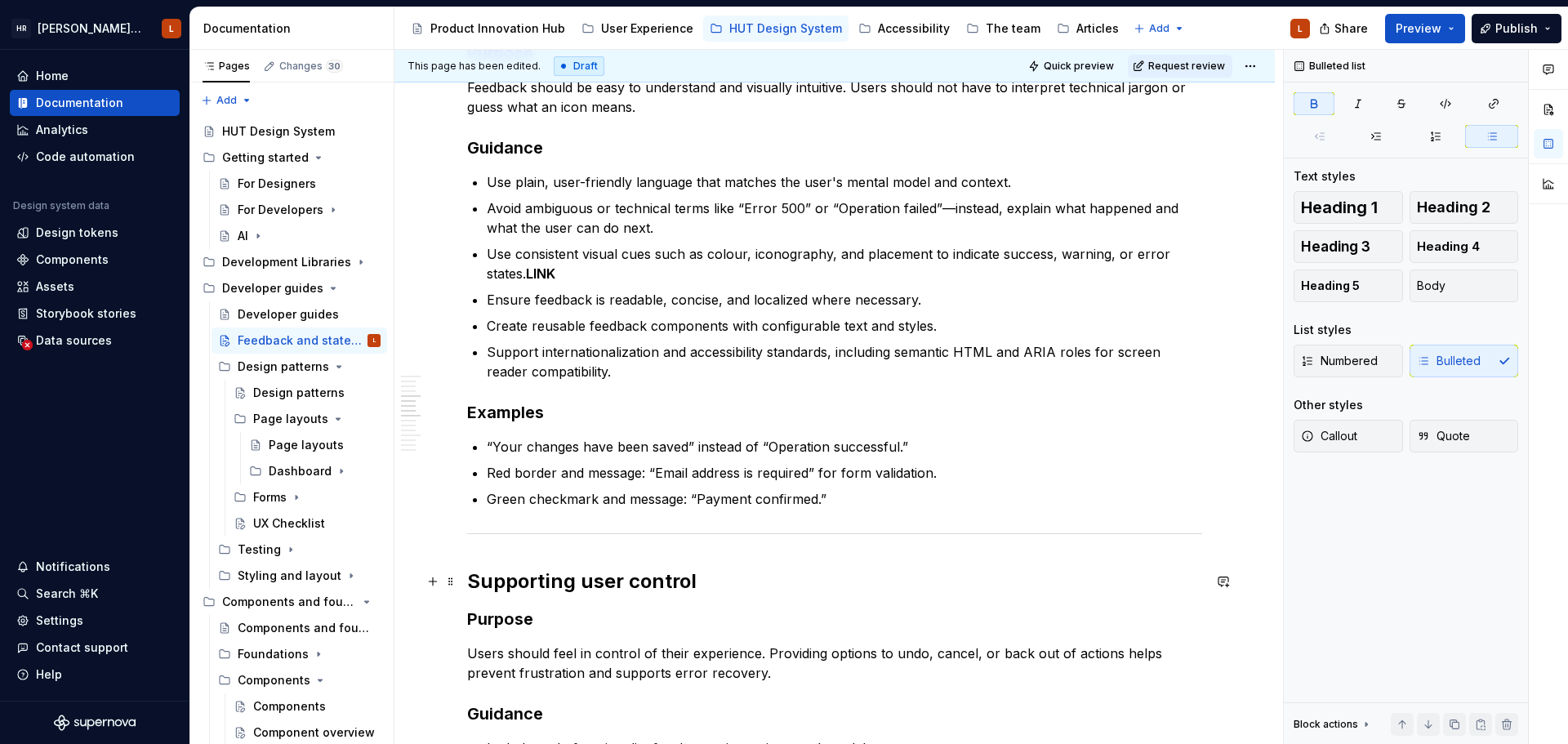
scroll to position [662, 0]
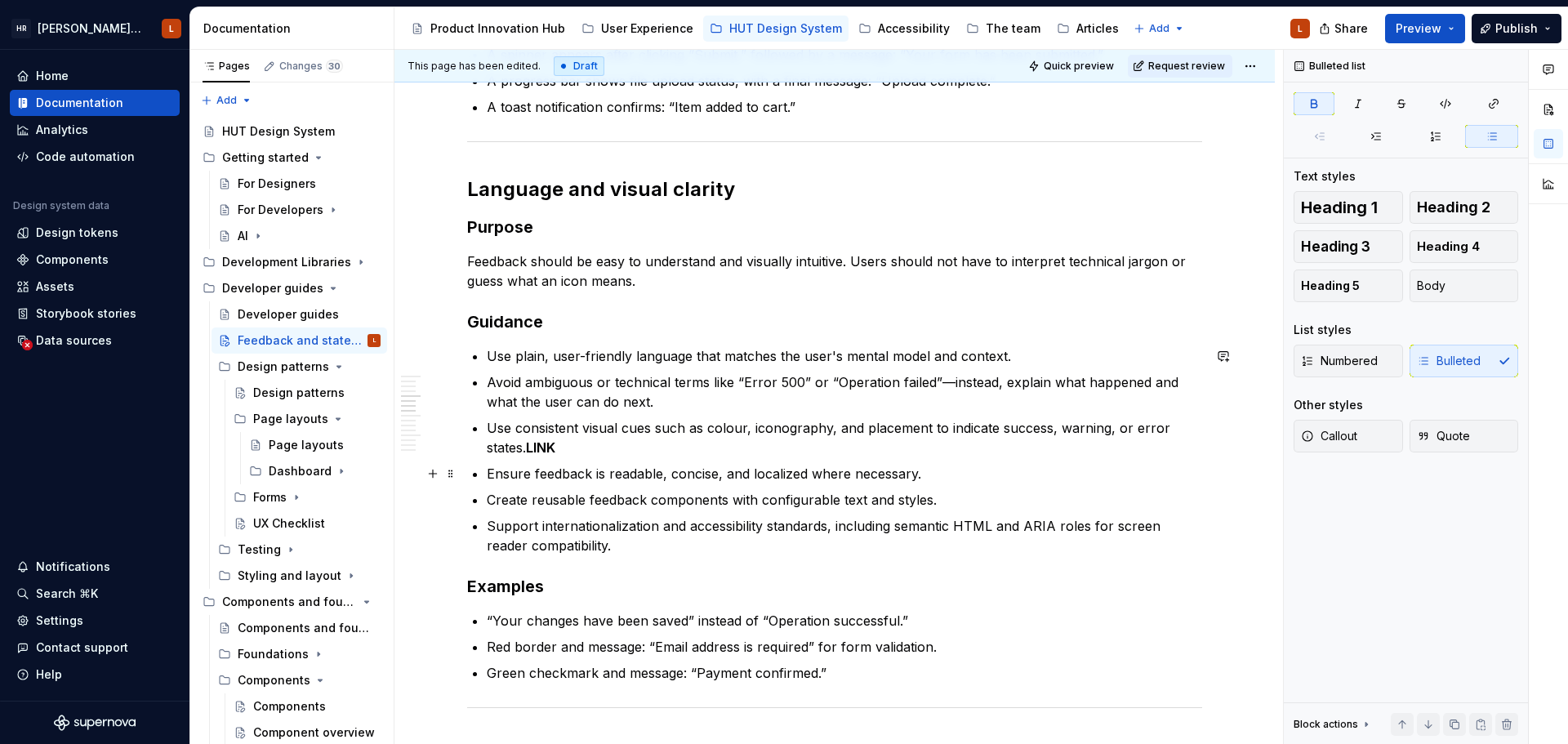
click at [646, 482] on p "Ensure feedback is readable, concise, and localized where necessary." at bounding box center [844, 473] width 716 height 19
click at [792, 468] on p "Ensure feedback is readable, concise, and localized where necessary." at bounding box center [844, 473] width 716 height 19
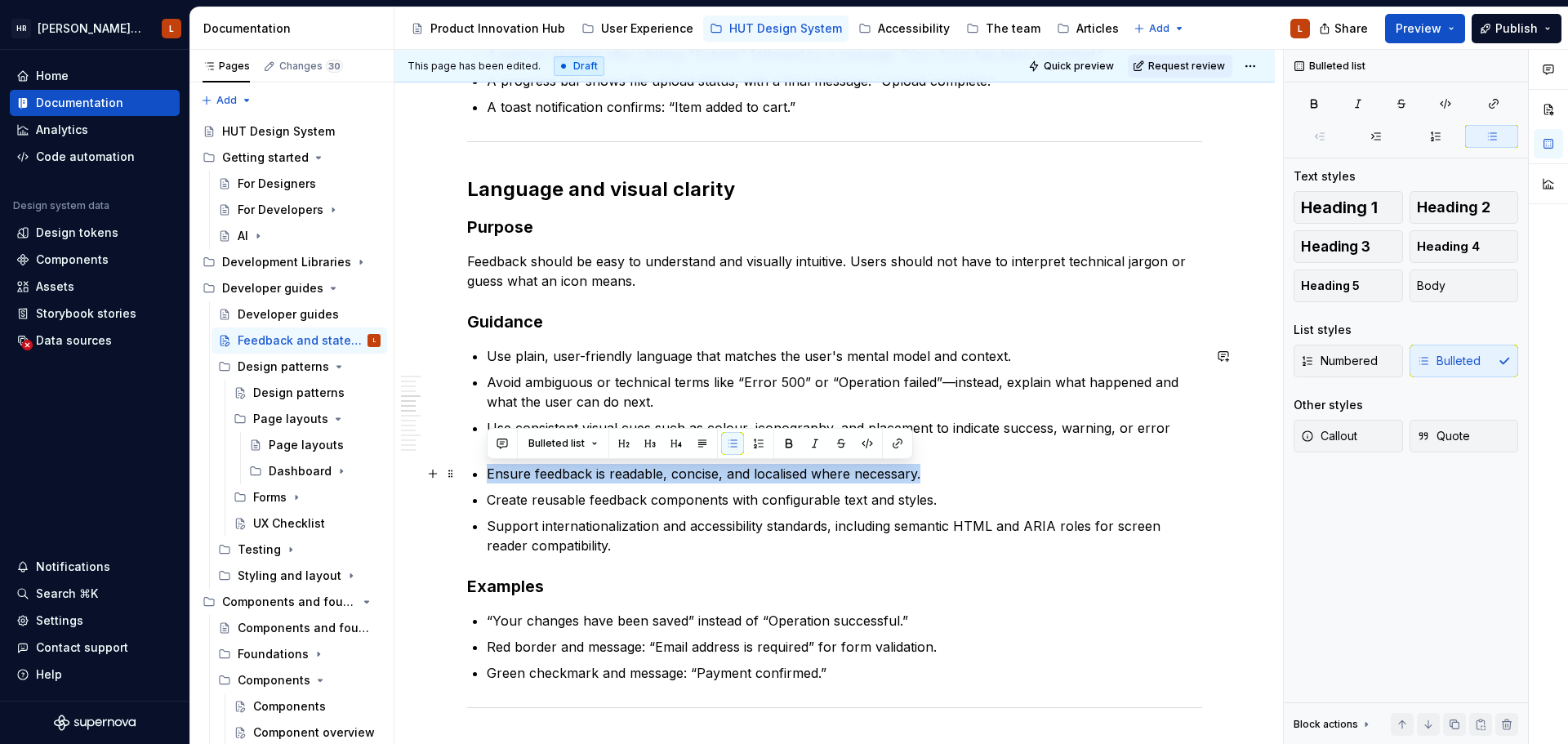
drag, startPoint x: 956, startPoint y: 472, endPoint x: 448, endPoint y: 462, distance: 508.1
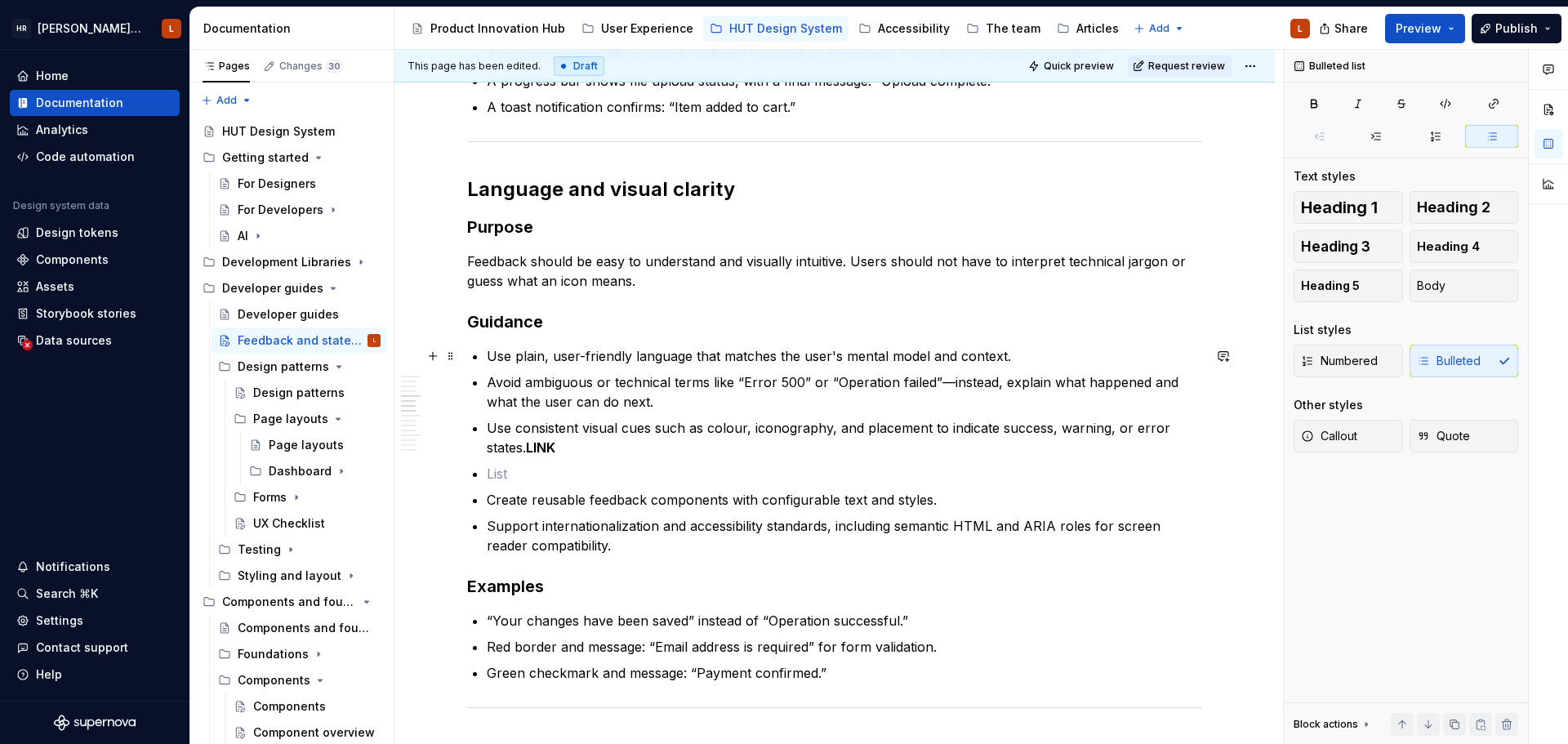
click at [1020, 353] on p "Use plain, user-friendly language that matches the user's mental model and cont…" at bounding box center [844, 356] width 716 height 19
click at [692, 405] on p "Avoid ambiguous or technical terms like “Error 500” or “Operation failed”—inste…" at bounding box center [844, 392] width 716 height 39
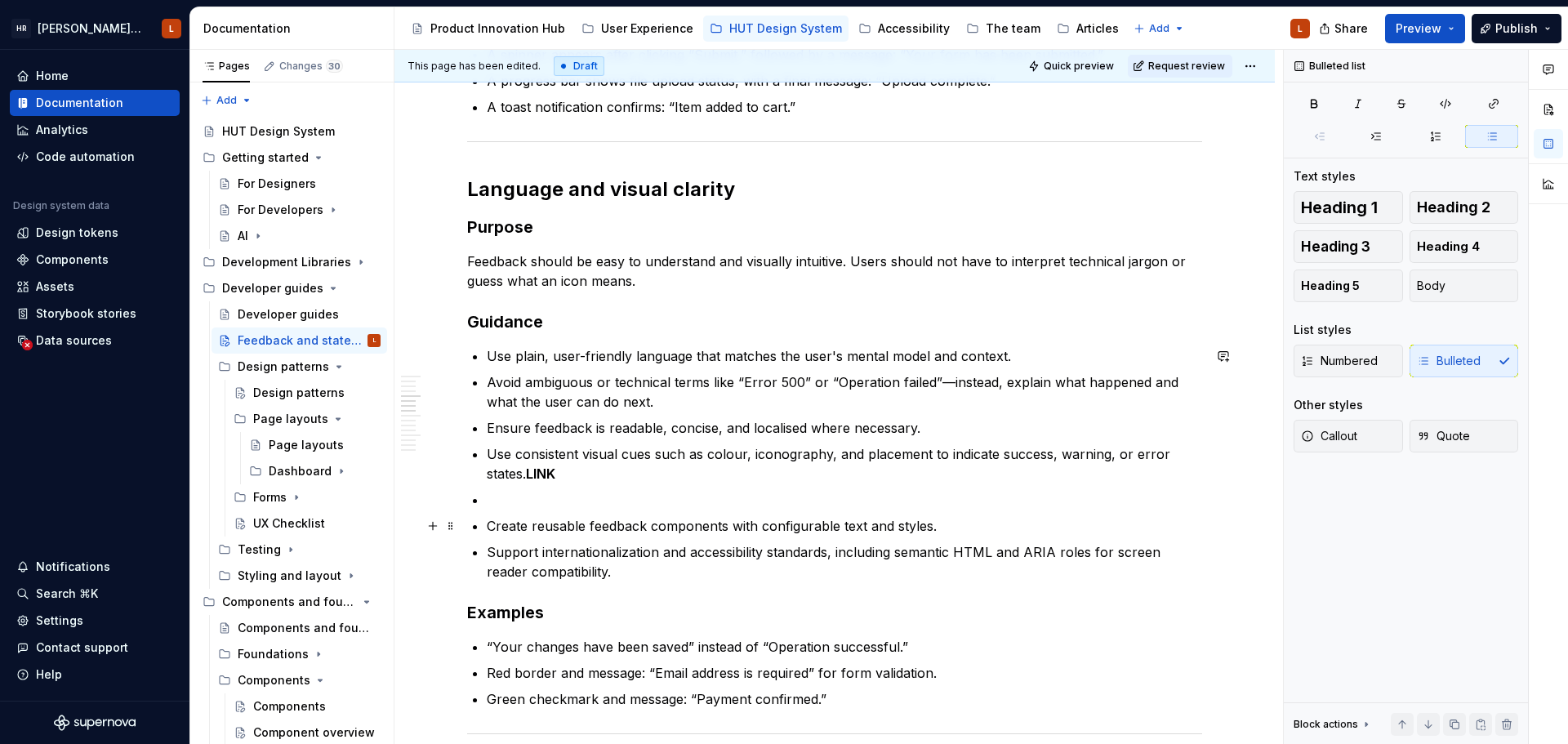
click at [644, 523] on p "Create reusable feedback components with configurable text and styles." at bounding box center [844, 525] width 716 height 19
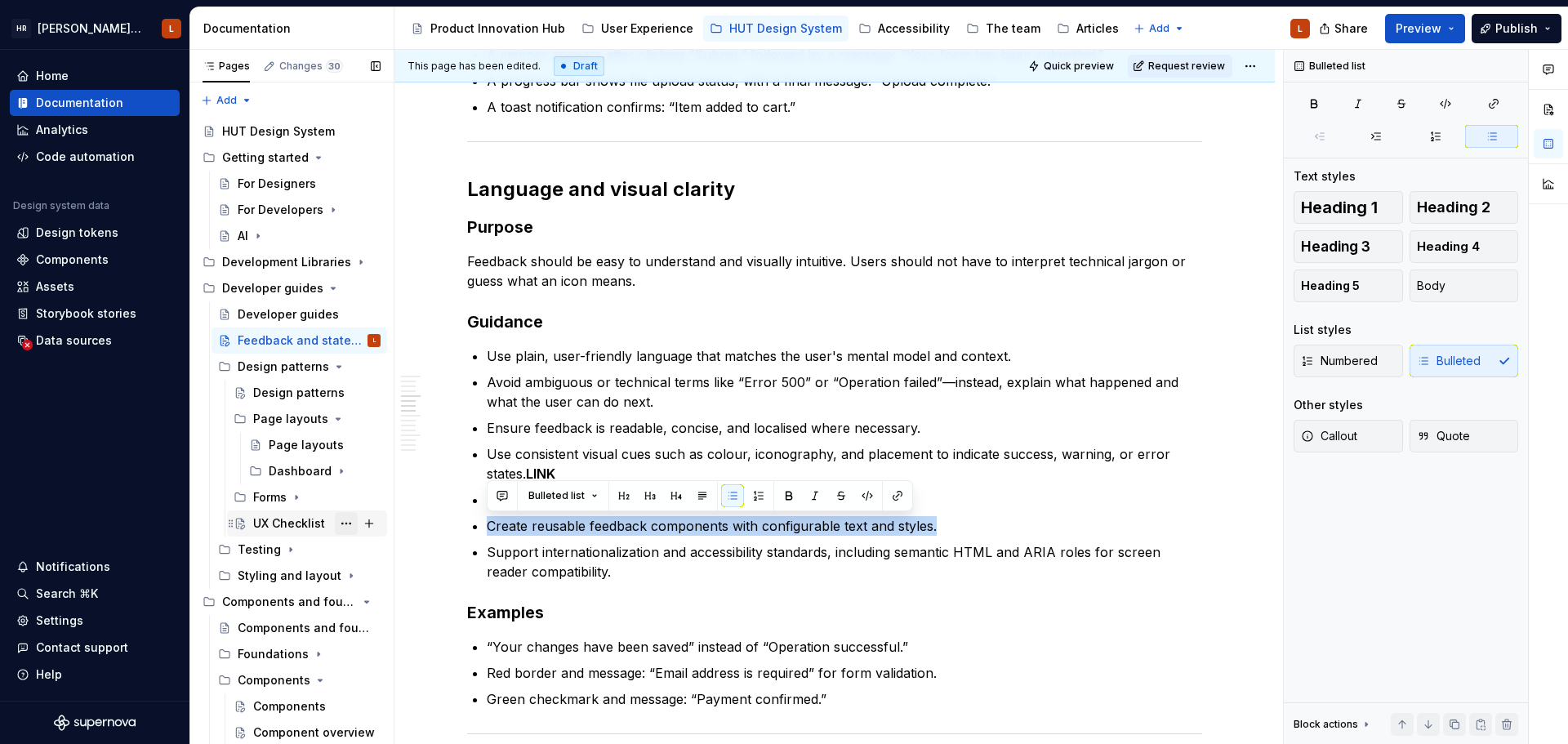
drag, startPoint x: 962, startPoint y: 526, endPoint x: 334, endPoint y: 526, distance: 628.0
click at [334, 526] on div "Pages Changes 30 Add Accessibility guide for tree Page tree. Navigate the tree …" at bounding box center [879, 401] width 1378 height 701
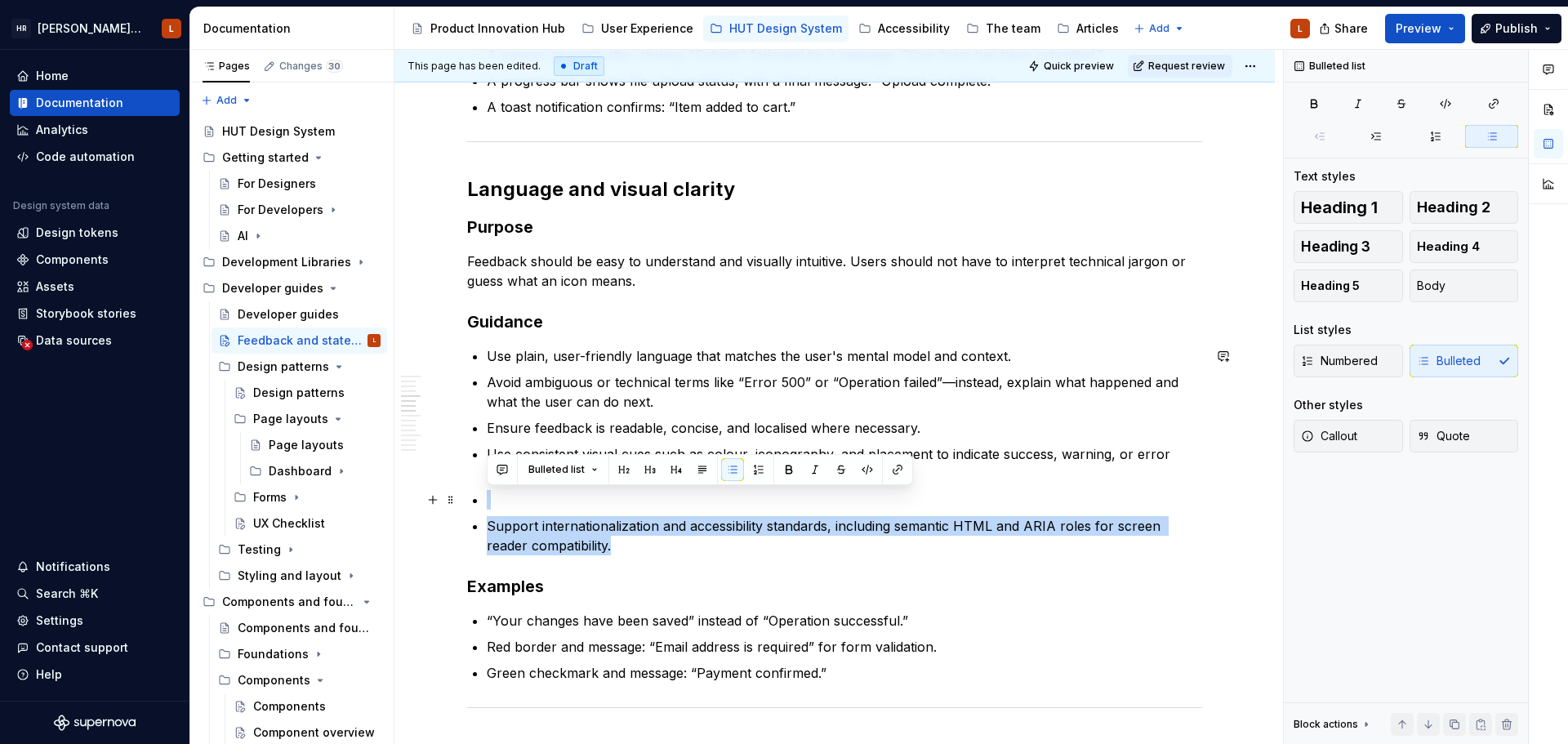
drag, startPoint x: 596, startPoint y: 543, endPoint x: 472, endPoint y: 506, distance: 129.4
click at [487, 506] on ul "Use plain, user-friendly language that matches the user's mental model and cont…" at bounding box center [844, 451] width 716 height 209
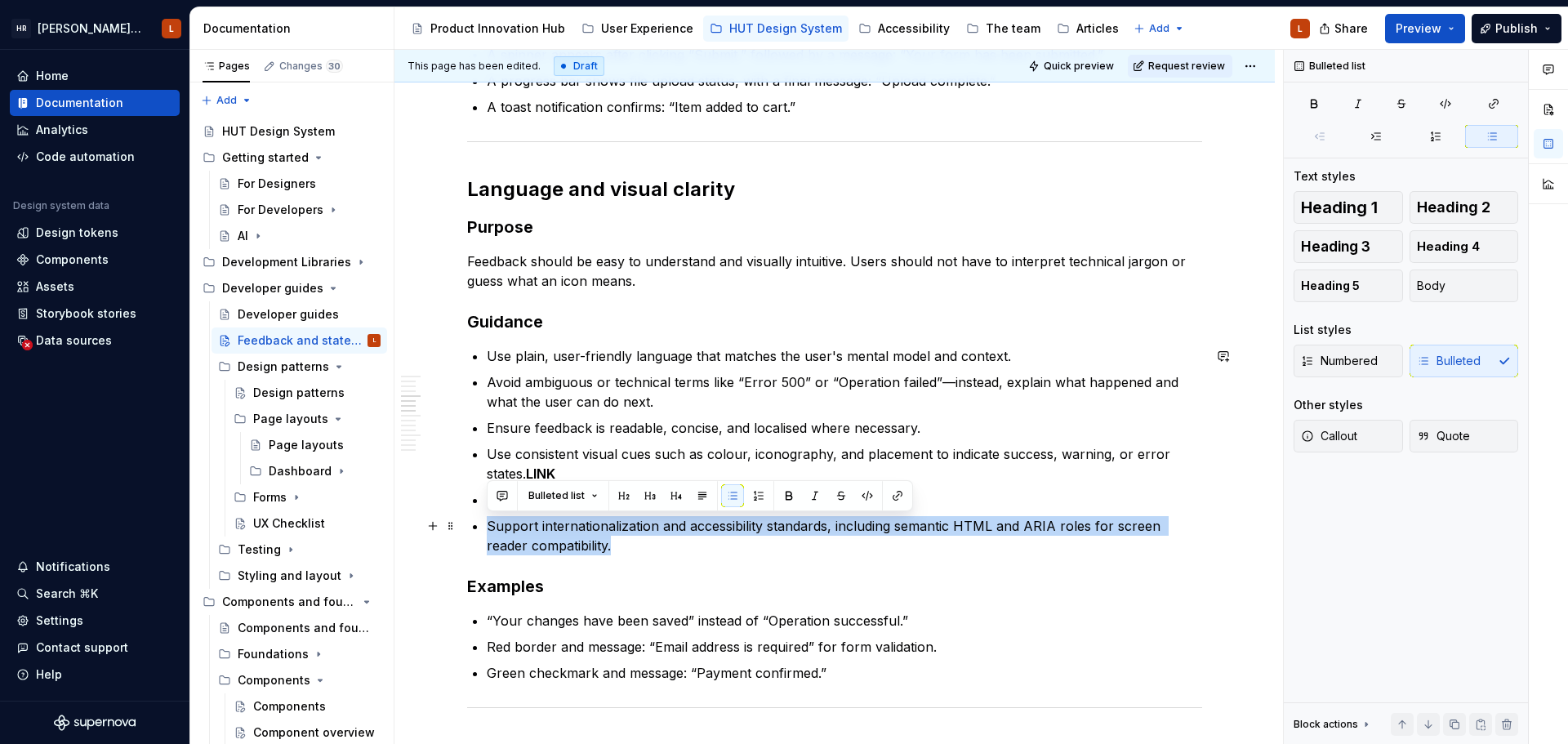
drag, startPoint x: 480, startPoint y: 531, endPoint x: 474, endPoint y: 512, distance: 19.9
click at [474, 512] on div "Communicating System Activity Purpose Users need to know when the system is pro…" at bounding box center [834, 683] width 735 height 1976
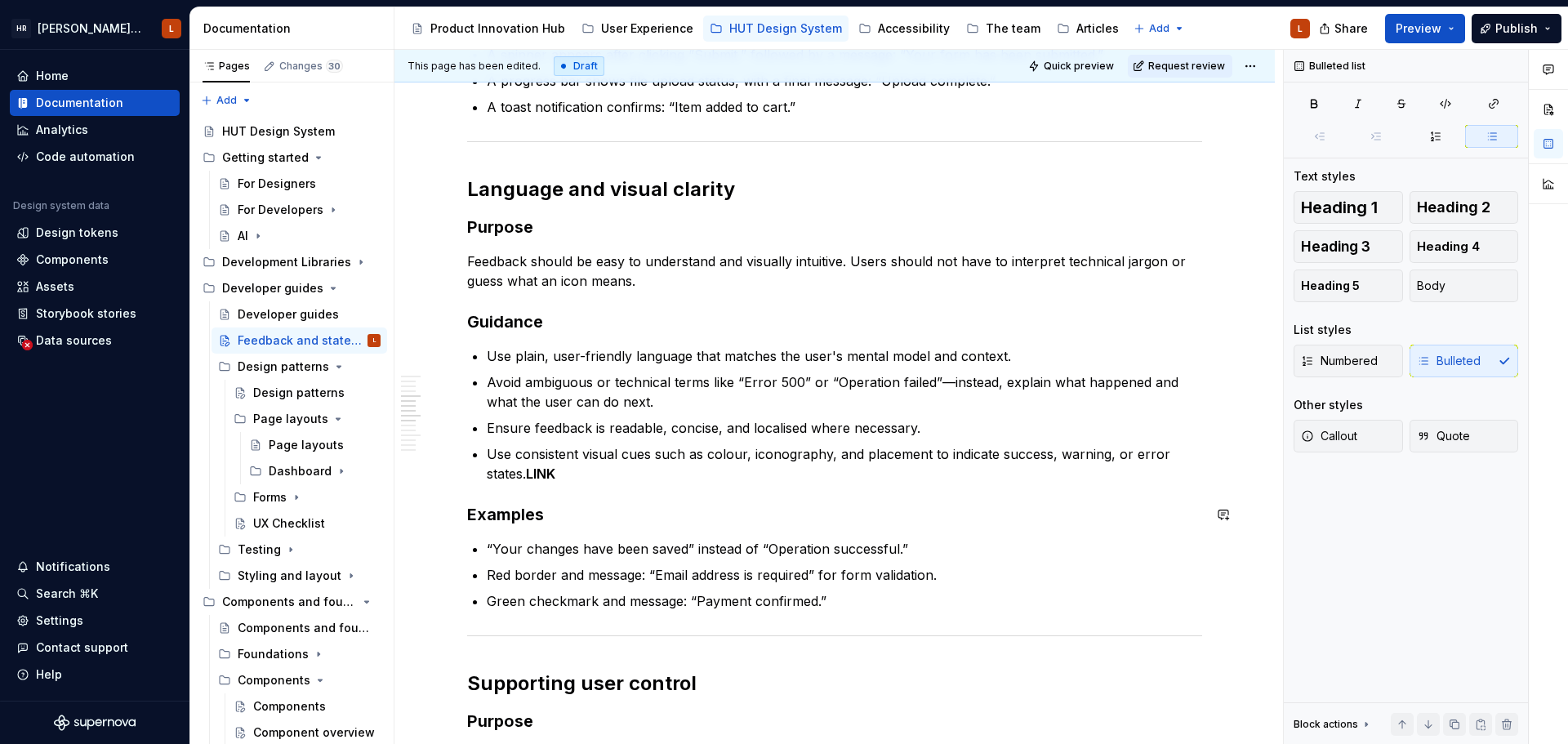
click at [680, 526] on div "Communicating System Activity Purpose Users need to know when the system is pro…" at bounding box center [834, 647] width 735 height 1904
click at [591, 473] on p "Use consistent visual cues such as colour, iconography, and placement to indica…" at bounding box center [844, 463] width 716 height 39
click at [760, 596] on p "Green checkmark and message: “Payment confirmed.”" at bounding box center [844, 600] width 716 height 19
click at [853, 599] on p "Green checkmark and message: “Payment confirmed.”" at bounding box center [844, 600] width 716 height 19
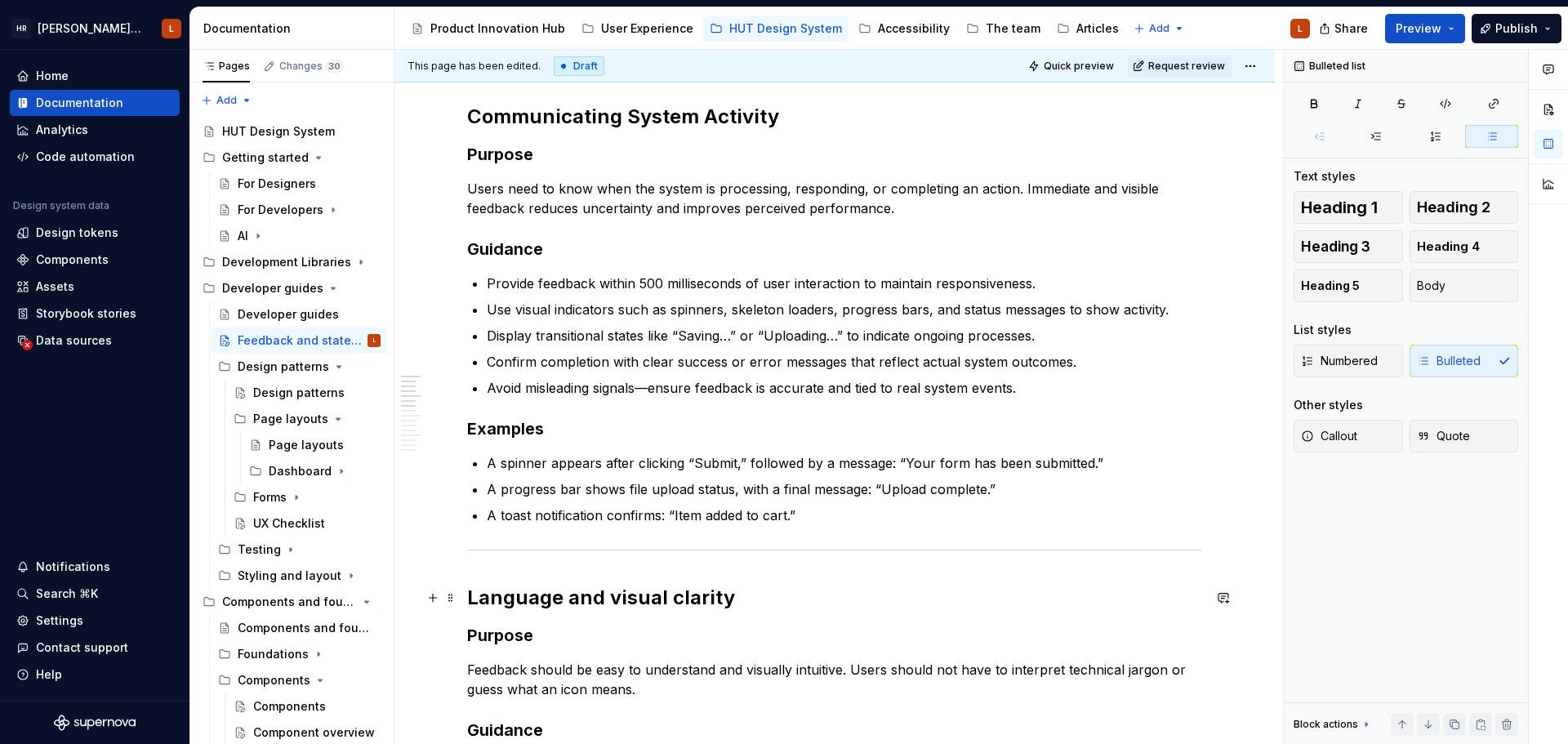
scroll to position [172, 0]
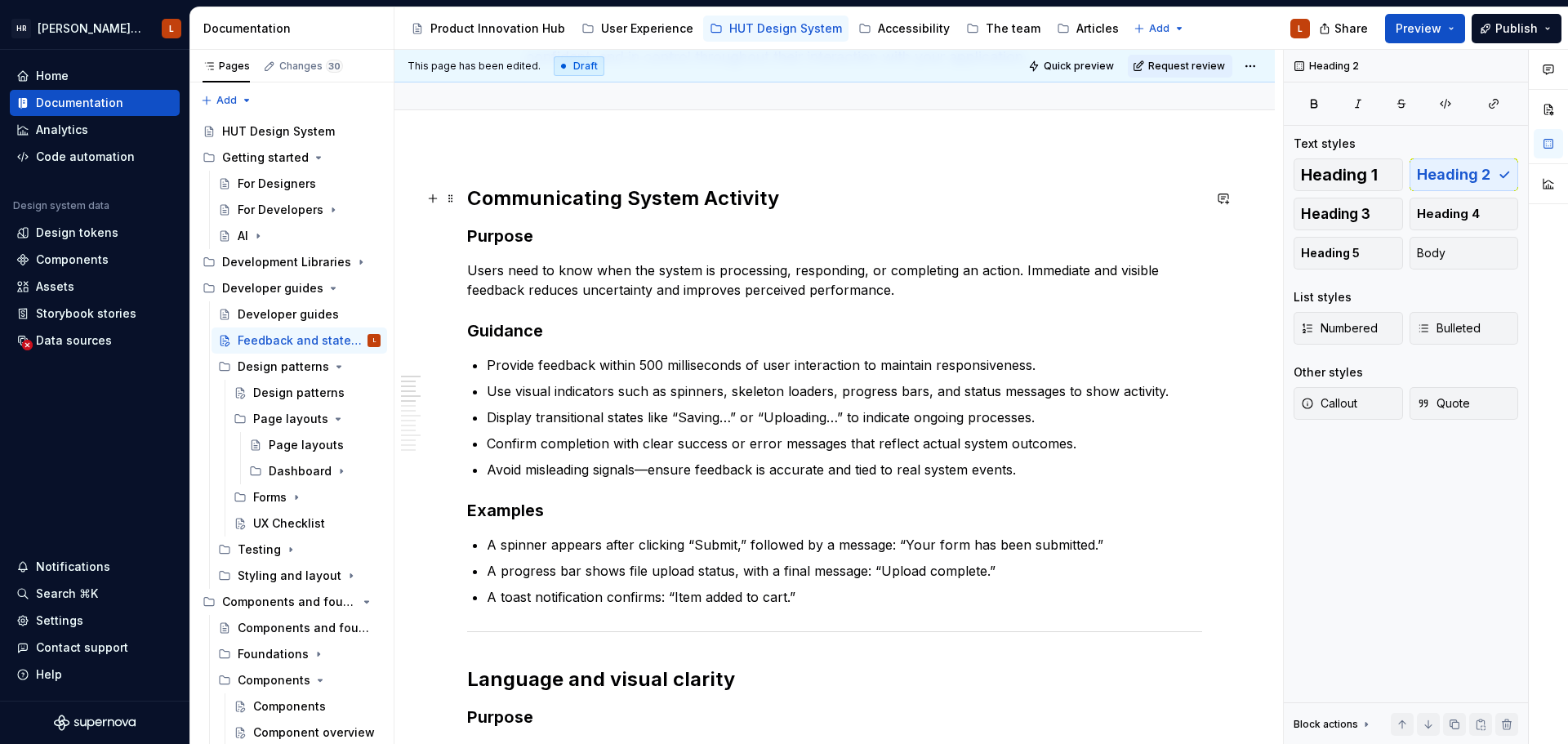
click at [639, 197] on h2 "Communicating System Activity" at bounding box center [834, 198] width 735 height 26
click at [711, 191] on h2 "Communicating system Activity" at bounding box center [834, 198] width 735 height 26
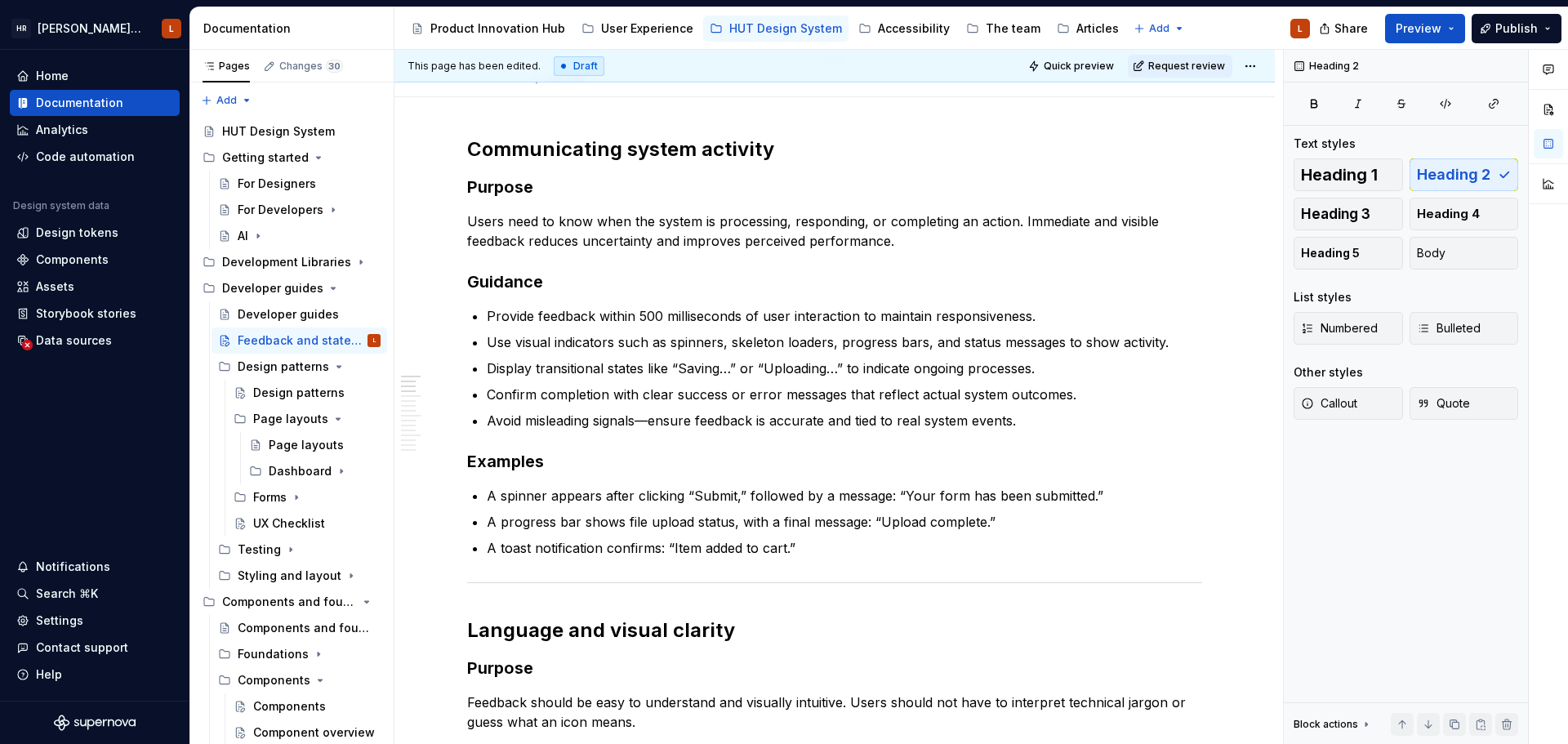
scroll to position [245, 0]
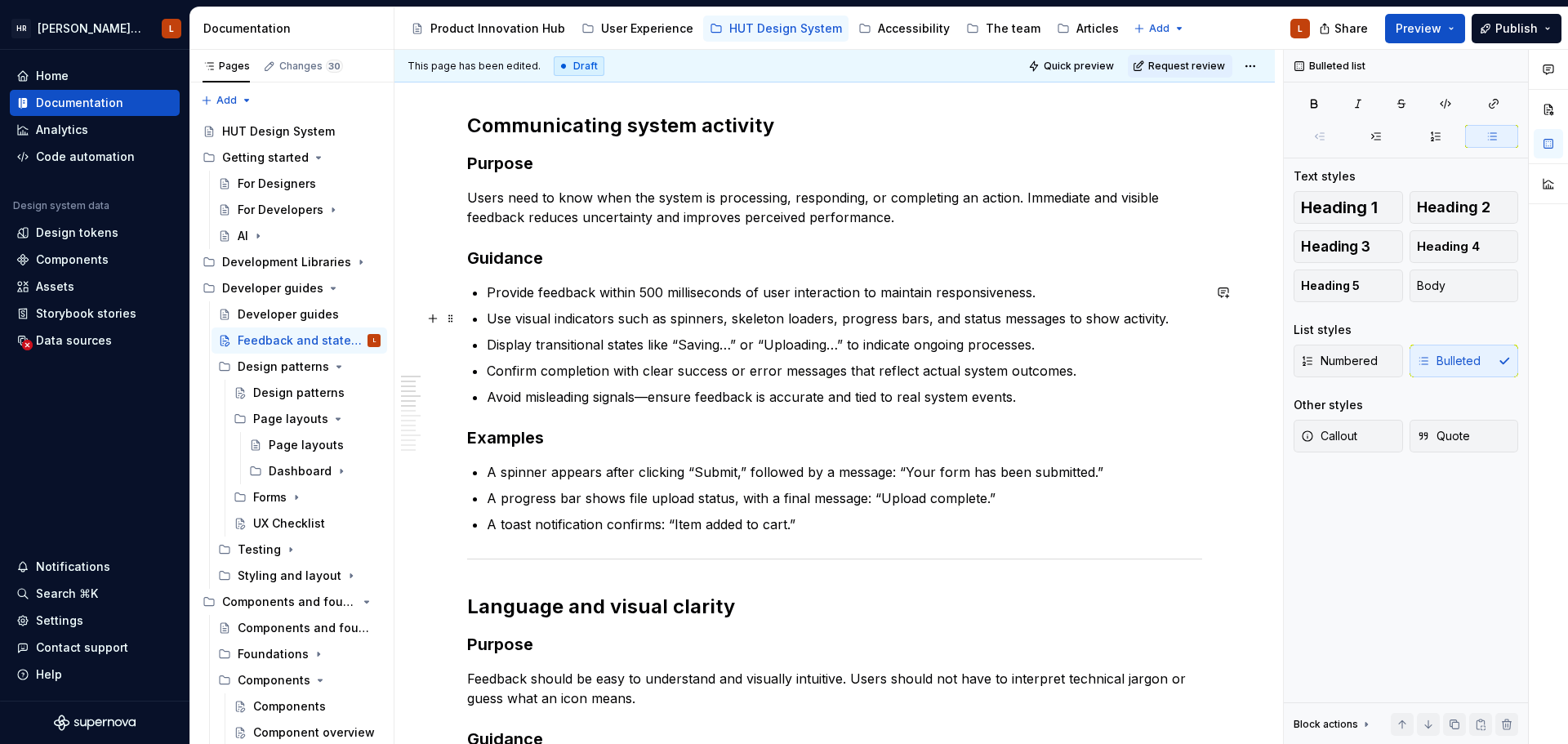
click at [1152, 318] on p "Use visual indicators such as spinners, skeleton loaders, progress bars, and st…" at bounding box center [844, 318] width 716 height 19
drag, startPoint x: 1177, startPoint y: 321, endPoint x: 479, endPoint y: 329, distance: 698.0
click at [741, 372] on p "Confirm completion with clear success or error messages that reflect actual sys…" at bounding box center [844, 370] width 716 height 19
click at [855, 499] on p "A progress bar shows file upload status, with a final message: “Upload complete…" at bounding box center [844, 498] width 716 height 19
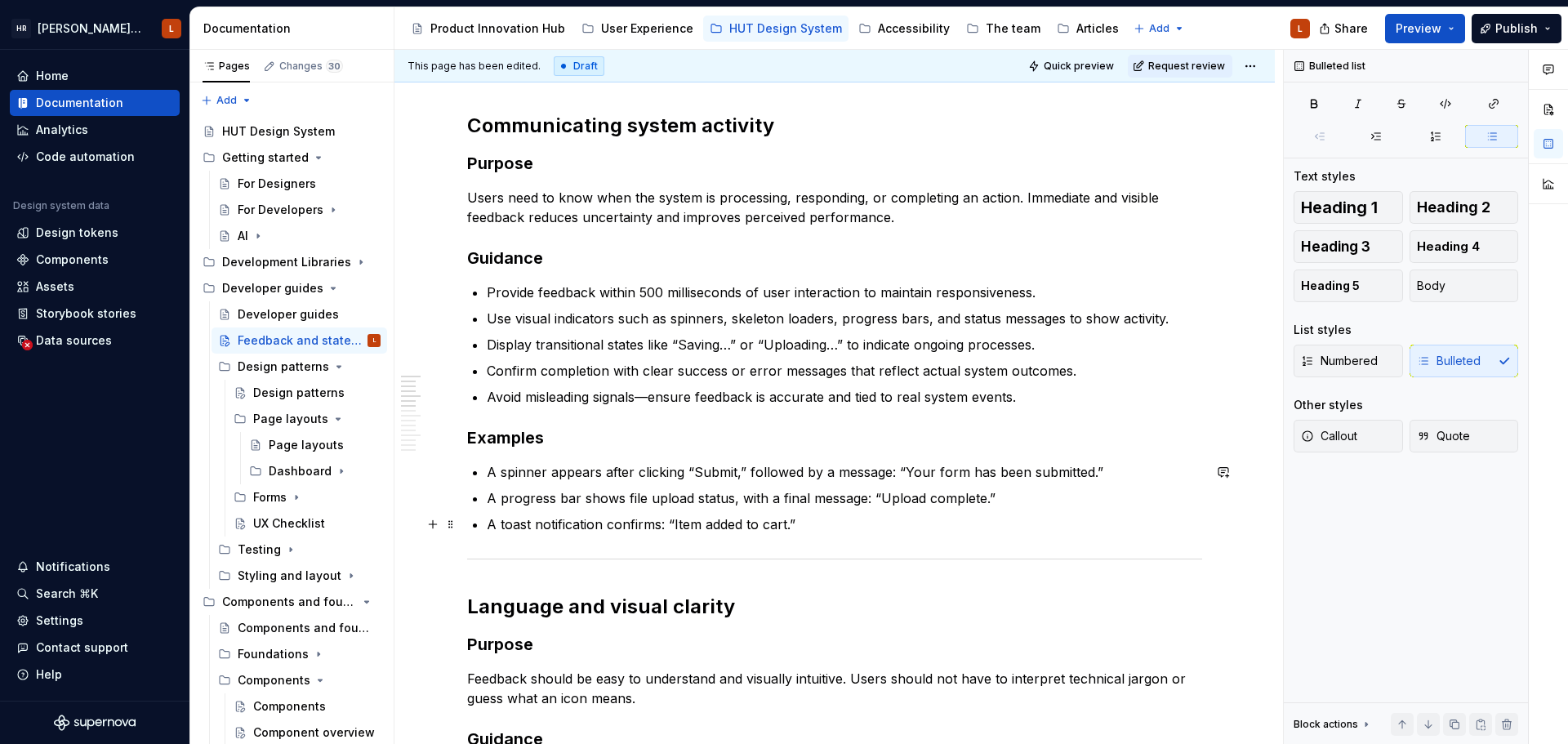
click at [863, 519] on p "A toast notification confirms: “Item added to cart.”" at bounding box center [844, 524] width 716 height 19
click at [1010, 391] on p "Avoid misleading signals—ensure feedback is accurate and tied to real system ev…" at bounding box center [844, 397] width 716 height 19
click at [647, 389] on p "Avoid misleading signals—ensure feedback is accurate and tied to real system ev…" at bounding box center [844, 397] width 716 height 19
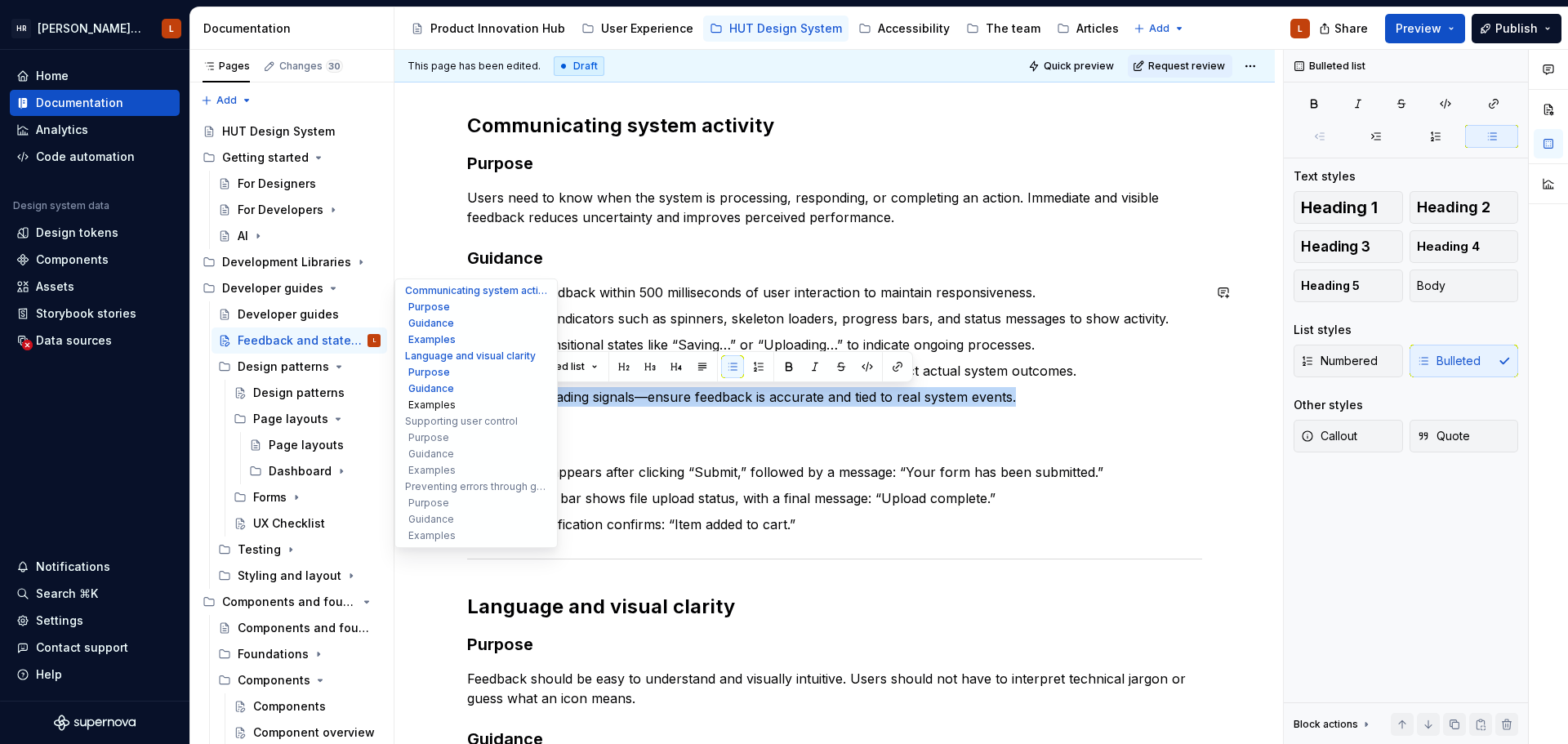
drag, startPoint x: 1060, startPoint y: 397, endPoint x: 432, endPoint y: 402, distance: 628.0
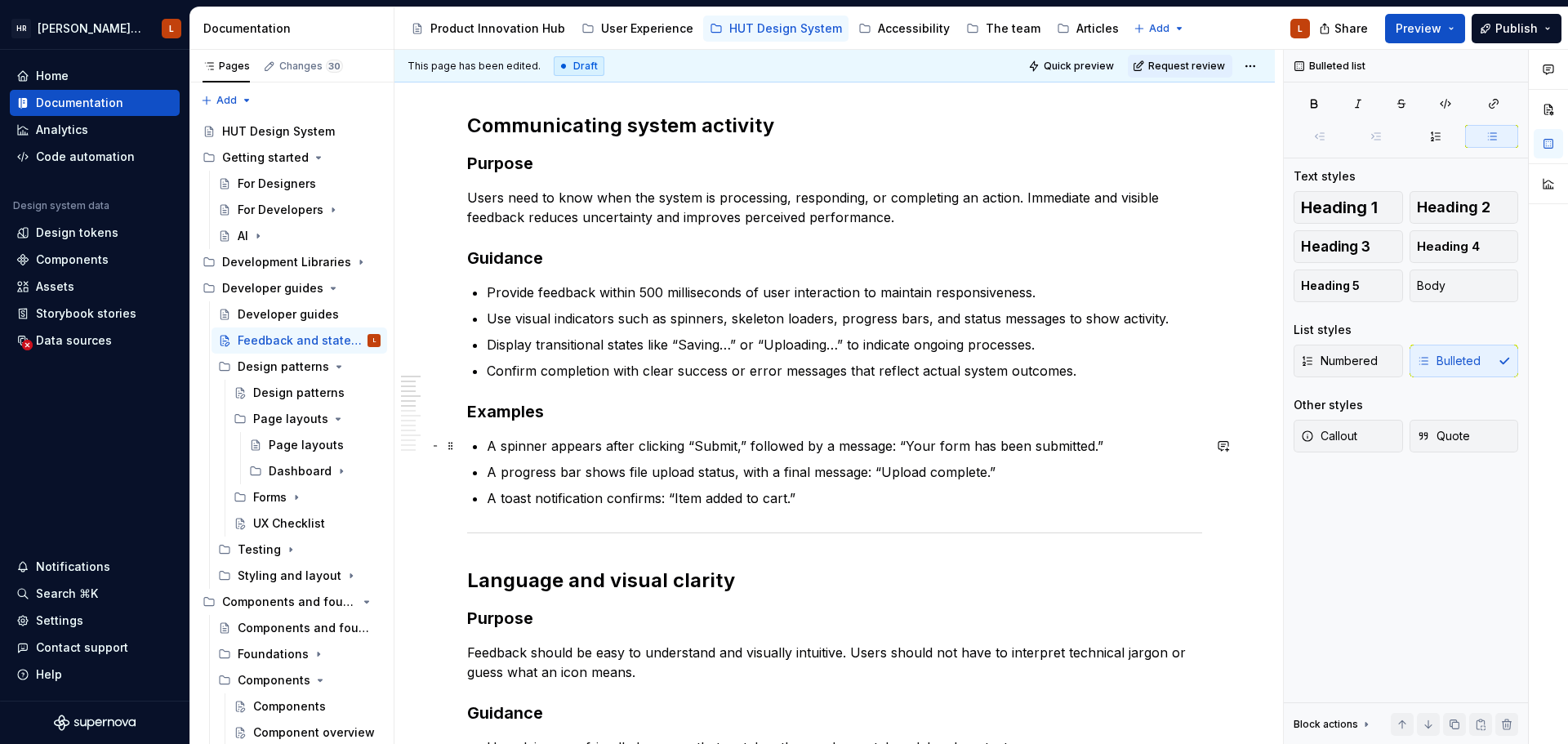
click at [728, 439] on p "A spinner appears after clicking “Submit,” followed by a message: “Your form ha…" at bounding box center [844, 445] width 716 height 19
click at [1042, 354] on ul "Provide feedback within 500 milliseconds of user interaction to maintain respon…" at bounding box center [844, 331] width 716 height 98
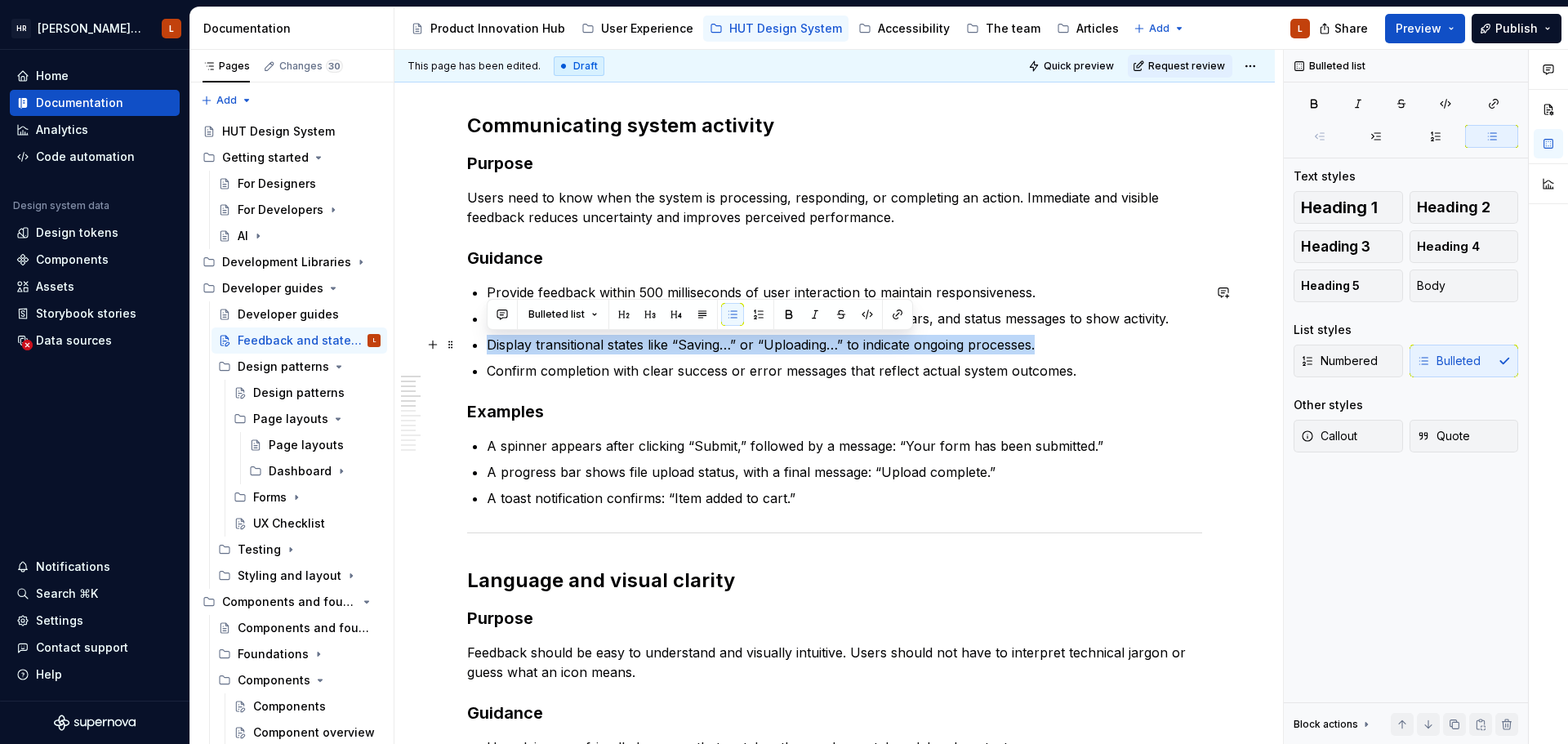
drag, startPoint x: 1051, startPoint y: 347, endPoint x: 631, endPoint y: 362, distance: 420.3
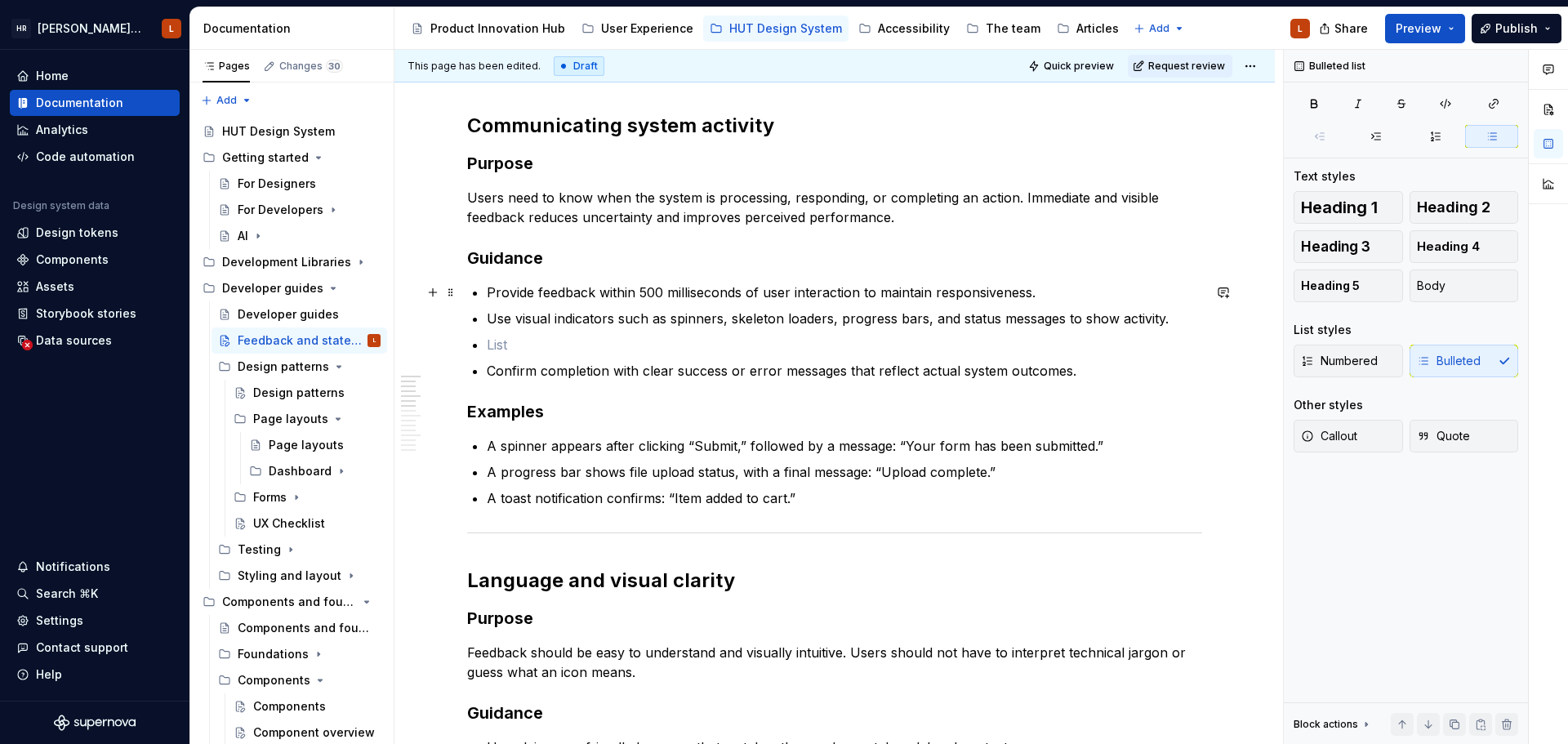
click at [1060, 301] on p "Provide feedback within 500 milliseconds of user interaction to maintain respon…" at bounding box center [844, 291] width 716 height 19
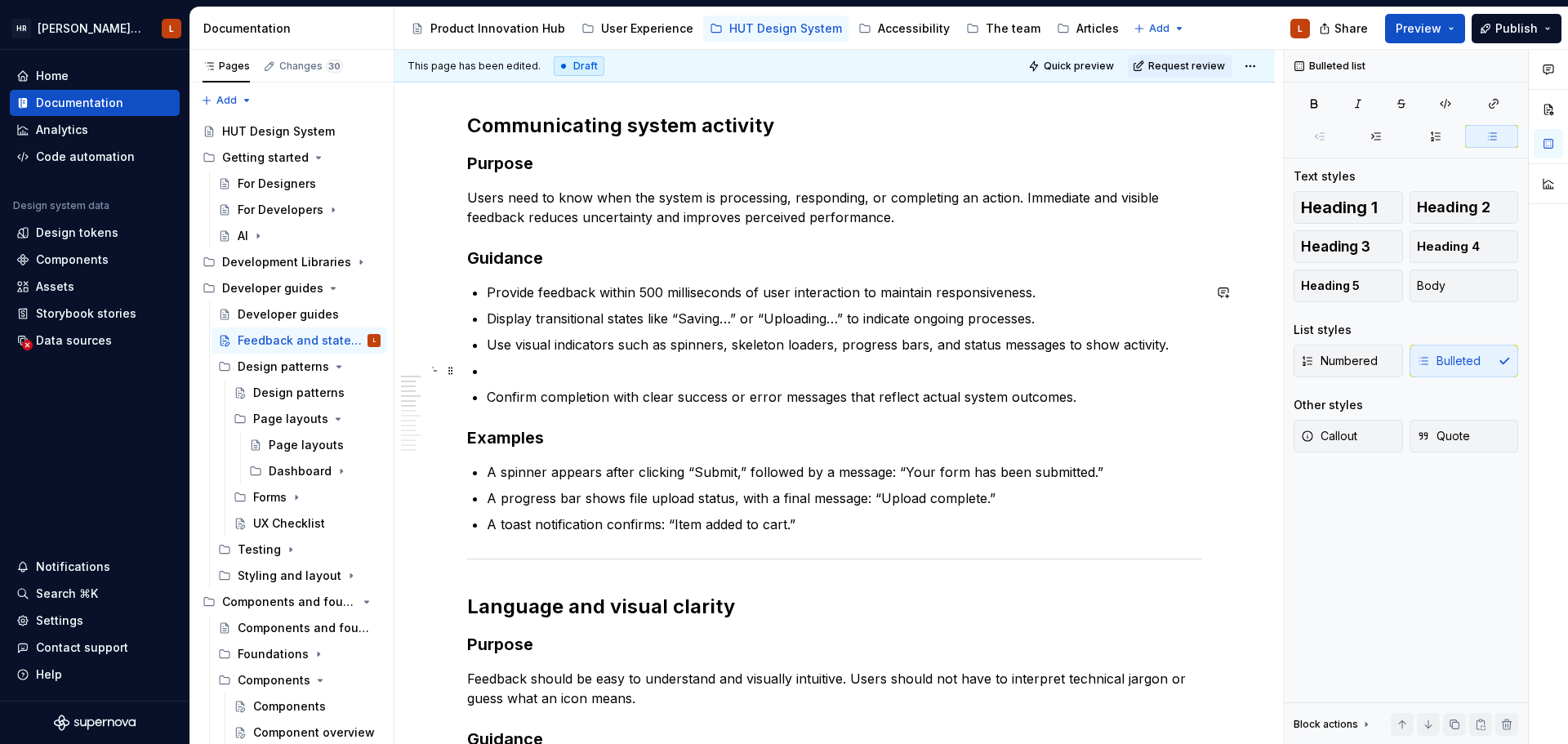
click at [785, 366] on p at bounding box center [844, 370] width 716 height 19
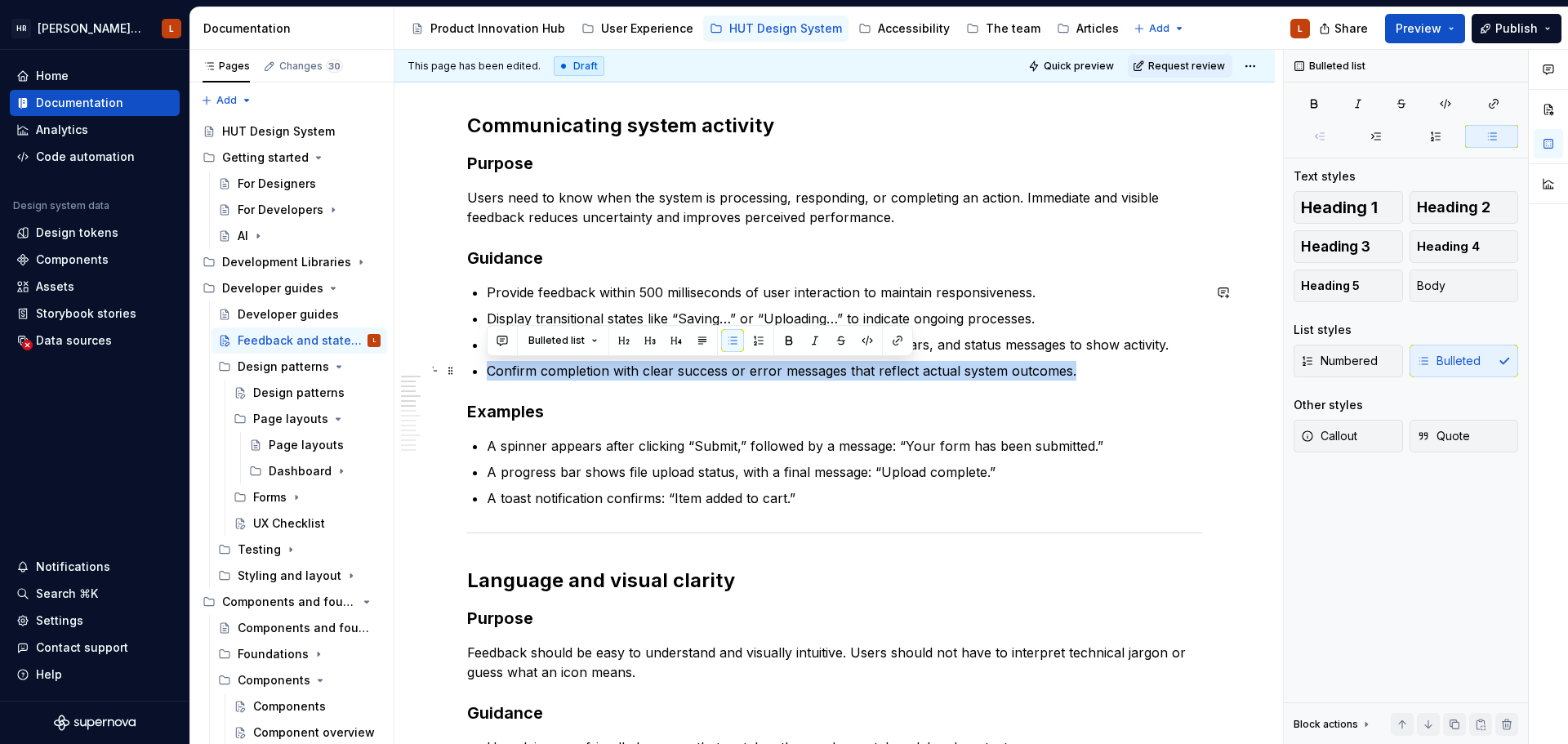
drag, startPoint x: 1098, startPoint y: 372, endPoint x: 483, endPoint y: 363, distance: 615.1
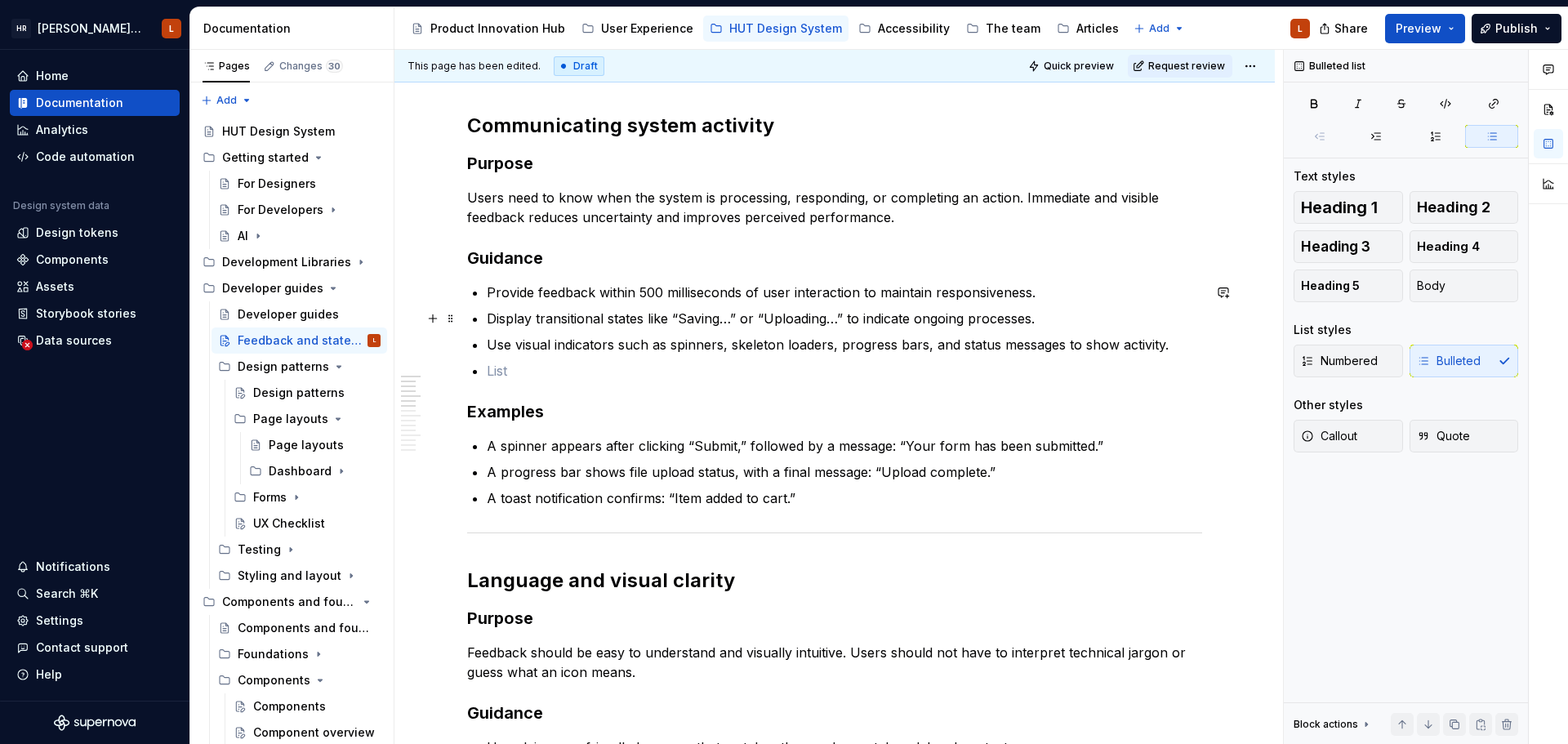
click at [1073, 310] on p "Display transitional states like “Saving…” or “Uploading…” to indicate ongoing …" at bounding box center [844, 318] width 716 height 19
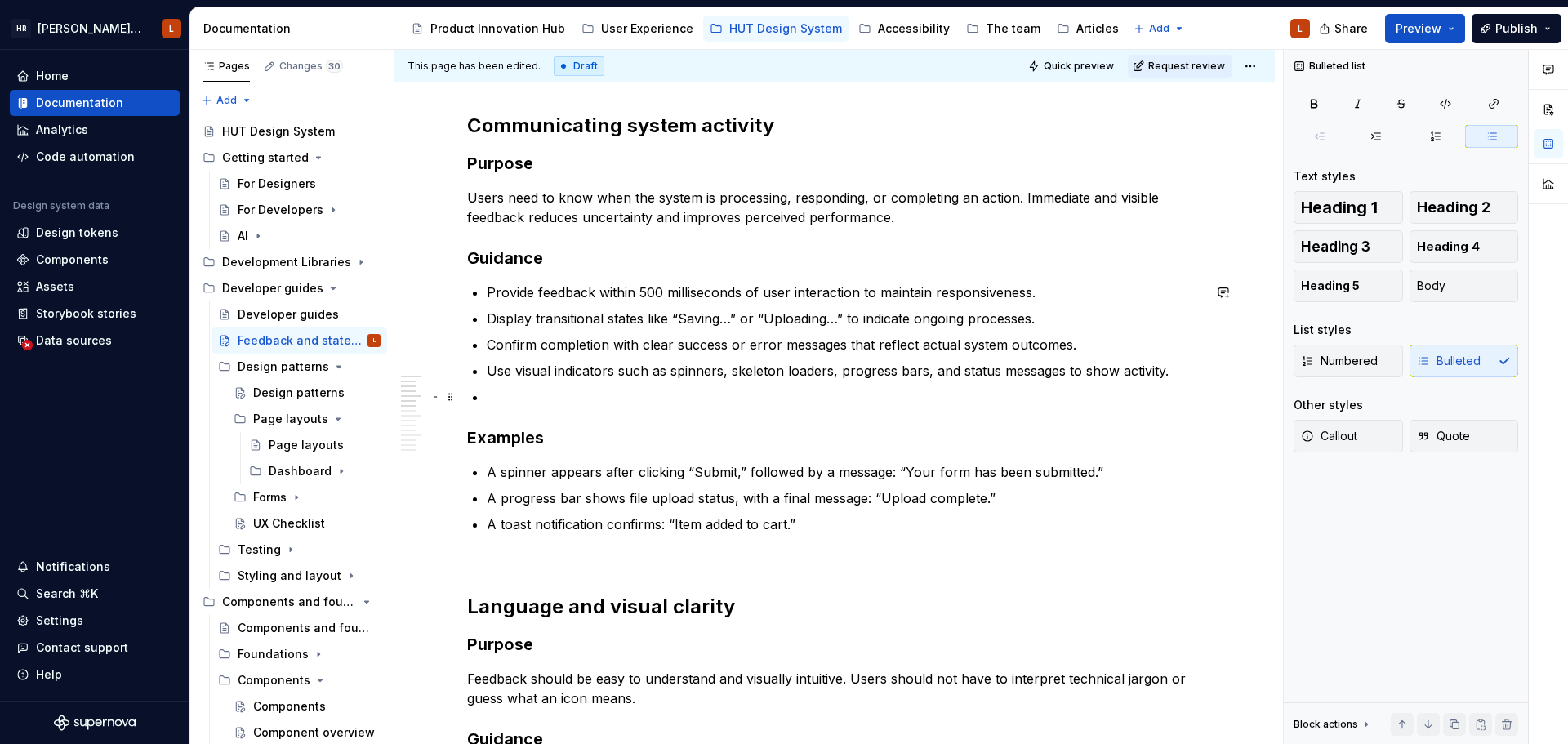
click at [622, 389] on p at bounding box center [844, 397] width 716 height 19
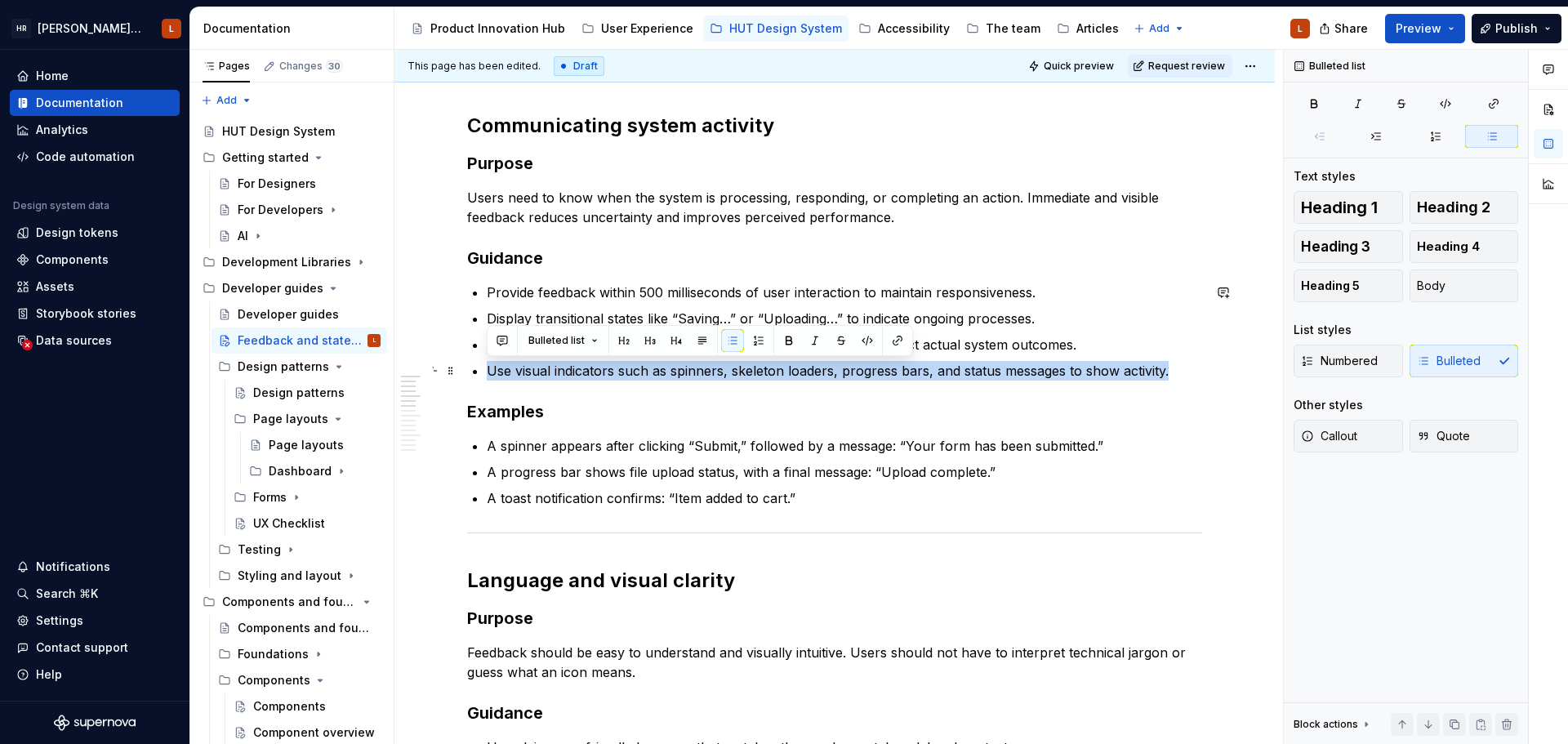
drag, startPoint x: 1180, startPoint y: 371, endPoint x: 474, endPoint y: 373, distance: 706.0
click at [487, 373] on li "Use visual indicators such as spinners, skeleton loaders, progress bars, and st…" at bounding box center [844, 370] width 716 height 19
copy p "Use visual indicators such as spinners, skeleton loaders, progress bars, and st…"
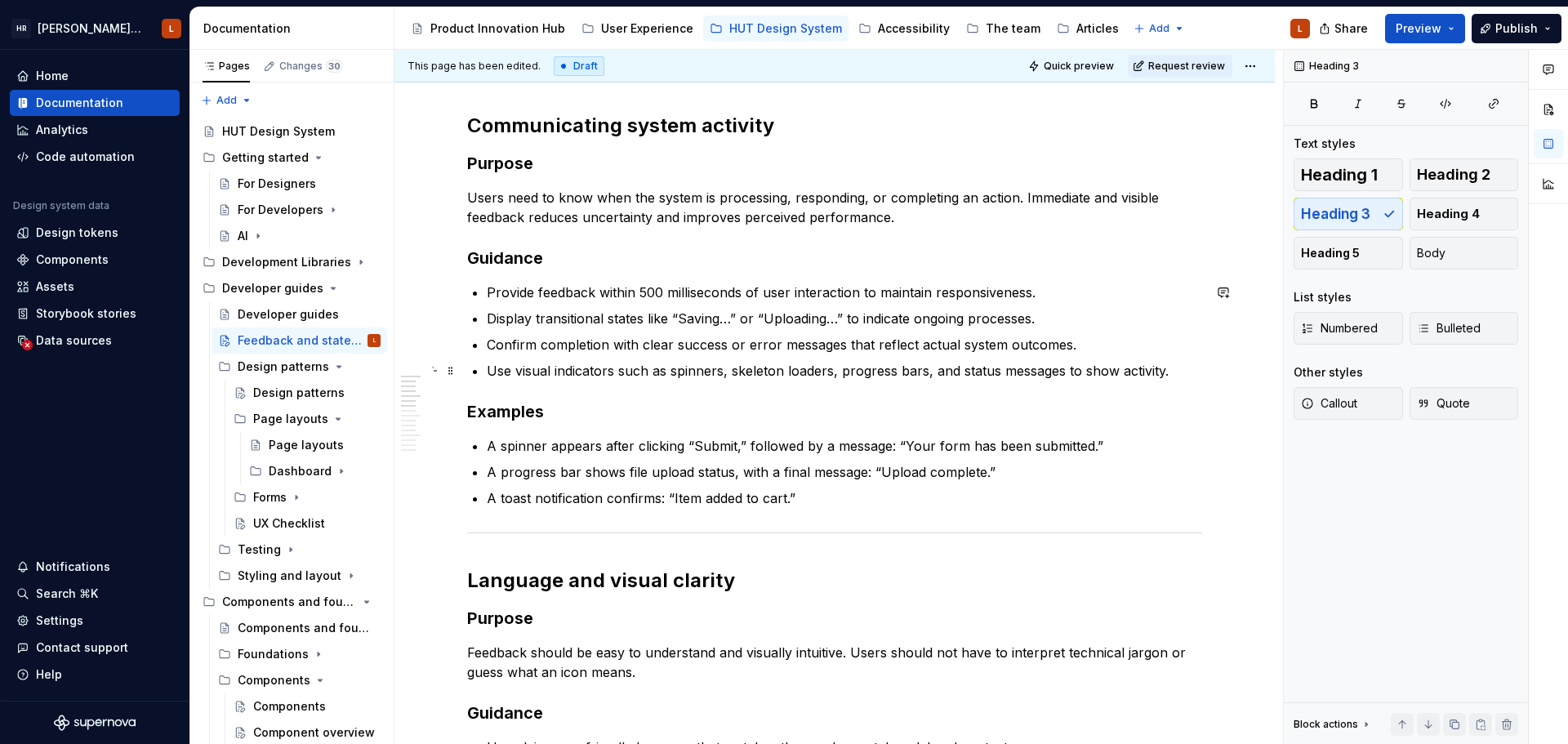
click at [1174, 369] on p "Use visual indicators such as spinners, skeleton loaders, progress bars, and st…" at bounding box center [844, 370] width 716 height 19
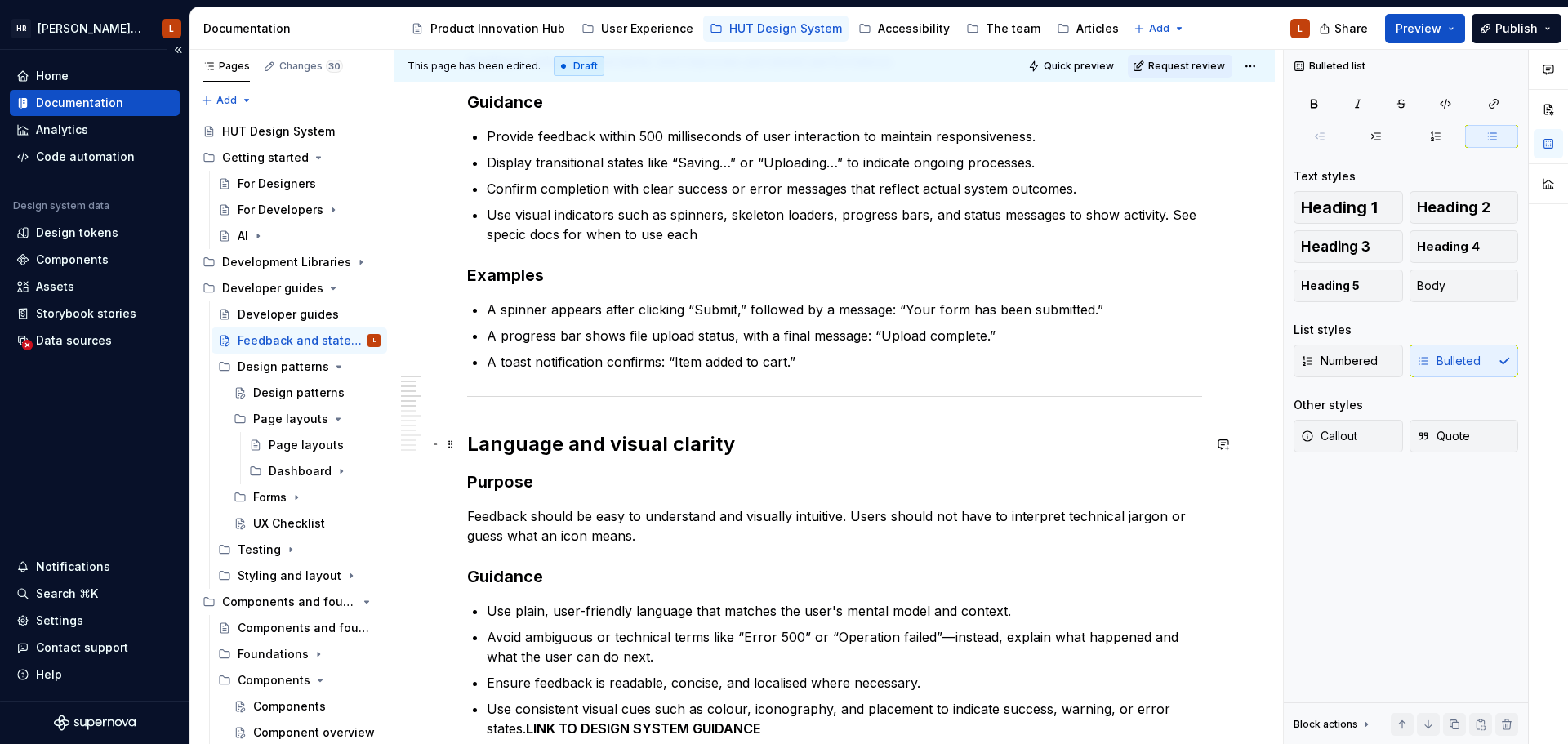
scroll to position [408, 0]
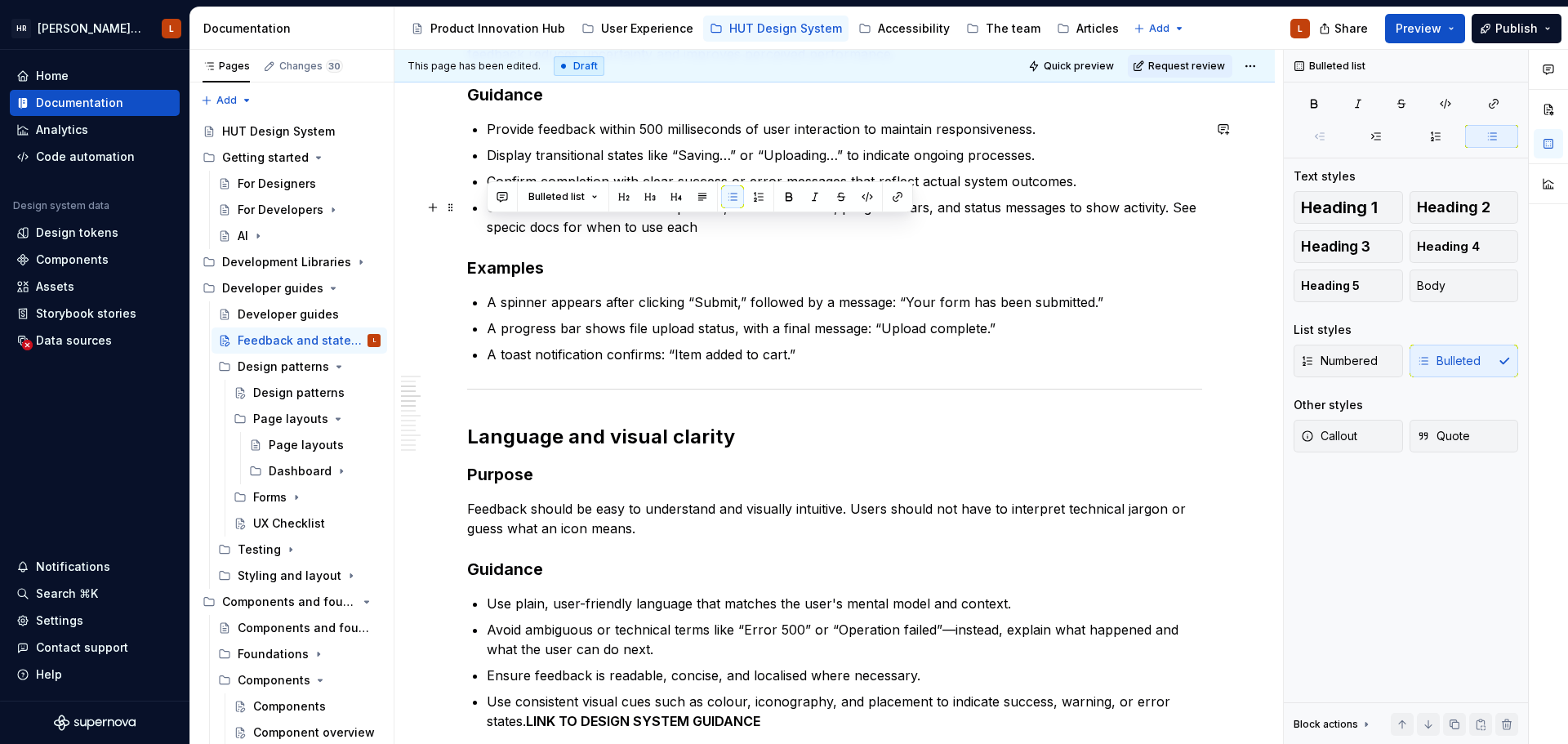
drag, startPoint x: 517, startPoint y: 230, endPoint x: 470, endPoint y: 216, distance: 49.0
click at [529, 230] on p "Use visual indicators such as spinners, skeleton loaders, progress bars, and st…" at bounding box center [844, 217] width 716 height 39
click at [499, 224] on p "Use visual indicators such as spinners, skeleton loaders, progress bars, and st…" at bounding box center [844, 217] width 716 height 39
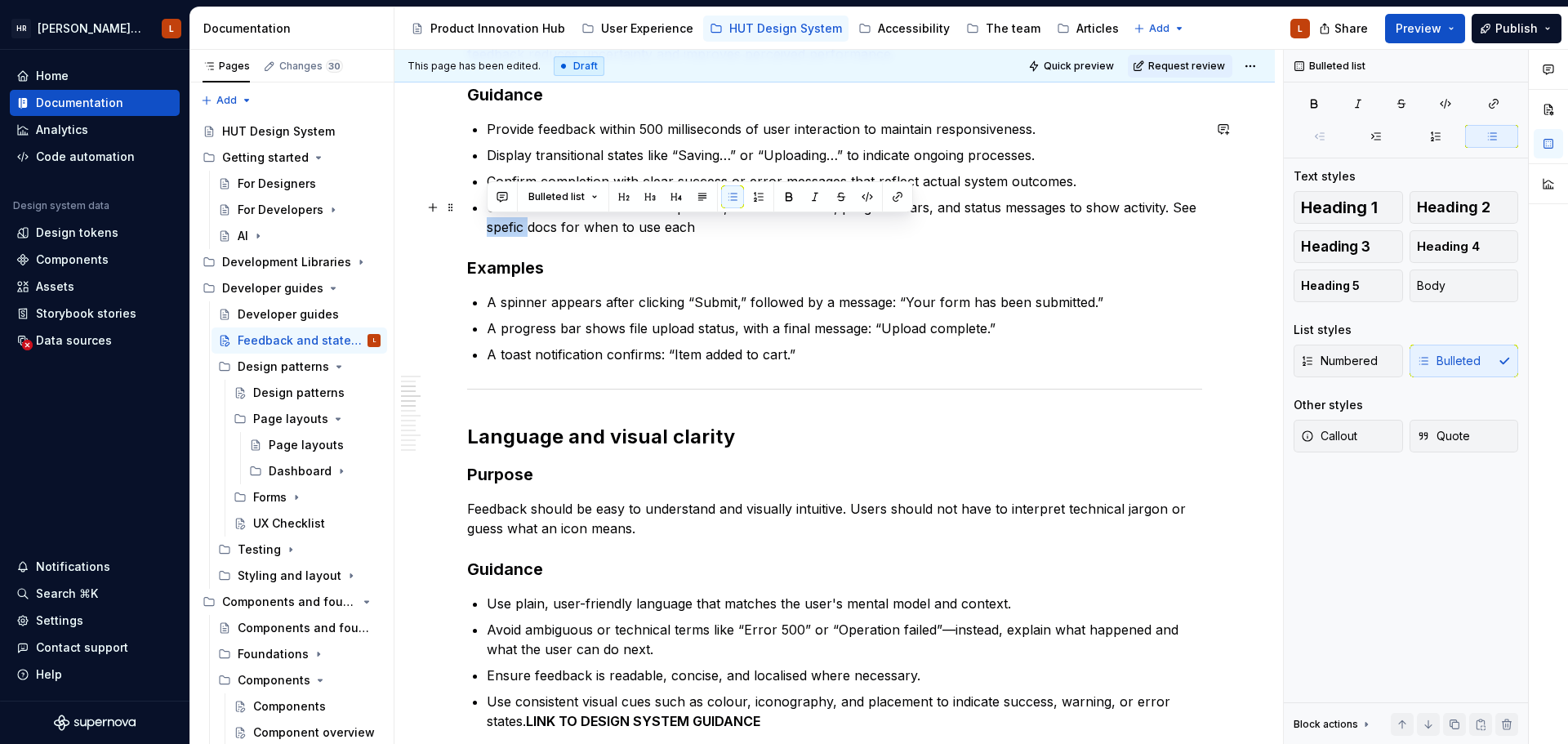
click at [499, 224] on p "Use visual indicators such as spinners, skeleton loaders, progress bars, and st…" at bounding box center [844, 217] width 716 height 39
click at [717, 221] on p "Use visual indicators such as spinners, skeleton loaders, progress bars, and st…" at bounding box center [844, 217] width 716 height 39
click at [580, 229] on p "Use visual indicators such as spinners, skeleton loaders, progress bars, and st…" at bounding box center [844, 217] width 716 height 39
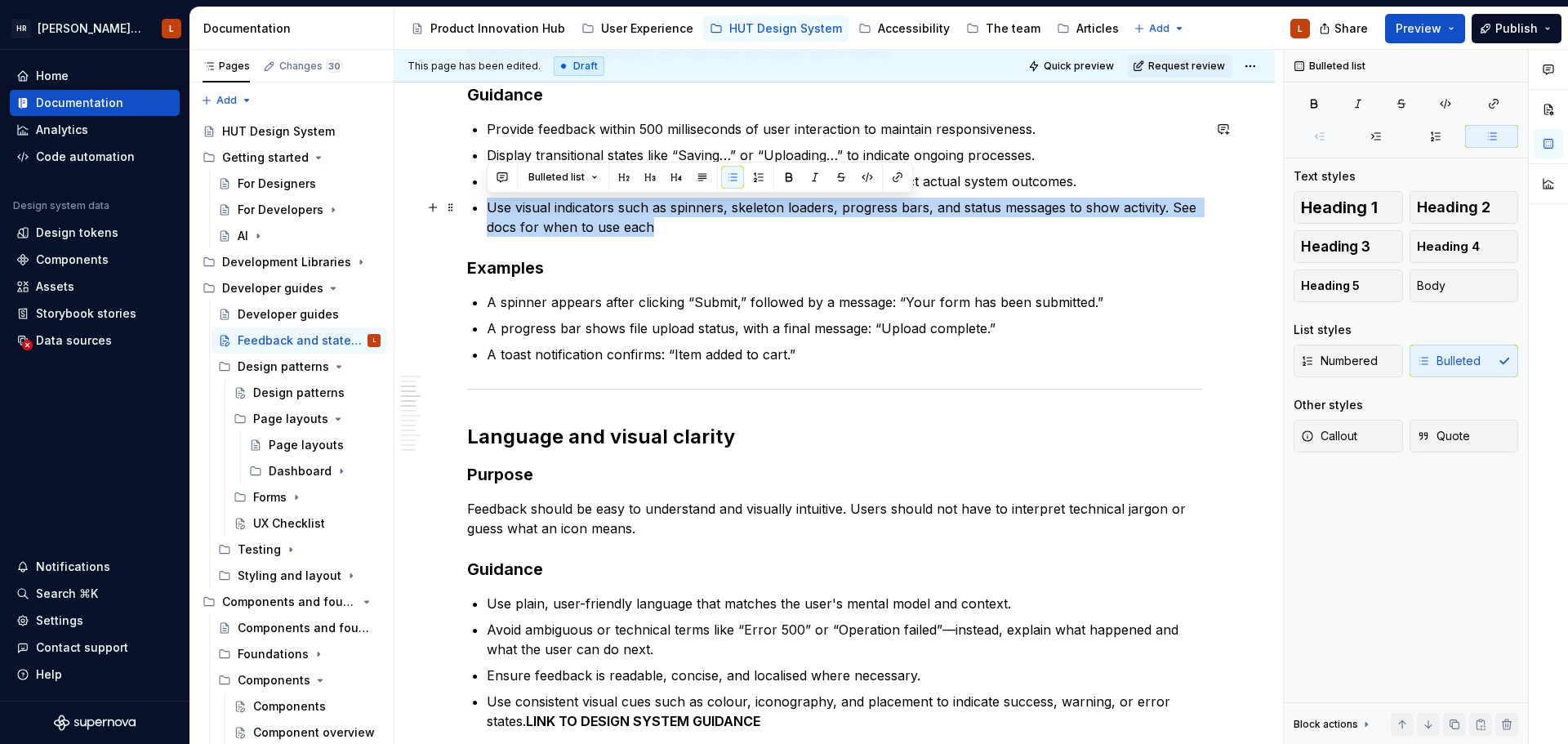
drag, startPoint x: 487, startPoint y: 206, endPoint x: 655, endPoint y: 228, distance: 169.4
click at [655, 228] on p "Use visual indicators such as spinners, skeleton loaders, progress bars, and st…" at bounding box center [844, 217] width 716 height 39
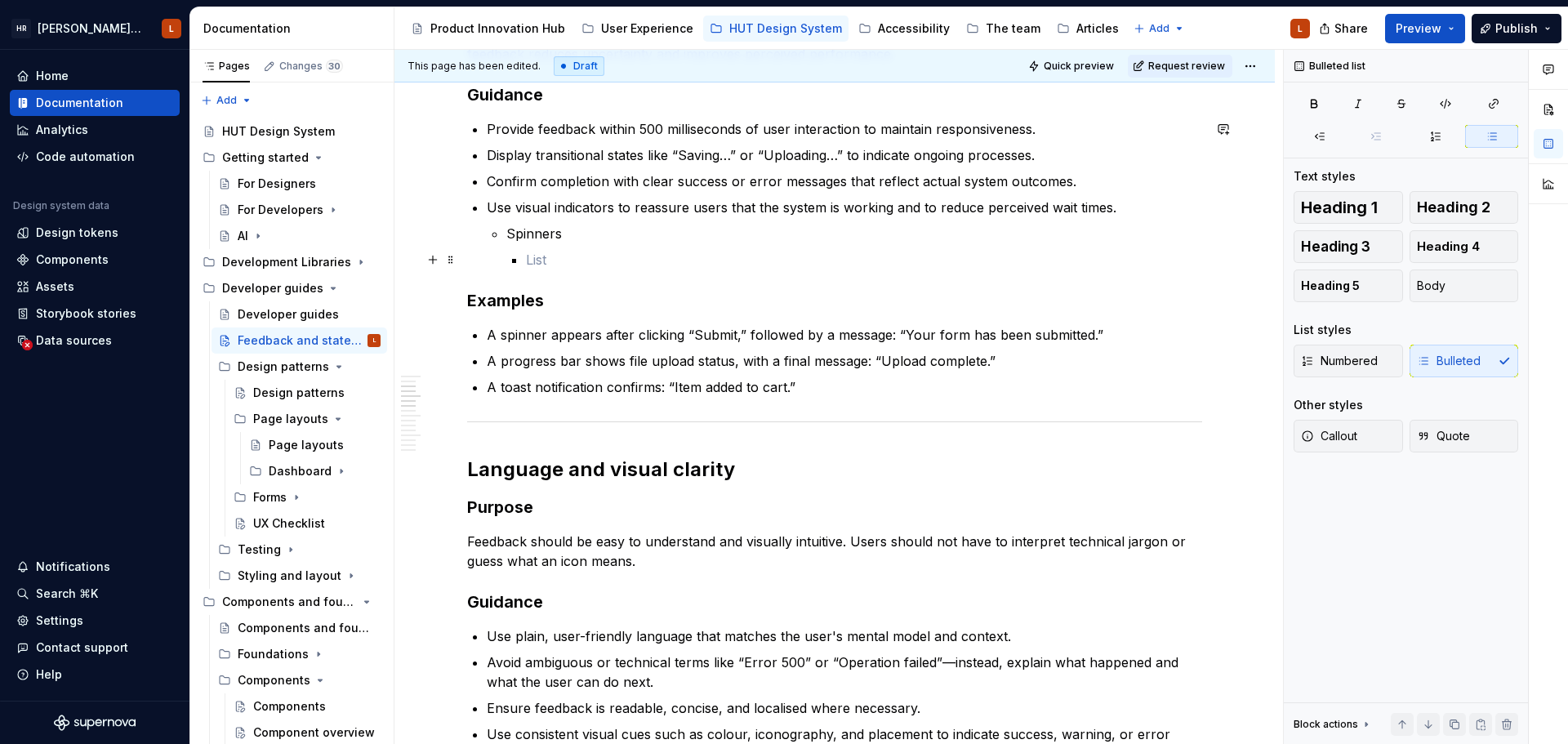
click at [573, 256] on p at bounding box center [864, 259] width 676 height 19
click at [529, 258] on p "Use for short, indeterminate waits (e.g. loading data)." at bounding box center [864, 259] width 676 height 19
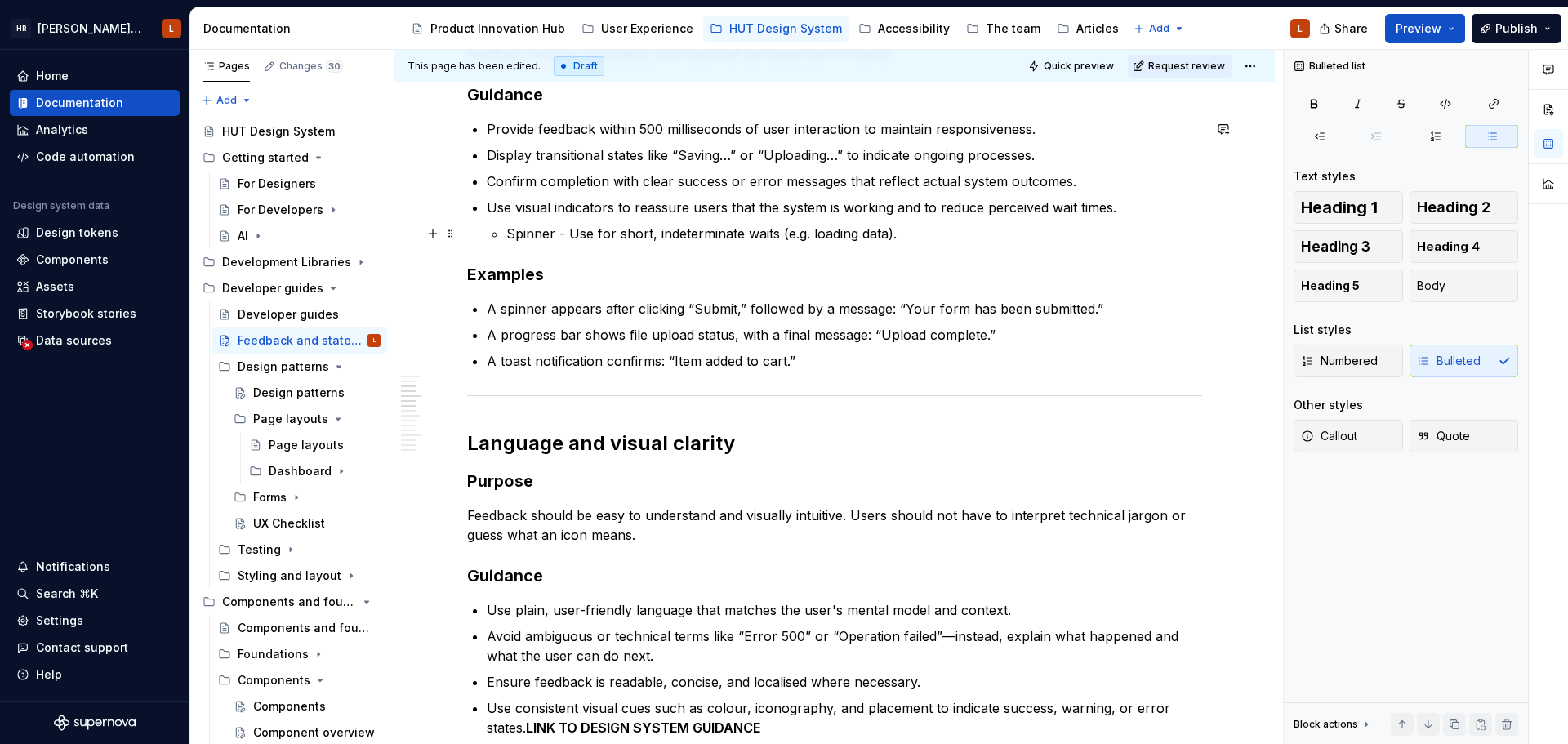
click at [933, 235] on p "Spinner - Use for short, indeterminate waits (e.g. loading data)." at bounding box center [853, 233] width 695 height 19
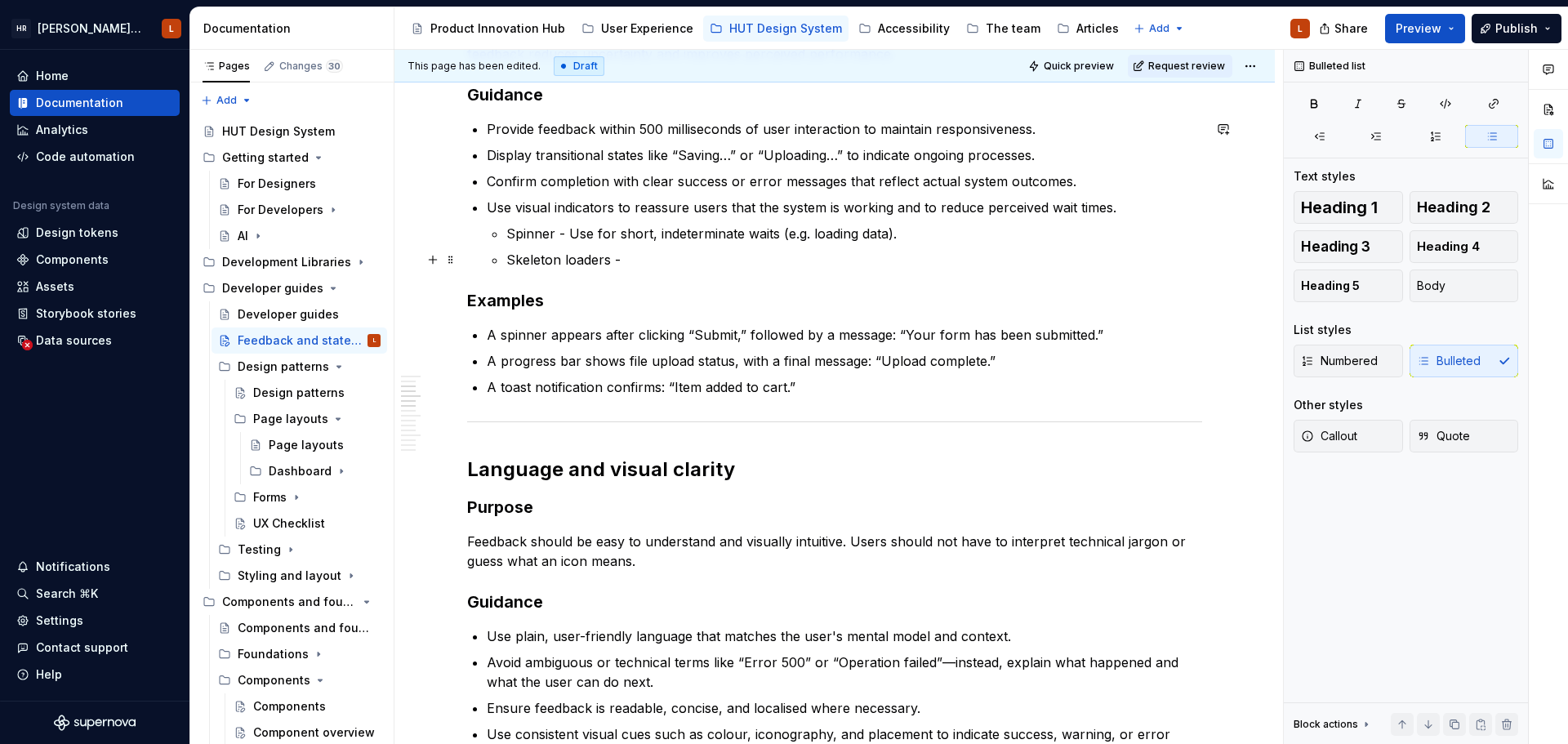
click at [668, 256] on p "Skeleton loaders -" at bounding box center [853, 259] width 695 height 19
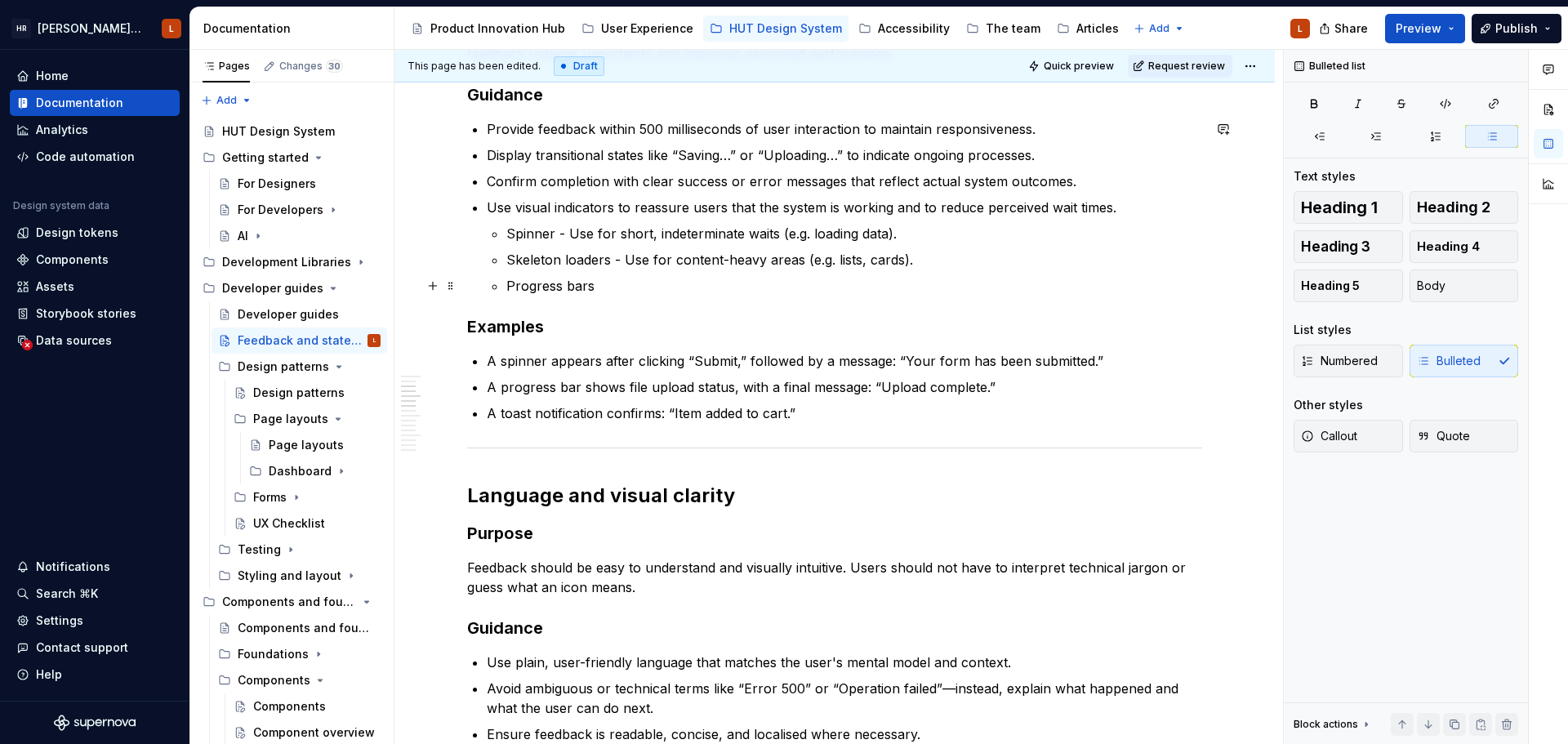
click at [699, 292] on p "Progress bars" at bounding box center [853, 286] width 695 height 19
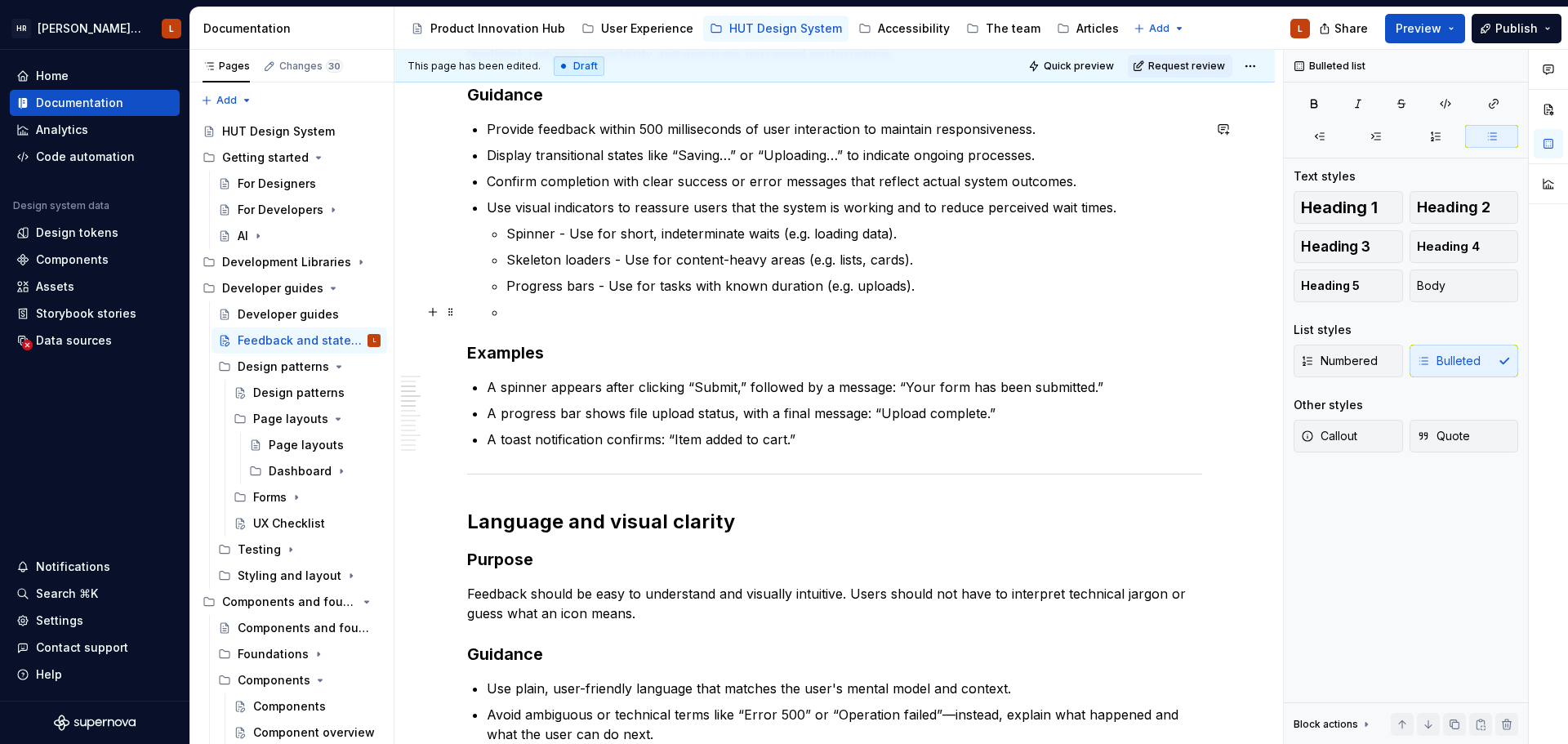
click at [555, 317] on p at bounding box center [853, 311] width 695 height 19
click at [508, 307] on p "Use to confirm outcomes (e.g. “Saved”, “Error uploading file”)." at bounding box center [853, 311] width 695 height 19
click at [1055, 315] on p "Status message (toast) - Use to confirm outcomes (e.g. “Saved”, “Error uploadin…" at bounding box center [853, 311] width 695 height 19
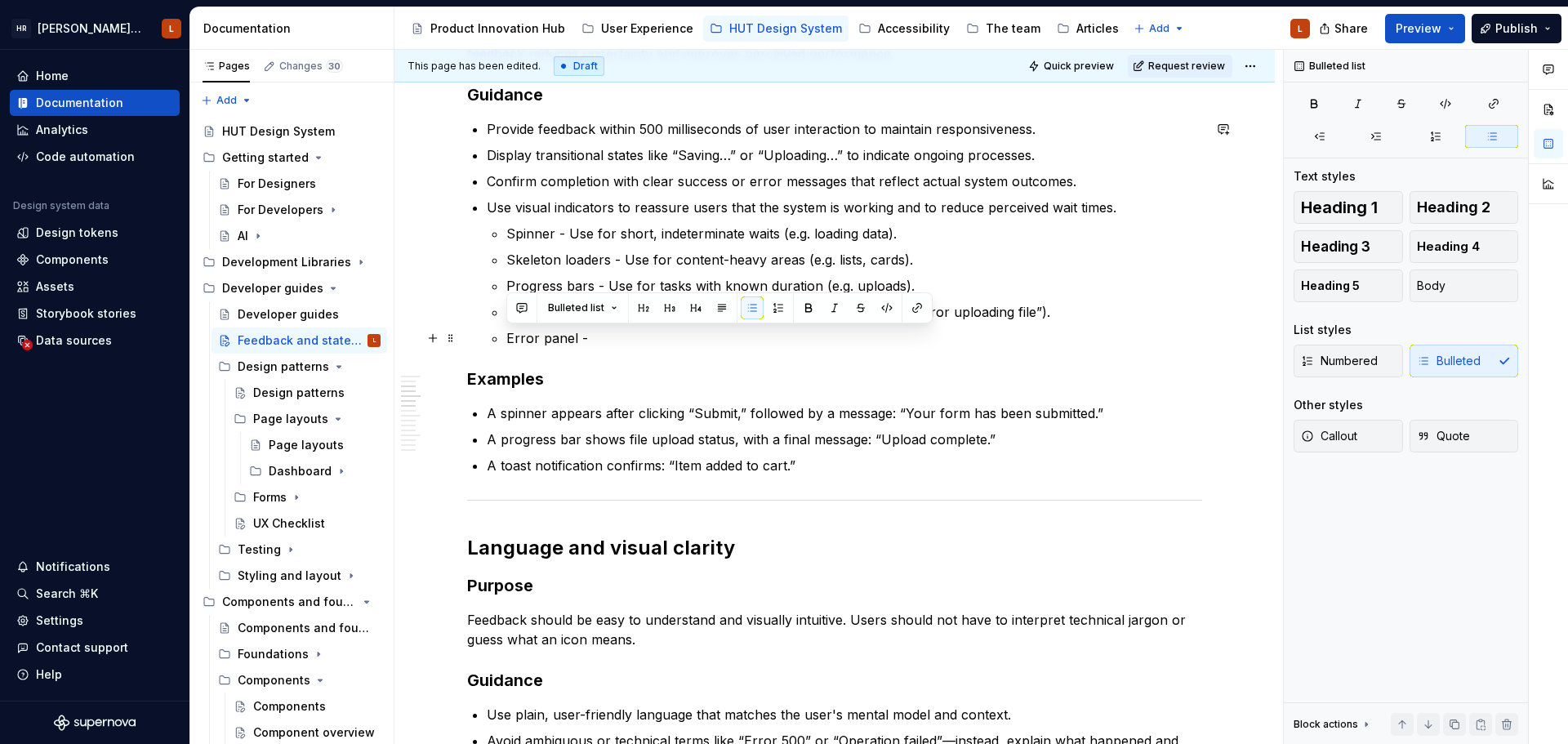
drag, startPoint x: 591, startPoint y: 334, endPoint x: 468, endPoint y: 332, distance: 123.0
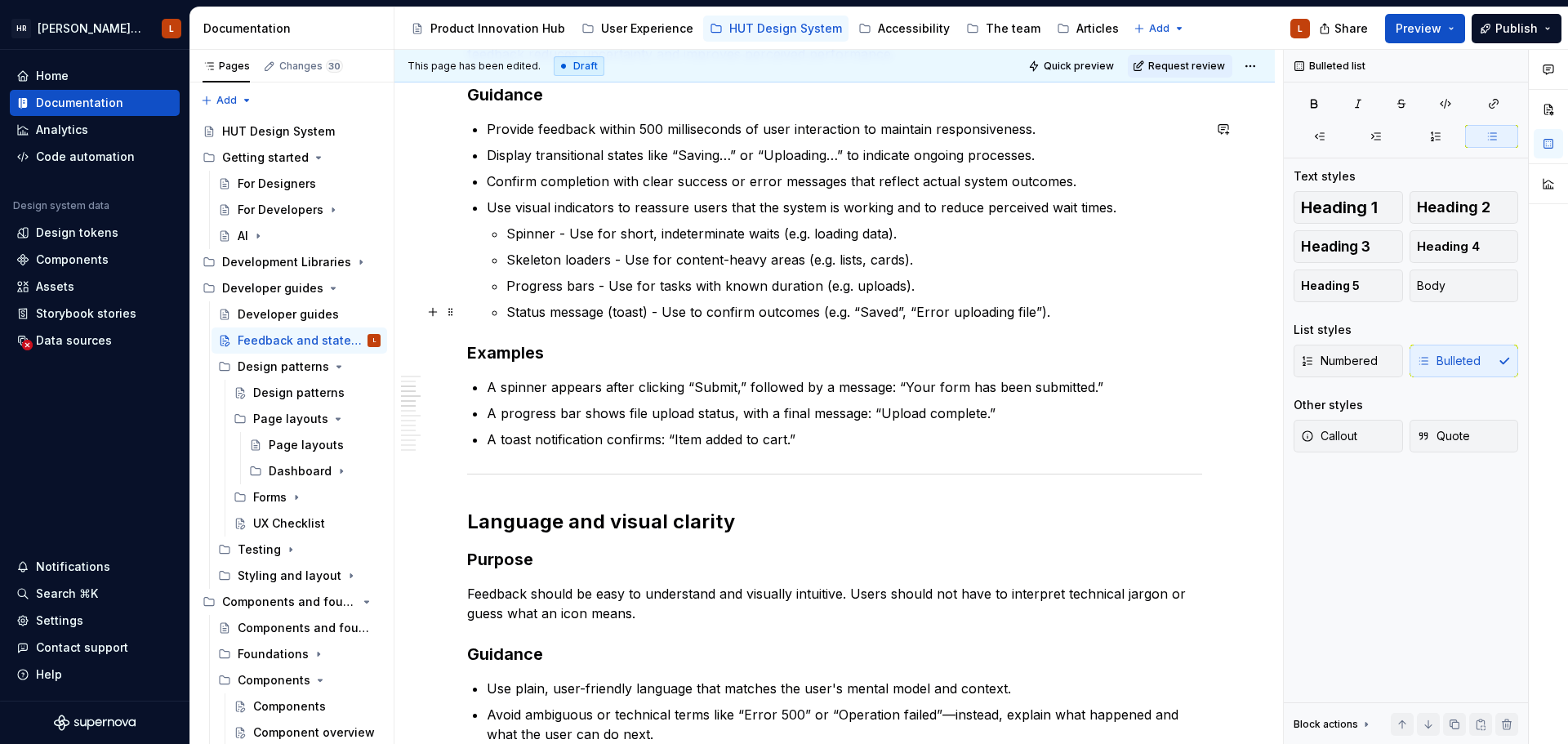
click at [643, 312] on p "Status message (toast) - Use to confirm outcomes (e.g. “Saved”, “Error uploadin…" at bounding box center [853, 311] width 695 height 19
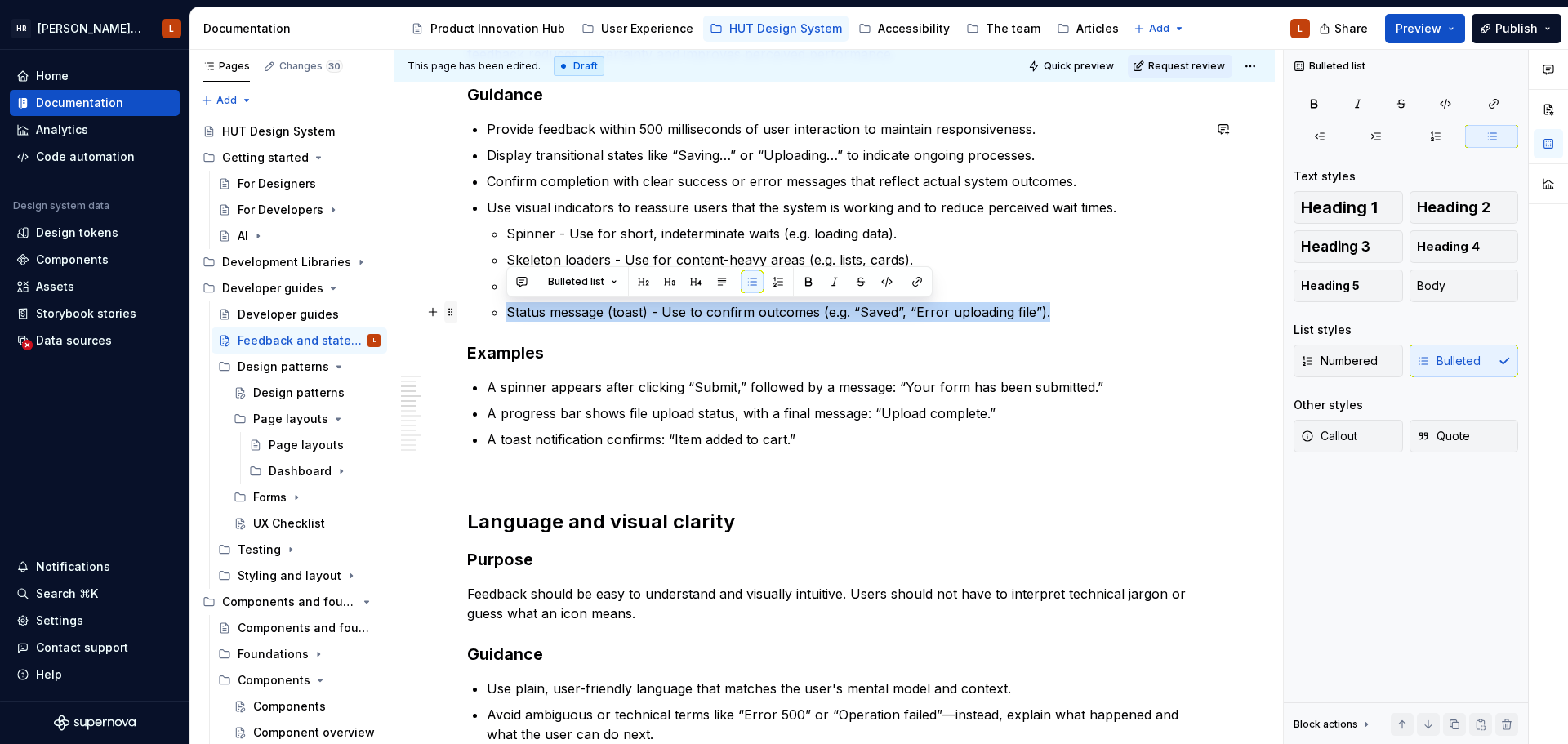
drag, startPoint x: 1058, startPoint y: 311, endPoint x: 447, endPoint y: 308, distance: 611.0
copy p "Status message (toast) - Use to confirm outcomes (e.g. “Saved”, “Error uploadin…"
click at [1058, 304] on p "Status message (toast) - Use to confirm outcomes (e.g. “Saved”, “Error uploadin…" at bounding box center [853, 311] width 695 height 19
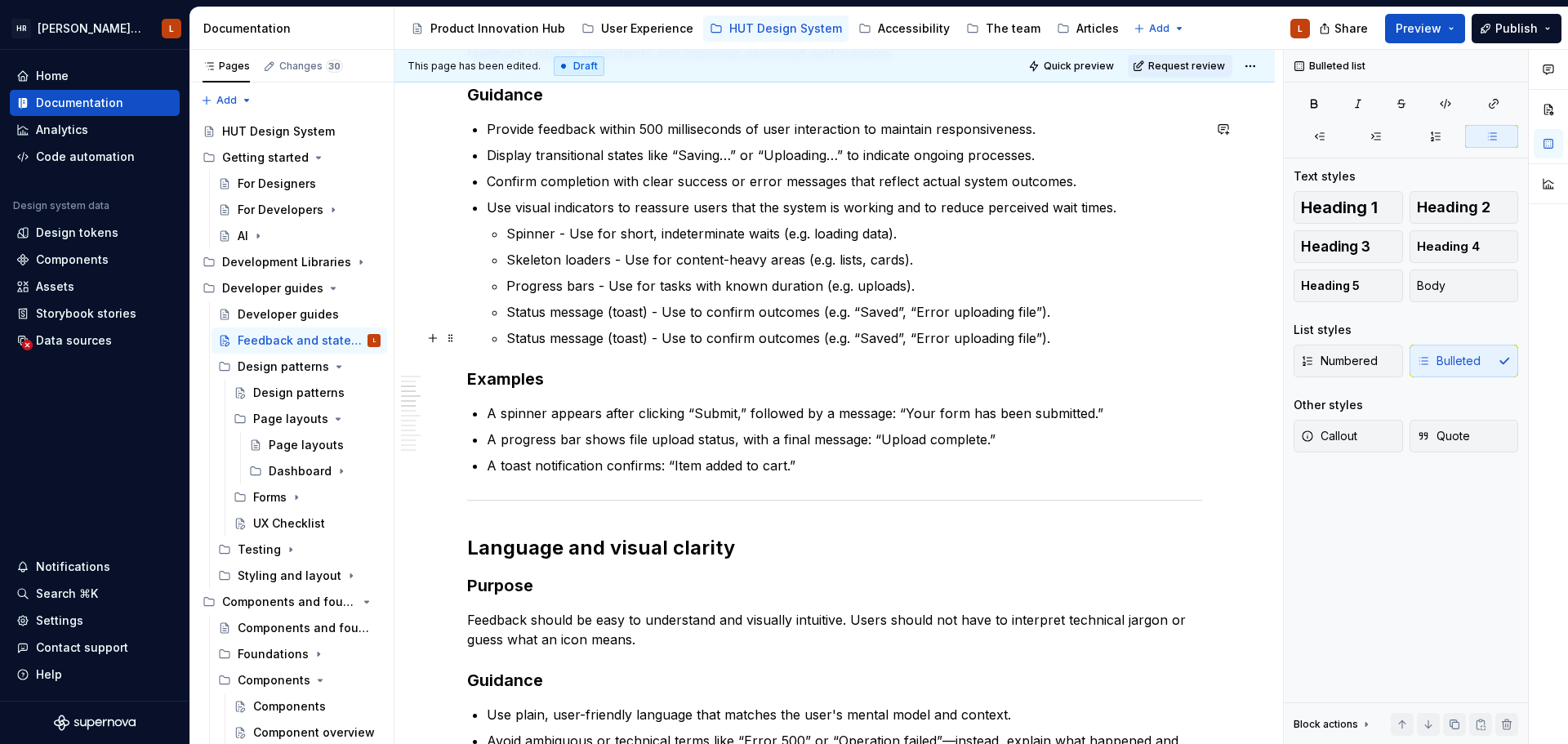
click at [621, 327] on ul "Spinner - Use for short, indeterminate waits (e.g. loading data). Skeleton load…" at bounding box center [853, 286] width 695 height 124
click at [626, 344] on p "Status message (toast) - Use to confirm outcomes (e.g. “Saved”, “Error uploadin…" at bounding box center [853, 337] width 695 height 19
click at [908, 333] on p "Status message (error panel) - Use to confirm outcomes (e.g. “Saved”, “Error up…" at bounding box center [853, 337] width 695 height 19
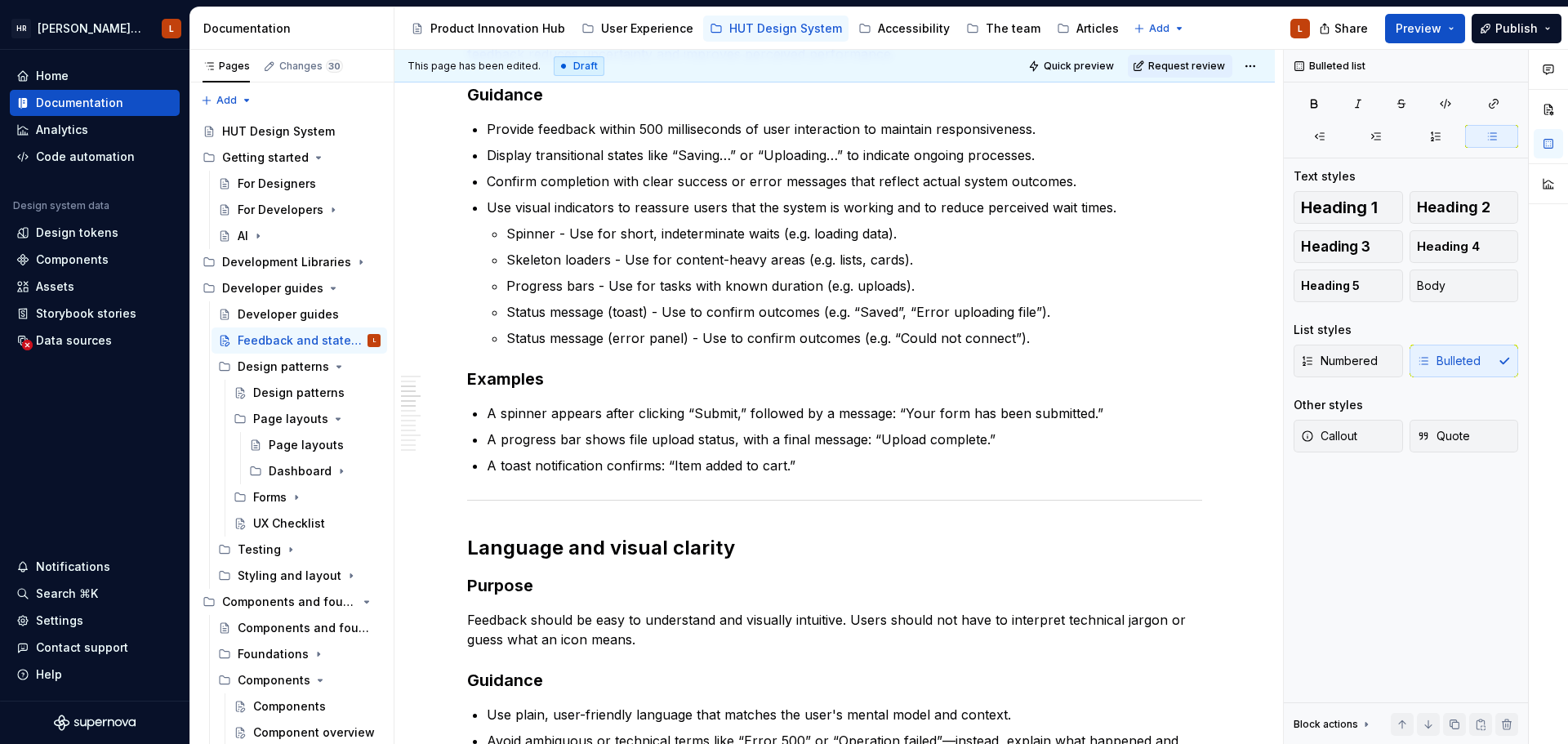
type textarea "*"
click at [940, 347] on p "Status message (error panel) - Use to confirm outcomes (e.g. “Could not connect…" at bounding box center [853, 337] width 695 height 19
click at [980, 337] on p "Status message (error panel) - Use to confirm outcomes (e.g. “Could not connect…" at bounding box center [853, 337] width 695 height 19
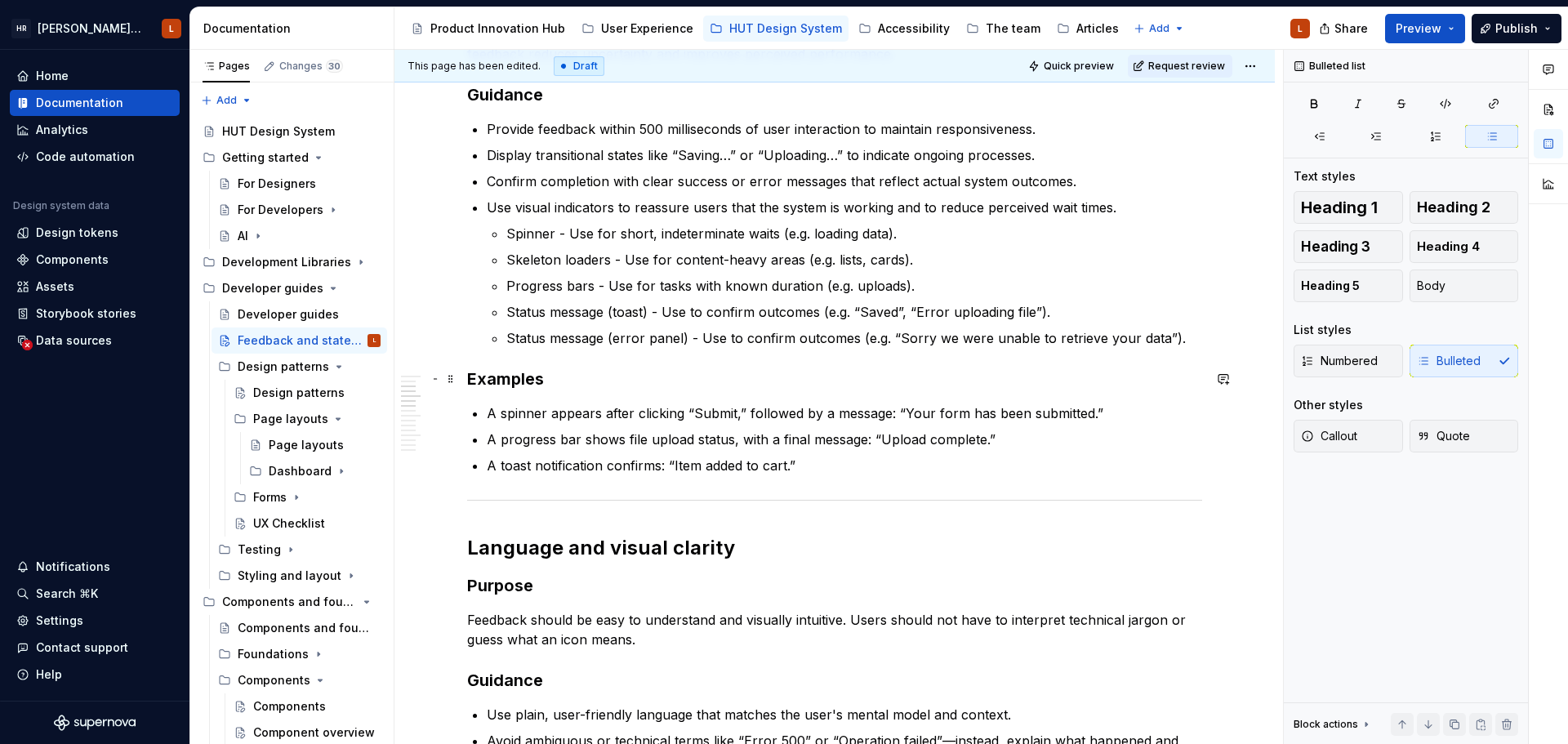
click at [848, 387] on h3 "Examples" at bounding box center [834, 378] width 735 height 23
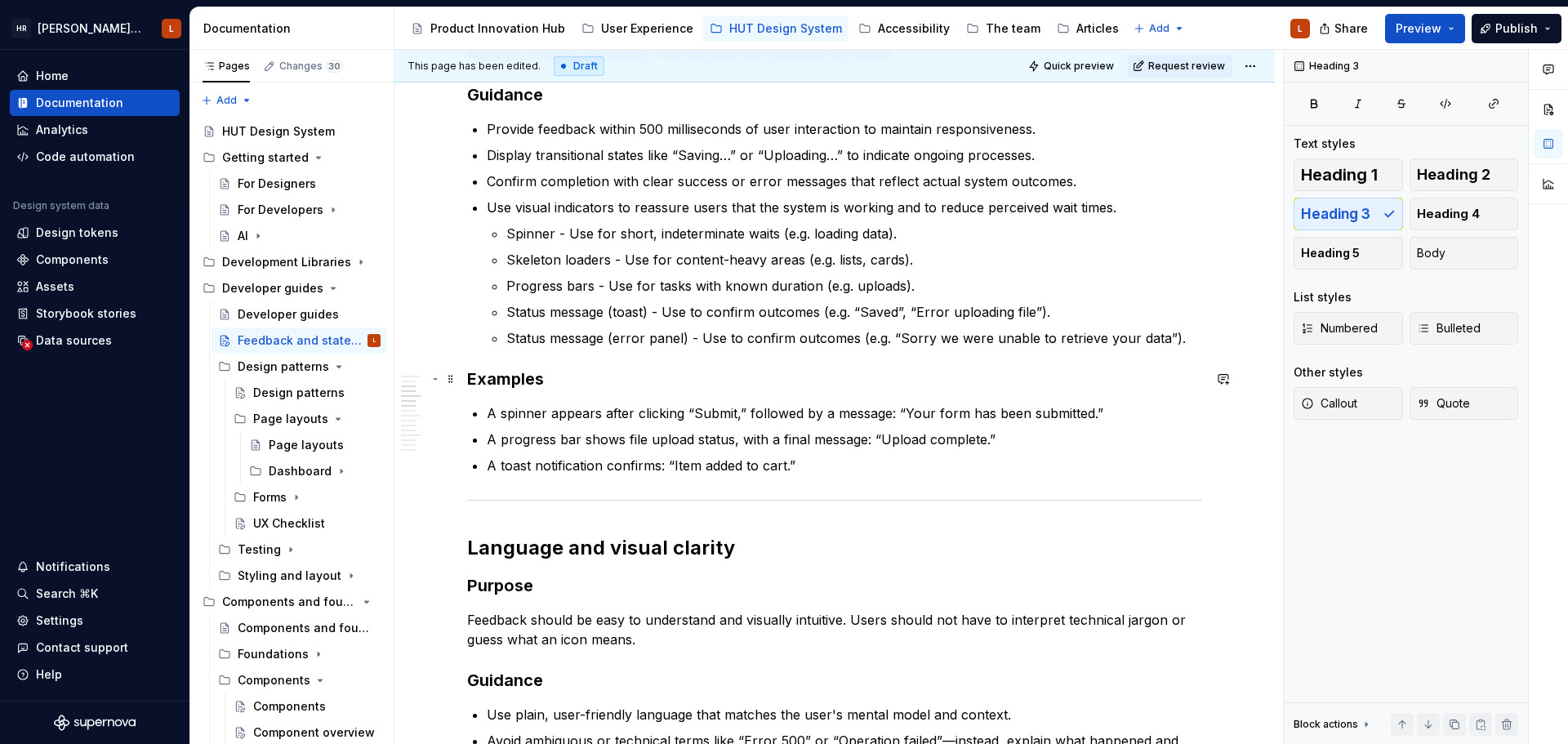
click at [803, 382] on h3 "Examples" at bounding box center [834, 378] width 735 height 23
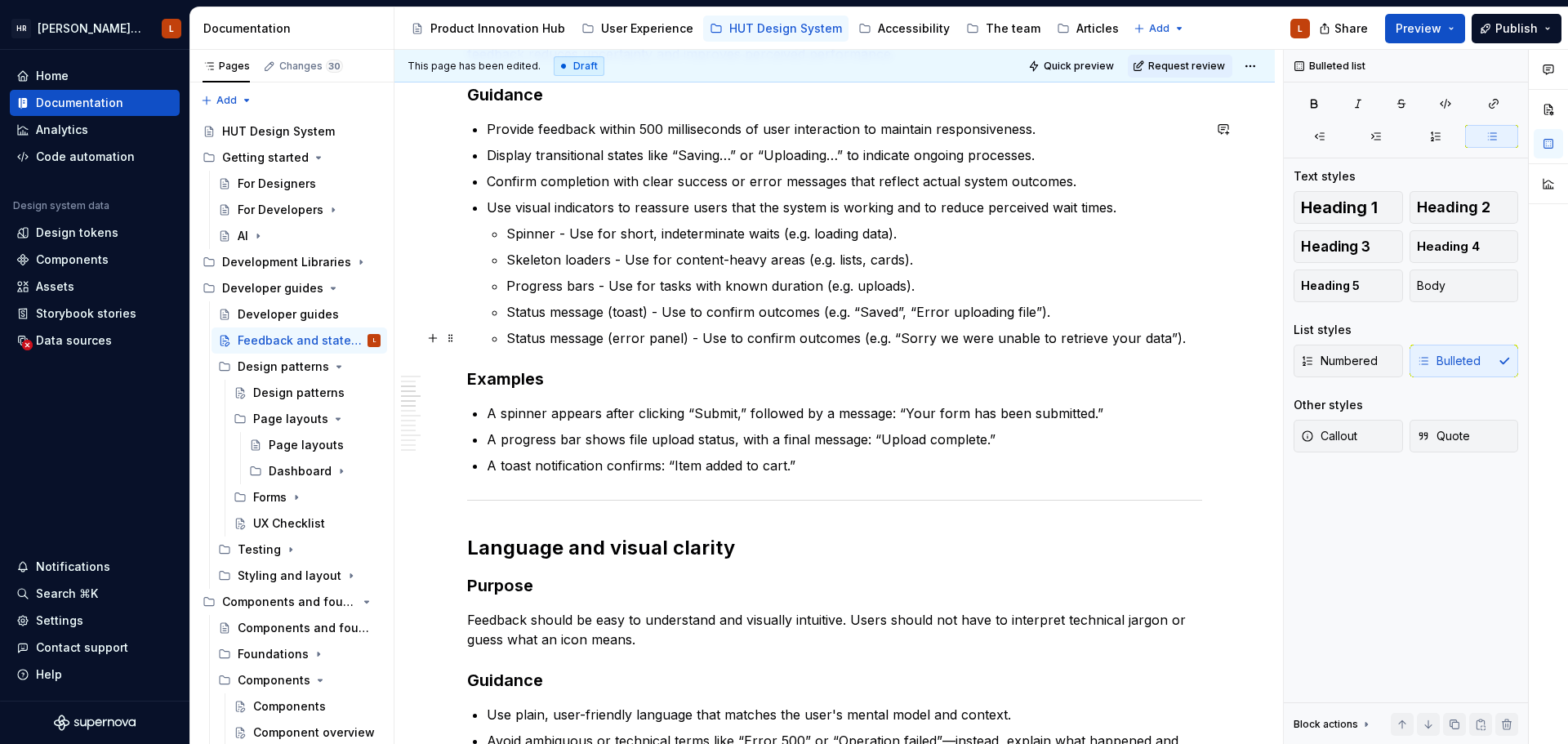
click at [792, 342] on p "Status message (error panel) - Use to confirm outcomes (e.g. “Sorry we were una…" at bounding box center [853, 337] width 695 height 19
click at [815, 460] on p "A toast notification confirms: “Item added to cart.”" at bounding box center [844, 465] width 716 height 19
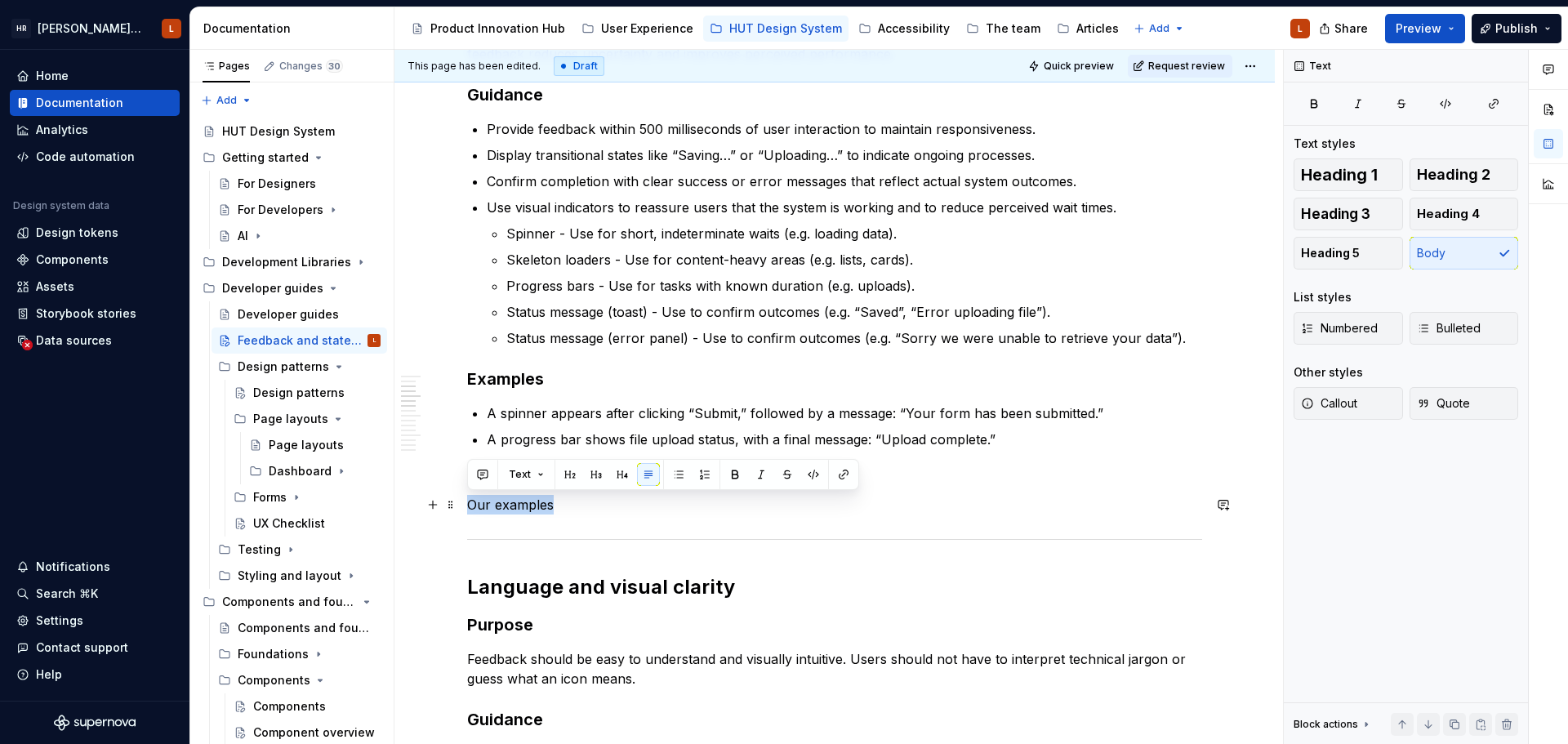
drag, startPoint x: 600, startPoint y: 502, endPoint x: 416, endPoint y: 502, distance: 184.0
click at [594, 475] on button "button" at bounding box center [595, 474] width 23 height 23
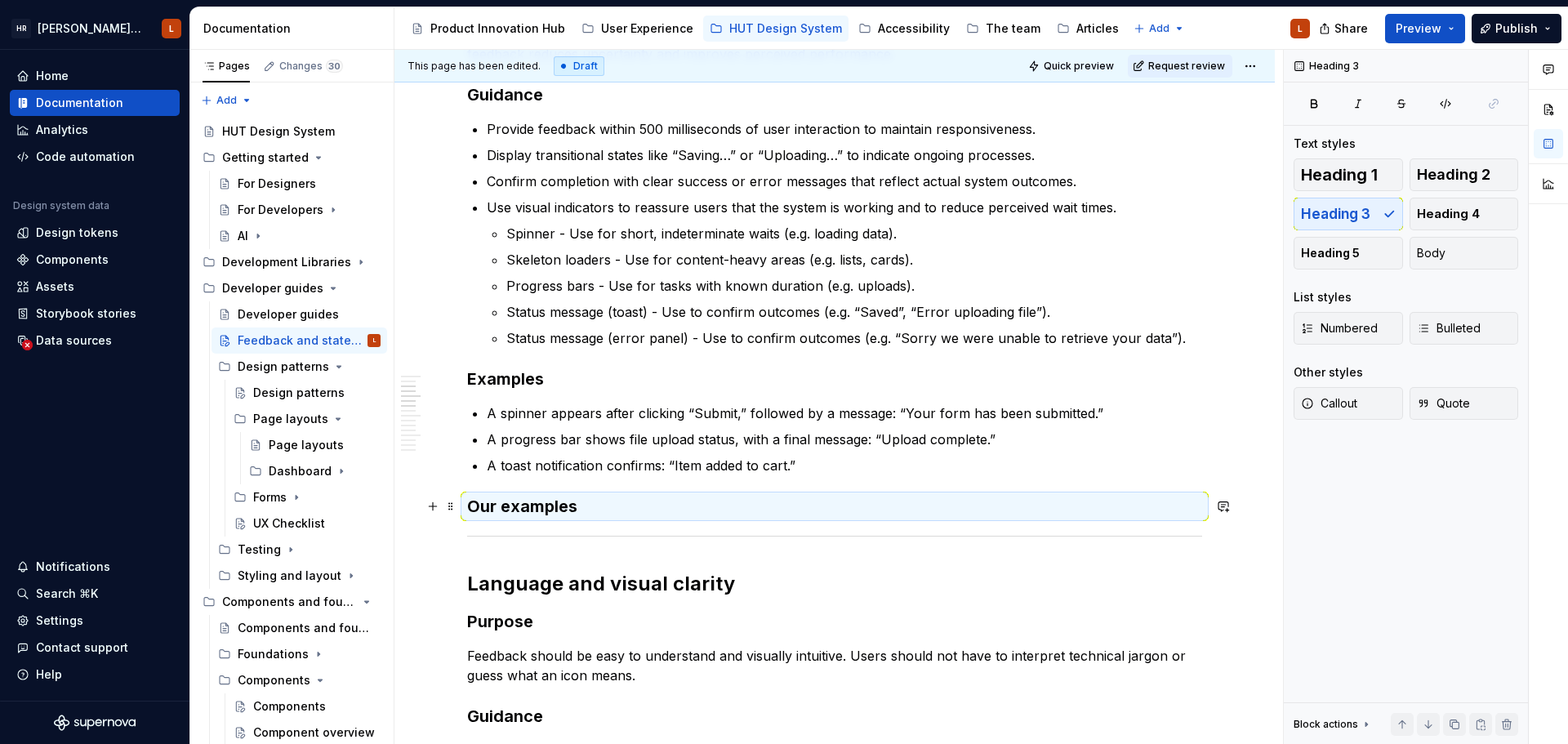
click at [591, 504] on h3 "Our examples" at bounding box center [834, 506] width 735 height 23
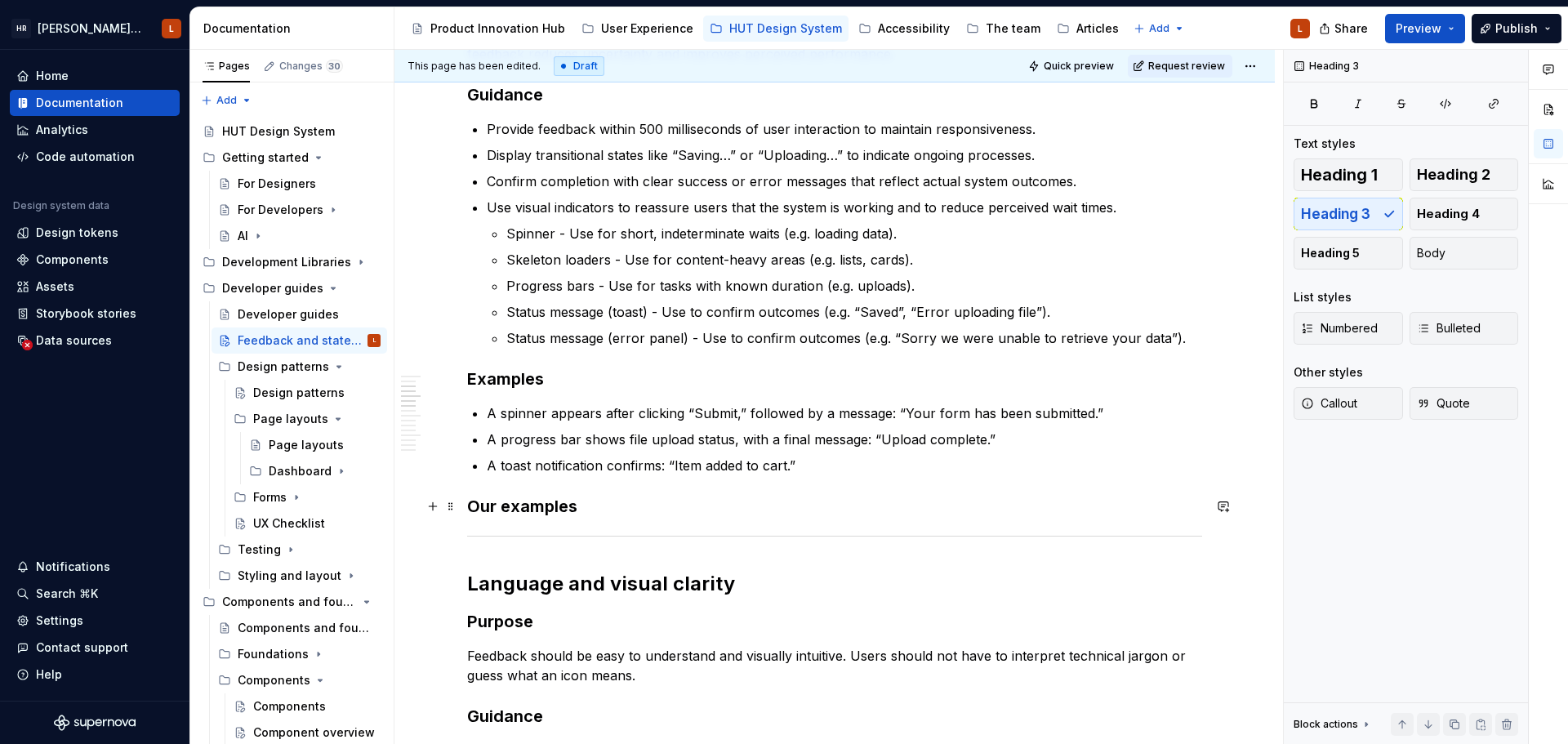
click at [577, 504] on h3 "Our examples" at bounding box center [834, 506] width 735 height 23
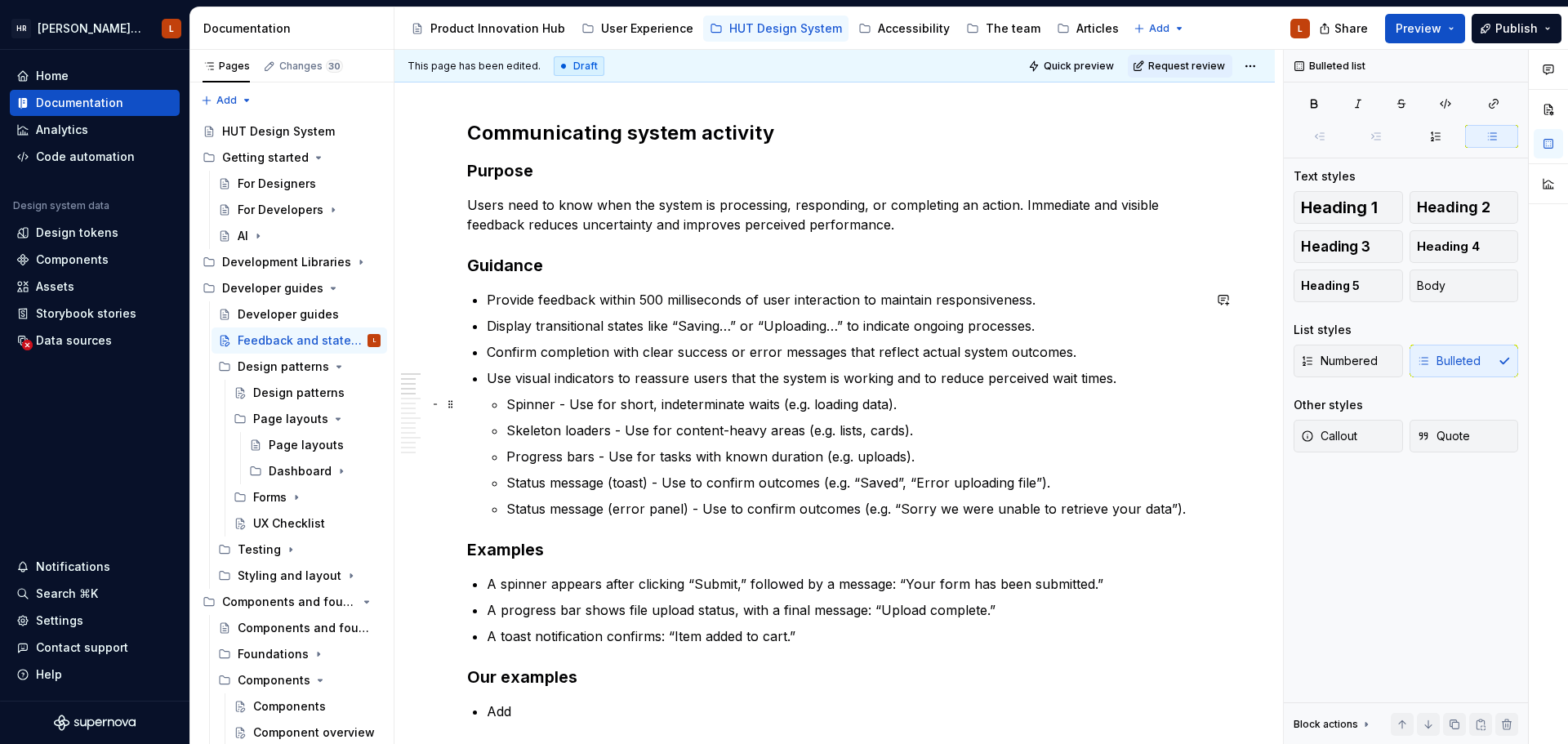
scroll to position [245, 0]
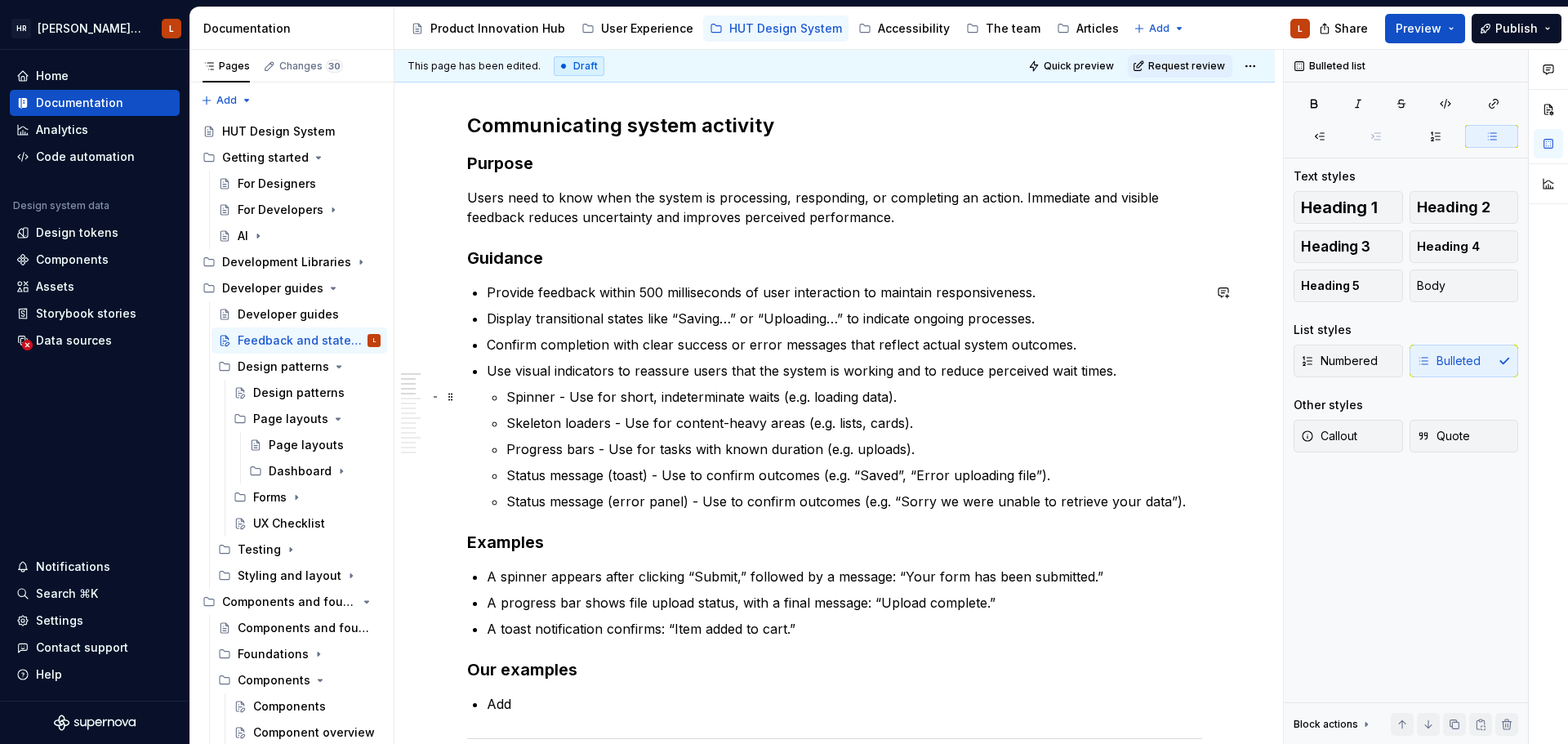
click at [924, 404] on p "Spinner - Use for short, indeterminate waits (e.g. loading data)." at bounding box center [853, 397] width 695 height 19
click at [524, 390] on p "Spinner - Use for short, indeterminate waits (e.g. loading data)." at bounding box center [853, 397] width 695 height 19
click at [909, 367] on button "button" at bounding box center [917, 366] width 23 height 23
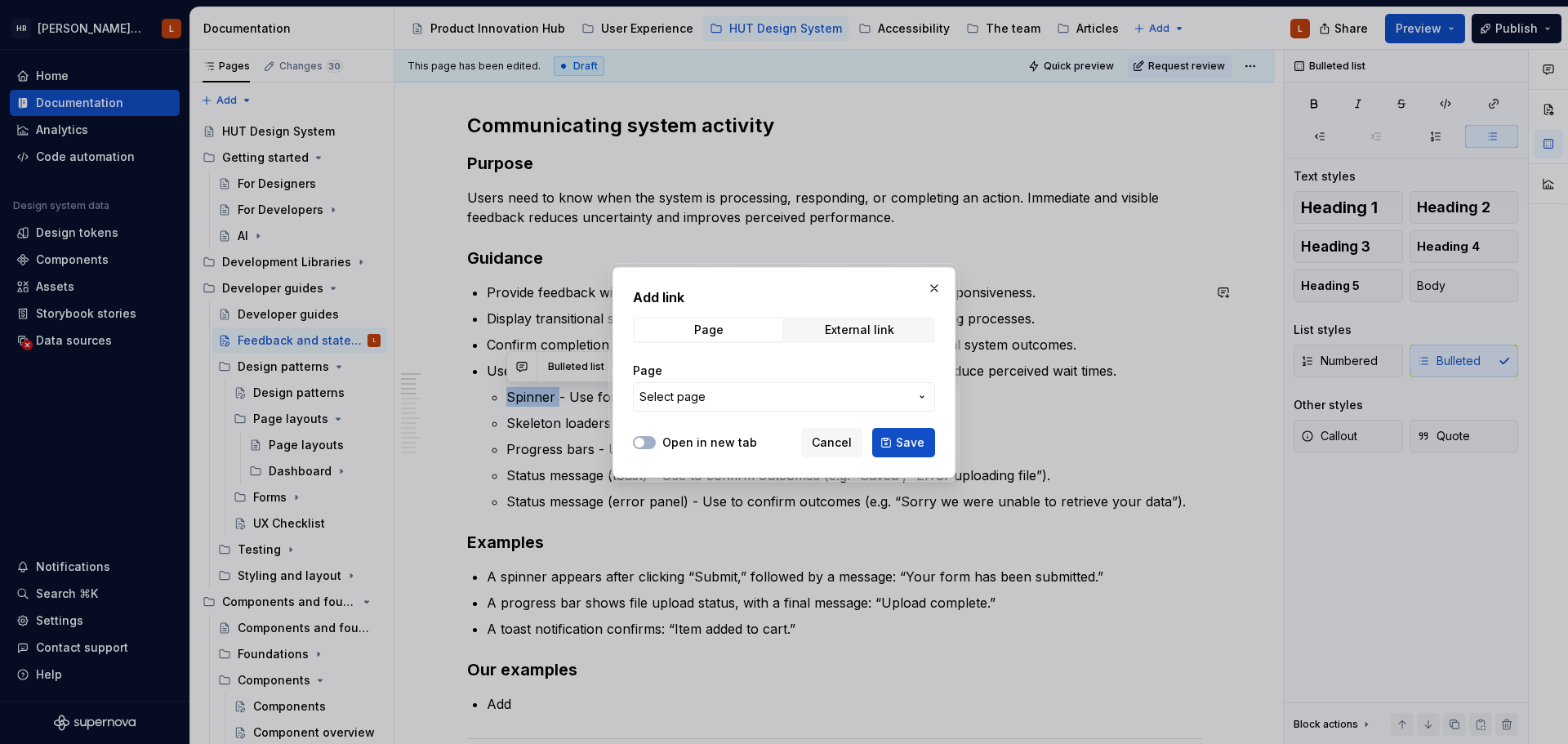
click at [707, 392] on span "Select page" at bounding box center [774, 397] width 270 height 17
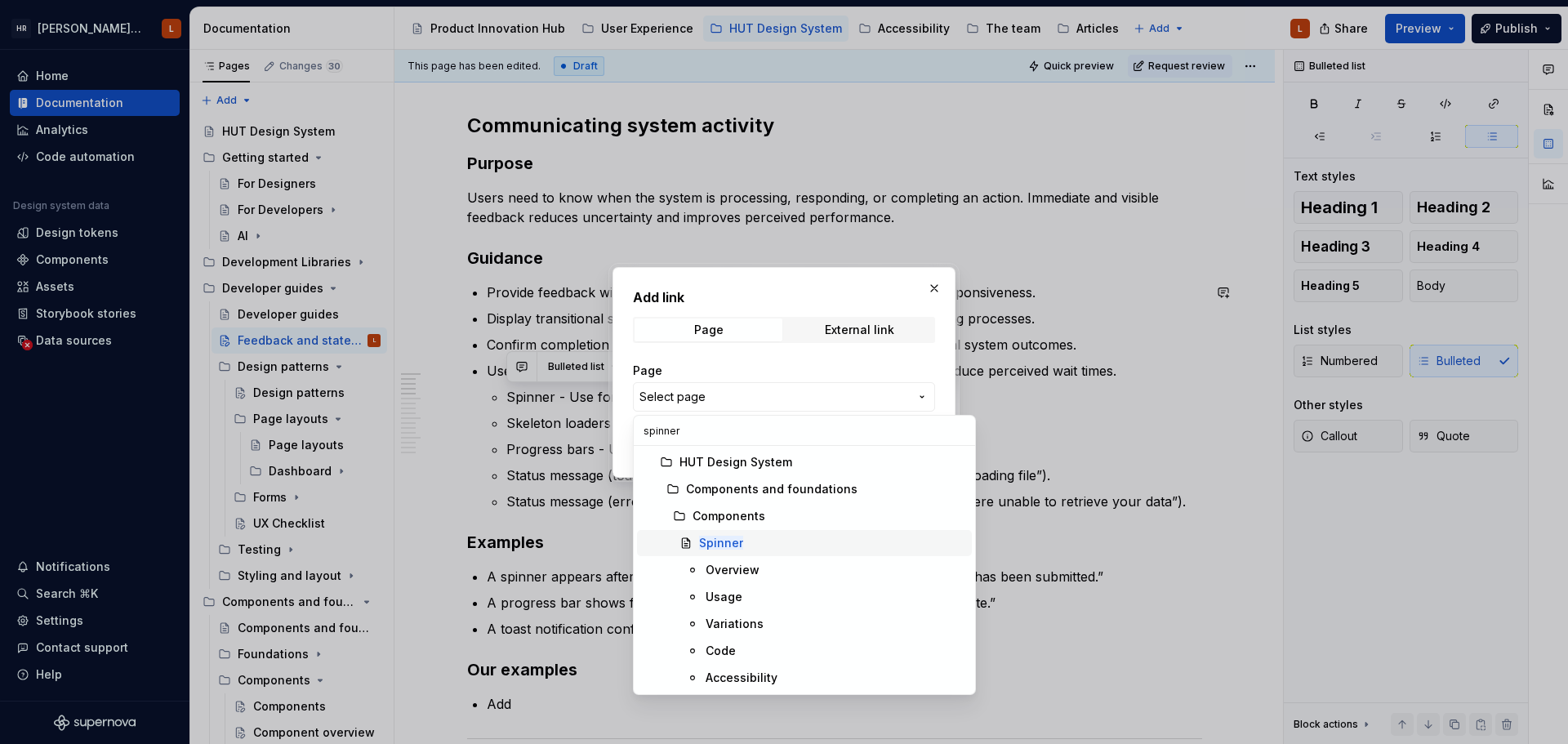
type input "spinner"
click at [736, 537] on mark "Spinner" at bounding box center [721, 543] width 44 height 14
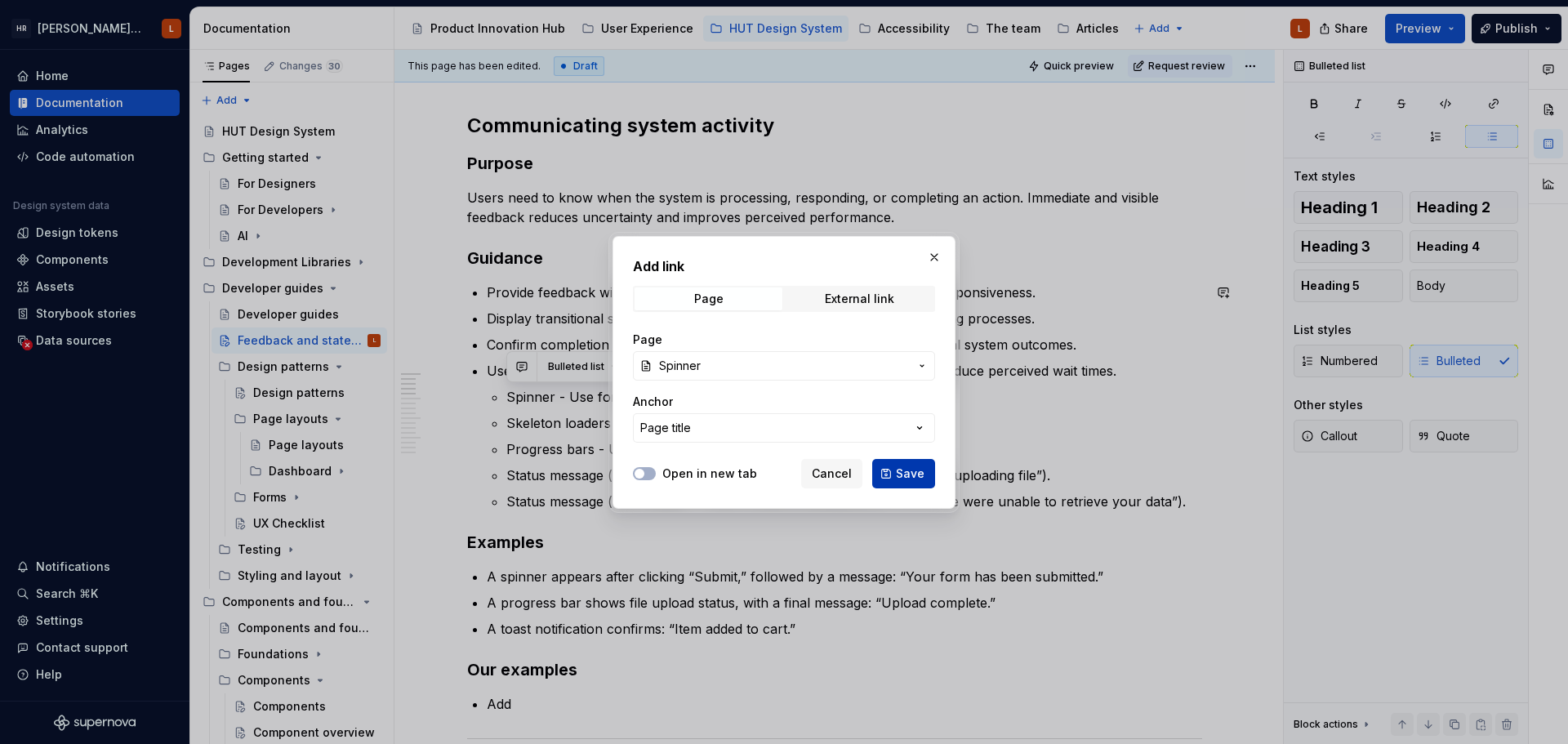
click at [917, 478] on span "Save" at bounding box center [910, 473] width 28 height 17
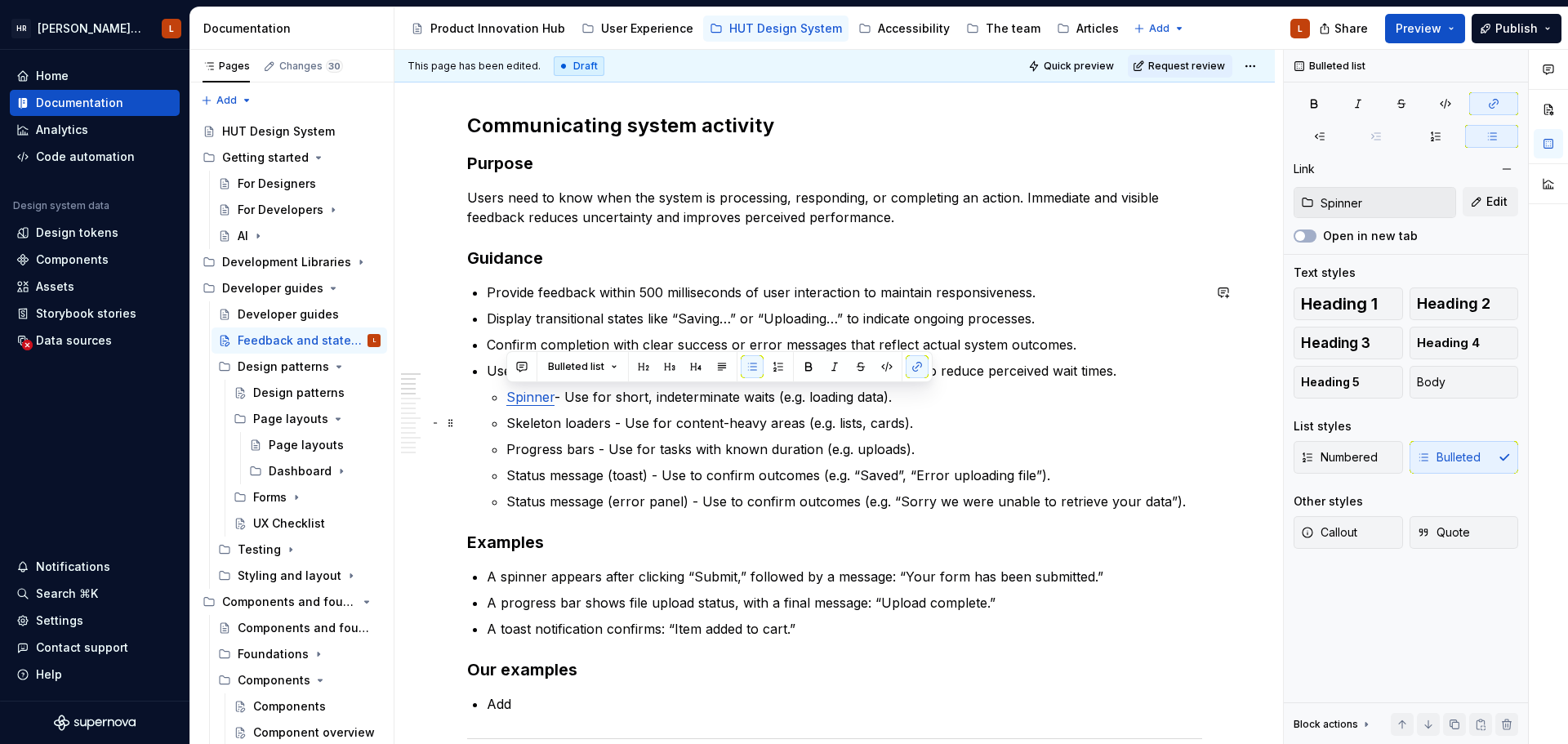
click at [546, 422] on p "Skeleton loaders - Use for content-heavy areas (e.g. lists, cards)." at bounding box center [853, 423] width 695 height 19
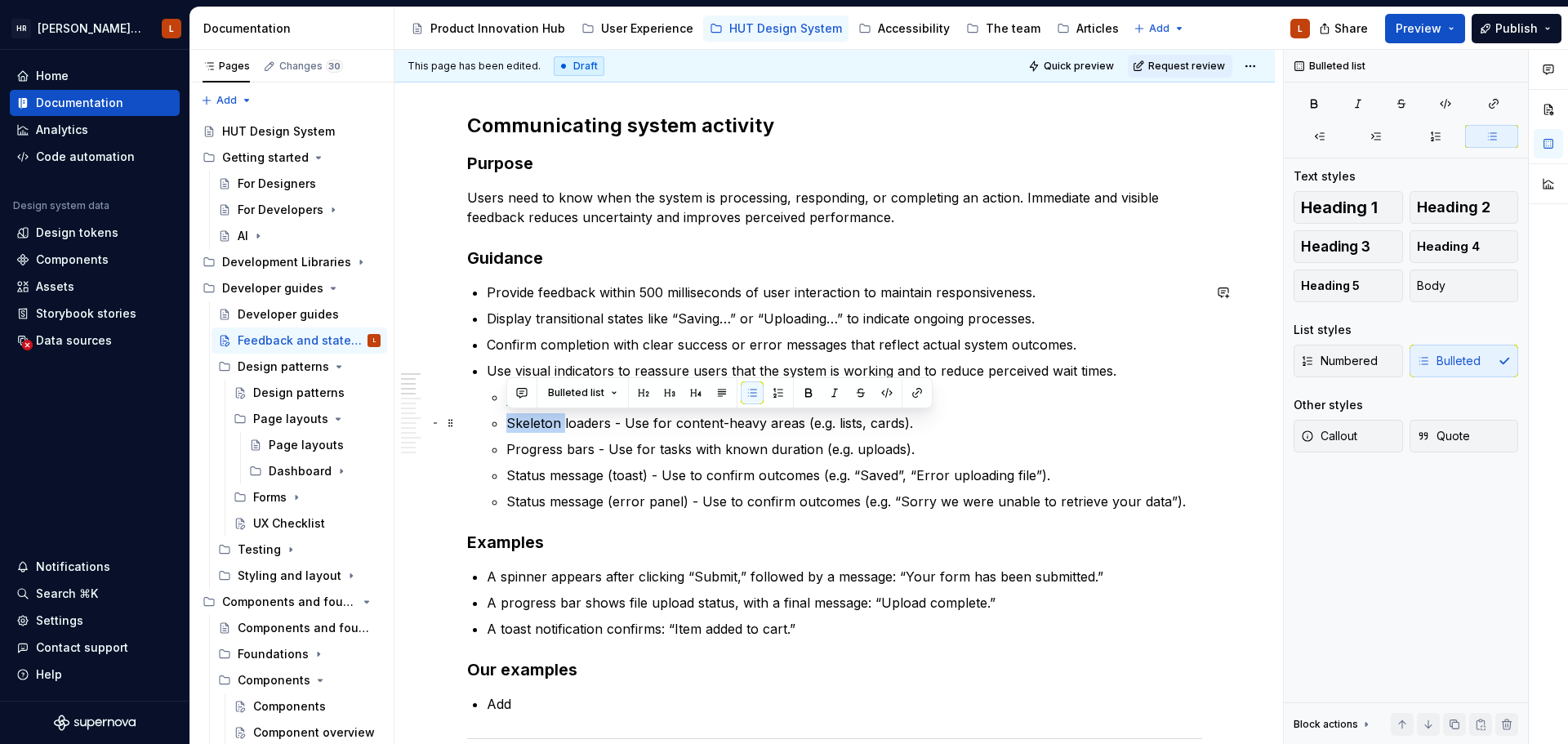
click at [546, 422] on p "Skeleton loaders - Use for content-heavy areas (e.g. lists, cards)." at bounding box center [853, 423] width 695 height 19
click at [544, 450] on p "Progress bars - Use for tasks with known duration (e.g. uploads)." at bounding box center [853, 448] width 695 height 19
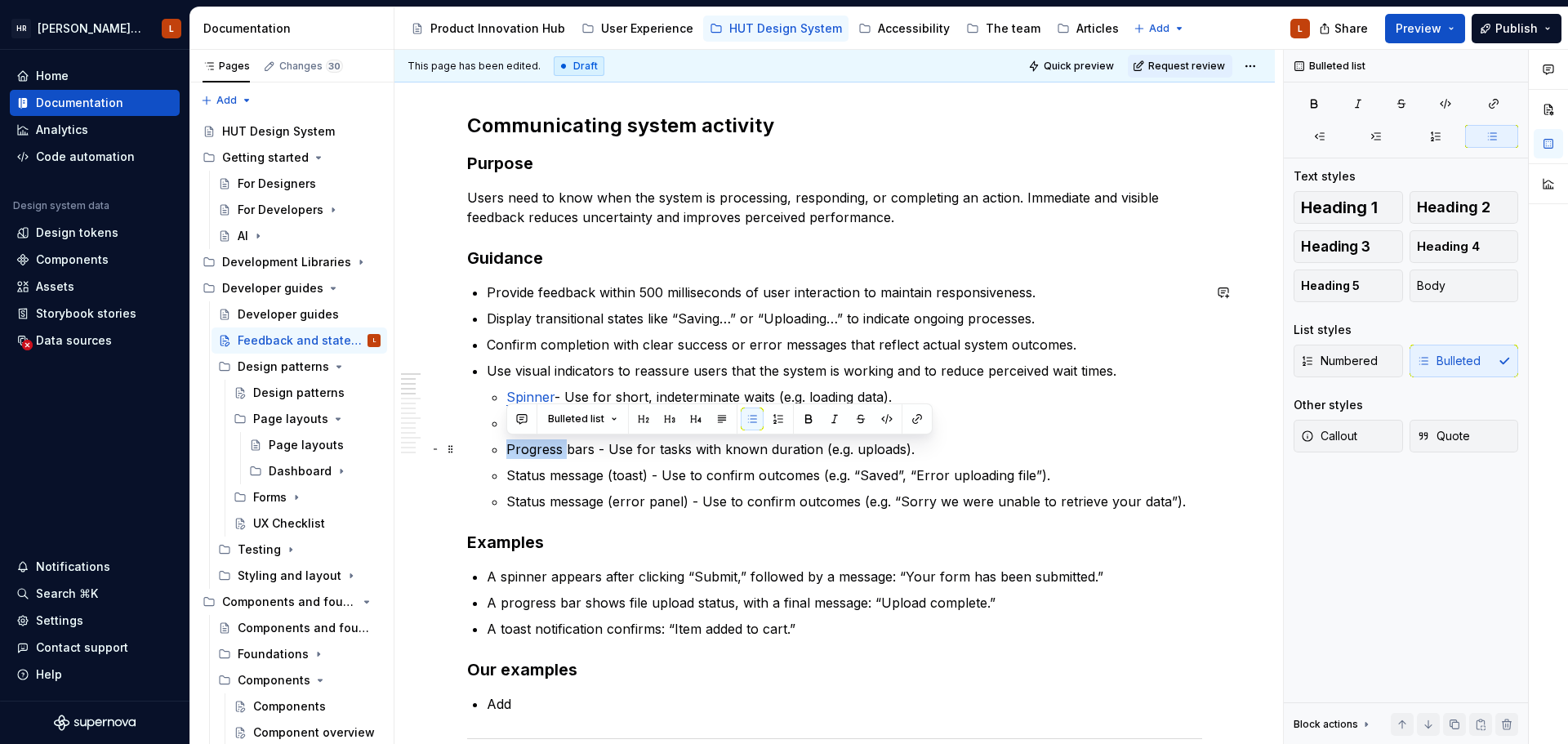
click at [544, 450] on p "Progress bars - Use for tasks with known duration (e.g. uploads)." at bounding box center [853, 448] width 695 height 19
click at [570, 457] on p "Progress bars - Use for tasks with known duration (e.g. uploads)." at bounding box center [853, 448] width 695 height 19
click at [625, 477] on p "Status message (toast) - Use to confirm outcomes (e.g. “Saved”, “Error uploadin…" at bounding box center [853, 474] width 695 height 19
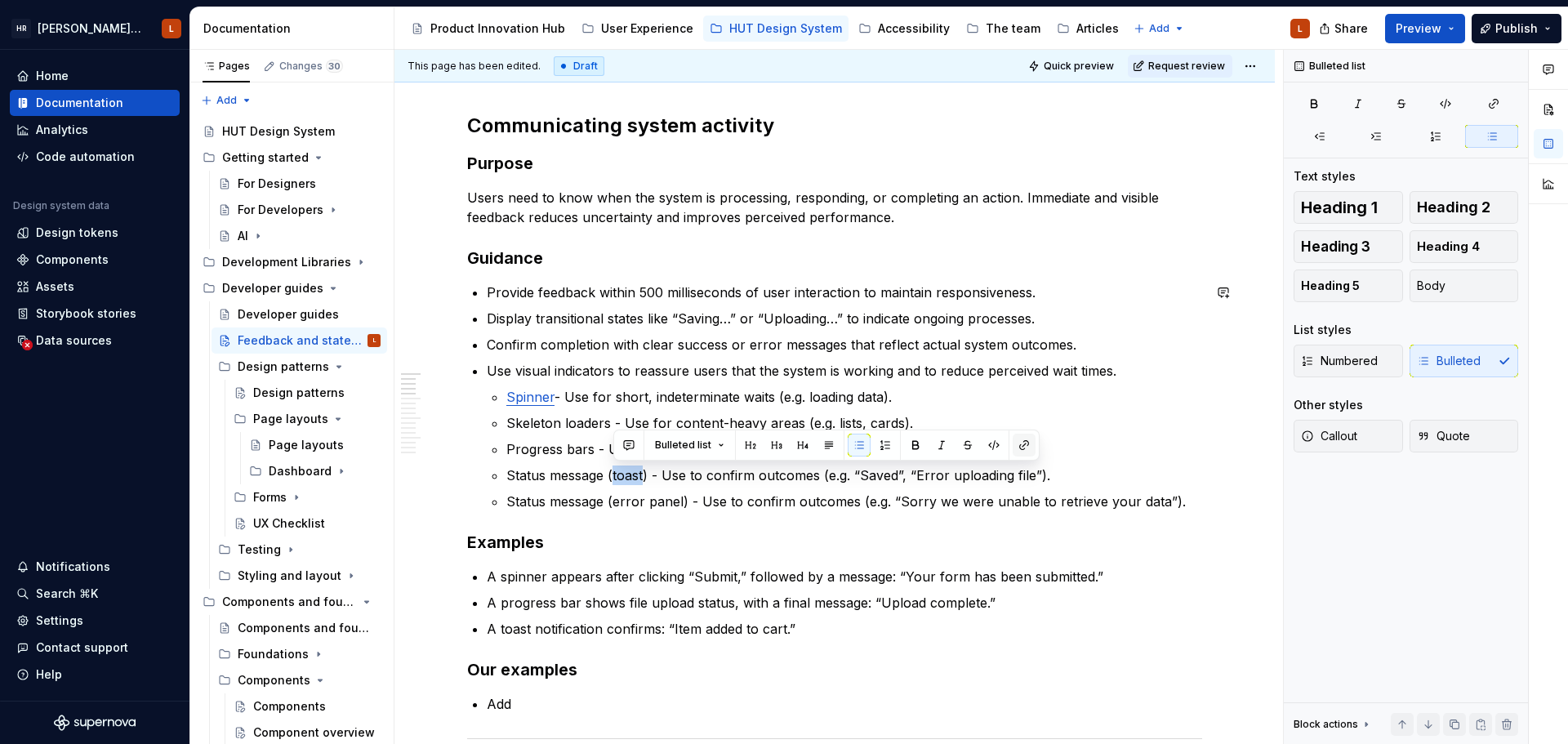
click at [1019, 445] on button "button" at bounding box center [1024, 444] width 23 height 23
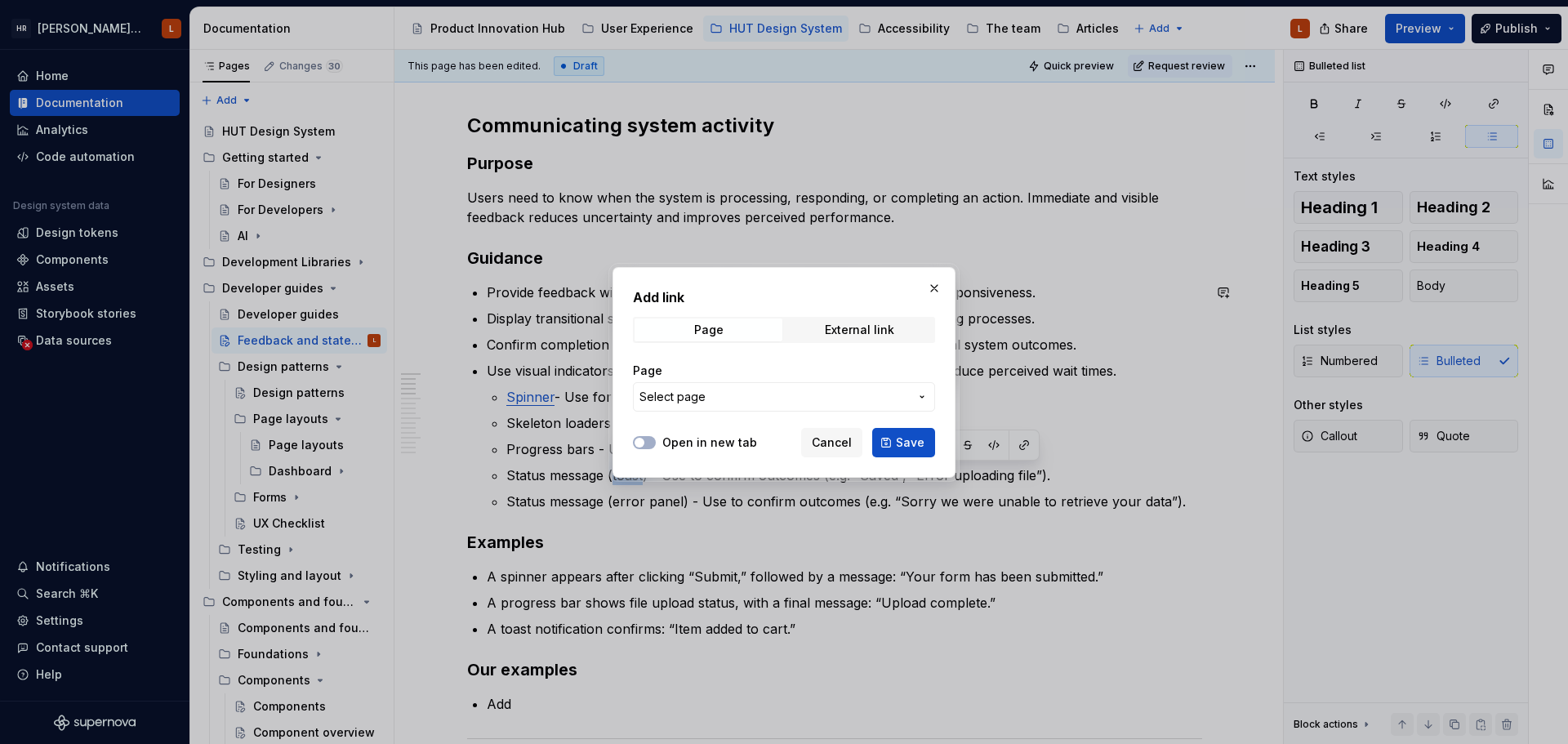
click at [692, 408] on button "Select page" at bounding box center [784, 397] width 302 height 29
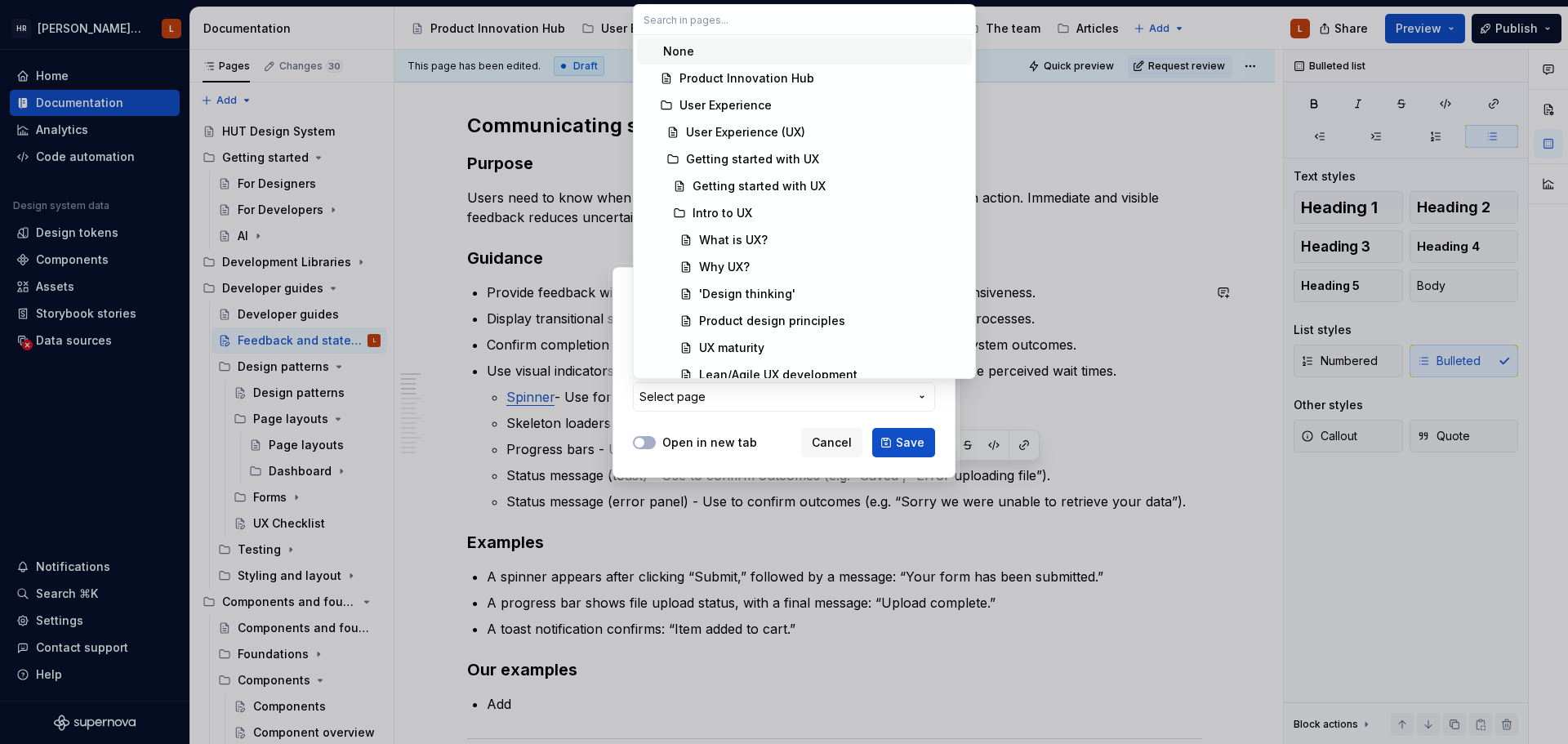
click at [690, 393] on div "Add link Page External link Page Select page Open in new tab Cancel Save" at bounding box center [784, 372] width 1568 height 744
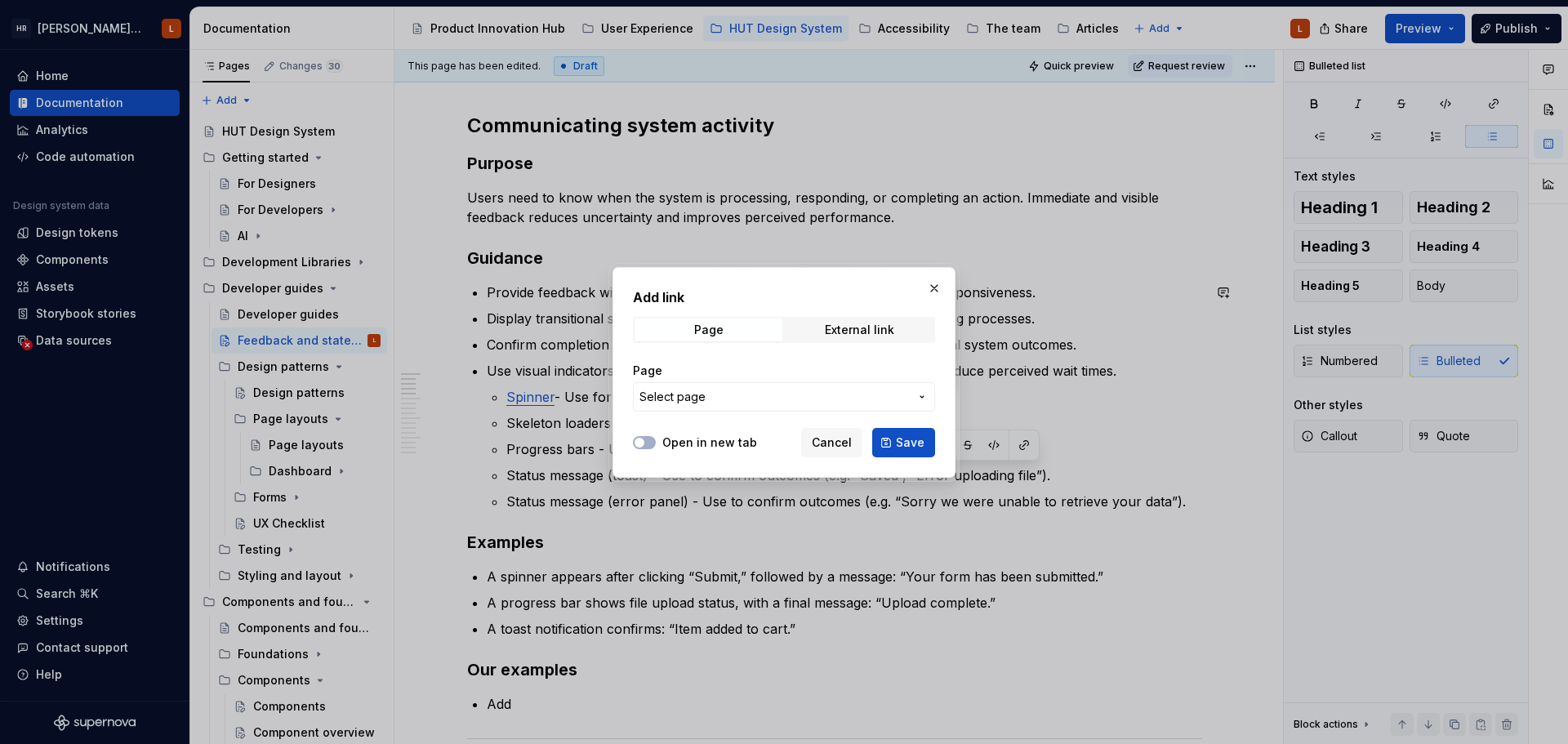
click at [690, 393] on span "Select page" at bounding box center [672, 397] width 66 height 17
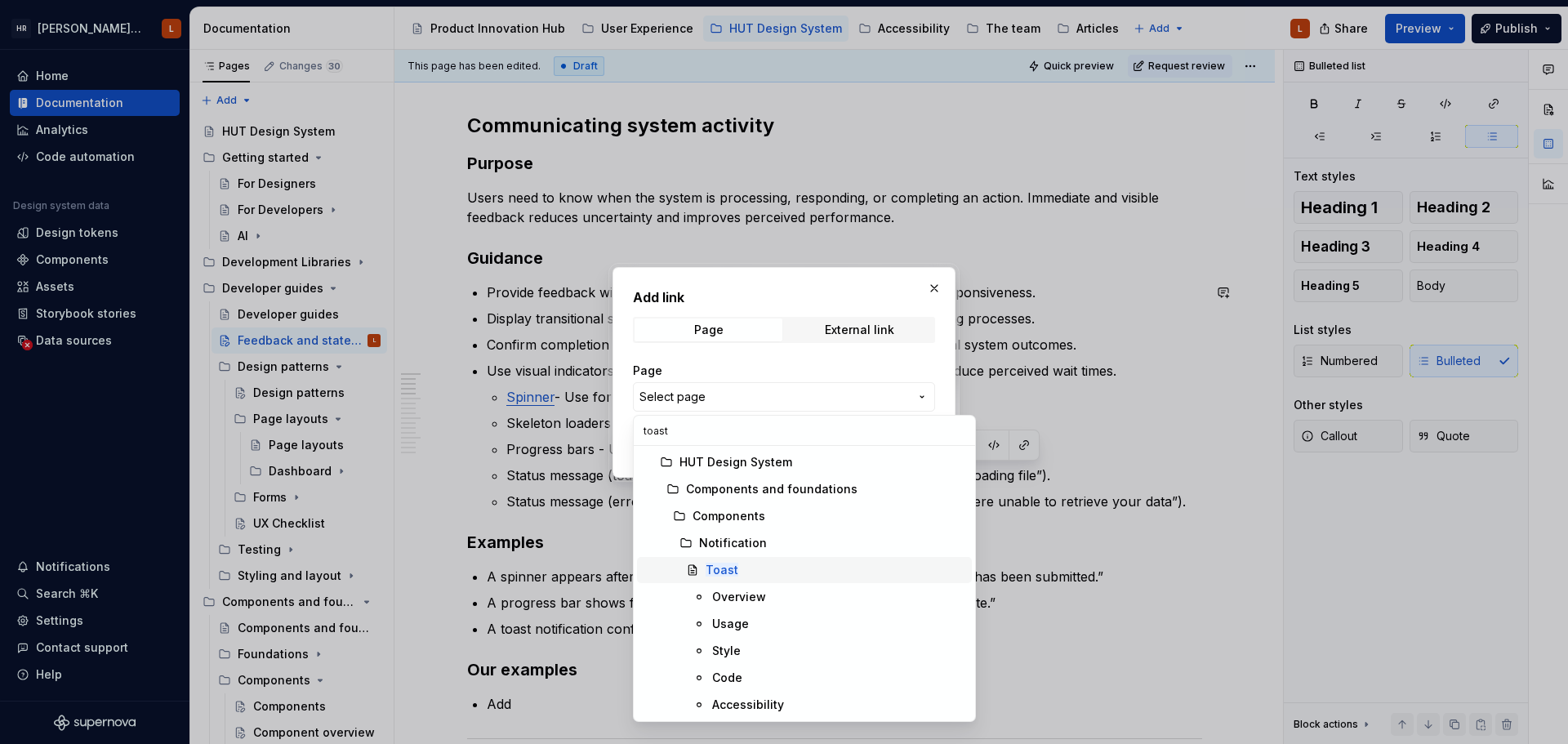
type input "toast"
click at [718, 569] on mark "Toast" at bounding box center [721, 569] width 33 height 14
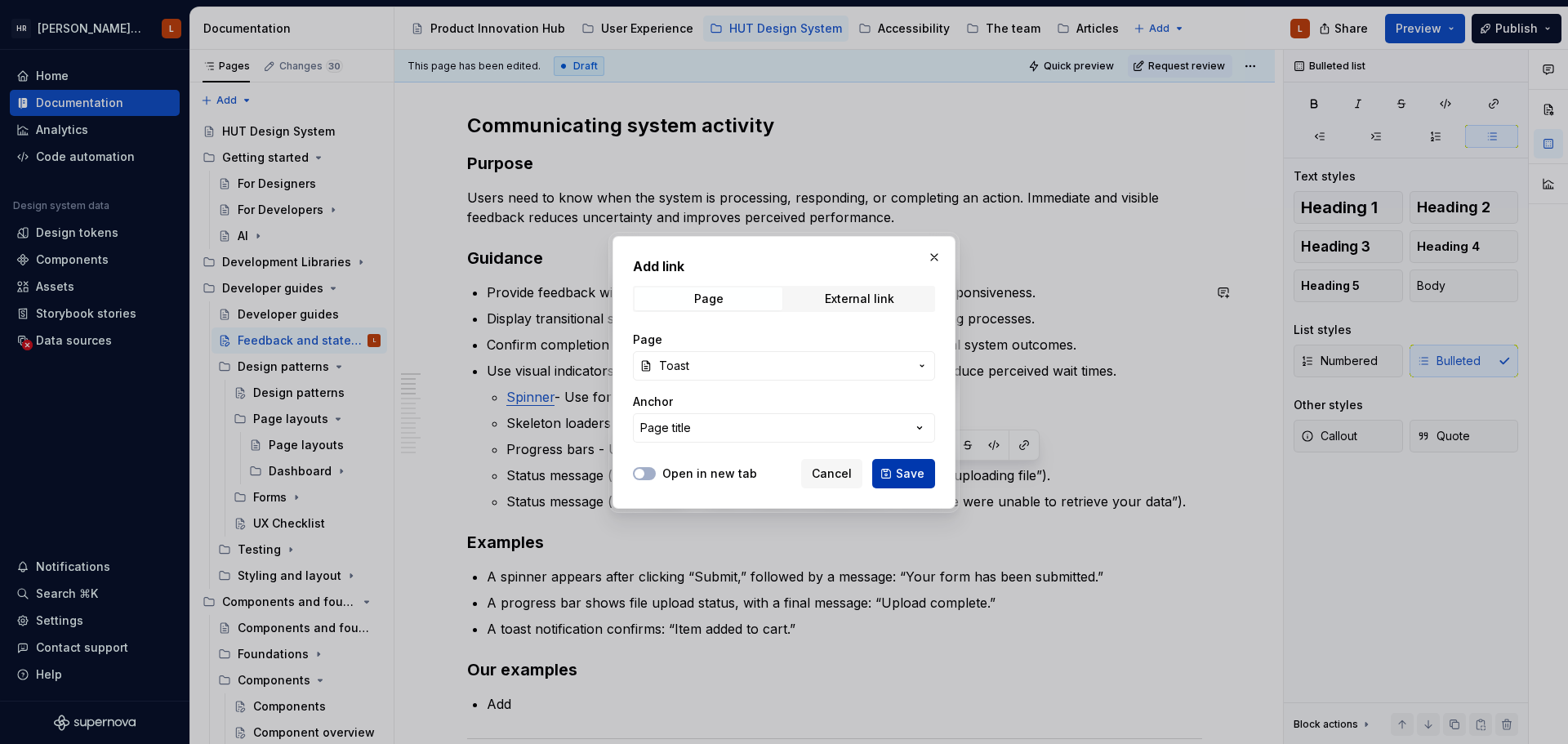
click at [902, 471] on span "Save" at bounding box center [910, 473] width 28 height 17
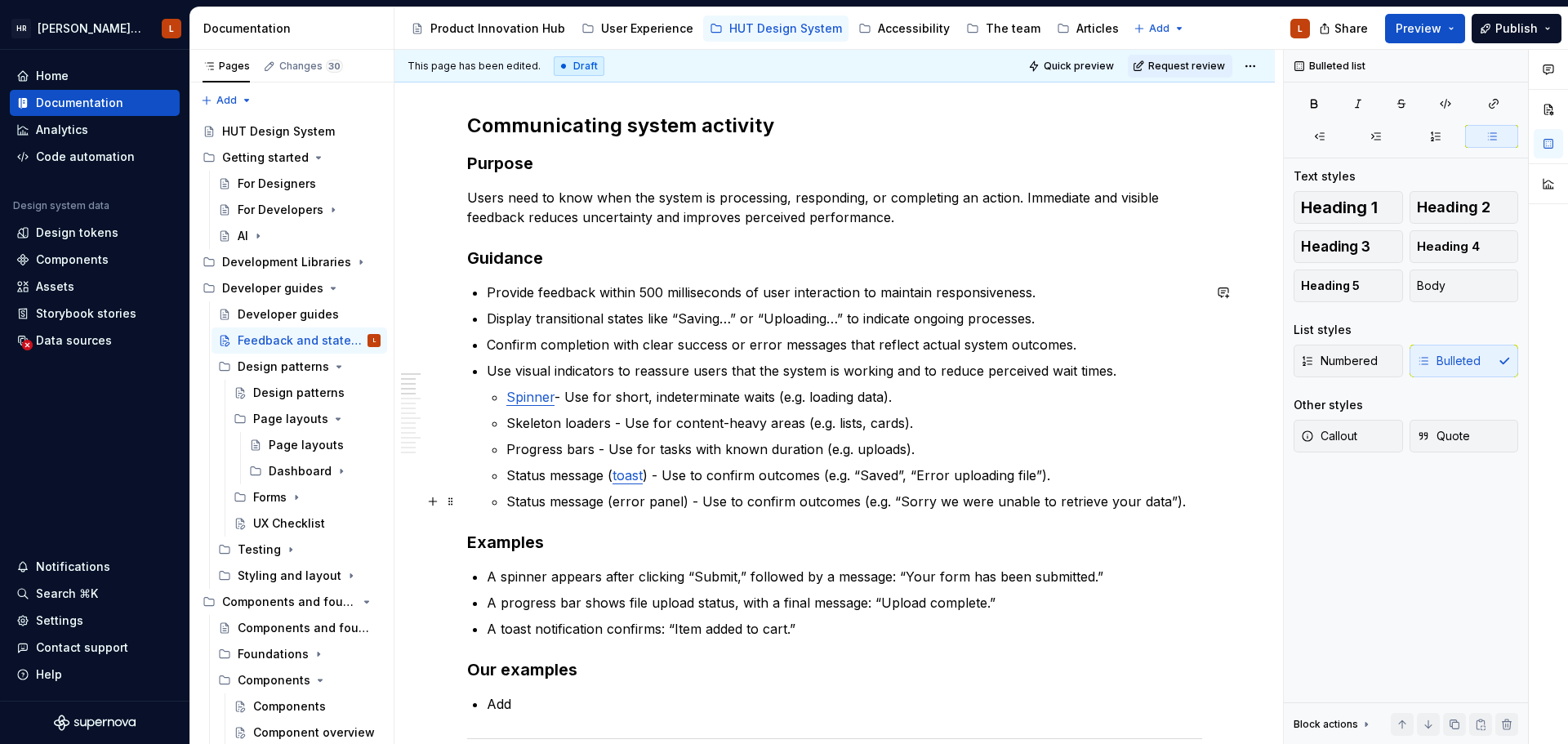
click at [635, 487] on ul "Spinner - Use for short, indeterminate waits (e.g. loading data). Skeleton load…" at bounding box center [853, 449] width 695 height 124
drag, startPoint x: 612, startPoint y: 506, endPoint x: 682, endPoint y: 504, distance: 70.0
click at [682, 504] on p "Status message (error panel) - Use to confirm outcomes (e.g. “Sorry we were una…" at bounding box center [853, 501] width 695 height 19
click at [1019, 476] on button "button" at bounding box center [1024, 471] width 23 height 23
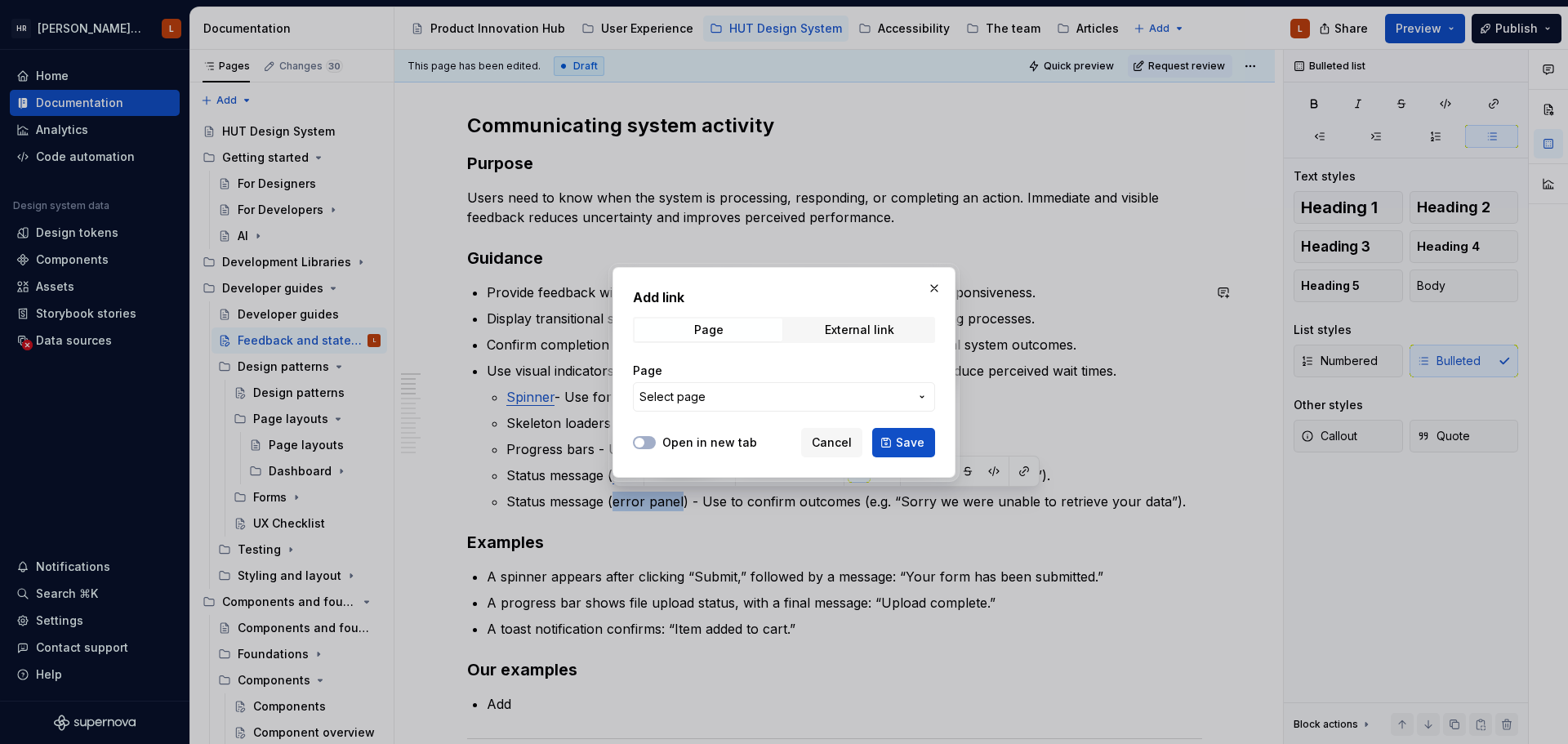
click at [738, 399] on span "Select page" at bounding box center [774, 397] width 270 height 17
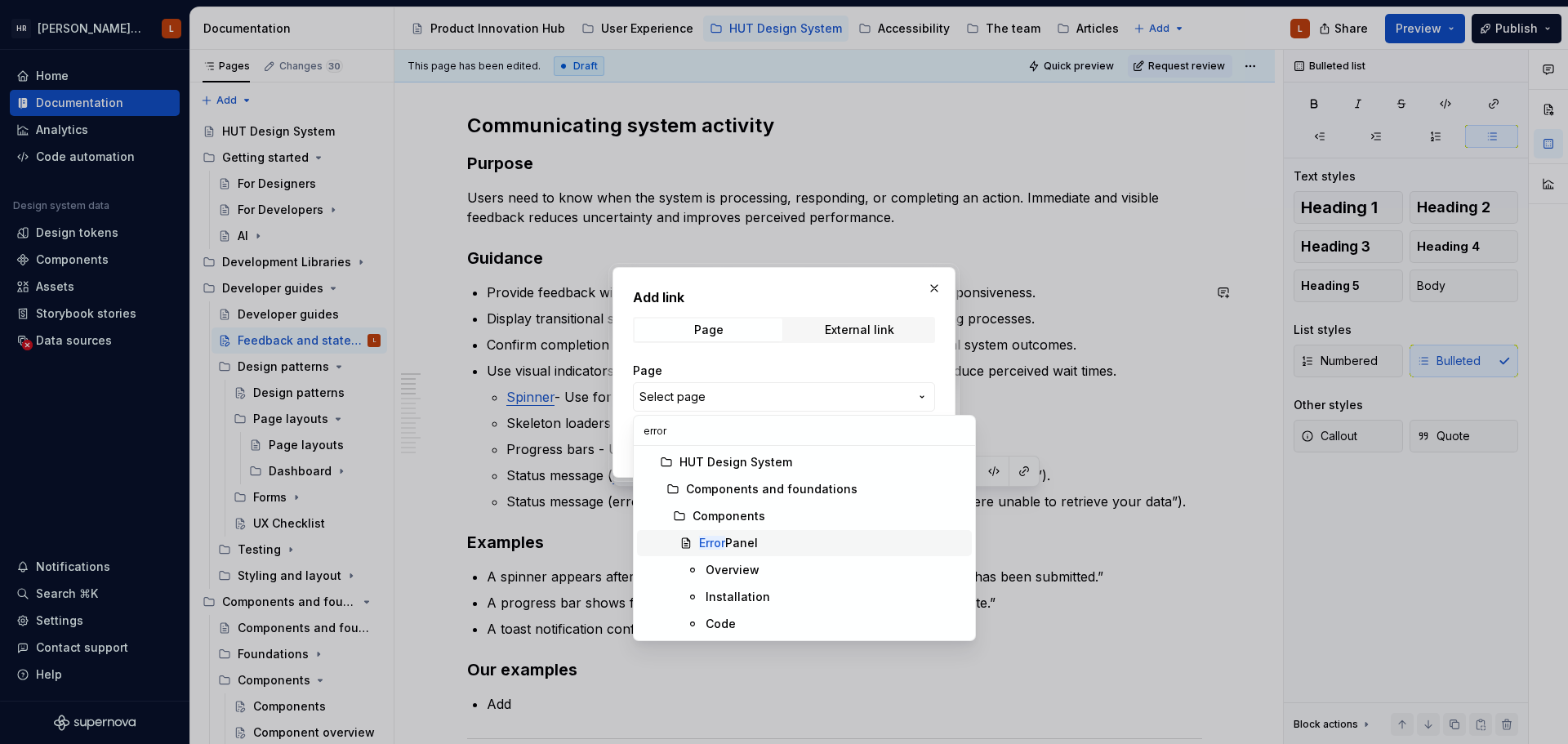
type input "error"
click at [701, 547] on mark "Error" at bounding box center [711, 543] width 26 height 14
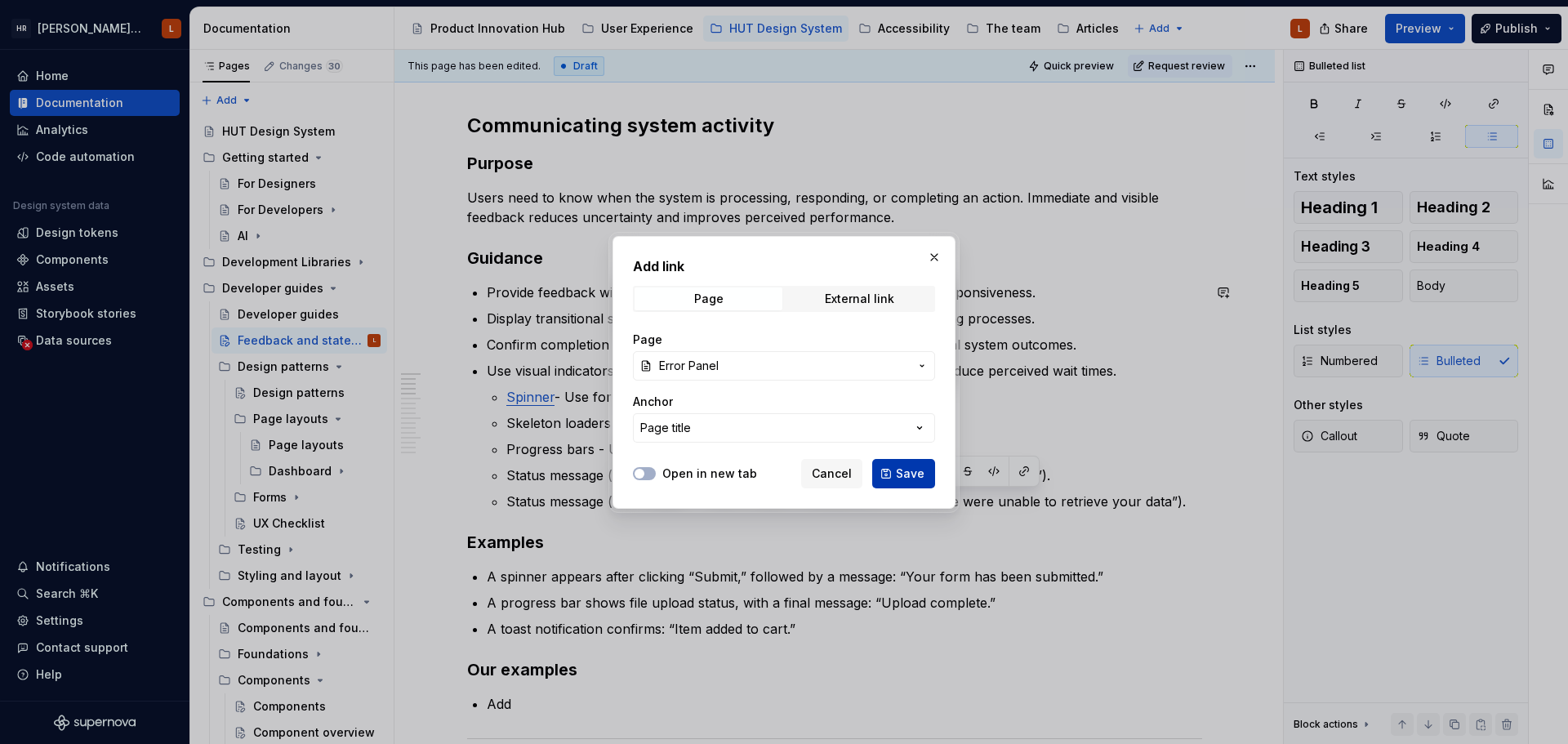
click at [874, 481] on button "Save" at bounding box center [903, 473] width 63 height 29
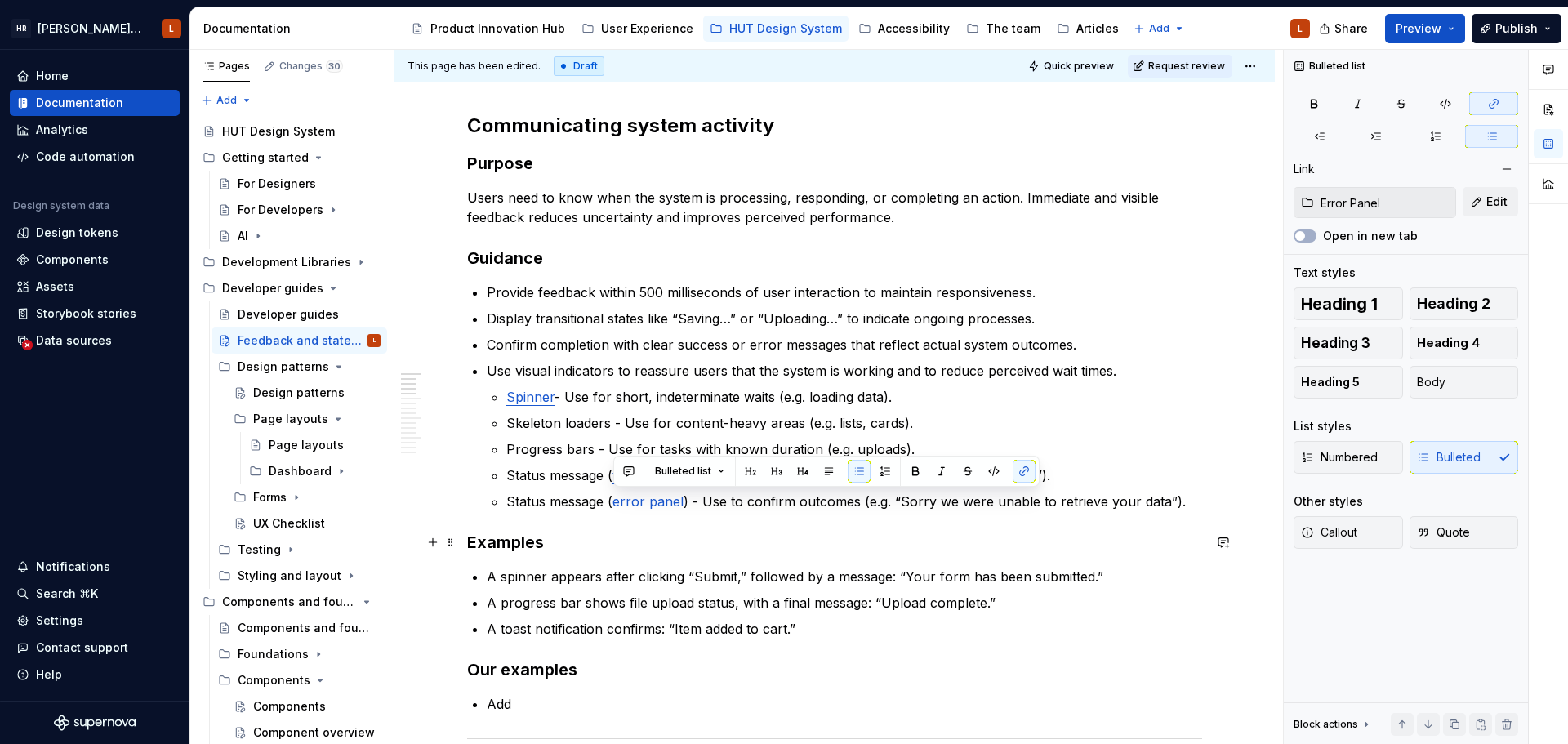
click at [731, 538] on h3 "Examples" at bounding box center [834, 542] width 735 height 23
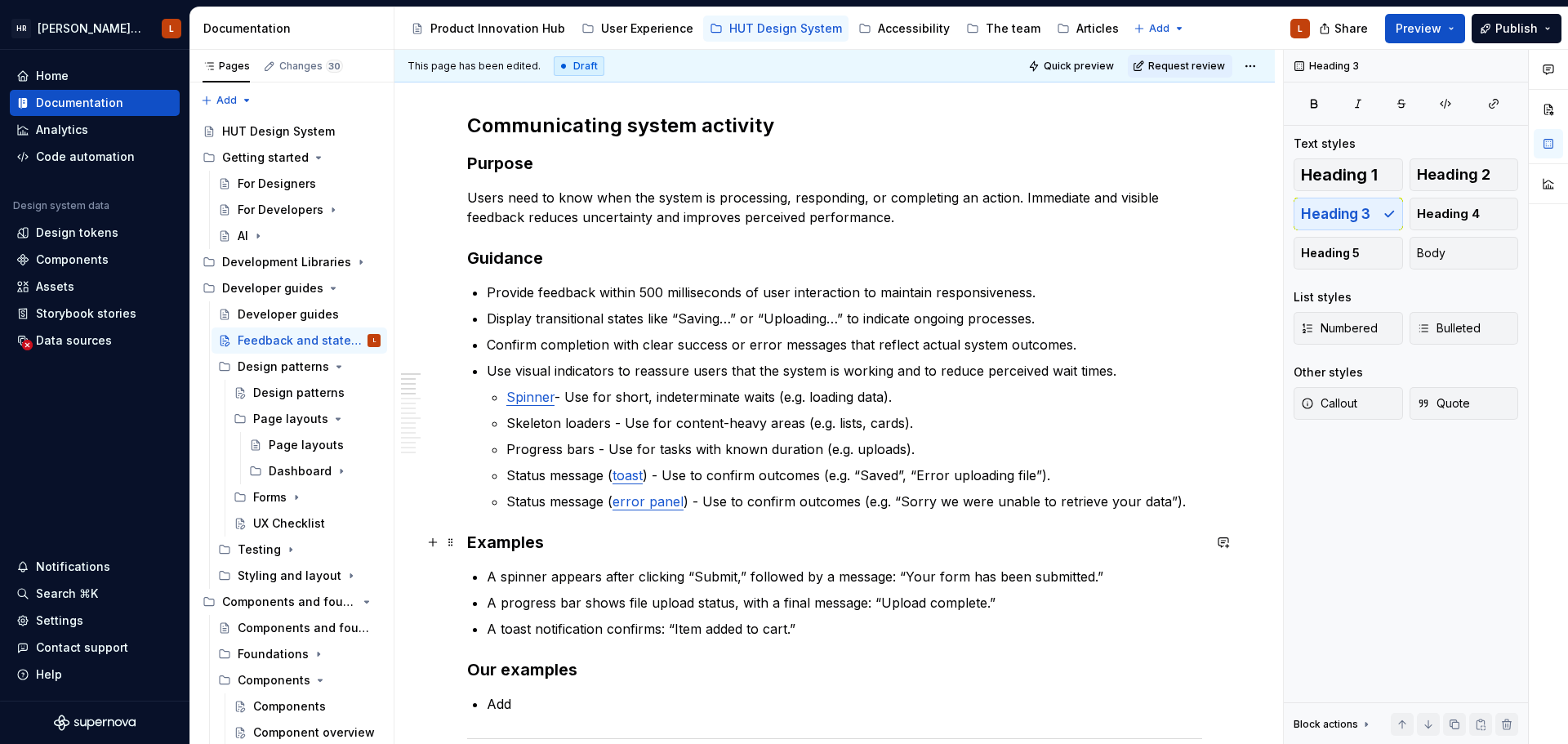
scroll to position [326, 0]
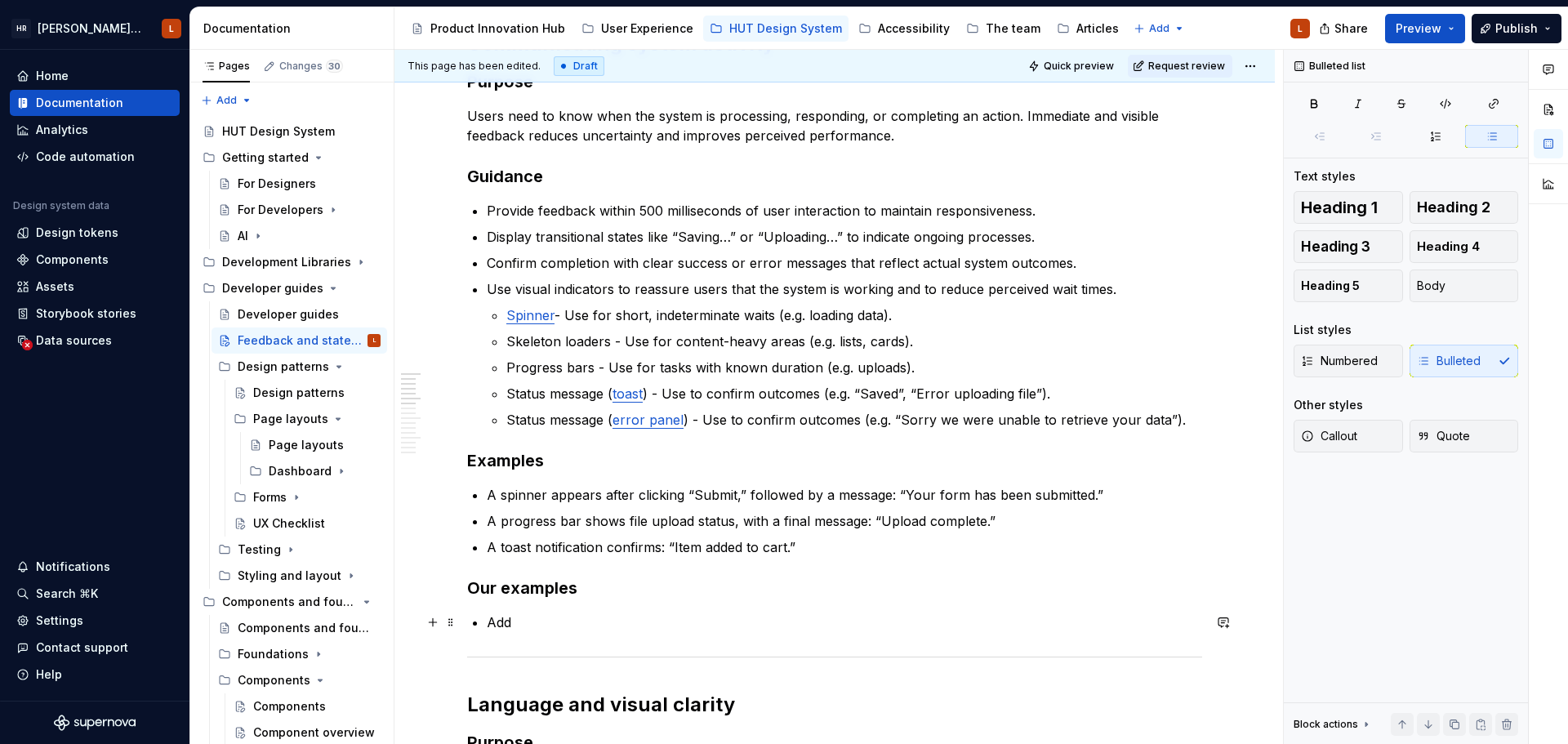
click at [544, 617] on p "Add" at bounding box center [844, 621] width 716 height 19
click at [551, 365] on p "Progress bars - Use for tasks with known duration (e.g. uploads)." at bounding box center [853, 367] width 695 height 19
type textarea "*"
